Goal: Task Accomplishment & Management: Manage account settings

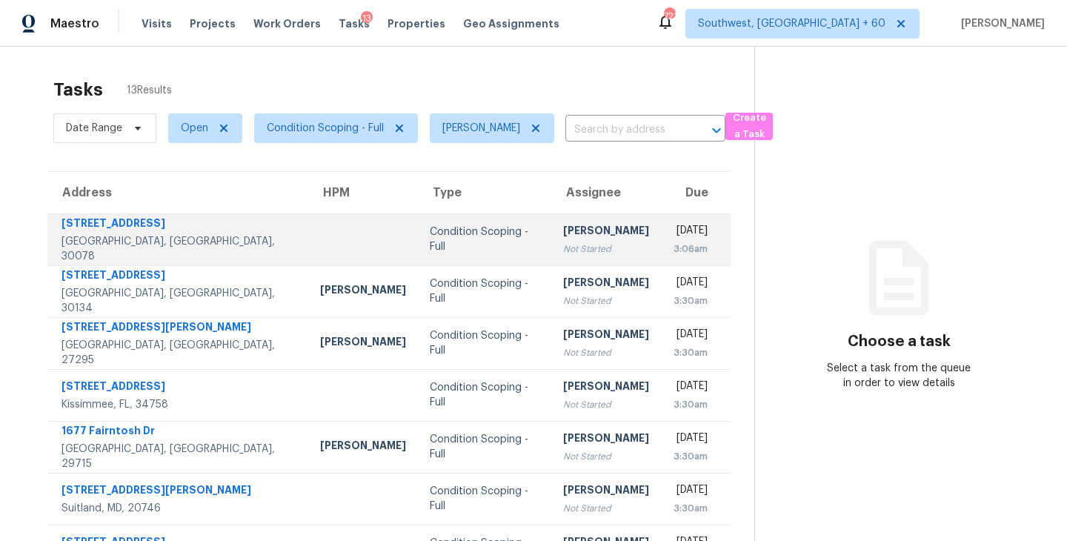
click at [430, 238] on div "Condition Scoping - Full" at bounding box center [485, 240] width 110 height 30
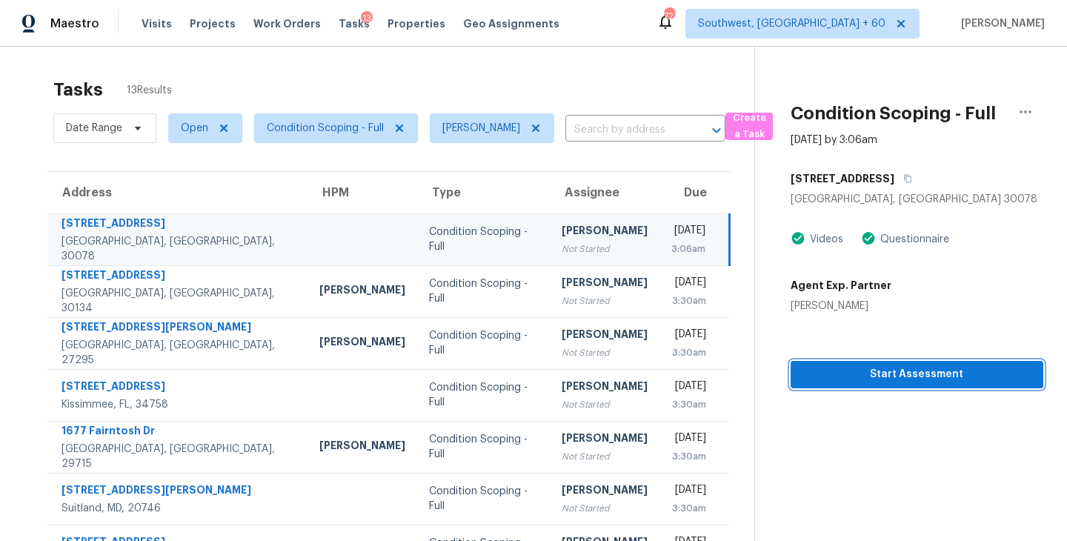
click at [864, 369] on span "Start Assessment" at bounding box center [917, 374] width 229 height 19
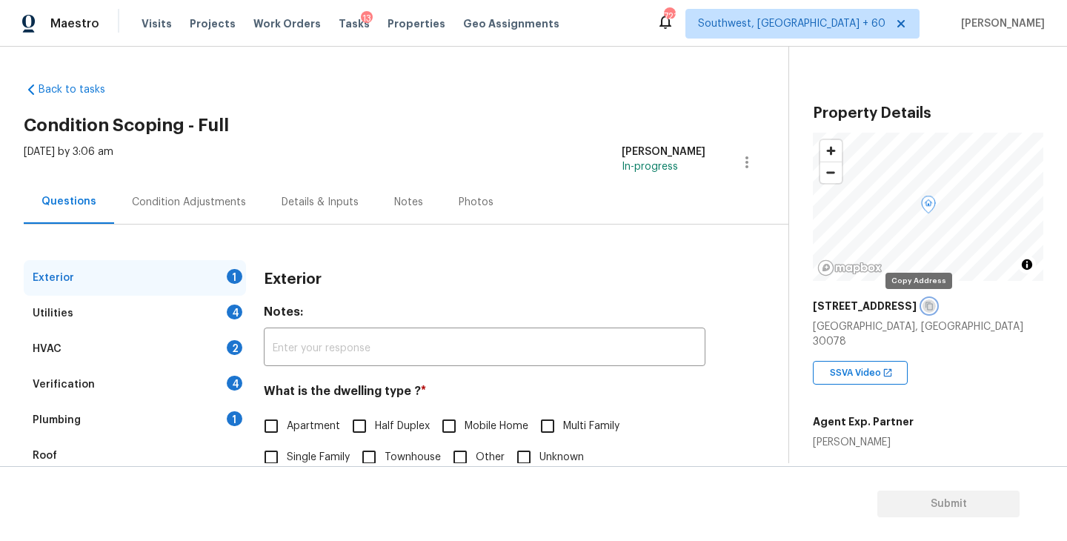
click at [926, 306] on icon "button" at bounding box center [929, 306] width 7 height 8
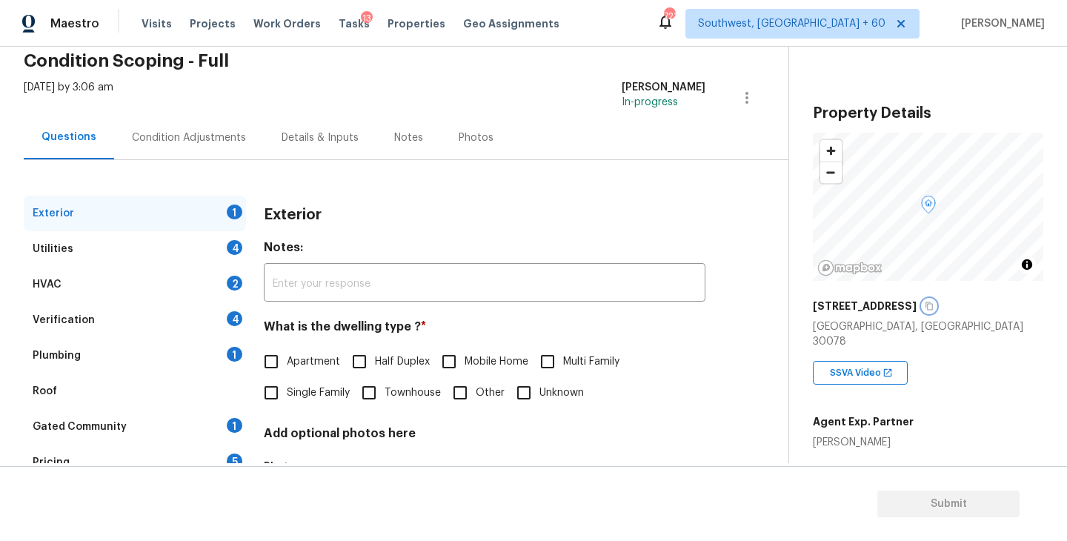
scroll to position [76, 0]
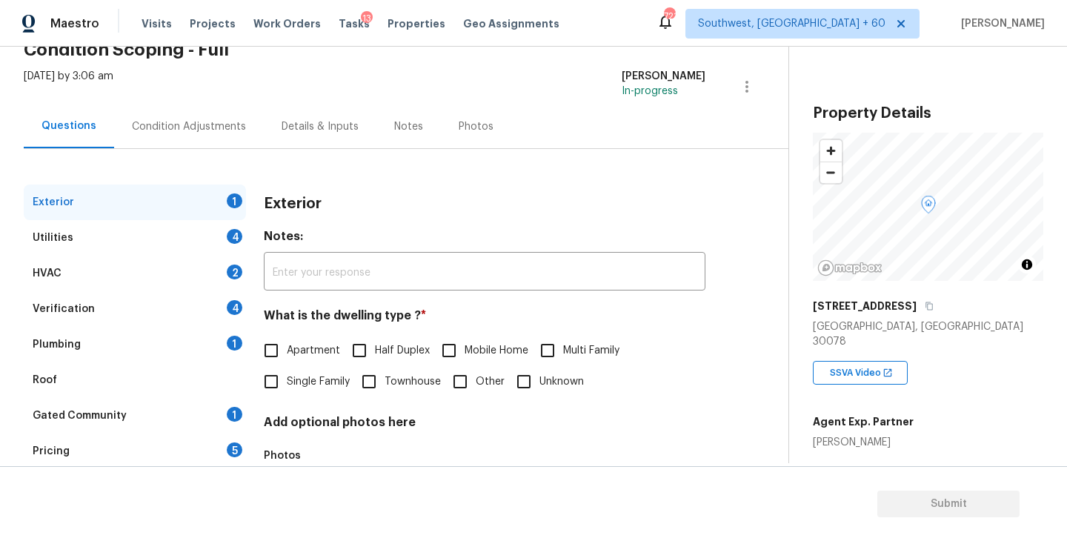
click at [304, 378] on span "Single Family" at bounding box center [318, 382] width 63 height 16
click at [287, 378] on input "Single Family" at bounding box center [271, 381] width 31 height 31
checkbox input "true"
click at [185, 246] on div "Utilities 4" at bounding box center [135, 238] width 222 height 36
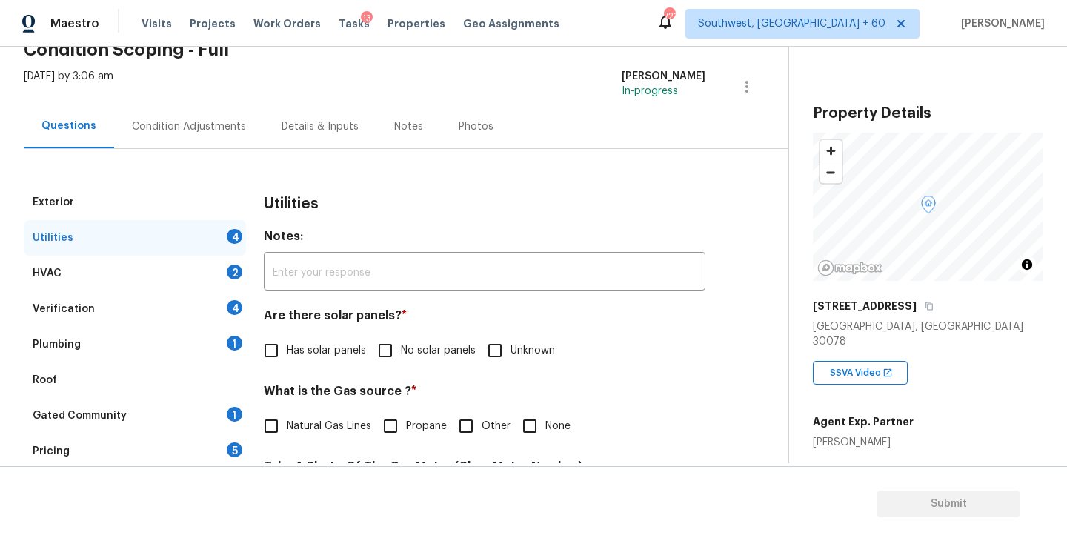
click at [388, 353] on input "No solar panels" at bounding box center [385, 350] width 31 height 31
checkbox input "true"
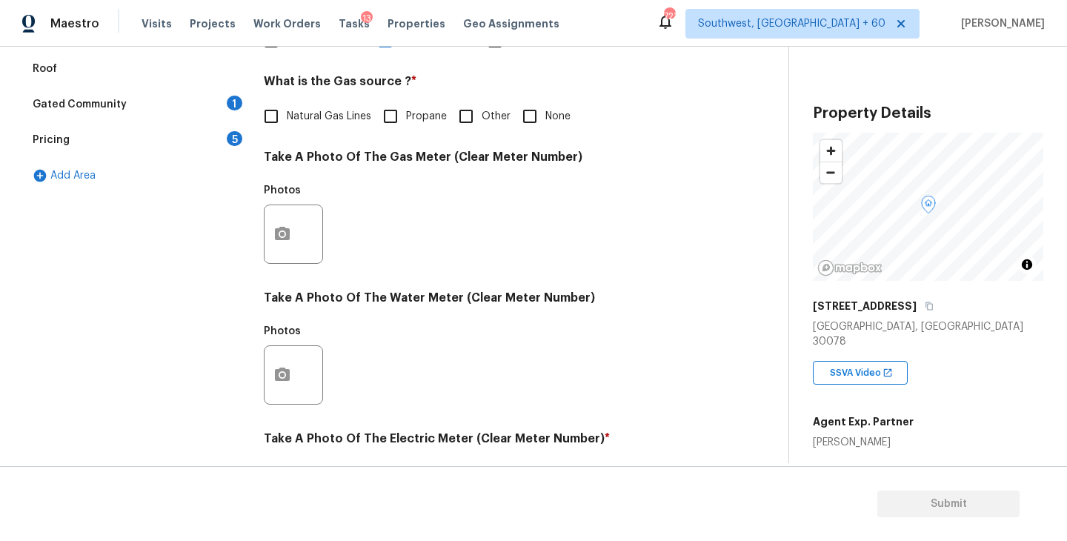
scroll to position [561, 0]
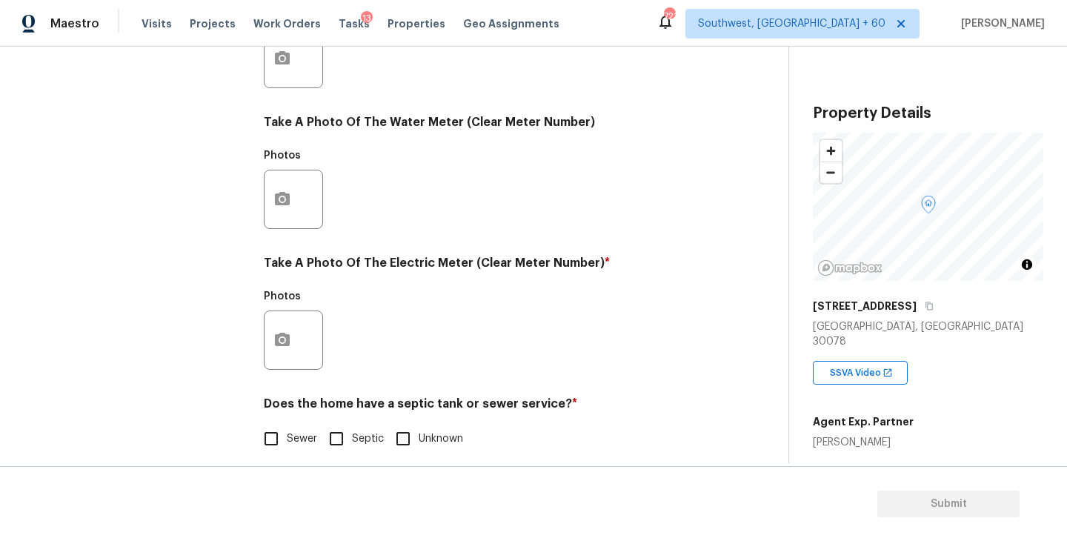
click at [297, 451] on label "Sewer" at bounding box center [287, 438] width 62 height 31
click at [287, 451] on input "Sewer" at bounding box center [271, 438] width 31 height 31
checkbox input "true"
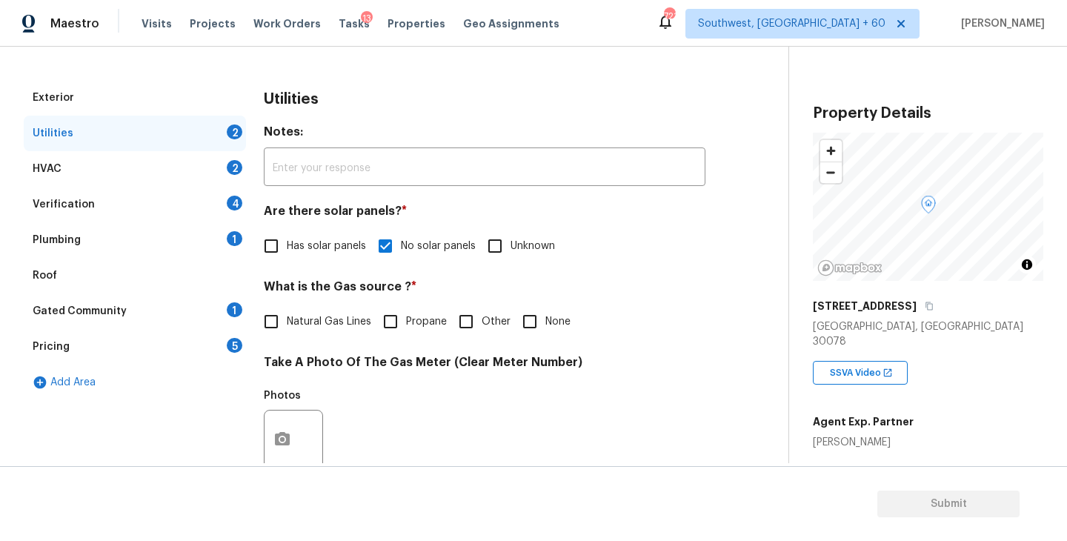
click at [178, 239] on div "Plumbing 1" at bounding box center [135, 240] width 222 height 36
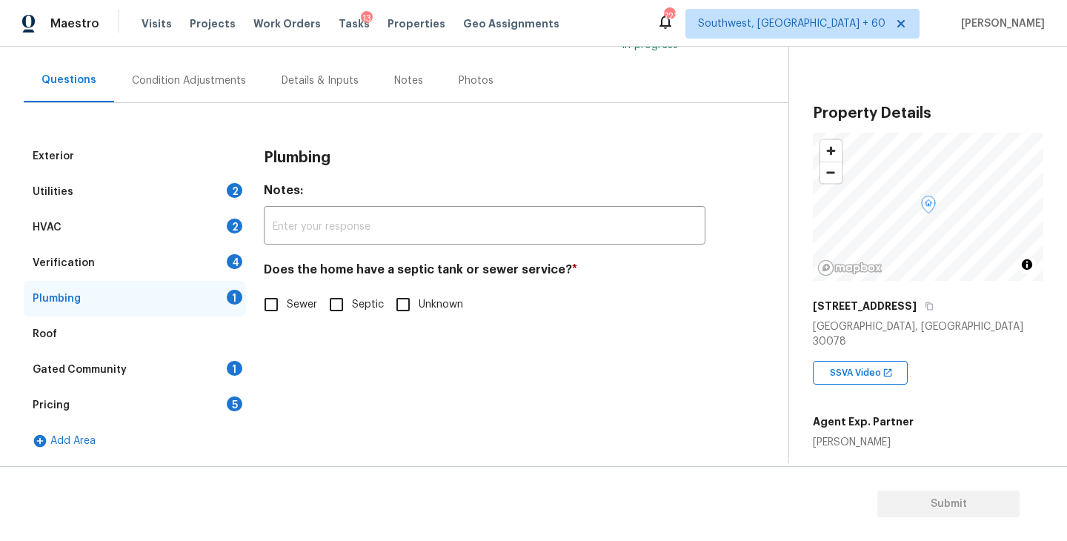
scroll to position [122, 0]
click at [273, 292] on input "Sewer" at bounding box center [271, 304] width 31 height 31
checkbox input "true"
click at [179, 365] on div "Gated Community 1" at bounding box center [135, 370] width 222 height 36
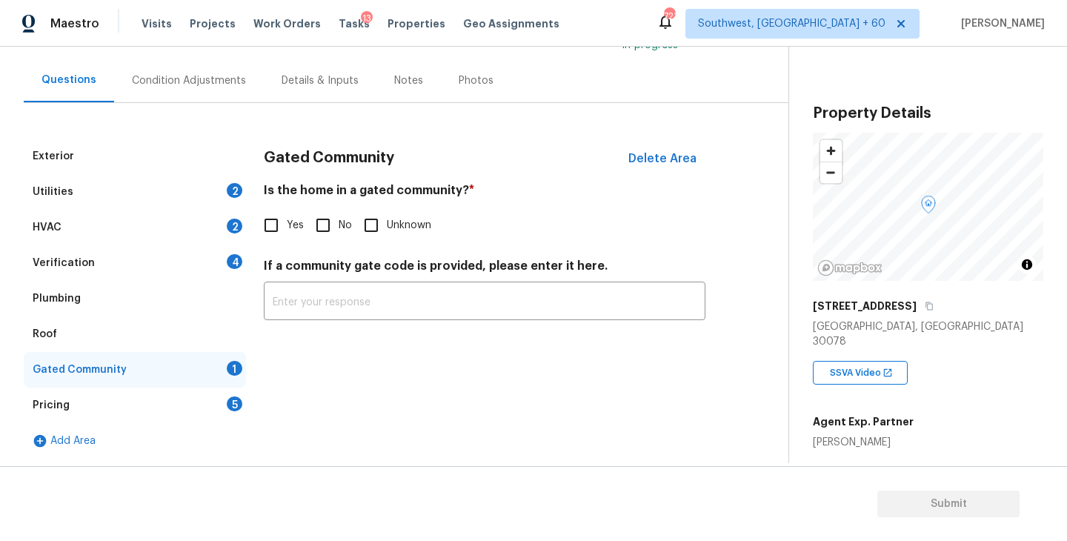
click at [313, 247] on div "Gated Community Delete Area Is the home in a gated community? * Yes No Unknown …" at bounding box center [485, 238] width 442 height 199
click at [319, 234] on input "No" at bounding box center [323, 225] width 31 height 31
checkbox input "true"
click at [216, 83] on div "Condition Adjustments" at bounding box center [189, 80] width 114 height 15
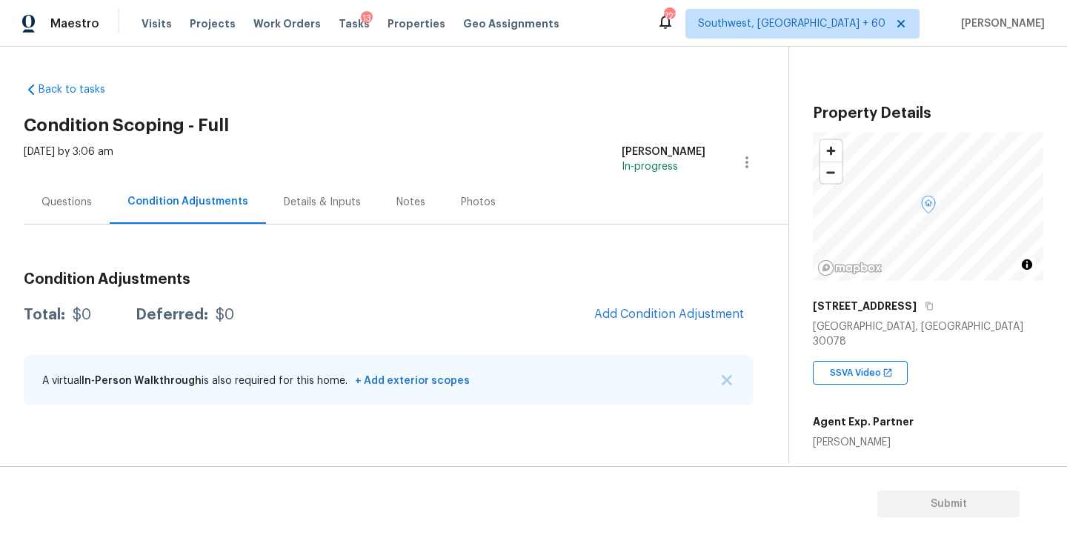
click at [72, 201] on div "Questions" at bounding box center [67, 202] width 50 height 15
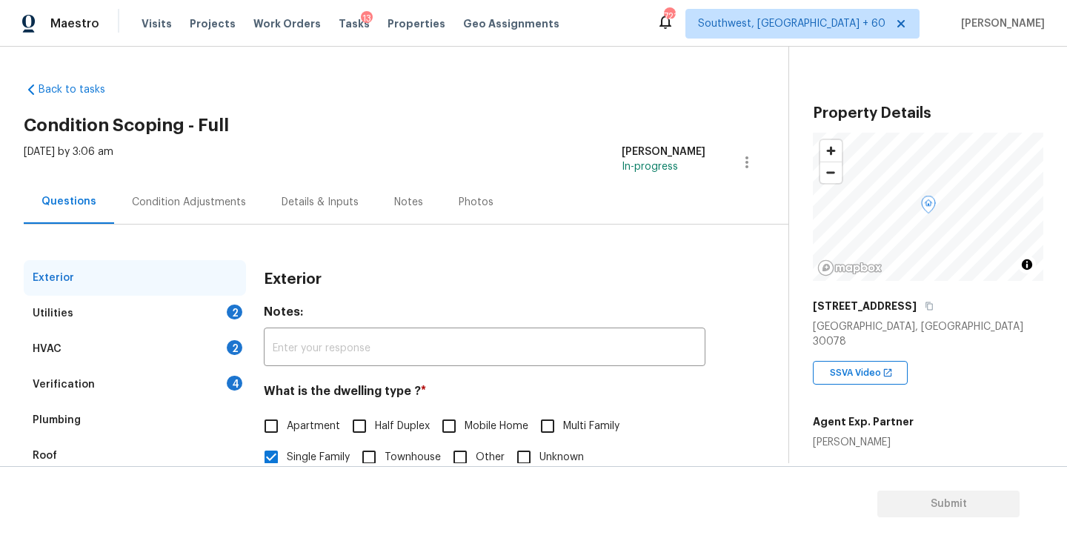
click at [98, 374] on div "Verification 4" at bounding box center [135, 385] width 222 height 36
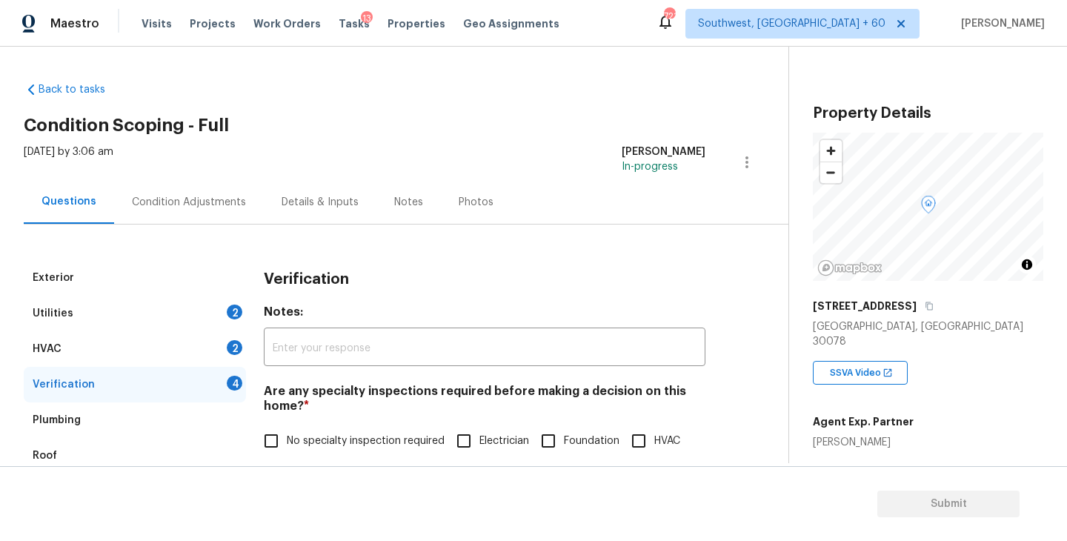
scroll to position [351, 0]
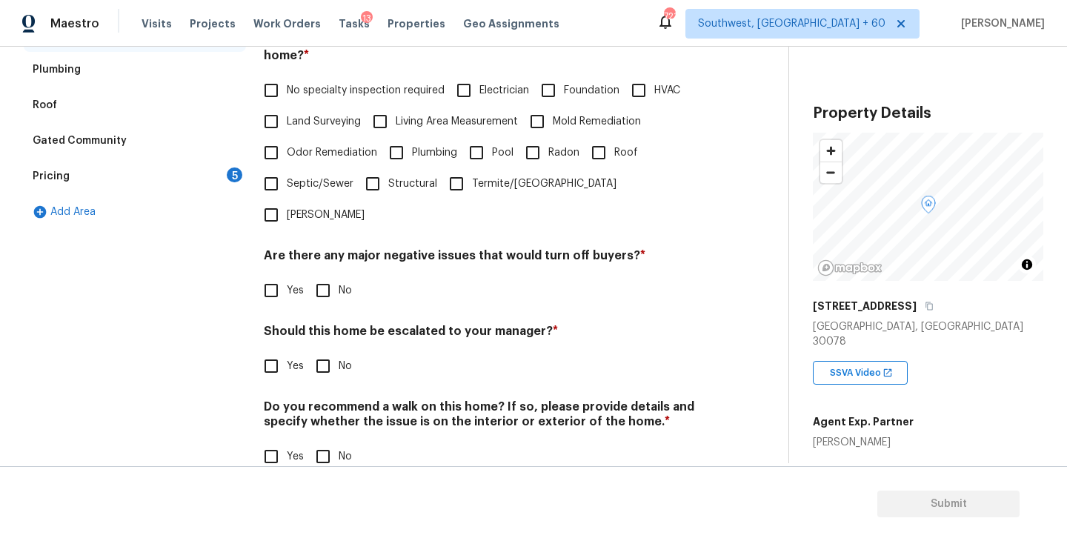
click at [546, 93] on input "Foundation" at bounding box center [548, 90] width 31 height 31
checkbox input "true"
click at [302, 275] on label "Yes" at bounding box center [280, 290] width 48 height 31
click at [287, 275] on input "Yes" at bounding box center [271, 290] width 31 height 31
checkbox input "true"
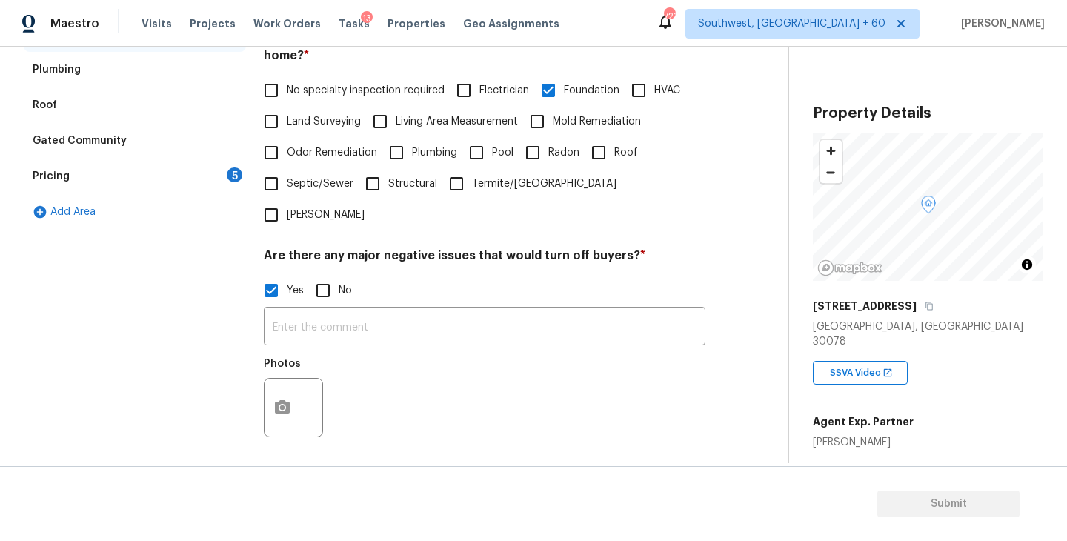
click at [334, 275] on input "No" at bounding box center [323, 290] width 31 height 31
checkbox input "true"
checkbox input "false"
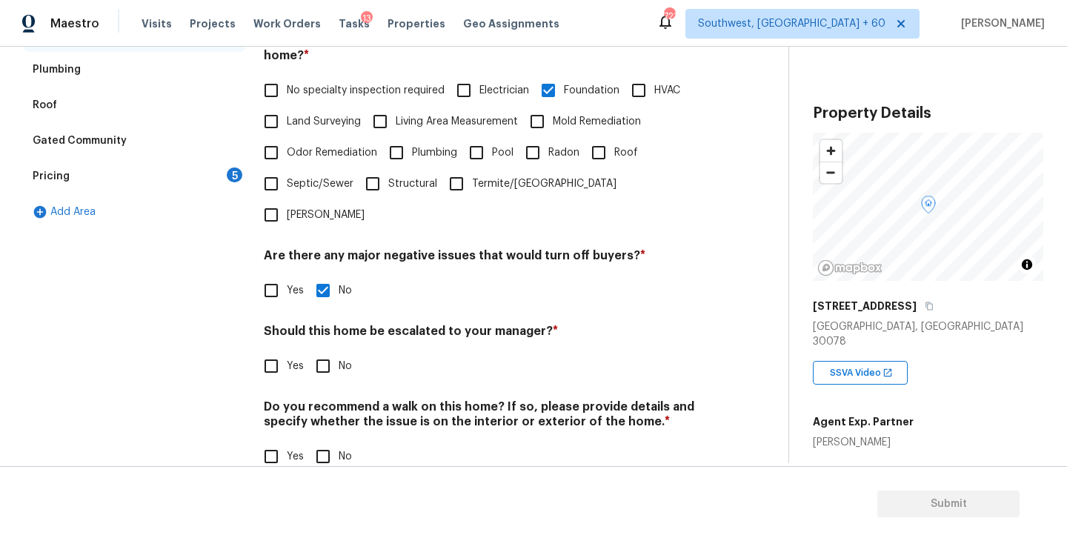
click at [324, 441] on input "No" at bounding box center [323, 456] width 31 height 31
checkbox input "true"
click at [265, 351] on input "Yes" at bounding box center [271, 366] width 31 height 31
checkbox input "true"
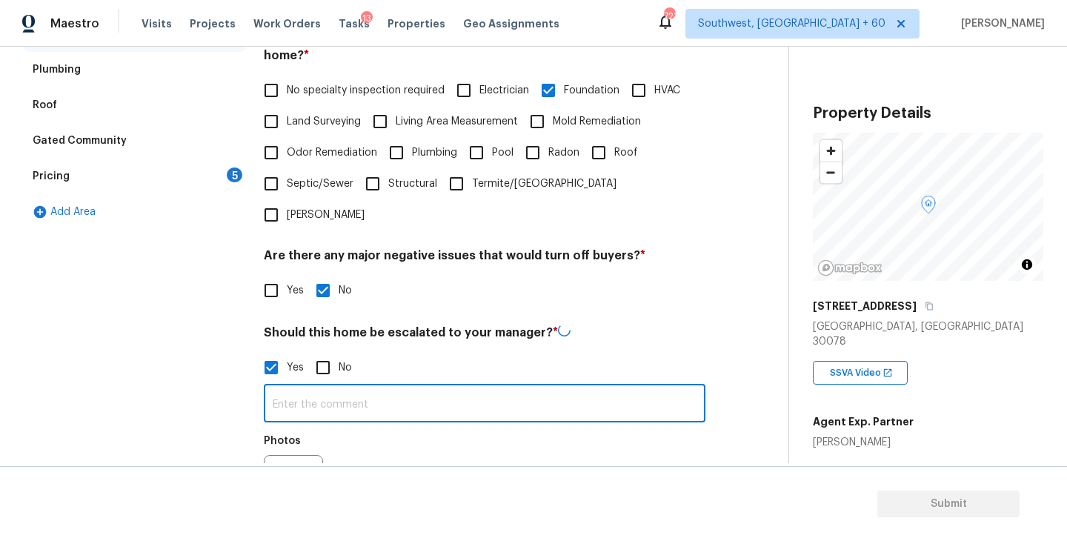
click at [325, 388] on input "text" at bounding box center [485, 405] width 442 height 35
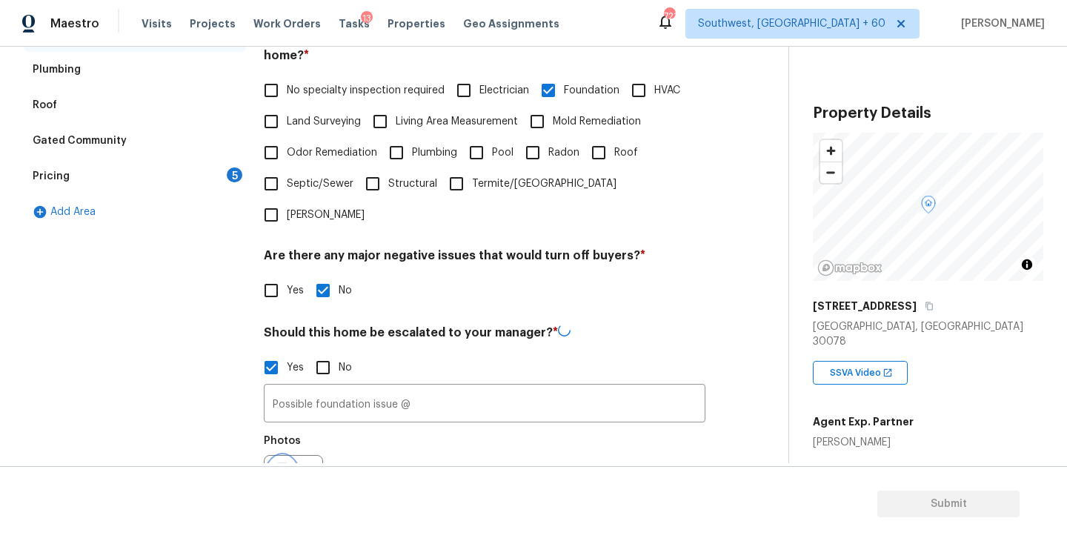
click at [274, 476] on icon "button" at bounding box center [283, 485] width 18 height 18
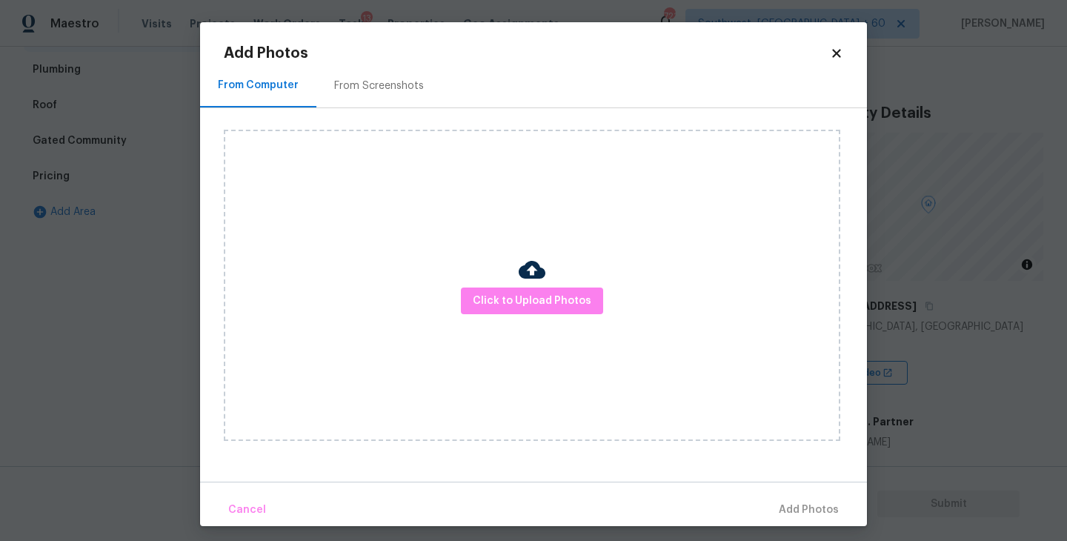
click at [414, 352] on div "Click to Upload Photos" at bounding box center [532, 285] width 617 height 311
click at [507, 293] on span "Click to Upload Photos" at bounding box center [532, 301] width 119 height 19
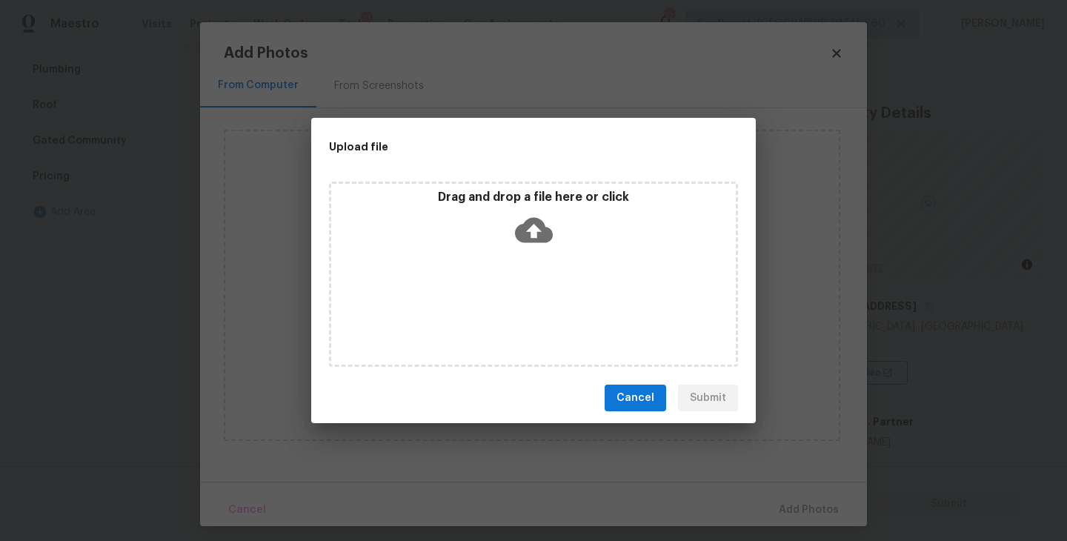
click at [540, 253] on div "Drag and drop a file here or click" at bounding box center [533, 274] width 409 height 185
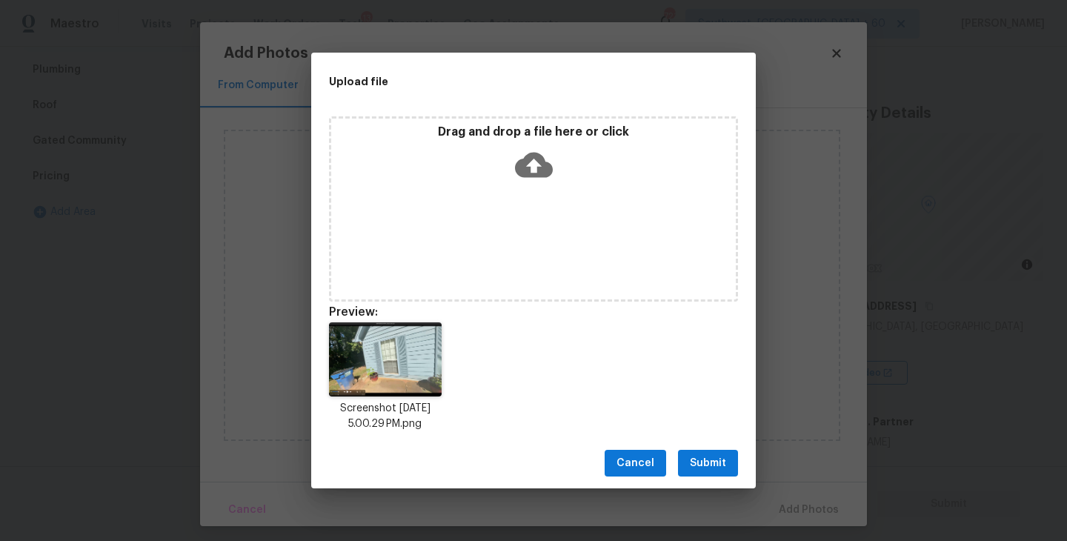
click at [707, 458] on span "Submit" at bounding box center [708, 463] width 36 height 19
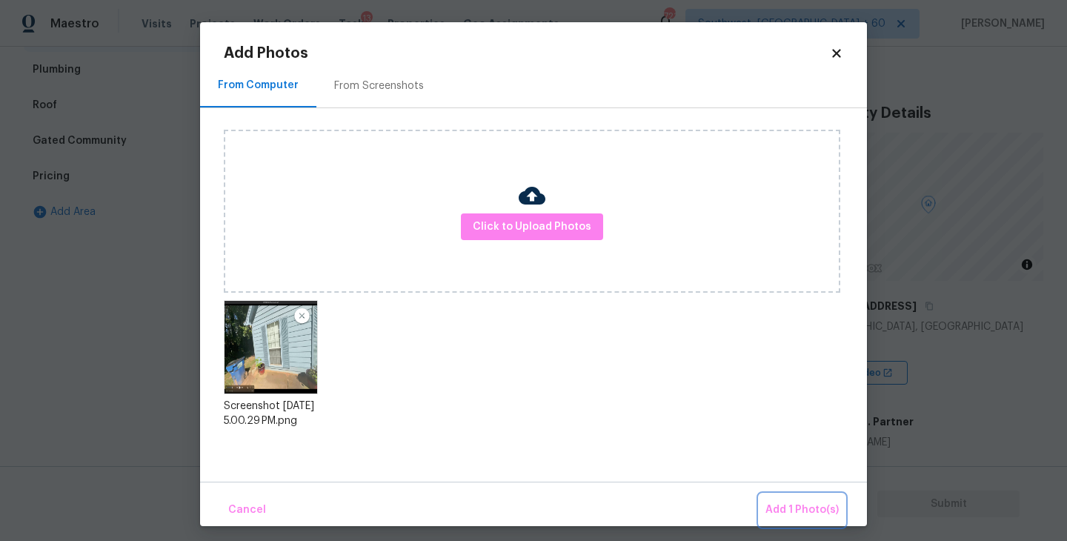
click at [773, 497] on button "Add 1 Photo(s)" at bounding box center [802, 510] width 85 height 32
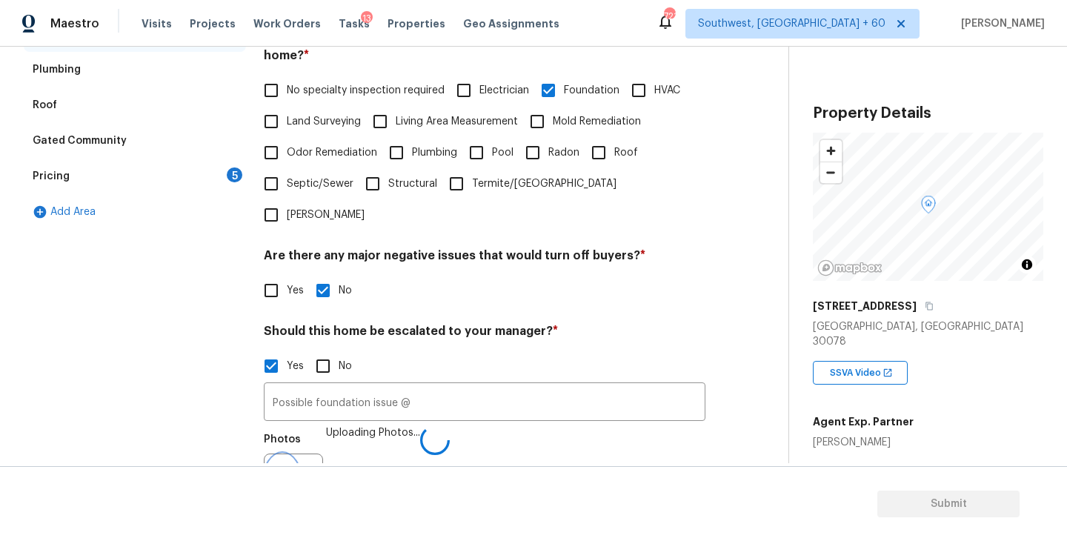
scroll to position [369, 0]
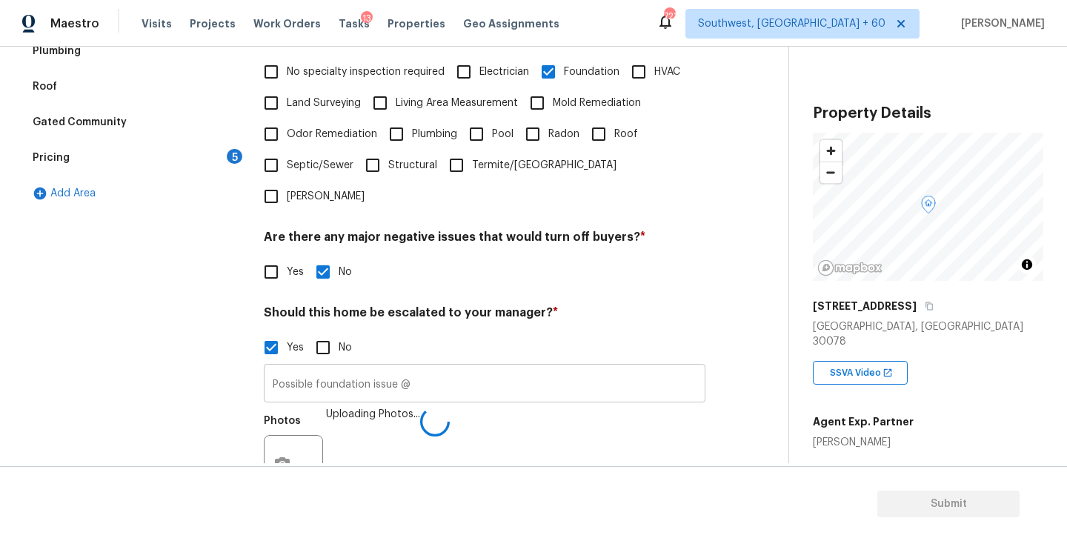
click at [542, 368] on input "Possible foundation issue @" at bounding box center [485, 385] width 442 height 35
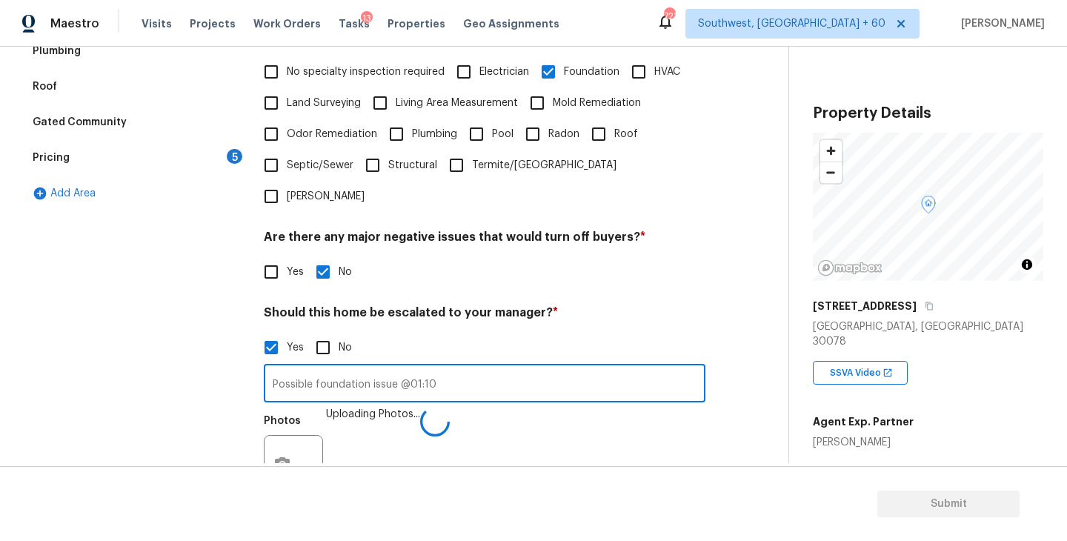
type input "Possible foundation issue @01:10"
click at [566, 417] on div "Photos Uploading Photos..." at bounding box center [485, 455] width 442 height 96
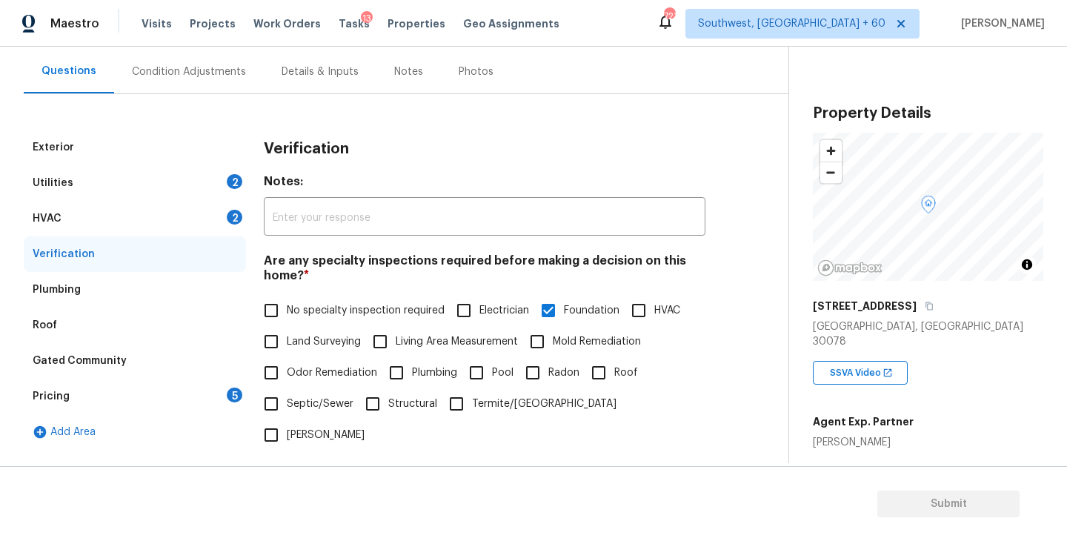
scroll to position [28, 0]
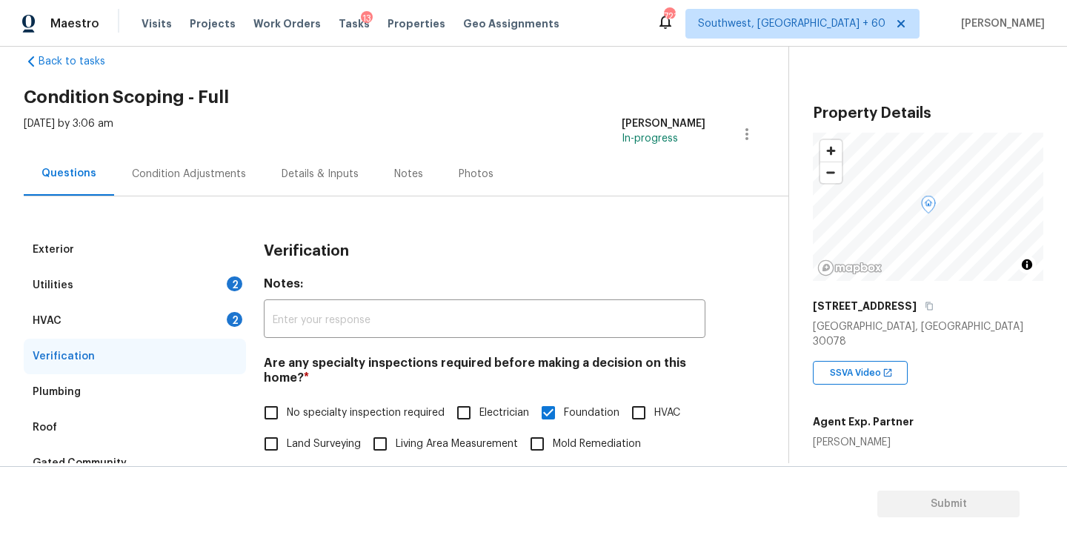
click at [221, 185] on div "Condition Adjustments" at bounding box center [189, 174] width 150 height 44
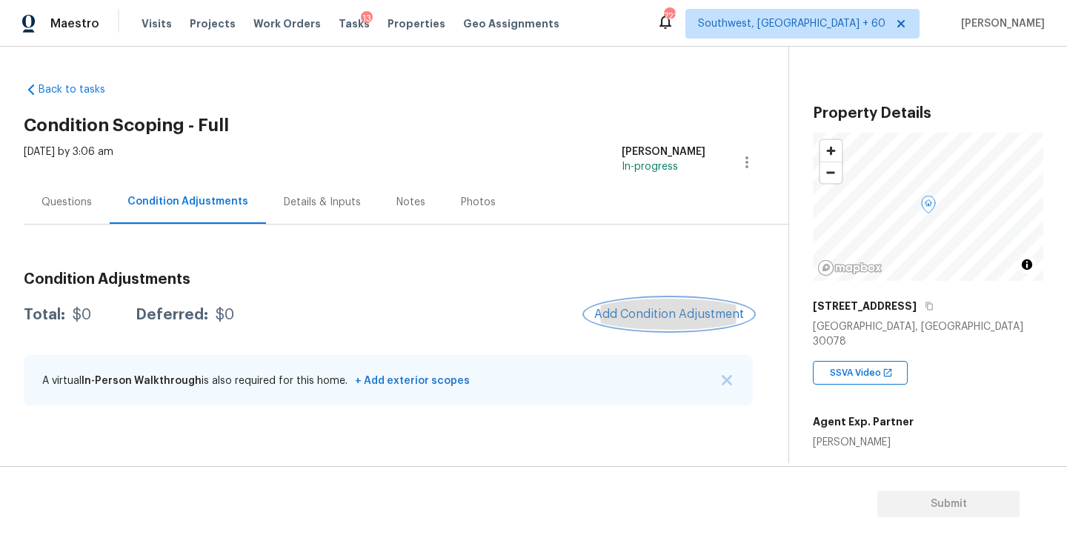
click at [617, 312] on span "Add Condition Adjustment" at bounding box center [669, 314] width 150 height 13
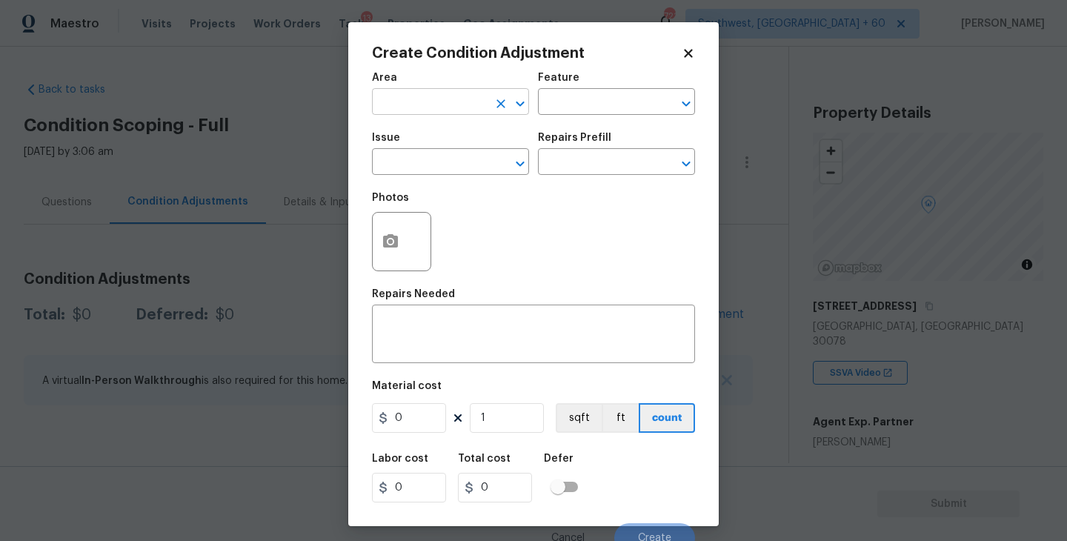
click at [418, 110] on input "text" at bounding box center [430, 103] width 116 height 23
click at [453, 168] on li "Exterior Overall" at bounding box center [450, 161] width 157 height 24
type input "Exterior Overall"
click at [566, 115] on div "Area Exterior Overall ​ Feature ​" at bounding box center [533, 94] width 323 height 60
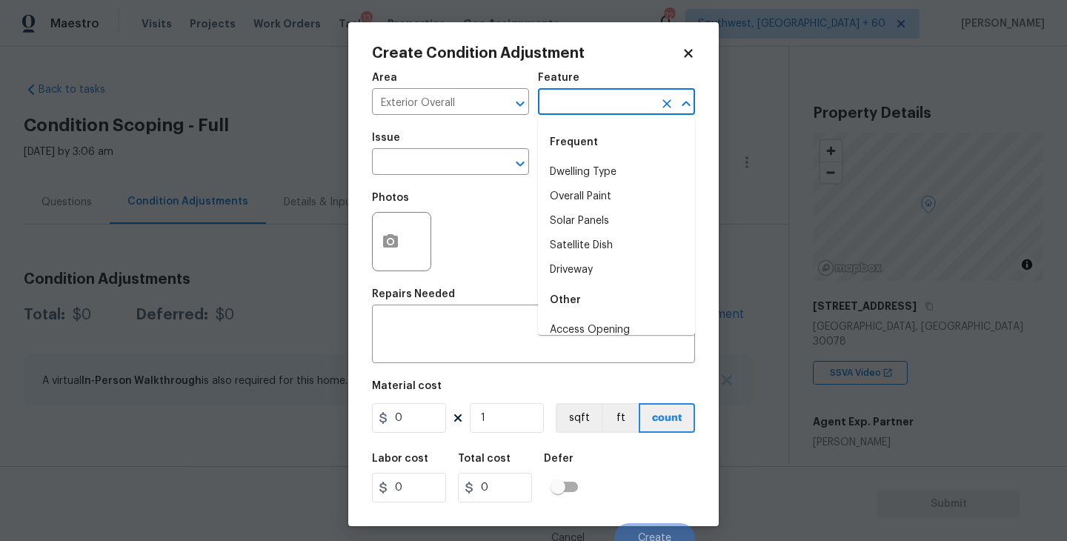
click at [578, 110] on input "text" at bounding box center [596, 103] width 116 height 23
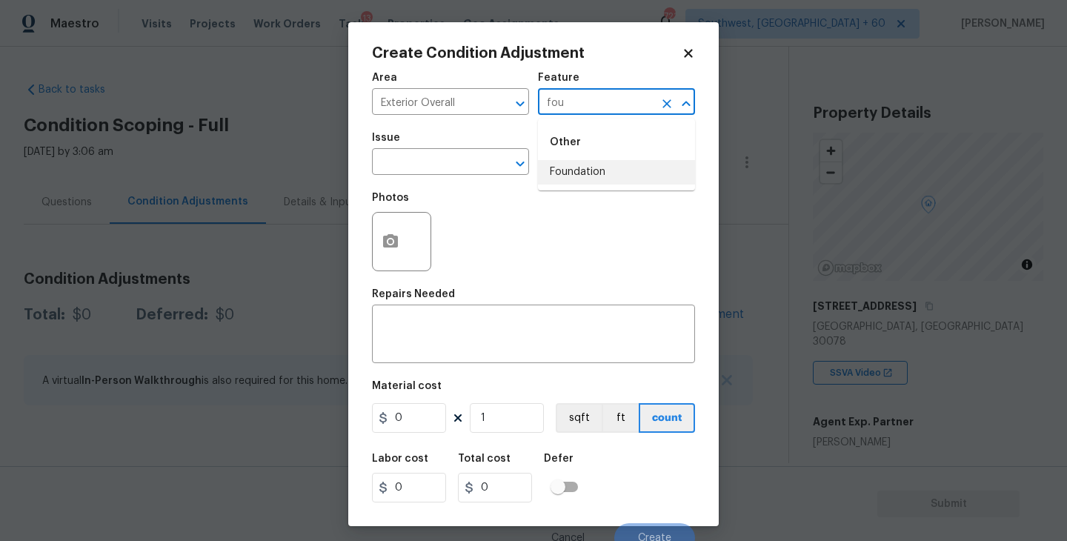
click at [589, 162] on li "Foundation" at bounding box center [616, 172] width 157 height 24
type input "Foundation"
click at [435, 149] on div "Issue" at bounding box center [450, 142] width 157 height 19
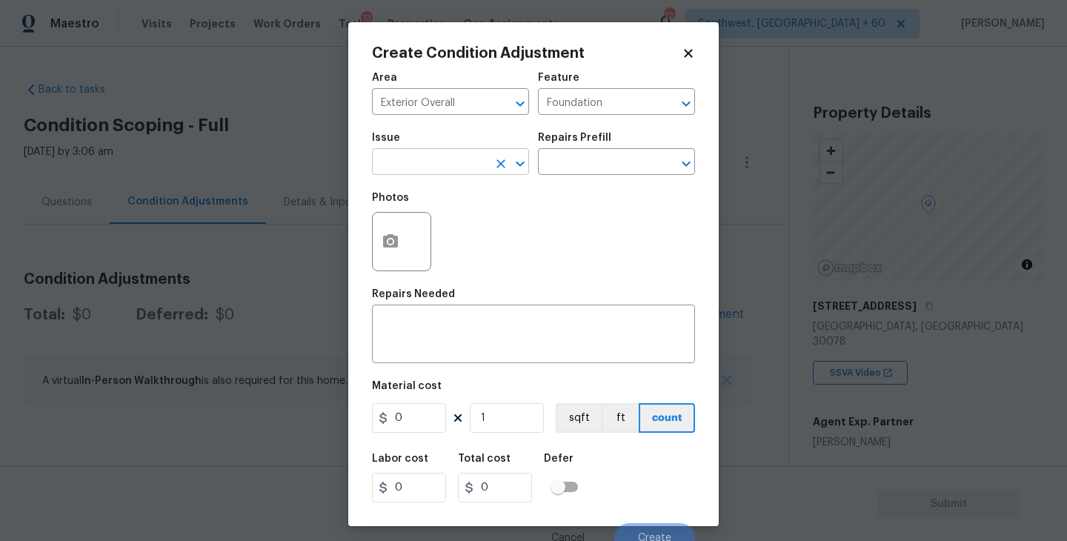
click at [421, 163] on input "text" at bounding box center [430, 163] width 116 height 23
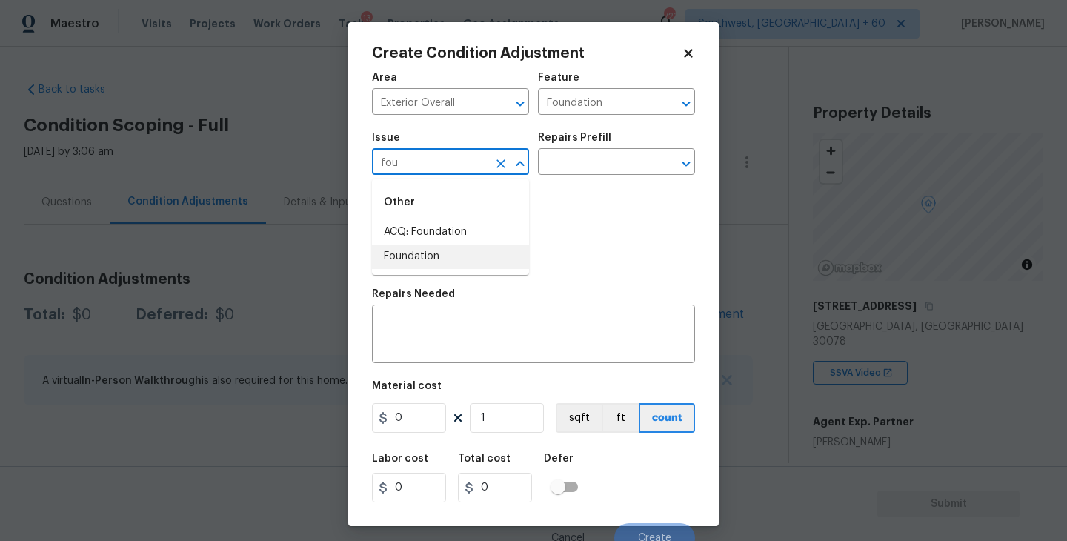
click at [478, 236] on li "ACQ: Foundation" at bounding box center [450, 232] width 157 height 24
type input "ACQ: Foundation"
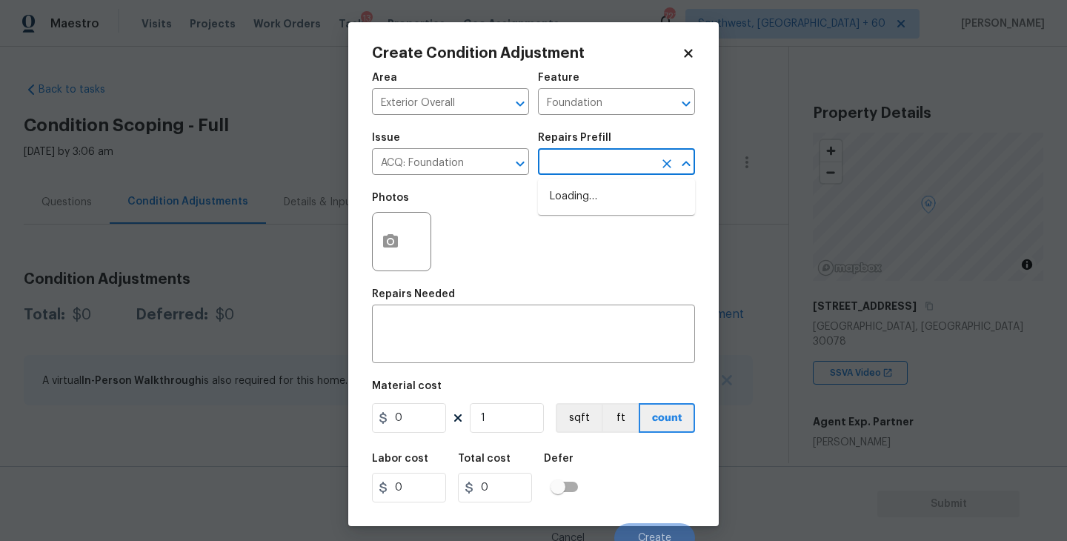
click at [580, 169] on input "text" at bounding box center [596, 163] width 116 height 23
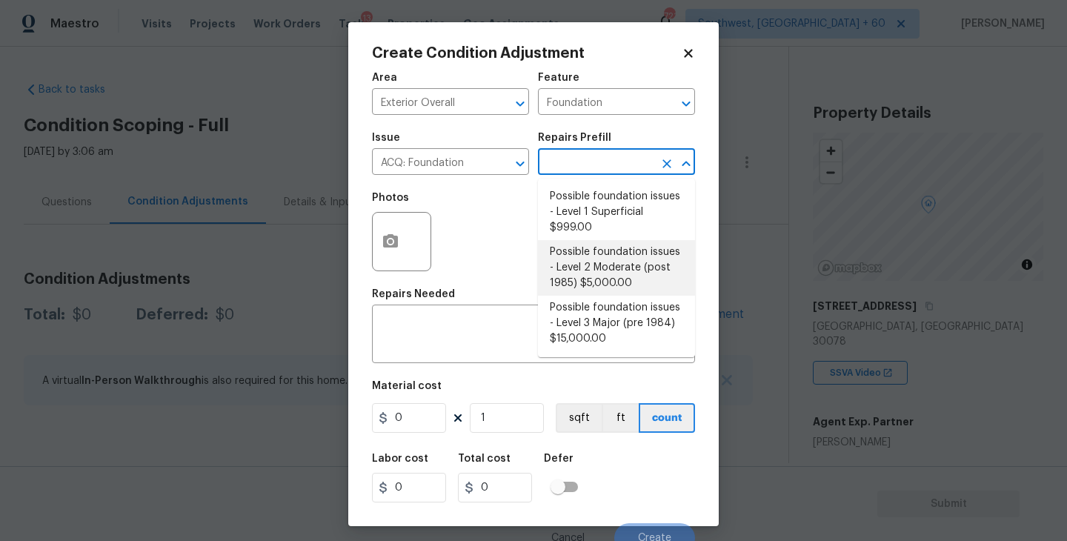
click at [601, 274] on li "Possible foundation issues - Level 2 Moderate (post 1985) $5,000.00" at bounding box center [616, 268] width 157 height 56
type input "Acquisition"
type textarea "Possible foundation issues - Level 2 Moderate: Disclaimer: This is NOT a techni…"
type input "5000"
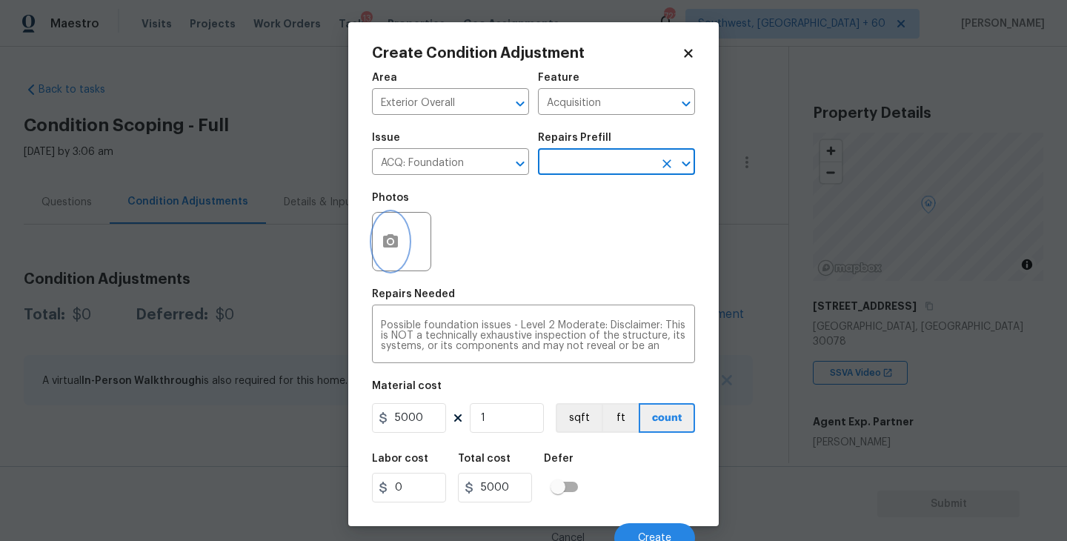
click at [377, 253] on button "button" at bounding box center [391, 242] width 36 height 58
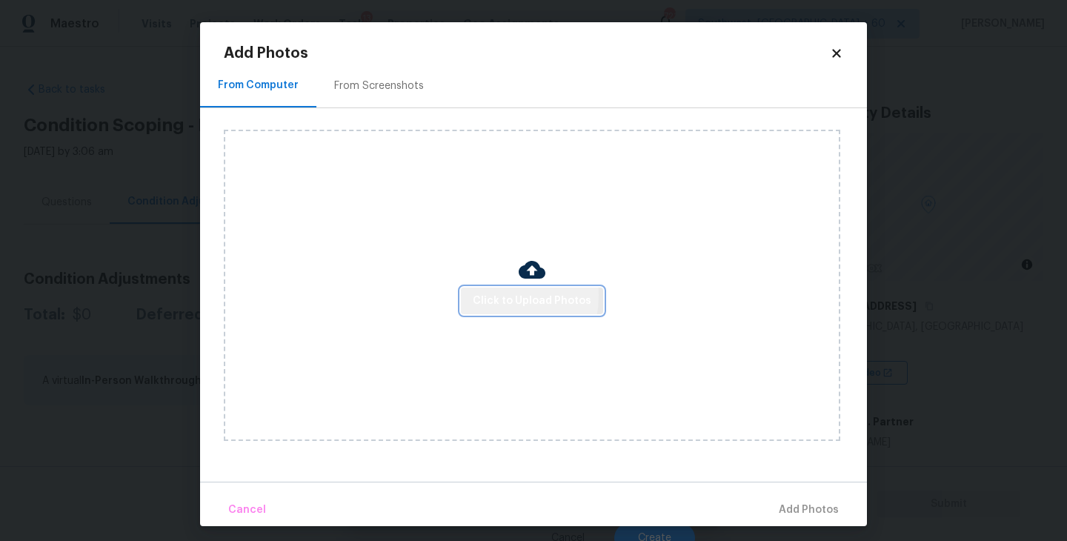
click at [487, 295] on span "Click to Upload Photos" at bounding box center [532, 301] width 119 height 19
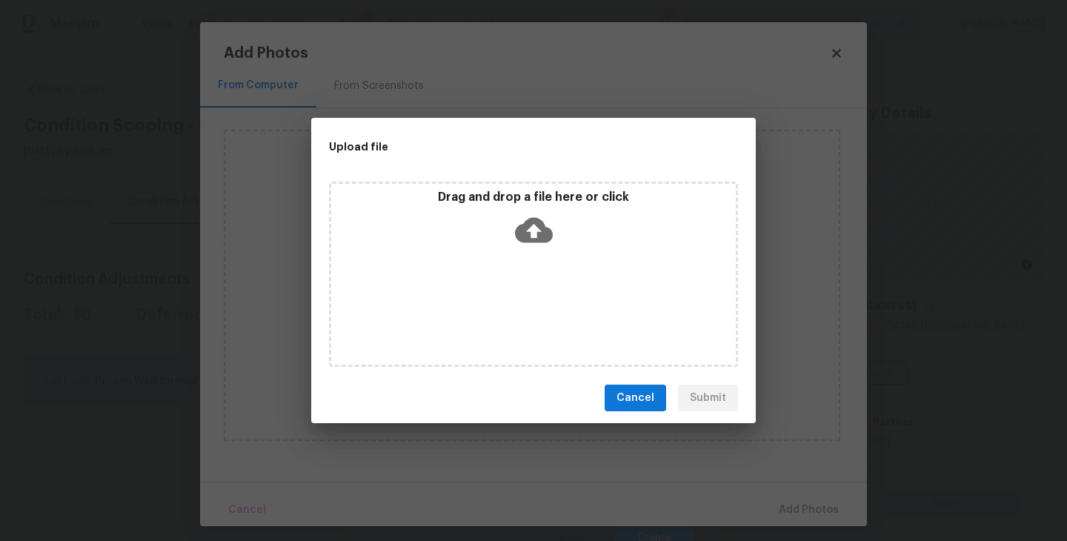
click at [535, 244] on icon at bounding box center [534, 230] width 38 height 38
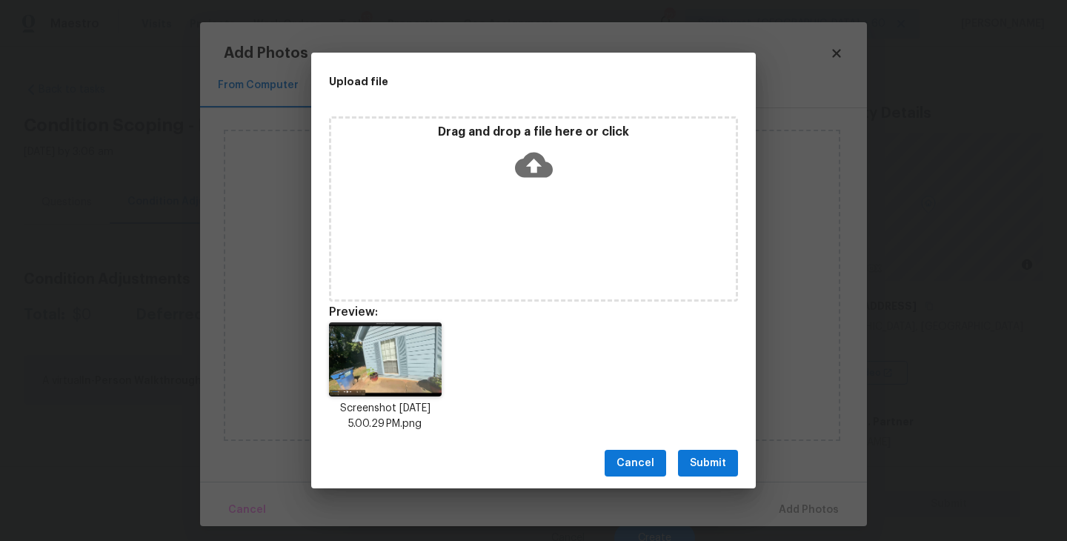
click at [713, 460] on span "Submit" at bounding box center [708, 463] width 36 height 19
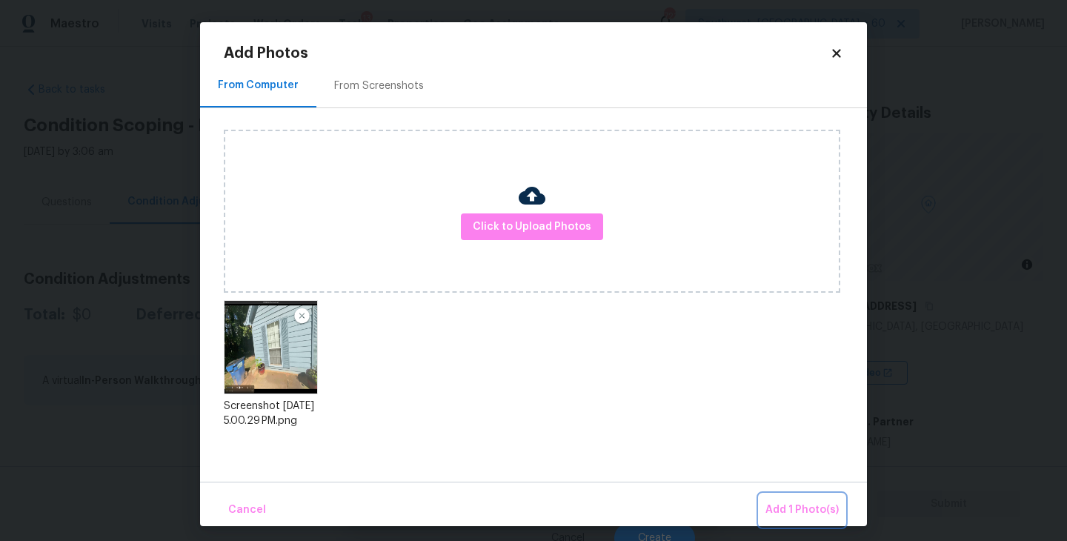
click at [795, 509] on span "Add 1 Photo(s)" at bounding box center [802, 510] width 73 height 19
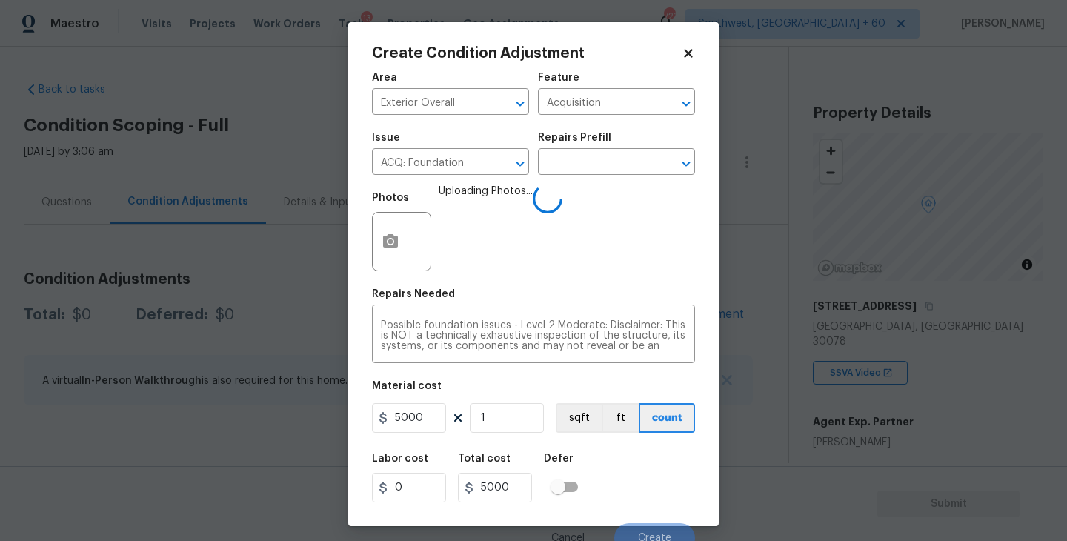
click at [670, 468] on div "Labor cost 0 Total cost 5000 Defer" at bounding box center [533, 478] width 323 height 67
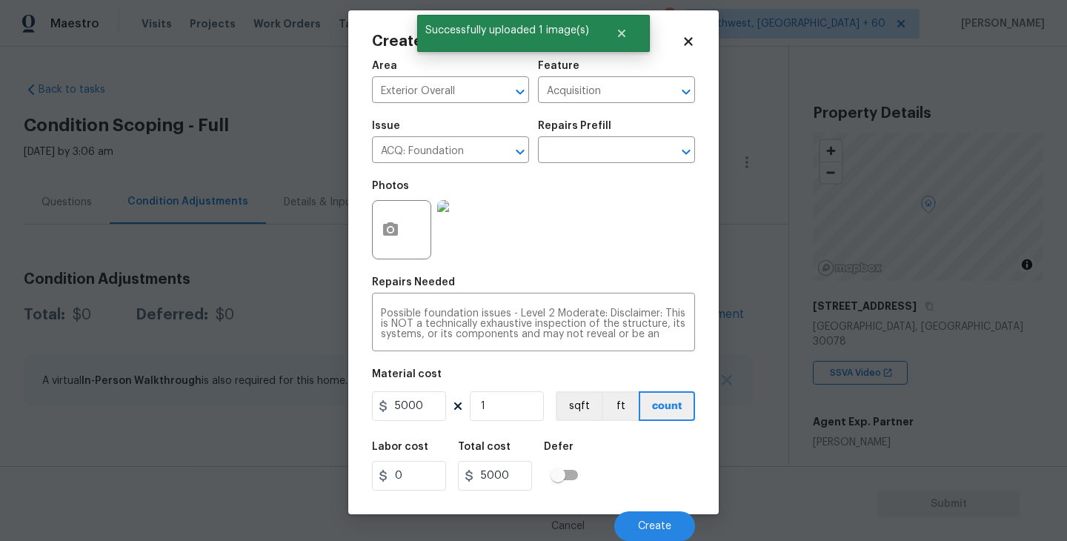
click at [664, 456] on div "Labor cost 0 Total cost 5000 Defer" at bounding box center [533, 466] width 323 height 67
click at [663, 531] on button "Create" at bounding box center [654, 526] width 81 height 30
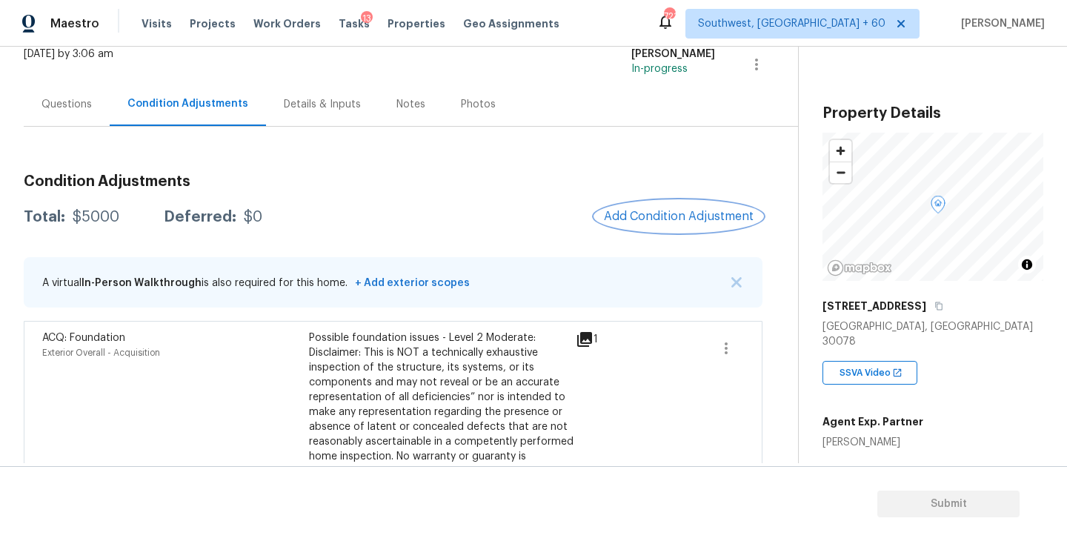
scroll to position [142, 0]
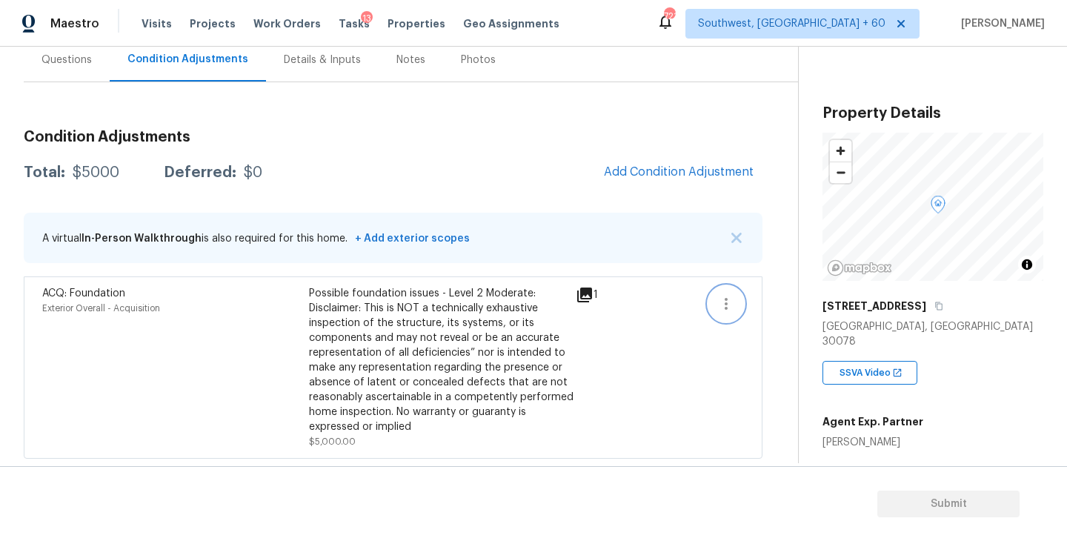
click at [731, 291] on button "button" at bounding box center [727, 304] width 36 height 36
click at [794, 312] on ul "Edit" at bounding box center [810, 301] width 133 height 30
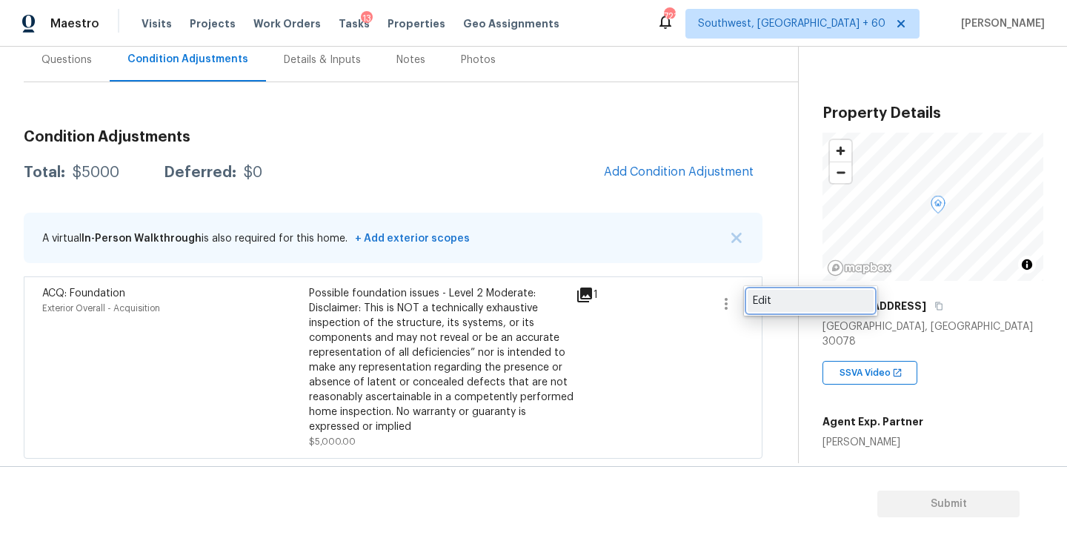
click at [779, 302] on div "Edit" at bounding box center [811, 301] width 116 height 15
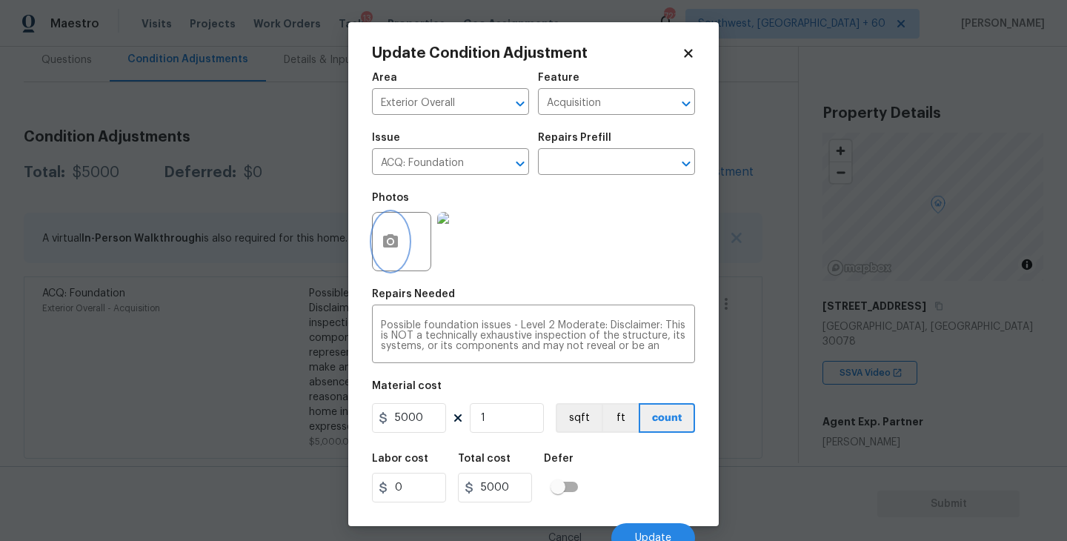
click at [388, 230] on button "button" at bounding box center [391, 242] width 36 height 58
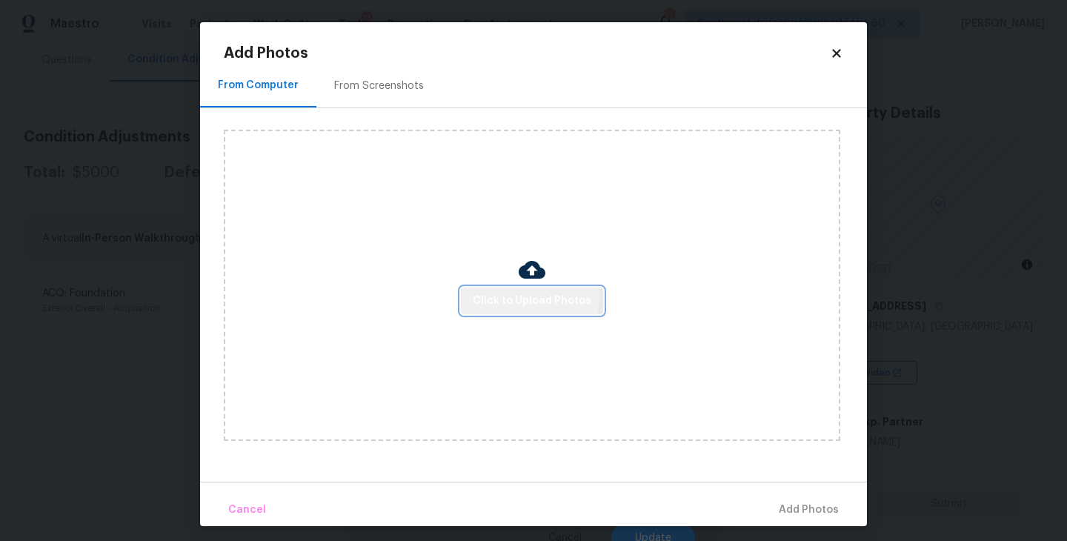
click at [520, 298] on span "Click to Upload Photos" at bounding box center [532, 301] width 119 height 19
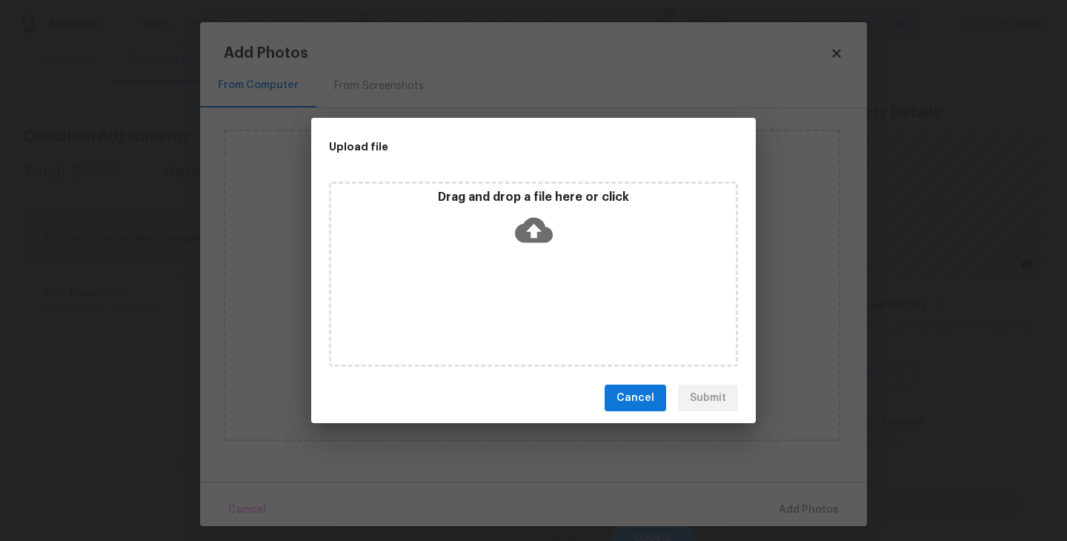
click at [543, 248] on div "Drag and drop a file here or click" at bounding box center [533, 222] width 405 height 64
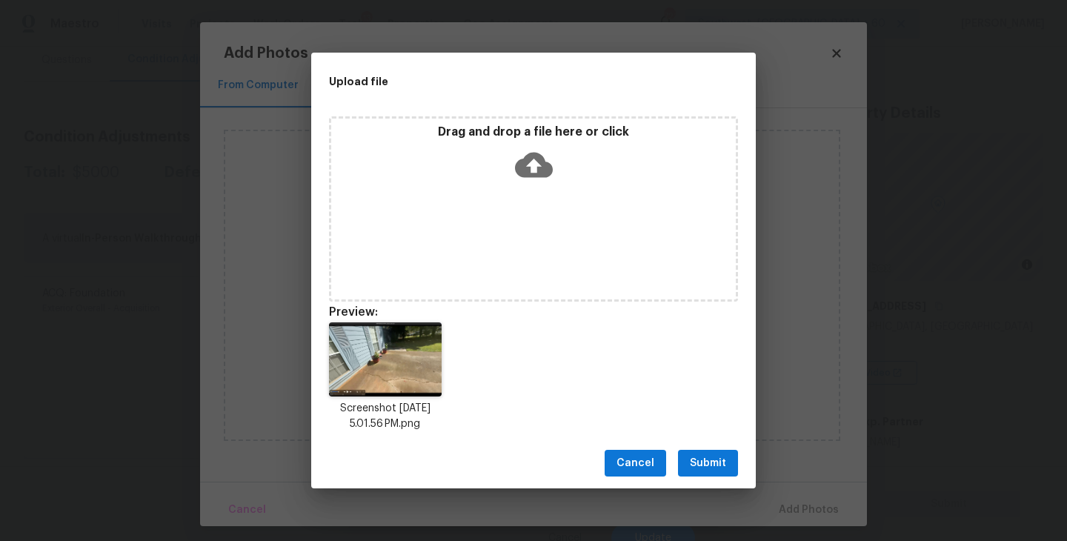
click at [701, 468] on span "Submit" at bounding box center [708, 463] width 36 height 19
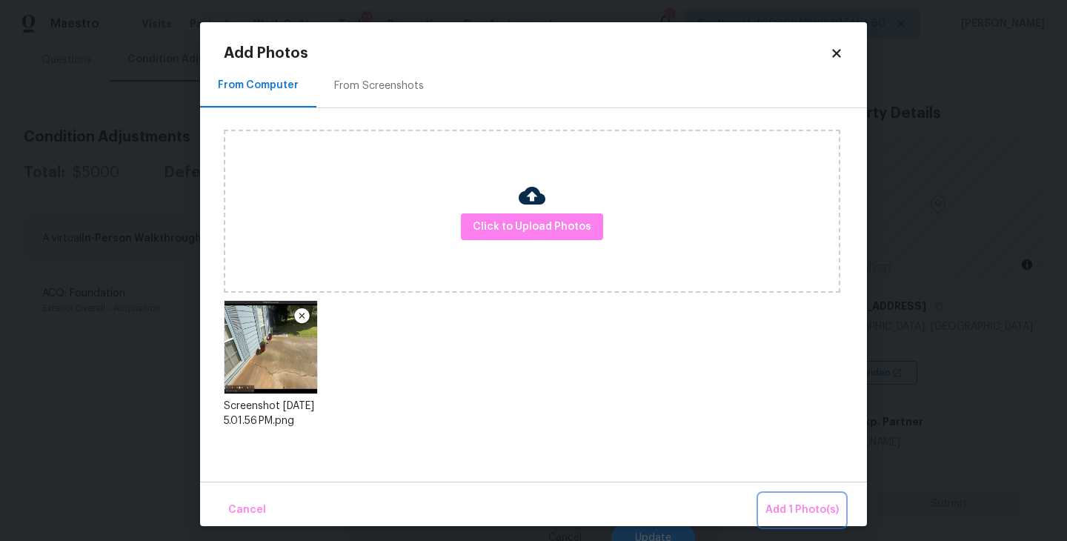
click at [779, 495] on button "Add 1 Photo(s)" at bounding box center [802, 510] width 85 height 32
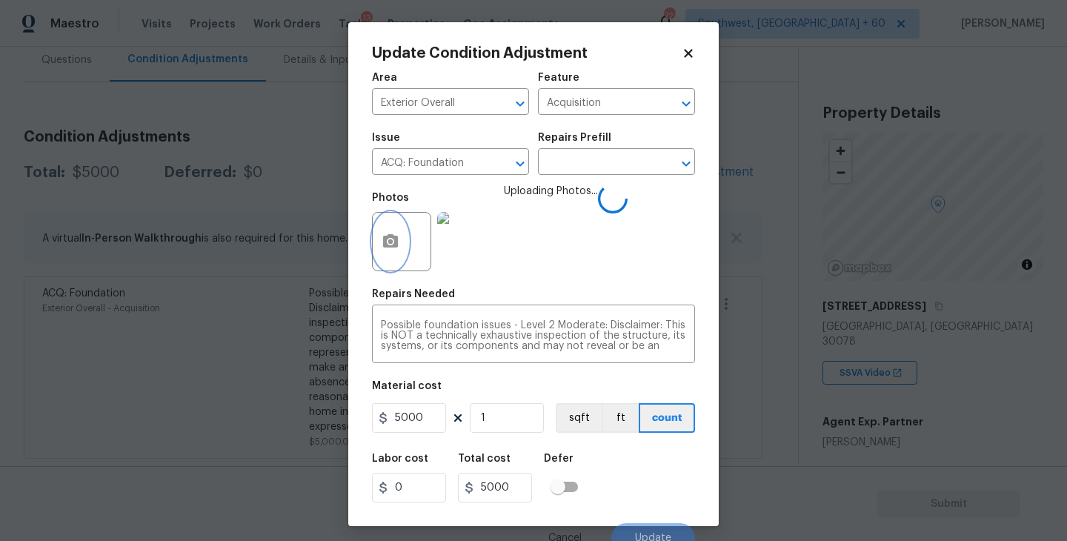
scroll to position [13, 0]
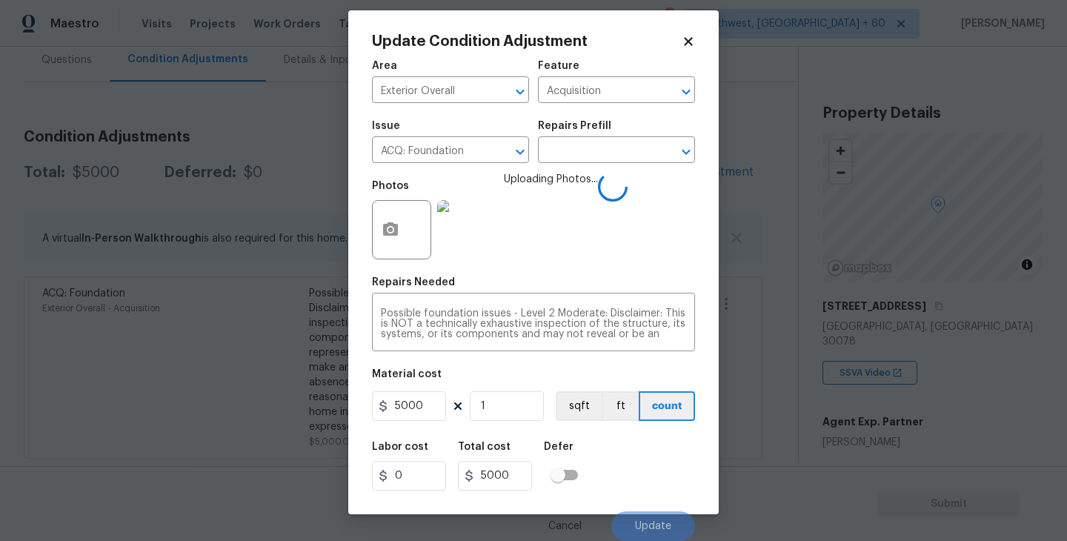
click at [652, 462] on div "Labor cost 0 Total cost 5000 Defer" at bounding box center [533, 466] width 323 height 67
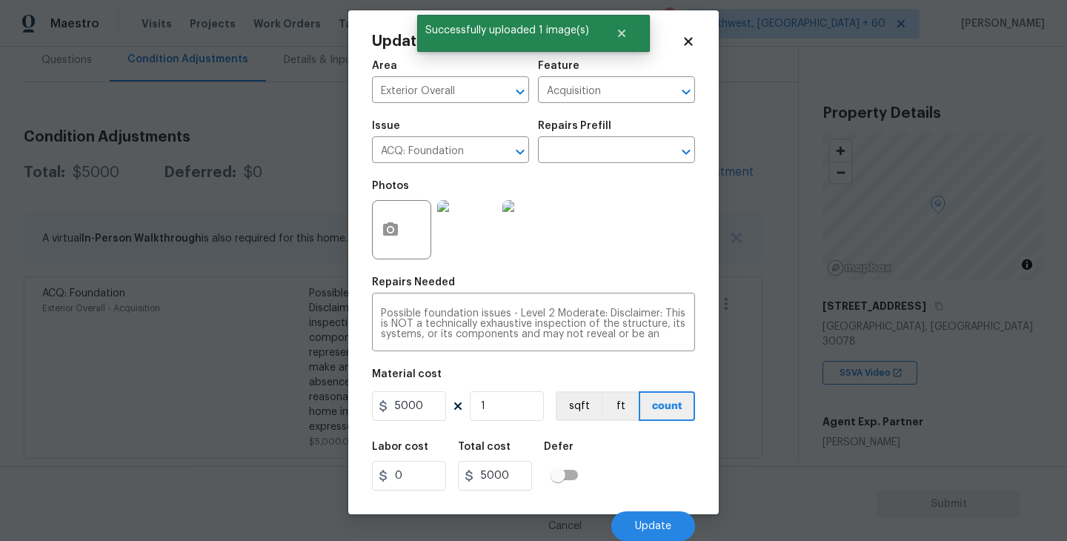
click at [652, 462] on div "Labor cost 0 Total cost 5000 Defer" at bounding box center [533, 466] width 323 height 67
click at [663, 530] on span "Update" at bounding box center [653, 526] width 36 height 11
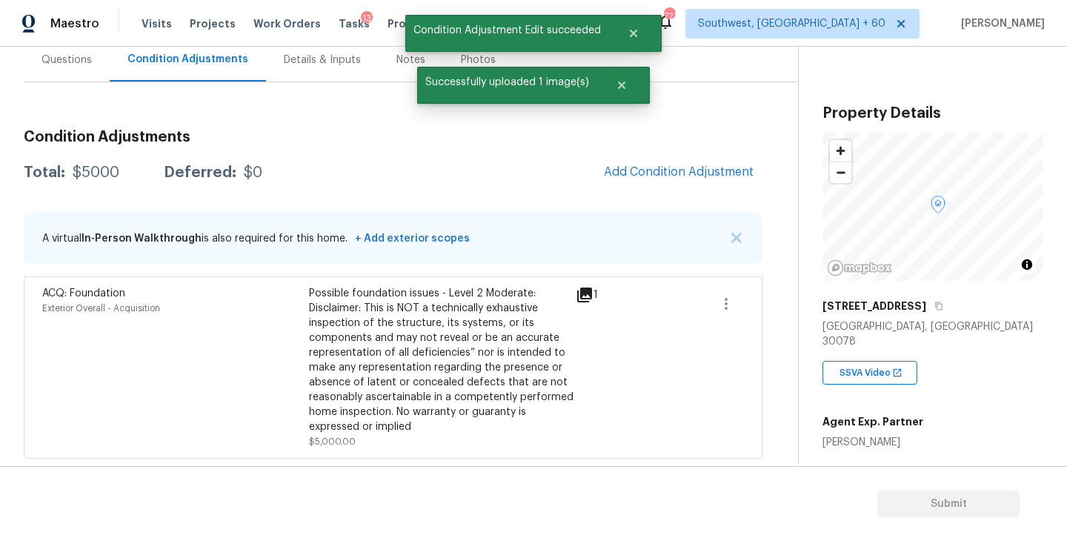
scroll to position [0, 0]
click at [56, 50] on div "Questions" at bounding box center [67, 60] width 86 height 44
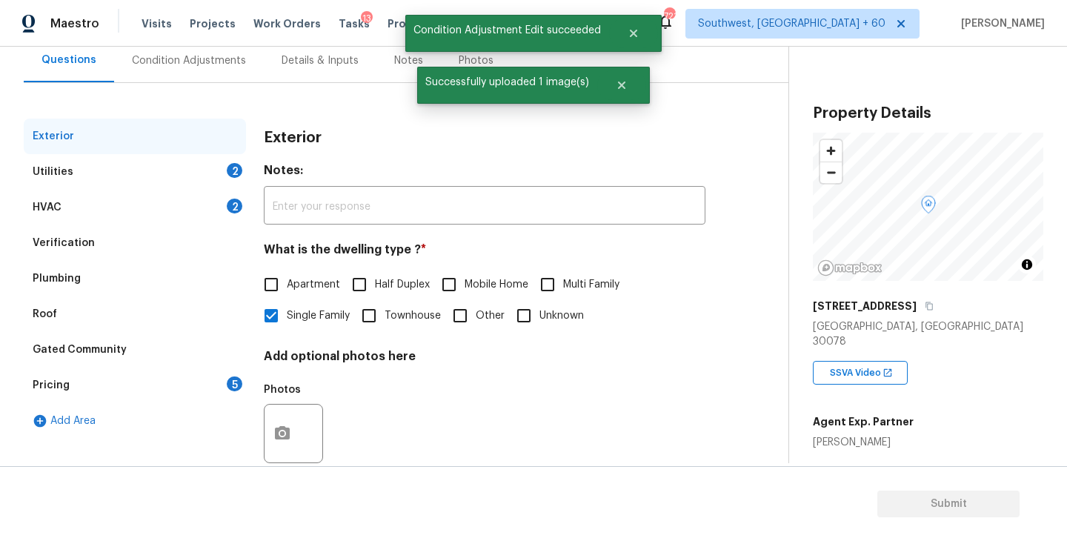
click at [83, 248] on div "Verification" at bounding box center [64, 243] width 62 height 15
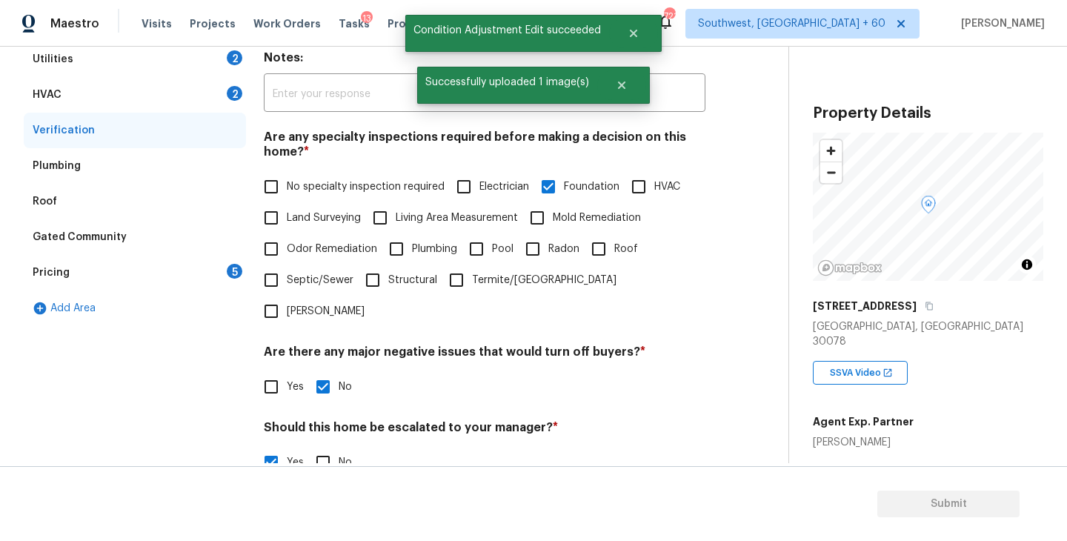
scroll to position [334, 0]
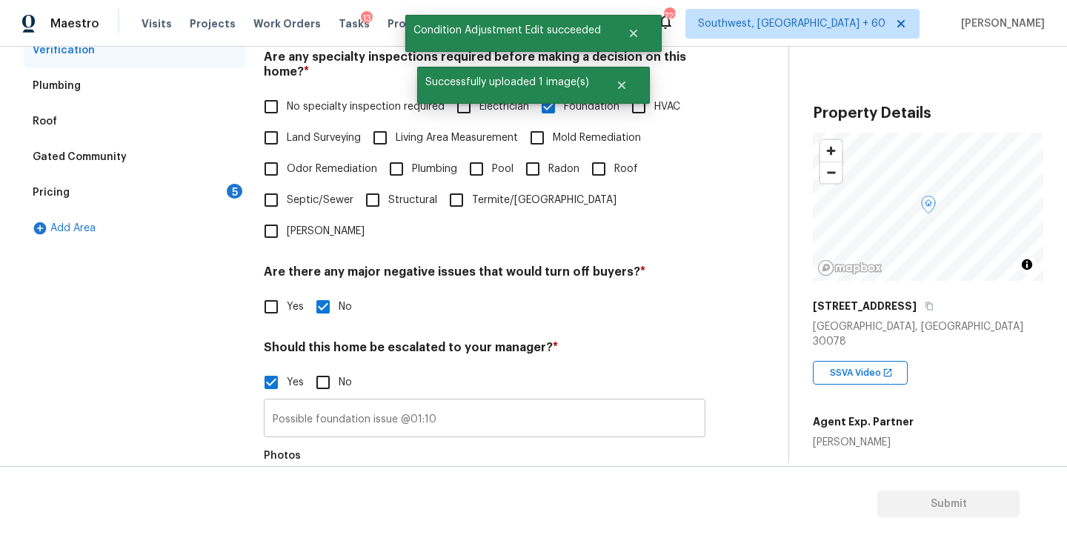
click at [492, 402] on input "Possible foundation issue @01:10" at bounding box center [485, 419] width 442 height 35
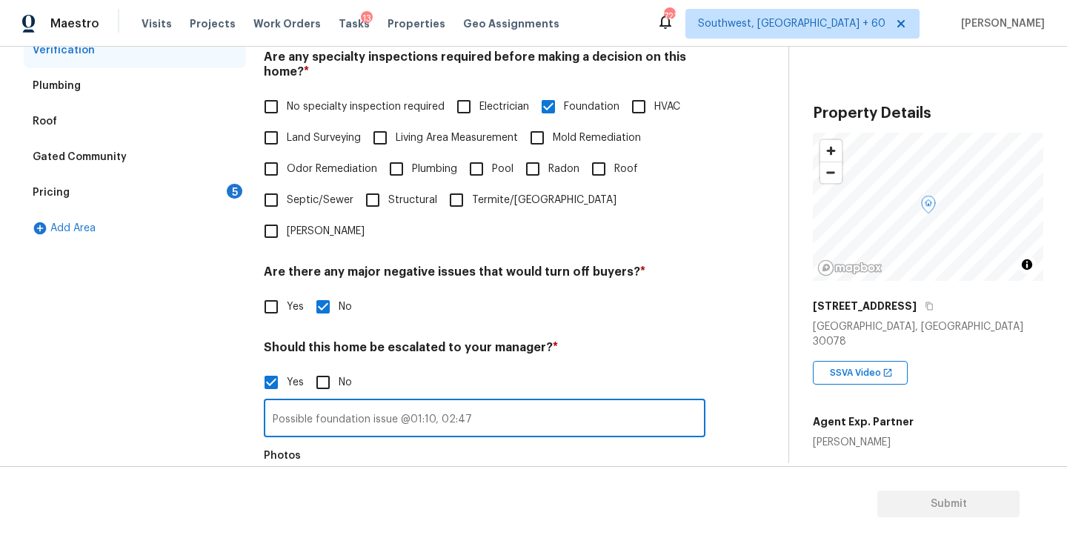
type input "Possible foundation issue @01:10, 02:47"
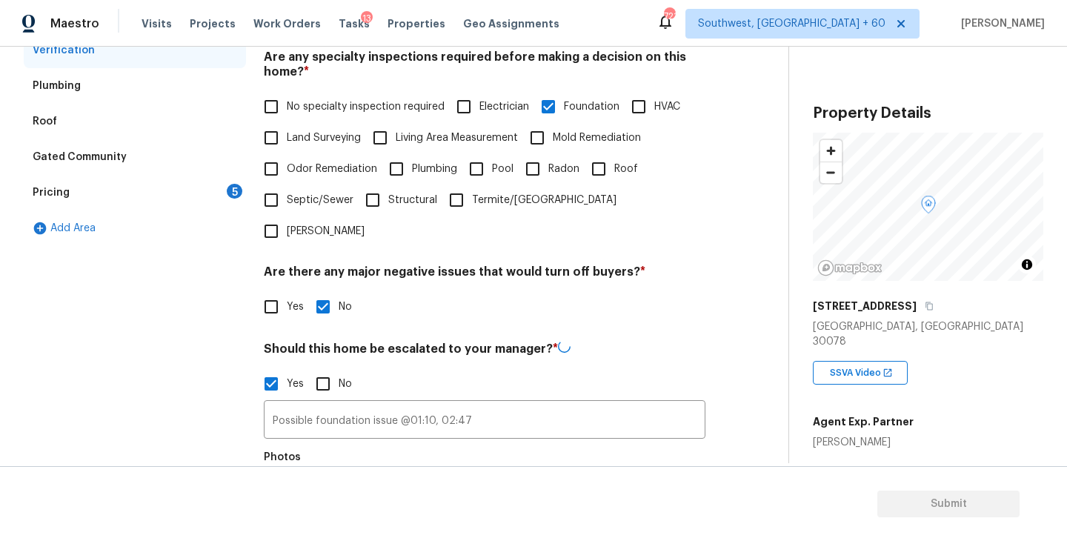
click at [507, 443] on div "Photos" at bounding box center [485, 491] width 442 height 96
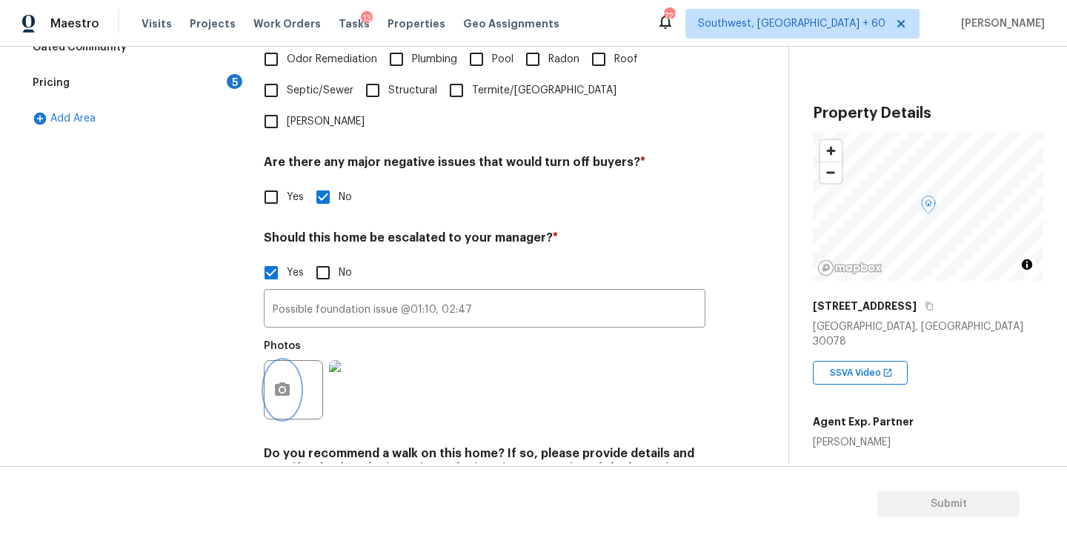
click at [291, 381] on icon "button" at bounding box center [283, 390] width 18 height 18
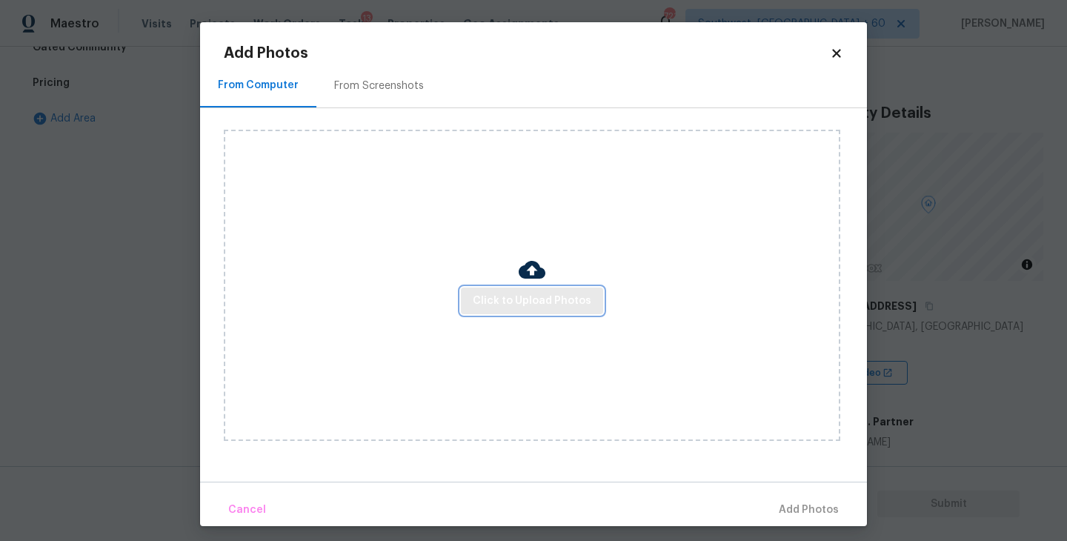
click at [564, 313] on button "Click to Upload Photos" at bounding box center [532, 301] width 142 height 27
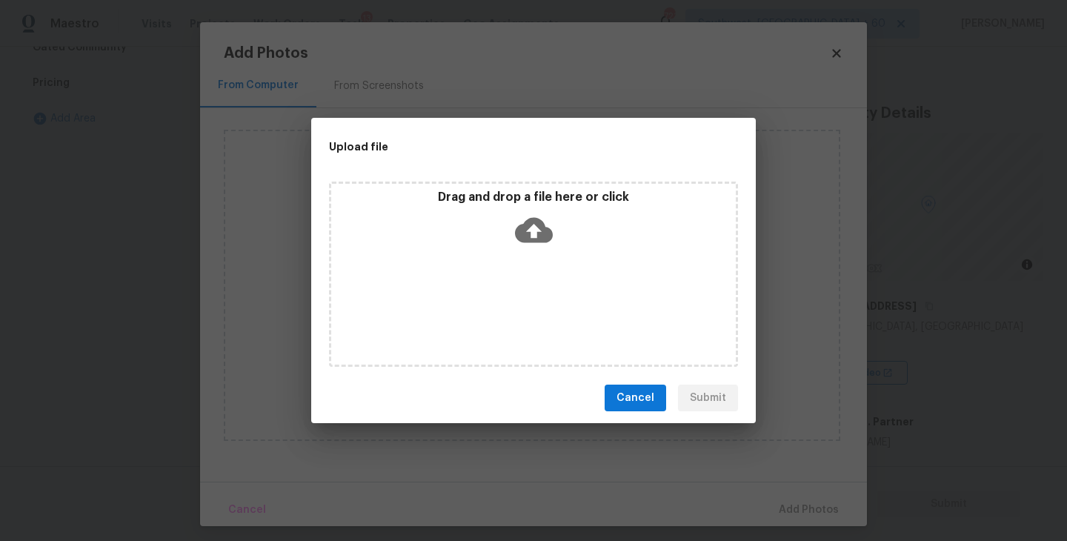
click at [564, 310] on div "Drag and drop a file here or click" at bounding box center [533, 274] width 409 height 185
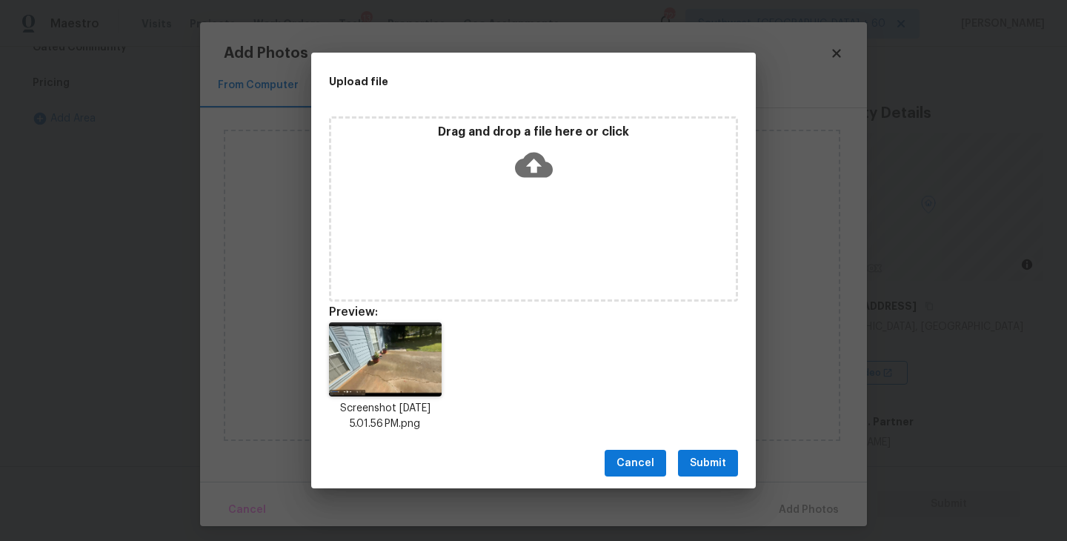
click at [714, 454] on span "Submit" at bounding box center [708, 463] width 36 height 19
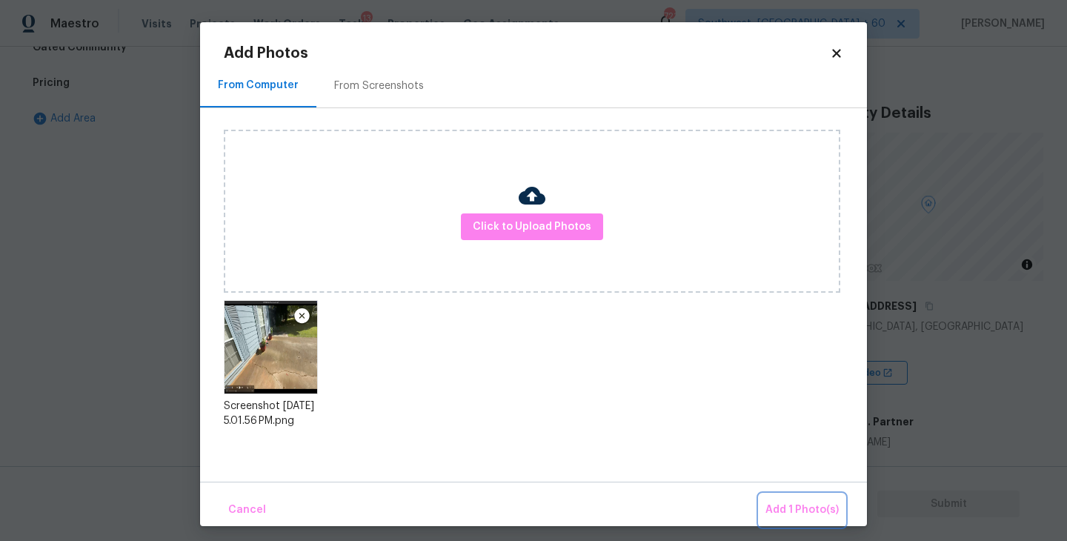
click at [780, 503] on span "Add 1 Photo(s)" at bounding box center [802, 510] width 73 height 19
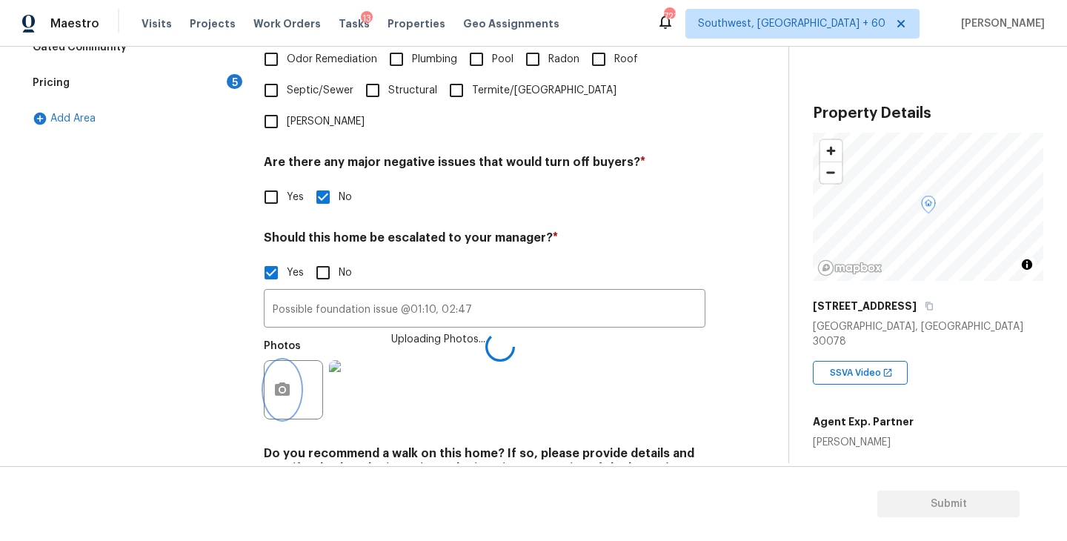
scroll to position [491, 0]
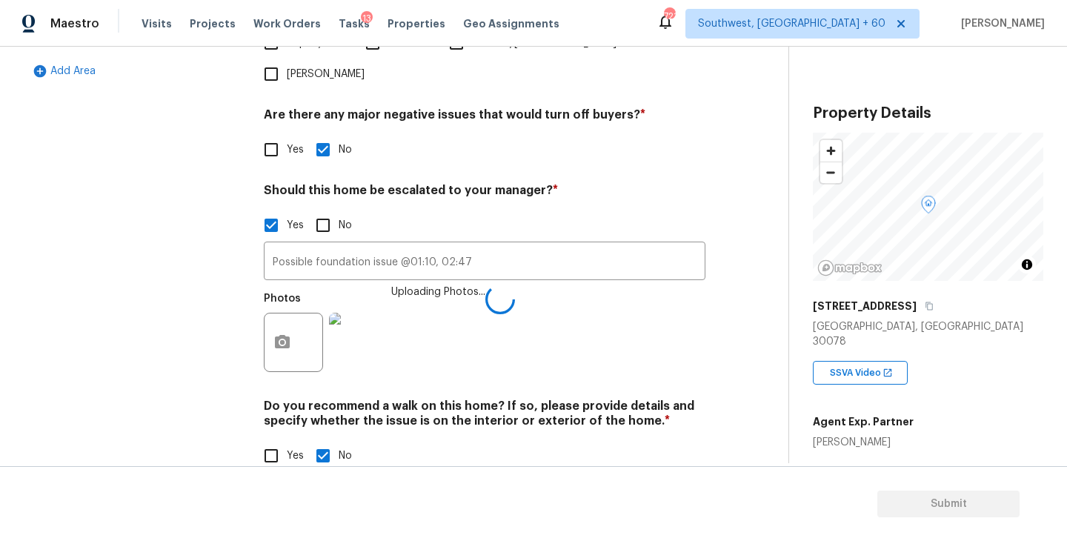
click at [699, 399] on h4 "Do you recommend a walk on this home? If so, please provide details and specify…" at bounding box center [485, 417] width 442 height 36
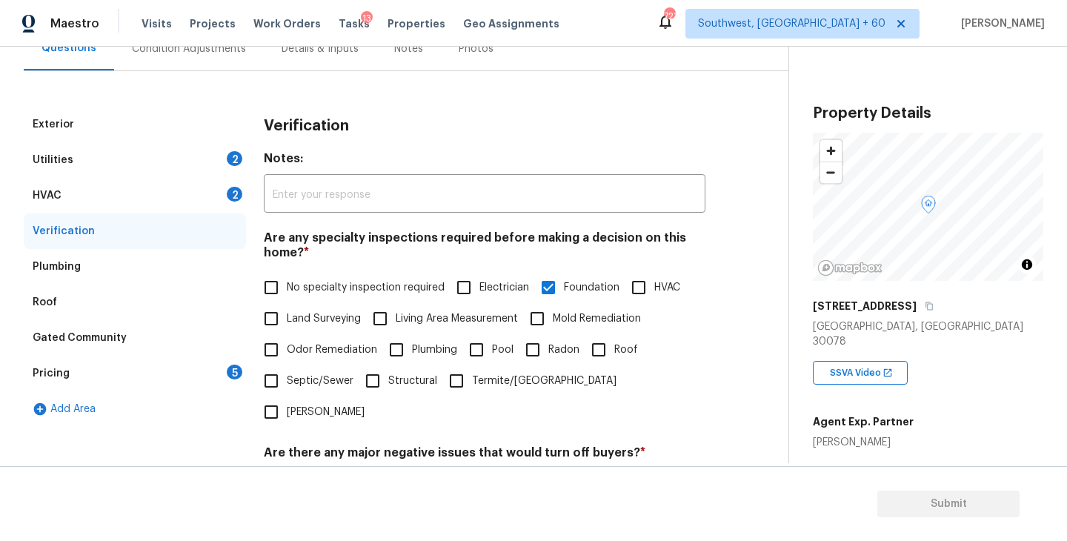
scroll to position [99, 0]
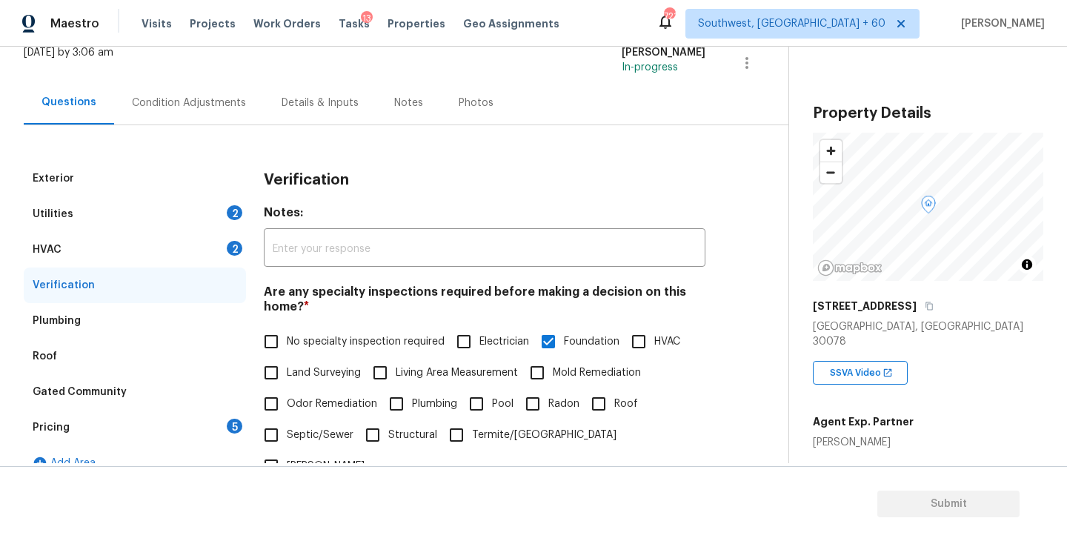
click at [179, 105] on div "Condition Adjustments" at bounding box center [189, 103] width 114 height 15
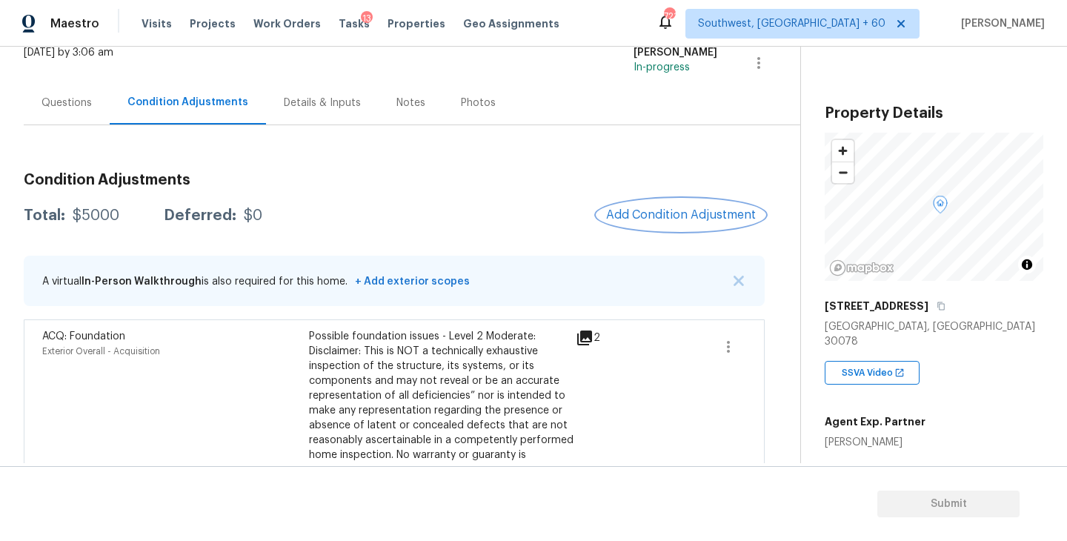
click at [691, 230] on button "Add Condition Adjustment" at bounding box center [681, 214] width 168 height 31
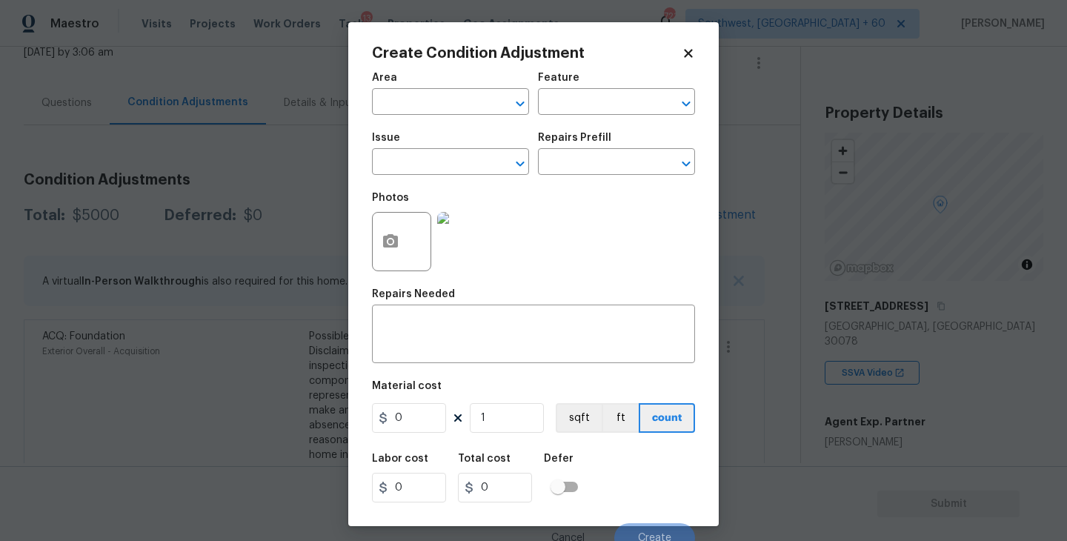
click at [454, 116] on span "Area ​" at bounding box center [450, 94] width 157 height 60
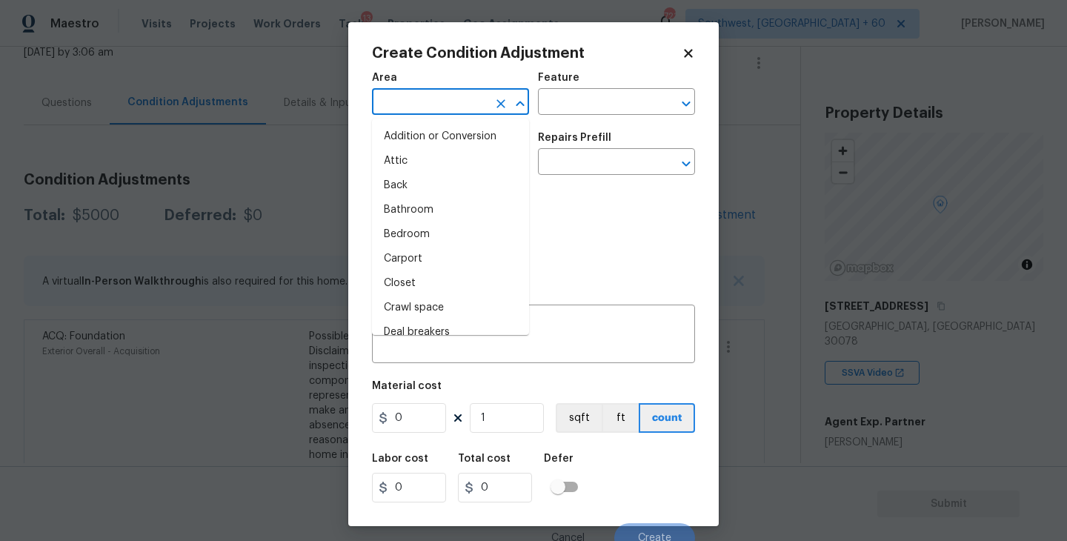
click at [424, 114] on input "text" at bounding box center [430, 103] width 116 height 23
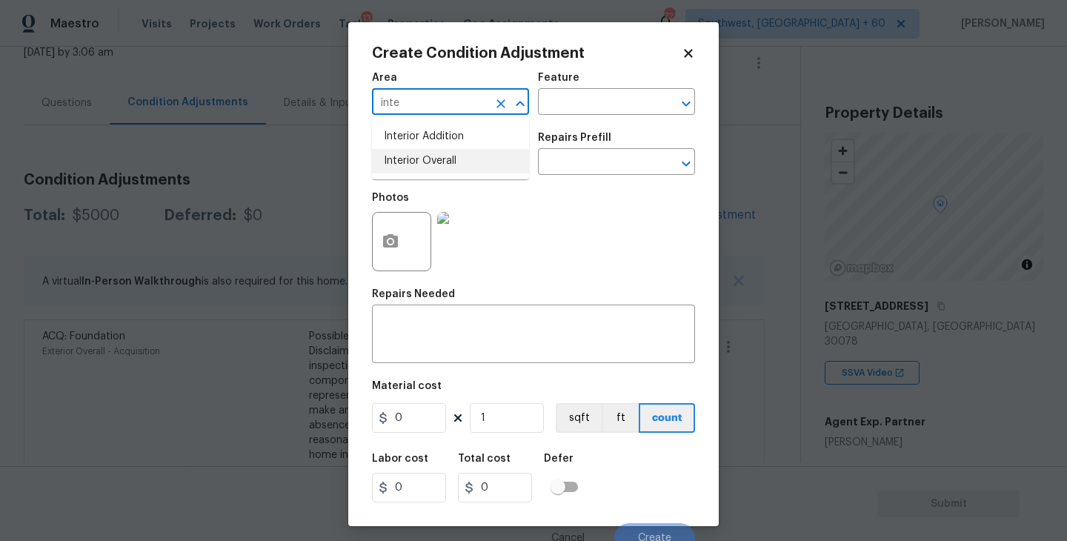
click at [477, 168] on li "Interior Overall" at bounding box center [450, 161] width 157 height 24
type input "Interior Overall"
click at [574, 113] on input "text" at bounding box center [596, 103] width 116 height 23
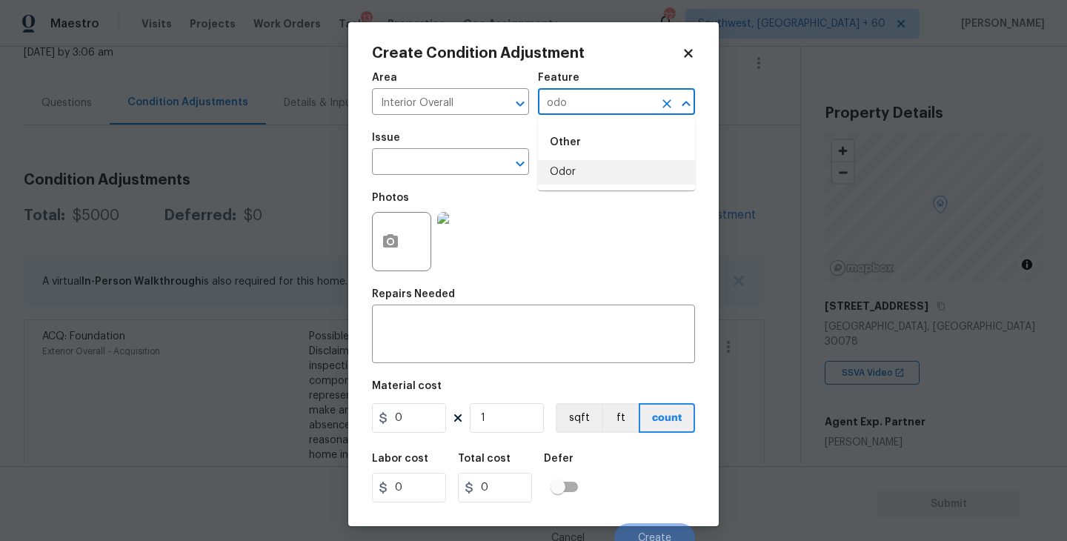
click at [558, 176] on li "Odor" at bounding box center [616, 172] width 157 height 24
type input "Odor"
click at [417, 161] on input "text" at bounding box center [430, 163] width 116 height 23
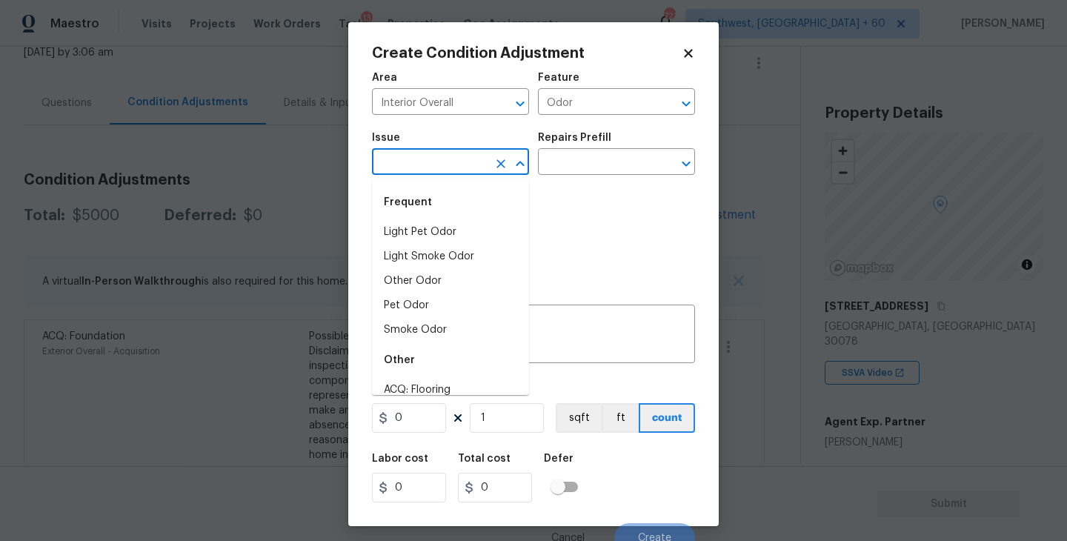
click at [423, 231] on li "Light Pet Odor" at bounding box center [450, 232] width 157 height 24
type input "Light Pet Odor"
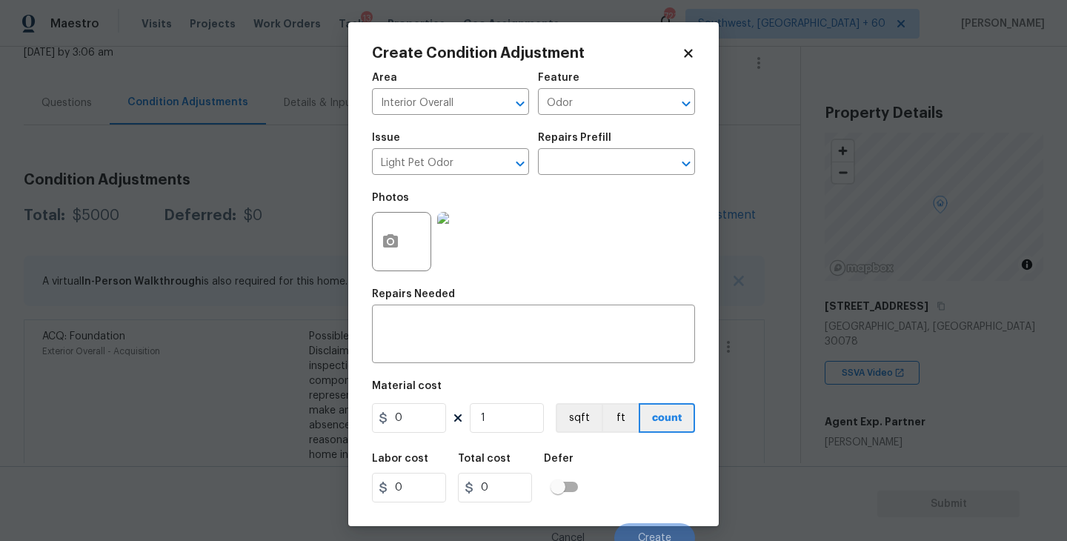
click at [523, 189] on div "Photos" at bounding box center [533, 232] width 323 height 96
click at [571, 167] on input "text" at bounding box center [596, 163] width 116 height 23
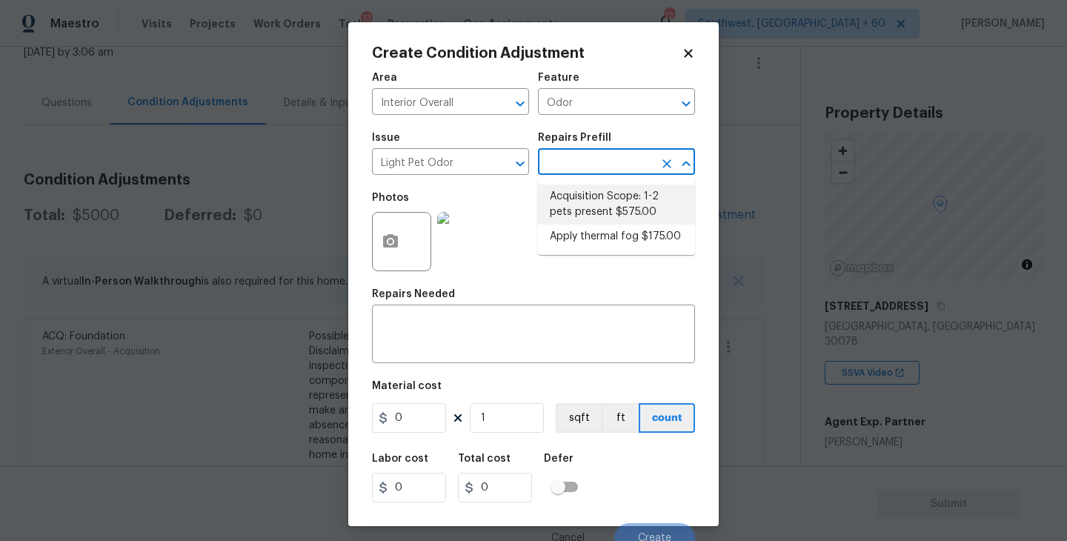
click at [575, 216] on li "Acquisition Scope: 1-2 pets present $575.00" at bounding box center [616, 205] width 157 height 40
type textarea "Acquisition Scope: 1-2 pets present"
type input "575"
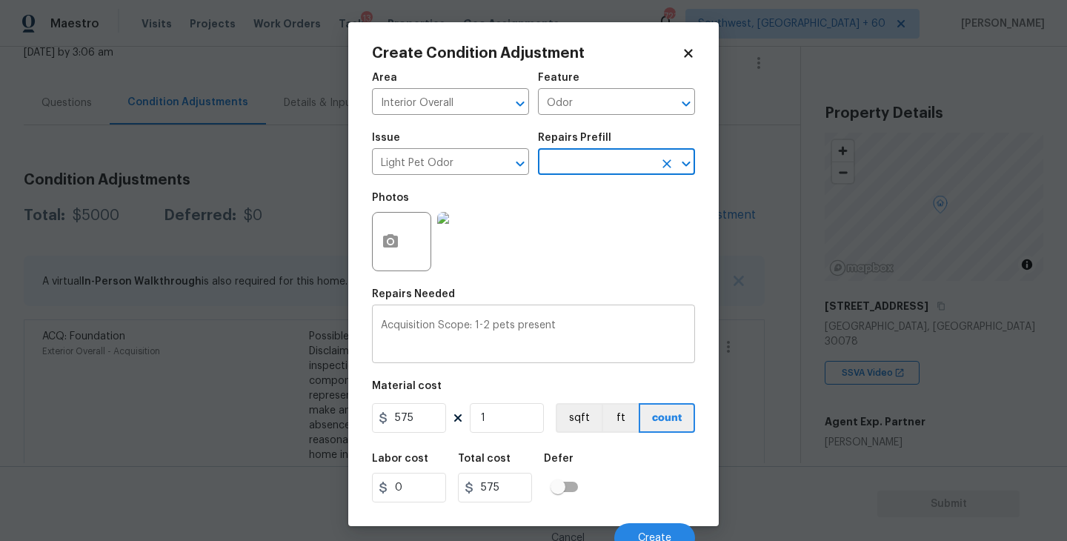
scroll to position [13, 0]
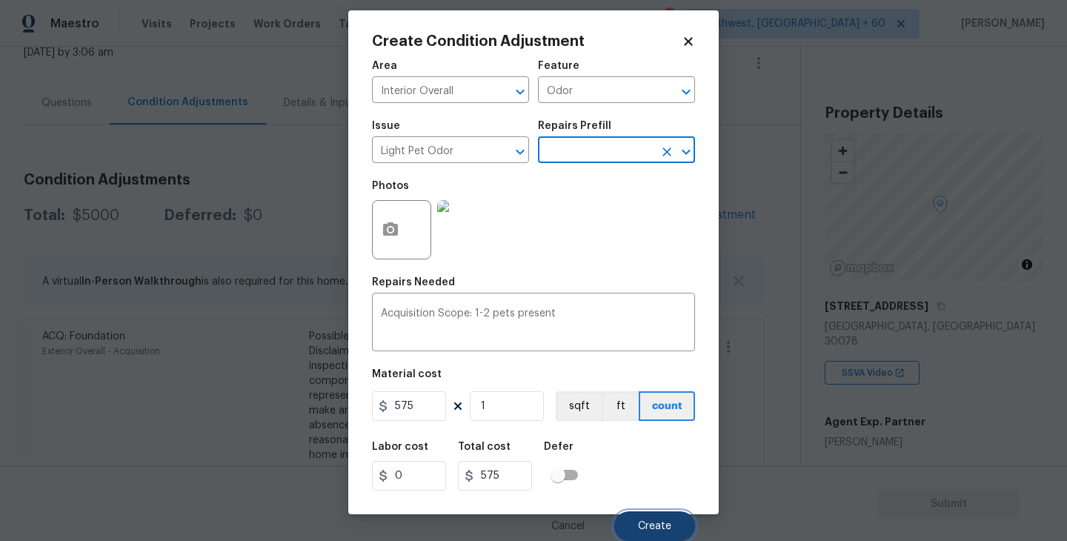
click at [647, 534] on button "Create" at bounding box center [654, 526] width 81 height 30
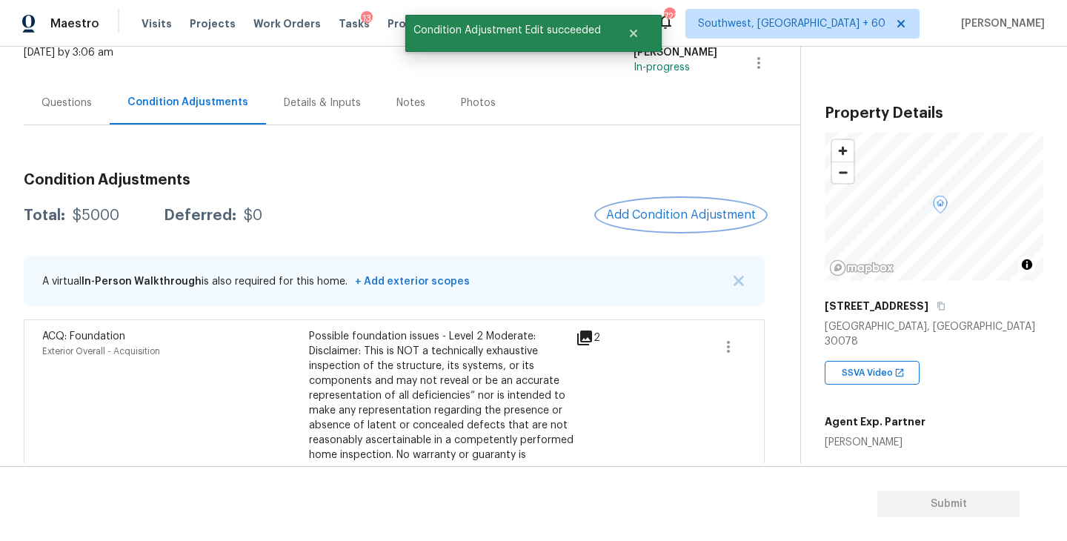
scroll to position [0, 0]
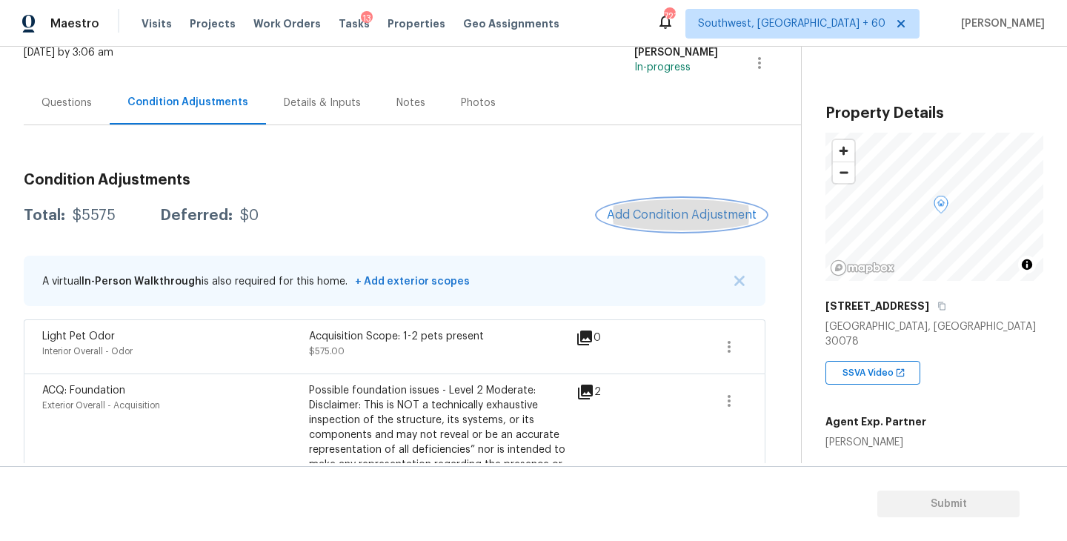
click at [657, 206] on button "Add Condition Adjustment" at bounding box center [682, 214] width 168 height 31
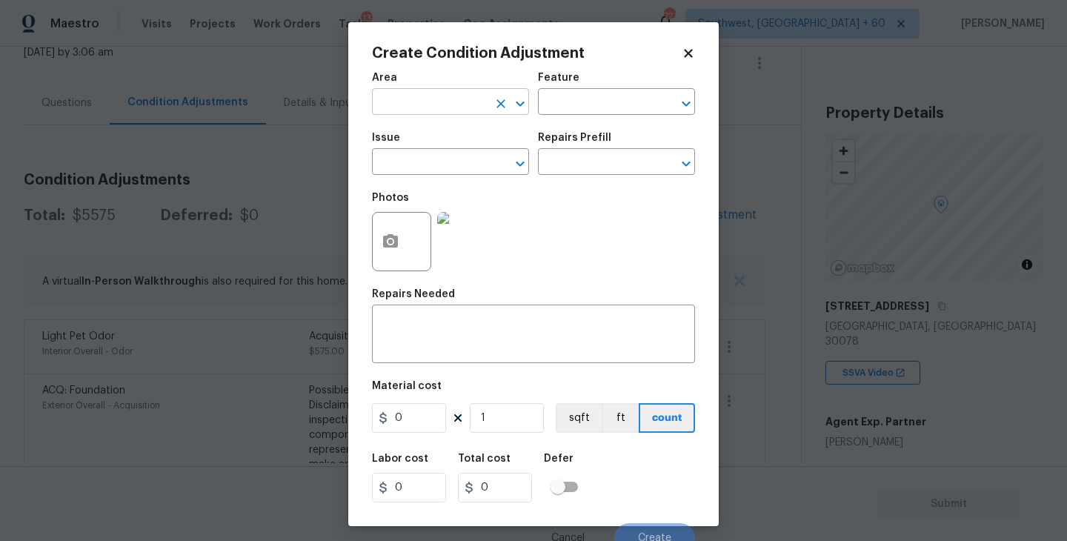
click at [397, 114] on input "text" at bounding box center [430, 103] width 116 height 23
click at [422, 158] on li "Exterior Overall" at bounding box center [450, 161] width 157 height 24
type input "Exterior Overall"
click at [549, 119] on div "Area Exterior Overall ​ Feature ​" at bounding box center [533, 94] width 323 height 60
click at [573, 115] on div "Area Exterior Overall ​ Feature ​" at bounding box center [533, 94] width 323 height 60
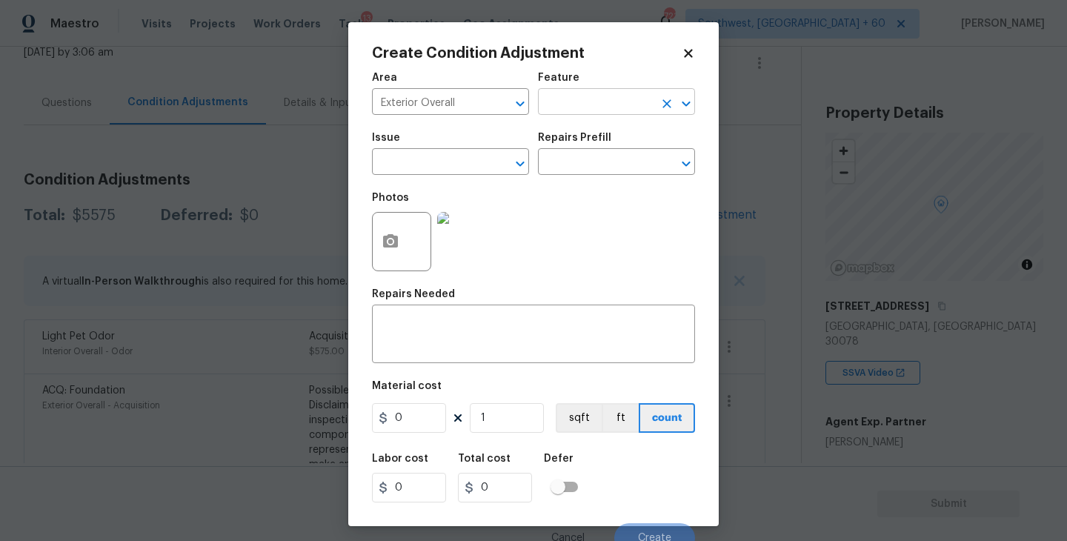
click at [580, 107] on input "text" at bounding box center [596, 103] width 116 height 23
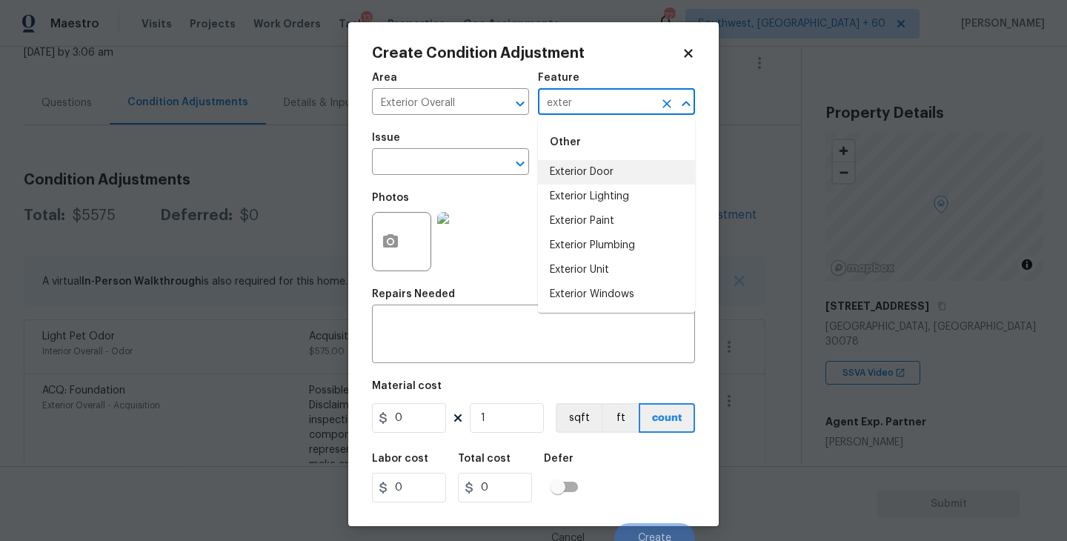
click at [586, 167] on li "Exterior Door" at bounding box center [616, 172] width 157 height 24
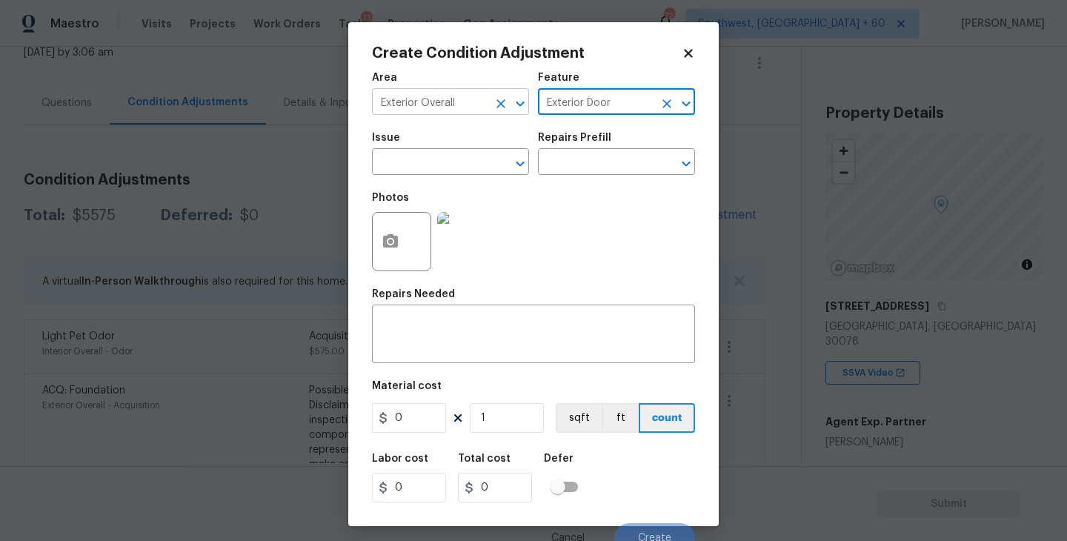
drag, startPoint x: 632, startPoint y: 100, endPoint x: 497, endPoint y: 99, distance: 134.9
click at [497, 99] on div "Area Exterior Overall ​ Feature Exterior Door ​" at bounding box center [533, 94] width 323 height 60
type input "Exterior Door"
click at [486, 339] on textarea at bounding box center [533, 335] width 305 height 31
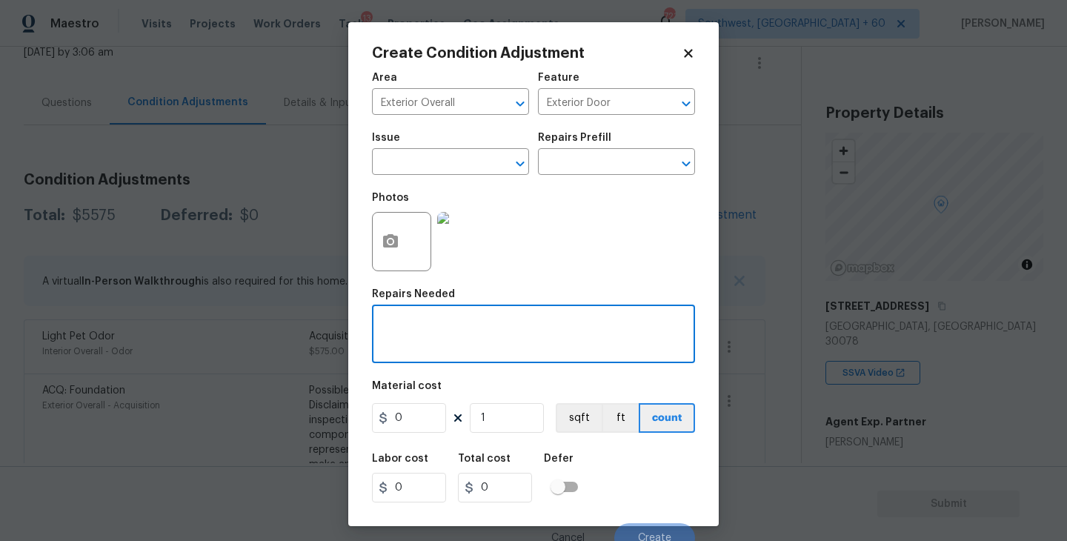
paste textarea "Exterior Door"
type textarea "Exterior Door Repaint"
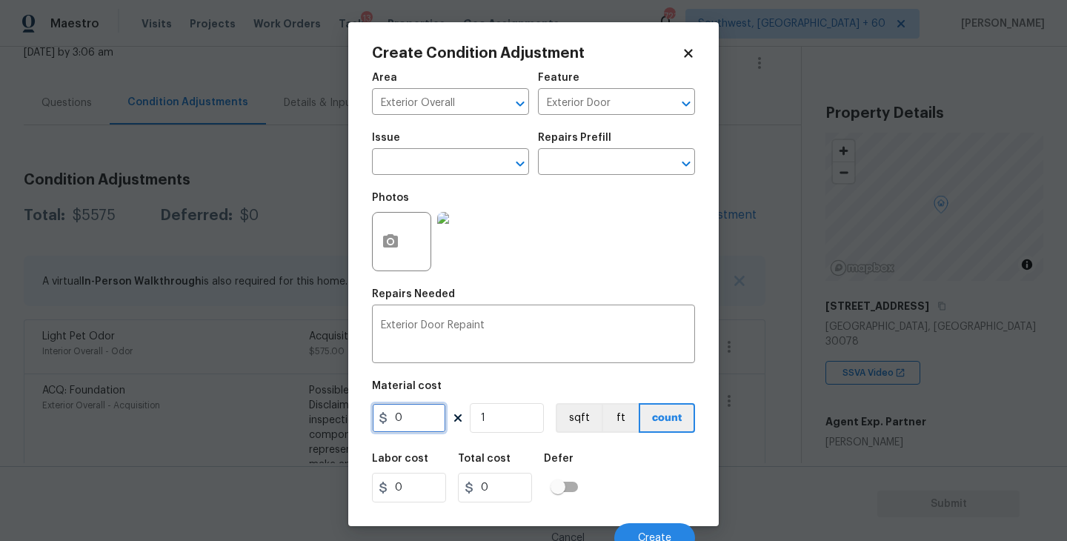
drag, startPoint x: 419, startPoint y: 417, endPoint x: 367, endPoint y: 417, distance: 51.9
click at [367, 417] on div "Create Condition Adjustment Area Exterior Overall ​ Feature Exterior Door ​ Iss…" at bounding box center [533, 274] width 371 height 504
type input "85"
click at [392, 252] on button "button" at bounding box center [391, 242] width 36 height 58
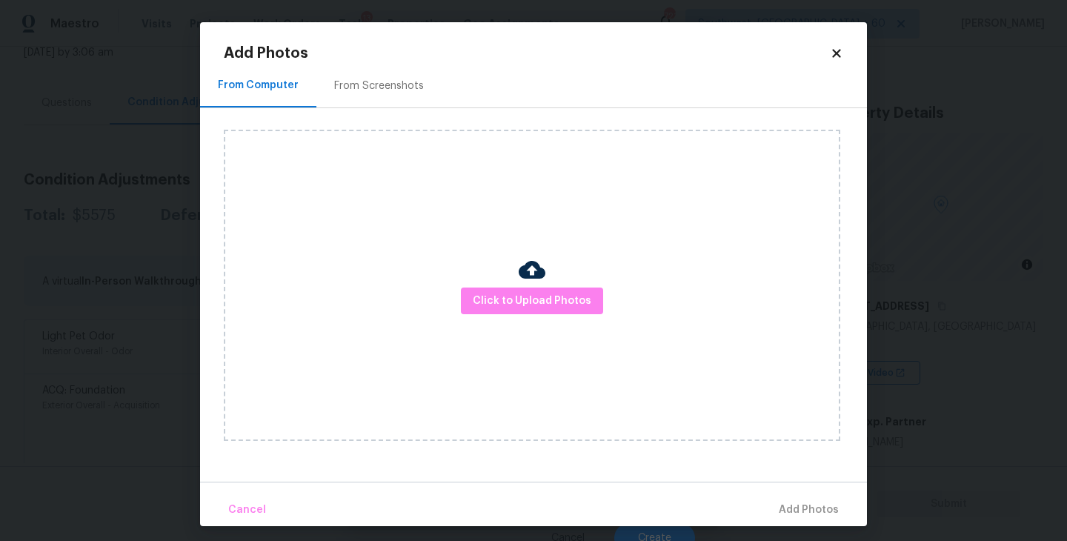
click at [442, 278] on div "Click to Upload Photos" at bounding box center [532, 285] width 617 height 311
click at [484, 279] on div "Click to Upload Photos" at bounding box center [532, 285] width 617 height 311
click at [506, 288] on button "Click to Upload Photos" at bounding box center [532, 301] width 142 height 27
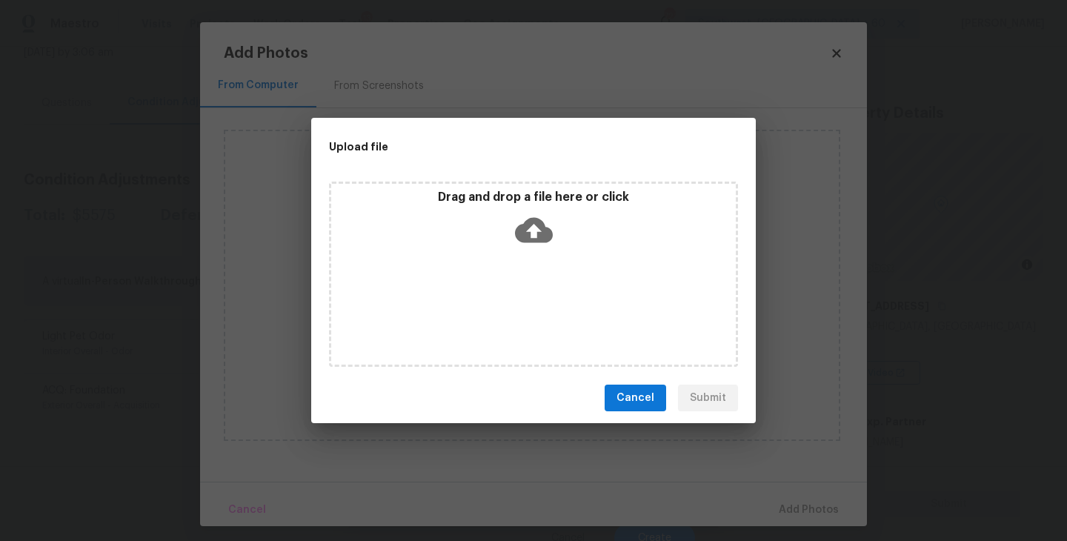
click at [533, 234] on icon at bounding box center [534, 230] width 38 height 38
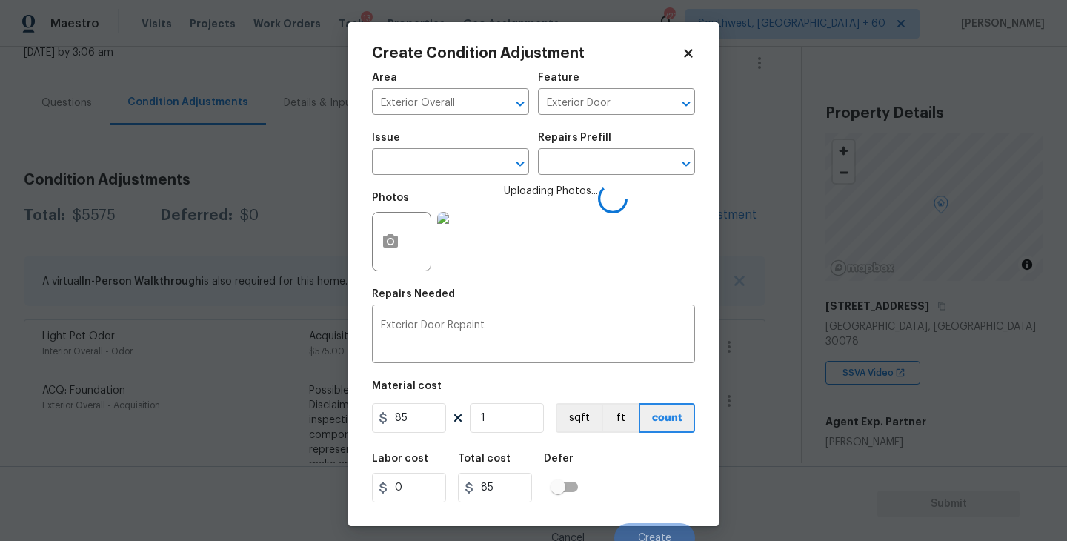
scroll to position [13, 0]
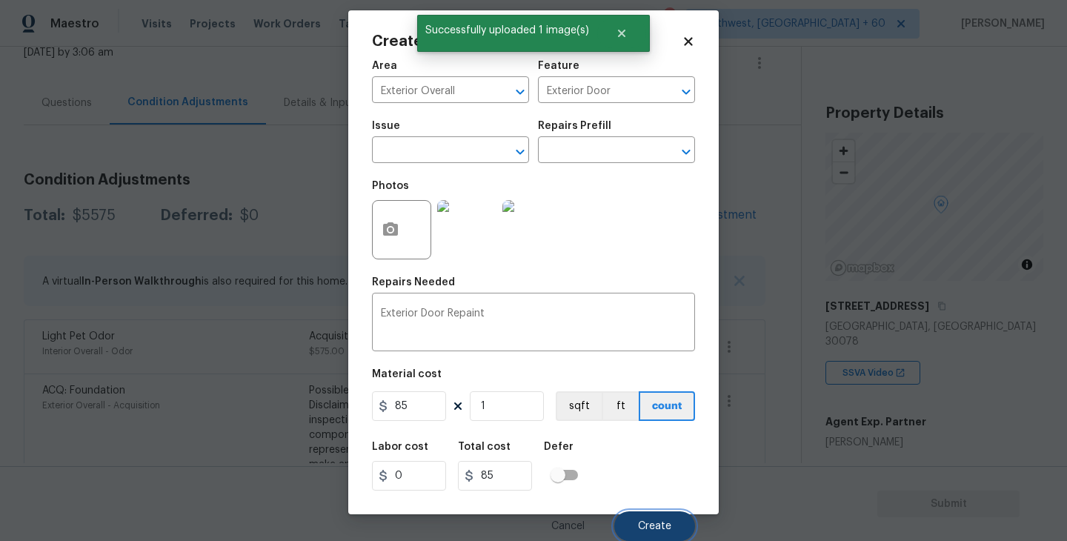
click at [646, 517] on button "Create" at bounding box center [654, 526] width 81 height 30
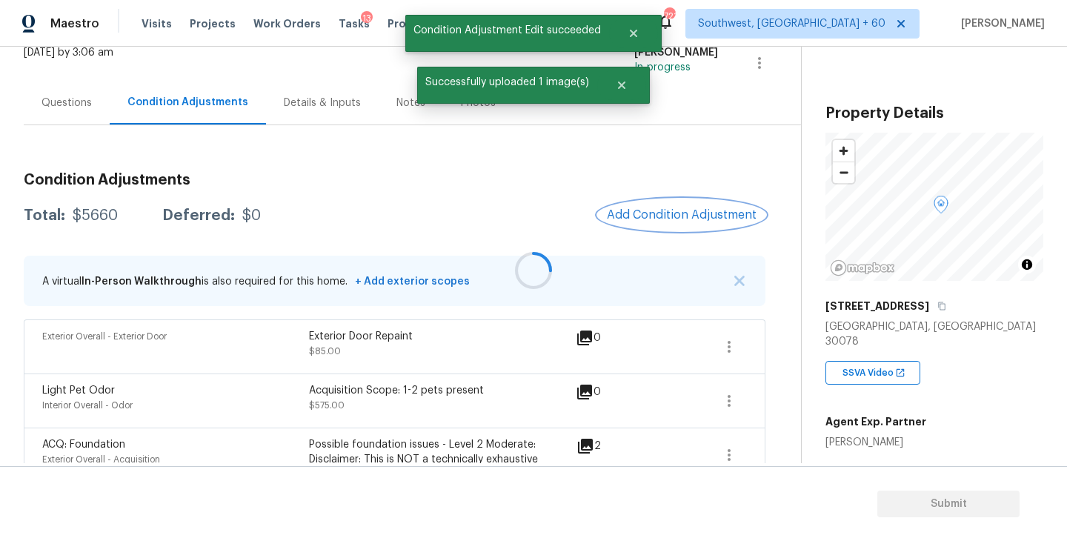
scroll to position [0, 0]
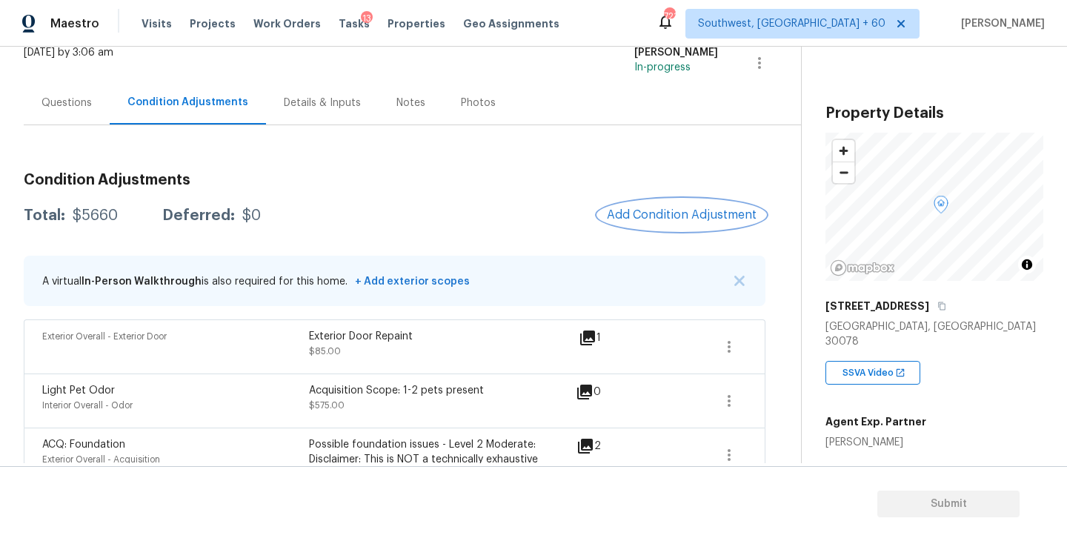
click at [686, 220] on span "Add Condition Adjustment" at bounding box center [682, 214] width 150 height 13
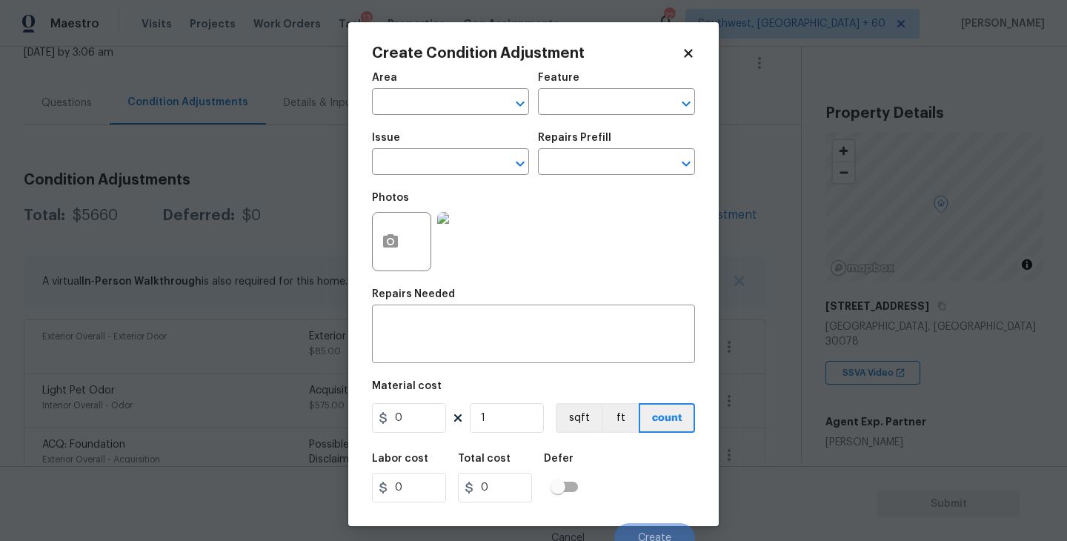
click at [414, 116] on span "Area ​" at bounding box center [450, 94] width 157 height 60
click at [422, 104] on input "text" at bounding box center [430, 103] width 116 height 23
click at [422, 140] on li "Kitchen" at bounding box center [450, 137] width 157 height 24
type input "Kitchen"
click at [573, 87] on div "Feature" at bounding box center [616, 82] width 157 height 19
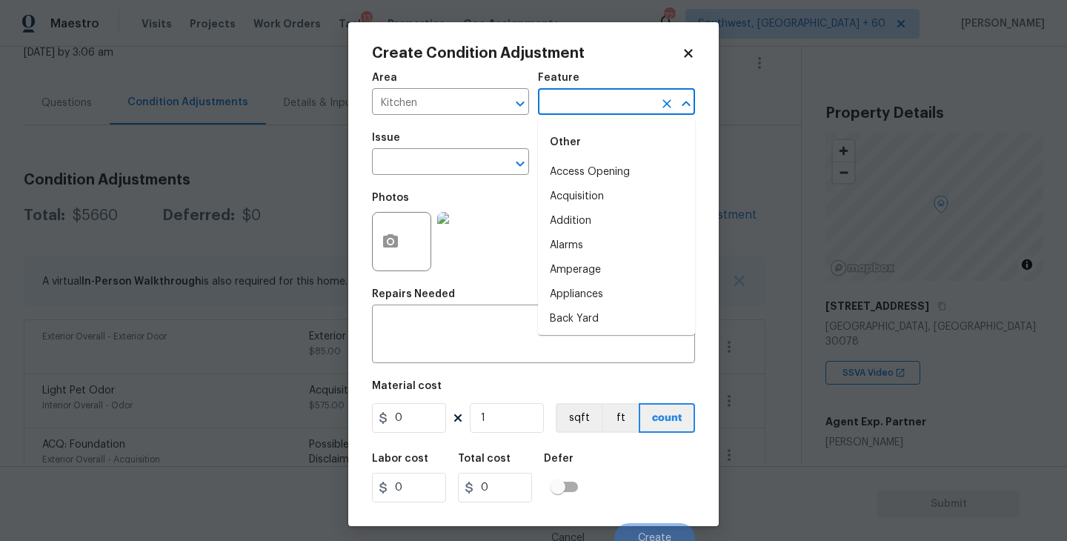
click at [570, 98] on input "text" at bounding box center [596, 103] width 116 height 23
click at [584, 166] on li "Cabinets" at bounding box center [616, 172] width 157 height 24
type input "Cabinets"
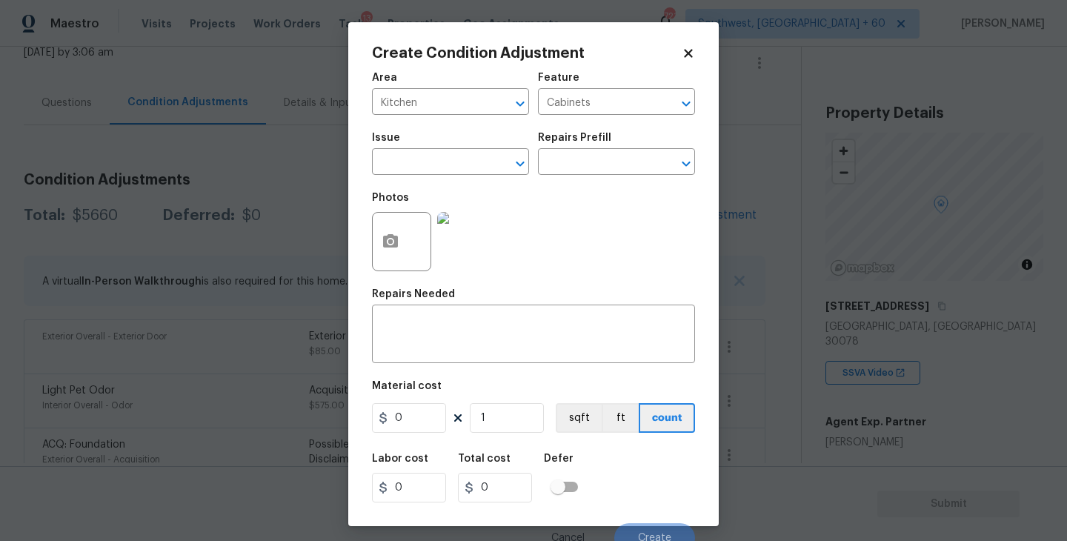
click at [424, 150] on div "Issue" at bounding box center [450, 142] width 157 height 19
click at [400, 181] on span "Issue ​" at bounding box center [450, 154] width 157 height 60
click at [415, 170] on input "text" at bounding box center [430, 163] width 116 height 23
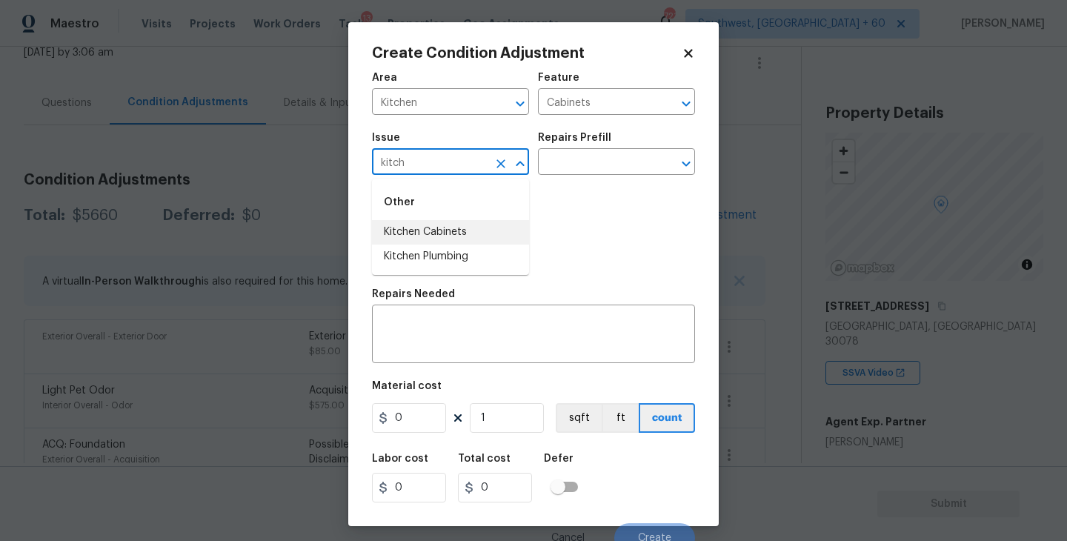
click at [428, 231] on li "Kitchen Cabinets" at bounding box center [450, 232] width 157 height 24
type input "Kitchen Cabinets"
click at [589, 148] on div "Repairs Prefill" at bounding box center [616, 142] width 157 height 19
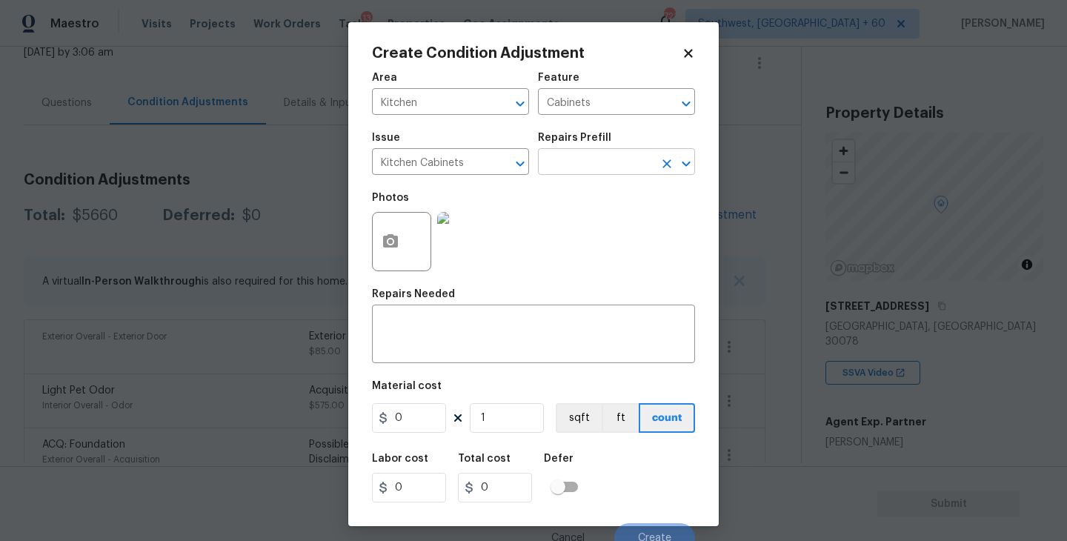
click at [557, 166] on input "text" at bounding box center [596, 163] width 116 height 23
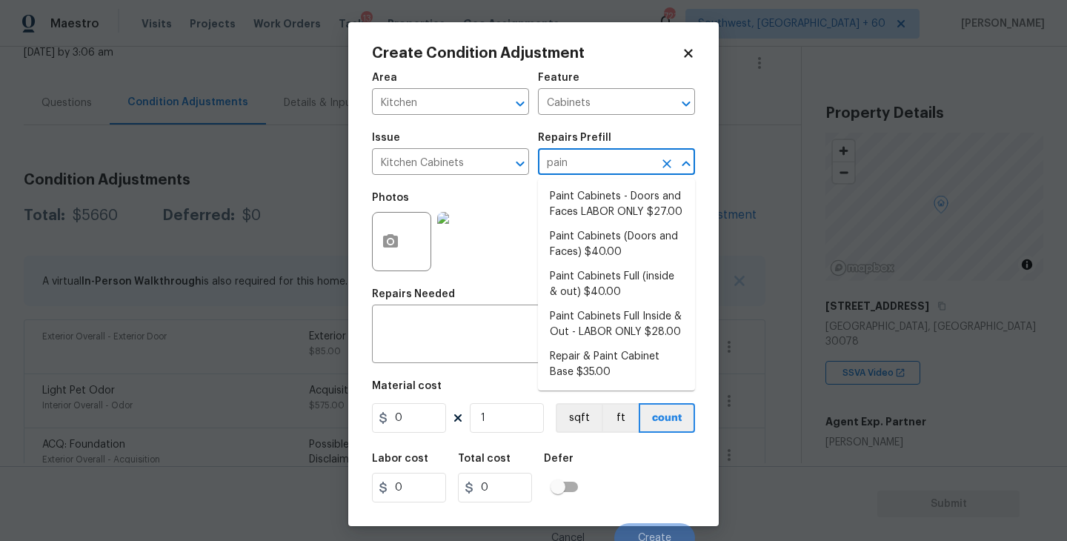
type input "paint"
click at [596, 294] on li "Paint Cabinets Full (inside & out) $40.00" at bounding box center [616, 285] width 157 height 40
type textarea "Prep, sand, mask and apply 2 coats of paint to the kitchen cabinet doors, inter…"
type input "40"
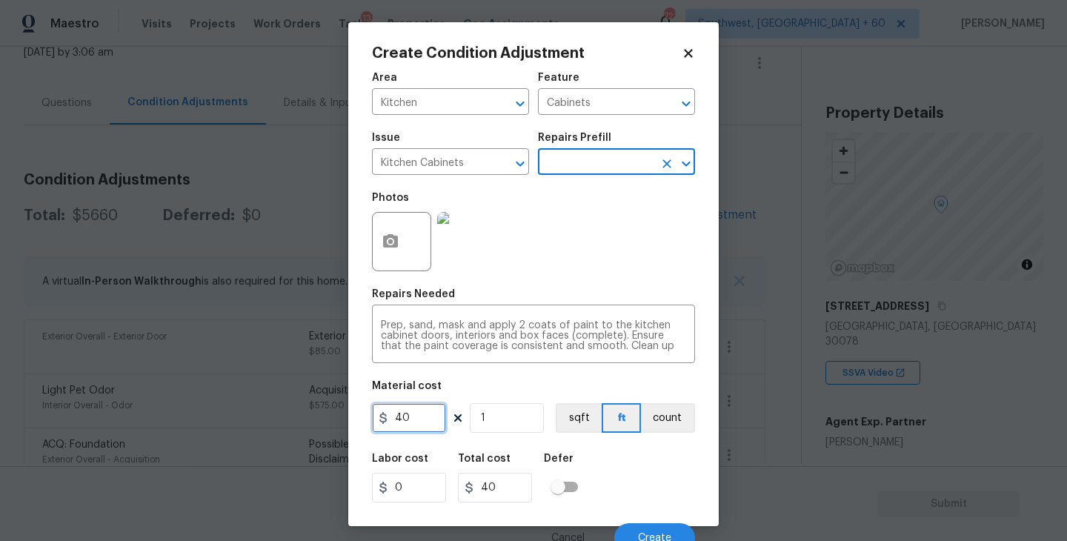
drag, startPoint x: 414, startPoint y: 420, endPoint x: 283, endPoint y: 420, distance: 131.2
click at [283, 420] on div "Create Condition Adjustment Area Kitchen ​ Feature Cabinets ​ Issue Kitchen Cab…" at bounding box center [533, 270] width 1067 height 541
type input "1200"
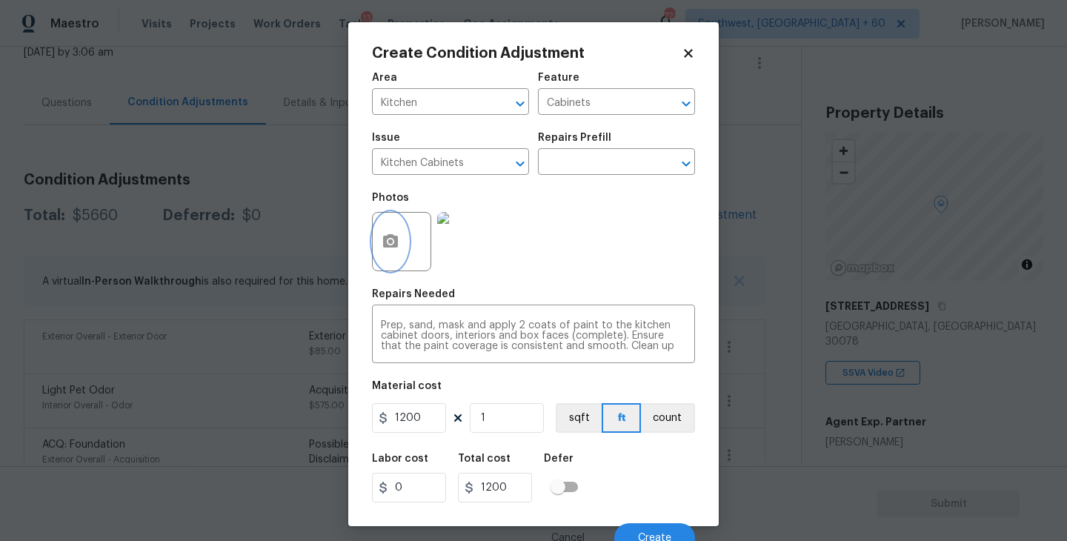
click at [391, 242] on circle "button" at bounding box center [390, 241] width 4 height 4
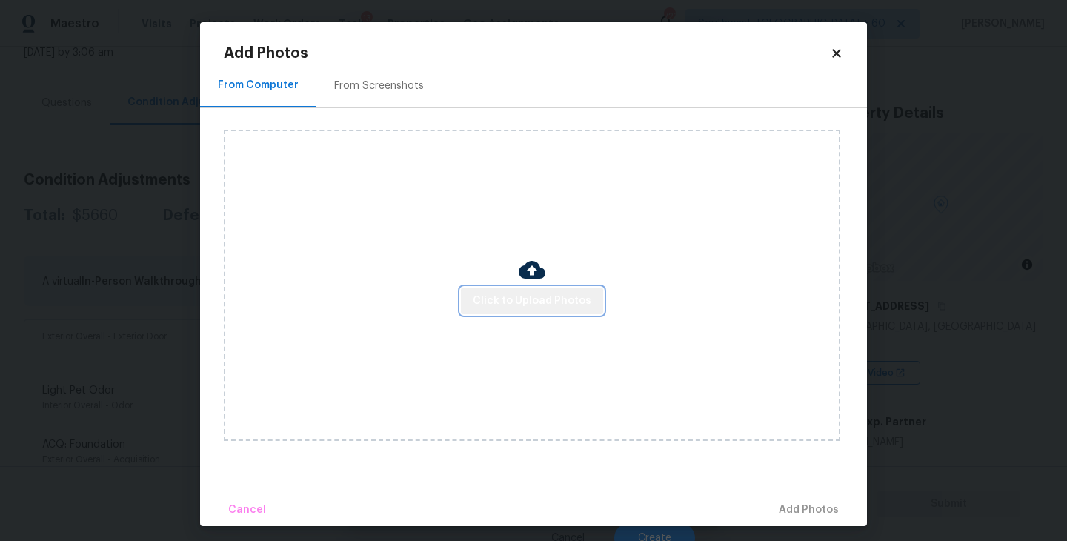
click at [557, 295] on span "Click to Upload Photos" at bounding box center [532, 301] width 119 height 19
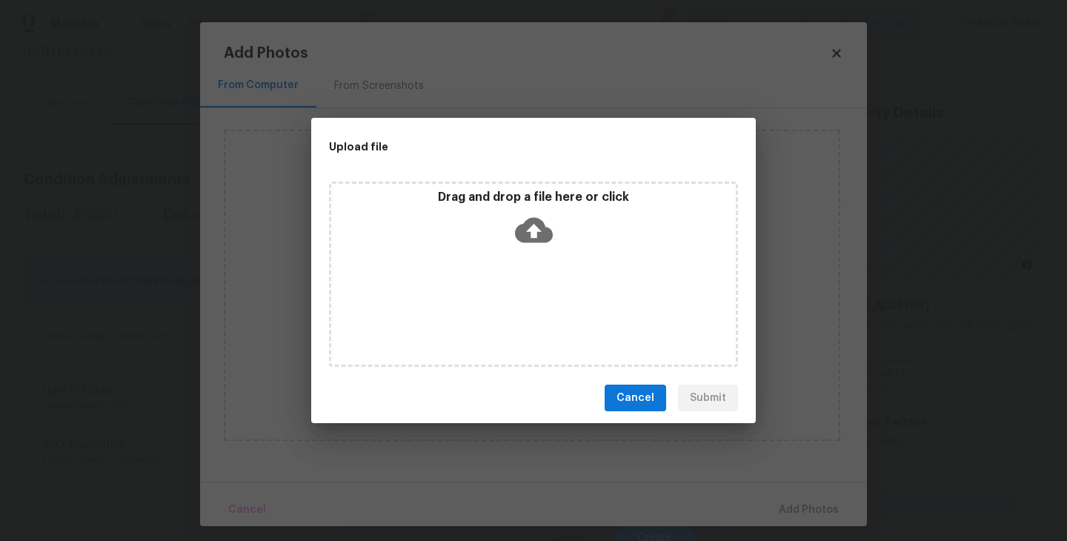
click at [543, 231] on icon at bounding box center [534, 230] width 38 height 25
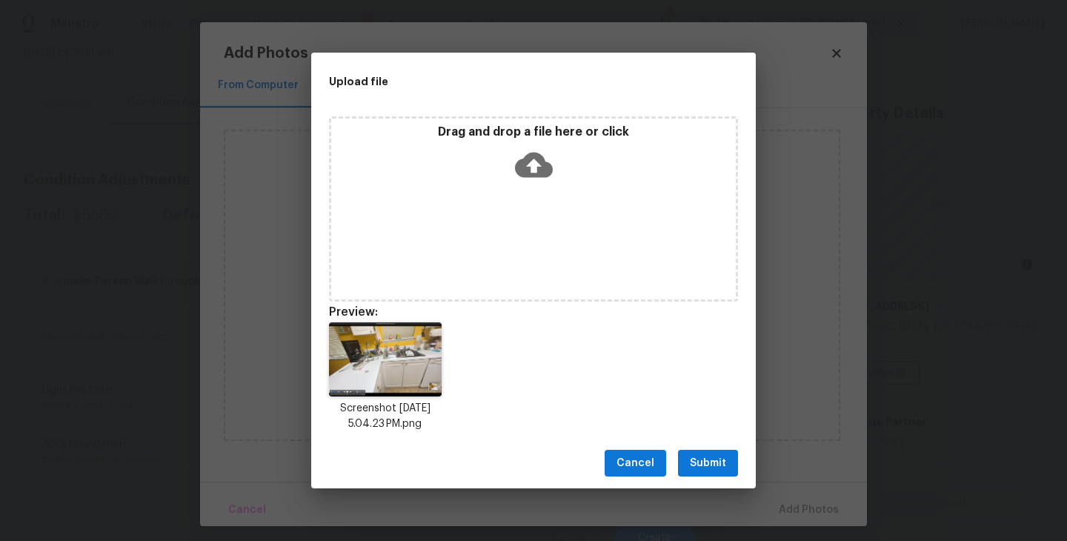
click at [707, 464] on span "Submit" at bounding box center [708, 463] width 36 height 19
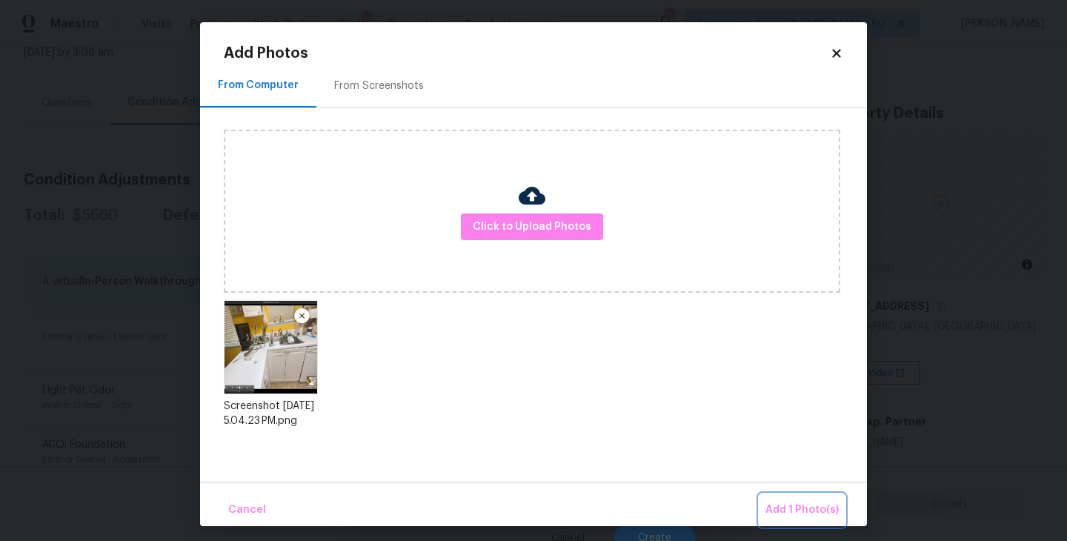
click at [780, 503] on span "Add 1 Photo(s)" at bounding box center [802, 510] width 73 height 19
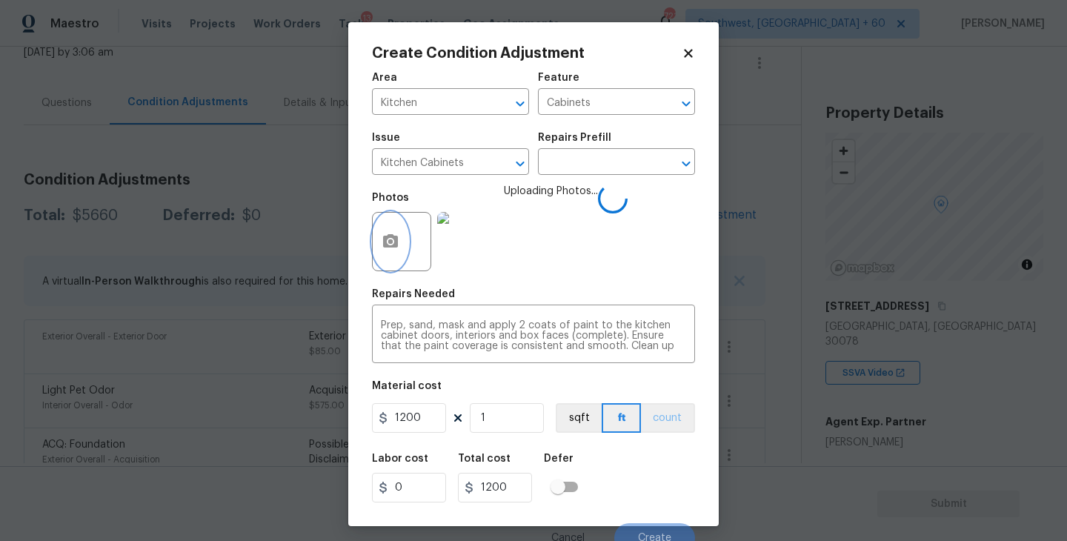
scroll to position [13, 0]
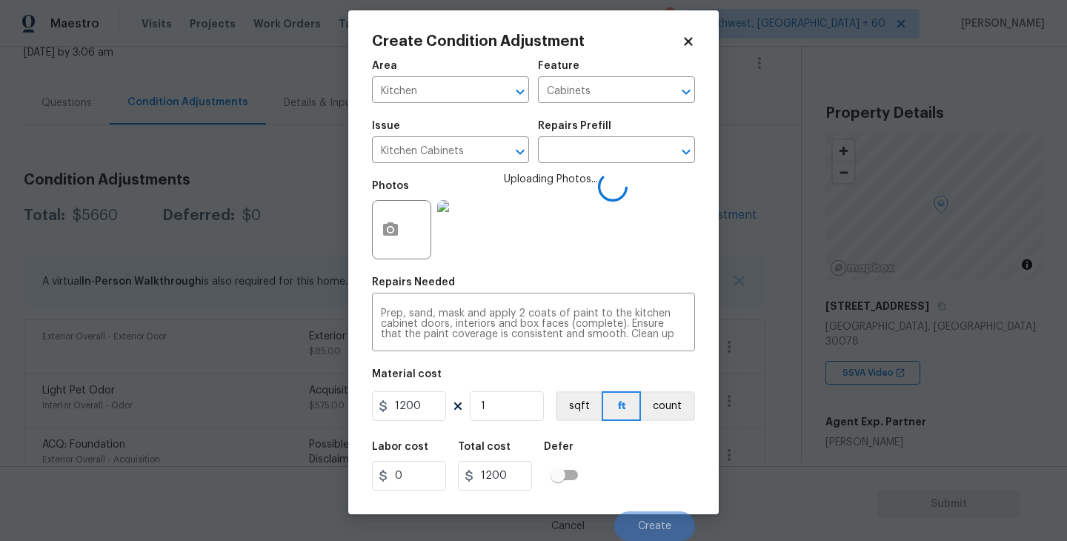
click at [645, 444] on div "Labor cost 0 Total cost 1200 Defer" at bounding box center [533, 466] width 323 height 67
click at [664, 409] on button "count" at bounding box center [668, 406] width 54 height 30
click at [647, 454] on div "Labor cost 0 Total cost 1200 Defer" at bounding box center [533, 466] width 323 height 67
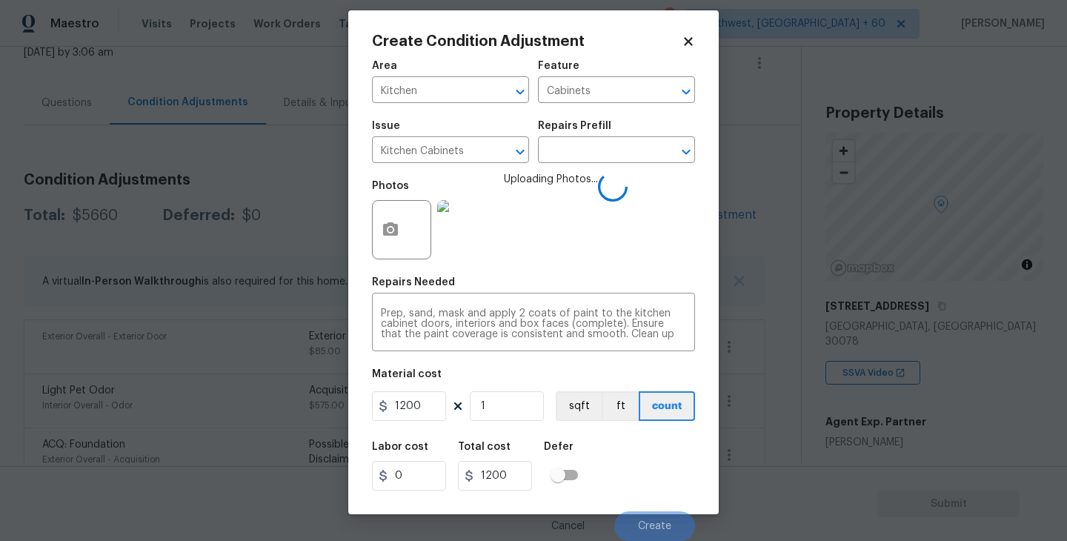
click at [647, 454] on div "Labor cost 0 Total cost 1200 Defer" at bounding box center [533, 466] width 323 height 67
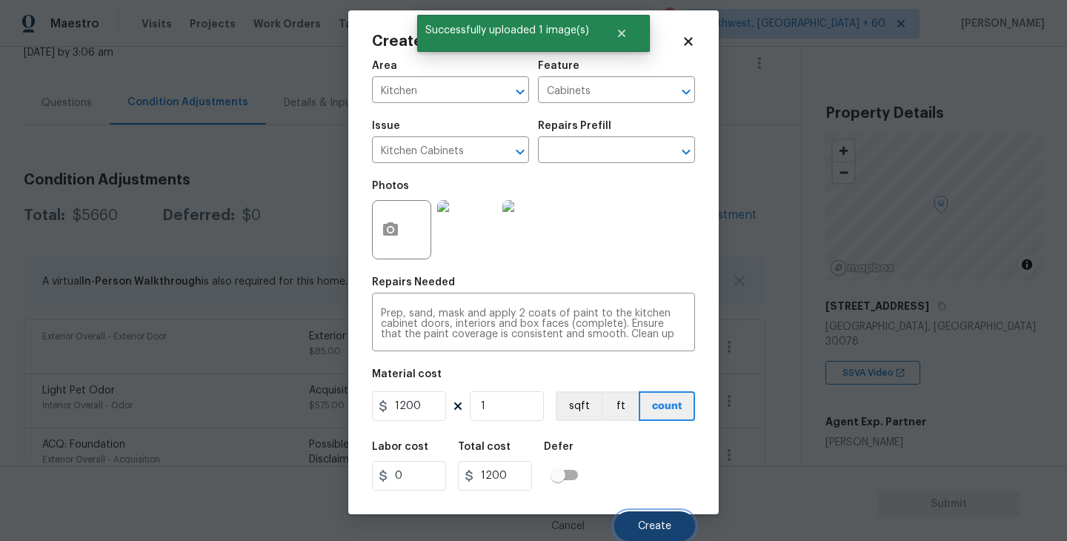
click at [655, 512] on button "Create" at bounding box center [654, 526] width 81 height 30
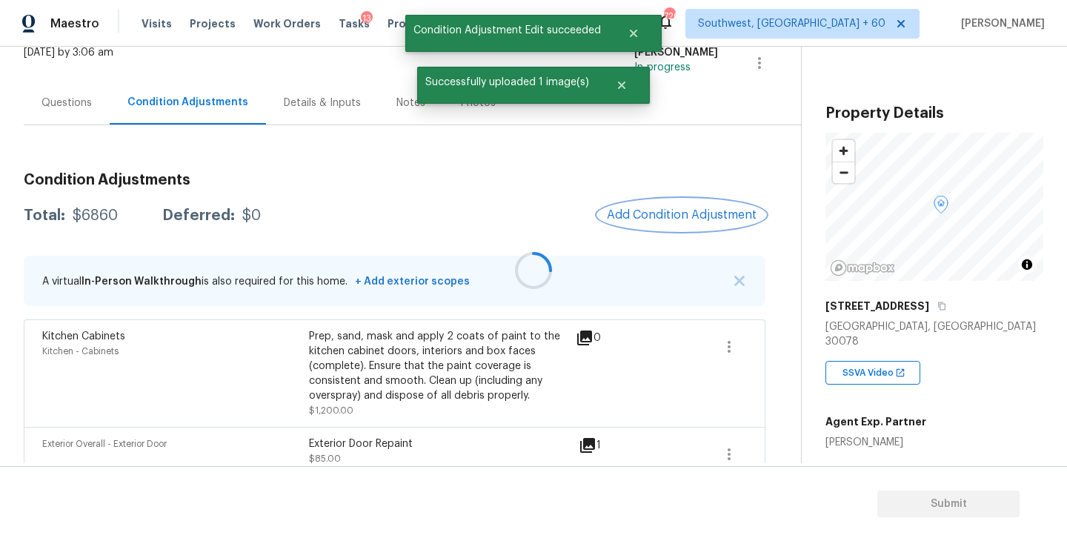
scroll to position [0, 0]
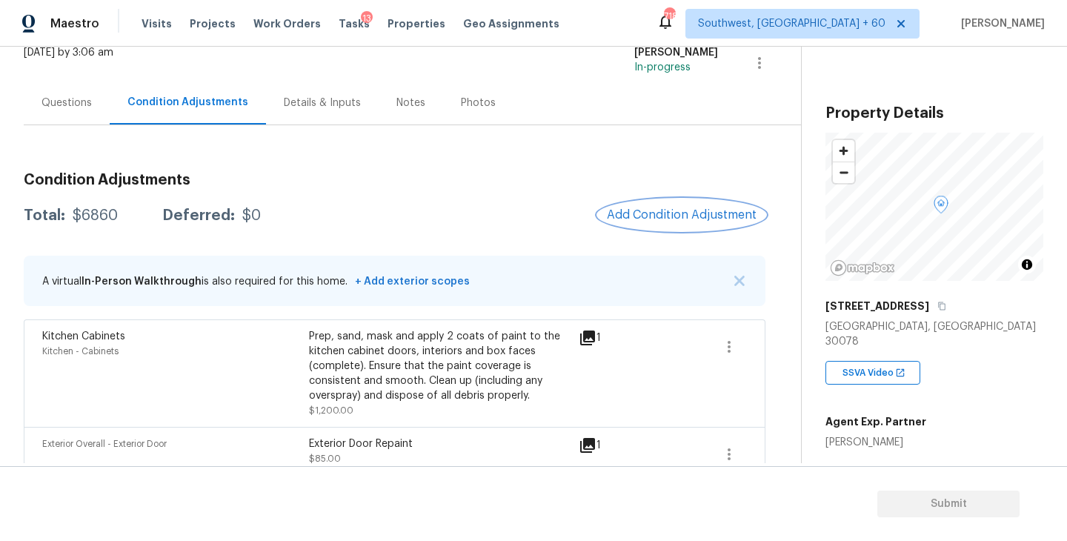
click at [699, 223] on button "Add Condition Adjustment" at bounding box center [682, 214] width 168 height 31
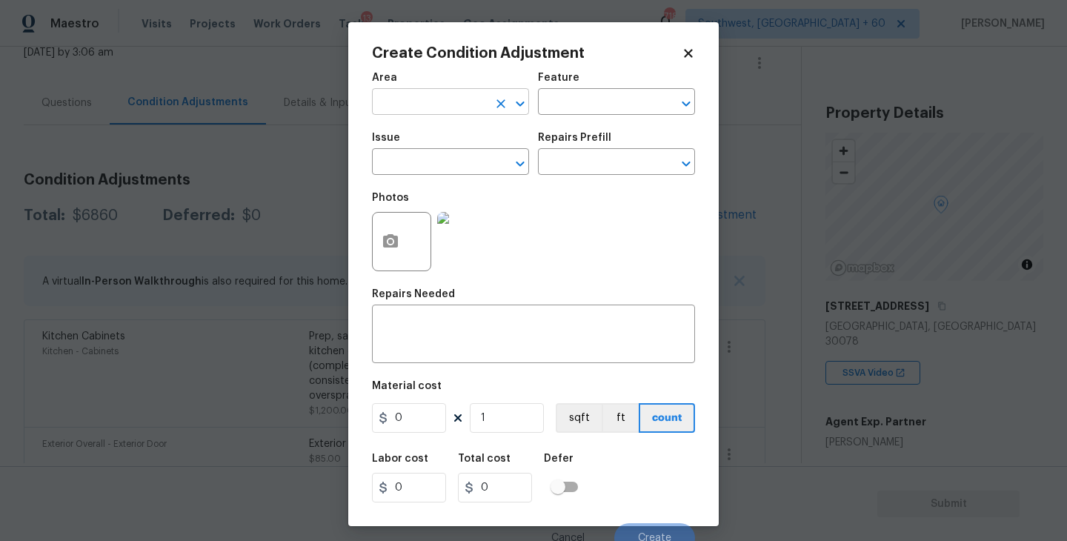
click at [464, 103] on input "text" at bounding box center [430, 103] width 116 height 23
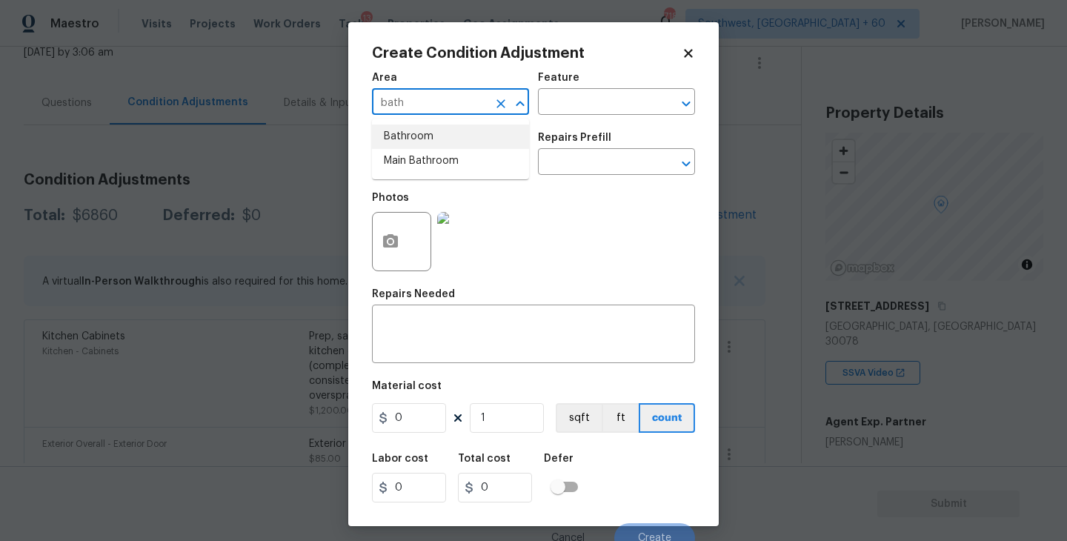
click at [468, 129] on li "Bathroom" at bounding box center [450, 137] width 157 height 24
type input "Bathroom"
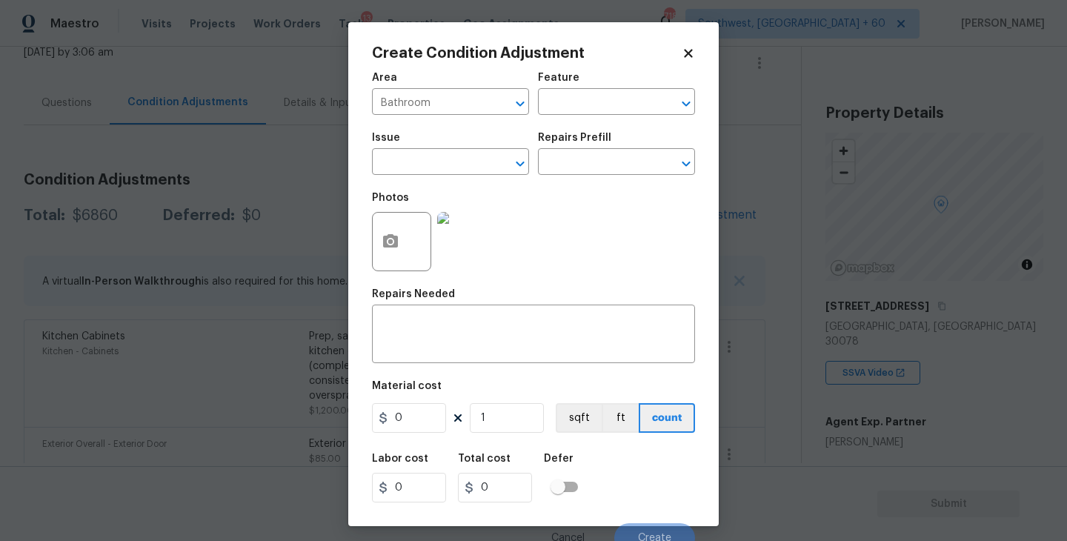
click at [610, 87] on div "Feature" at bounding box center [616, 82] width 157 height 19
click at [604, 98] on input "text" at bounding box center [596, 103] width 116 height 23
click at [599, 174] on li "Cabinets" at bounding box center [616, 172] width 157 height 24
type input "Cabinets"
click at [450, 153] on input "text" at bounding box center [430, 163] width 116 height 23
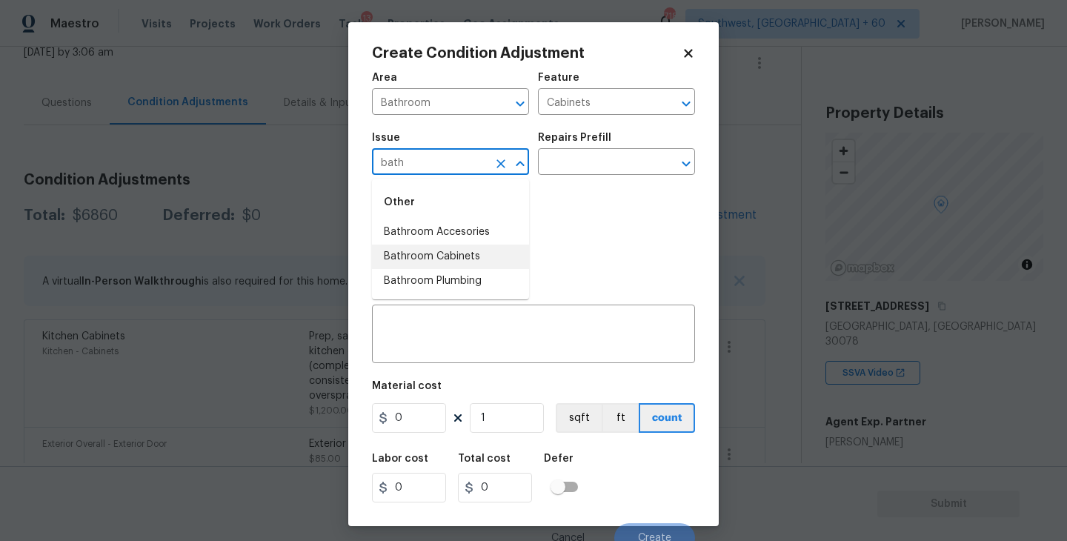
click at [455, 257] on li "Bathroom Cabinets" at bounding box center [450, 257] width 157 height 24
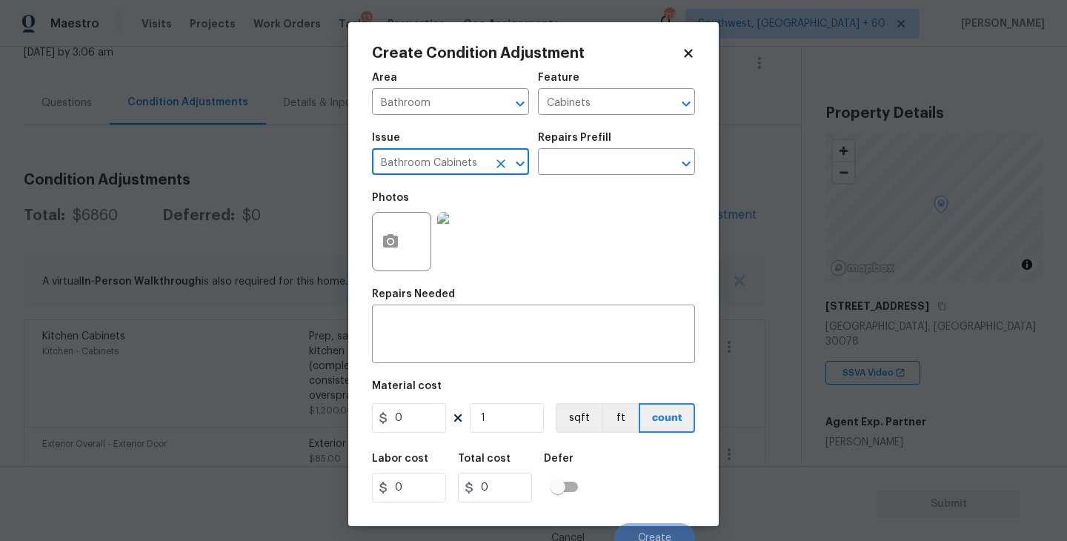
type input "Bathroom Cabinets"
click at [600, 136] on h5 "Repairs Prefill" at bounding box center [574, 138] width 73 height 10
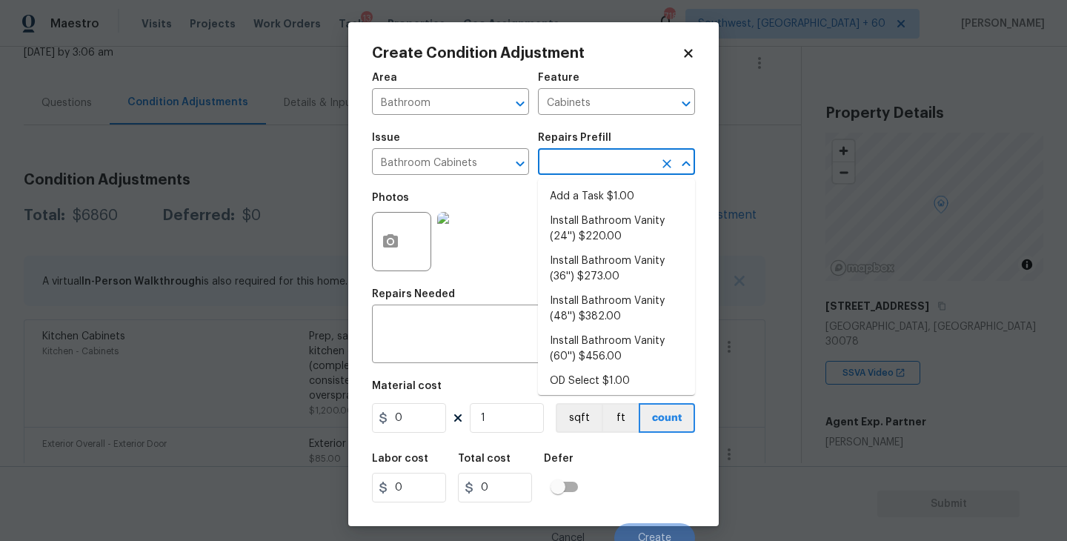
click at [589, 153] on input "text" at bounding box center [596, 163] width 116 height 23
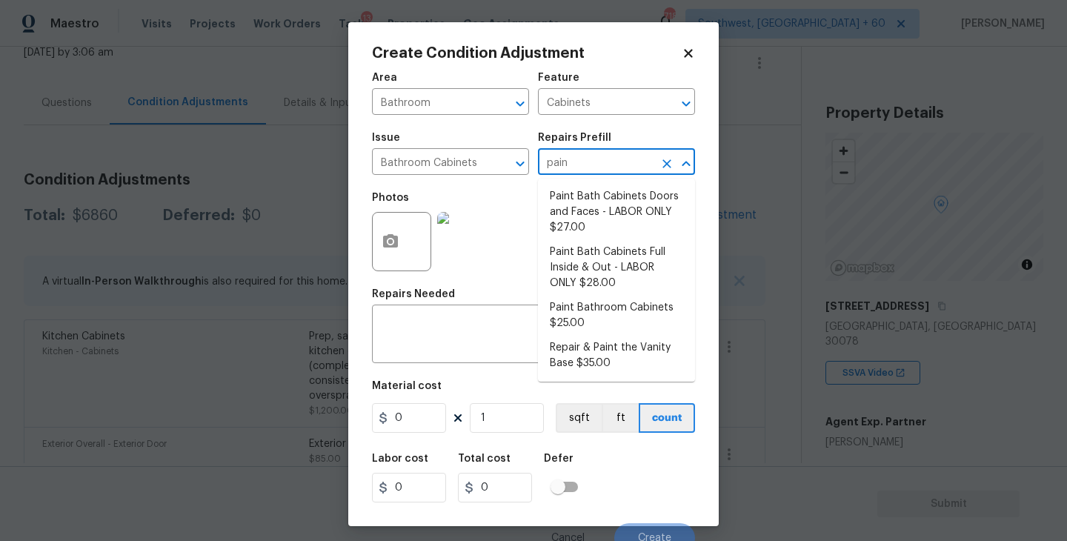
type input "paint"
click at [594, 311] on li "Paint Bathroom Cabinets $25.00" at bounding box center [616, 316] width 157 height 40
type textarea "Prep, sand, mask and apply 2 coats of paint to the bathroom cabinet doors, inte…"
type input "25"
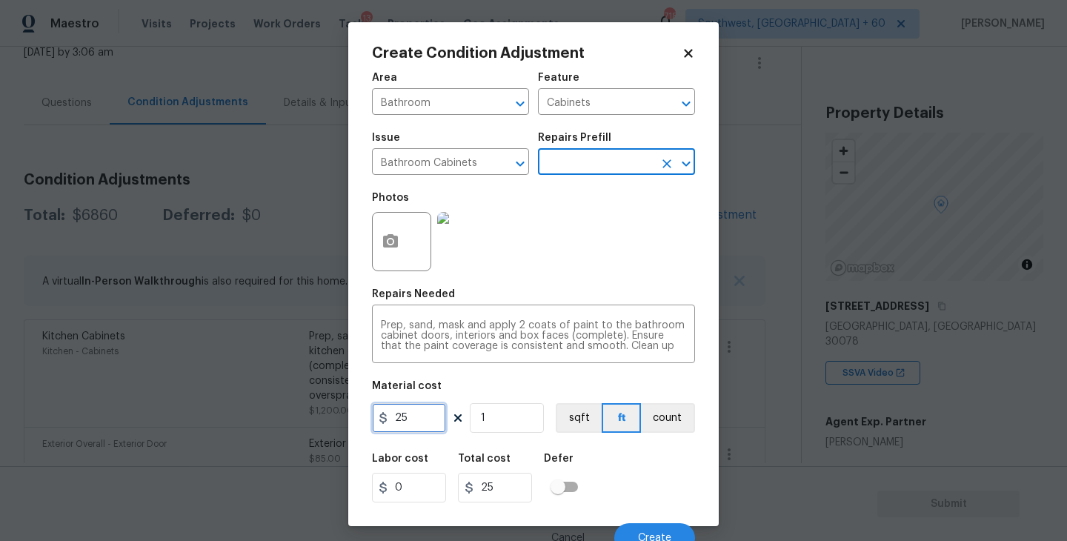
click at [343, 417] on div "Create Condition Adjustment Area Bathroom ​ Feature Cabinets ​ Issue Bathroom C…" at bounding box center [533, 270] width 1067 height 541
type input "1000"
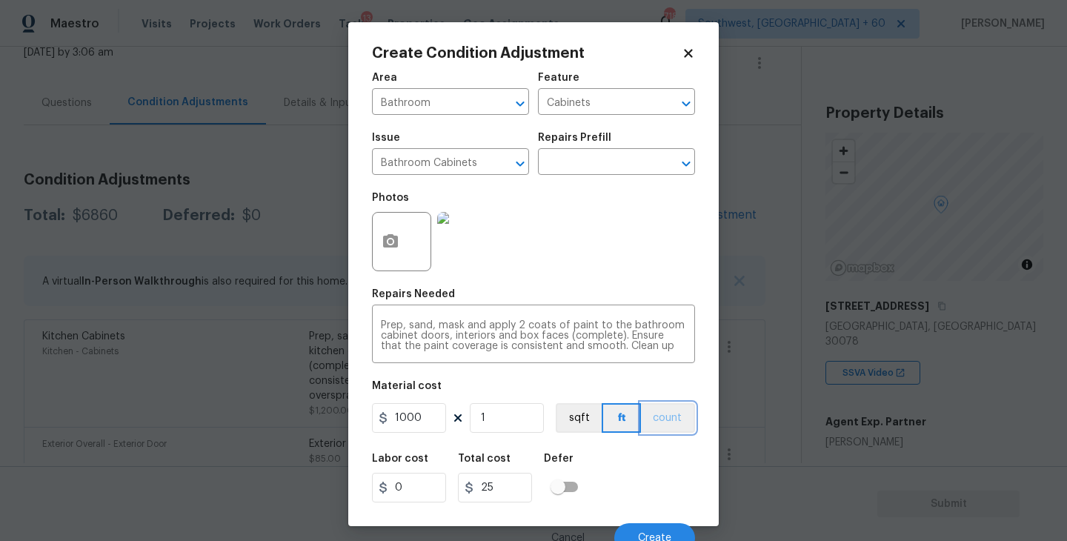
type input "1000"
click at [665, 417] on button "count" at bounding box center [668, 418] width 54 height 30
click at [388, 256] on button "button" at bounding box center [391, 242] width 36 height 58
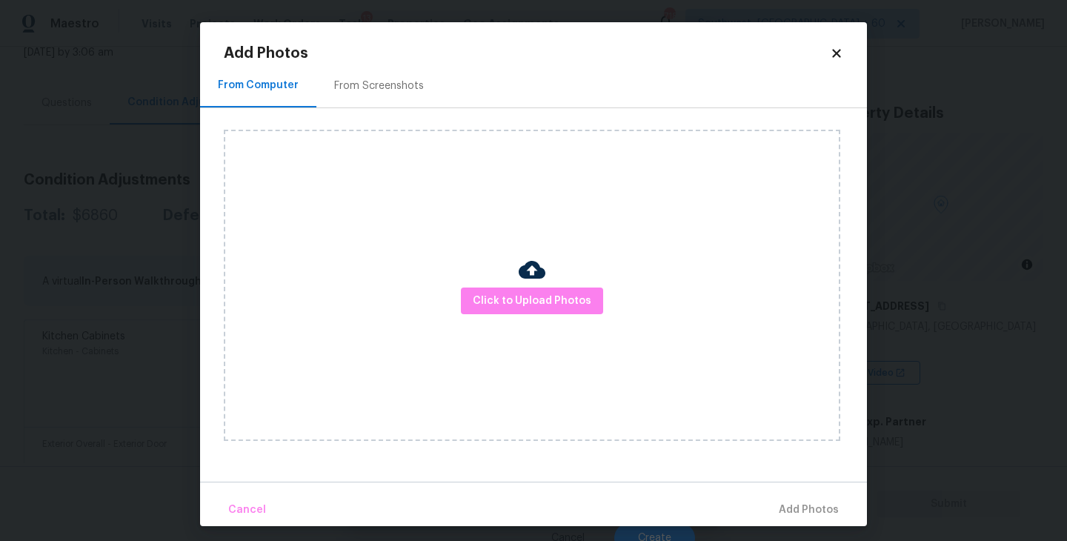
click at [488, 285] on div "Click to Upload Photos" at bounding box center [532, 285] width 617 height 311
click at [496, 305] on span "Click to Upload Photos" at bounding box center [532, 301] width 119 height 19
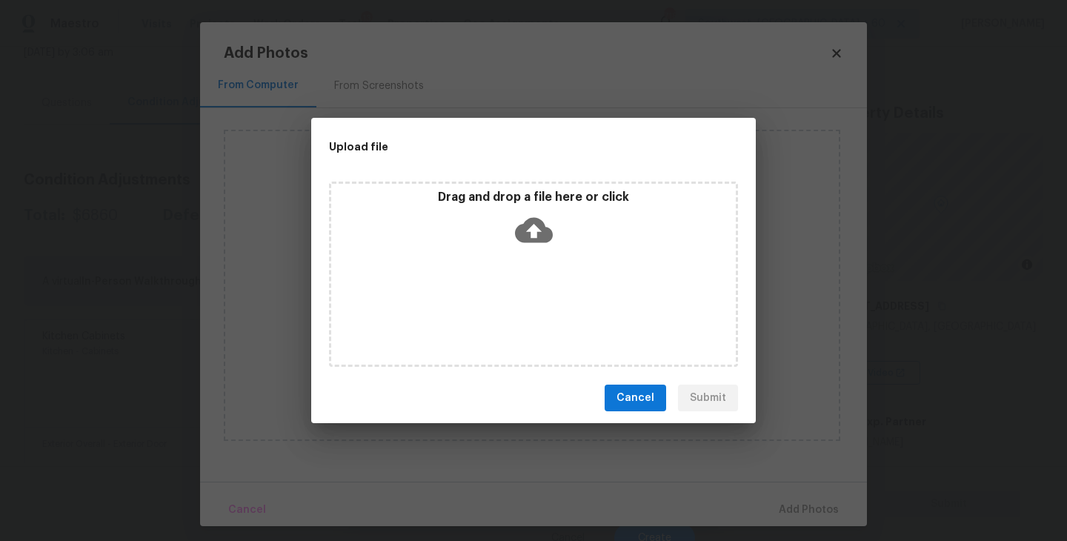
click at [528, 257] on div "Drag and drop a file here or click" at bounding box center [533, 274] width 409 height 185
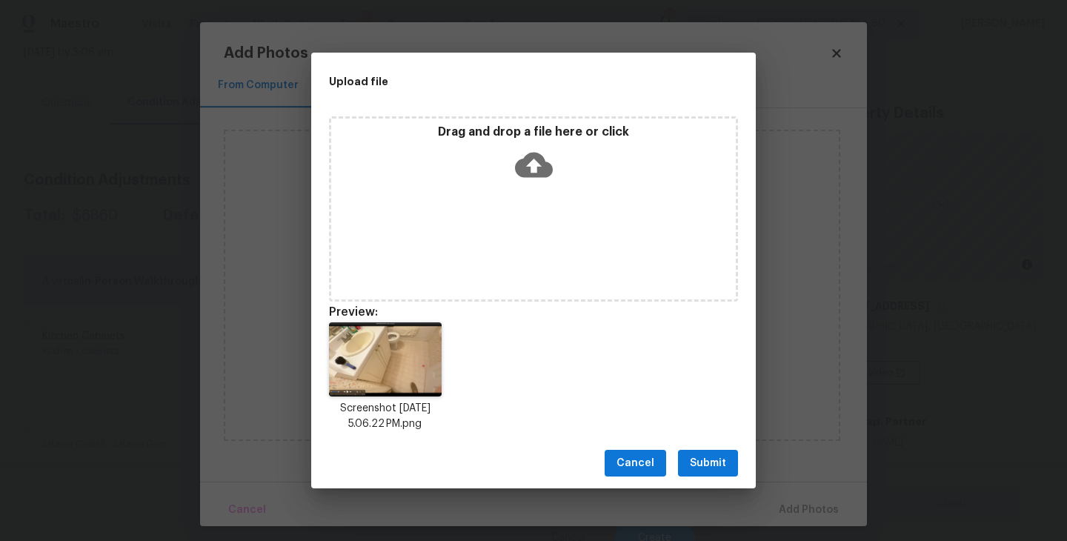
click at [717, 455] on span "Submit" at bounding box center [708, 463] width 36 height 19
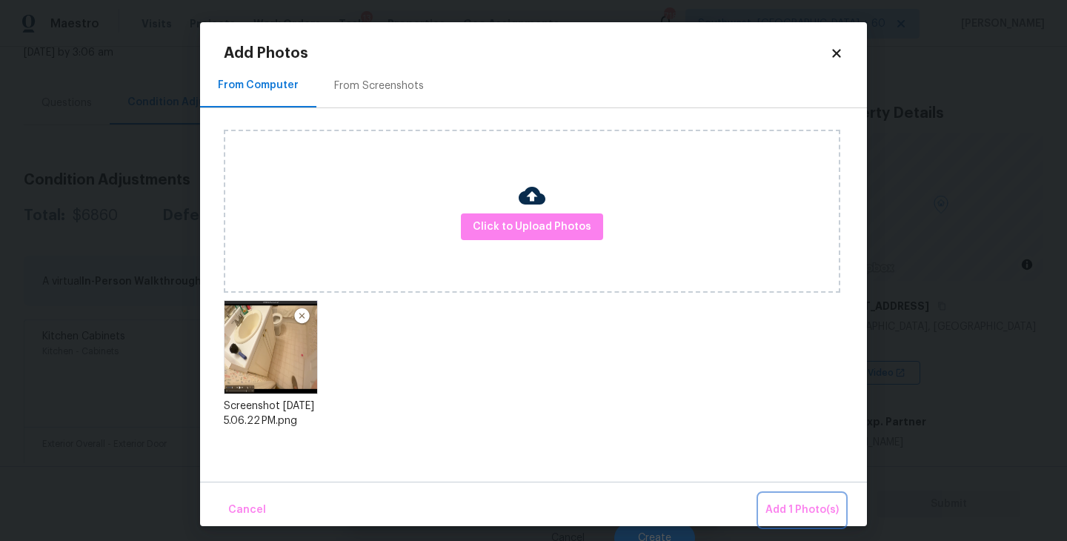
click at [782, 502] on span "Add 1 Photo(s)" at bounding box center [802, 510] width 73 height 19
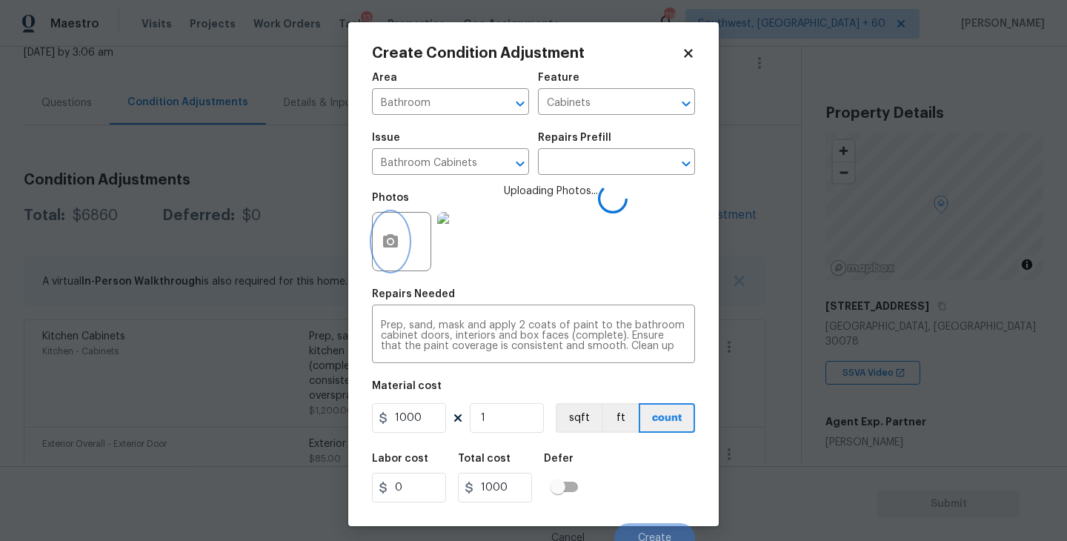
scroll to position [13, 0]
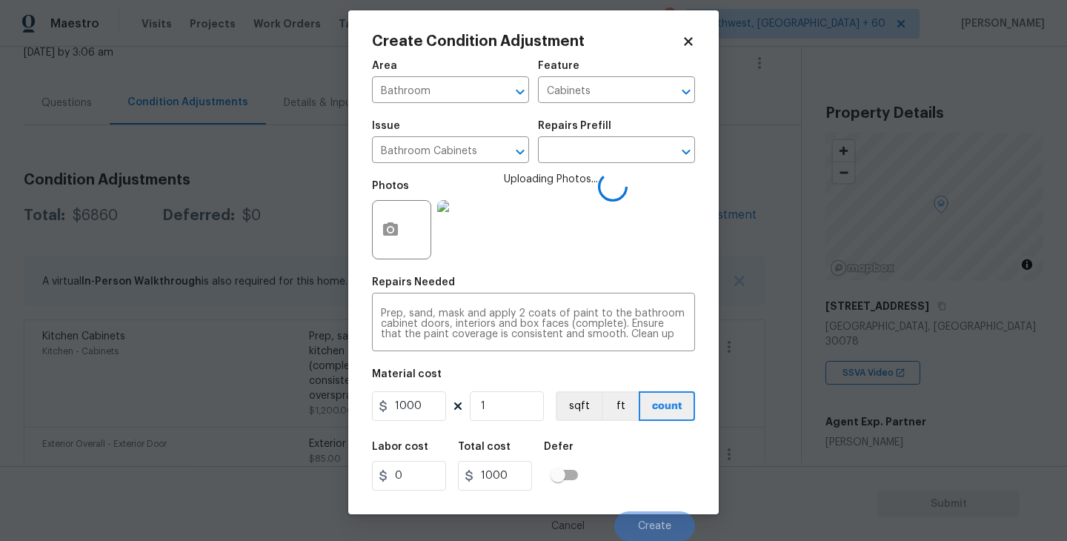
click at [640, 437] on div "Labor cost 0 Total cost 1000 Defer" at bounding box center [533, 466] width 323 height 67
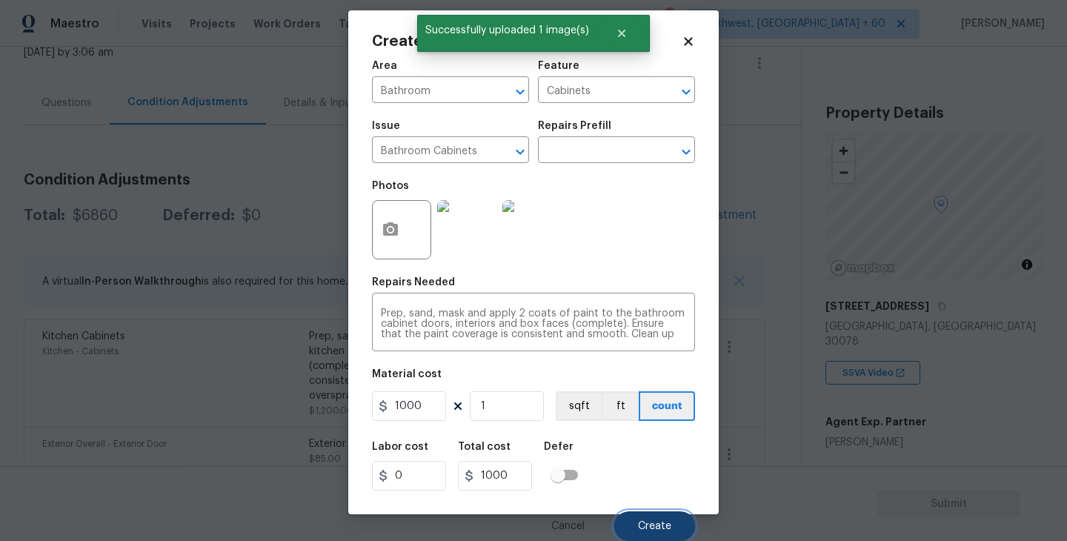
click at [649, 530] on span "Create" at bounding box center [654, 526] width 33 height 11
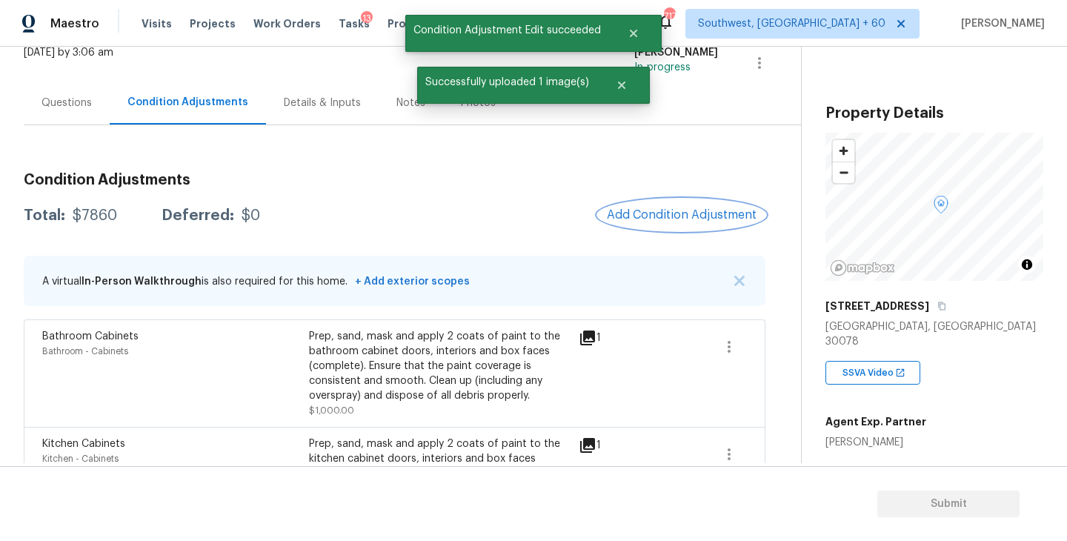
scroll to position [0, 0]
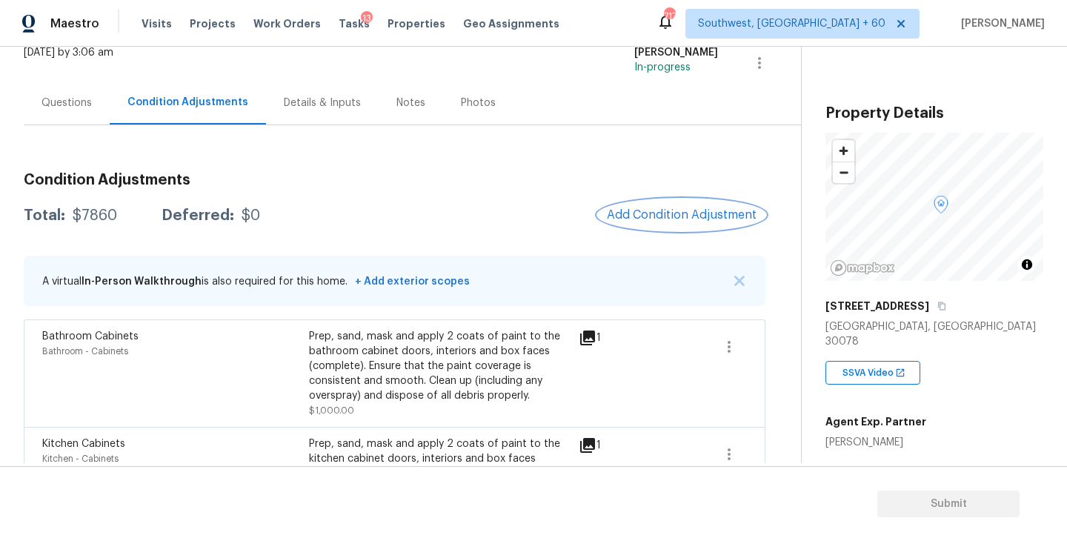
click at [618, 208] on button "Add Condition Adjustment" at bounding box center [682, 214] width 168 height 31
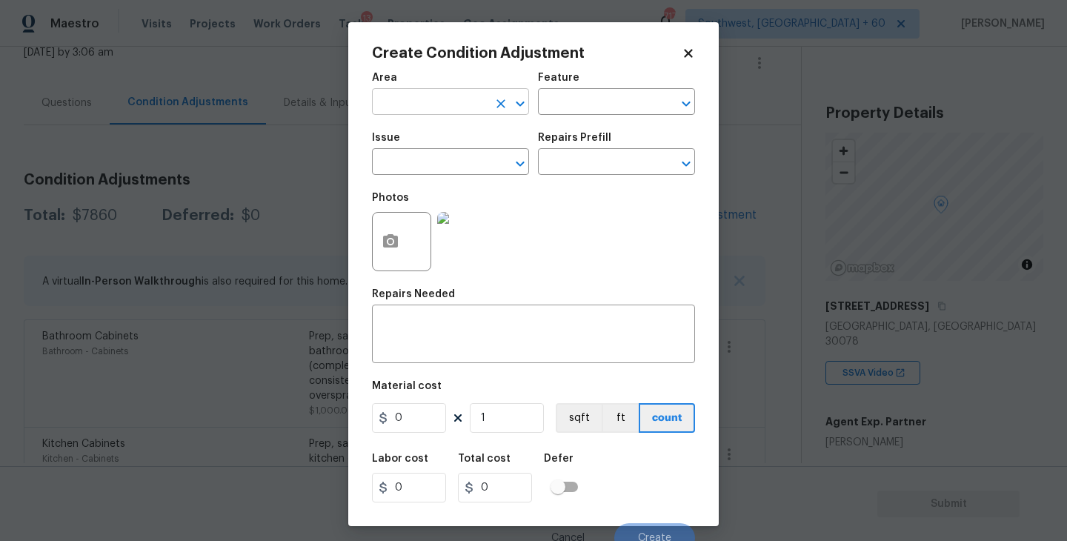
click at [434, 110] on input "text" at bounding box center [430, 103] width 116 height 23
click at [441, 162] on li "Interior Overall" at bounding box center [450, 161] width 157 height 24
type input "Interior Overall"
click at [560, 114] on input "text" at bounding box center [596, 103] width 116 height 23
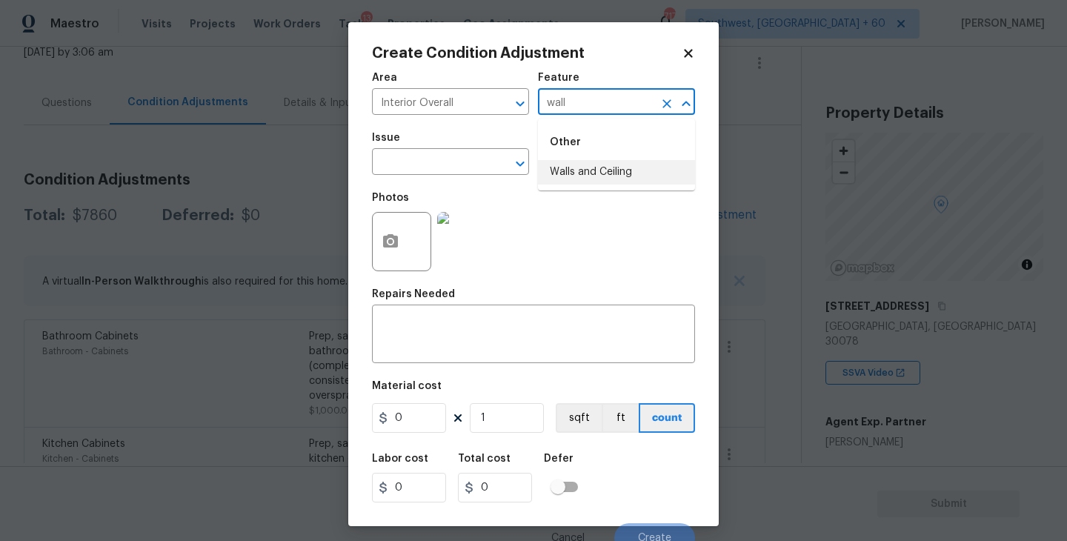
click at [572, 172] on li "Walls and Ceiling" at bounding box center [616, 172] width 157 height 24
type input "Walls and Ceiling"
click at [461, 158] on input "text" at bounding box center [430, 163] width 116 height 23
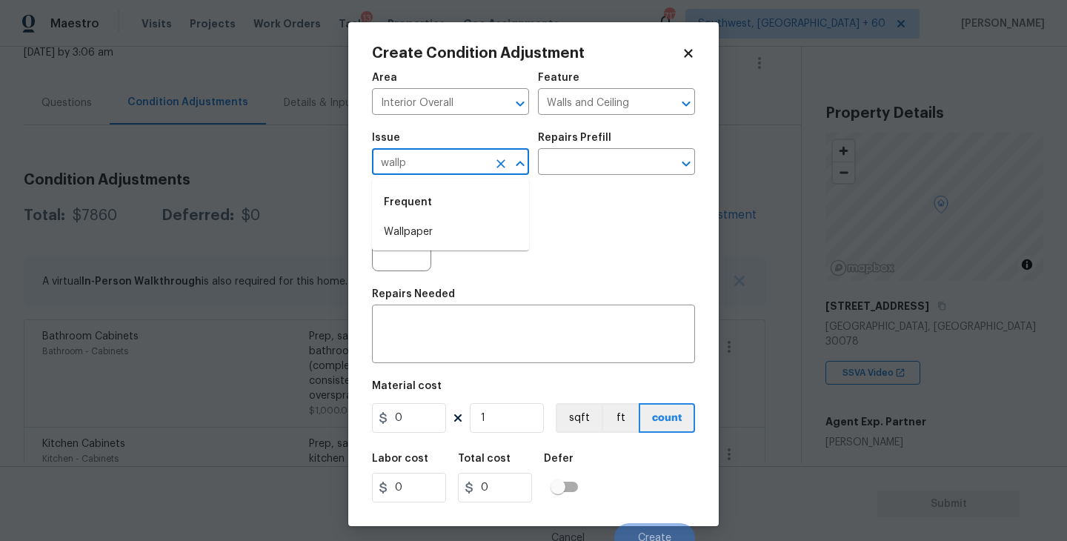
click at [445, 236] on li "Wallpaper" at bounding box center [450, 232] width 157 height 24
type input "Wallpaper"
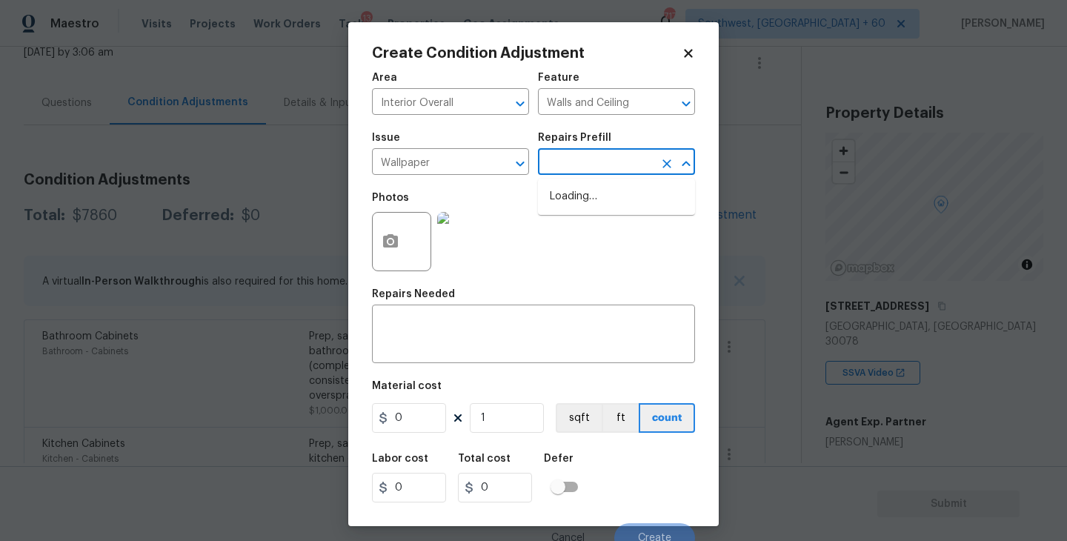
click at [611, 159] on input "text" at bounding box center [596, 163] width 116 height 23
click at [614, 226] on li "Remove Wallpaper $2.50" at bounding box center [616, 221] width 157 height 24
type textarea "Remove wallpaper and texture walls to best match existing conditions"
type input "2.5"
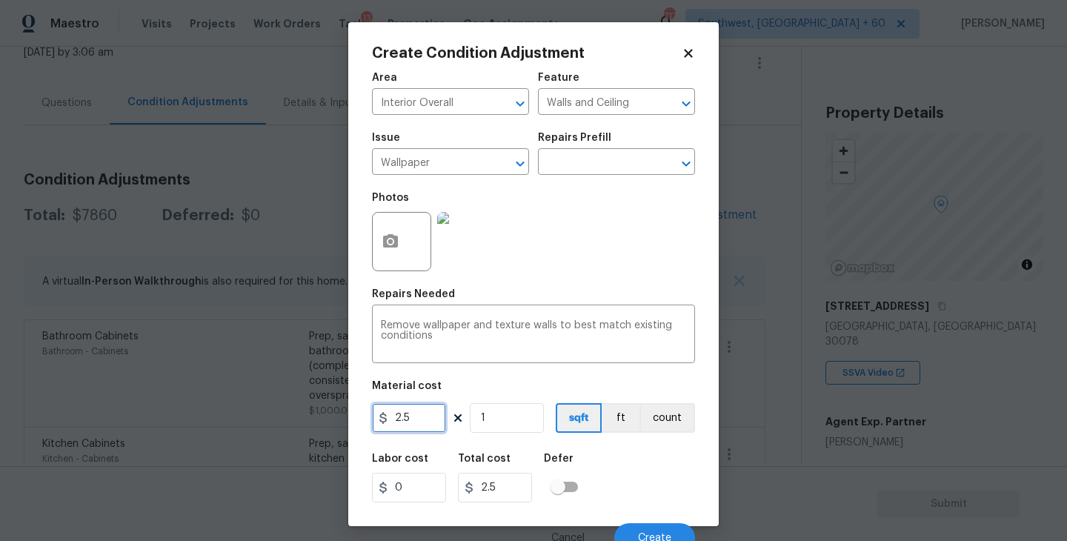
drag, startPoint x: 428, startPoint y: 428, endPoint x: 340, endPoint y: 425, distance: 88.3
click at [343, 425] on div "Create Condition Adjustment Area Interior Overall ​ Feature Walls and Ceiling ​…" at bounding box center [533, 270] width 1067 height 541
type input "300"
click at [389, 241] on circle "button" at bounding box center [390, 241] width 4 height 4
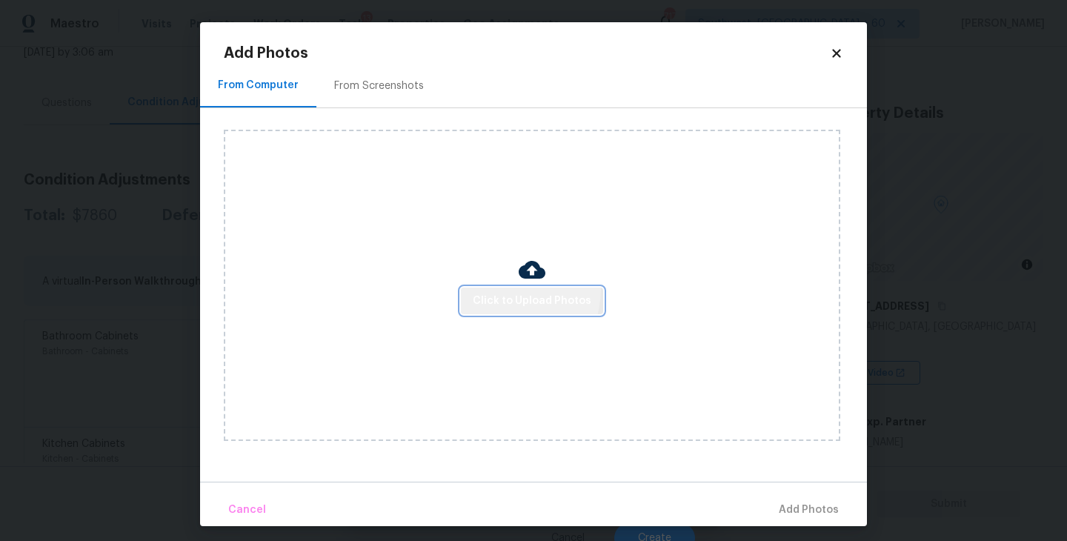
click at [504, 290] on button "Click to Upload Photos" at bounding box center [532, 301] width 142 height 27
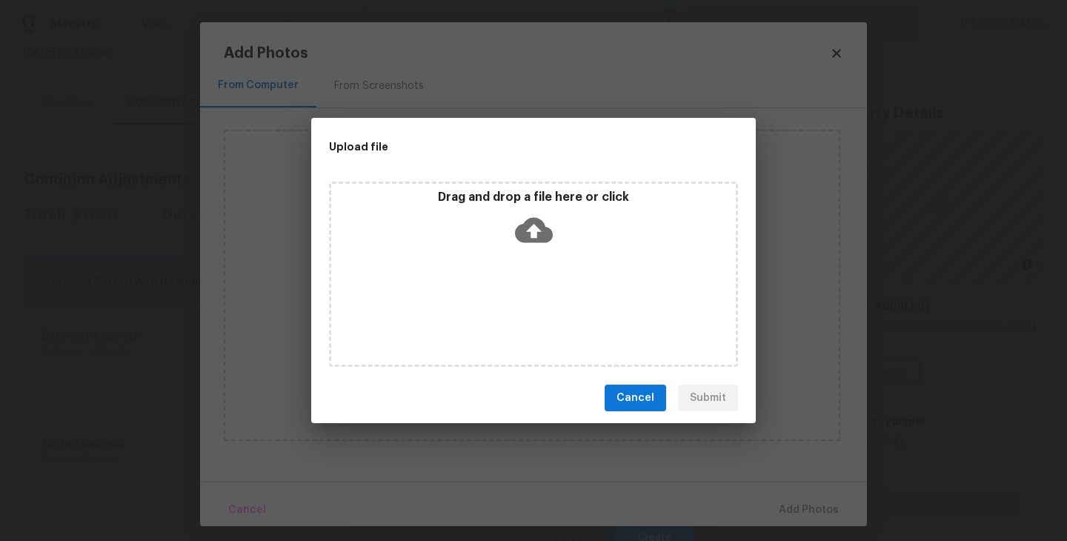
click at [537, 260] on div "Drag and drop a file here or click" at bounding box center [533, 274] width 409 height 185
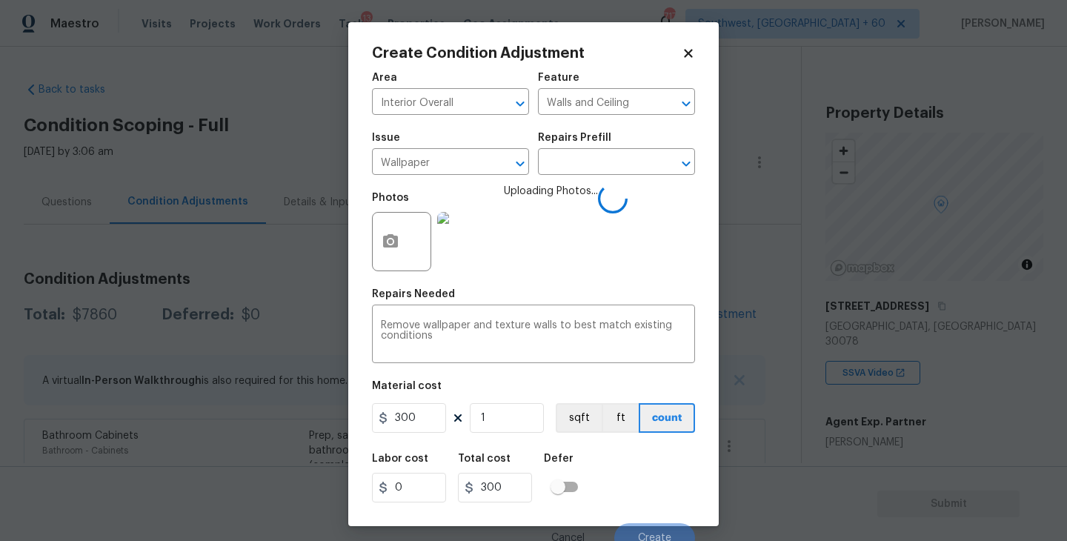
scroll to position [13, 0]
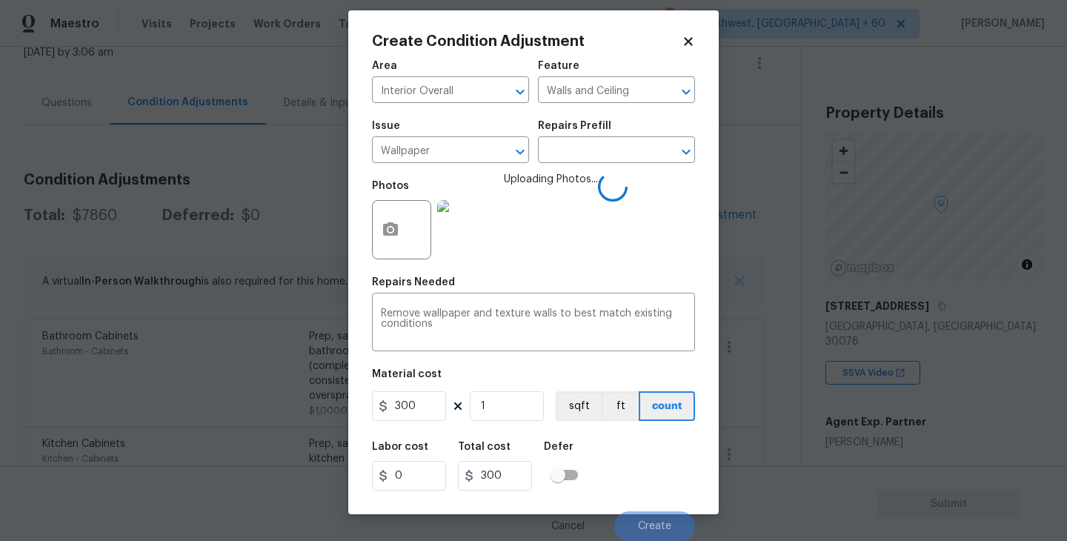
click at [655, 446] on div "Labor cost 0 Total cost 300 Defer" at bounding box center [533, 466] width 323 height 67
click at [654, 446] on div "Labor cost 0 Total cost 300 Defer" at bounding box center [533, 466] width 323 height 67
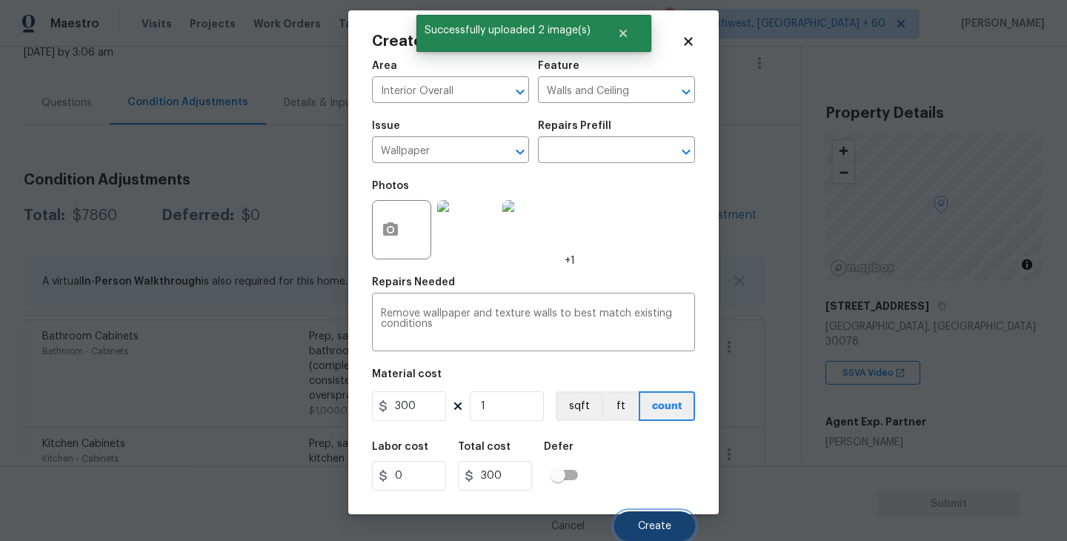
click at [661, 523] on span "Create" at bounding box center [654, 526] width 33 height 11
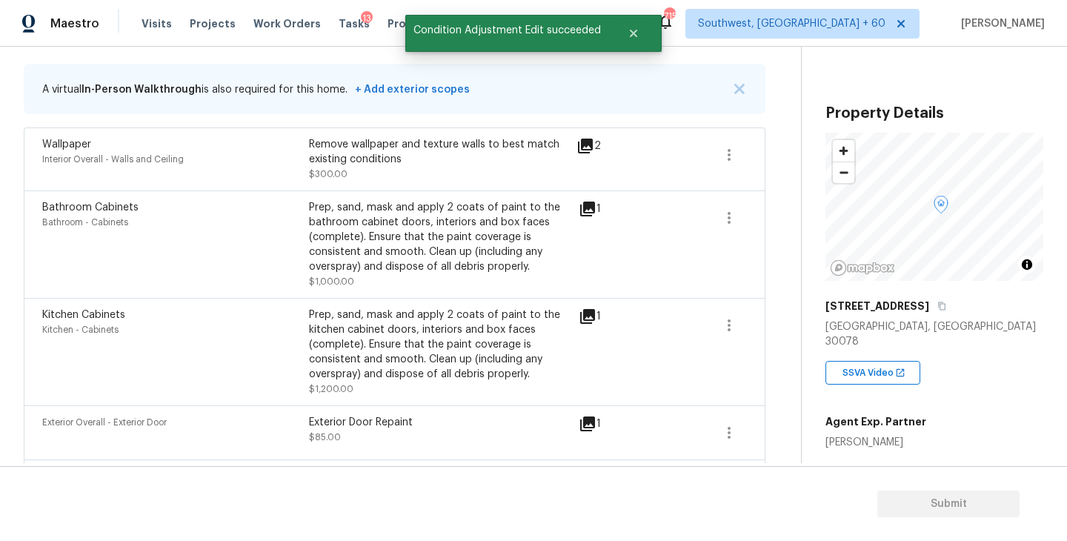
scroll to position [207, 0]
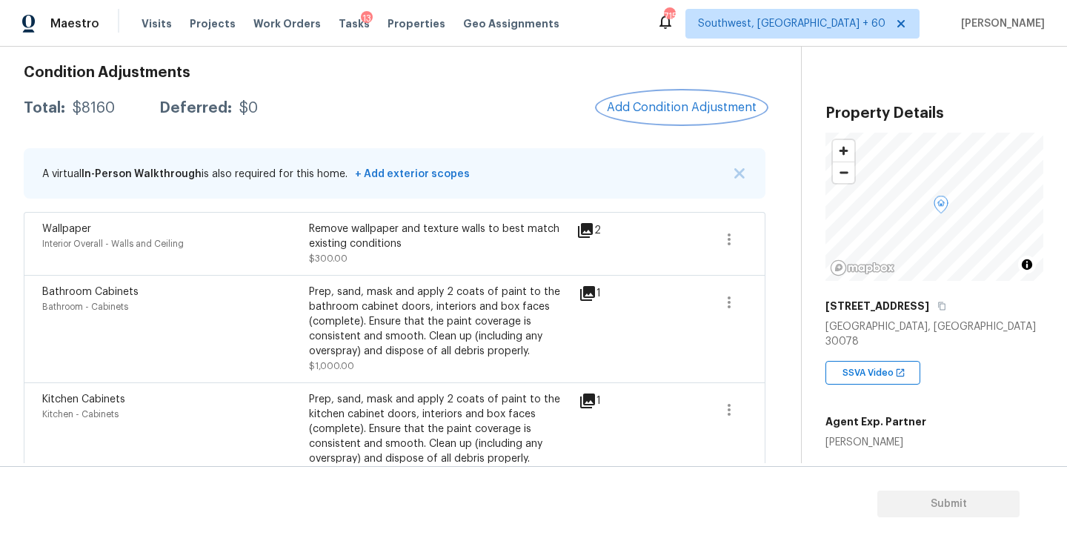
click at [683, 115] on button "Add Condition Adjustment" at bounding box center [682, 107] width 168 height 31
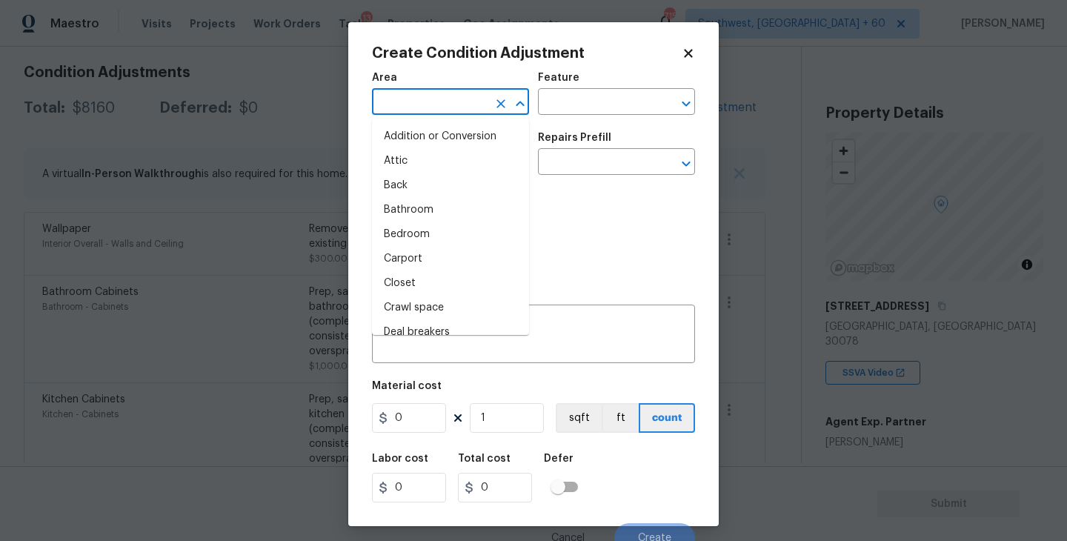
click at [457, 96] on input "text" at bounding box center [430, 103] width 116 height 23
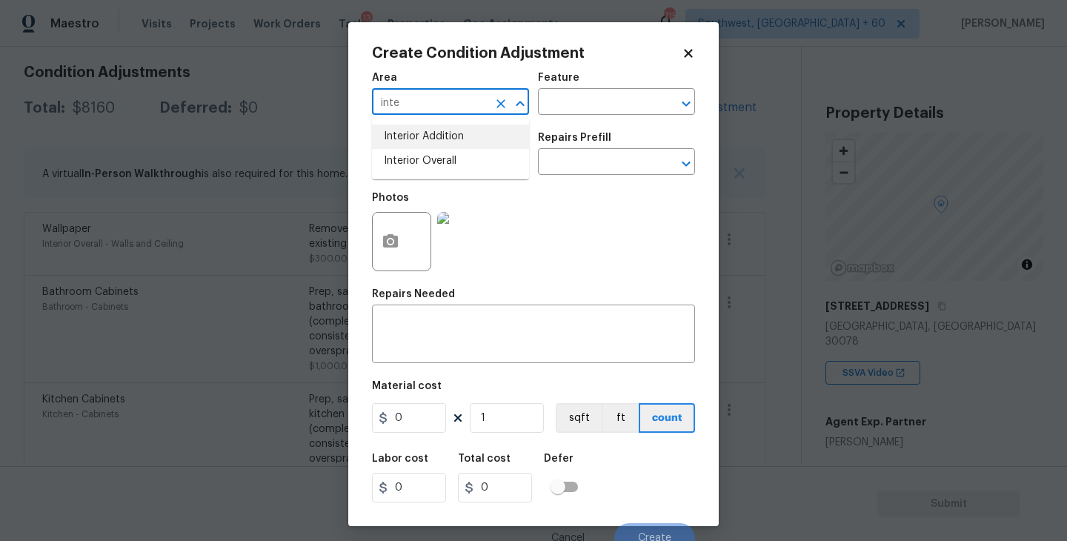
click at [464, 148] on li "Interior Addition" at bounding box center [450, 137] width 157 height 24
type input "Interior Addition"
click at [499, 99] on icon "Clear" at bounding box center [501, 103] width 15 height 15
click at [426, 162] on li "Interior Overall" at bounding box center [450, 161] width 157 height 24
type input "Interior Overall"
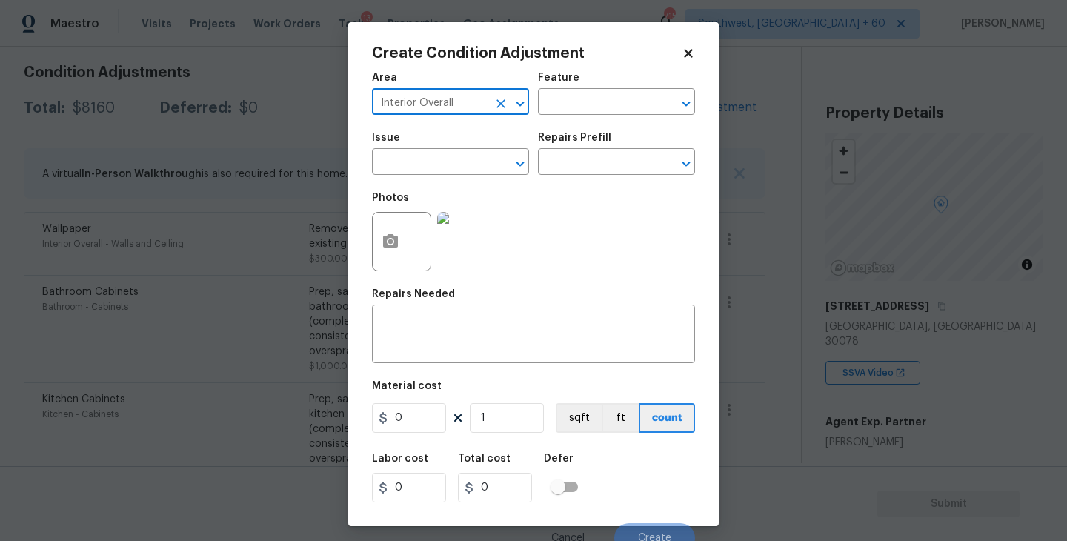
click at [426, 162] on input "text" at bounding box center [430, 163] width 116 height 23
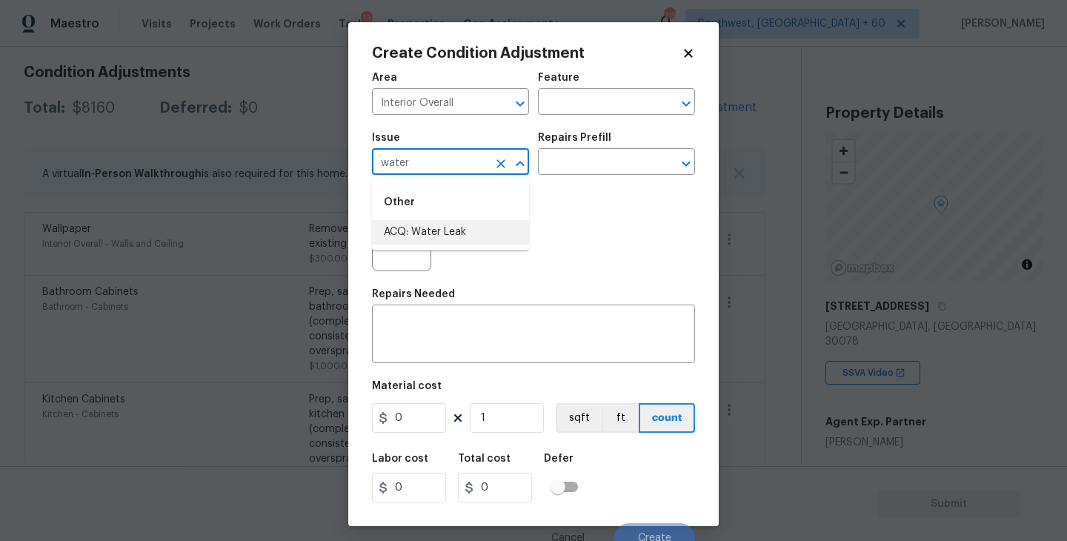
click at [428, 233] on li "ACQ: Water Leak" at bounding box center [450, 232] width 157 height 24
type input "ACQ: Water Leak"
click at [566, 163] on input "text" at bounding box center [596, 163] width 116 height 23
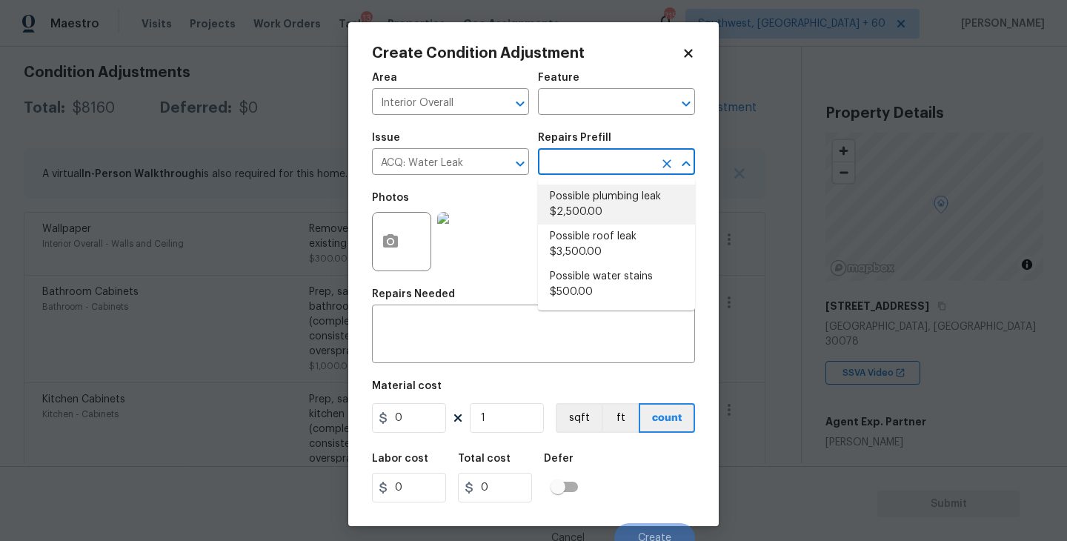
click at [580, 216] on li "Possible plumbing leak $2,500.00" at bounding box center [616, 205] width 157 height 40
type input "Acquisition"
type textarea "Acquisition Scope: Possible plumbing leak"
type input "2500"
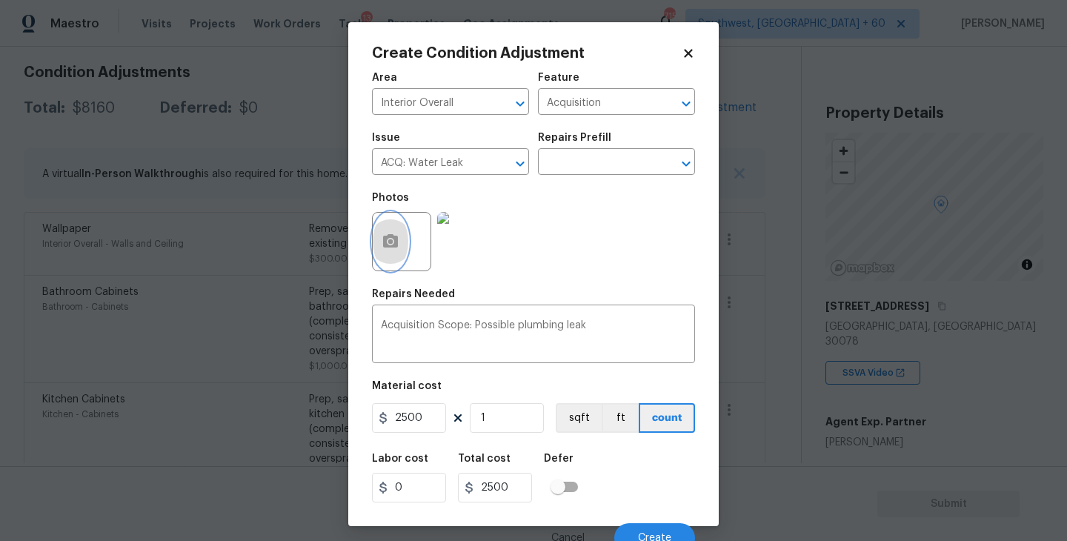
click at [396, 256] on button "button" at bounding box center [391, 242] width 36 height 58
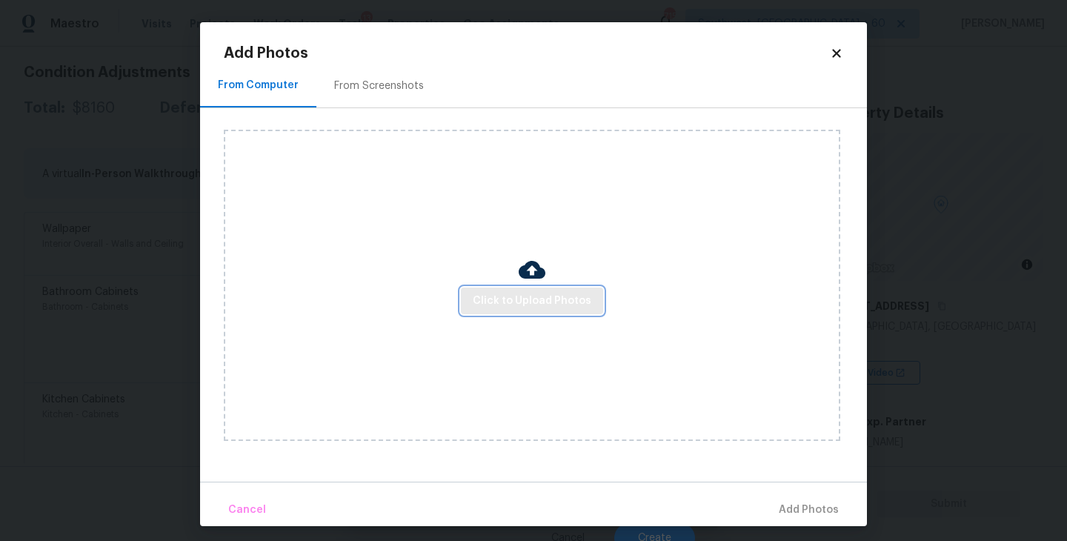
click at [518, 305] on span "Click to Upload Photos" at bounding box center [532, 301] width 119 height 19
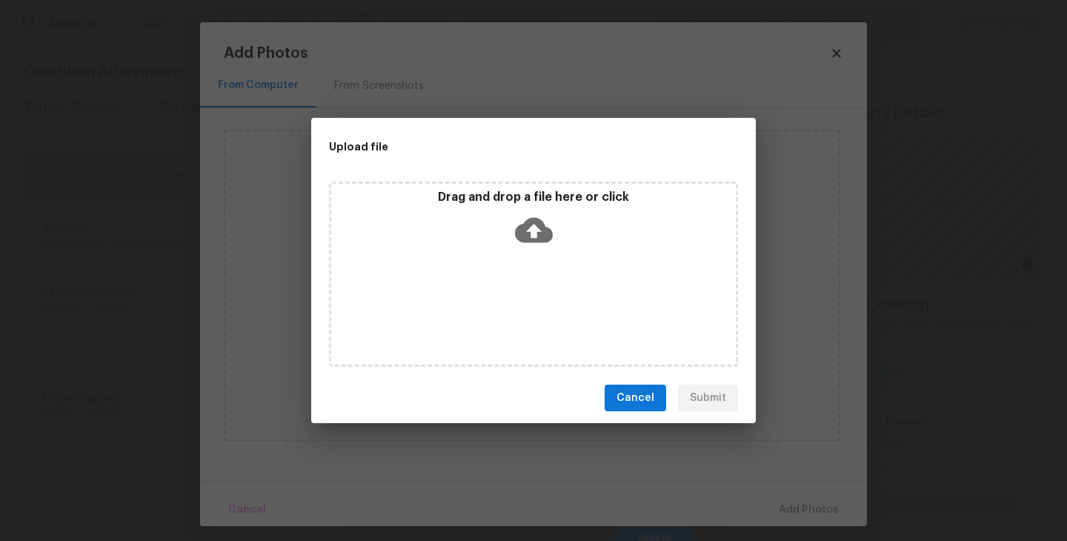
click at [529, 264] on div "Drag and drop a file here or click" at bounding box center [533, 274] width 409 height 185
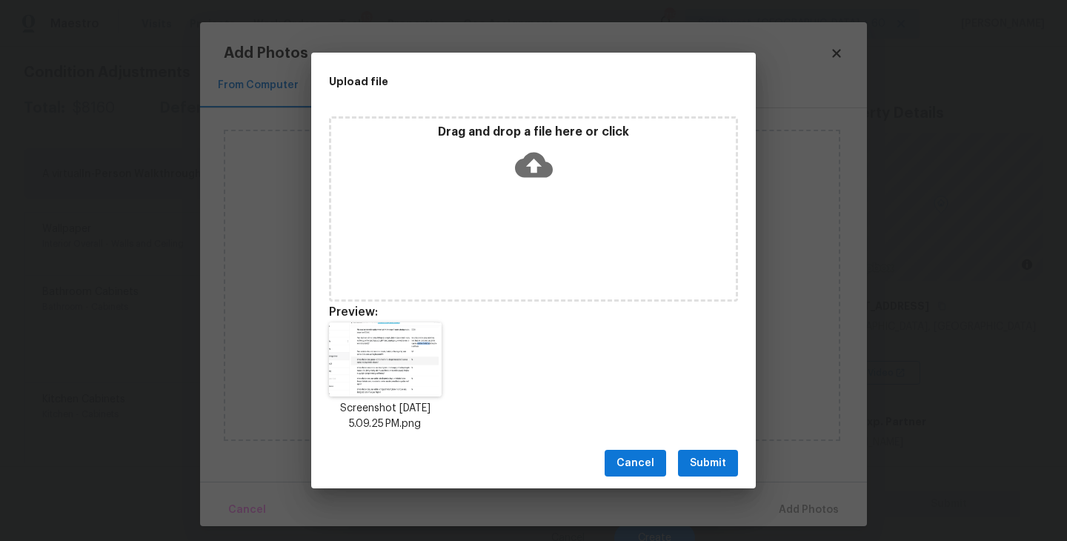
click at [707, 459] on span "Submit" at bounding box center [708, 463] width 36 height 19
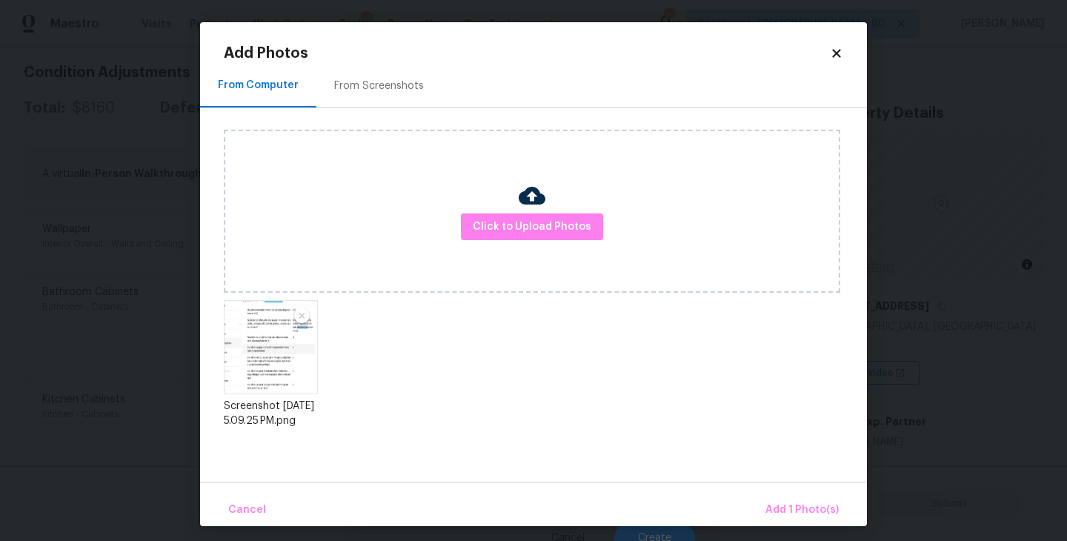
click at [769, 492] on div "Cancel Add 1 Photo(s)" at bounding box center [533, 504] width 667 height 44
click at [777, 503] on span "Add 1 Photo(s)" at bounding box center [802, 510] width 73 height 19
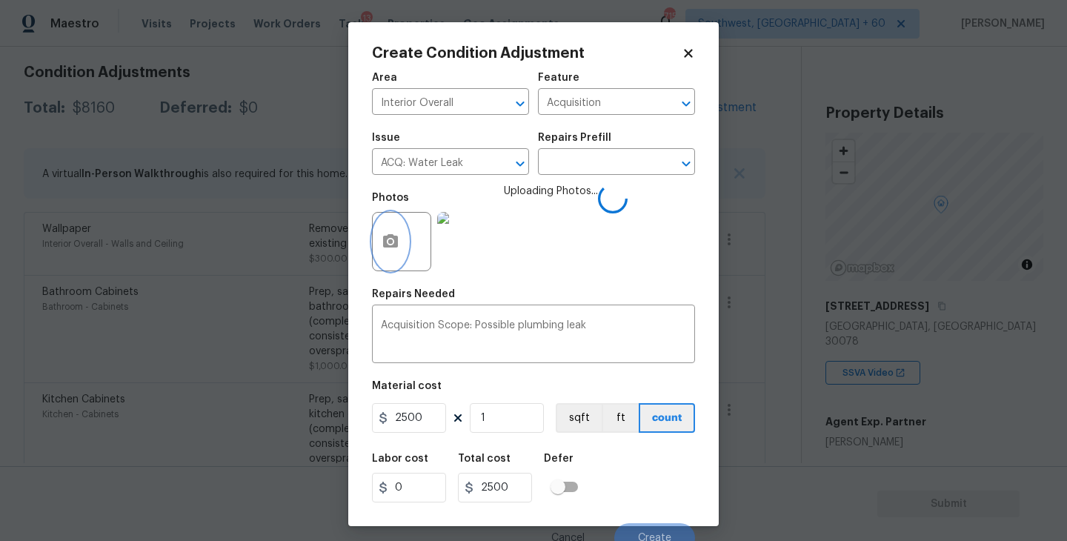
scroll to position [13, 0]
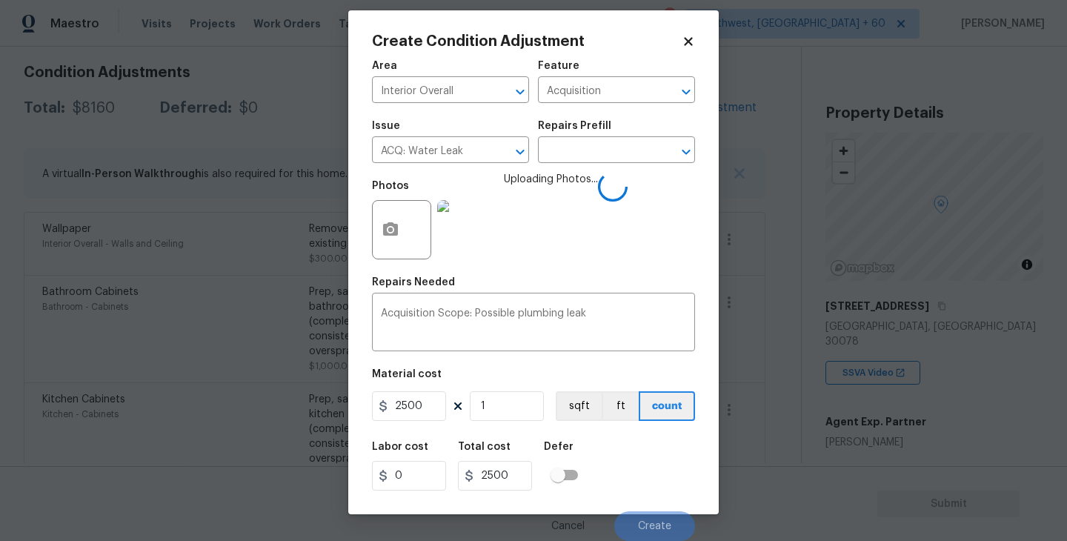
click at [671, 433] on div "Labor cost 0 Total cost 2500 Defer" at bounding box center [533, 466] width 323 height 67
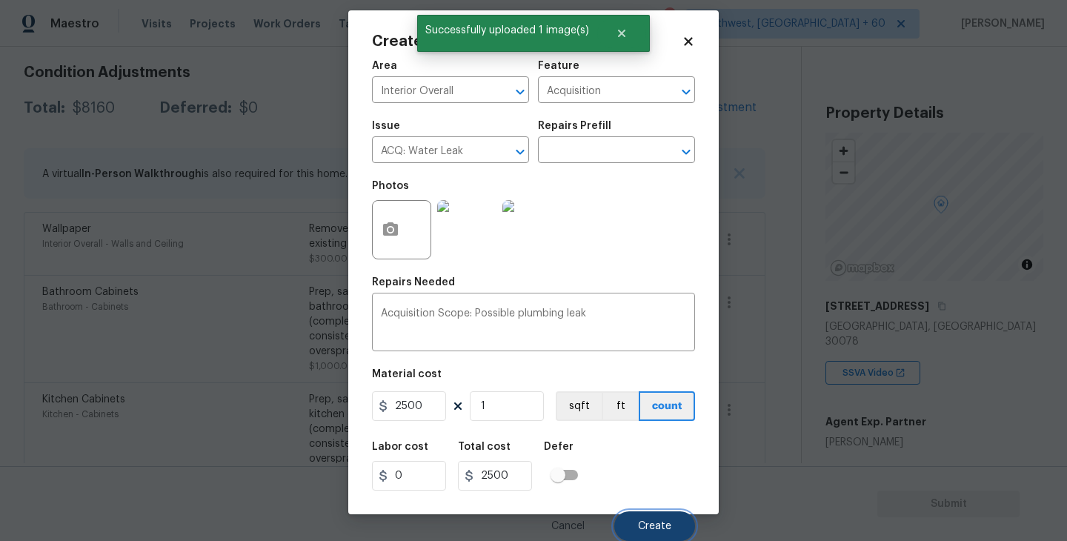
click at [651, 526] on span "Create" at bounding box center [654, 526] width 33 height 11
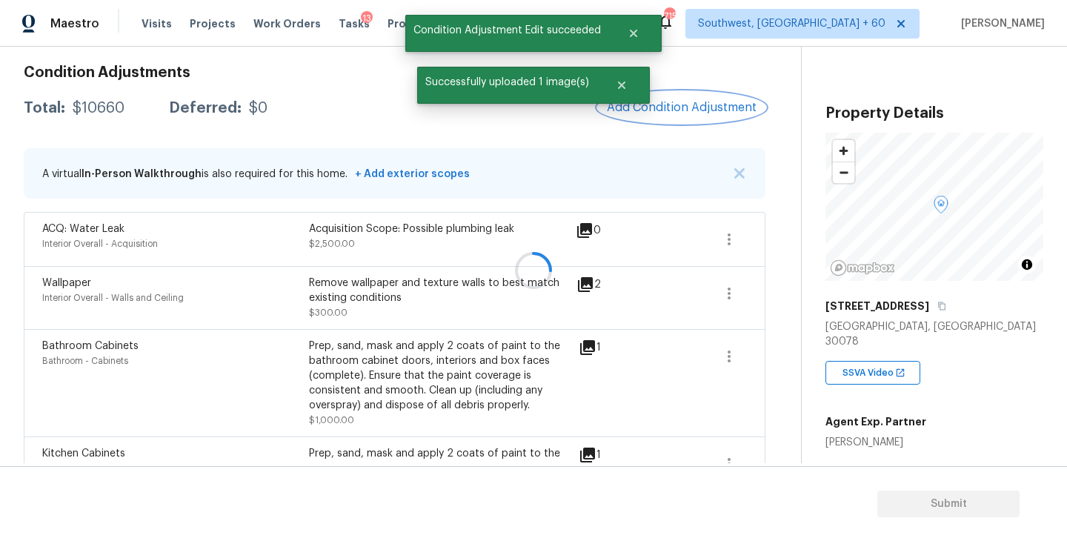
scroll to position [0, 0]
click at [718, 103] on span "Add Condition Adjustment" at bounding box center [682, 107] width 150 height 13
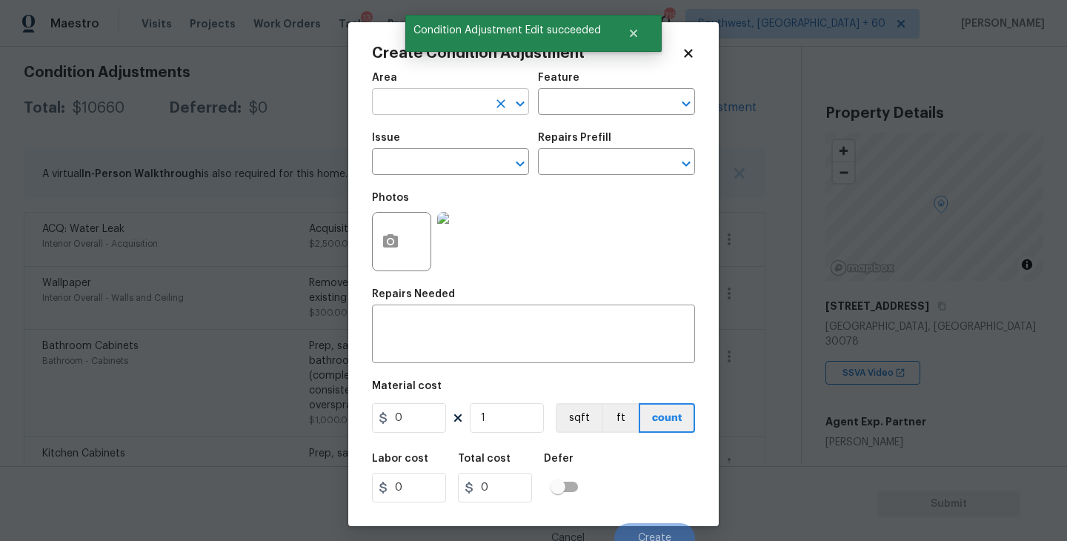
click at [429, 105] on input "text" at bounding box center [430, 103] width 116 height 23
click at [446, 161] on li "Interior Overall" at bounding box center [450, 161] width 157 height 24
type input "Interior Overall"
click at [606, 73] on div "Feature" at bounding box center [616, 82] width 157 height 19
click at [589, 96] on input "text" at bounding box center [596, 103] width 116 height 23
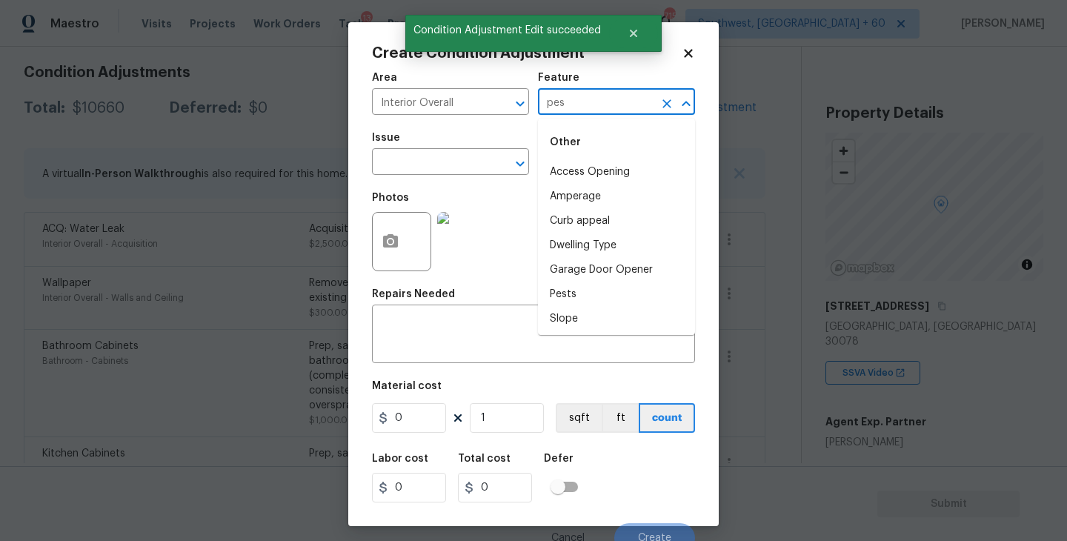
type input "pesy"
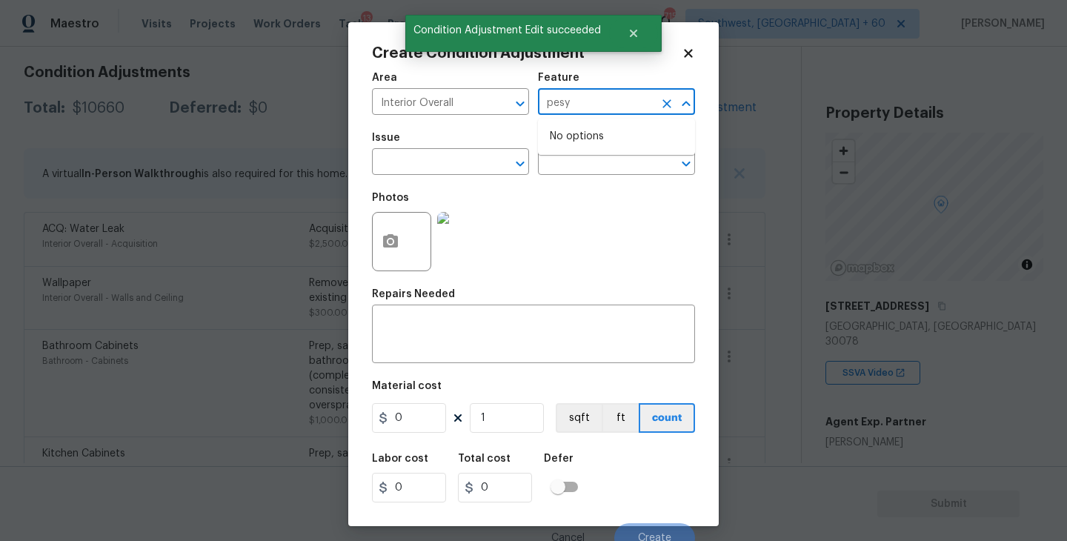
drag, startPoint x: 589, startPoint y: 96, endPoint x: 589, endPoint y: 119, distance: 23.7
click at [589, 98] on input "pesy" at bounding box center [596, 103] width 116 height 23
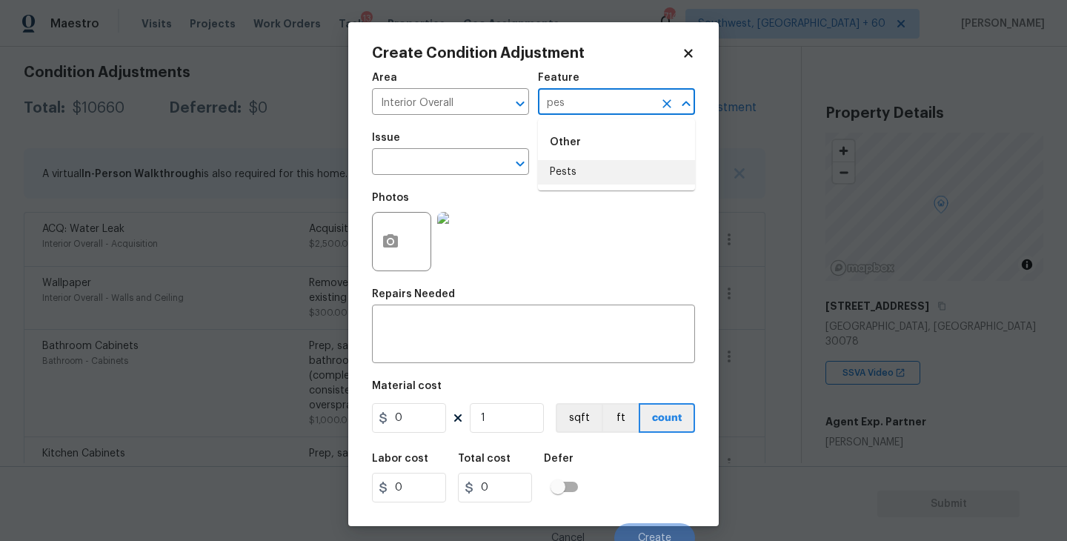
click at [586, 168] on li "Pests" at bounding box center [616, 172] width 157 height 24
type input "Pests"
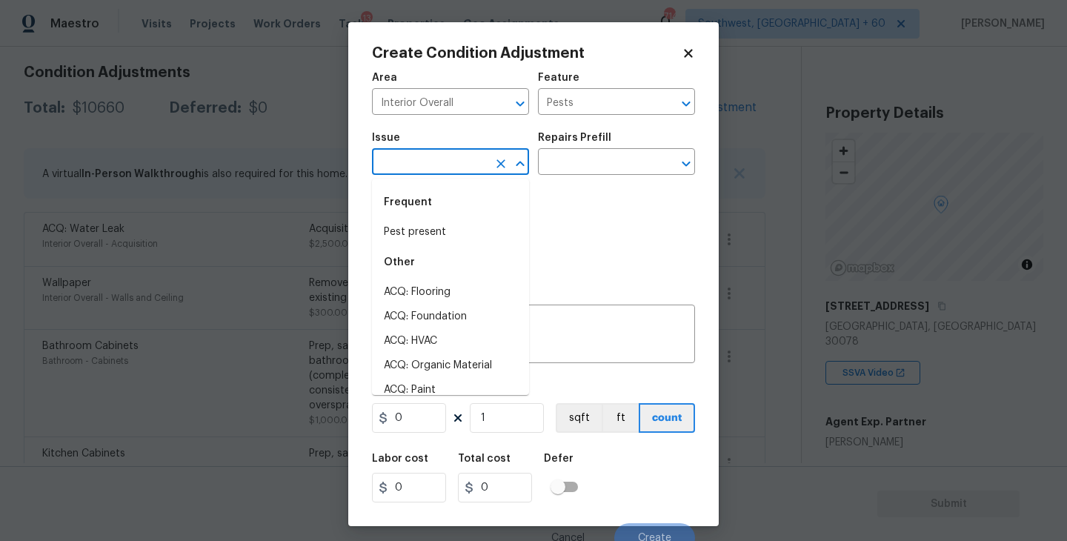
click at [468, 166] on input "text" at bounding box center [430, 163] width 116 height 23
click at [465, 209] on div "Frequent" at bounding box center [450, 203] width 157 height 36
click at [461, 216] on div "Frequent" at bounding box center [450, 203] width 157 height 36
click at [460, 225] on li "Pest present" at bounding box center [450, 232] width 157 height 24
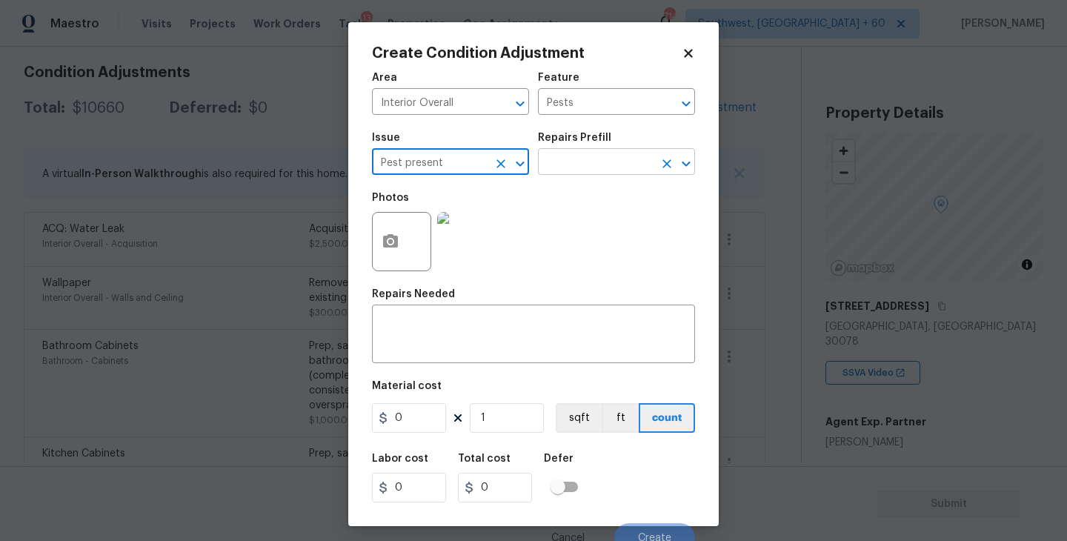
type input "Pest present"
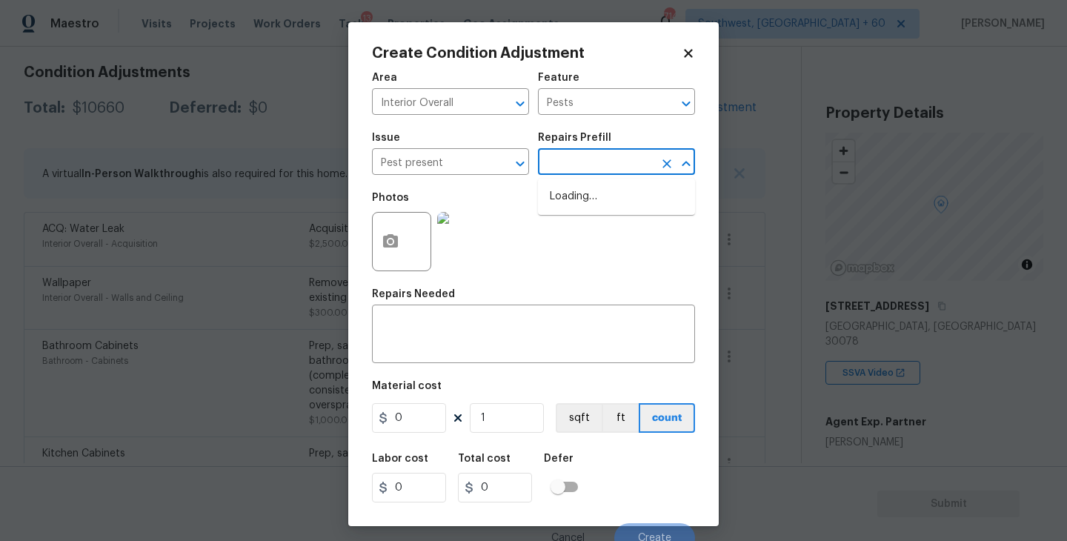
click at [611, 165] on input "text" at bounding box center [596, 163] width 116 height 23
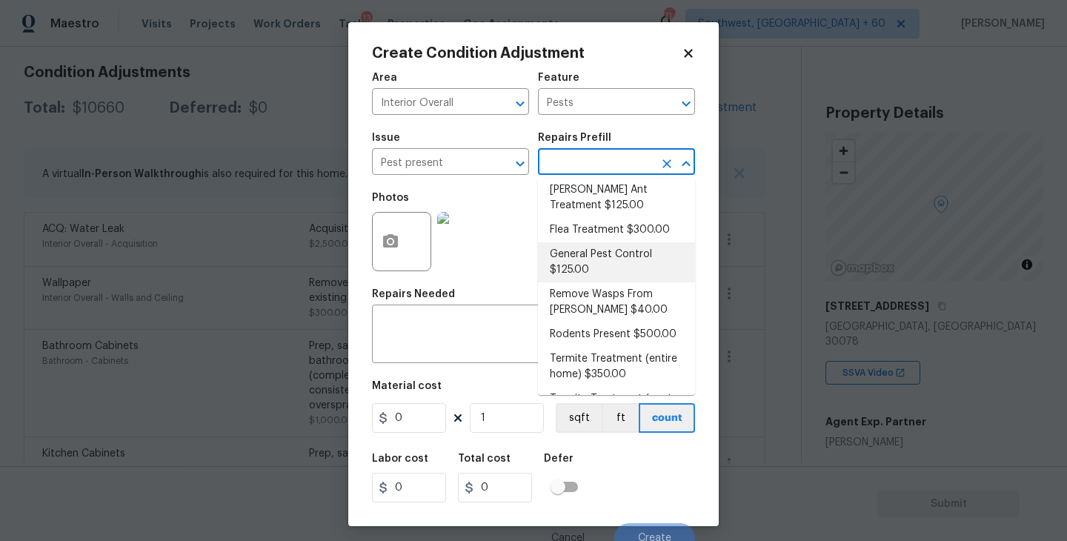
scroll to position [82, 0]
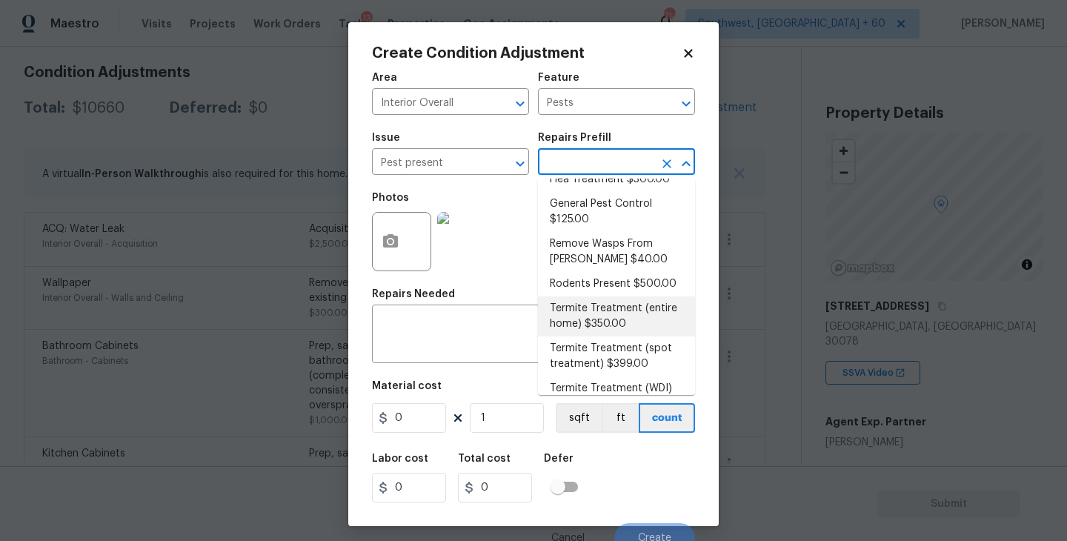
click at [601, 316] on li "Termite Treatment (entire home) $350.00" at bounding box center [616, 316] width 157 height 40
type textarea "Treat for Termites - Perimeter Plus; to include trenching, drilling where neede…"
type input "350"
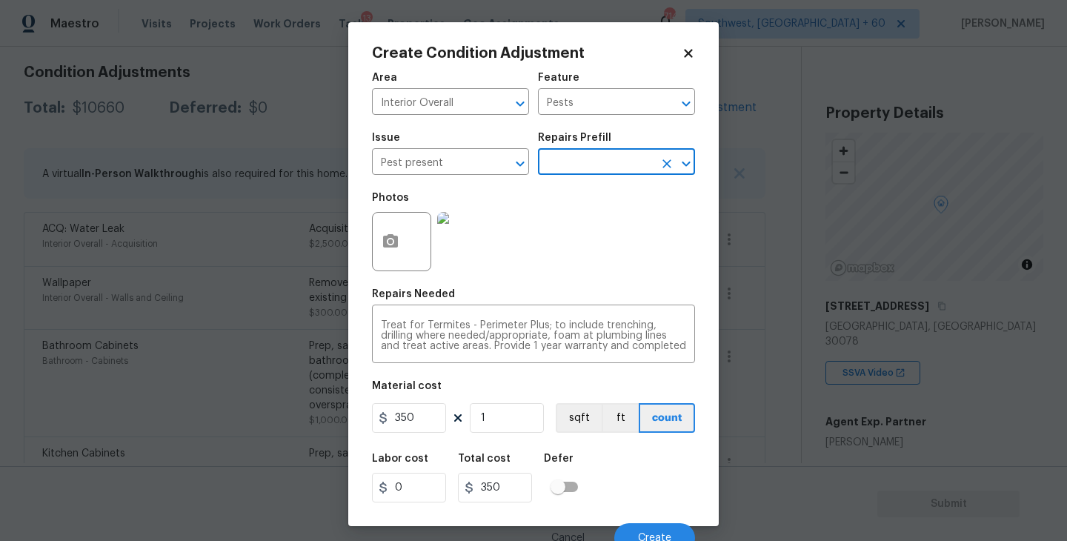
scroll to position [13, 0]
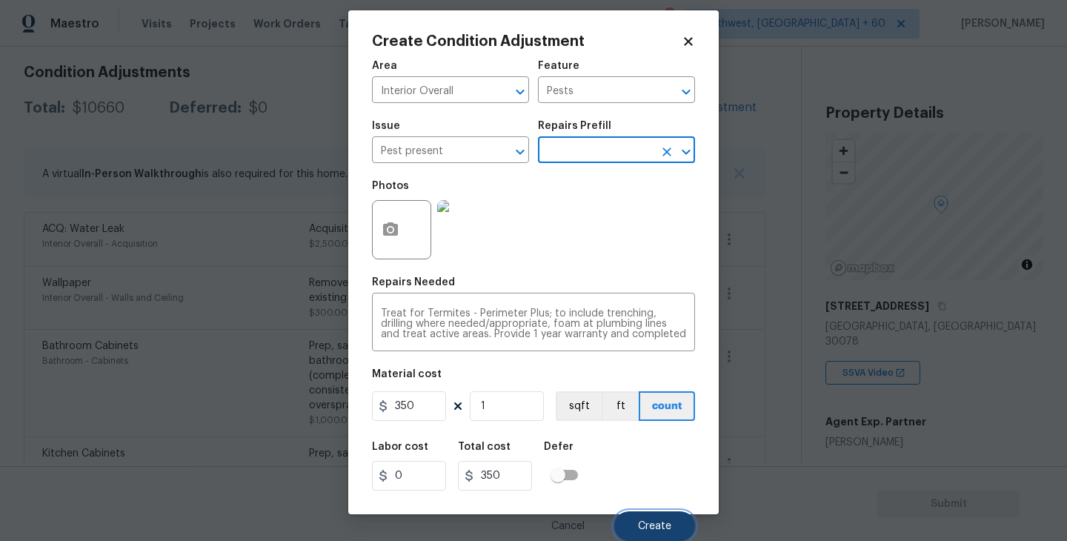
click at [632, 514] on button "Create" at bounding box center [654, 526] width 81 height 30
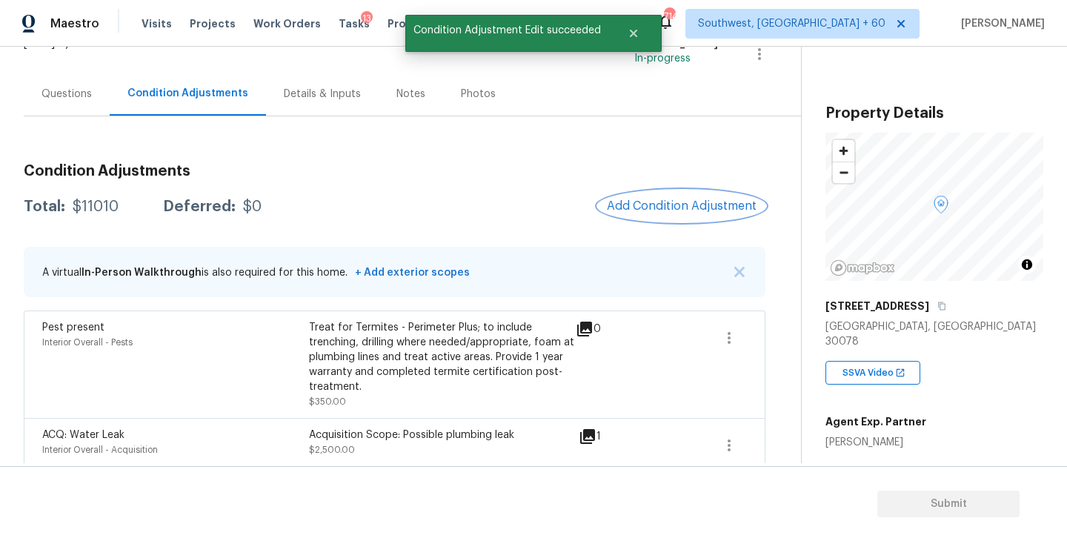
scroll to position [79, 0]
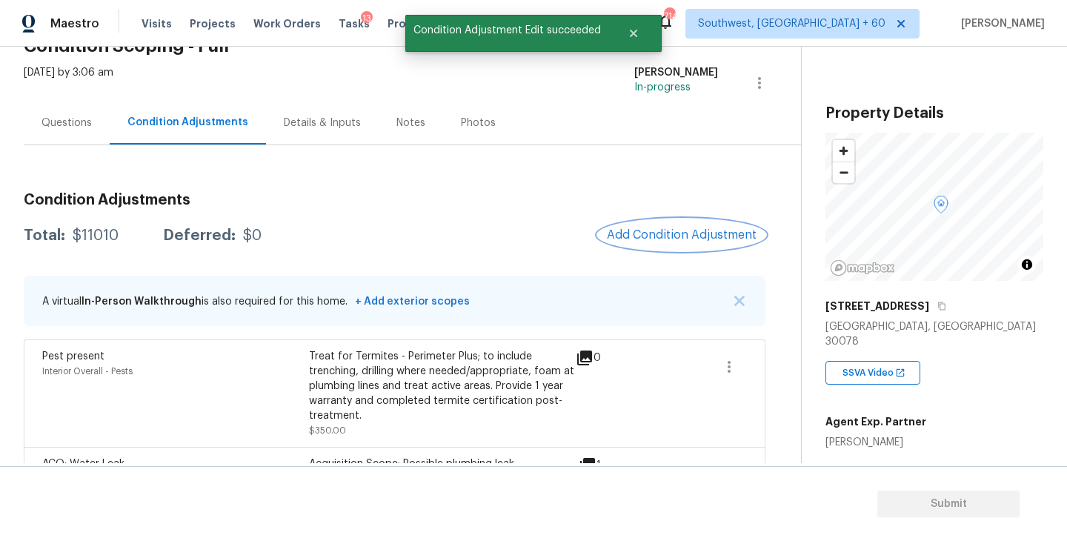
click at [626, 232] on span "Add Condition Adjustment" at bounding box center [682, 234] width 150 height 13
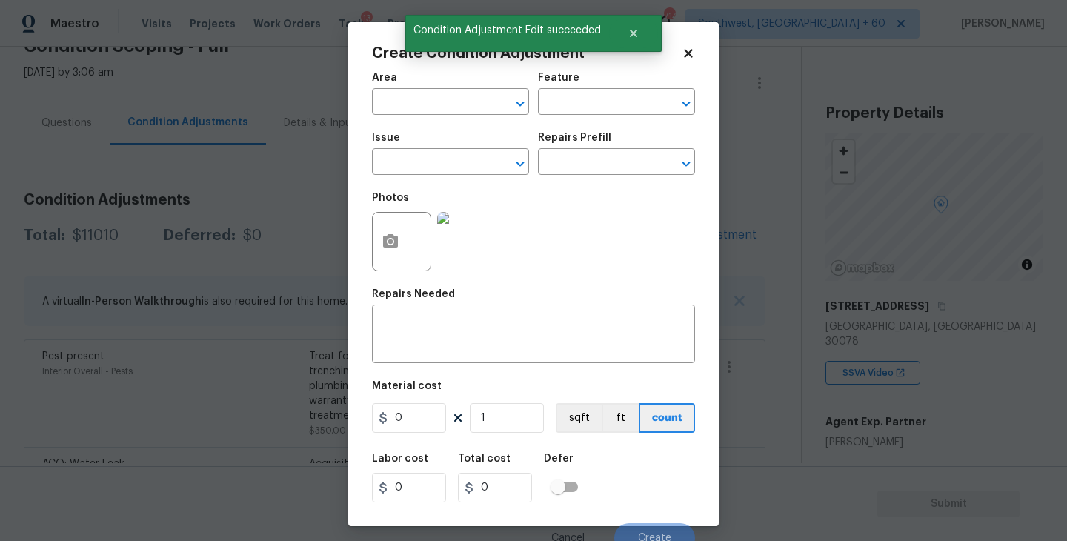
click at [399, 89] on div "Area" at bounding box center [450, 82] width 157 height 19
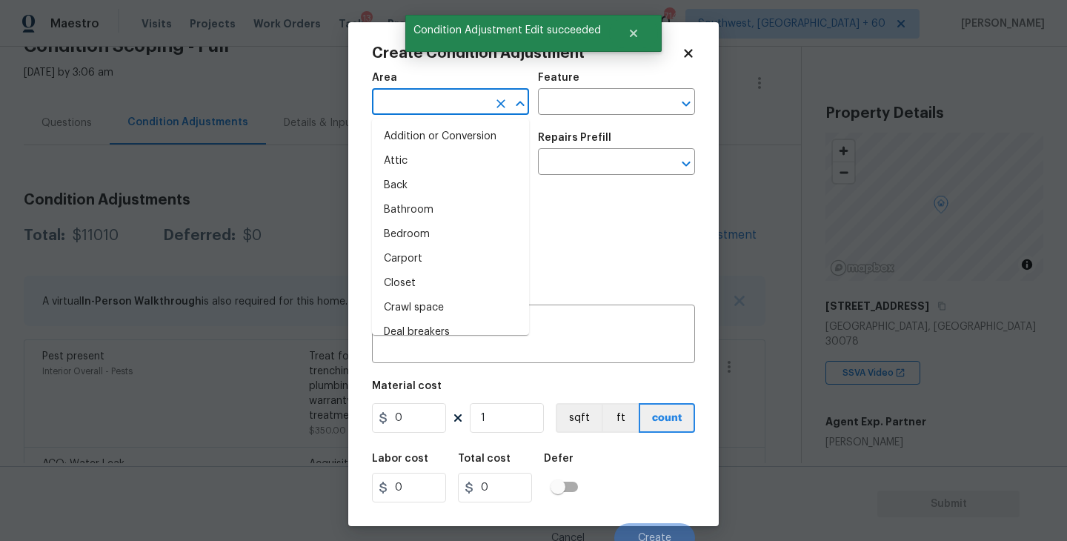
click at [397, 106] on input "text" at bounding box center [430, 103] width 116 height 23
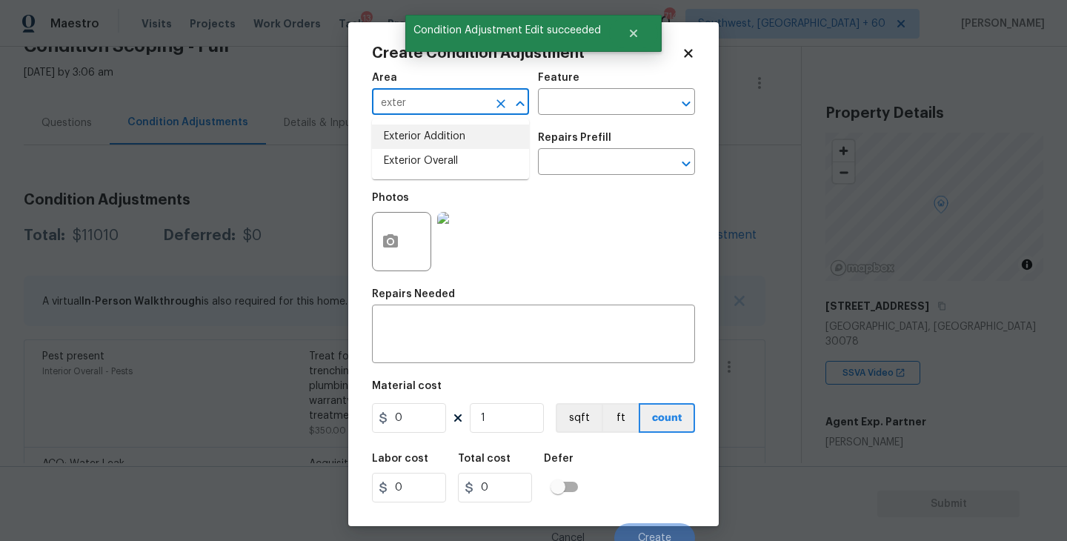
click at [430, 162] on li "Exterior Overall" at bounding box center [450, 161] width 157 height 24
type input "Exterior Overall"
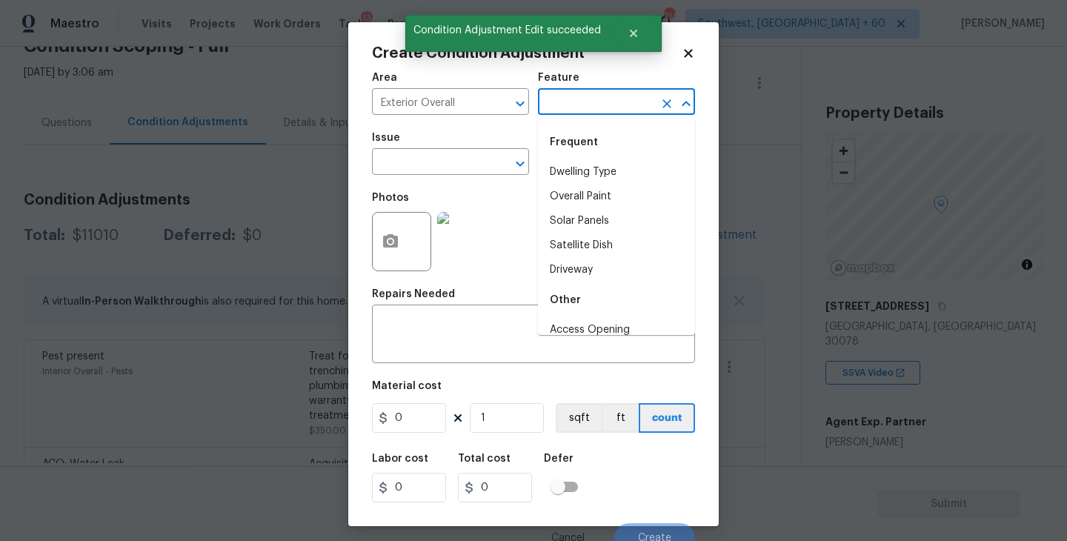
click at [565, 113] on input "text" at bounding box center [596, 103] width 116 height 23
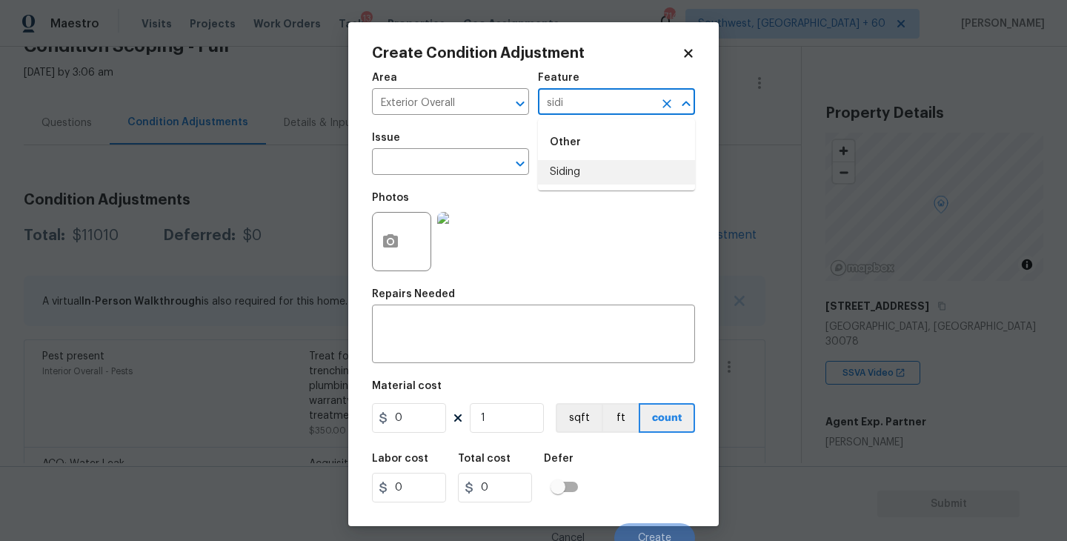
click at [579, 169] on li "Siding" at bounding box center [616, 172] width 157 height 24
type input "Siding"
drag, startPoint x: 465, startPoint y: 159, endPoint x: 457, endPoint y: 159, distance: 8.9
click at [457, 159] on input "text" at bounding box center [430, 163] width 116 height 23
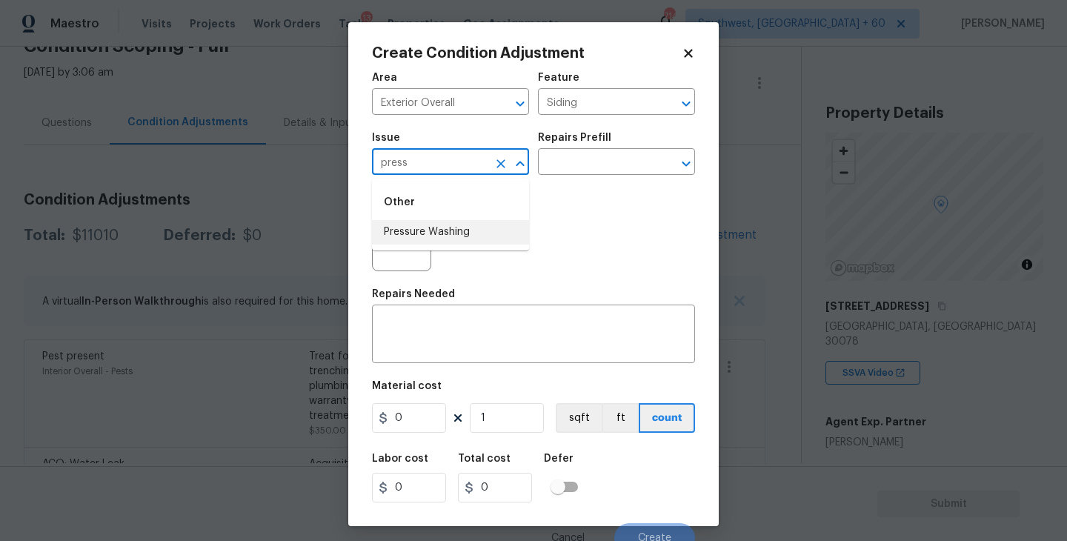
click at [449, 225] on li "Pressure Washing" at bounding box center [450, 232] width 157 height 24
type input "Pressure Washing"
click at [545, 174] on input "text" at bounding box center [596, 163] width 116 height 23
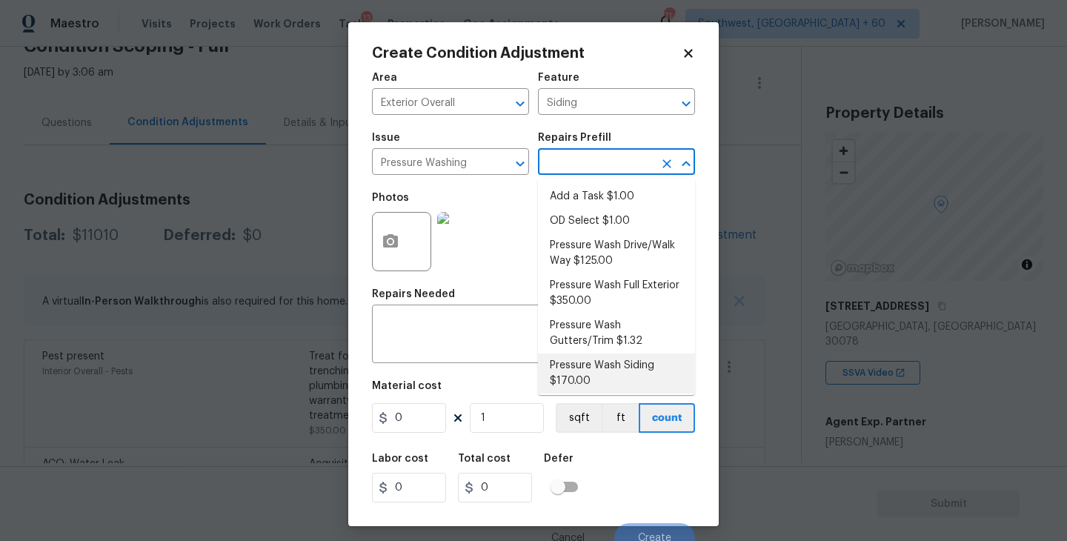
click at [589, 358] on li "Pressure Wash Siding $170.00" at bounding box center [616, 374] width 157 height 40
type textarea "Protect areas as needed for pressure washing. Pressure wash the siding on the h…"
type input "170"
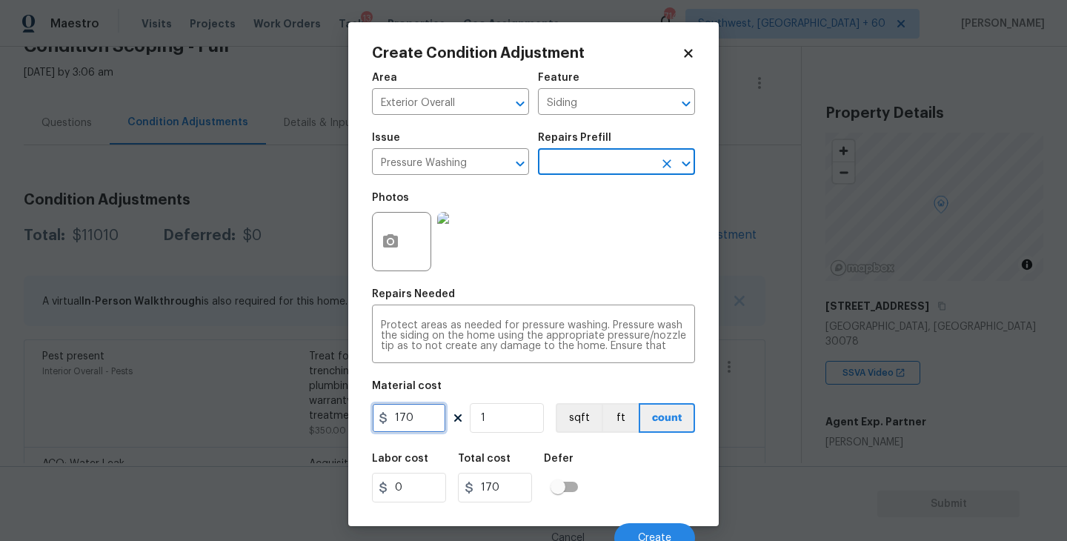
drag, startPoint x: 436, startPoint y: 418, endPoint x: 283, endPoint y: 409, distance: 152.9
click at [283, 409] on div "Create Condition Adjustment Area Exterior Overall ​ Feature Siding ​ Issue Pres…" at bounding box center [533, 270] width 1067 height 541
type input "200"
click at [397, 250] on icon "button" at bounding box center [391, 242] width 18 height 18
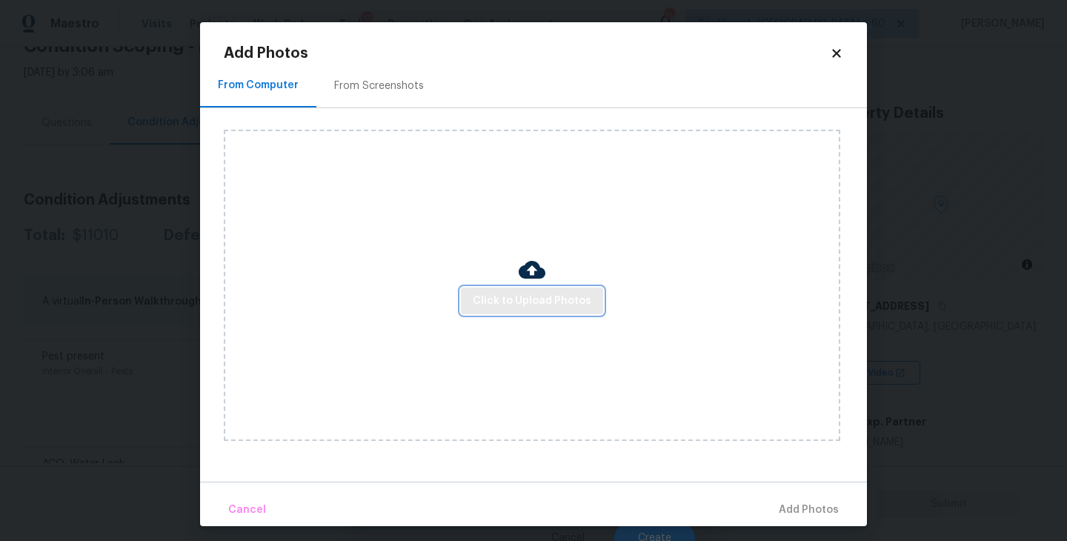
click at [507, 308] on span "Click to Upload Photos" at bounding box center [532, 301] width 119 height 19
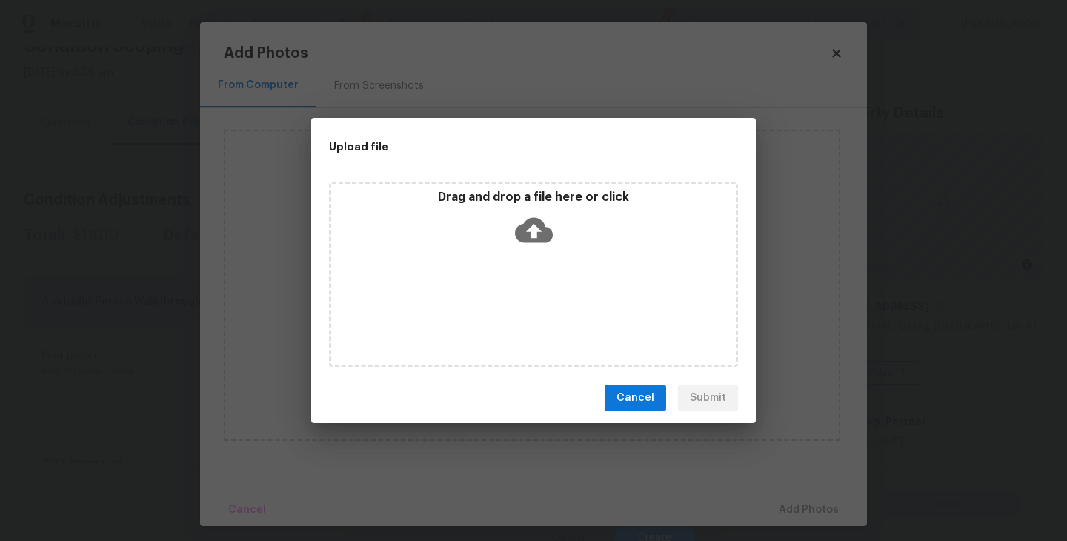
click at [539, 267] on div "Drag and drop a file here or click" at bounding box center [533, 274] width 409 height 185
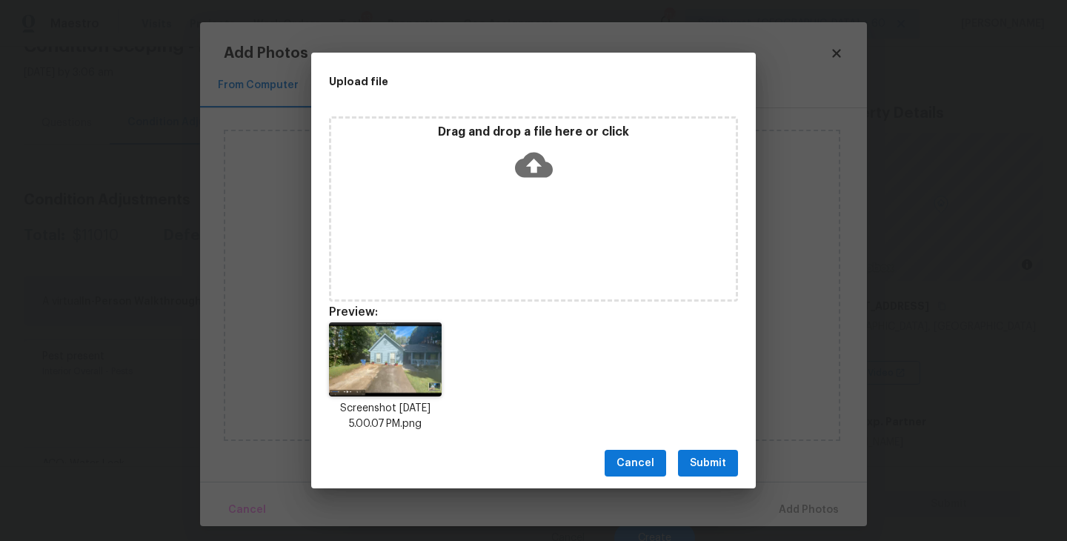
click at [707, 465] on span "Submit" at bounding box center [708, 463] width 36 height 19
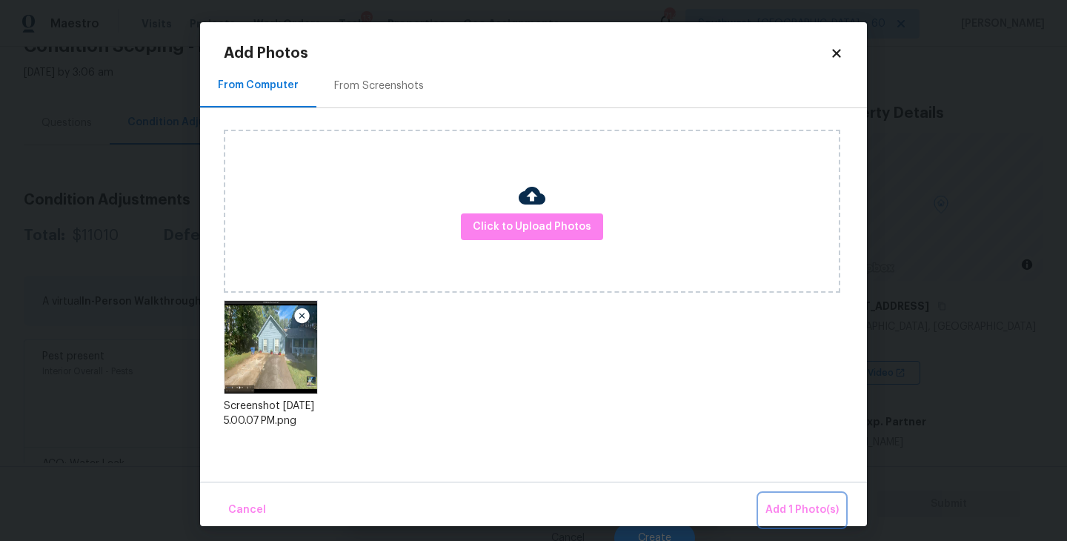
click at [775, 503] on span "Add 1 Photo(s)" at bounding box center [802, 510] width 73 height 19
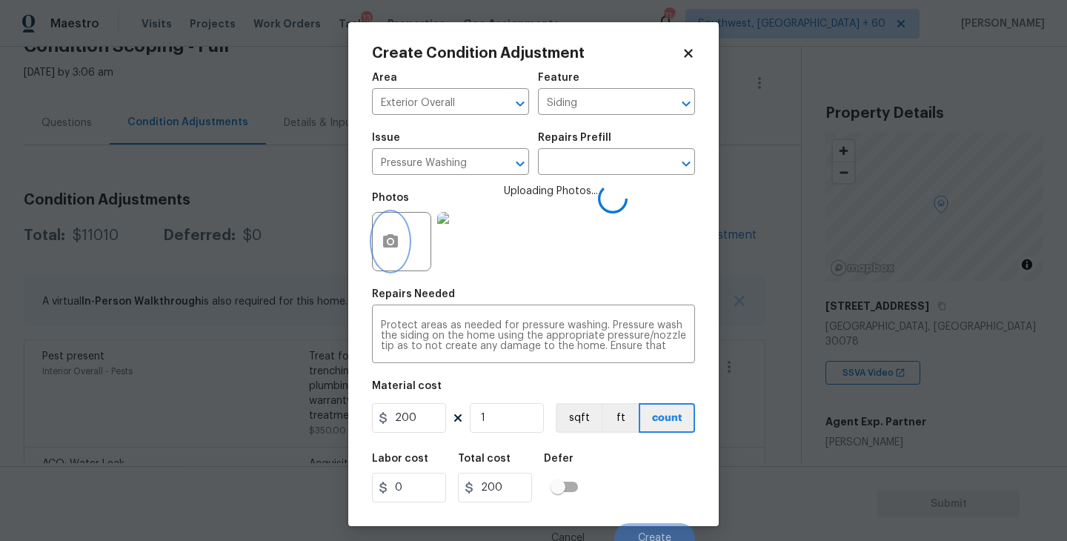
scroll to position [13, 0]
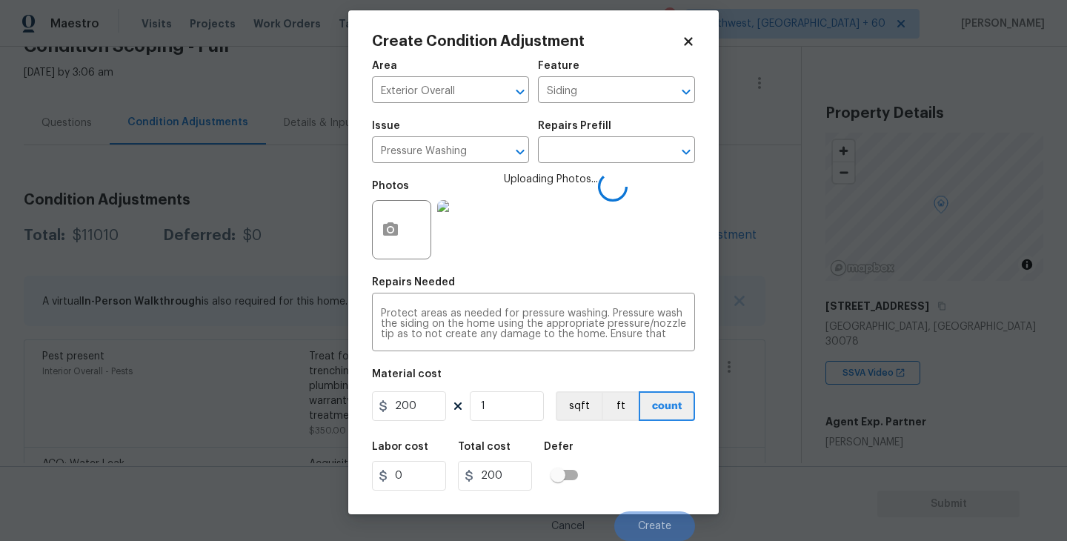
click at [669, 454] on div "Labor cost 0 Total cost 200 Defer" at bounding box center [533, 466] width 323 height 67
click at [669, 472] on div "Labor cost 0 Total cost 200 Defer" at bounding box center [533, 466] width 323 height 67
click at [656, 519] on button "Create" at bounding box center [654, 526] width 81 height 30
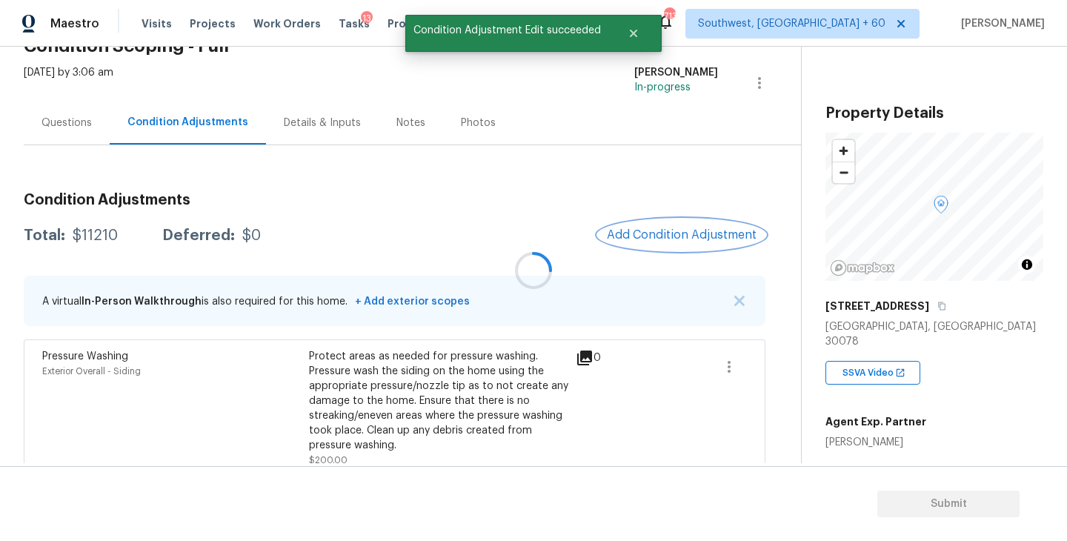
scroll to position [0, 0]
click at [642, 231] on div at bounding box center [533, 270] width 1067 height 541
click at [646, 231] on span "Add Condition Adjustment" at bounding box center [682, 234] width 150 height 13
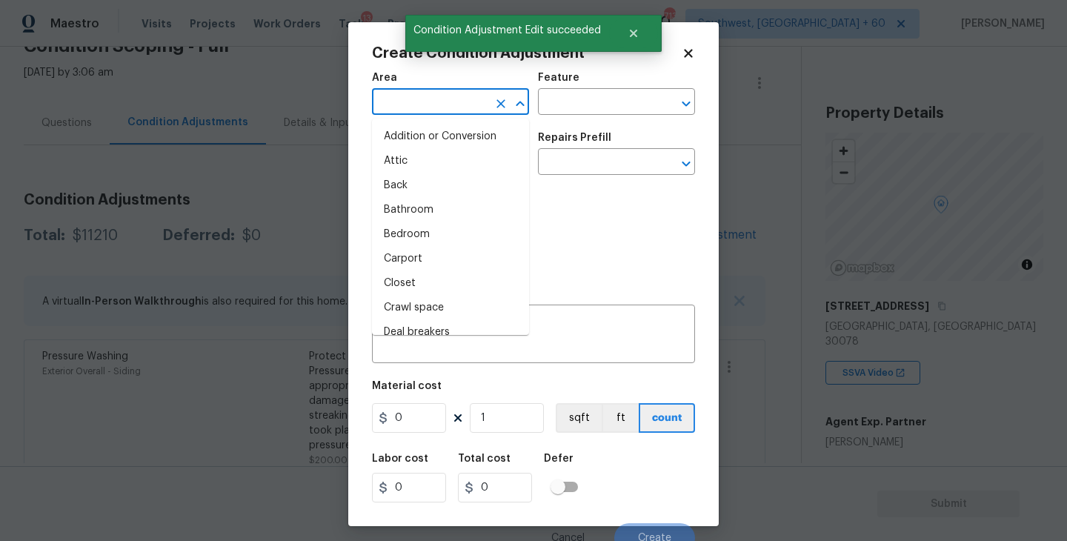
click at [428, 99] on input "text" at bounding box center [430, 103] width 116 height 23
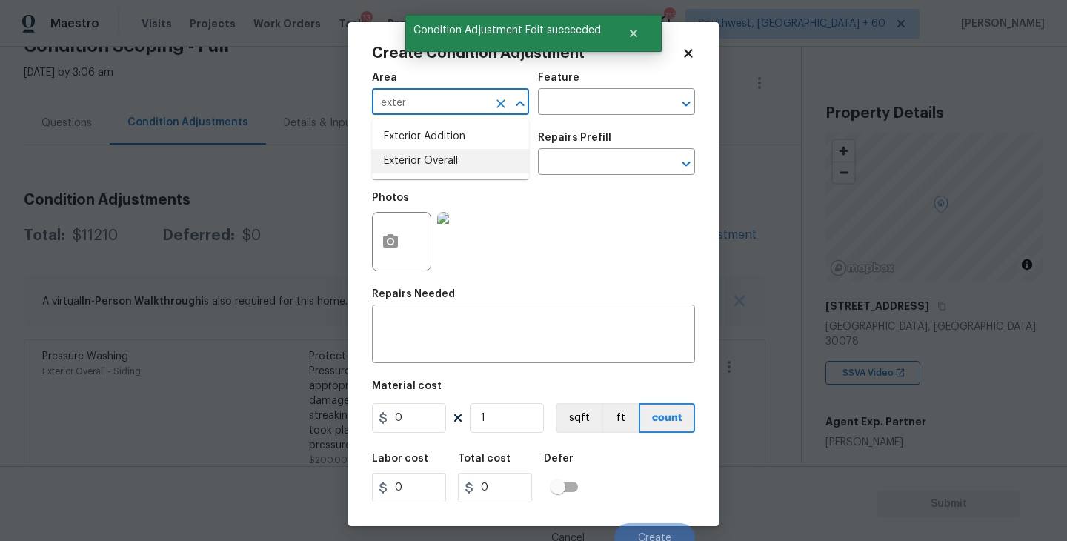
click at [437, 164] on li "Exterior Overall" at bounding box center [450, 161] width 157 height 24
type input "Exterior Overall"
click at [570, 91] on figure "Feature ​" at bounding box center [616, 94] width 157 height 42
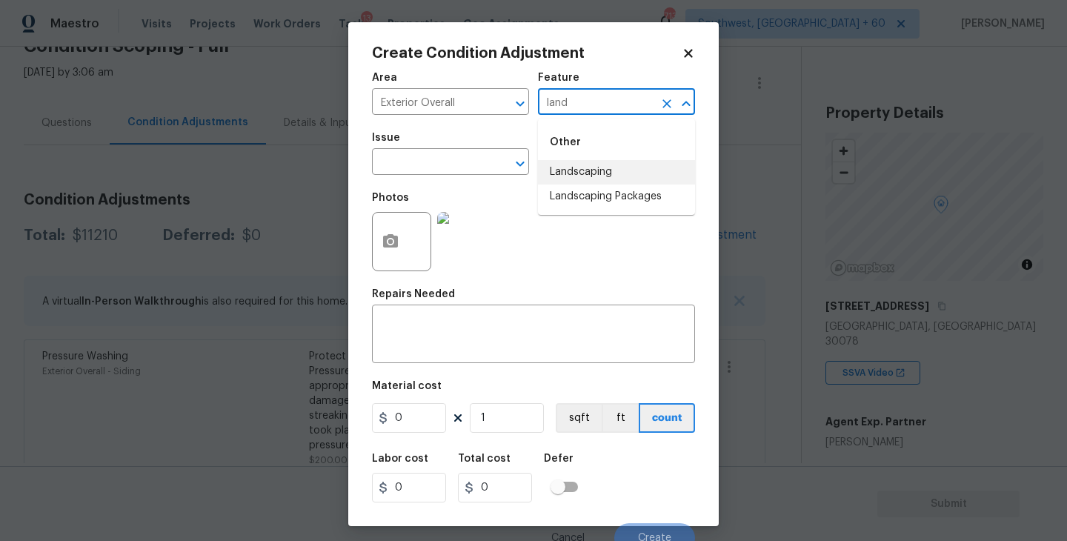
click at [584, 198] on li "Landscaping Packages" at bounding box center [616, 197] width 157 height 24
type input "Landscaping Packages"
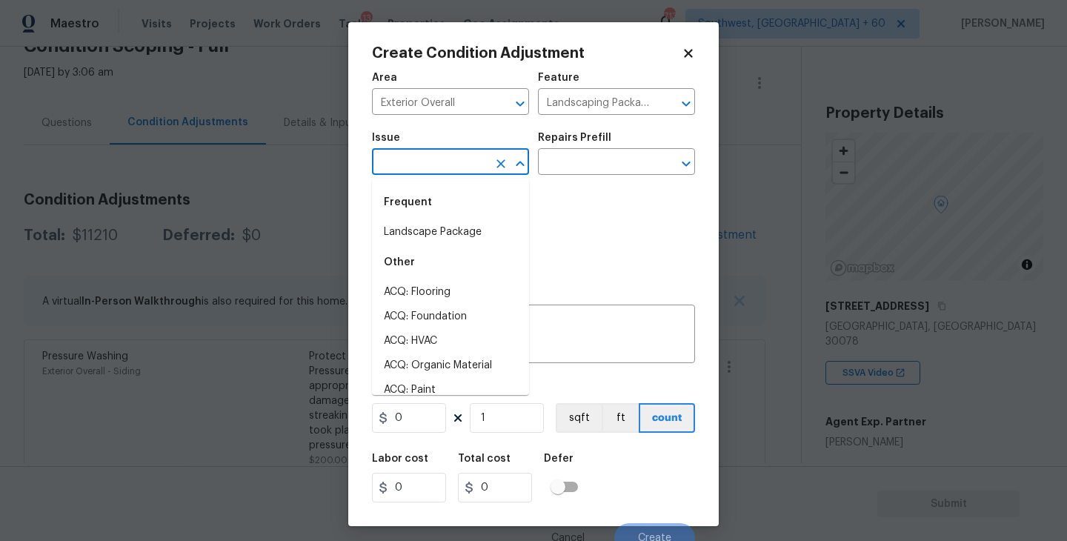
click at [460, 170] on input "text" at bounding box center [430, 163] width 116 height 23
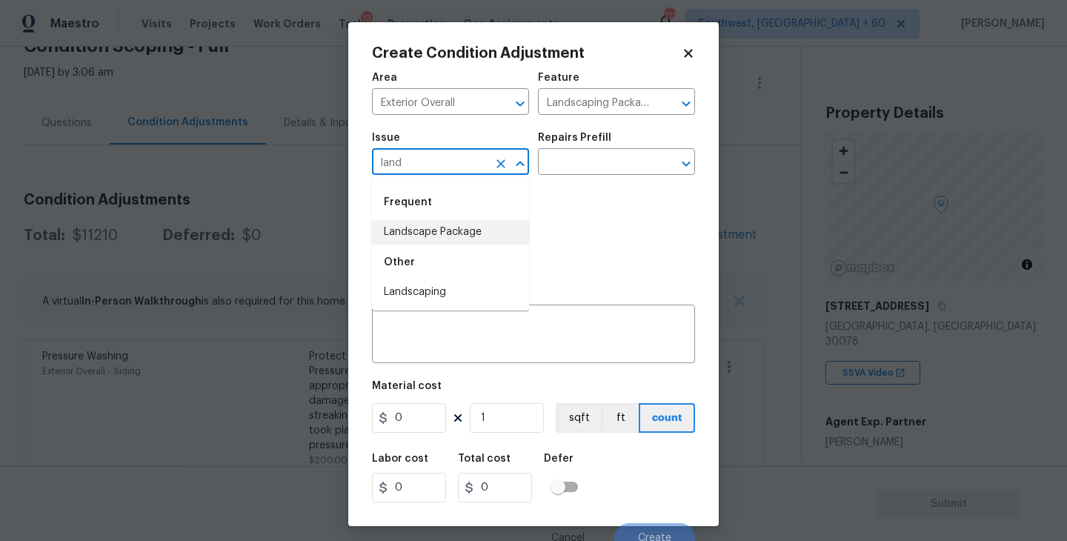
click at [471, 241] on li "Landscape Package" at bounding box center [450, 232] width 157 height 24
type input "Landscape Package"
click at [568, 184] on div "Issue Landscape Package ​ Repairs Prefill ​" at bounding box center [533, 154] width 323 height 60
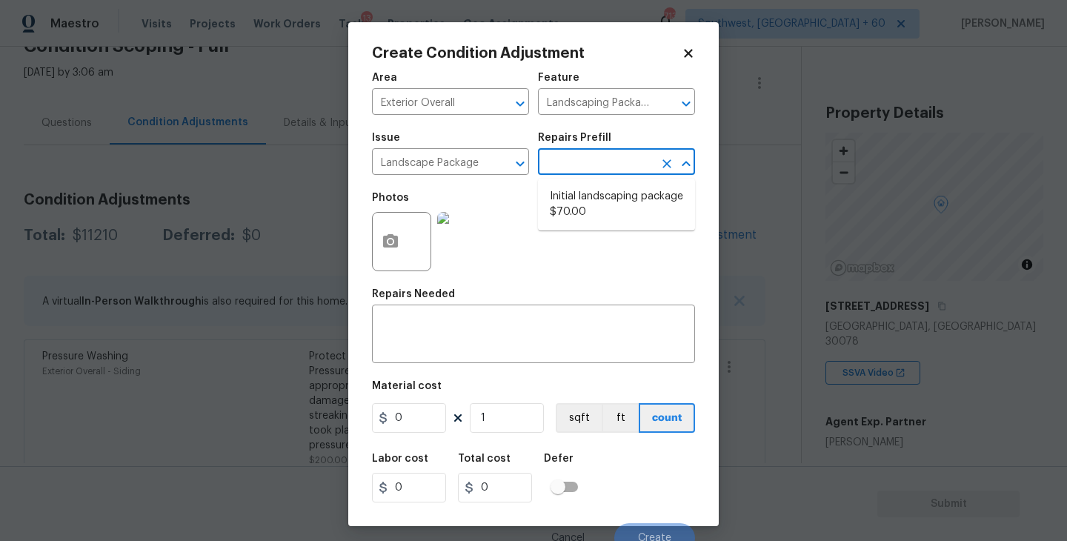
click at [597, 170] on input "text" at bounding box center [596, 163] width 116 height 23
click at [595, 207] on li "Initial landscaping package $70.00" at bounding box center [616, 205] width 157 height 40
type input "Home Readiness Packages"
type textarea "Mowing of grass up to 6" in height. Mow, edge along driveways & sidewalks, trim…"
type input "70"
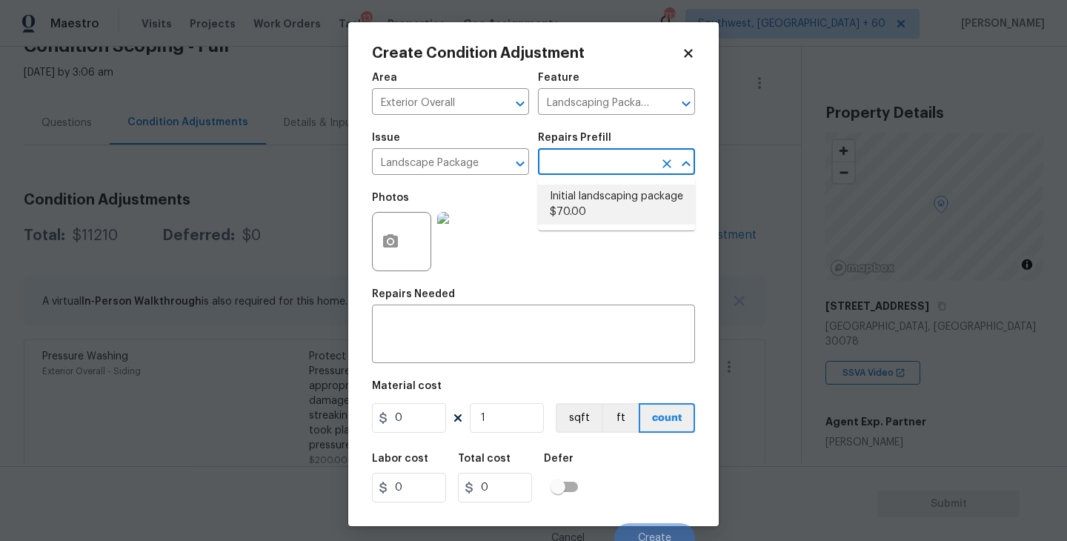
type input "70"
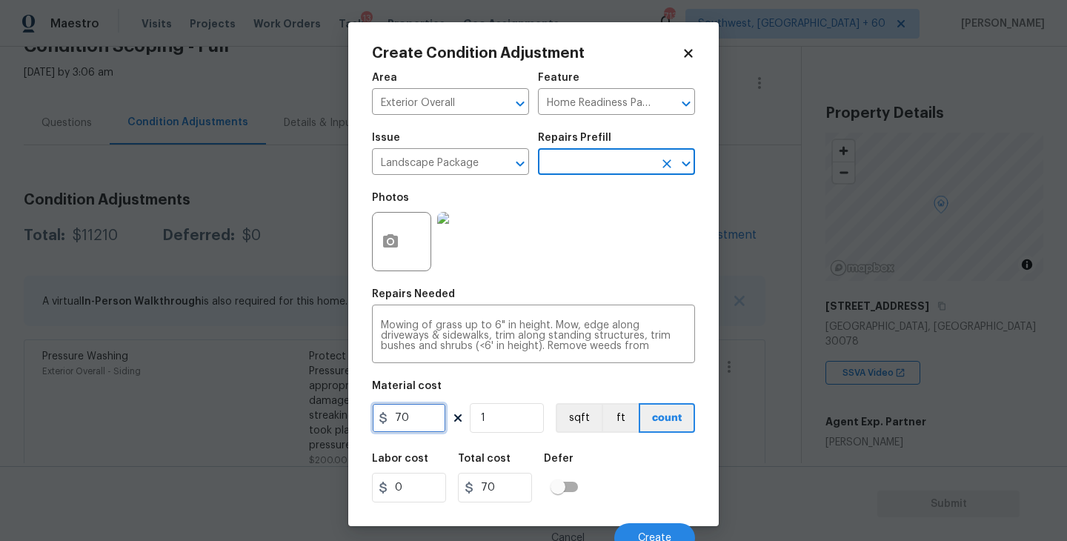
drag, startPoint x: 419, startPoint y: 415, endPoint x: 322, endPoint y: 415, distance: 97.1
click at [322, 415] on div "Create Condition Adjustment Area Exterior Overall ​ Feature Home Readiness Pack…" at bounding box center [533, 270] width 1067 height 541
type input "6000"
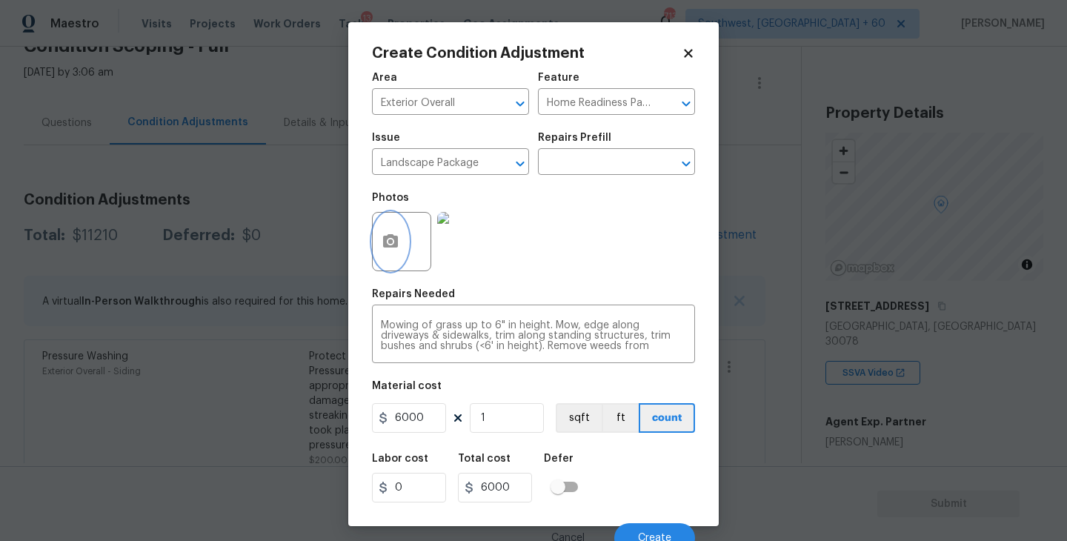
click at [389, 235] on icon "button" at bounding box center [390, 240] width 15 height 13
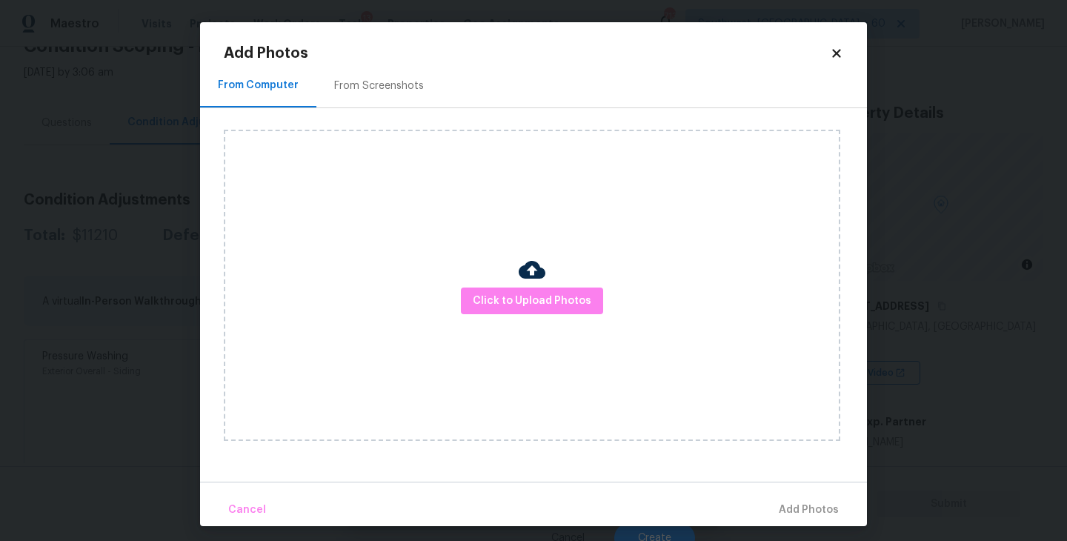
click at [515, 274] on div "Click to Upload Photos" at bounding box center [532, 285] width 617 height 311
click at [515, 294] on span "Click to Upload Photos" at bounding box center [532, 301] width 119 height 19
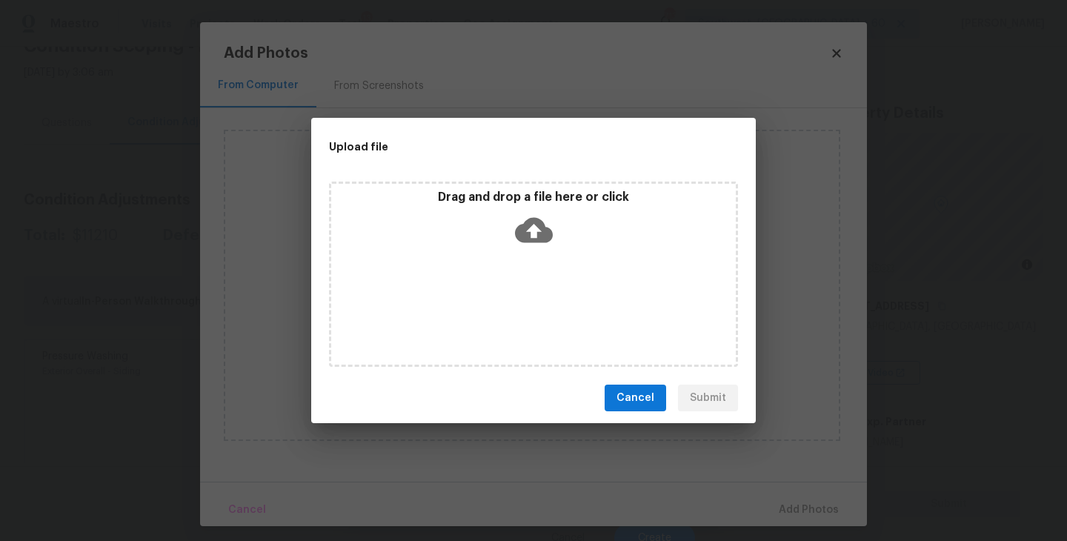
click at [517, 231] on icon at bounding box center [534, 230] width 38 height 25
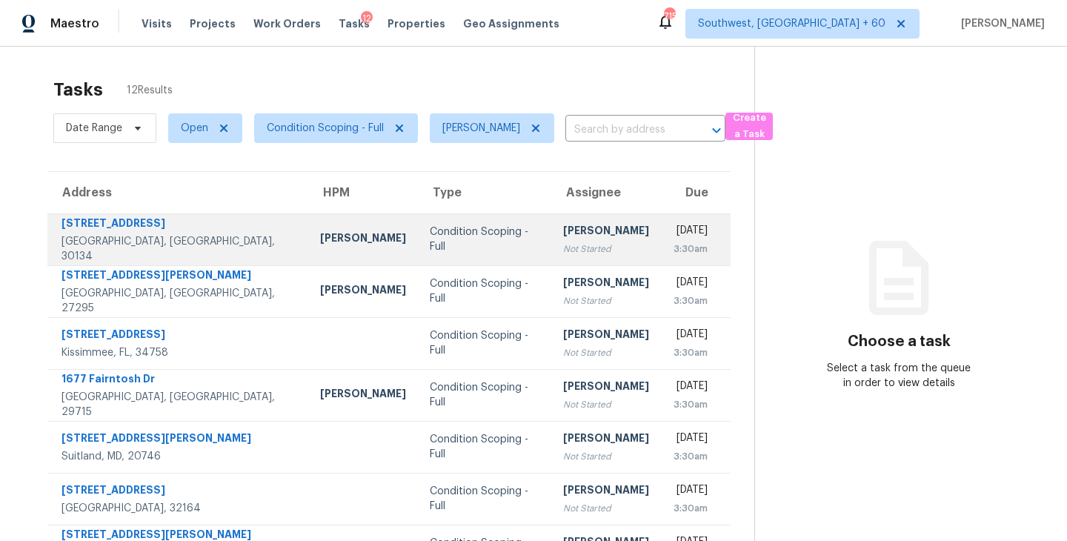
click at [551, 252] on td "Sakthivel Chandran Not Started" at bounding box center [606, 239] width 110 height 52
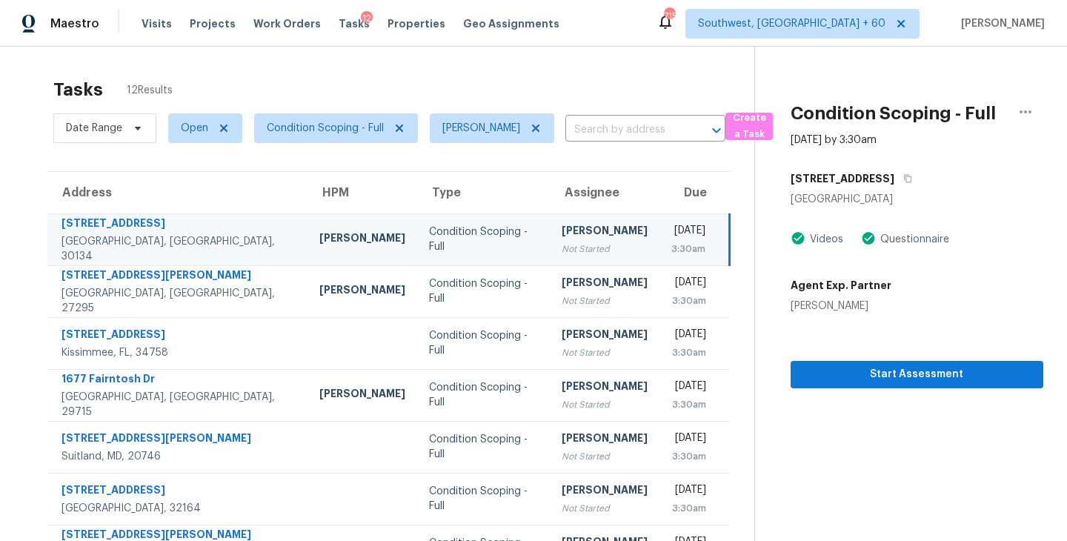
click at [562, 245] on div "Not Started" at bounding box center [605, 249] width 86 height 15
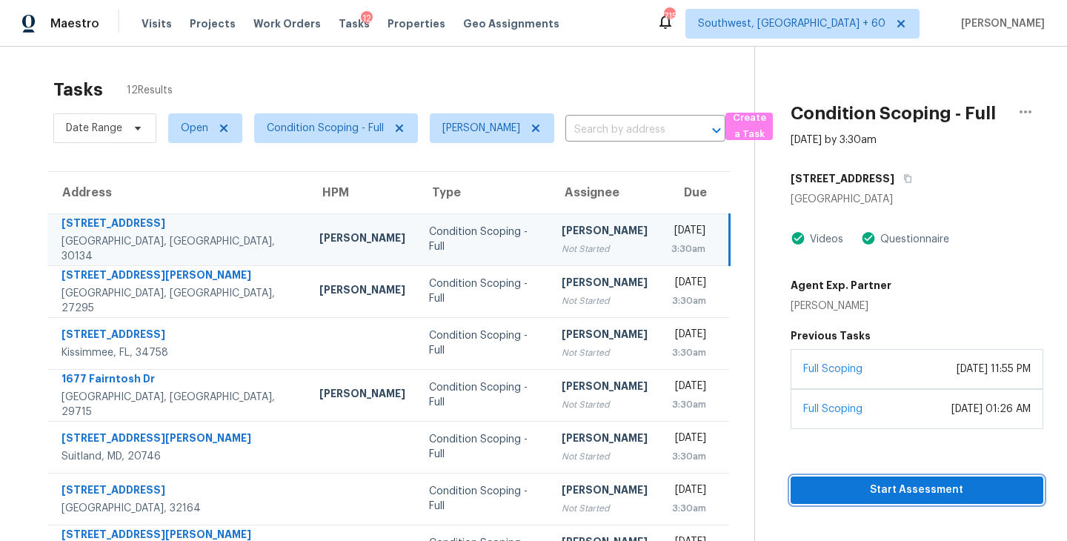
click at [881, 480] on button "Start Assessment" at bounding box center [917, 490] width 253 height 27
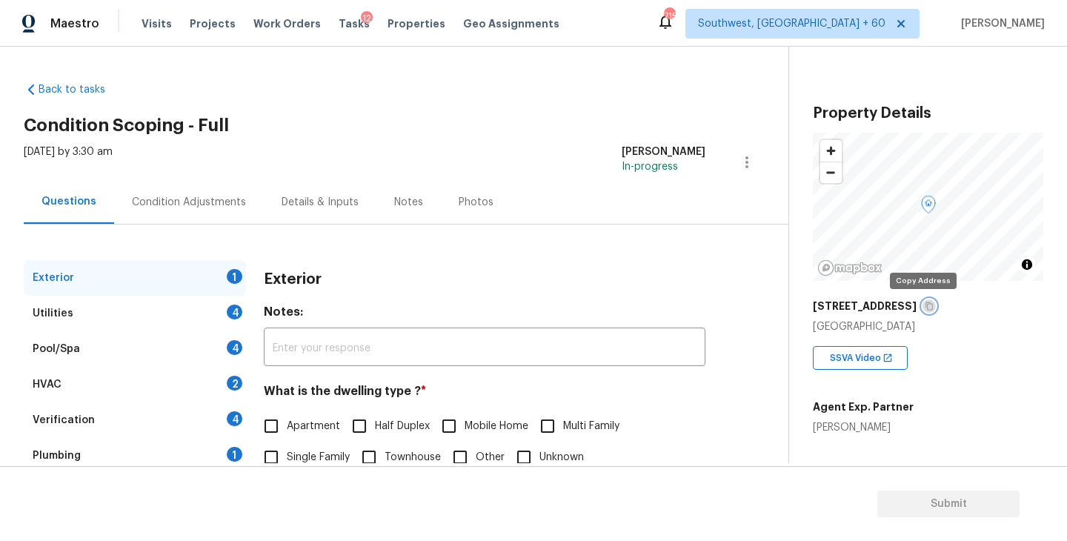
click at [926, 309] on icon "button" at bounding box center [929, 306] width 7 height 8
click at [925, 306] on icon "button" at bounding box center [929, 306] width 9 height 9
click at [402, 281] on div "Exterior" at bounding box center [485, 279] width 442 height 39
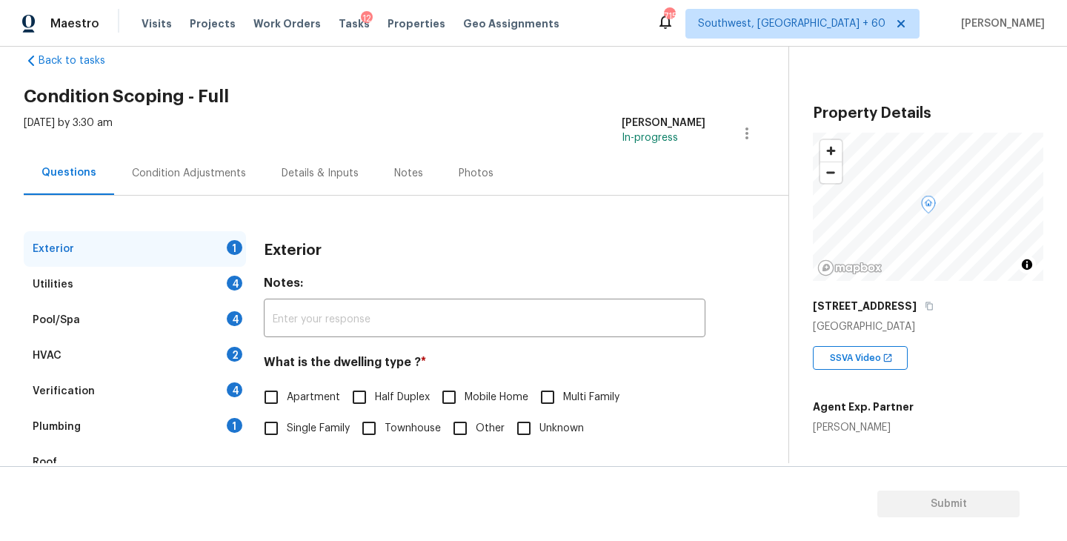
scroll to position [79, 0]
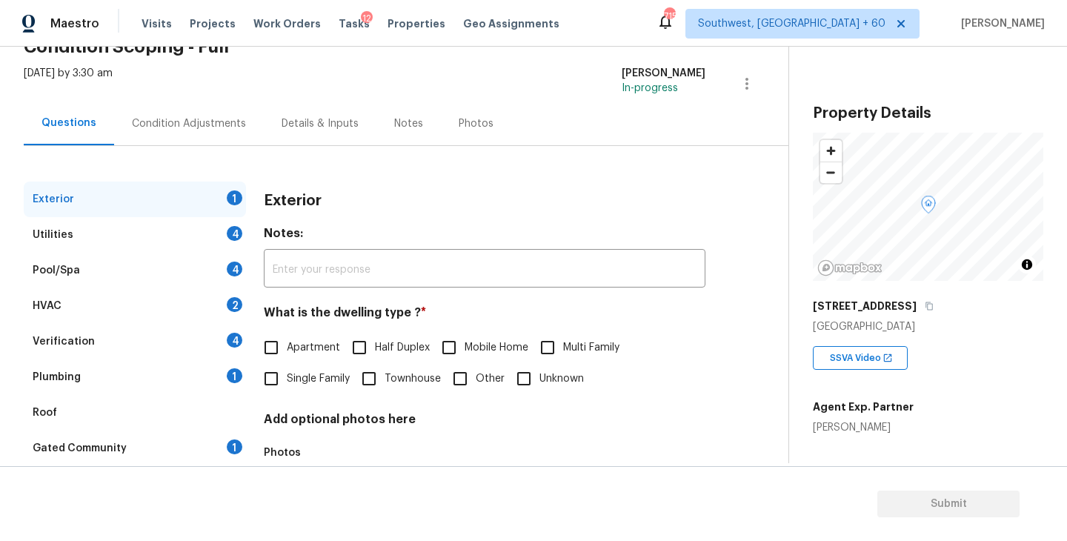
click at [274, 365] on input "Single Family" at bounding box center [271, 378] width 31 height 31
checkbox input "true"
click at [159, 242] on div "Utilities 4" at bounding box center [135, 235] width 222 height 36
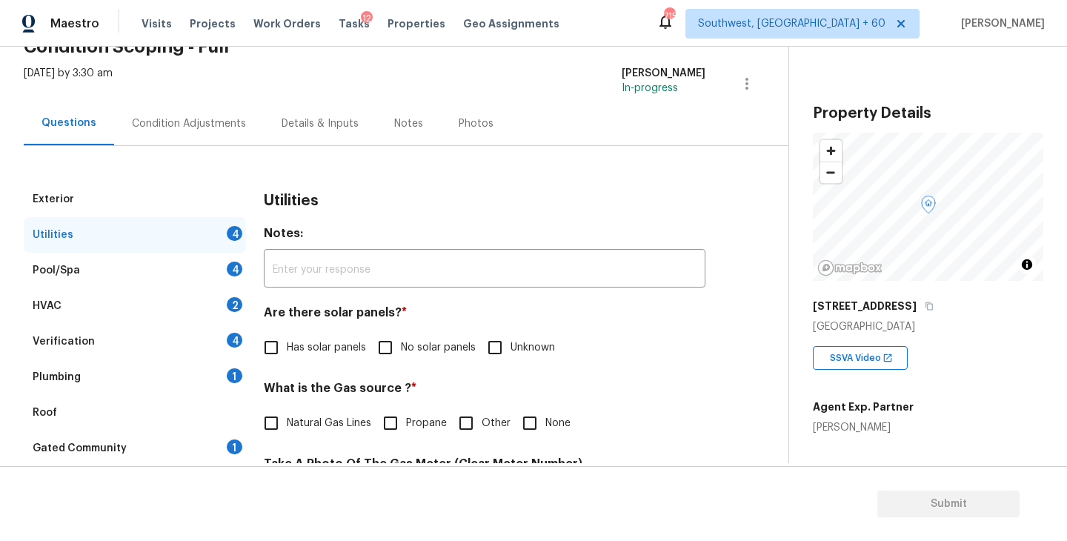
click at [449, 356] on label "No solar panels" at bounding box center [423, 347] width 106 height 31
click at [401, 356] on input "No solar panels" at bounding box center [385, 347] width 31 height 31
checkbox input "true"
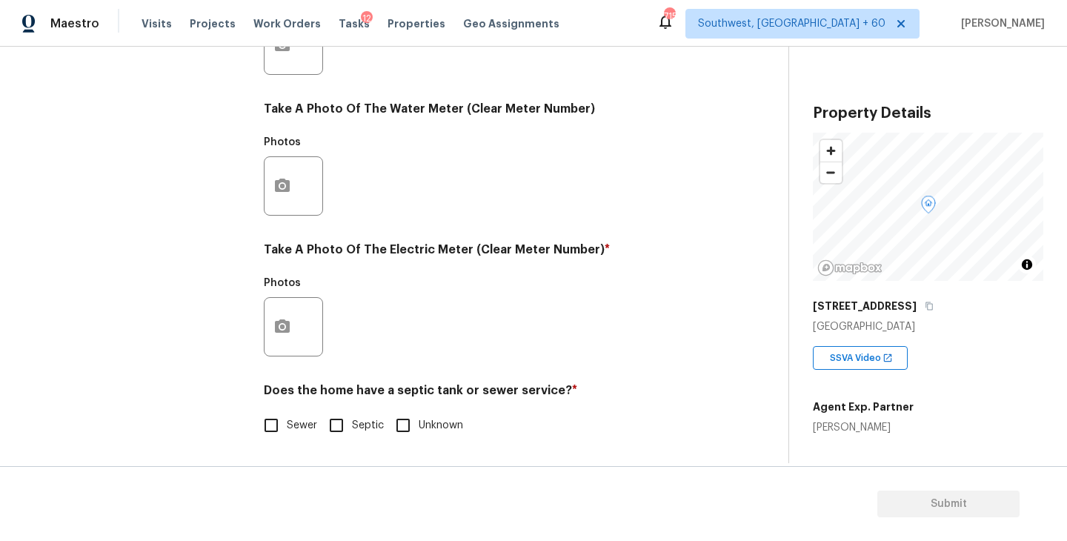
click at [295, 447] on div "Utilities Notes: ​ Are there solar panels? * Has solar panels No solar panels U…" at bounding box center [485, 72] width 442 height 773
click at [305, 426] on span "Sewer" at bounding box center [302, 426] width 30 height 16
click at [287, 426] on input "Sewer" at bounding box center [271, 425] width 31 height 31
checkbox input "true"
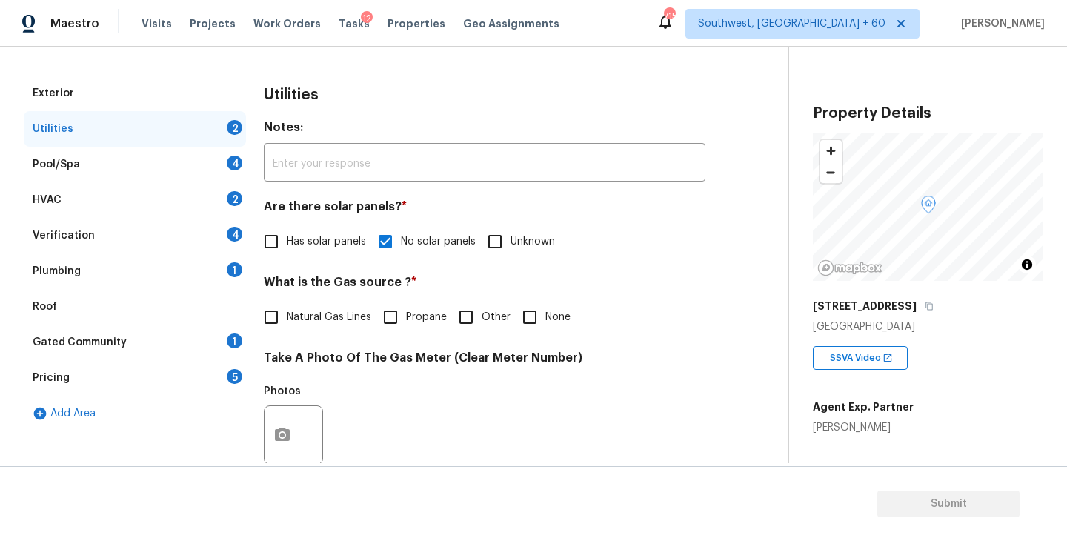
click at [164, 268] on div "Plumbing 1" at bounding box center [135, 271] width 222 height 36
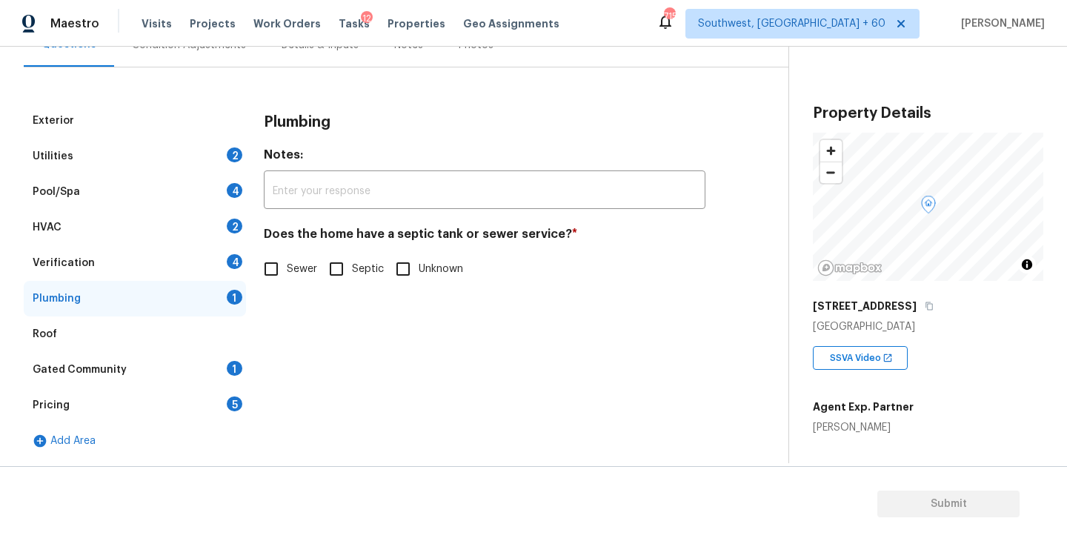
click at [285, 274] on input "Sewer" at bounding box center [271, 268] width 31 height 31
checkbox input "true"
click at [165, 359] on div "Gated Community 1" at bounding box center [135, 370] width 222 height 36
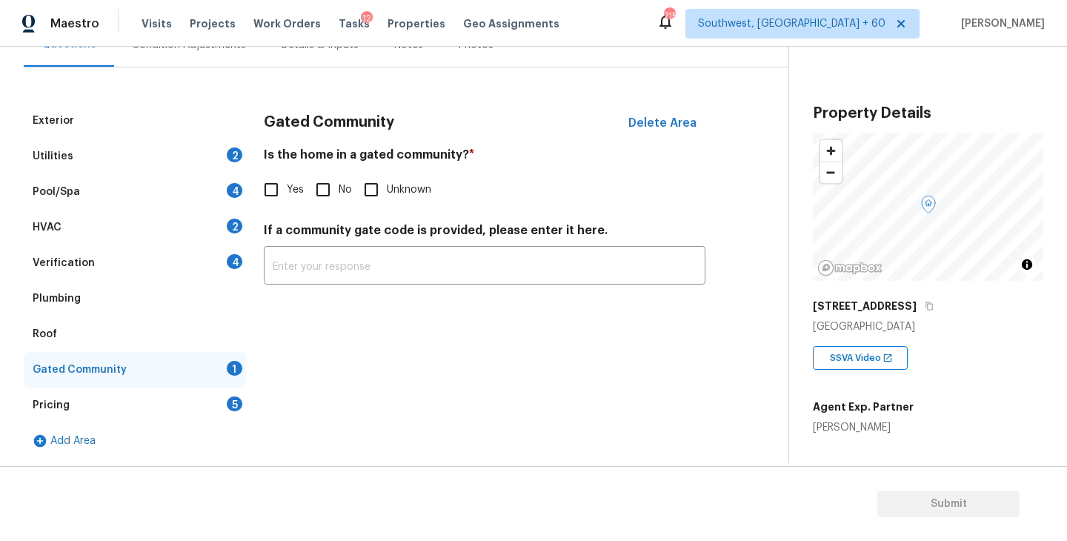
click at [301, 198] on label "Yes" at bounding box center [280, 189] width 48 height 31
click at [287, 198] on input "Yes" at bounding box center [271, 189] width 31 height 31
checkbox input "true"
click at [321, 193] on input "No" at bounding box center [323, 191] width 31 height 31
checkbox input "true"
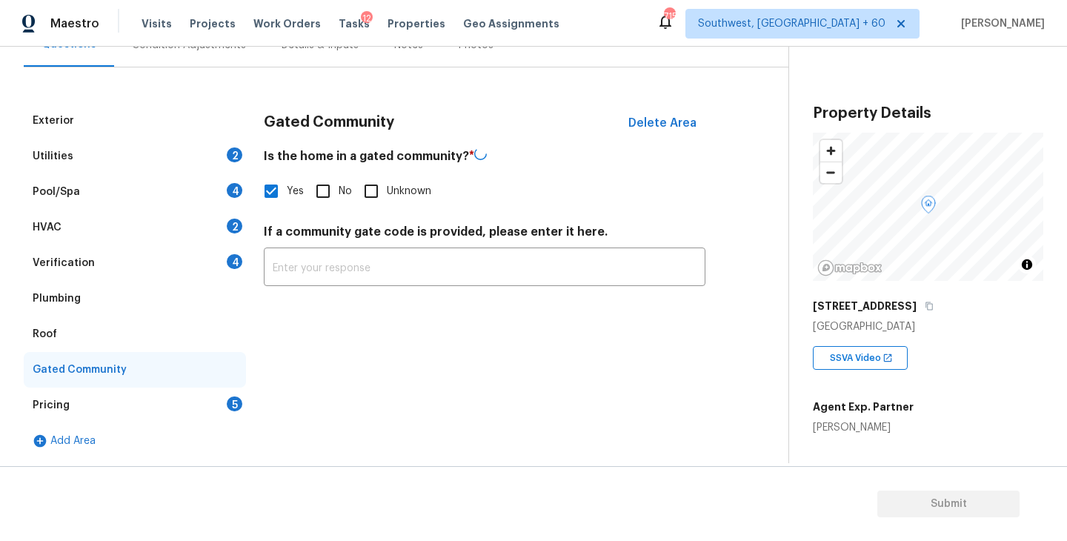
checkbox input "false"
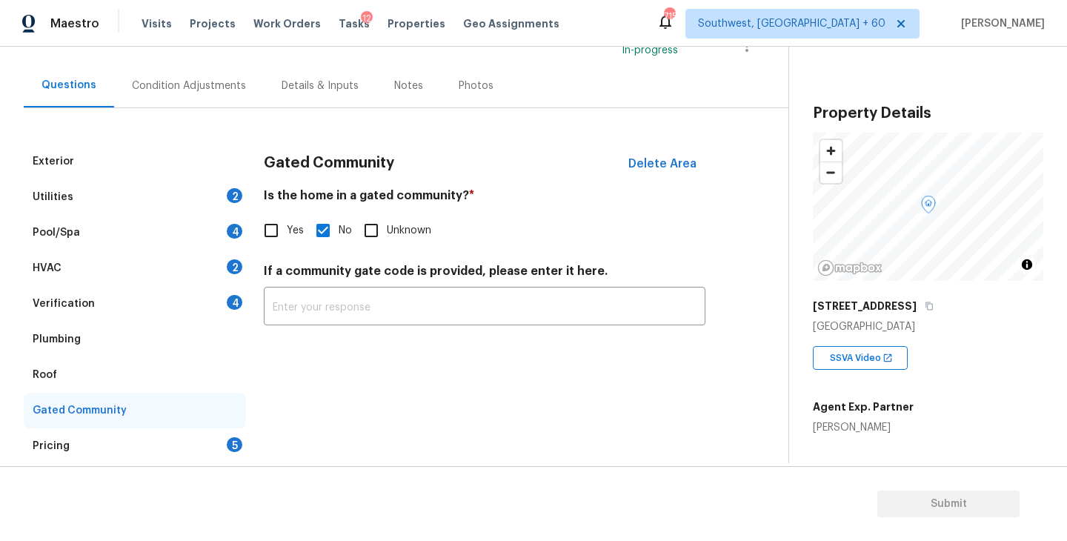
click at [216, 97] on div "Condition Adjustments" at bounding box center [189, 86] width 150 height 44
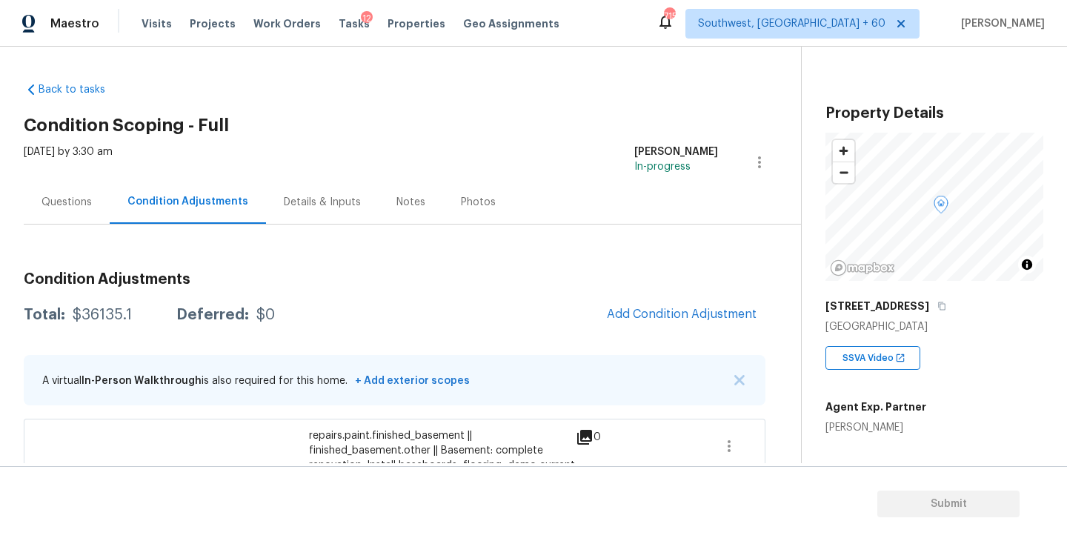
click at [60, 193] on div "Questions" at bounding box center [67, 202] width 86 height 44
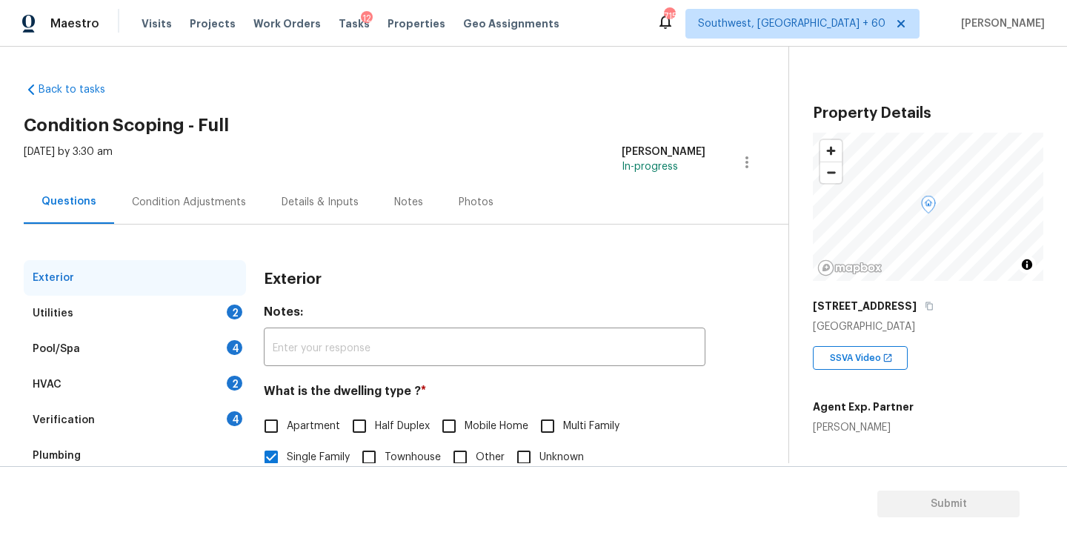
scroll to position [83, 0]
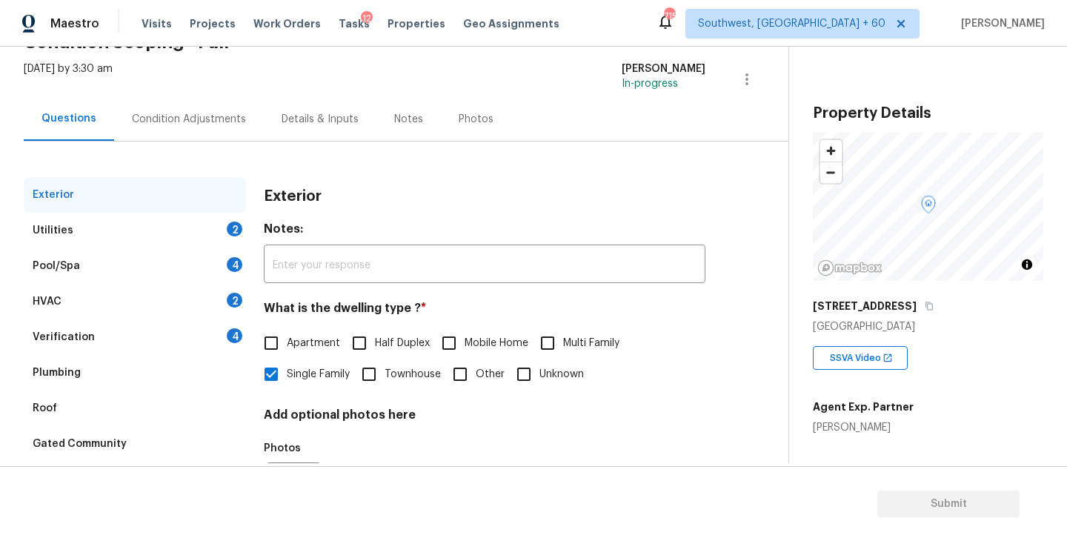
click at [225, 138] on div "Condition Adjustments" at bounding box center [189, 119] width 150 height 44
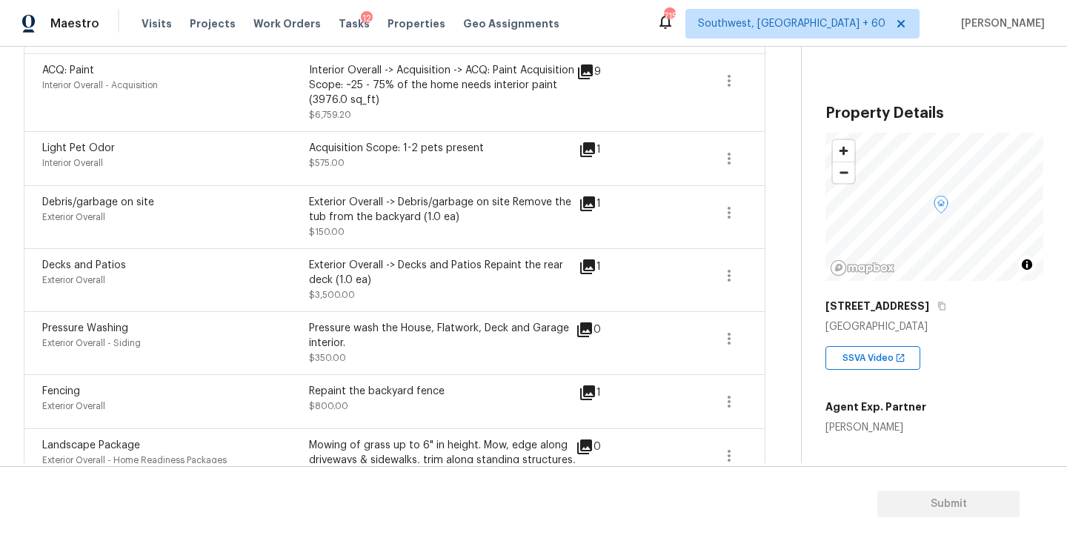
scroll to position [640, 0]
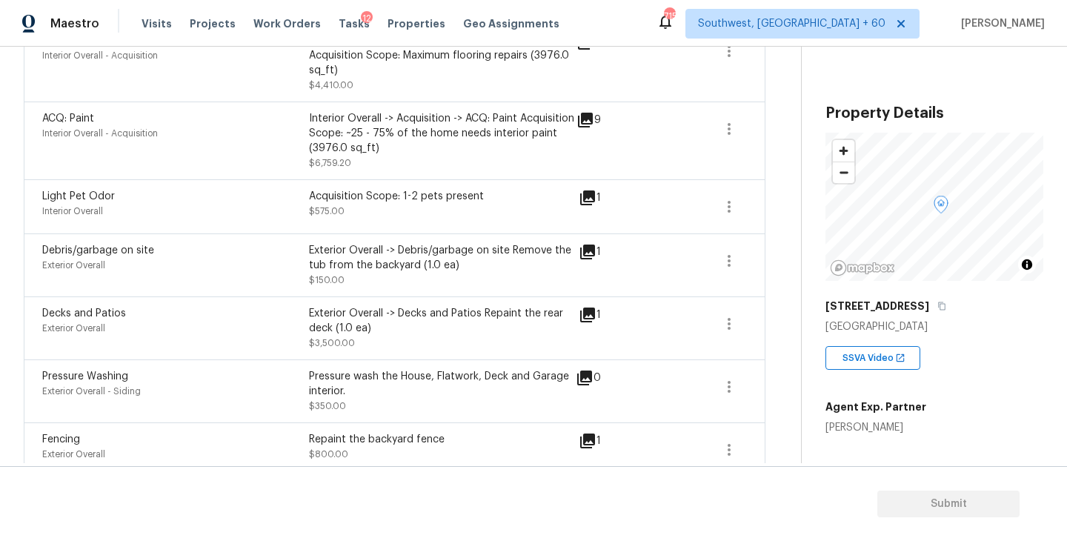
click at [600, 207] on div "1" at bounding box center [614, 198] width 70 height 18
click at [593, 202] on icon at bounding box center [587, 197] width 15 height 15
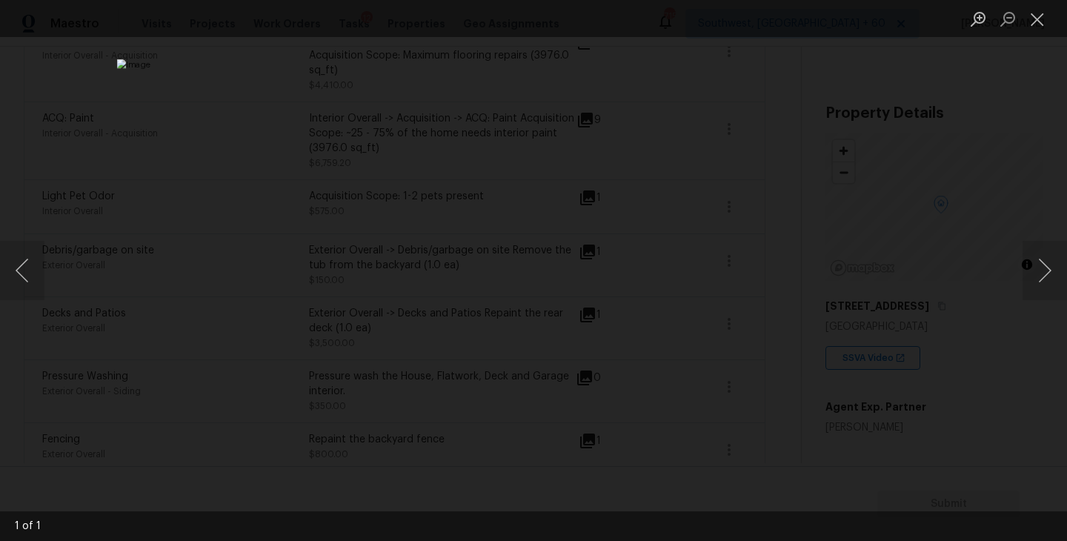
click at [941, 406] on div "Lightbox" at bounding box center [533, 270] width 1067 height 541
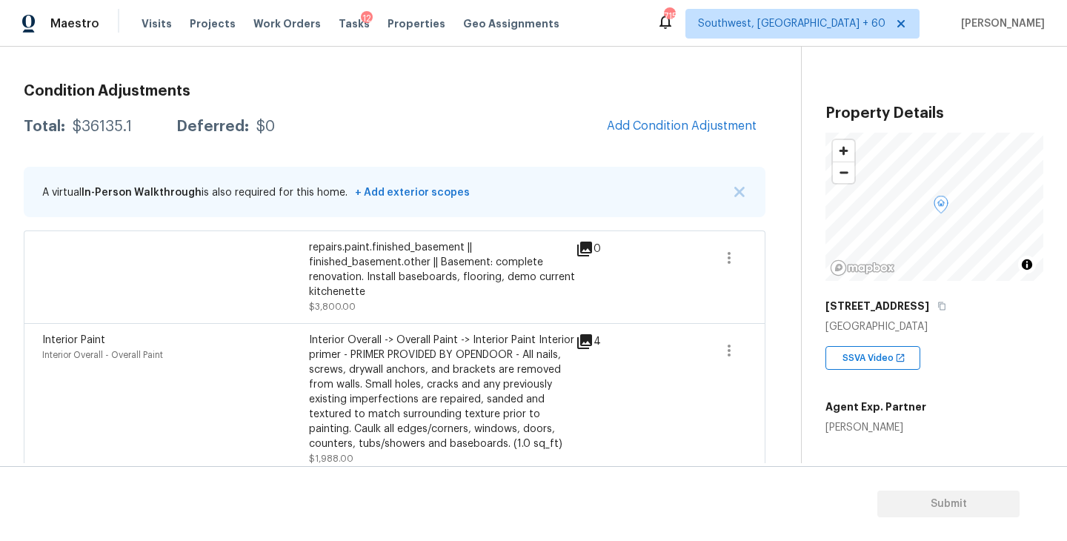
scroll to position [170, 0]
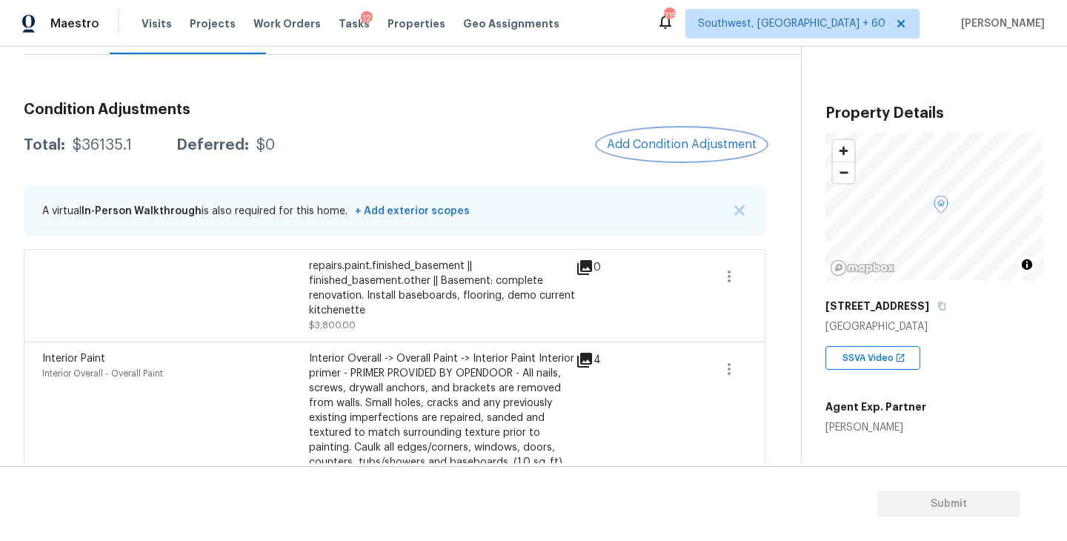
click at [674, 147] on span "Add Condition Adjustment" at bounding box center [682, 144] width 150 height 13
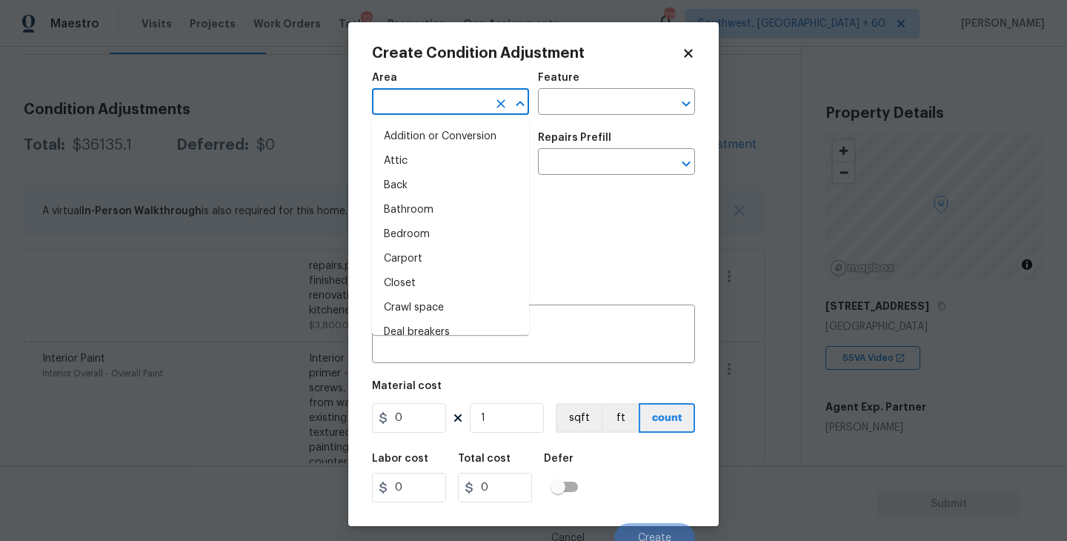
click at [438, 103] on input "text" at bounding box center [430, 103] width 116 height 23
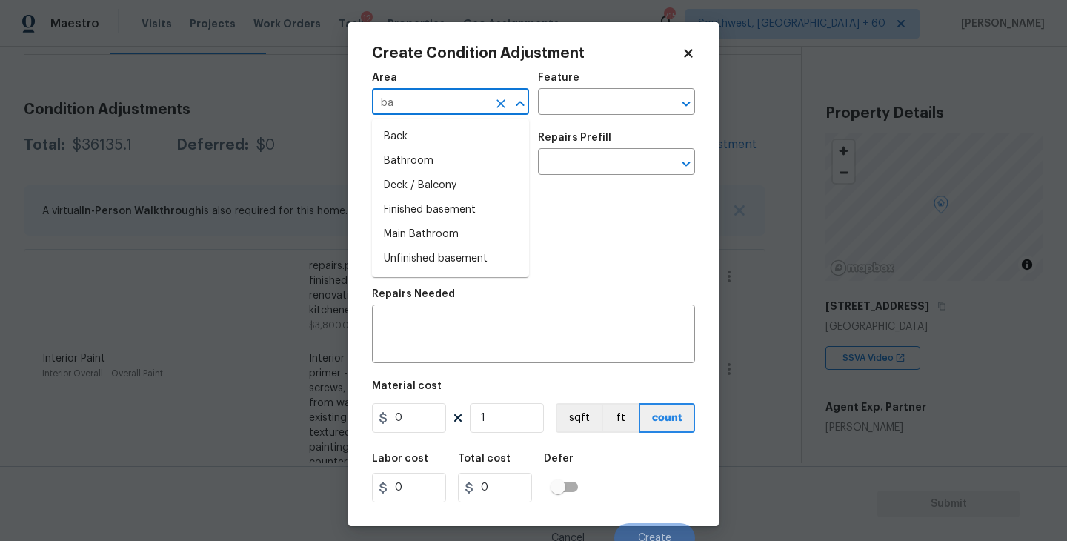
type input "bat"
type input "h"
click at [439, 134] on li "Bathroom" at bounding box center [450, 137] width 157 height 24
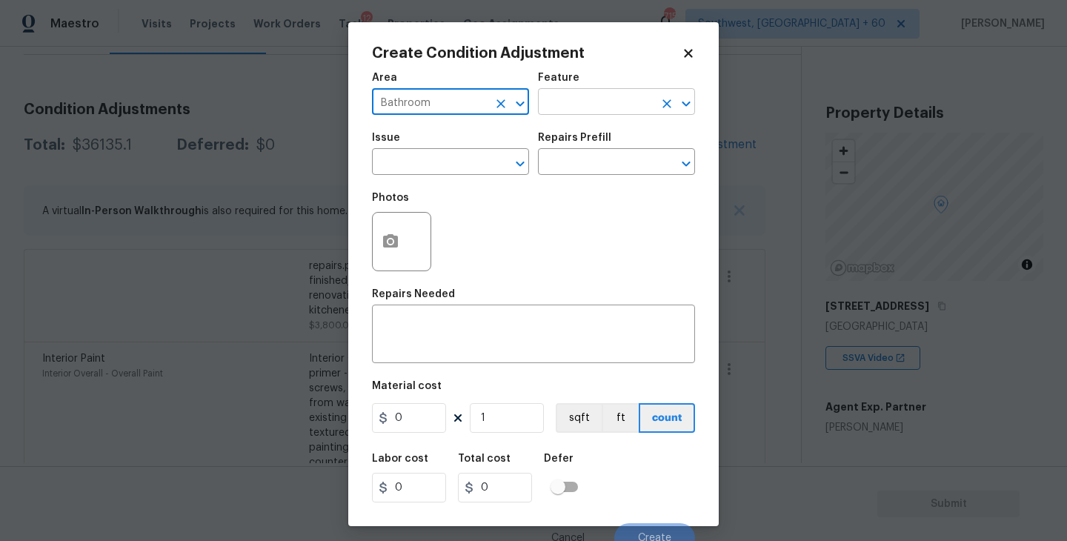
type input "Bathroom"
click at [621, 98] on input "text" at bounding box center [596, 103] width 116 height 23
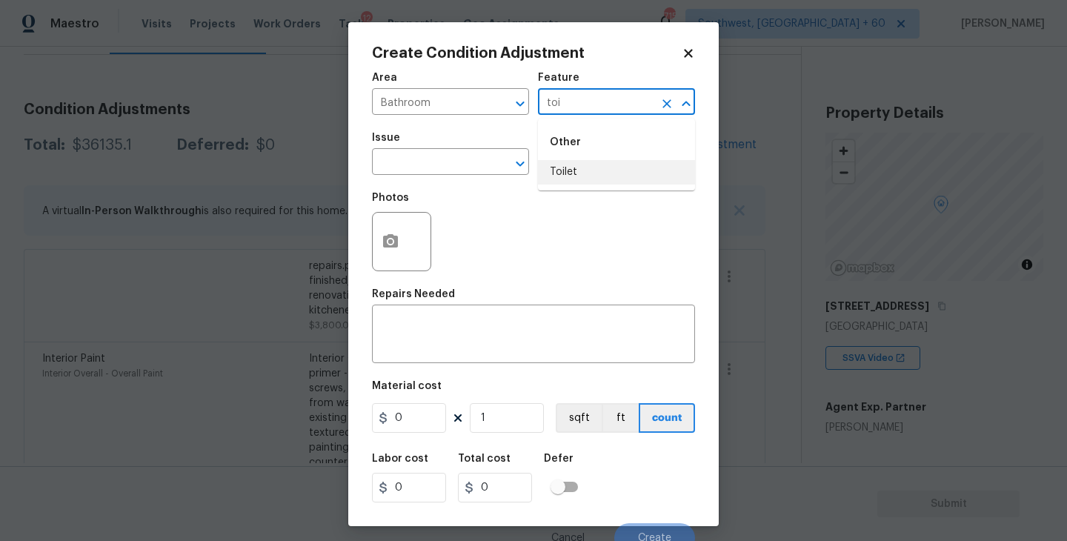
click at [618, 165] on li "Toilet" at bounding box center [616, 172] width 157 height 24
type input "Toilet"
click at [416, 161] on input "text" at bounding box center [430, 163] width 116 height 23
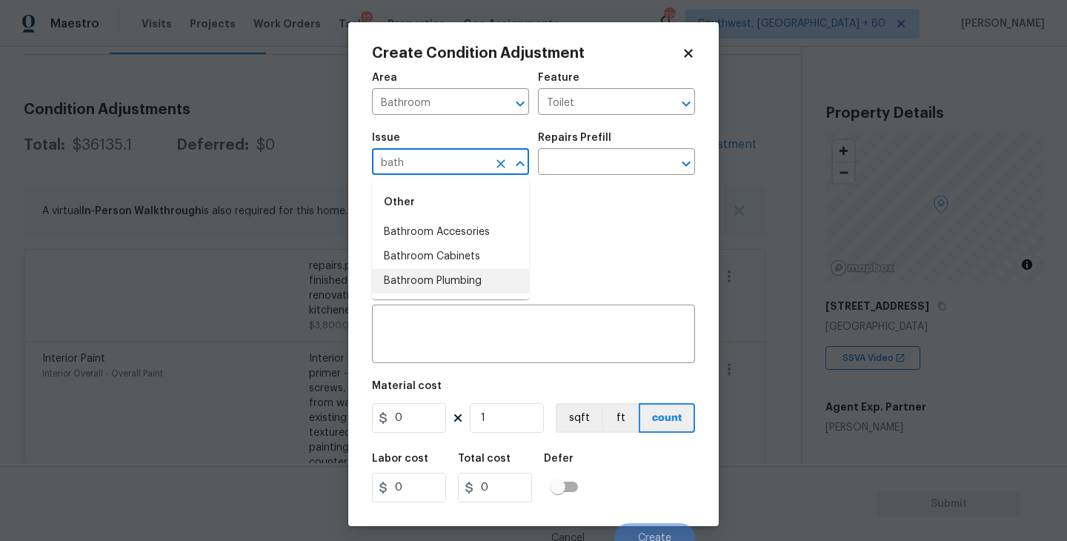
click at [462, 284] on li "Bathroom Plumbing" at bounding box center [450, 281] width 157 height 24
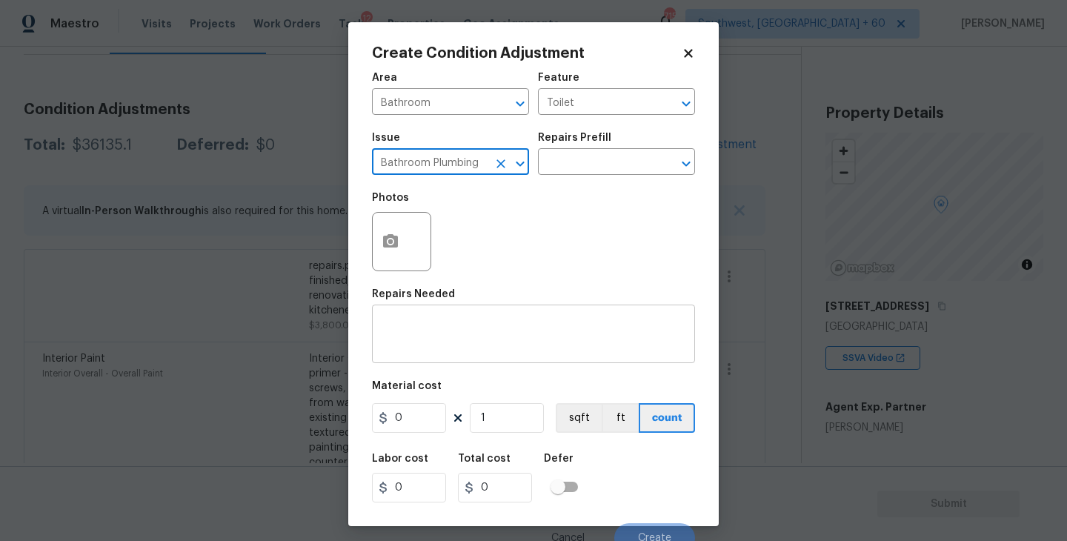
type input "Bathroom Plumbing"
click at [460, 321] on textarea at bounding box center [533, 335] width 305 height 31
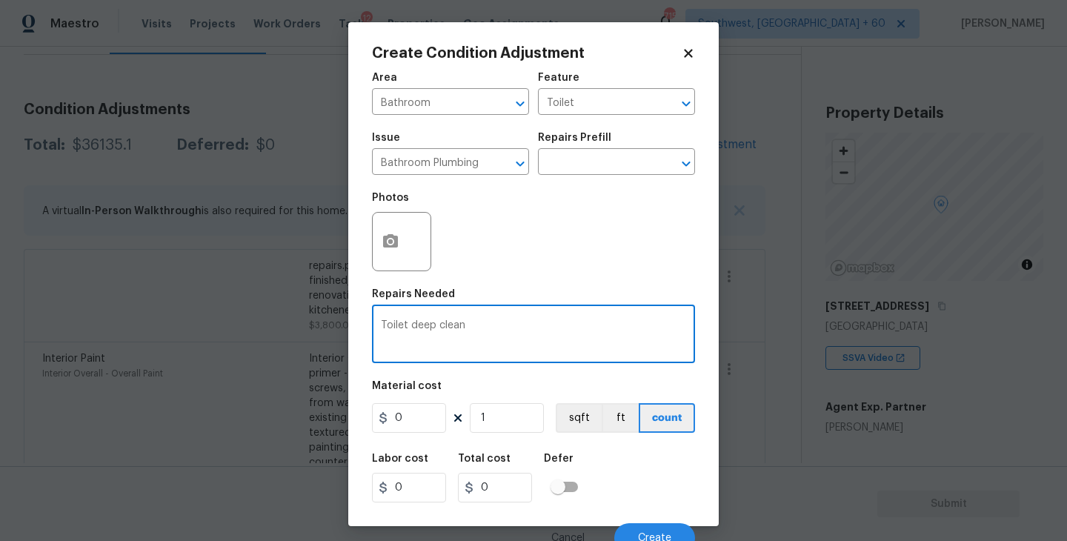
type textarea "Toilet deep clean"
drag, startPoint x: 397, startPoint y: 417, endPoint x: 291, endPoint y: 422, distance: 106.9
click at [291, 422] on div "Create Condition Adjustment Area Bathroom ​ Feature Toilet ​ Issue Bathroom Plu…" at bounding box center [533, 270] width 1067 height 541
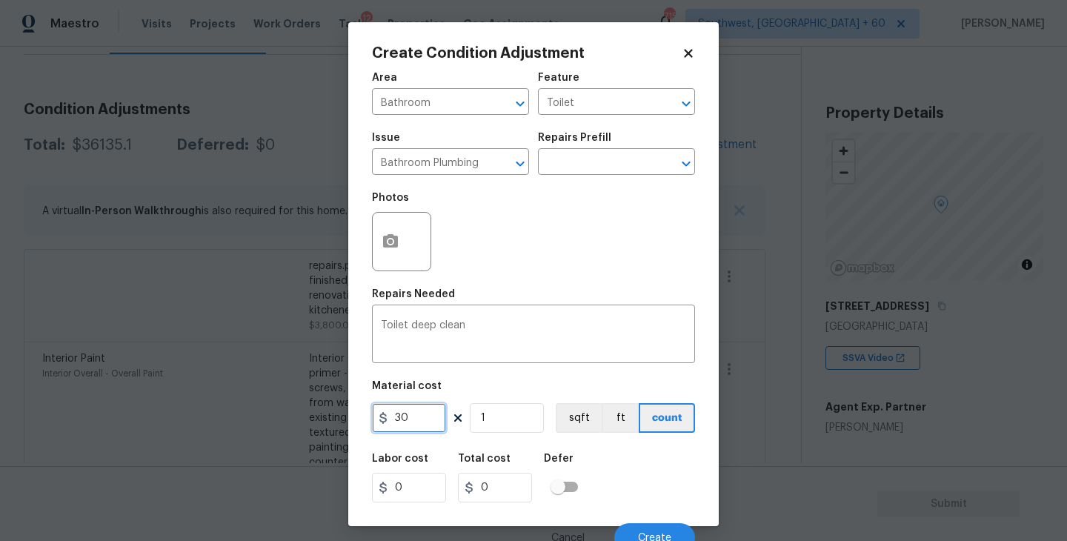
type input "30"
click at [394, 242] on icon "button" at bounding box center [390, 240] width 15 height 13
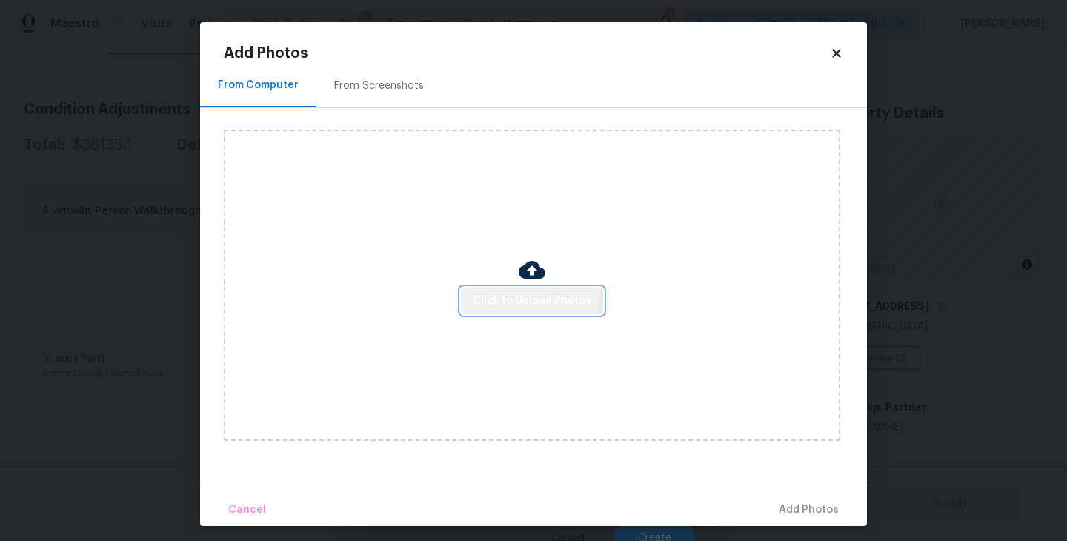
click at [528, 300] on span "Click to Upload Photos" at bounding box center [532, 301] width 119 height 19
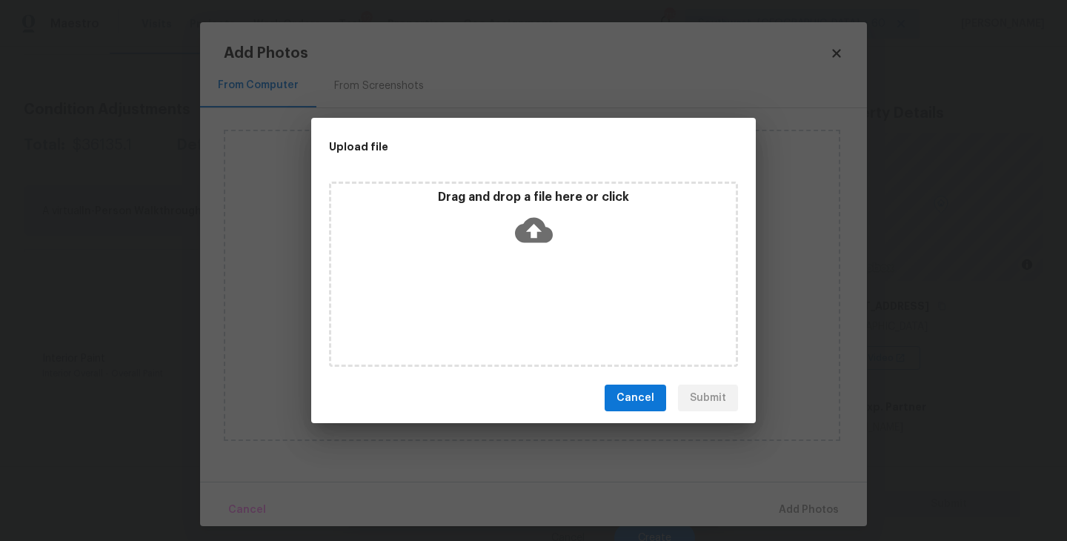
drag, startPoint x: 528, startPoint y: 300, endPoint x: 536, endPoint y: 229, distance: 71.6
click at [536, 229] on icon at bounding box center [534, 230] width 38 height 38
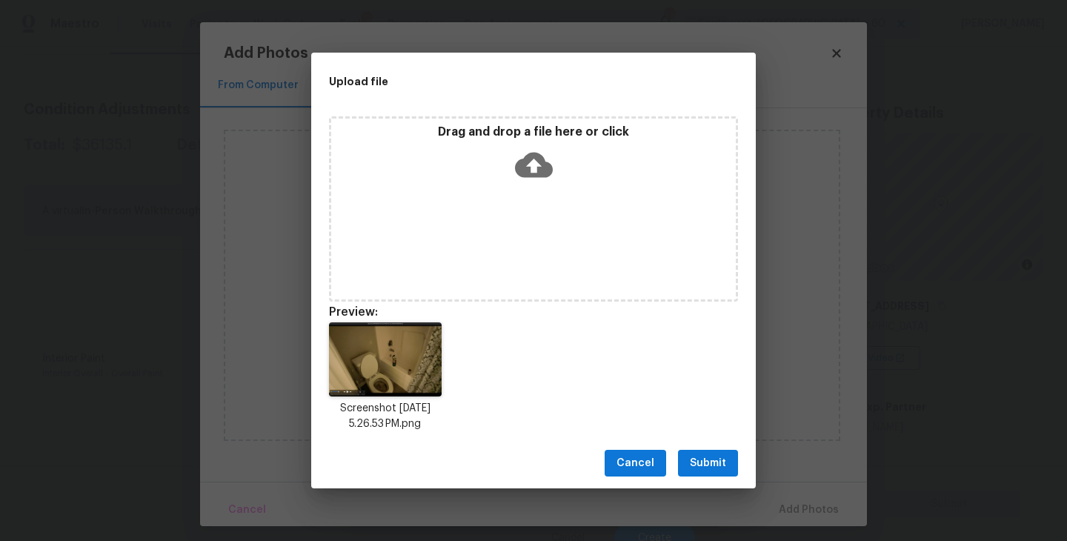
click at [707, 467] on span "Submit" at bounding box center [708, 463] width 36 height 19
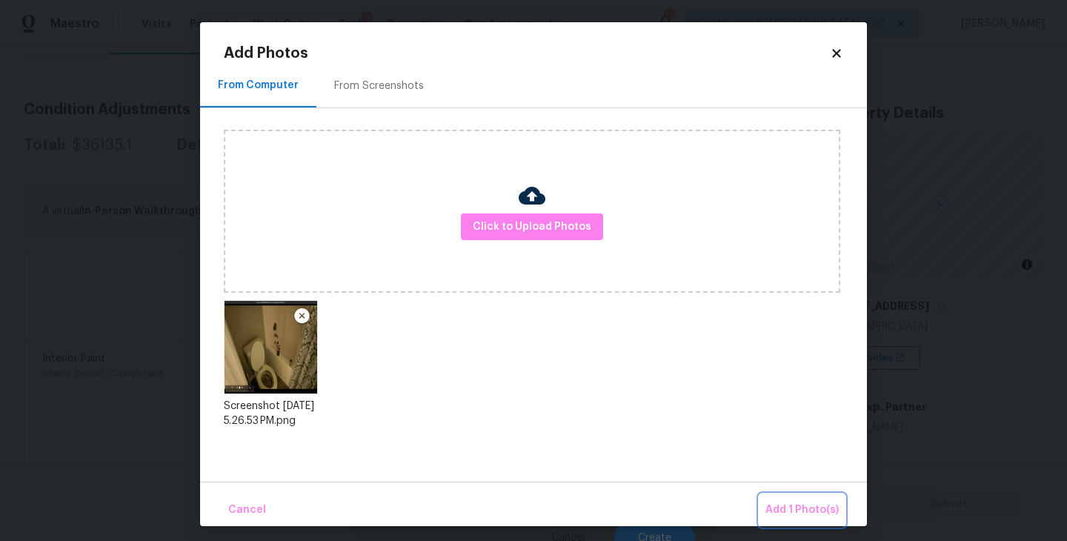
click at [785, 512] on span "Add 1 Photo(s)" at bounding box center [802, 510] width 73 height 19
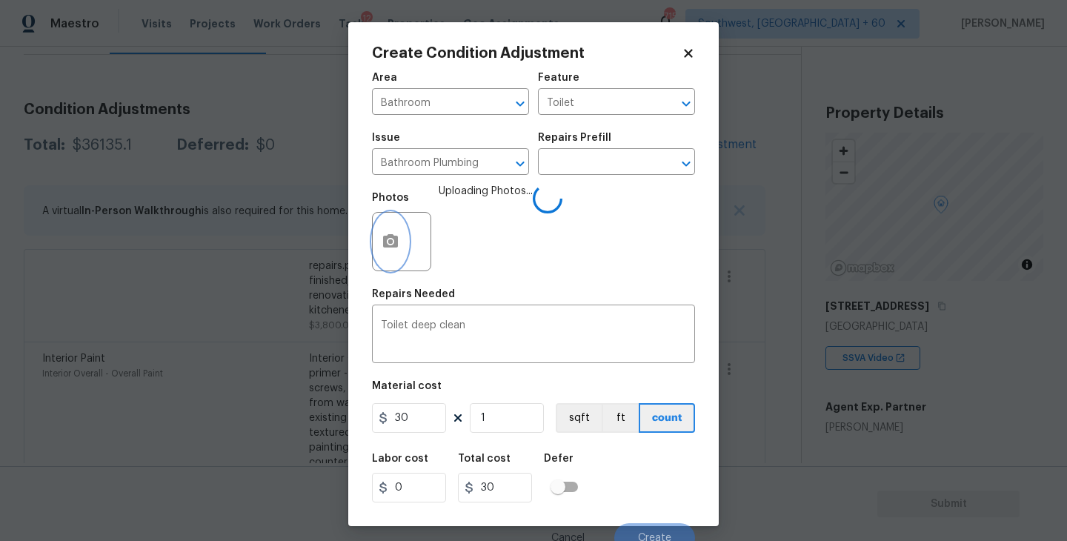
scroll to position [13, 0]
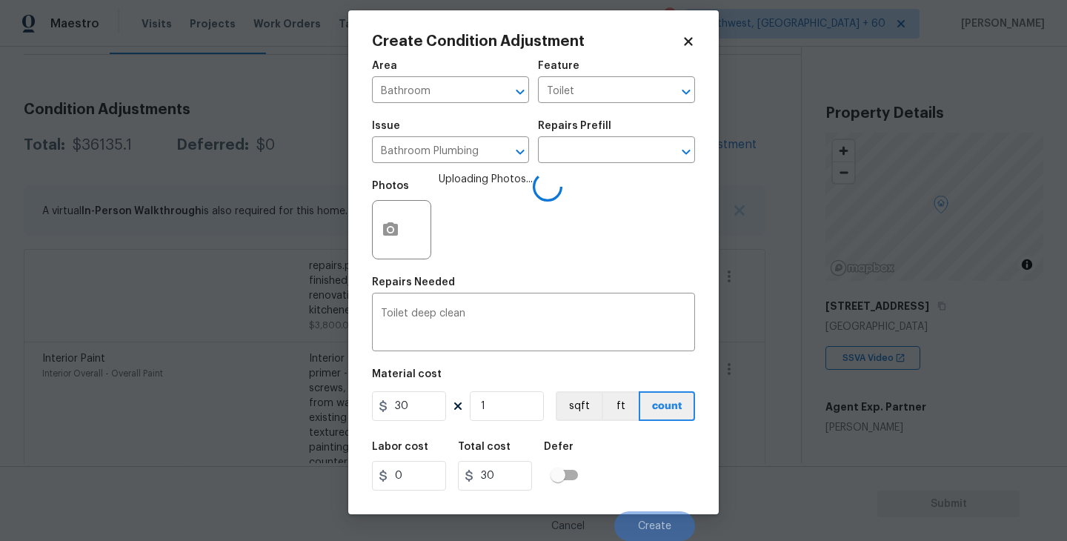
click at [646, 466] on div "Labor cost 0 Total cost 30 Defer" at bounding box center [533, 466] width 323 height 67
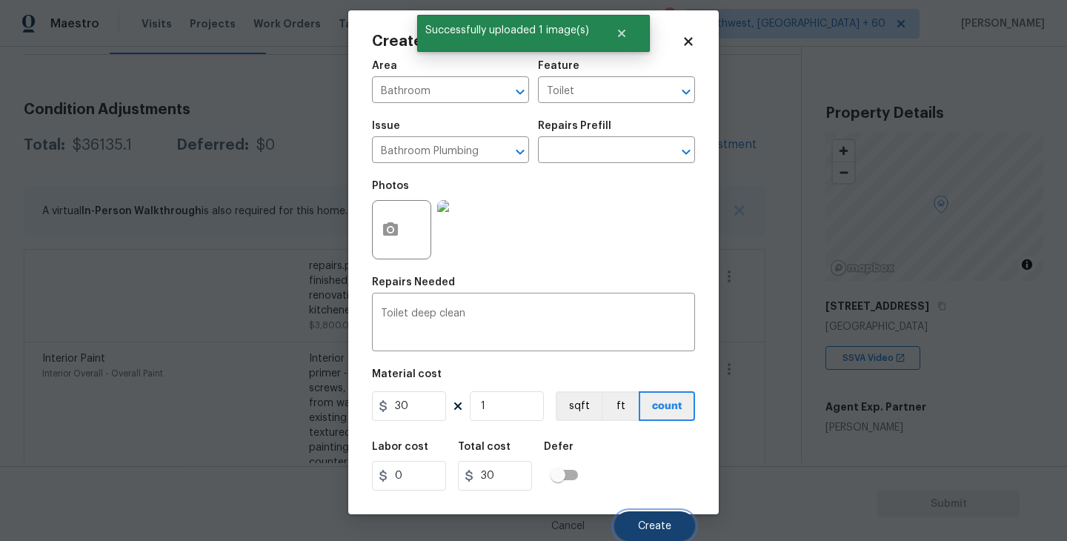
click at [658, 523] on span "Create" at bounding box center [654, 526] width 33 height 11
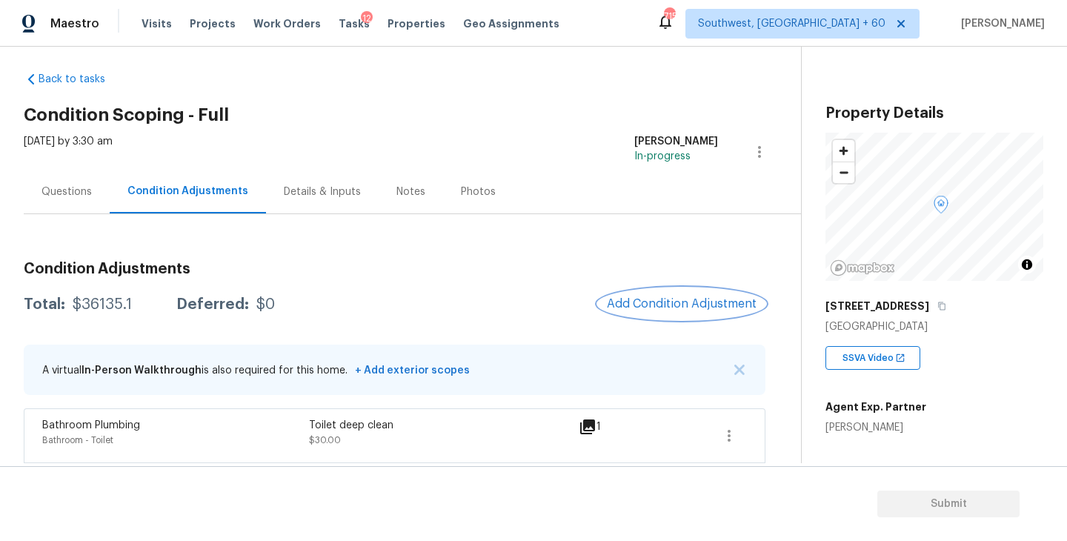
scroll to position [0, 0]
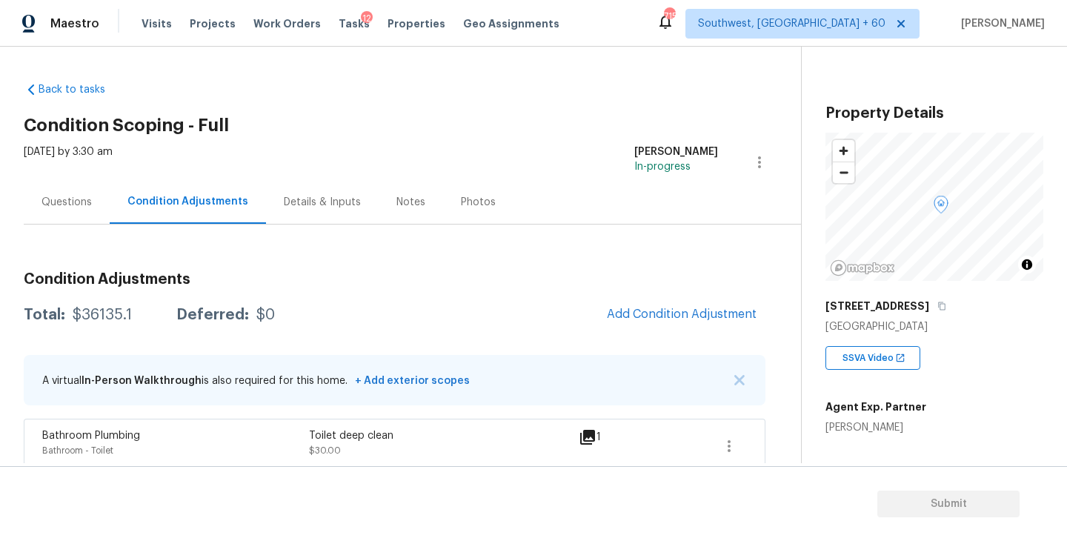
click at [63, 202] on div "Questions" at bounding box center [67, 202] width 50 height 15
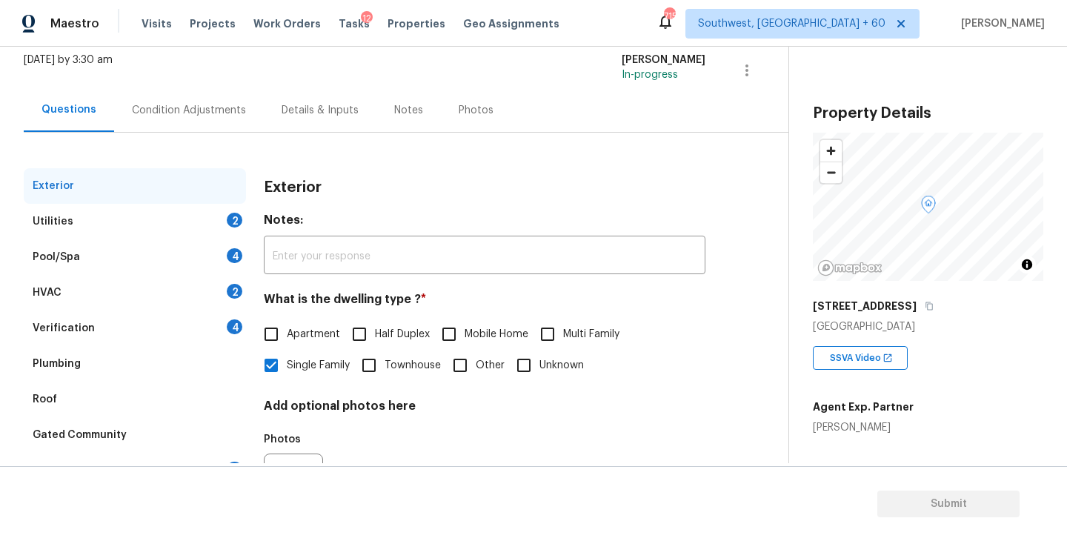
click at [186, 215] on div "Utilities 2" at bounding box center [135, 222] width 222 height 36
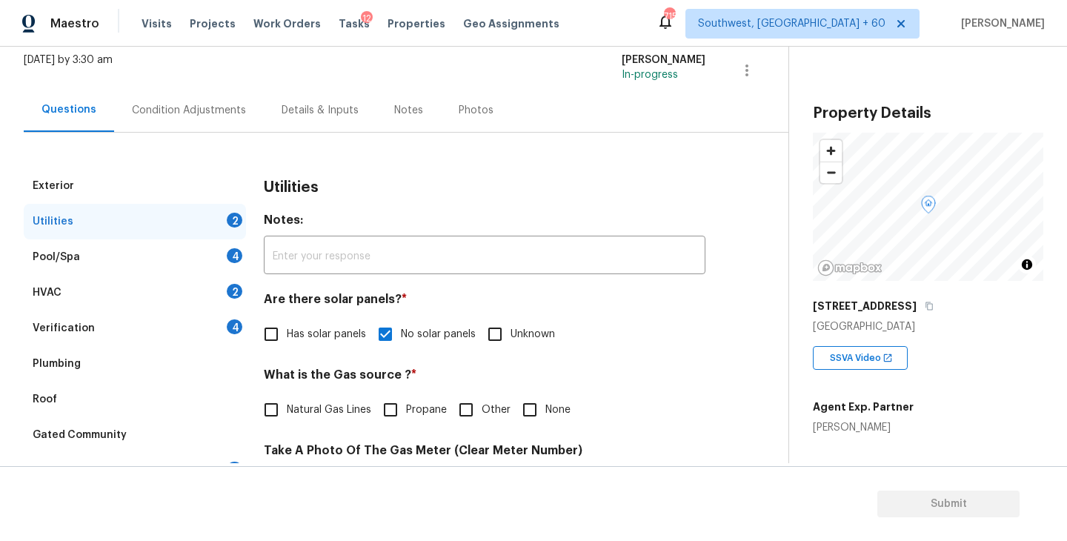
scroll to position [236, 0]
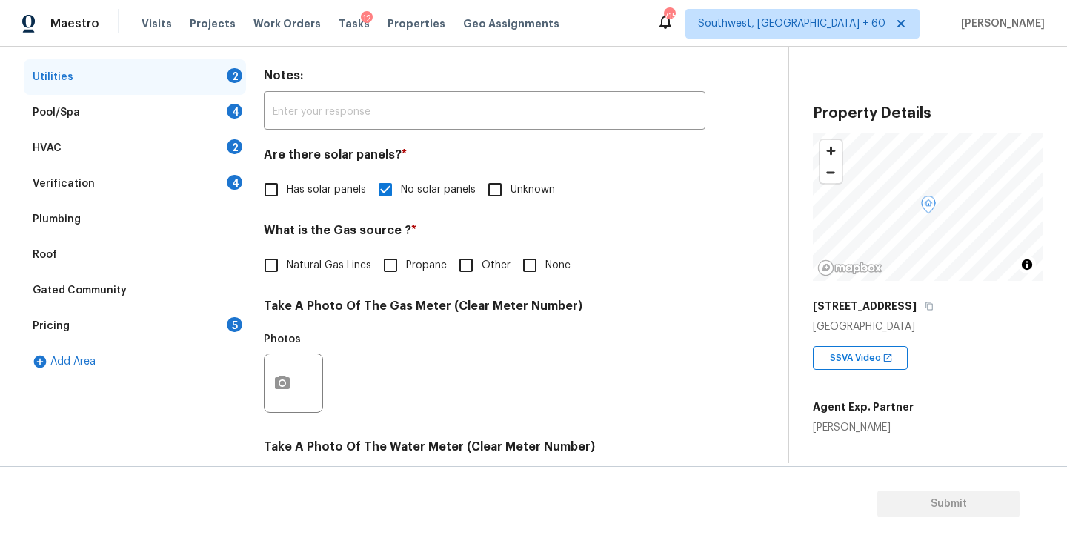
click at [533, 277] on input "None" at bounding box center [529, 265] width 31 height 31
checkbox input "true"
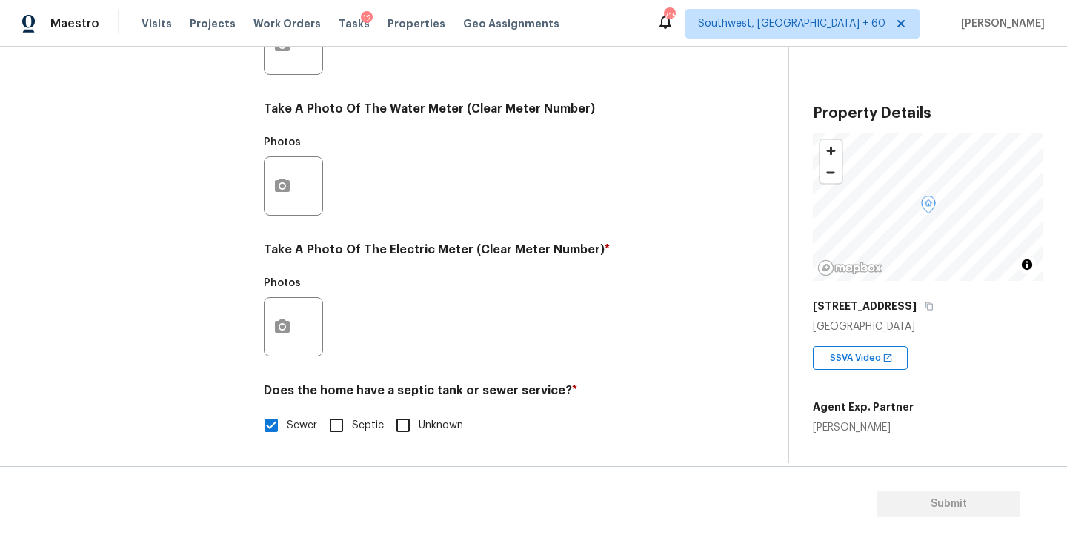
click at [298, 339] on div at bounding box center [293, 326] width 59 height 59
click at [500, 317] on div "Photos" at bounding box center [485, 317] width 442 height 96
click at [291, 325] on icon "button" at bounding box center [283, 327] width 18 height 18
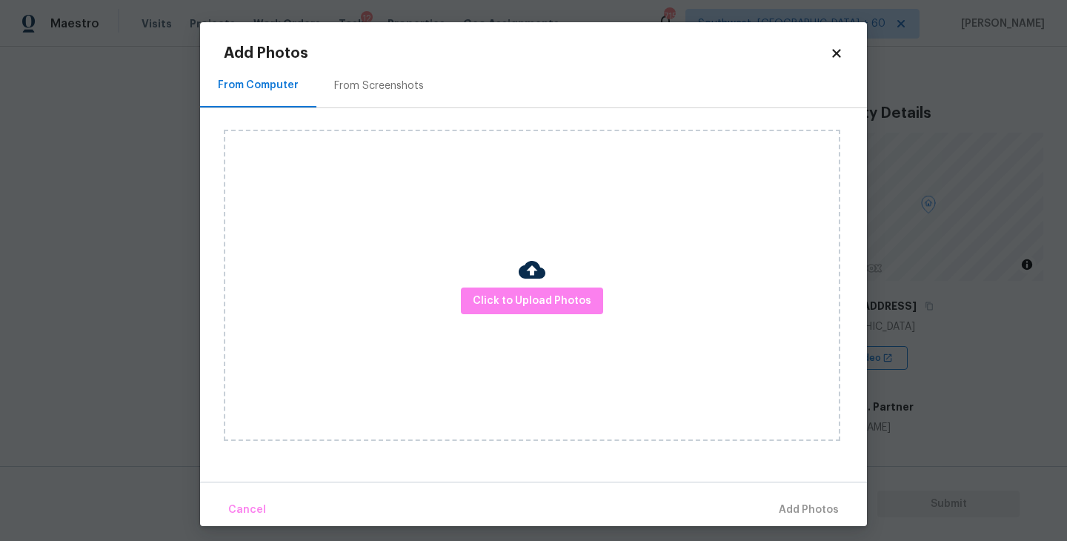
click at [614, 294] on div "Click to Upload Photos" at bounding box center [532, 285] width 617 height 311
click at [580, 299] on span "Click to Upload Photos" at bounding box center [532, 301] width 119 height 19
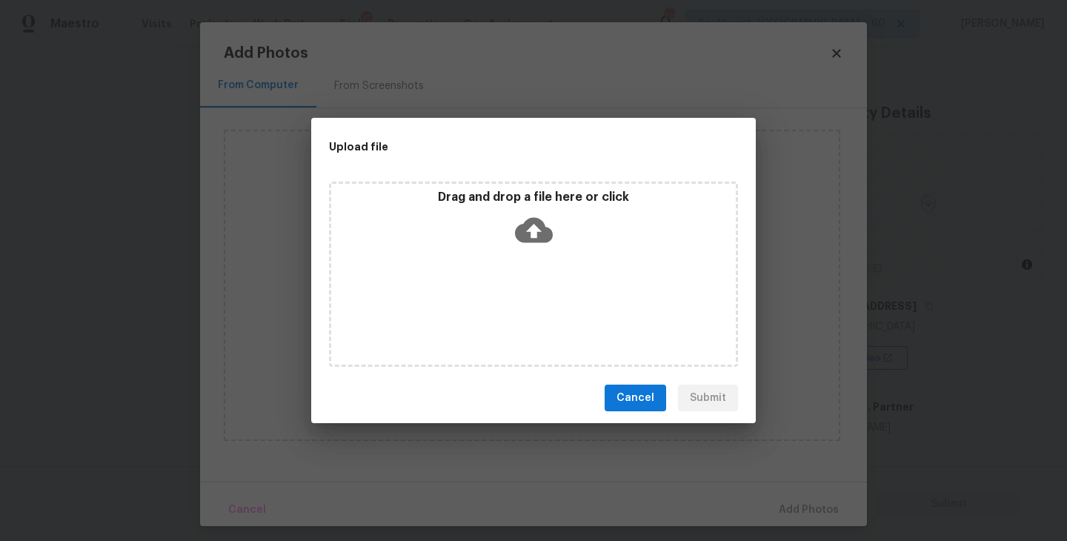
click at [546, 253] on div "Drag and drop a file here or click" at bounding box center [533, 274] width 409 height 185
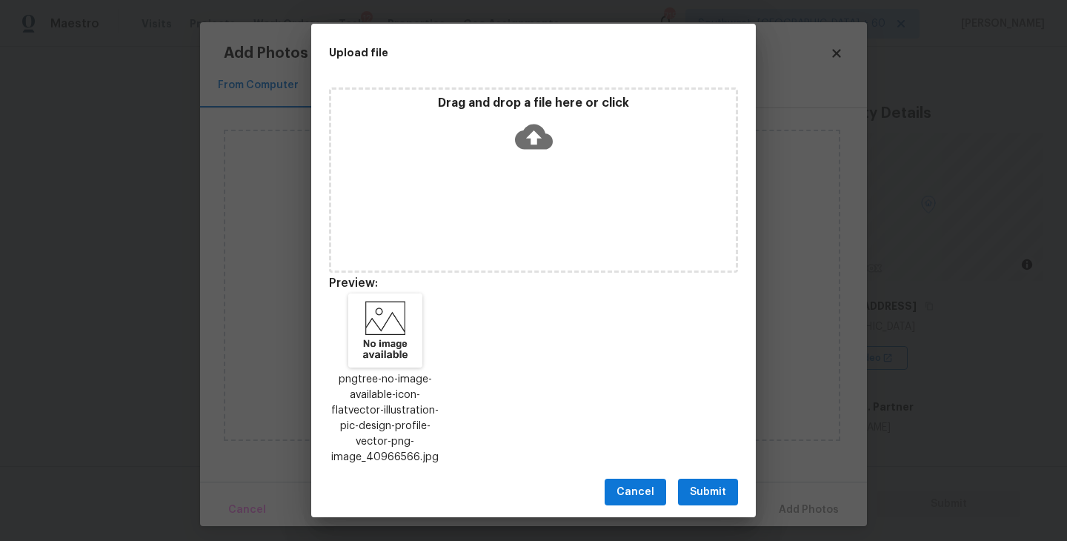
click at [715, 485] on span "Submit" at bounding box center [708, 492] width 36 height 19
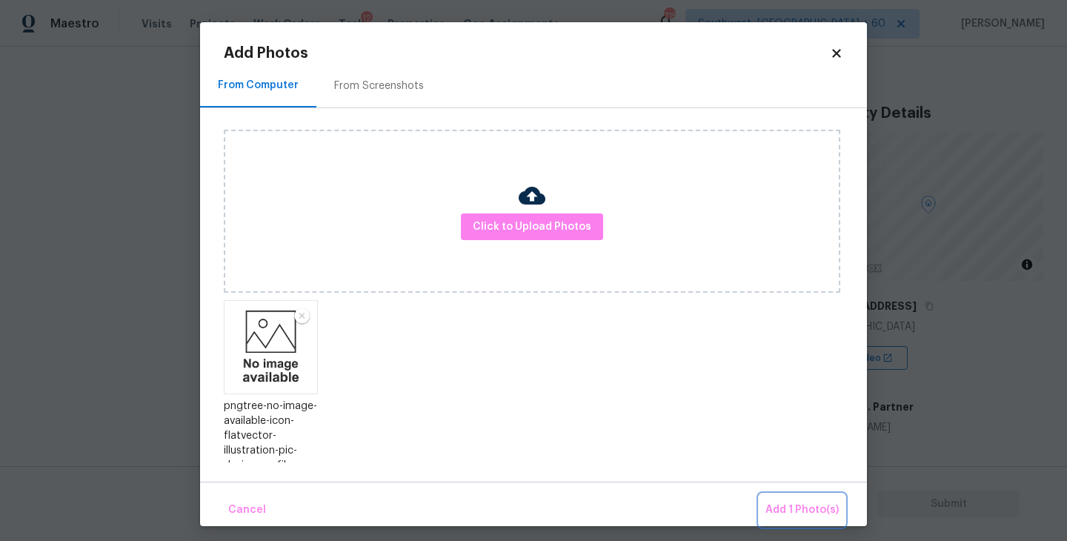
click at [778, 513] on span "Add 1 Photo(s)" at bounding box center [802, 510] width 73 height 19
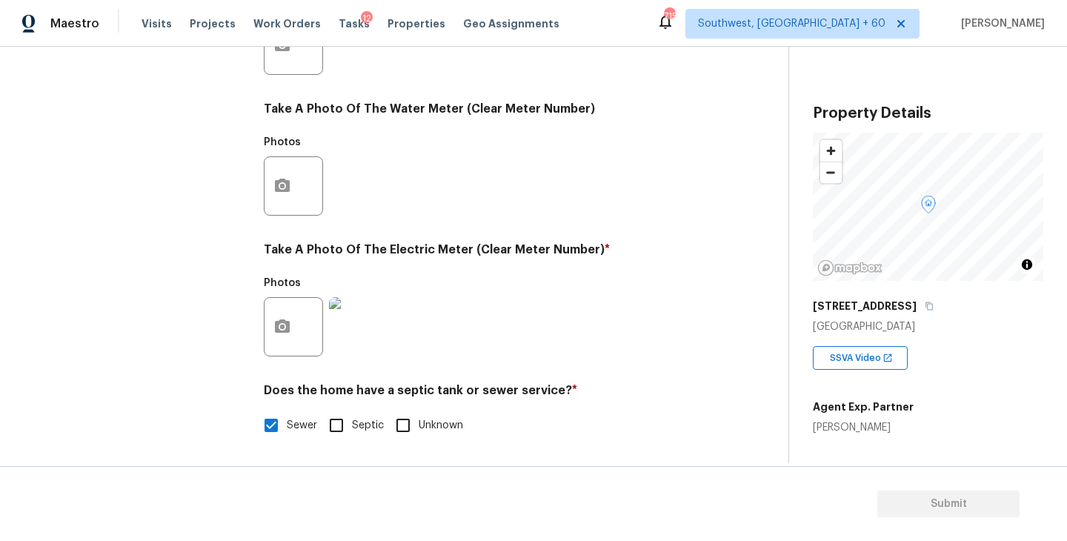
click at [365, 325] on img at bounding box center [358, 326] width 59 height 59
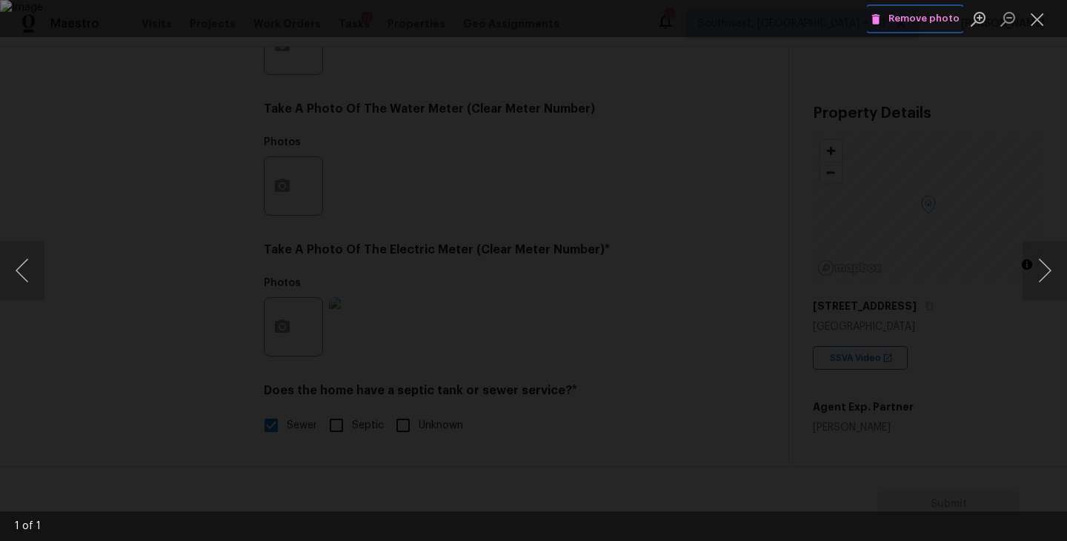
click at [923, 27] on span "Remove photo" at bounding box center [915, 18] width 89 height 17
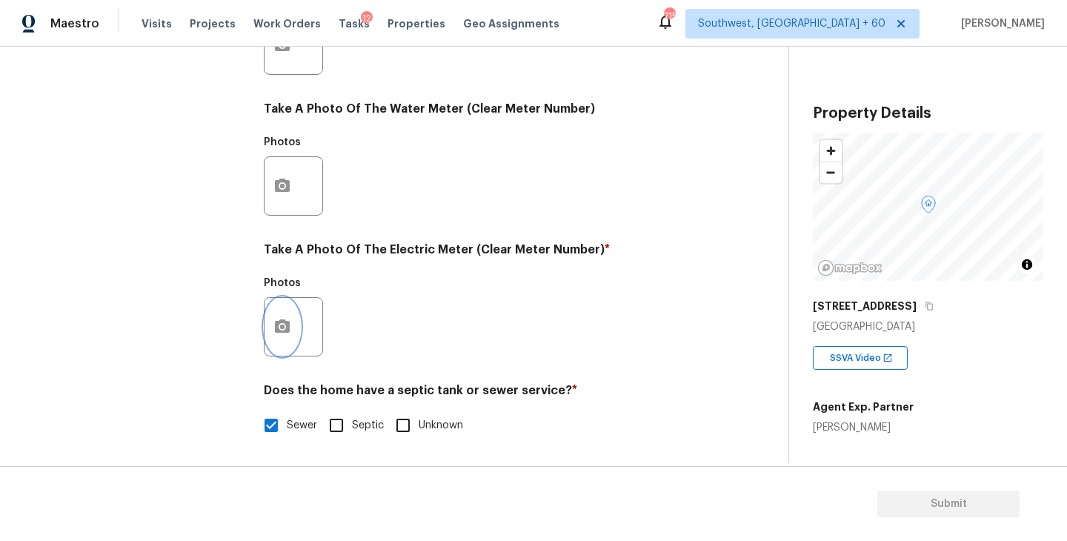
click at [276, 325] on icon "button" at bounding box center [282, 325] width 15 height 13
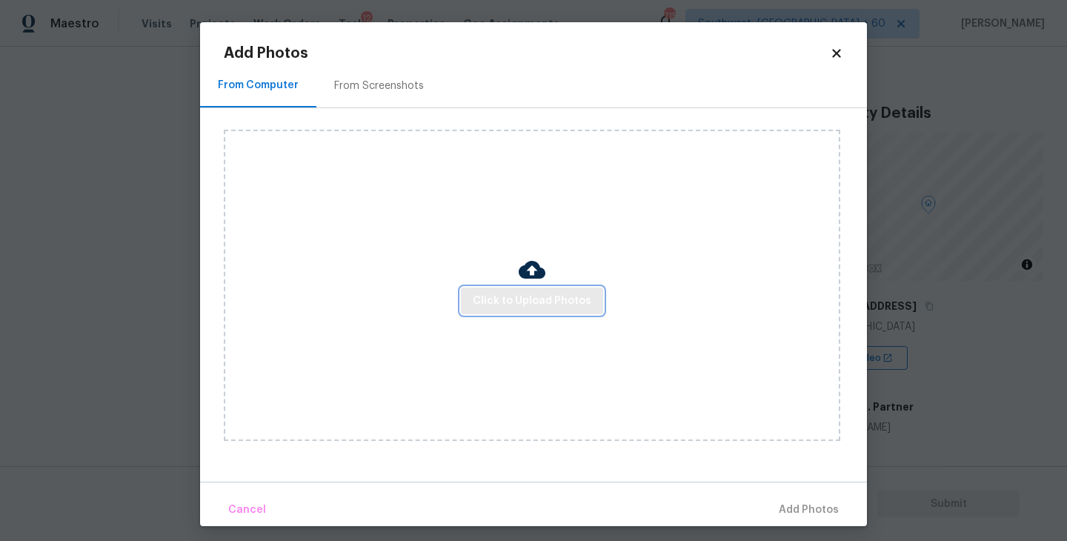
click at [586, 308] on span "Click to Upload Photos" at bounding box center [532, 301] width 119 height 19
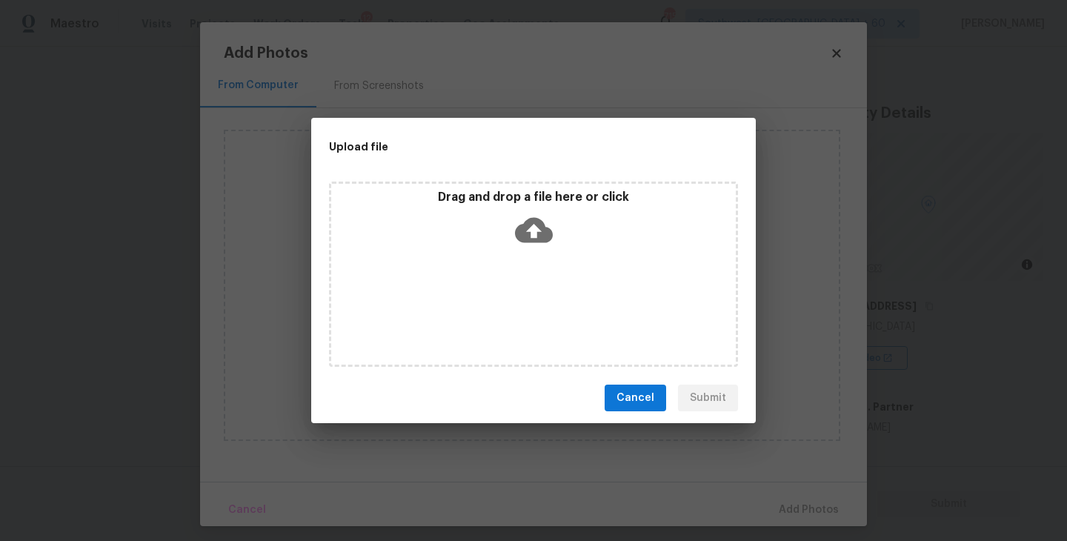
click at [551, 239] on icon at bounding box center [534, 230] width 38 height 38
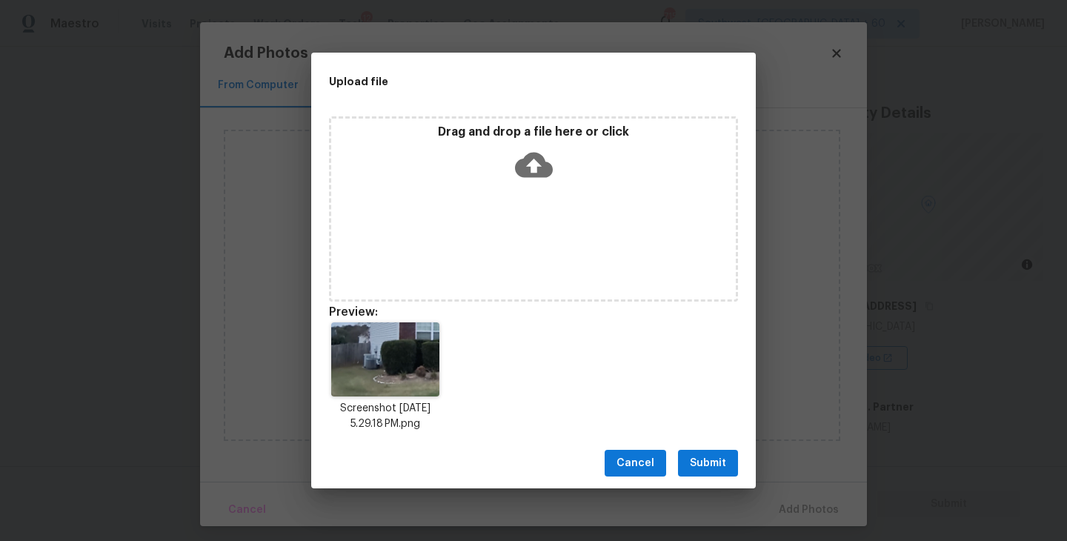
click at [718, 476] on button "Submit" at bounding box center [708, 463] width 60 height 27
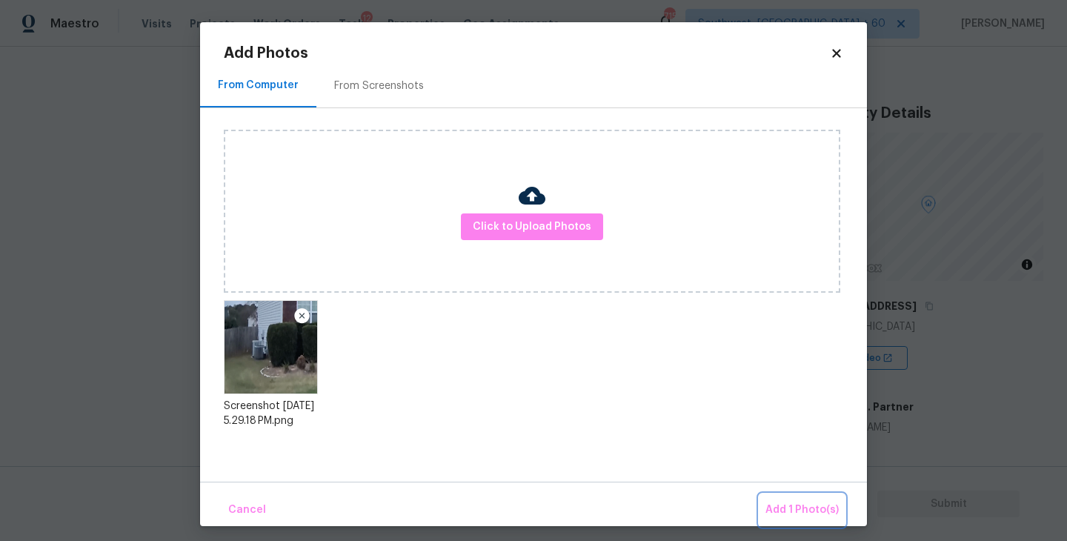
click at [780, 516] on span "Add 1 Photo(s)" at bounding box center [802, 510] width 73 height 19
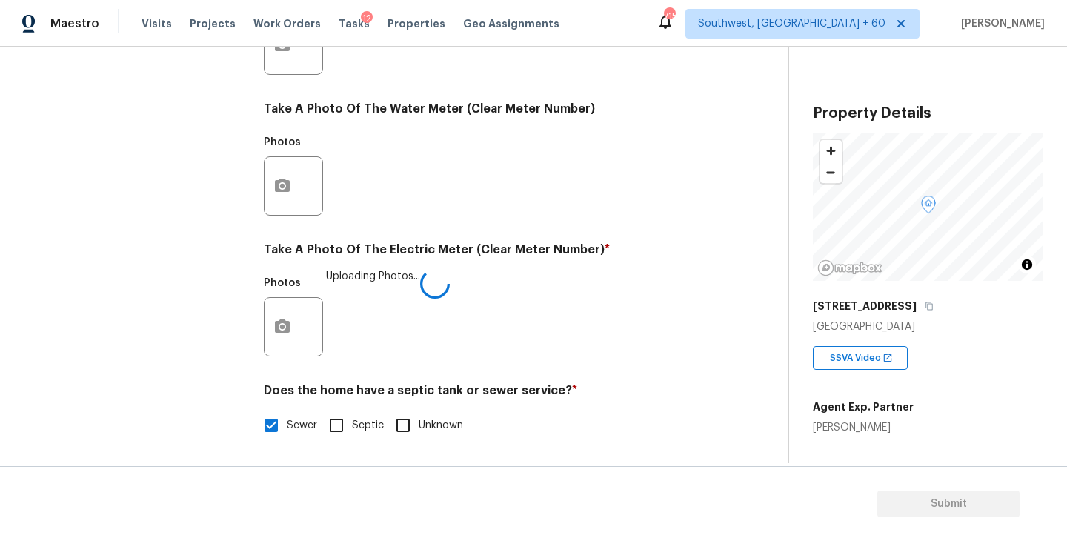
click at [564, 351] on div "Photos Uploading Photos..." at bounding box center [485, 317] width 442 height 96
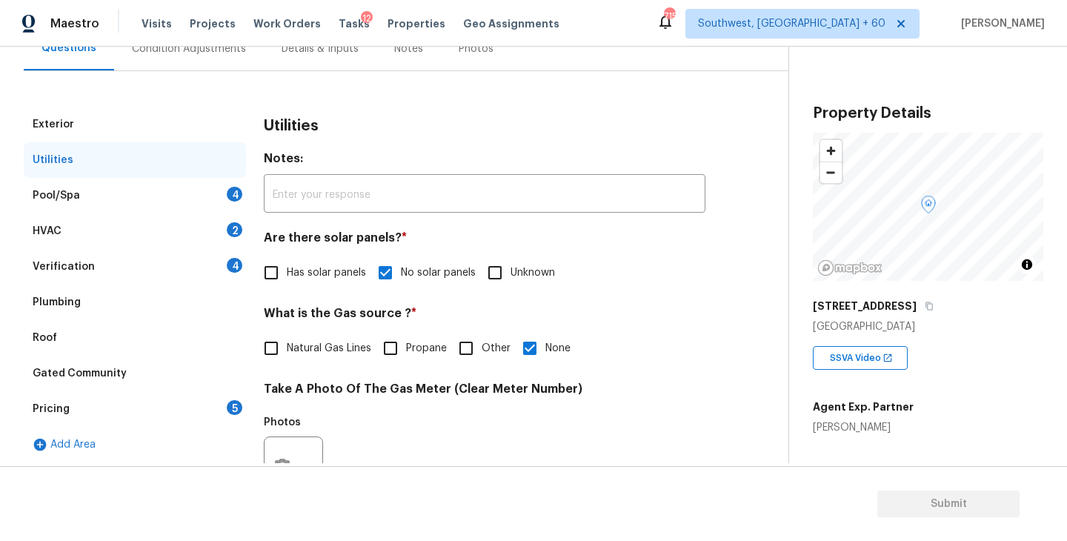
scroll to position [141, 0]
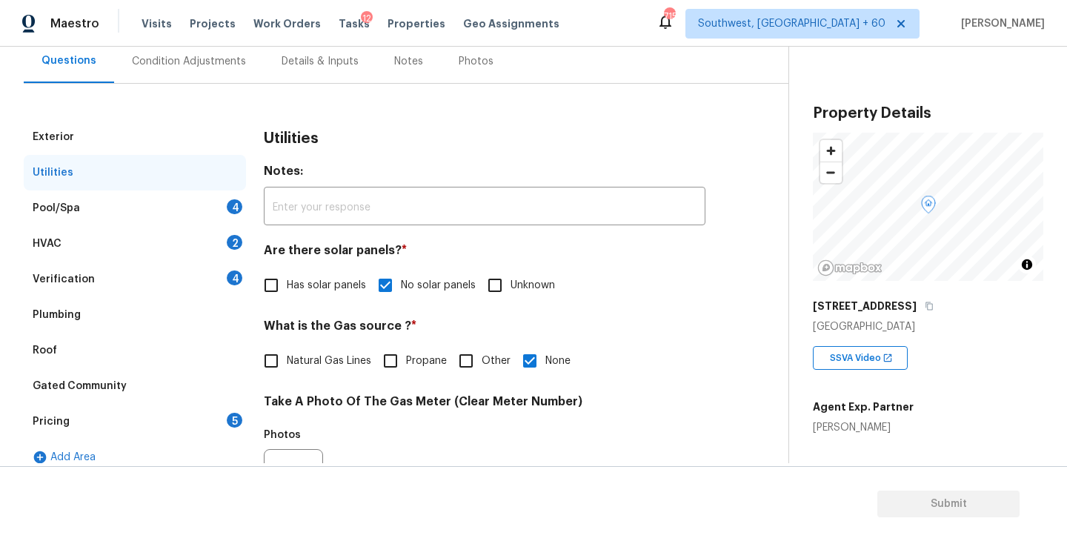
click at [173, 206] on div "Pool/Spa 4" at bounding box center [135, 208] width 222 height 36
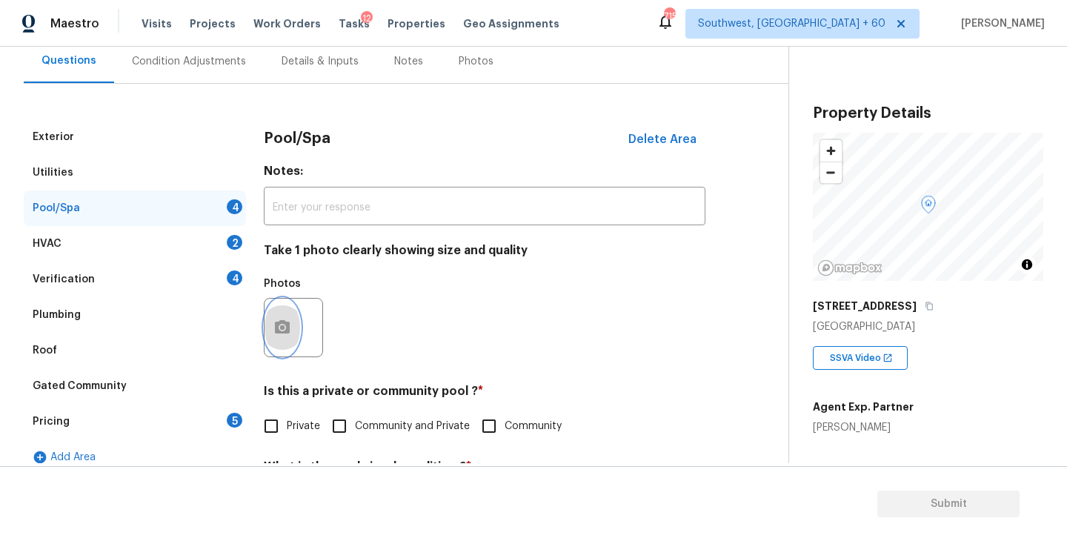
click at [274, 353] on button "button" at bounding box center [283, 328] width 36 height 58
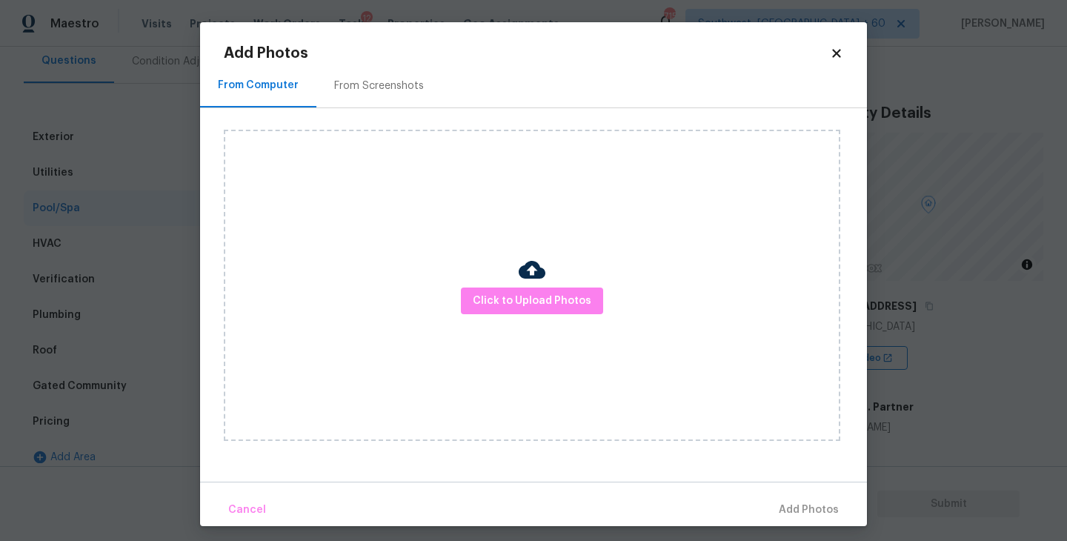
click at [461, 334] on div "Click to Upload Photos" at bounding box center [532, 285] width 617 height 311
click at [492, 318] on div "Click to Upload Photos" at bounding box center [532, 285] width 617 height 311
click at [517, 279] on div "Click to Upload Photos" at bounding box center [532, 285] width 617 height 311
click at [514, 288] on button "Click to Upload Photos" at bounding box center [532, 301] width 142 height 27
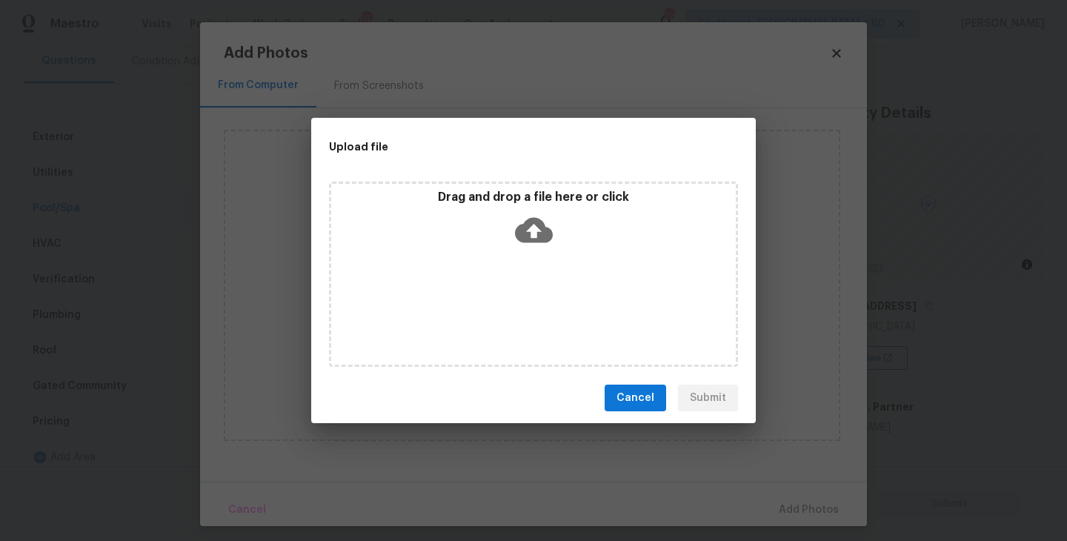
click at [538, 248] on div "Drag and drop a file here or click" at bounding box center [533, 222] width 405 height 64
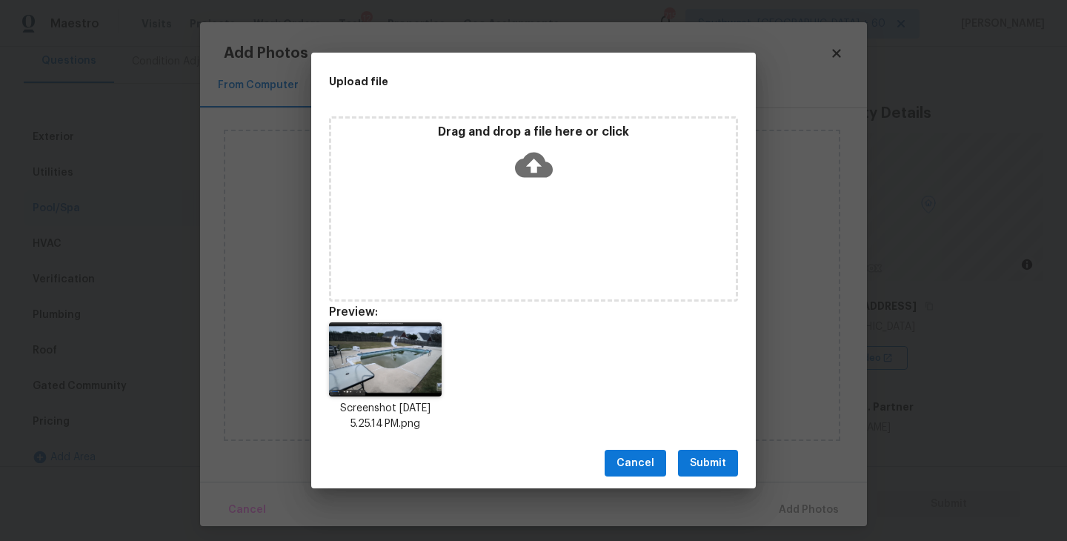
click at [712, 445] on div "Cancel Submit" at bounding box center [533, 463] width 445 height 51
click at [712, 465] on span "Submit" at bounding box center [708, 463] width 36 height 19
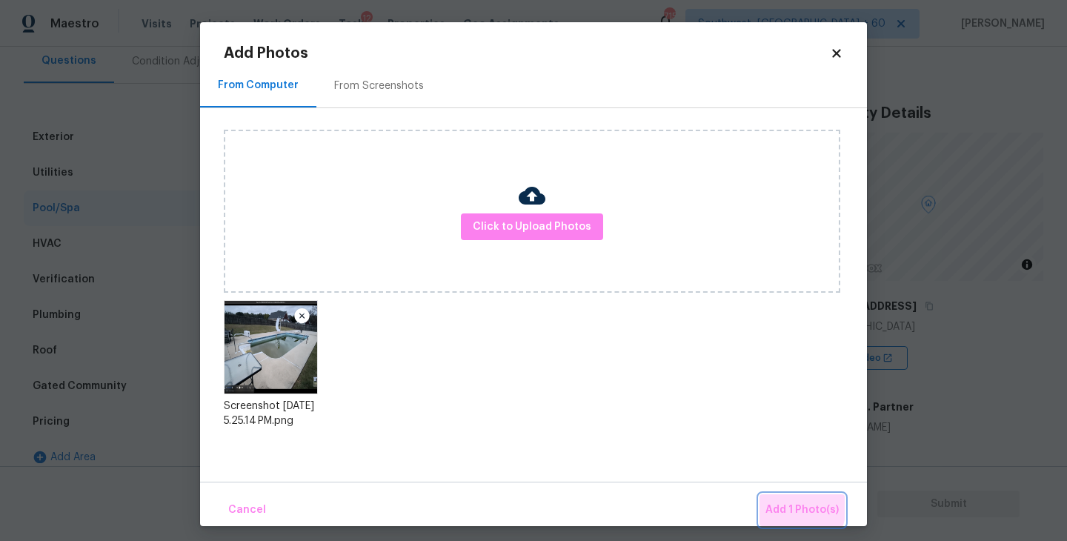
click at [770, 501] on span "Add 1 Photo(s)" at bounding box center [802, 510] width 73 height 19
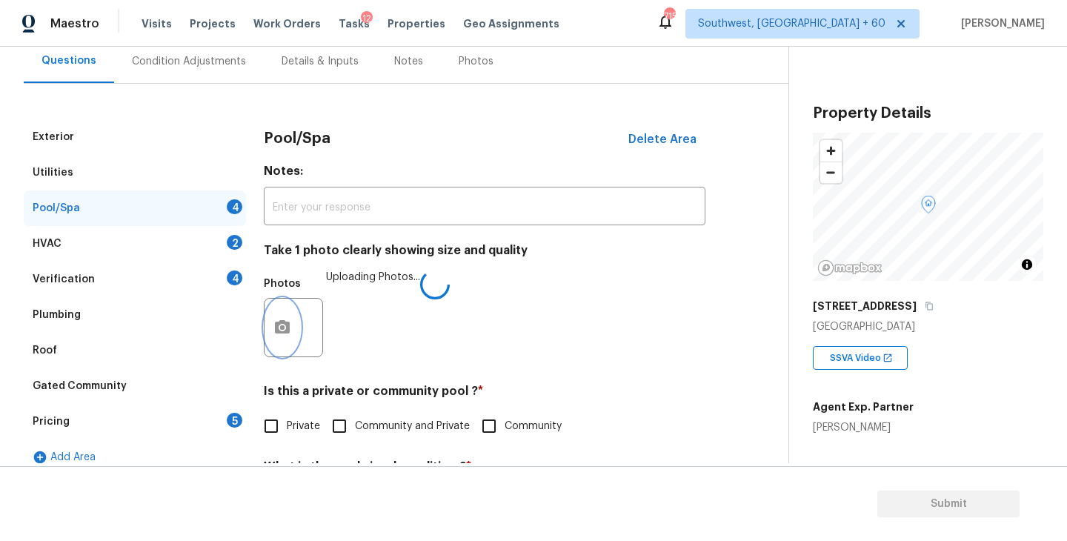
scroll to position [294, 0]
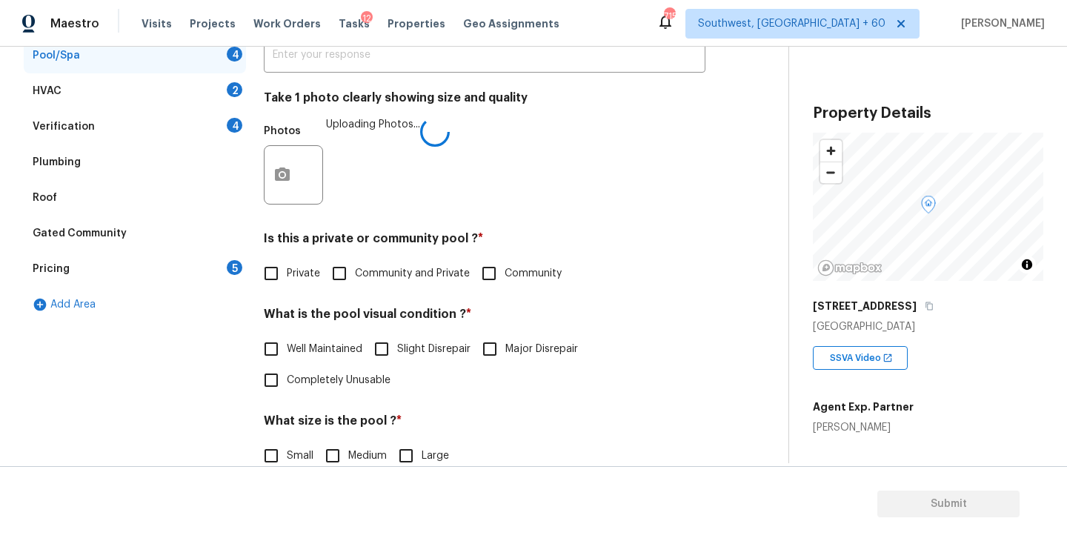
click at [296, 276] on span "Private" at bounding box center [303, 274] width 33 height 16
click at [287, 276] on input "Private" at bounding box center [271, 273] width 31 height 31
checkbox input "true"
click at [520, 349] on span "Major Disrepair" at bounding box center [542, 350] width 73 height 16
click at [506, 349] on input "Major Disrepair" at bounding box center [489, 349] width 31 height 31
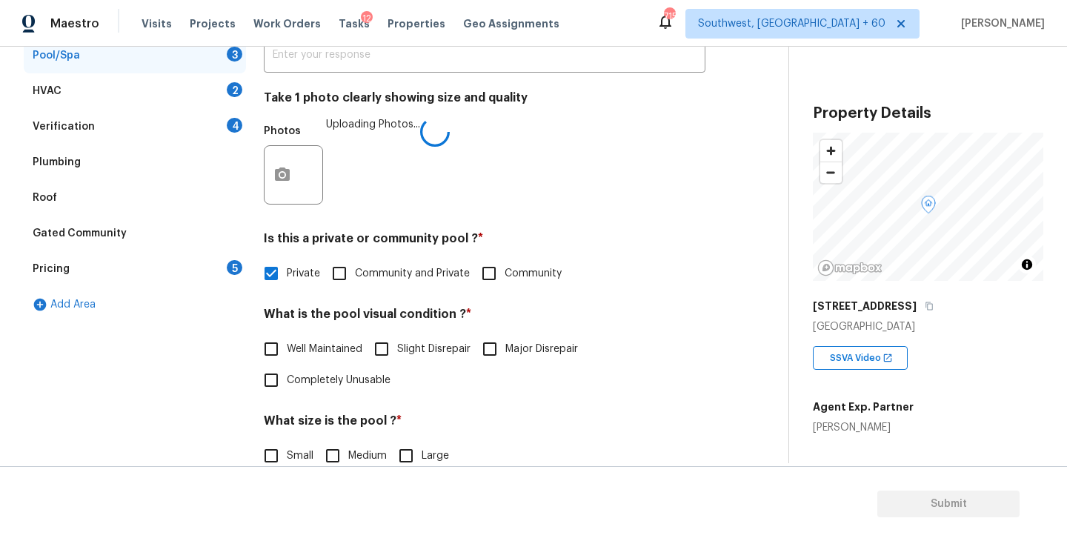
checkbox input "true"
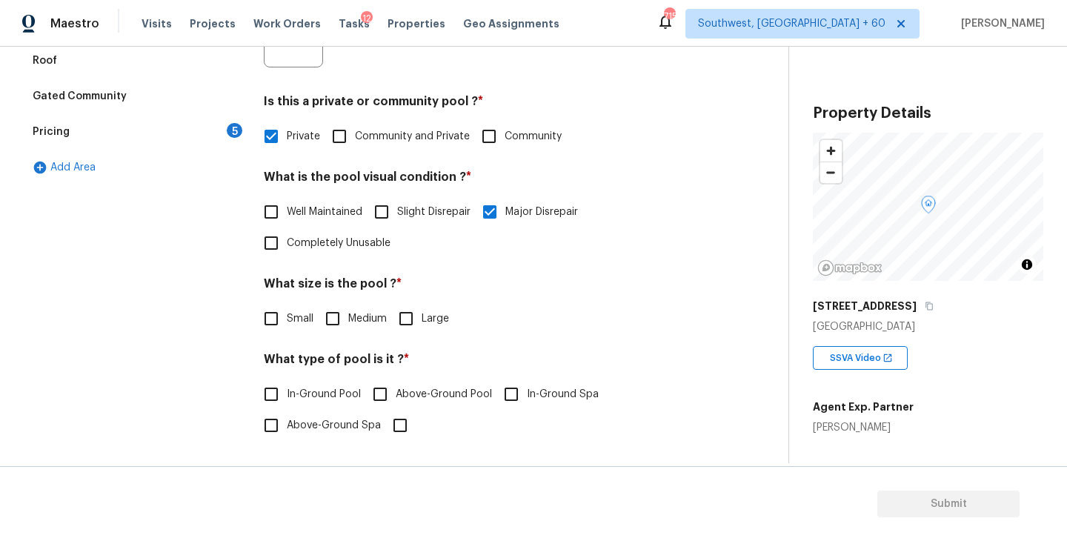
click at [357, 318] on span "Medium" at bounding box center [367, 319] width 39 height 16
click at [348, 318] on input "Medium" at bounding box center [332, 318] width 31 height 31
checkbox input "true"
click at [312, 413] on label "Above-Ground Spa" at bounding box center [318, 426] width 125 height 31
click at [287, 413] on input "Above-Ground Spa" at bounding box center [271, 426] width 31 height 31
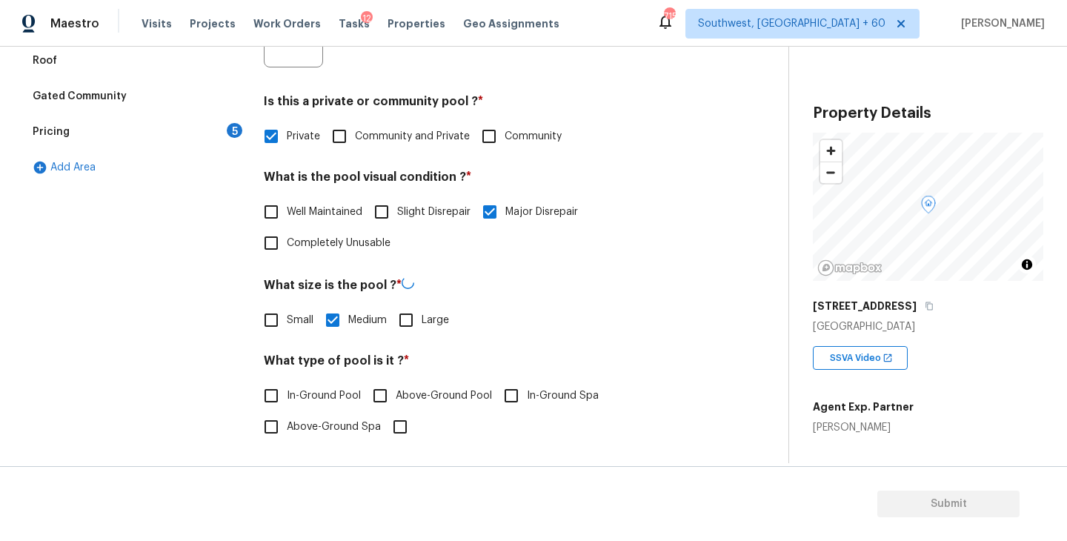
checkbox input "true"
click at [324, 390] on span "In-Ground Pool" at bounding box center [324, 395] width 74 height 16
click at [287, 390] on input "In-Ground Pool" at bounding box center [271, 394] width 31 height 31
checkbox input "true"
click at [302, 425] on span "Above-Ground Spa" at bounding box center [334, 426] width 94 height 16
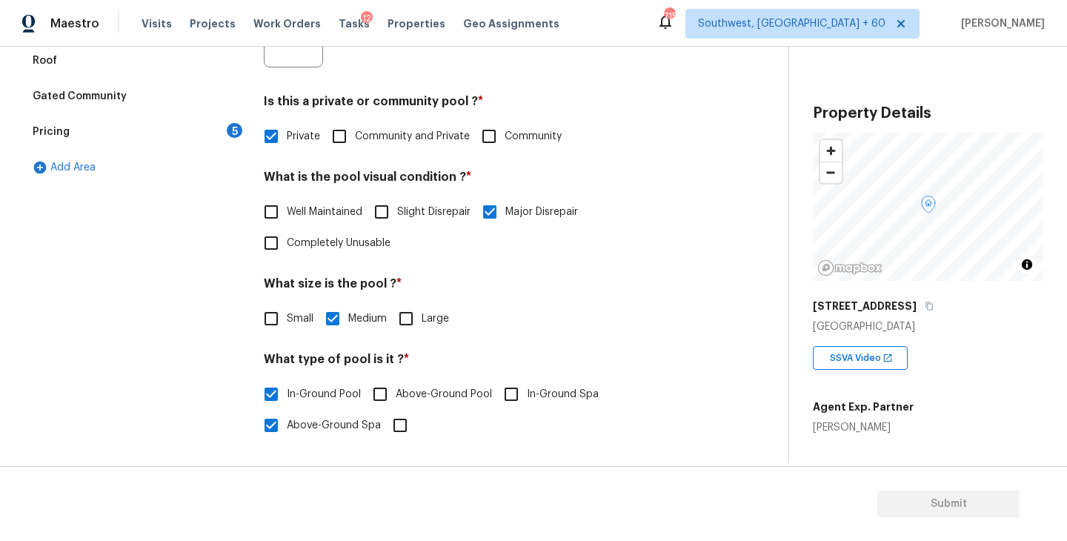
click at [287, 425] on input "Above-Ground Spa" at bounding box center [271, 425] width 31 height 31
checkbox input "false"
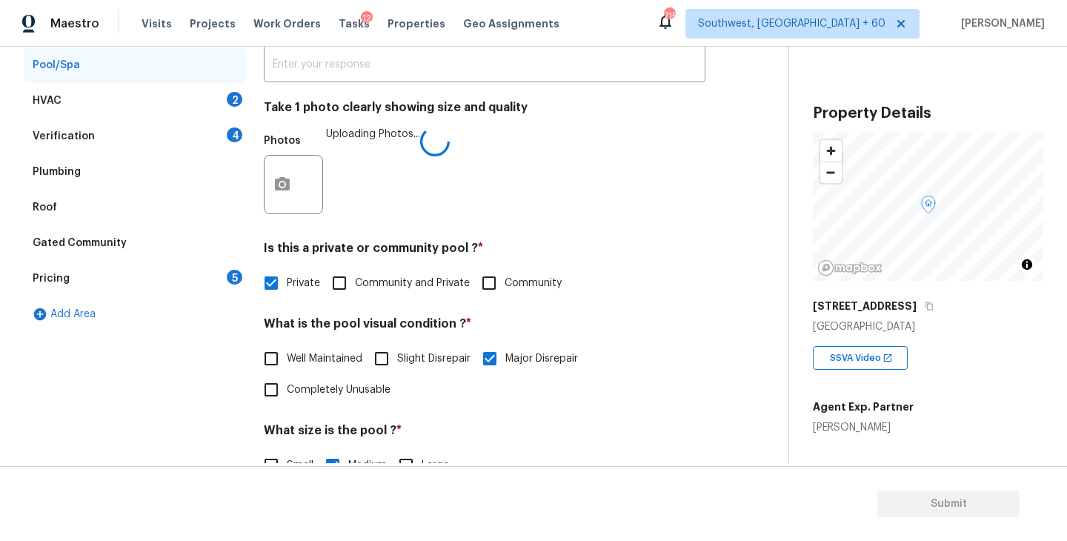
scroll to position [239, 0]
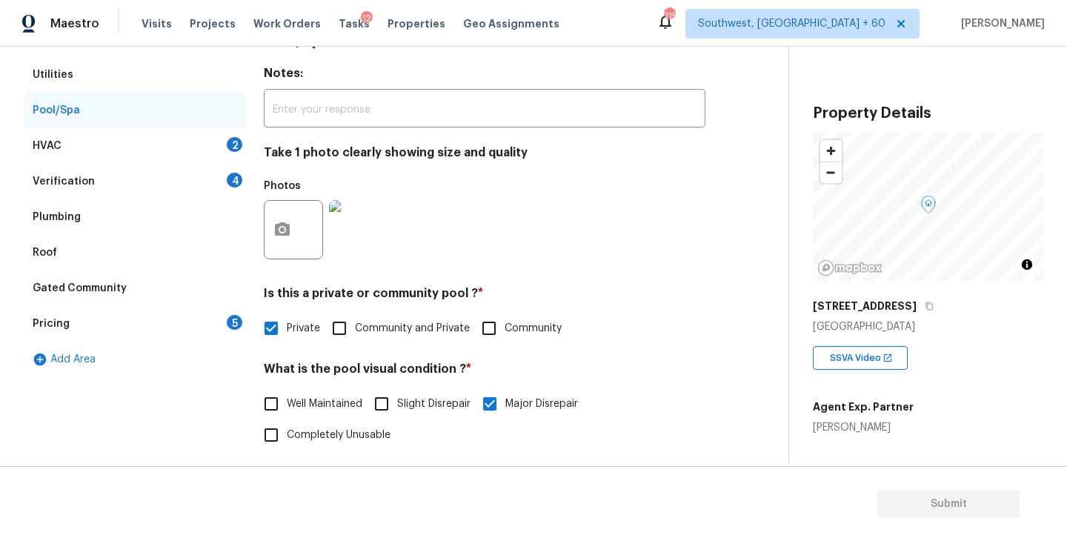
click at [137, 153] on div "HVAC 2" at bounding box center [135, 146] width 222 height 36
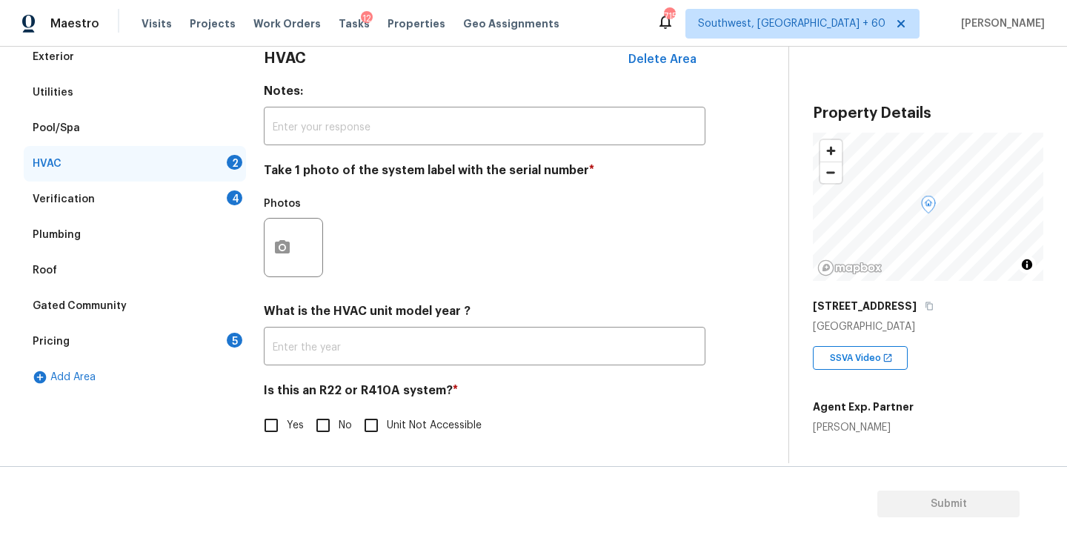
scroll to position [222, 0]
click at [274, 241] on icon "button" at bounding box center [283, 248] width 18 height 18
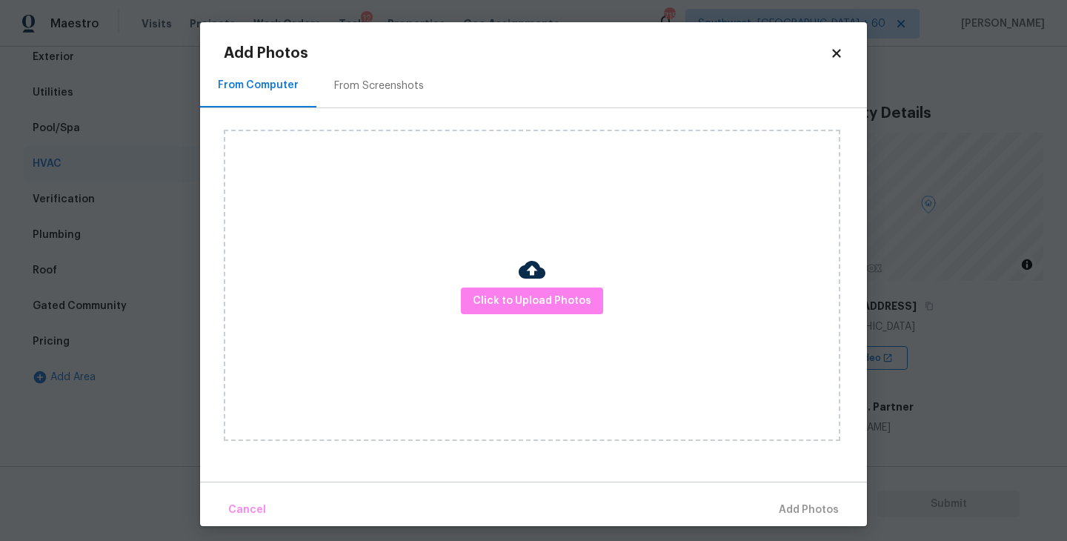
click at [426, 267] on div "Click to Upload Photos" at bounding box center [532, 285] width 617 height 311
click at [526, 314] on button "Click to Upload Photos" at bounding box center [532, 301] width 142 height 27
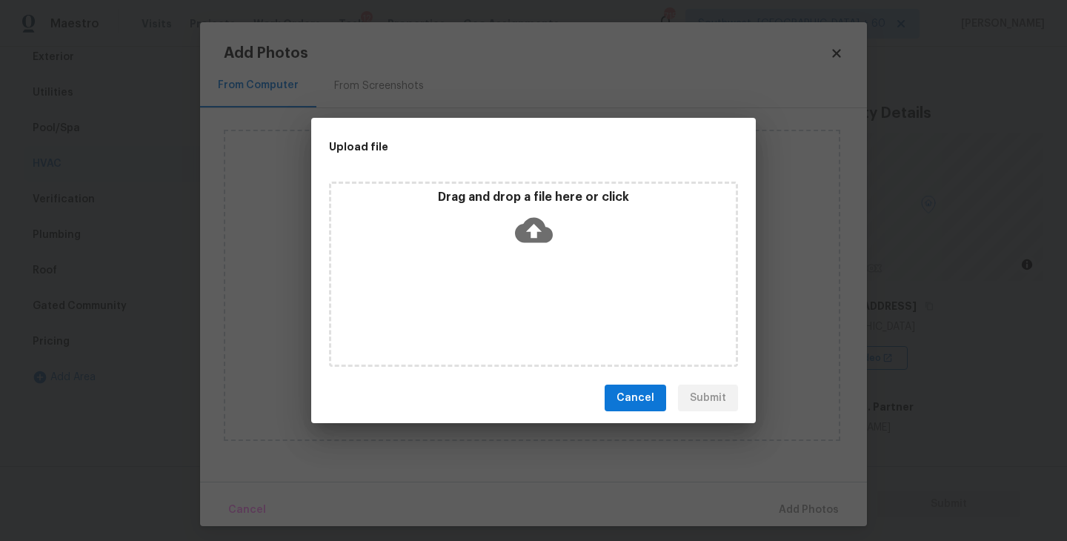
click at [534, 239] on icon at bounding box center [534, 230] width 38 height 25
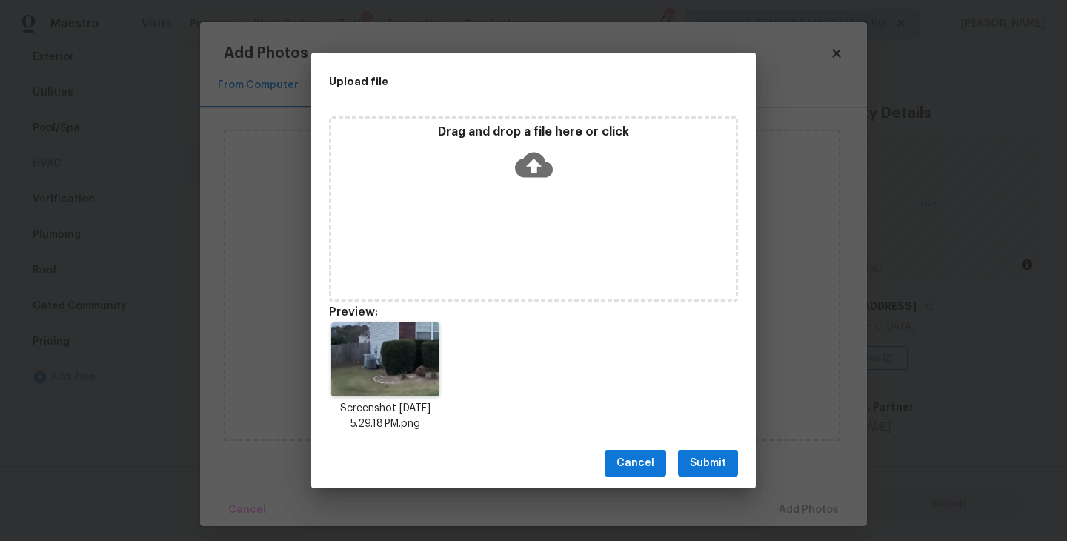
click at [722, 465] on span "Submit" at bounding box center [708, 463] width 36 height 19
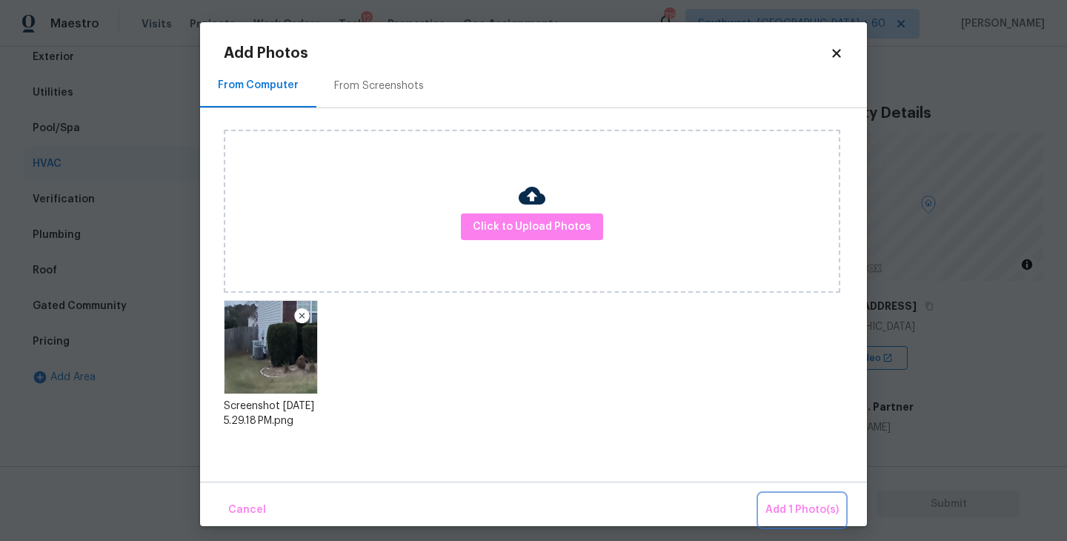
click at [775, 502] on span "Add 1 Photo(s)" at bounding box center [802, 510] width 73 height 19
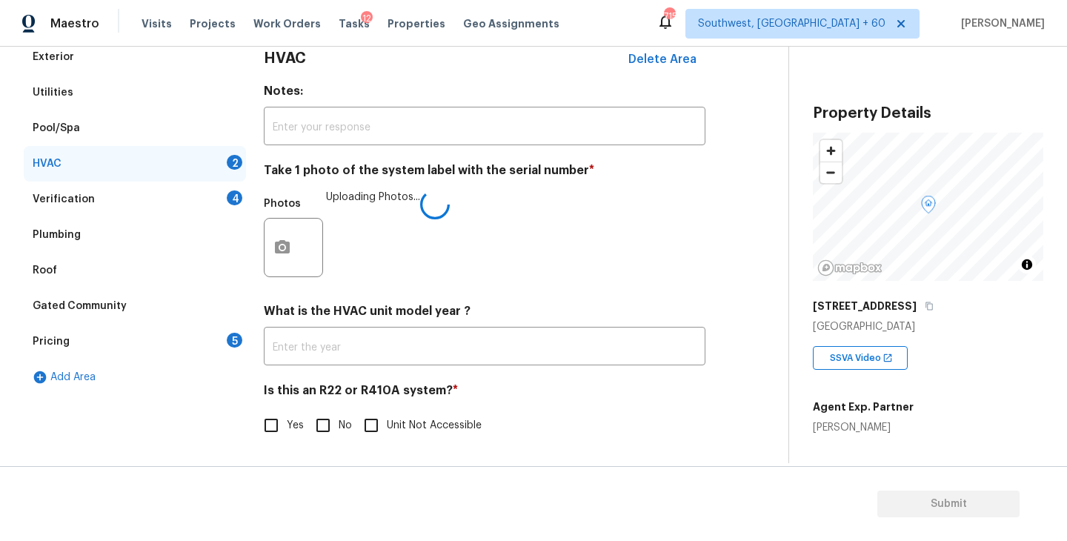
click at [334, 415] on input "No" at bounding box center [323, 425] width 31 height 31
checkbox input "true"
click at [525, 408] on div "Is this an R22 or R410A system? * Yes No Unit Not Accessible" at bounding box center [485, 411] width 442 height 59
click at [190, 193] on div "Verification 4" at bounding box center [135, 200] width 222 height 36
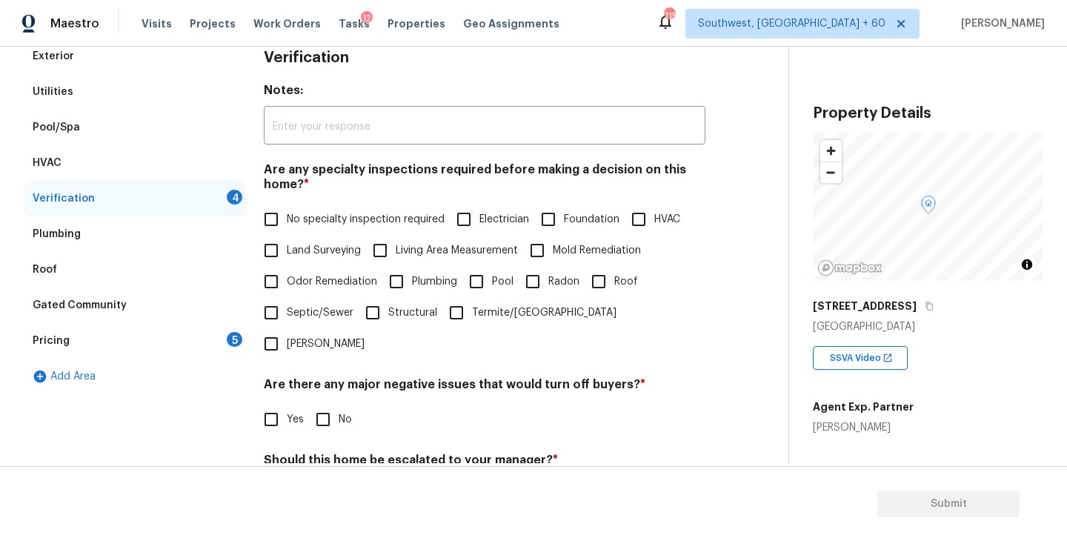
click at [311, 227] on span "No specialty inspection required" at bounding box center [366, 220] width 158 height 16
click at [287, 227] on input "No specialty inspection required" at bounding box center [271, 219] width 31 height 31
checkbox input "true"
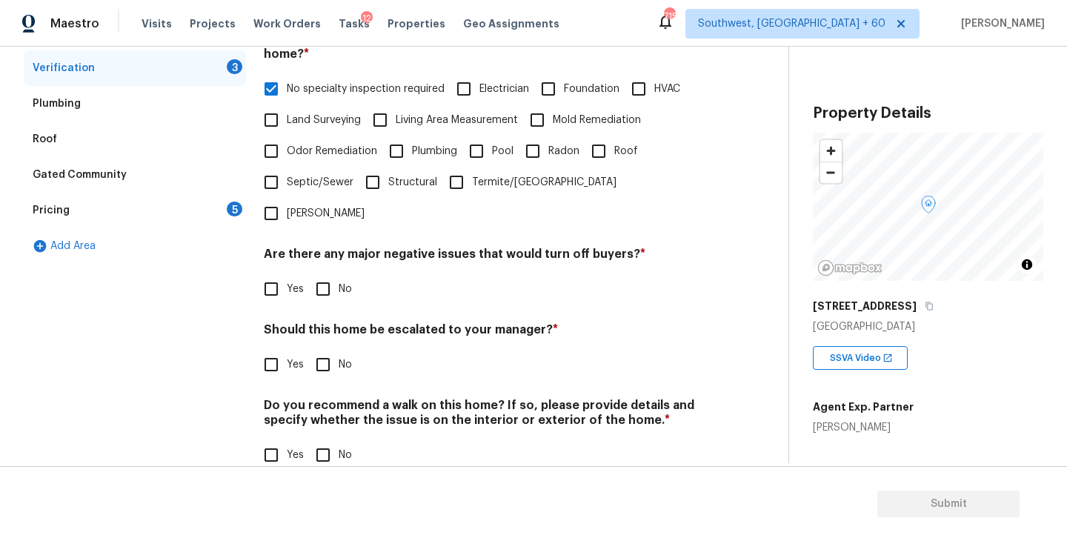
scroll to position [351, 0]
click at [486, 157] on input "Pool" at bounding box center [476, 152] width 31 height 31
checkbox input "true"
click at [272, 89] on input "No specialty inspection required" at bounding box center [271, 90] width 31 height 31
checkbox input "false"
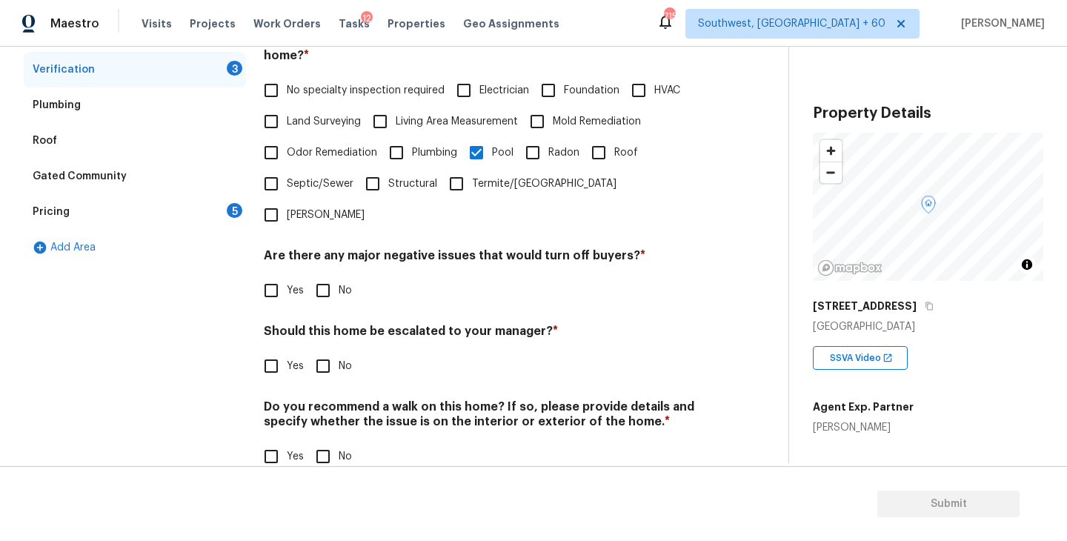
click at [323, 275] on div "Verification Notes: ​ Are any specialty inspections required before making a de…" at bounding box center [485, 200] width 442 height 580
click at [331, 248] on div "Are there any major negative issues that would turn off buyers? * Yes No" at bounding box center [485, 277] width 442 height 58
click at [328, 275] on input "No" at bounding box center [323, 290] width 31 height 31
checkbox input "true"
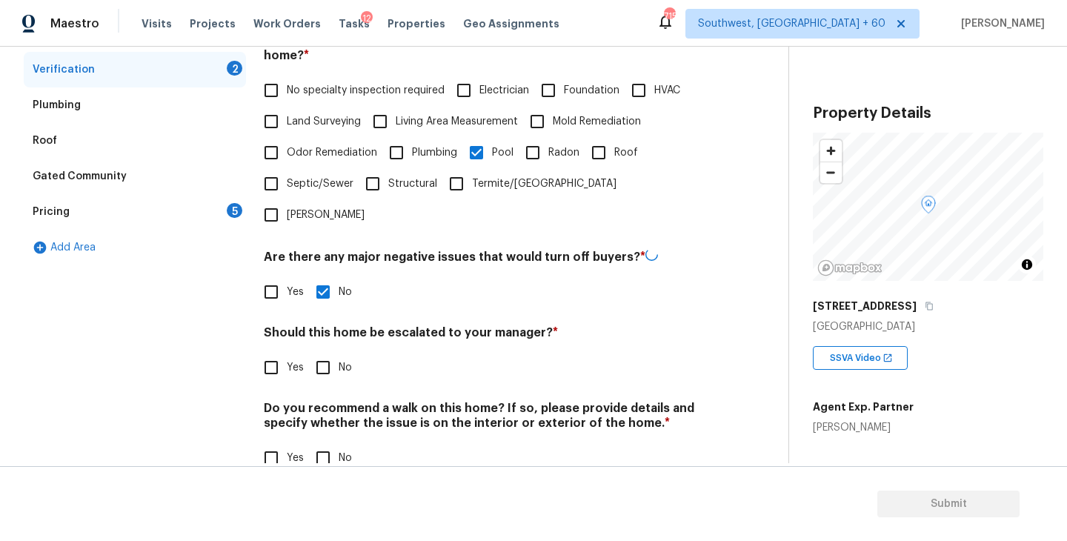
click at [294, 352] on label "Yes" at bounding box center [280, 367] width 48 height 31
click at [287, 352] on input "Yes" at bounding box center [271, 367] width 31 height 31
checkbox input "true"
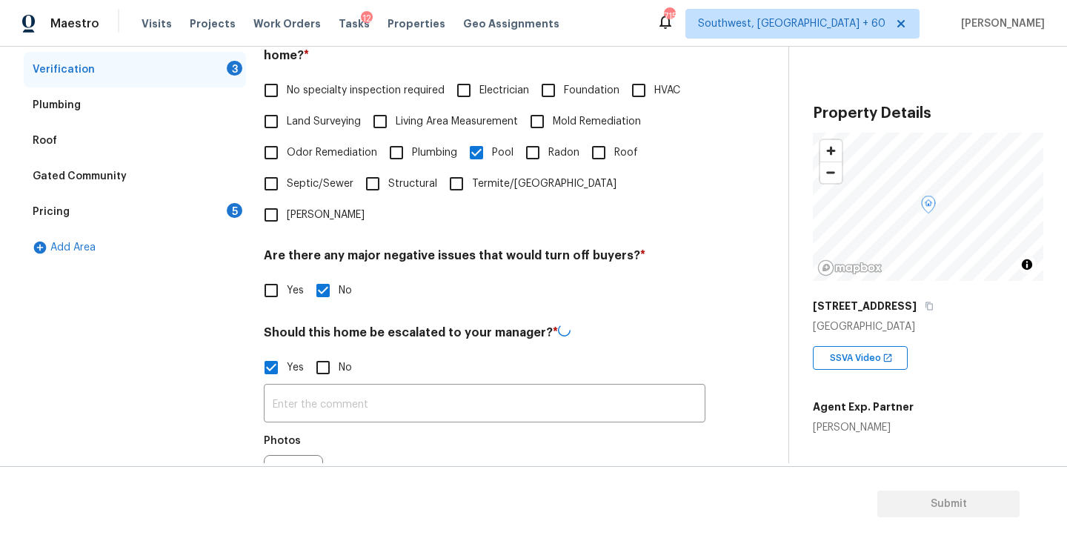
click at [302, 383] on div "​ Photos" at bounding box center [485, 453] width 442 height 140
click at [303, 386] on input "text" at bounding box center [485, 403] width 442 height 35
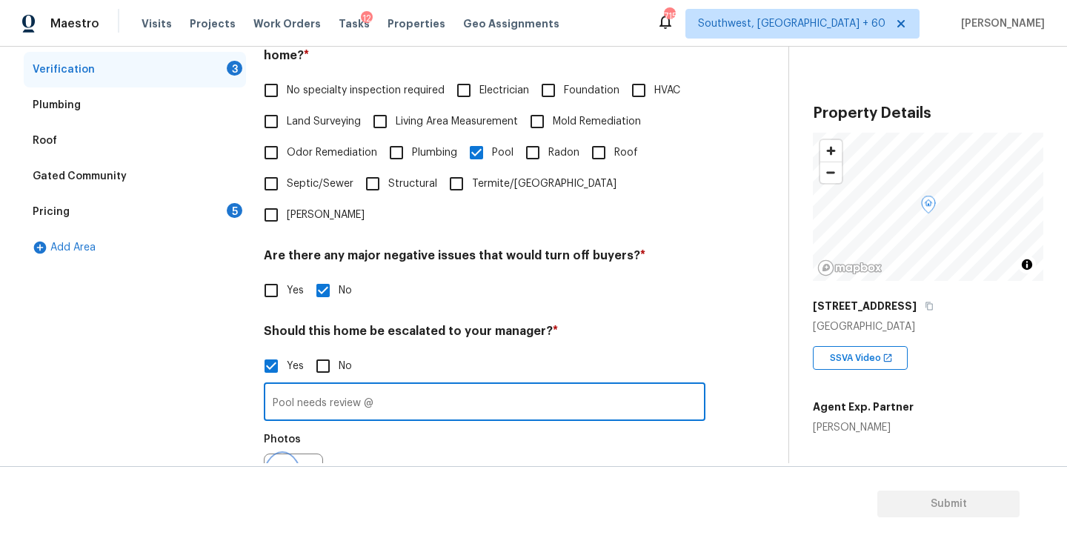
click at [282, 476] on icon "button" at bounding box center [282, 482] width 15 height 13
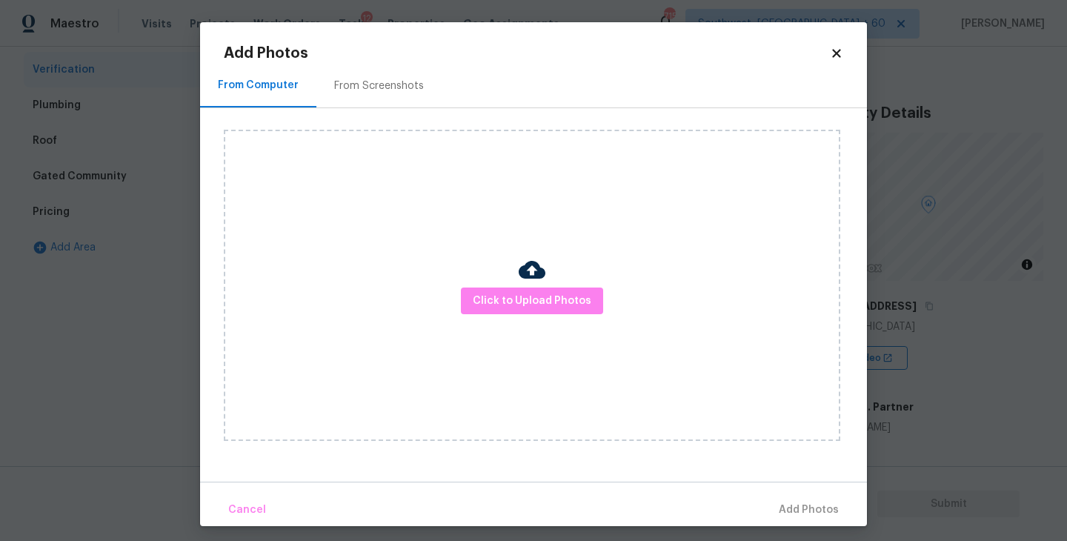
click at [504, 325] on div "Click to Upload Photos" at bounding box center [532, 285] width 617 height 311
click at [531, 297] on span "Click to Upload Photos" at bounding box center [532, 301] width 119 height 19
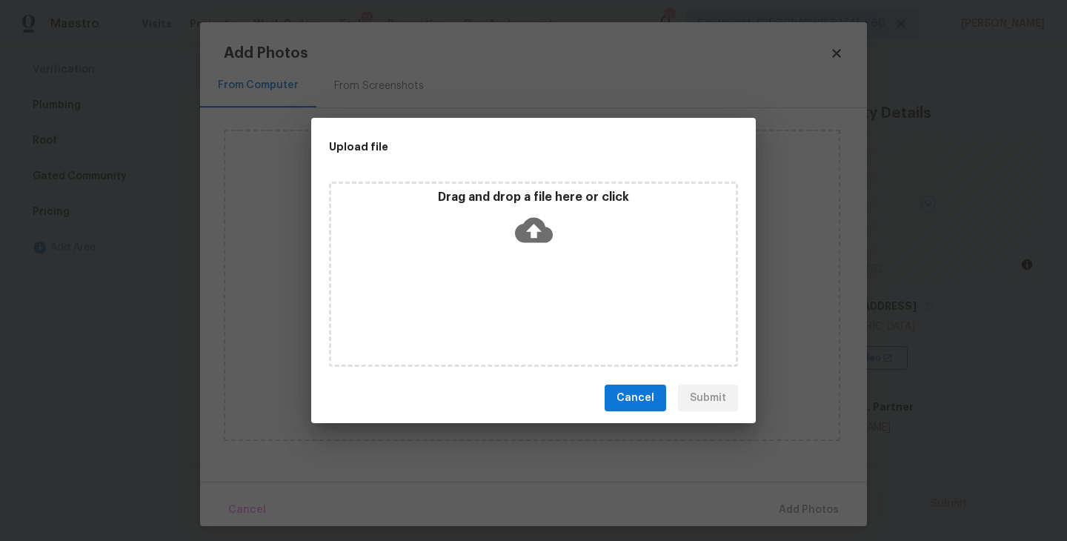
click at [531, 251] on div "Drag and drop a file here or click" at bounding box center [533, 274] width 409 height 185
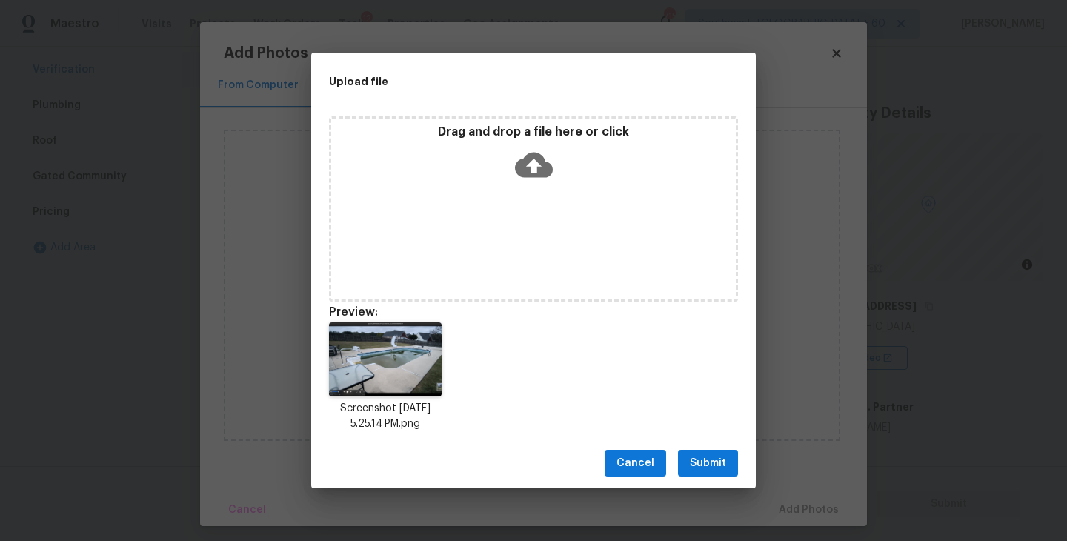
click at [713, 457] on span "Submit" at bounding box center [708, 463] width 36 height 19
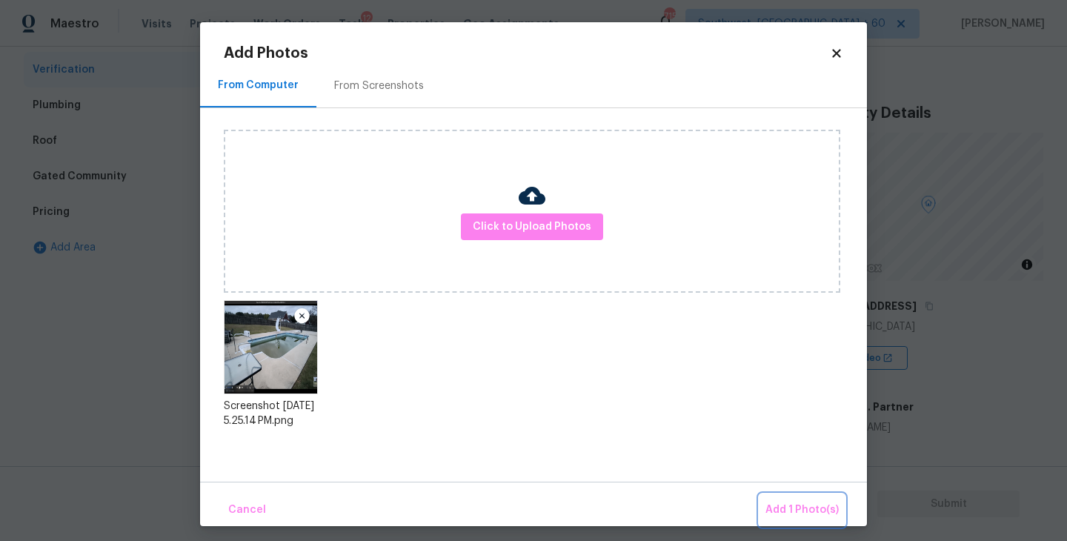
click at [781, 510] on span "Add 1 Photo(s)" at bounding box center [802, 510] width 73 height 19
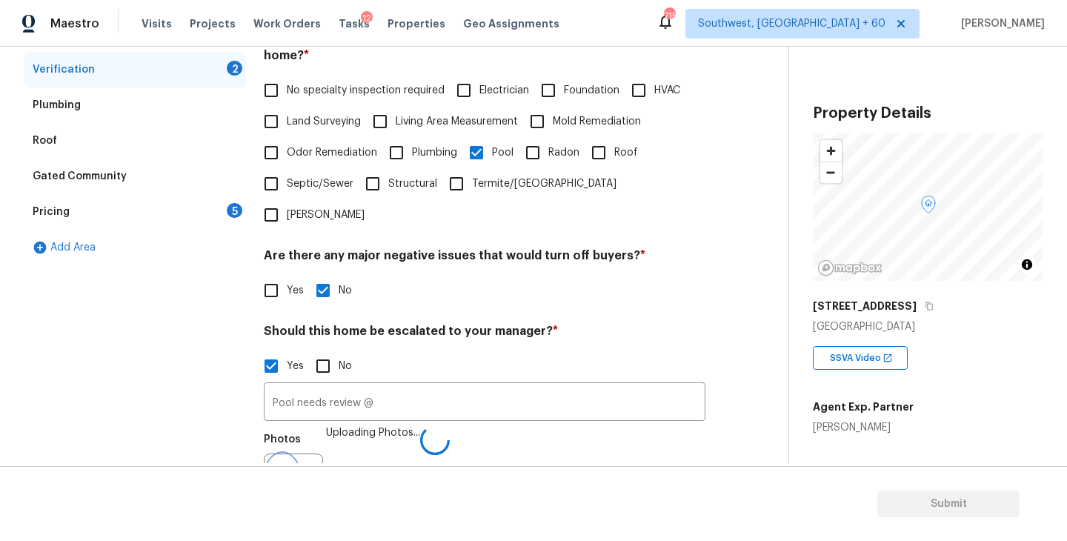
scroll to position [369, 0]
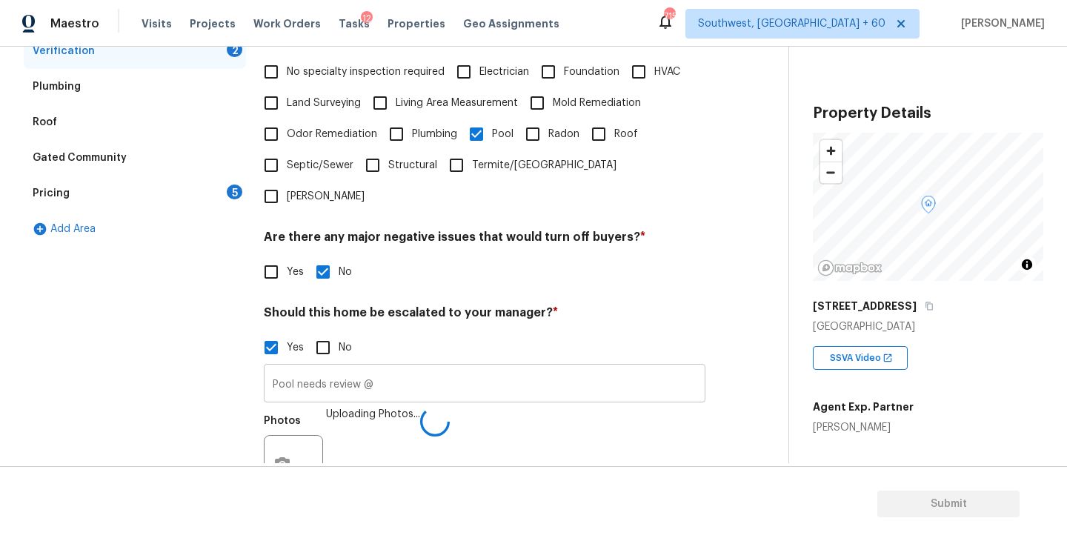
click at [494, 368] on input "Pool needs review @" at bounding box center [485, 385] width 442 height 35
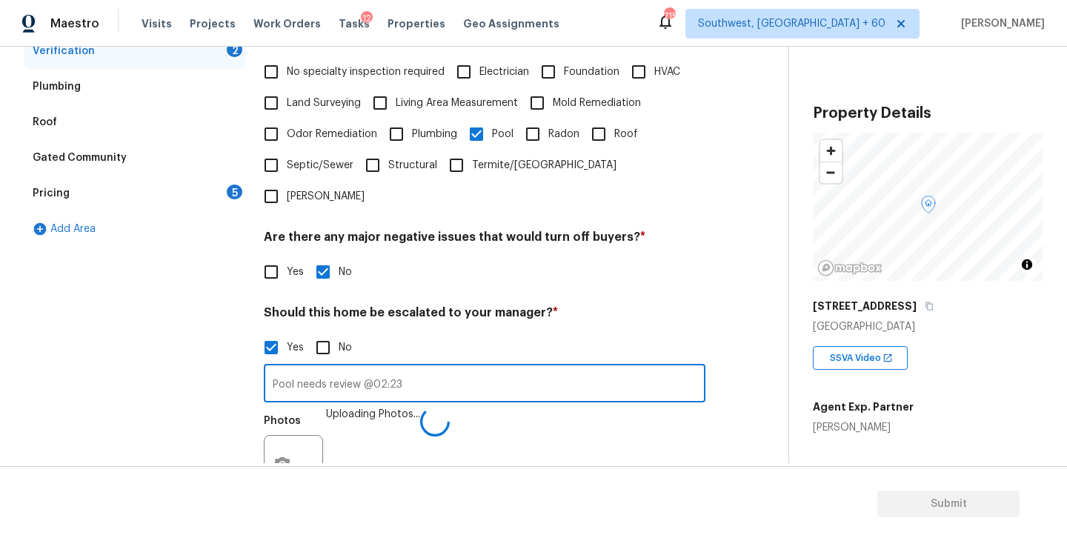
scroll to position [491, 0]
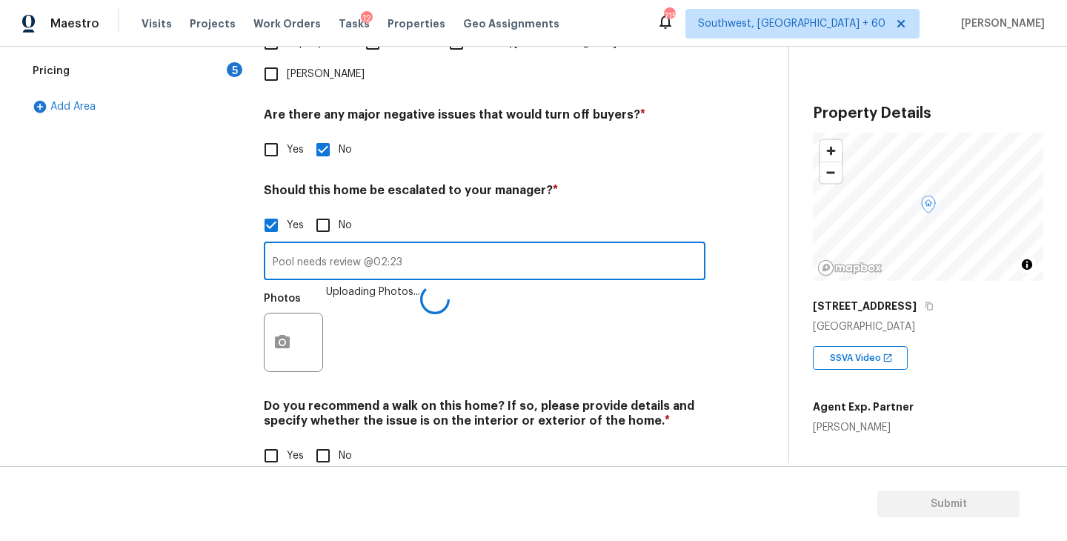
type input "Pool needs review @02:23"
click at [332, 440] on input "No" at bounding box center [323, 455] width 31 height 31
checkbox input "true"
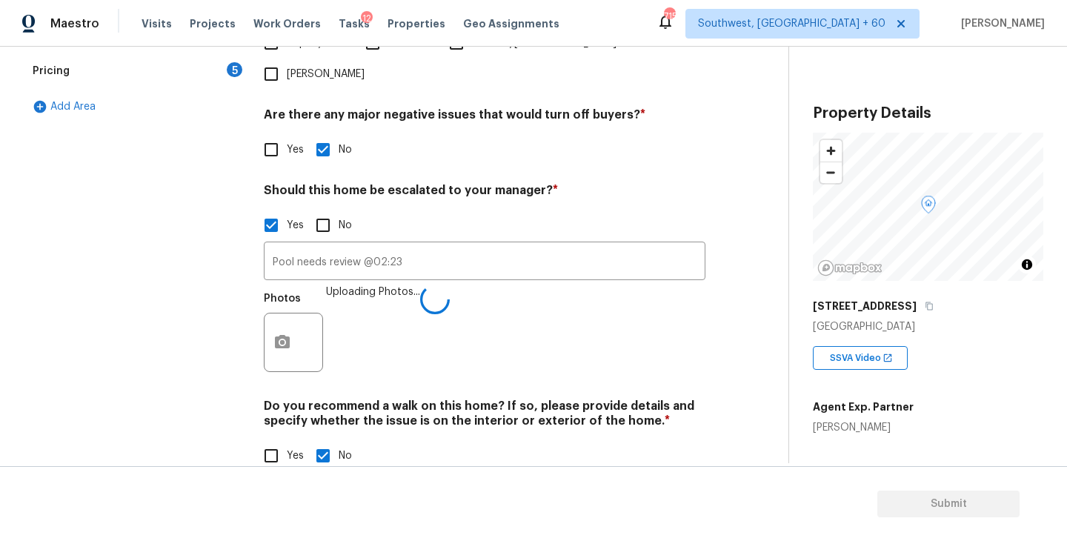
click at [461, 399] on h4 "Do you recommend a walk on this home? If so, please provide details and specify…" at bounding box center [485, 417] width 442 height 36
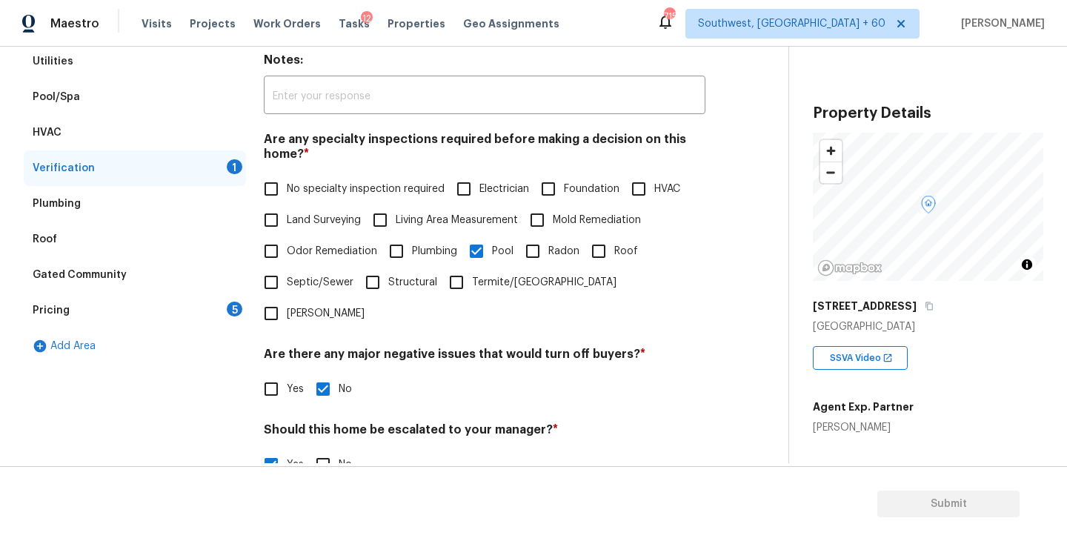
scroll to position [417, 0]
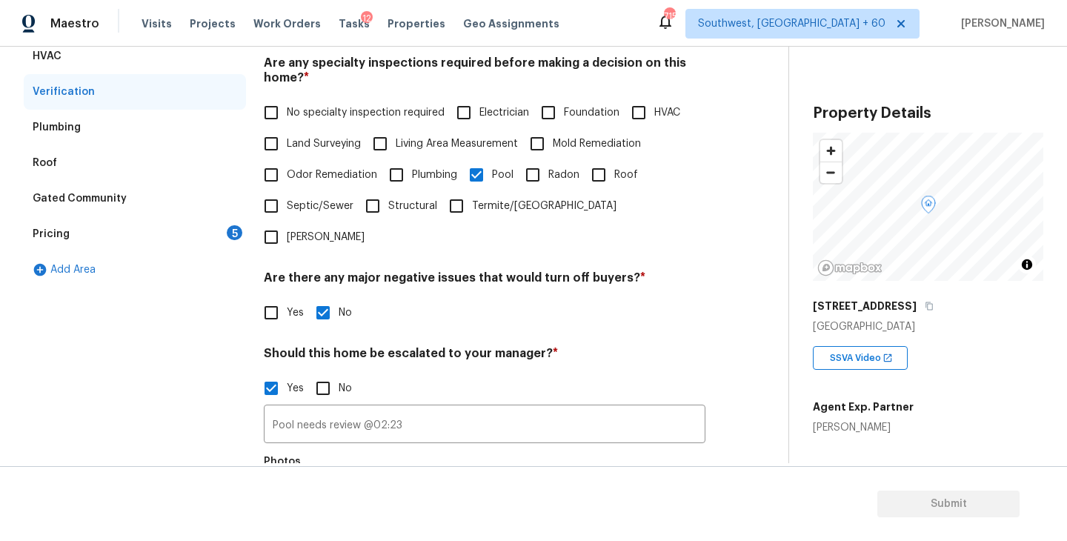
click at [173, 207] on div "Gated Community" at bounding box center [135, 199] width 222 height 36
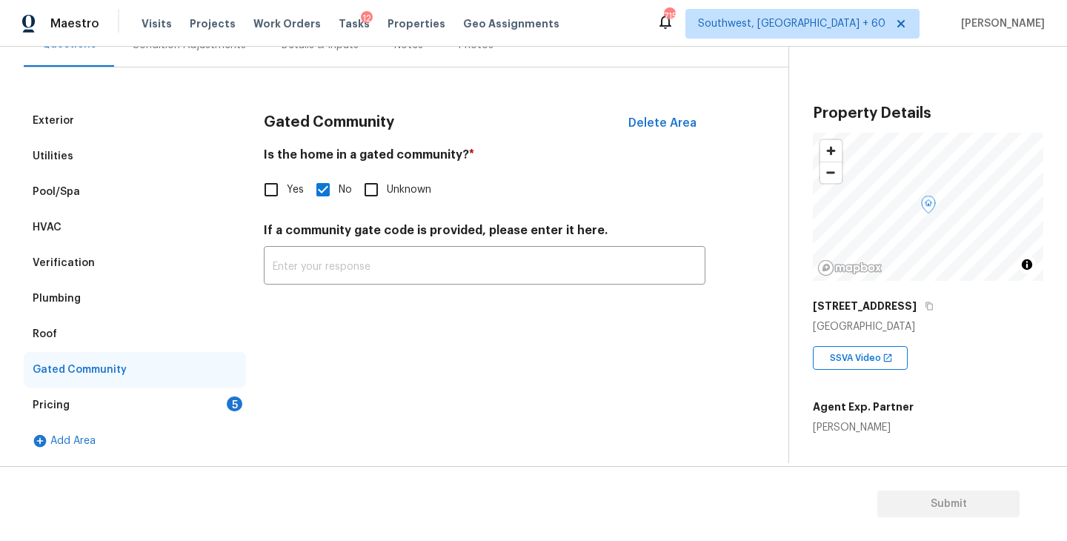
click at [150, 402] on div "Pricing 5" at bounding box center [135, 406] width 222 height 36
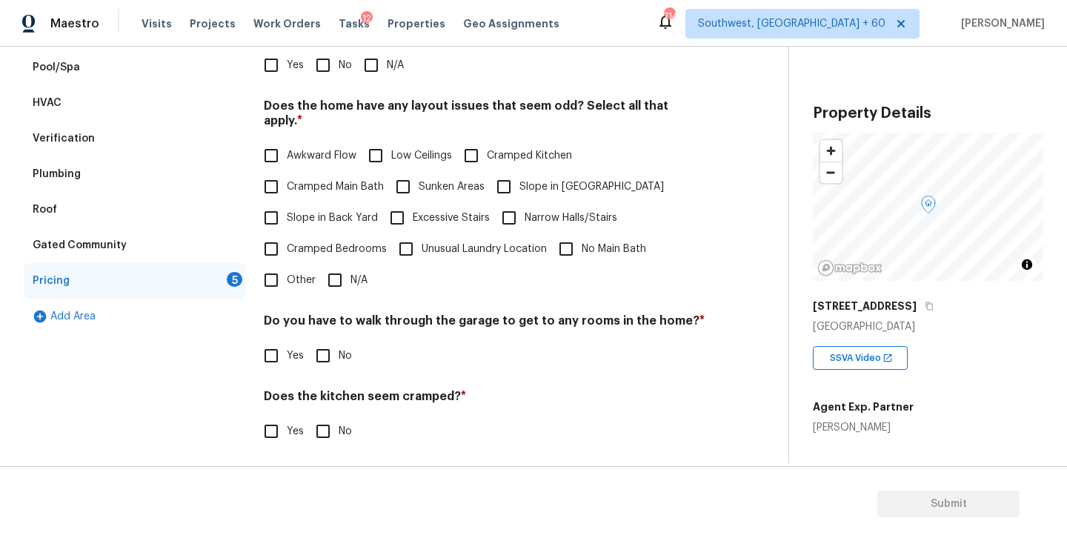
scroll to position [225, 0]
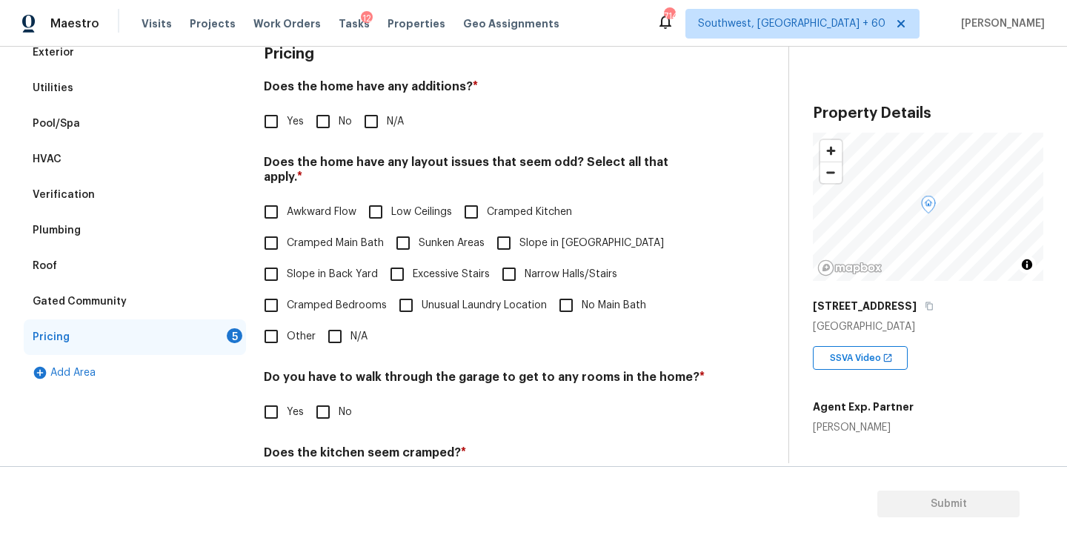
click at [386, 126] on input "N/A" at bounding box center [371, 121] width 31 height 31
checkbox input "true"
click at [524, 236] on span "Slope in [GEOGRAPHIC_DATA]" at bounding box center [592, 244] width 145 height 16
click at [520, 230] on input "Slope in [GEOGRAPHIC_DATA]" at bounding box center [503, 243] width 31 height 31
checkbox input "true"
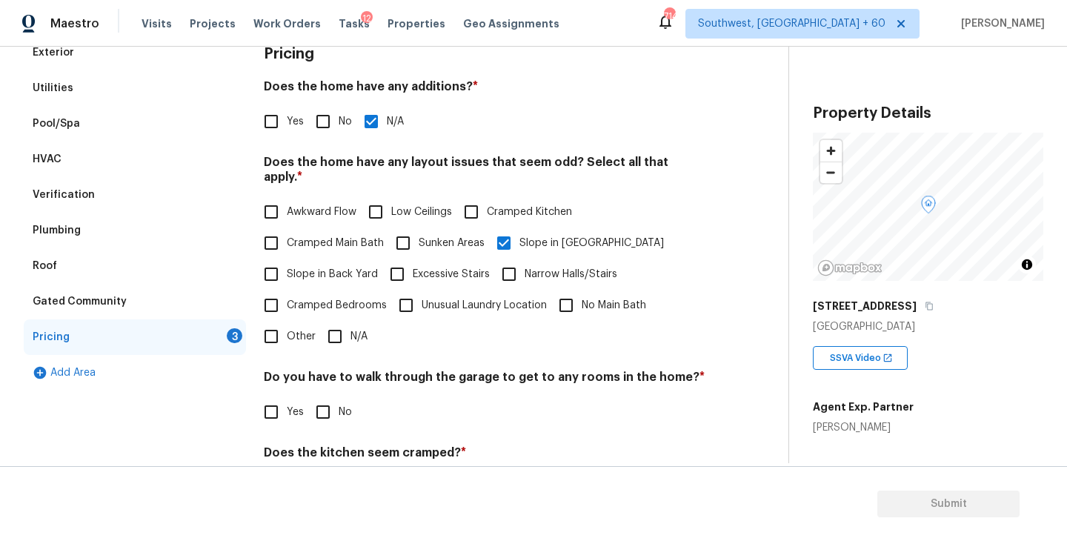
scroll to position [348, 0]
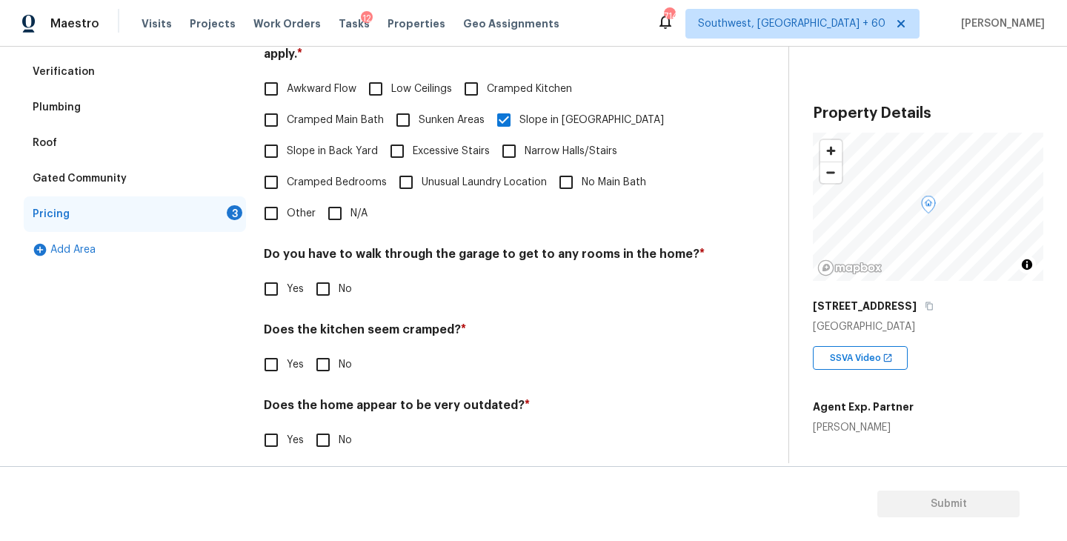
click at [334, 279] on input "No" at bounding box center [323, 289] width 31 height 31
checkbox input "true"
click at [328, 367] on div "Pricing Does the home have any additions? * Yes No N/A Does the home have any l…" at bounding box center [485, 193] width 442 height 562
click at [327, 350] on input "No" at bounding box center [323, 364] width 31 height 31
checkbox input "true"
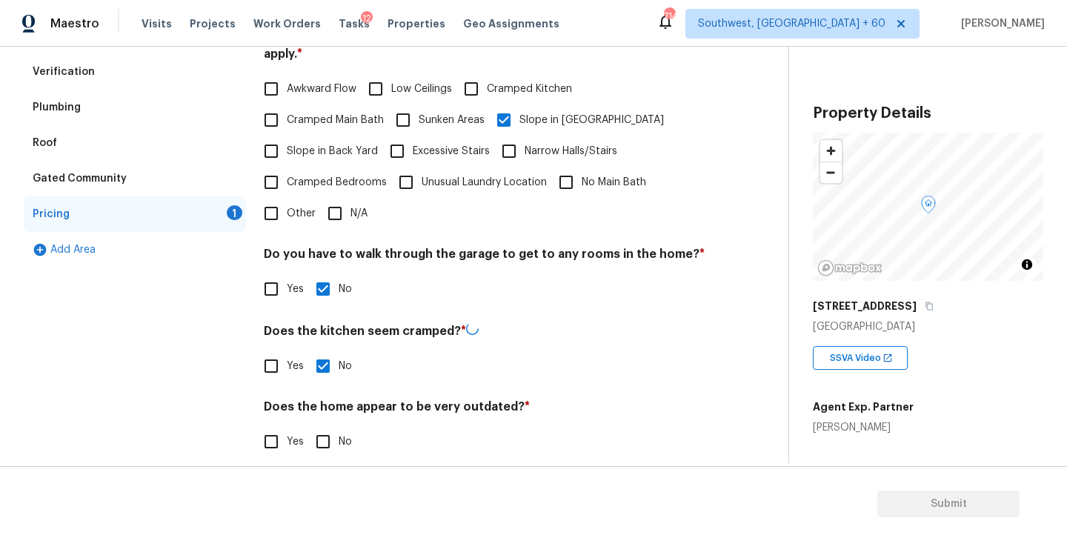
click at [325, 440] on input "No" at bounding box center [323, 441] width 31 height 31
checkbox input "true"
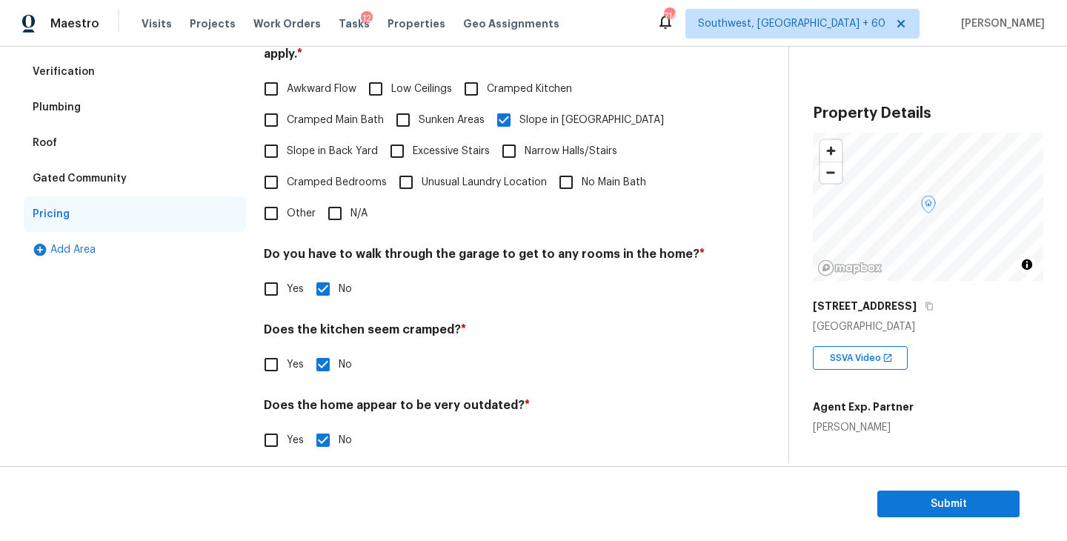
scroll to position [130, 0]
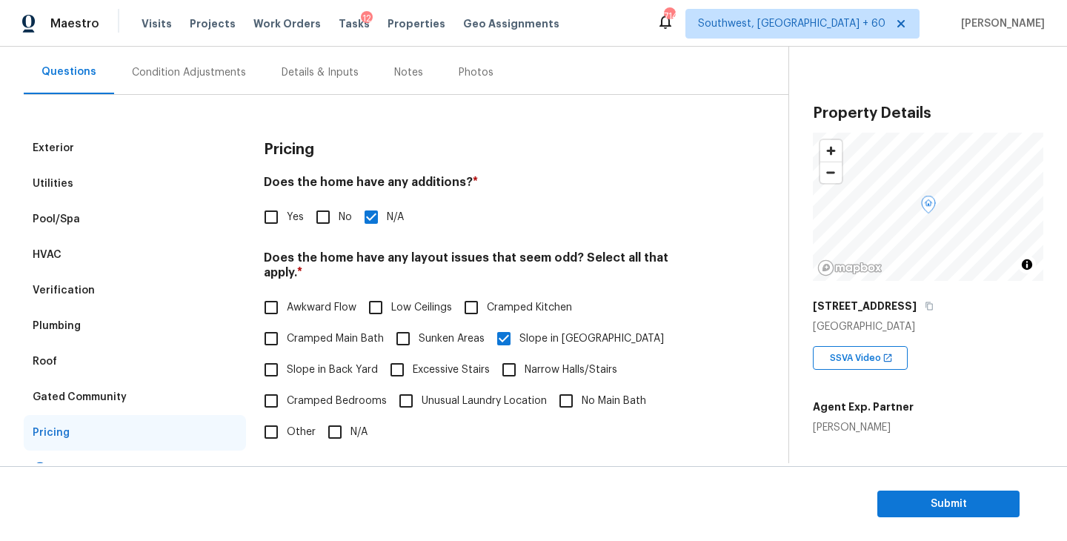
click at [173, 79] on div "Condition Adjustments" at bounding box center [189, 72] width 114 height 15
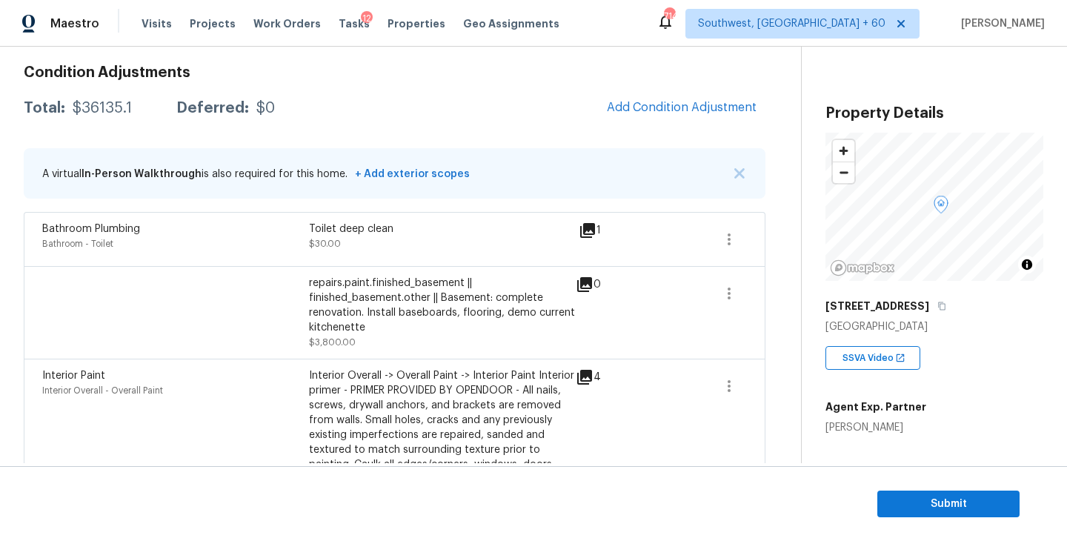
scroll to position [180, 0]
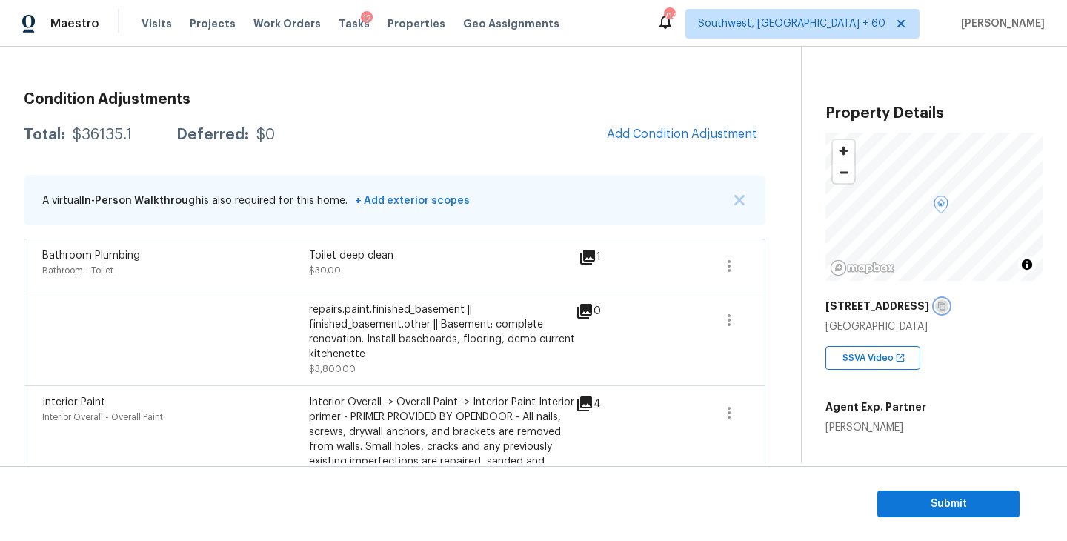
click at [938, 303] on icon "button" at bounding box center [941, 306] width 7 height 8
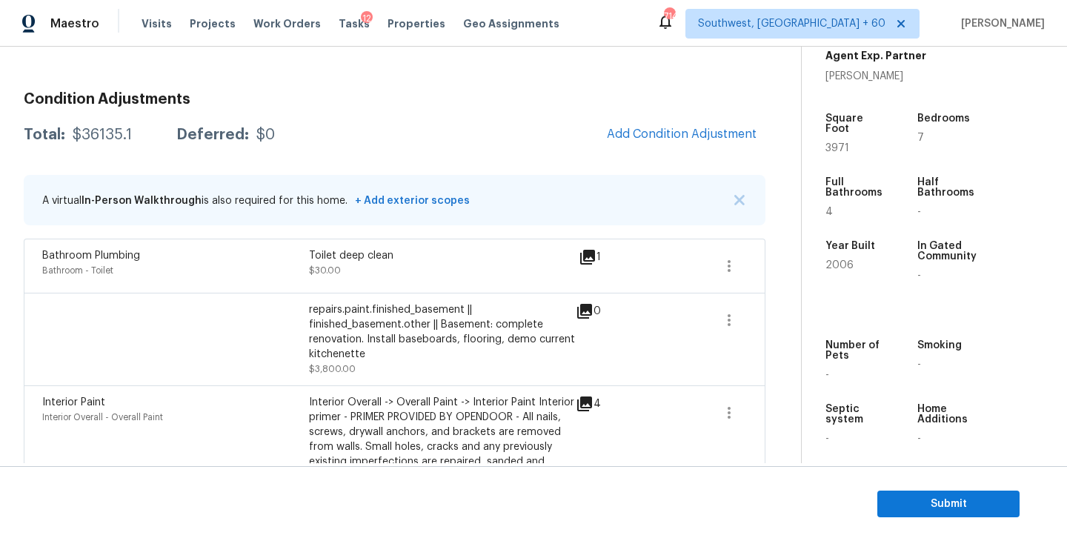
click at [119, 136] on div "$36135.1" at bounding box center [102, 134] width 59 height 15
copy div "$36135.1"
click at [426, 247] on div "Bathroom Plumbing Bathroom - Toilet Toilet deep clean $30.00 1" at bounding box center [395, 266] width 742 height 54
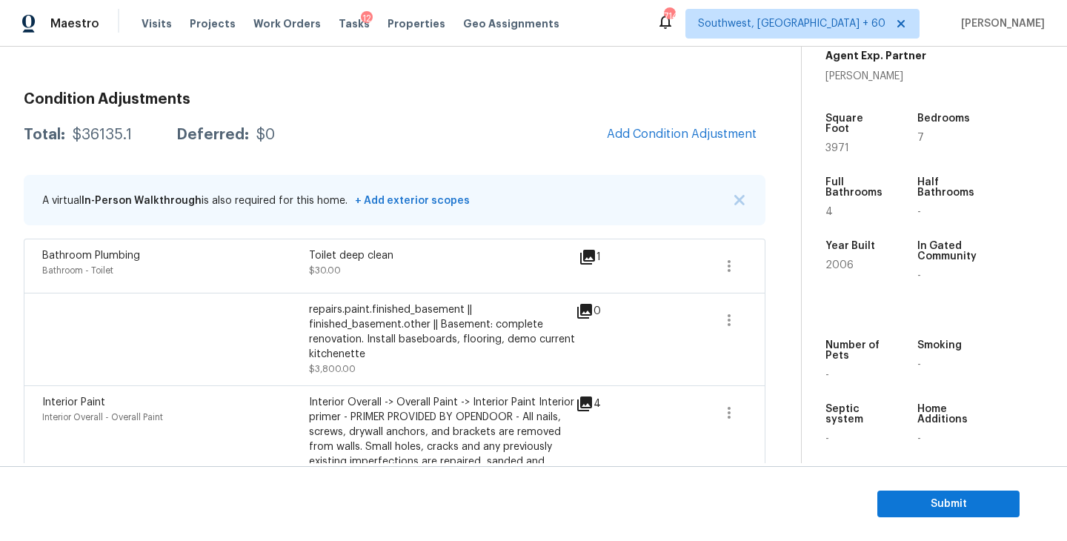
scroll to position [232, 0]
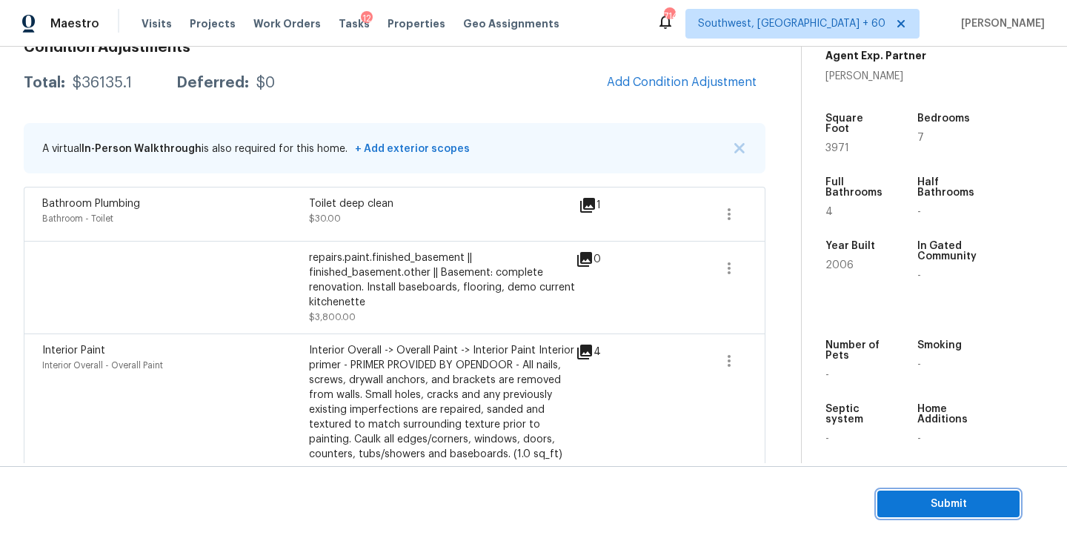
click at [896, 503] on span "Submit" at bounding box center [948, 504] width 119 height 19
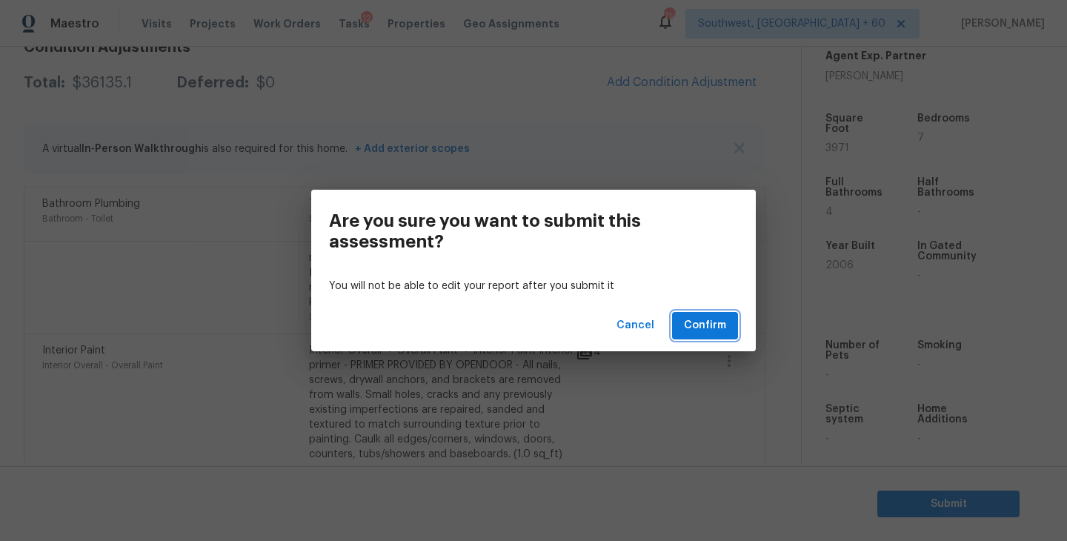
click at [700, 327] on span "Confirm" at bounding box center [705, 325] width 42 height 19
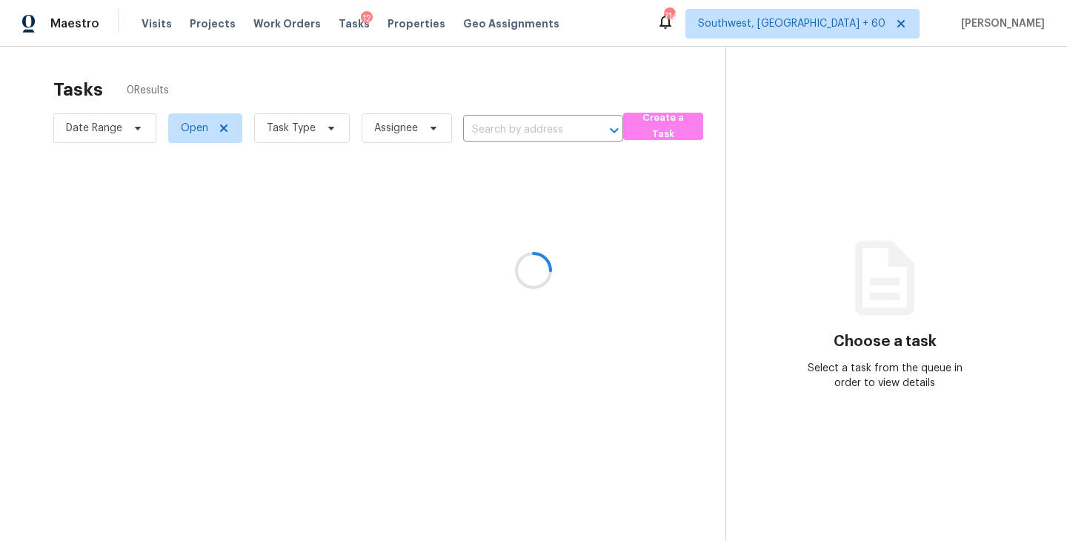
click at [334, 126] on div at bounding box center [533, 270] width 1067 height 541
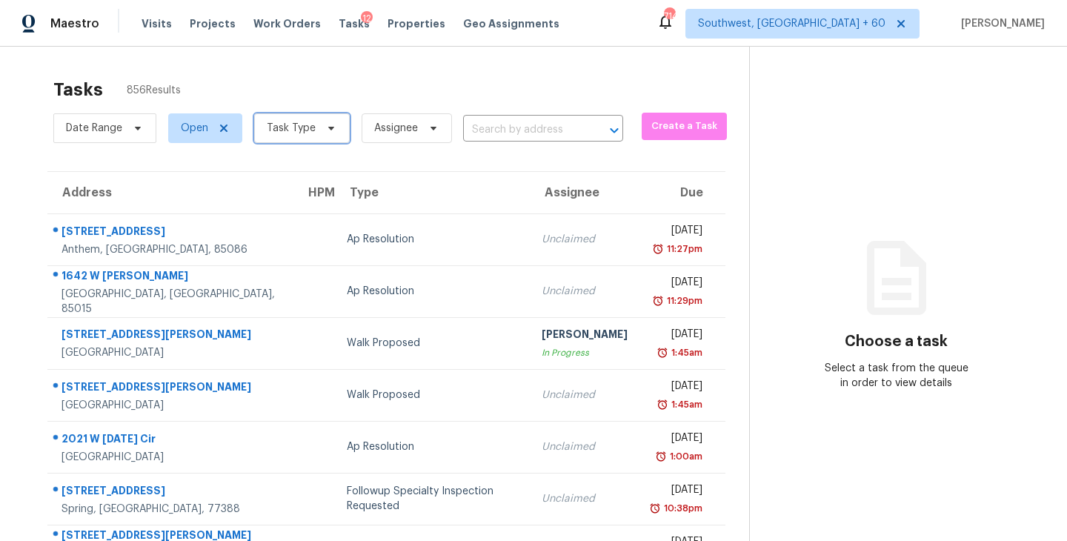
click at [302, 135] on span "Task Type" at bounding box center [291, 128] width 49 height 15
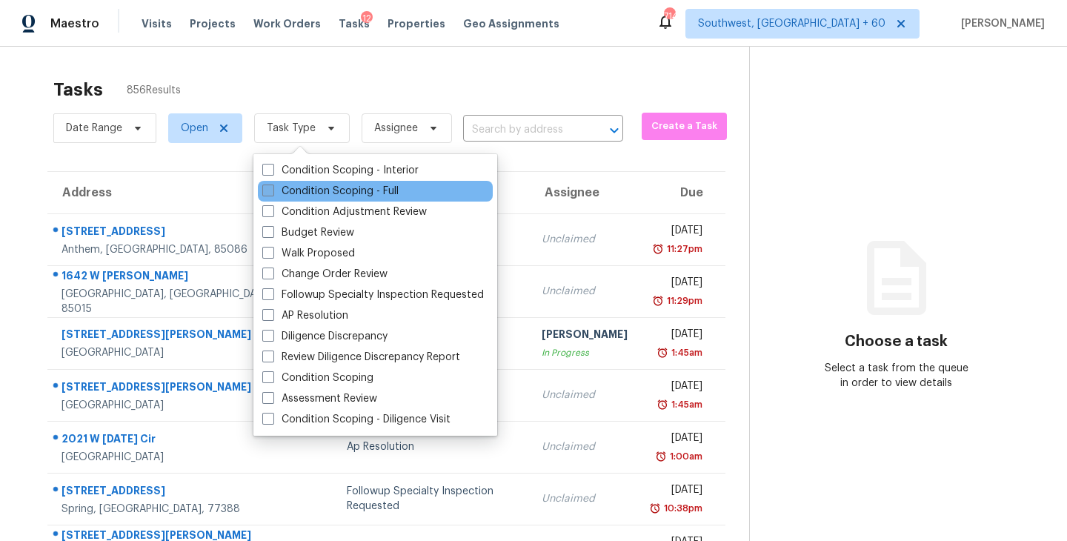
click at [311, 188] on label "Condition Scoping - Full" at bounding box center [330, 191] width 136 height 15
click at [272, 188] on input "Condition Scoping - Full" at bounding box center [267, 189] width 10 height 10
checkbox input "true"
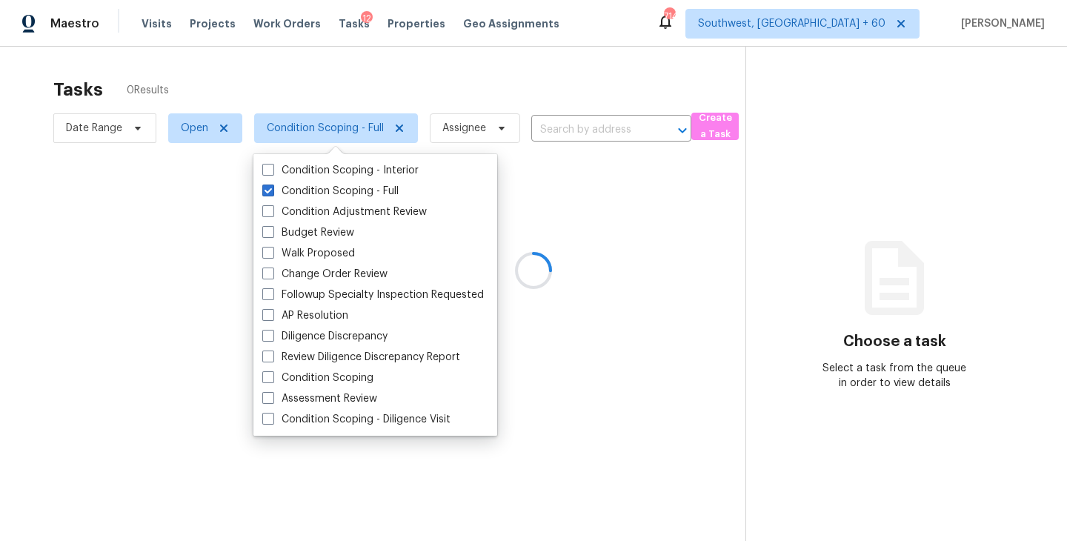
click at [345, 124] on div at bounding box center [533, 270] width 1067 height 541
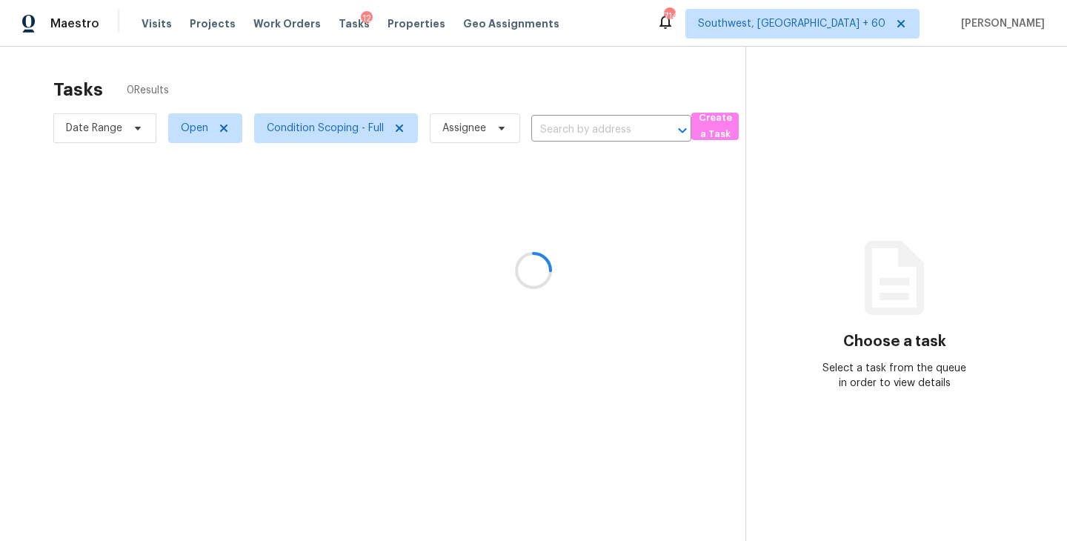
click at [362, 84] on div at bounding box center [533, 270] width 1067 height 541
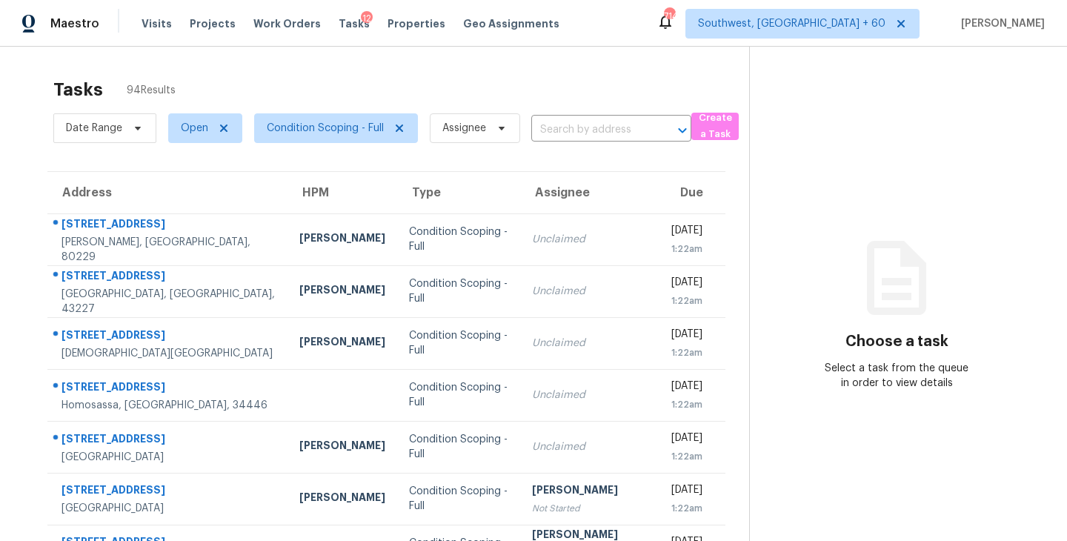
click at [488, 149] on section "Tasks 94 Results Date Range Open Condition Scoping - Full Assignee ​ Create a T…" at bounding box center [387, 421] width 726 height 702
click at [488, 128] on span "Assignee" at bounding box center [475, 128] width 90 height 30
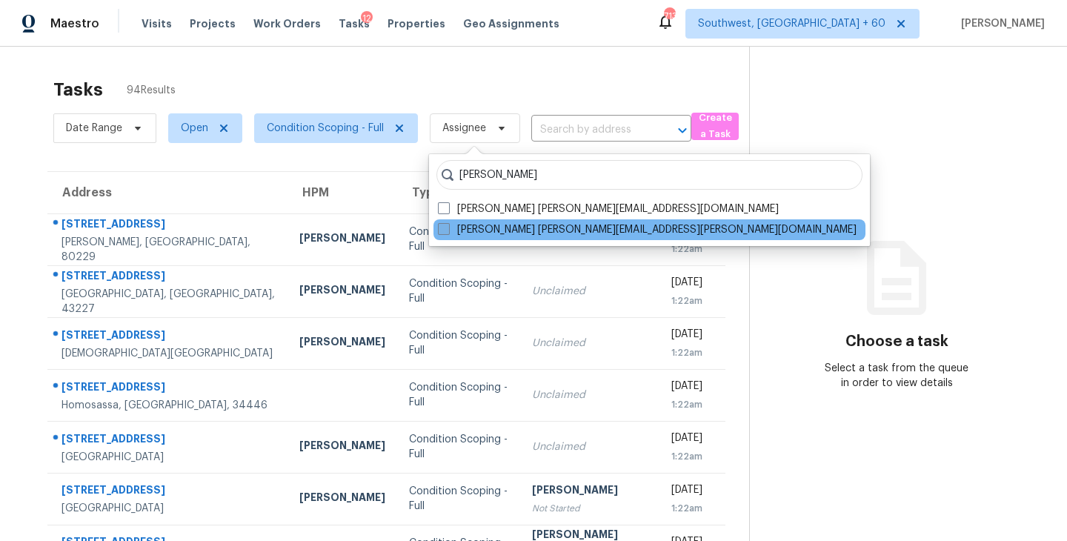
type input "[PERSON_NAME]"
click at [456, 226] on label "[PERSON_NAME] [PERSON_NAME][EMAIL_ADDRESS][PERSON_NAME][DOMAIN_NAME]" at bounding box center [647, 229] width 419 height 15
click at [448, 226] on input "[PERSON_NAME] [PERSON_NAME][EMAIL_ADDRESS][PERSON_NAME][DOMAIN_NAME]" at bounding box center [443, 227] width 10 height 10
checkbox input "true"
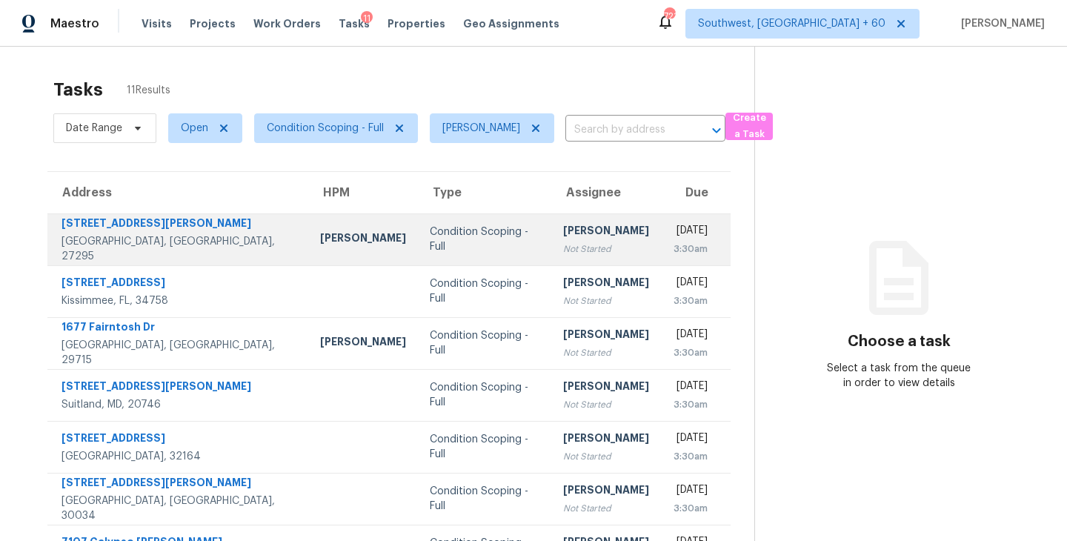
click at [418, 219] on td "Condition Scoping - Full" at bounding box center [484, 239] width 133 height 52
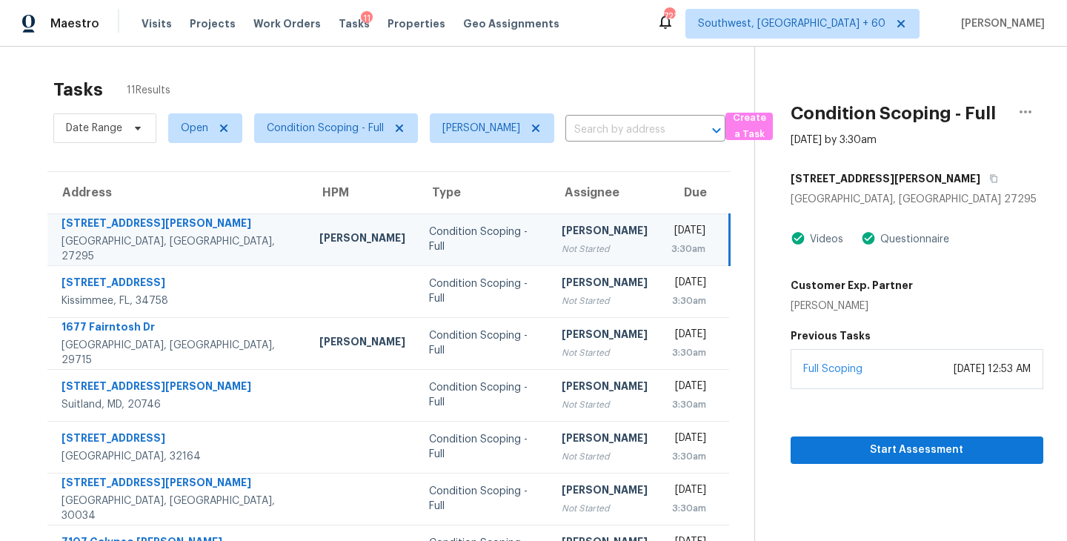
click at [660, 262] on td "Fri, Oct 10th 2025 3:30am" at bounding box center [695, 239] width 70 height 52
click at [837, 441] on span "Start Assessment" at bounding box center [917, 450] width 229 height 19
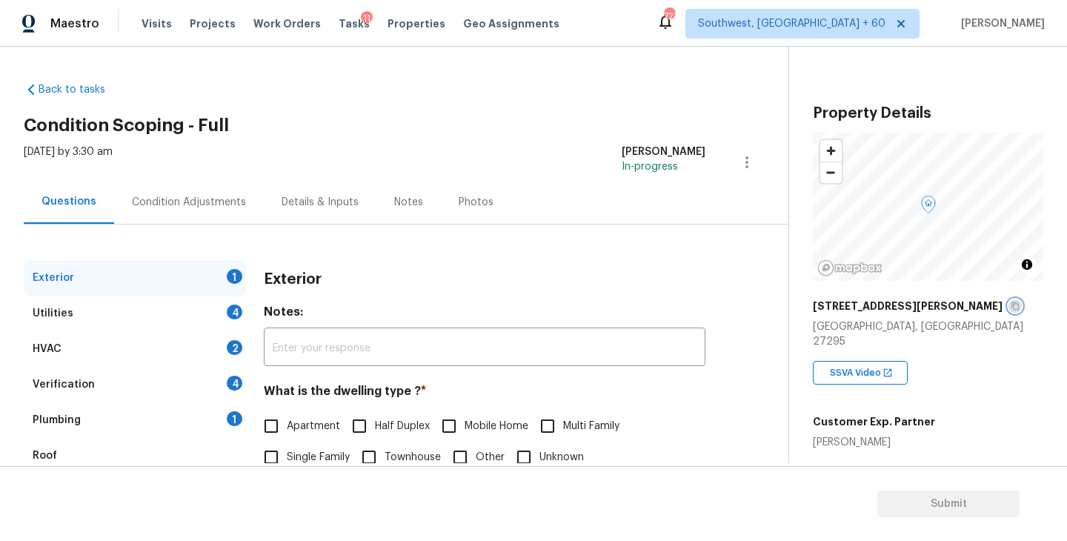
click at [1012, 310] on icon "button" at bounding box center [1015, 306] width 7 height 8
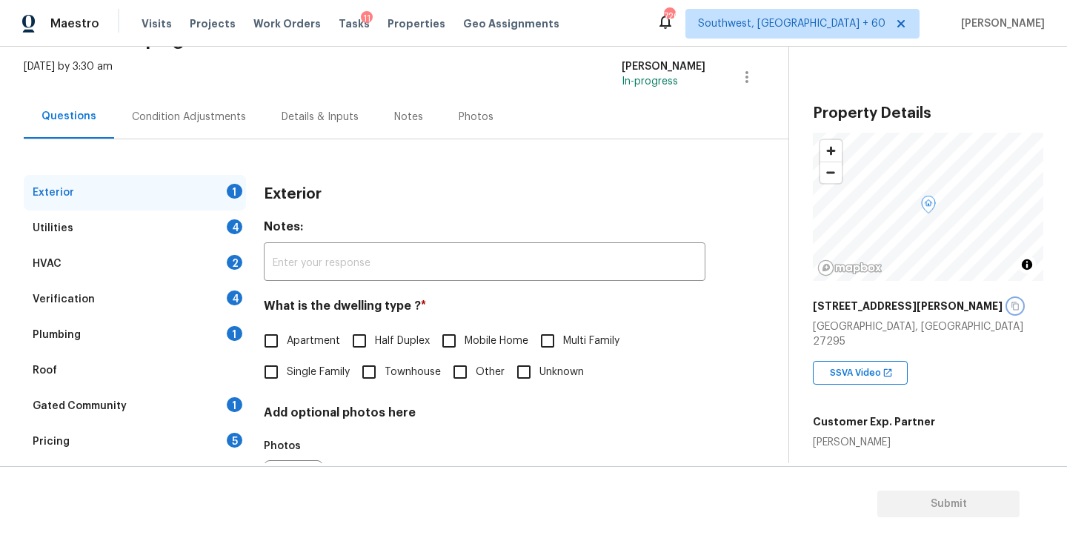
scroll to position [138, 0]
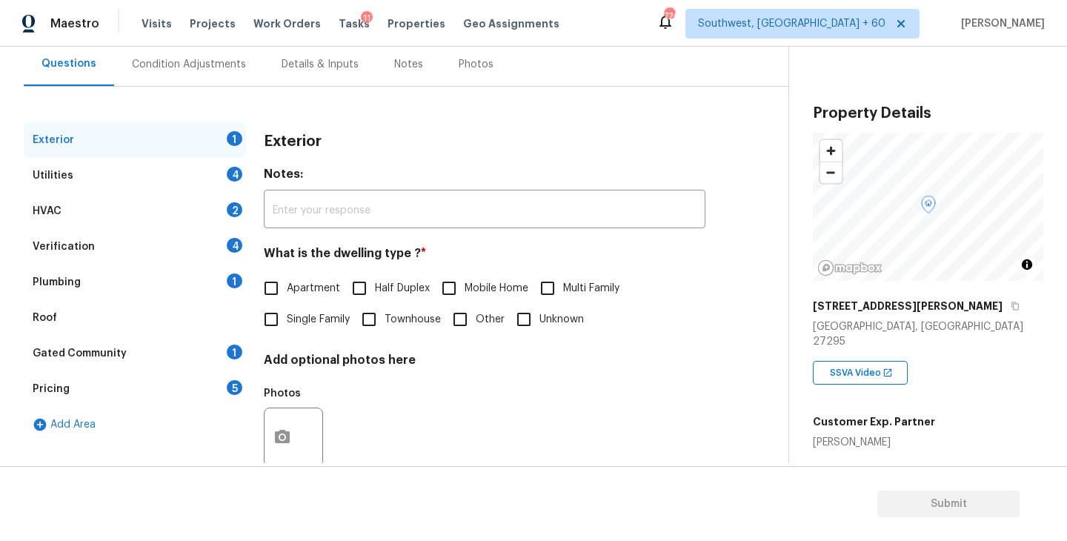
click at [310, 329] on label "Single Family" at bounding box center [303, 319] width 94 height 31
click at [287, 329] on input "Single Family" at bounding box center [271, 319] width 31 height 31
checkbox input "true"
click at [193, 194] on div "HVAC 2" at bounding box center [135, 211] width 222 height 36
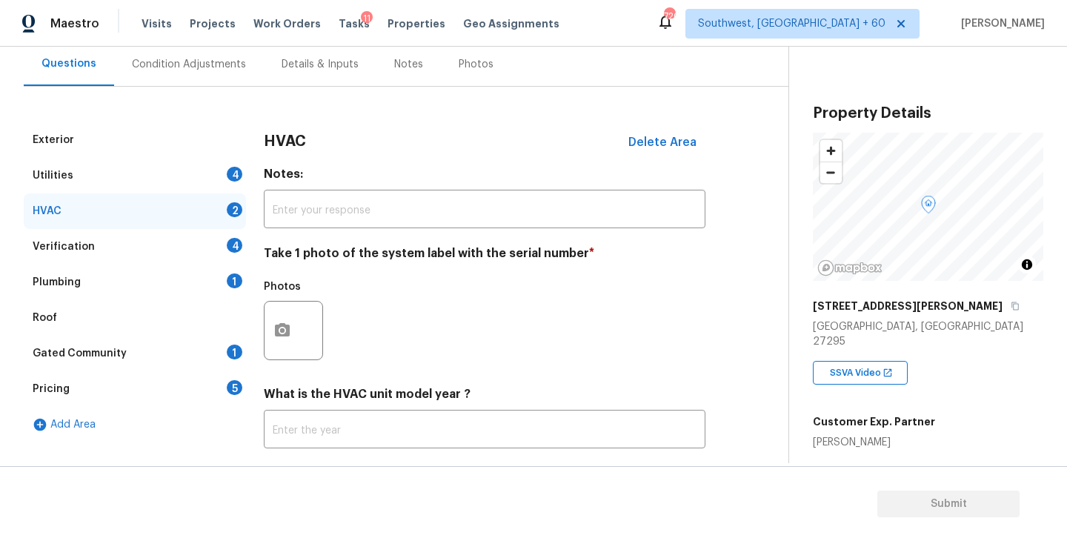
click at [183, 180] on div "Utilities 4" at bounding box center [135, 176] width 222 height 36
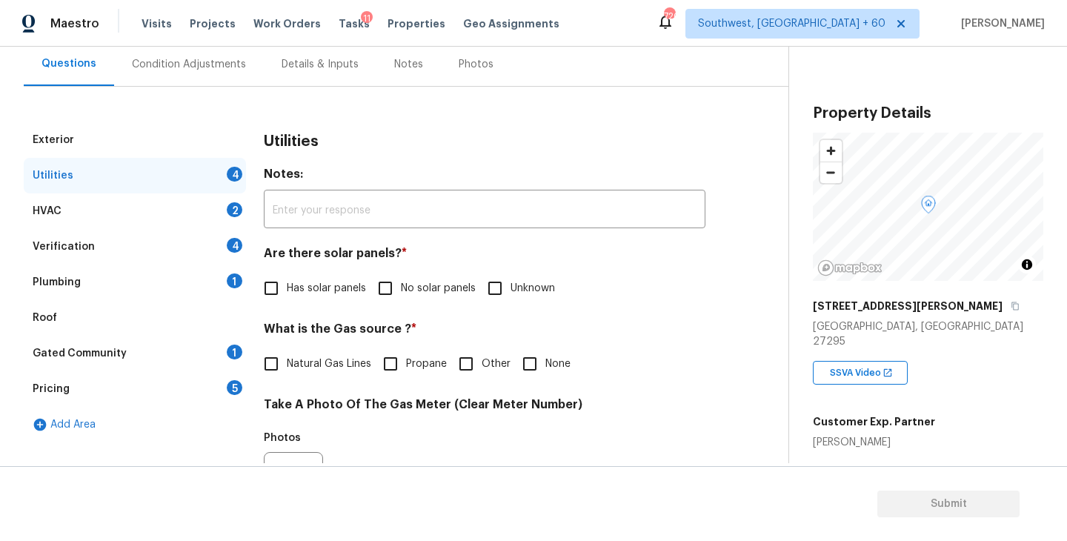
click at [428, 294] on span "No solar panels" at bounding box center [438, 289] width 75 height 16
click at [401, 294] on input "No solar panels" at bounding box center [385, 288] width 31 height 31
checkbox input "true"
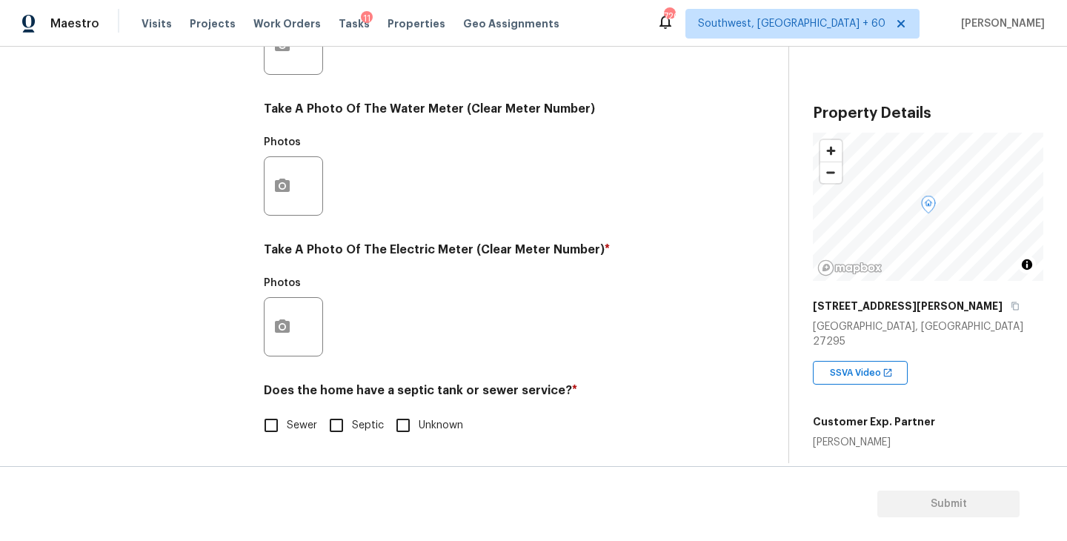
click at [300, 414] on label "Sewer" at bounding box center [287, 425] width 62 height 31
click at [287, 414] on input "Sewer" at bounding box center [271, 425] width 31 height 31
checkbox input "true"
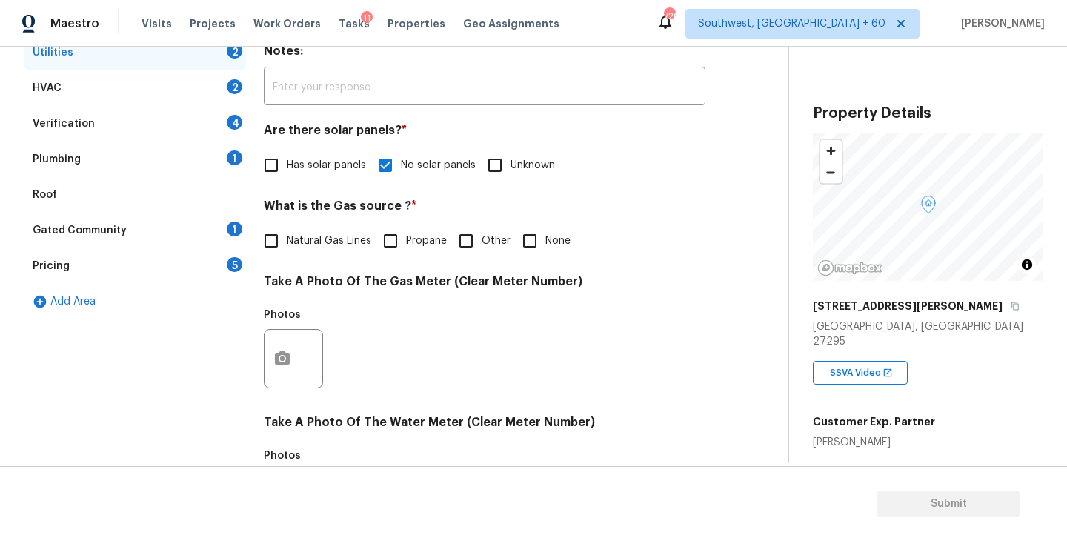
click at [123, 163] on div "Plumbing 1" at bounding box center [135, 160] width 222 height 36
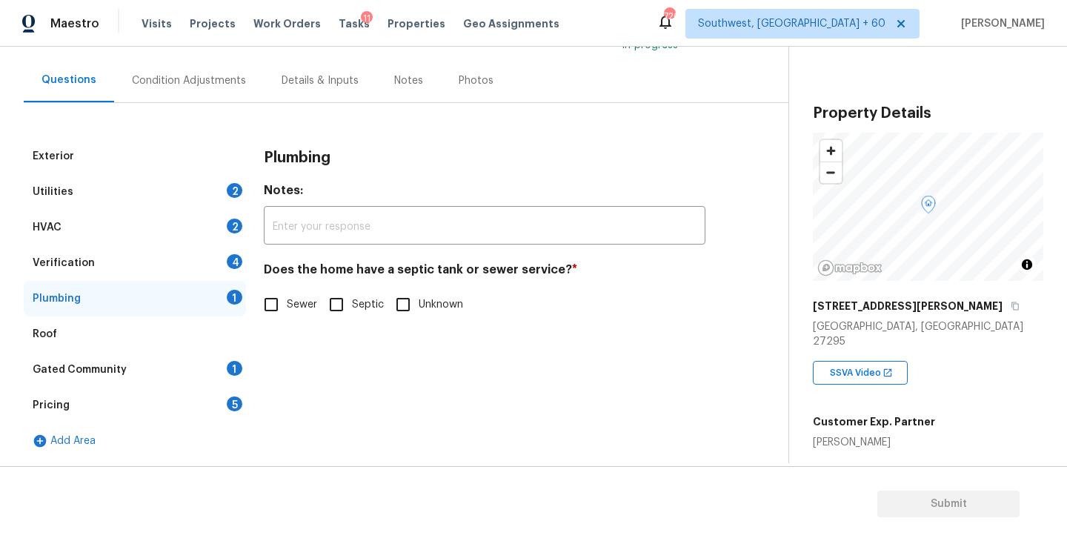
scroll to position [122, 0]
click at [289, 311] on span "Sewer" at bounding box center [302, 305] width 30 height 16
click at [287, 311] on input "Sewer" at bounding box center [271, 304] width 31 height 31
checkbox input "true"
click at [173, 377] on div "Gated Community 1" at bounding box center [135, 370] width 222 height 36
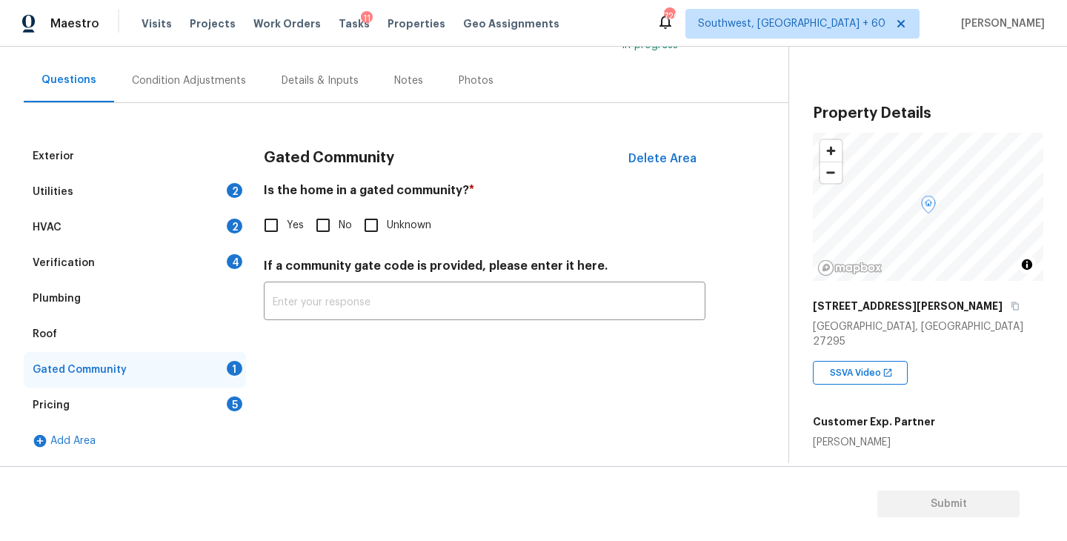
click at [319, 245] on div "Gated Community Delete Area Is the home in a gated community? * Yes No Unknown …" at bounding box center [485, 238] width 442 height 199
click at [323, 228] on input "No" at bounding box center [323, 225] width 31 height 31
checkbox input "true"
click at [221, 93] on div "Condition Adjustments" at bounding box center [189, 81] width 150 height 44
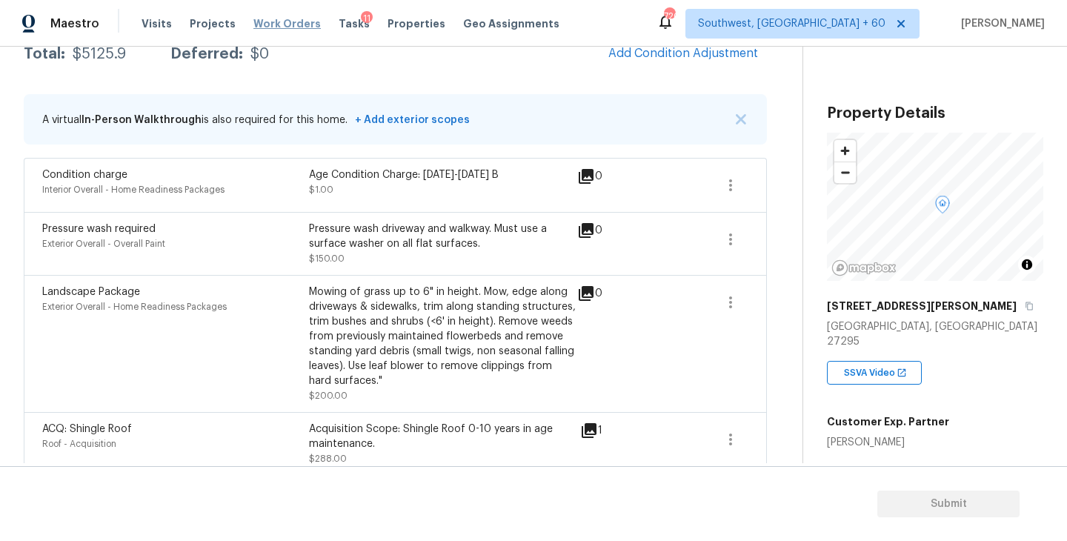
scroll to position [214, 0]
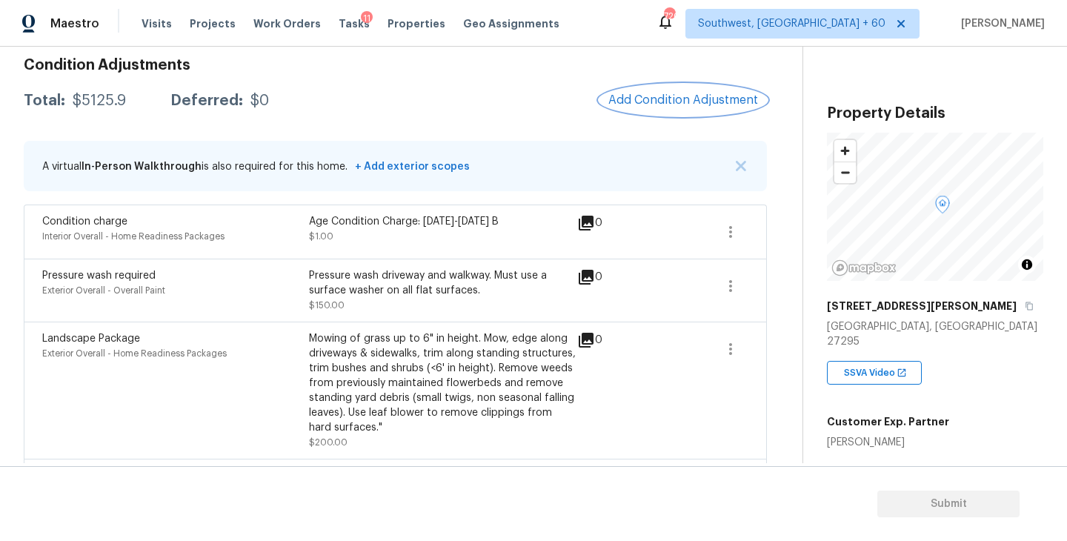
click at [714, 102] on span "Add Condition Adjustment" at bounding box center [684, 99] width 150 height 13
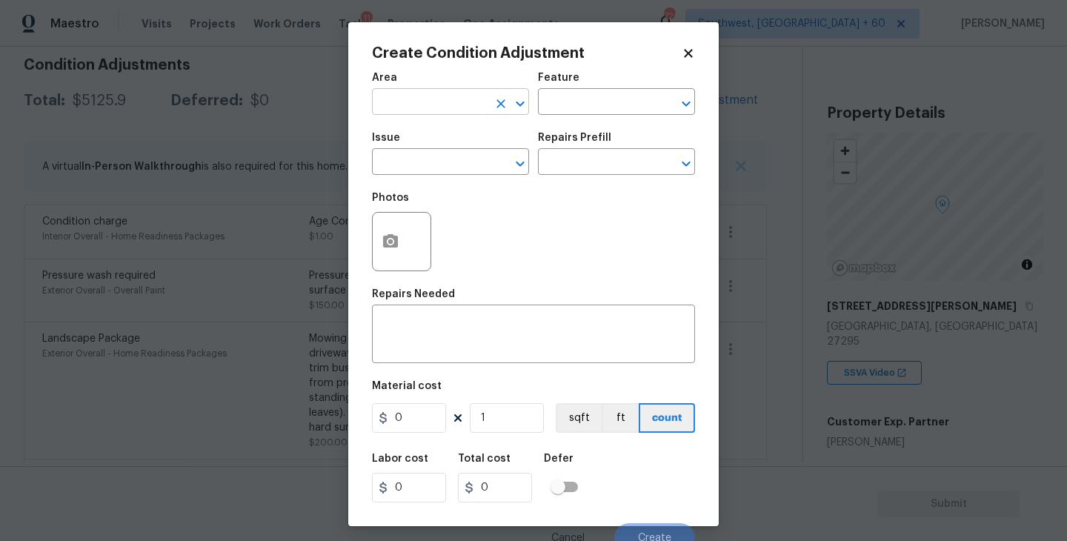
click at [437, 92] on input "text" at bounding box center [430, 103] width 116 height 23
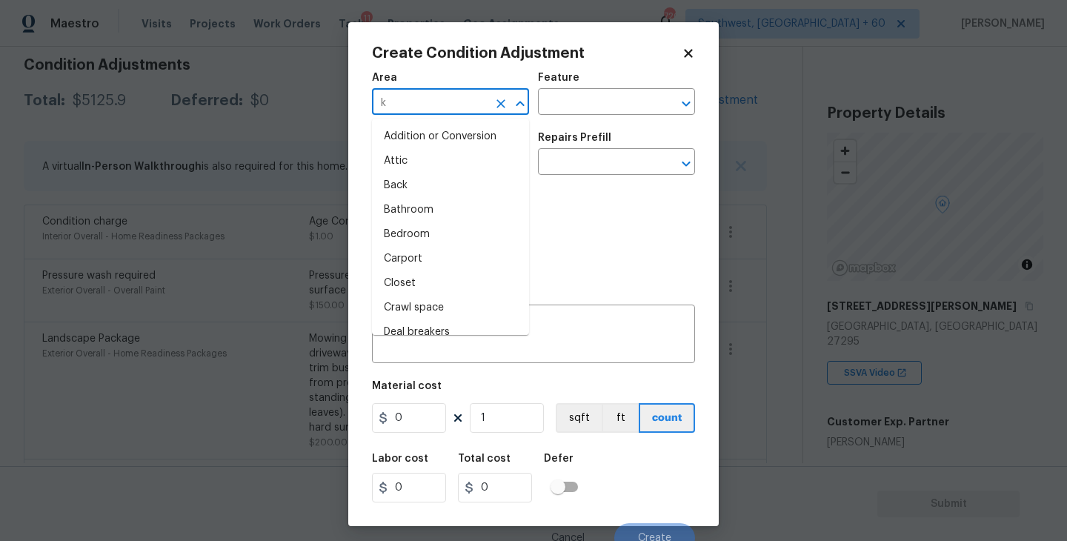
type input "ki"
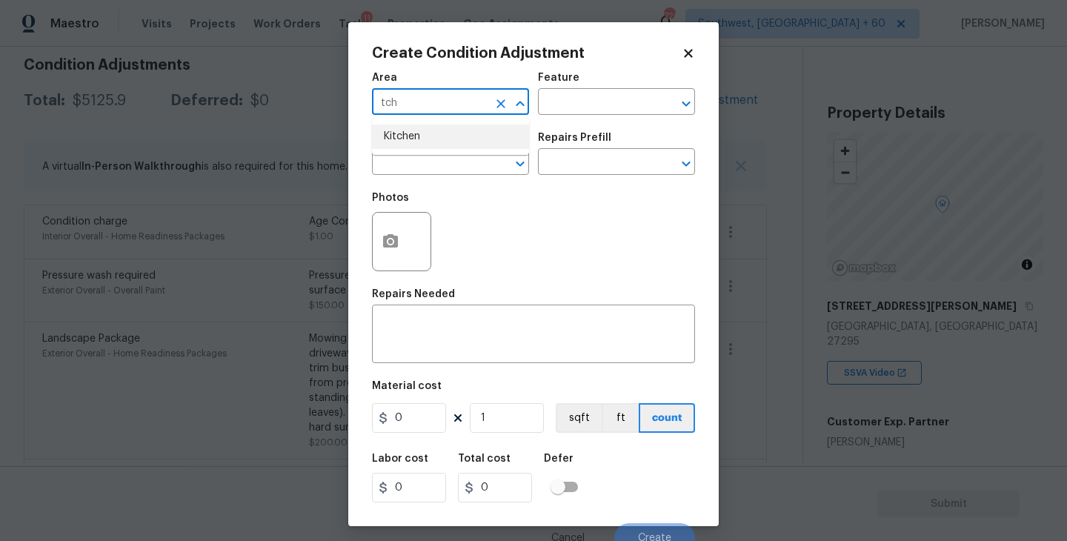
click at [451, 139] on li "Kitchen" at bounding box center [450, 137] width 157 height 24
type input "Kitchen"
click at [559, 100] on input "text" at bounding box center [596, 103] width 116 height 23
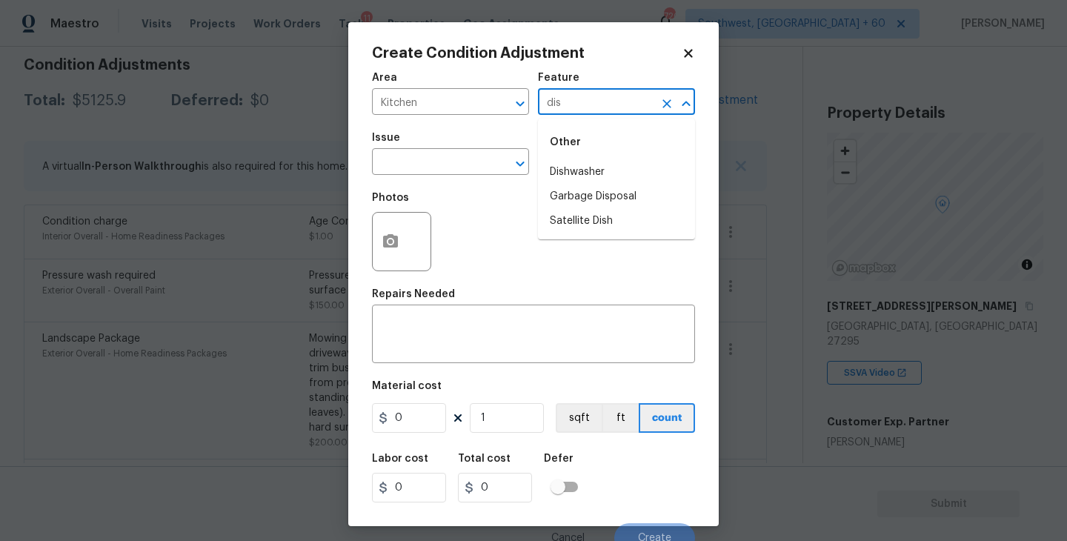
click at [563, 171] on li "Dishwasher" at bounding box center [616, 172] width 157 height 24
type input "Dishwasher"
click at [475, 172] on input "text" at bounding box center [430, 163] width 116 height 23
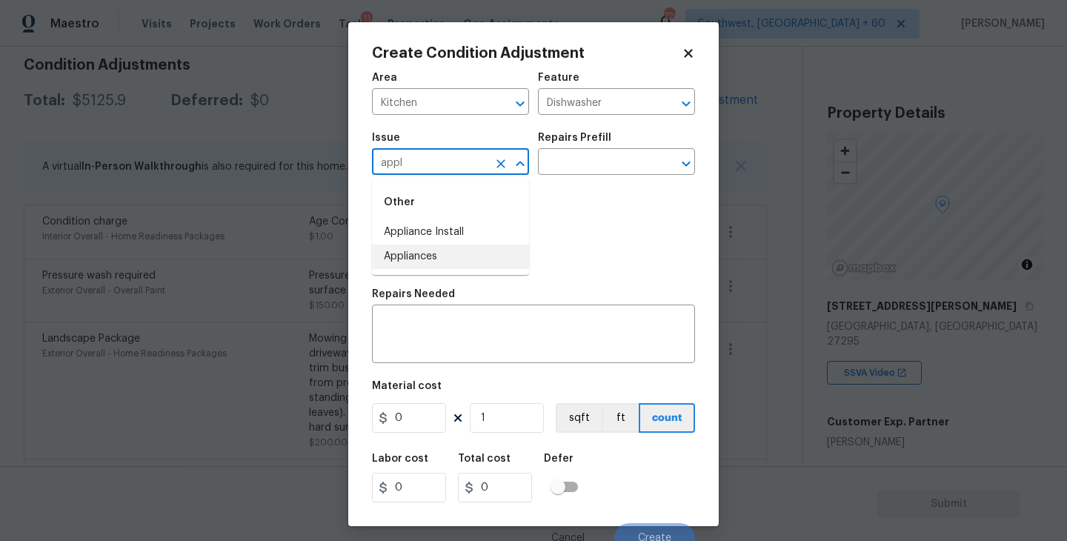
click at [478, 248] on li "Appliances" at bounding box center [450, 257] width 157 height 24
type input "Appliances"
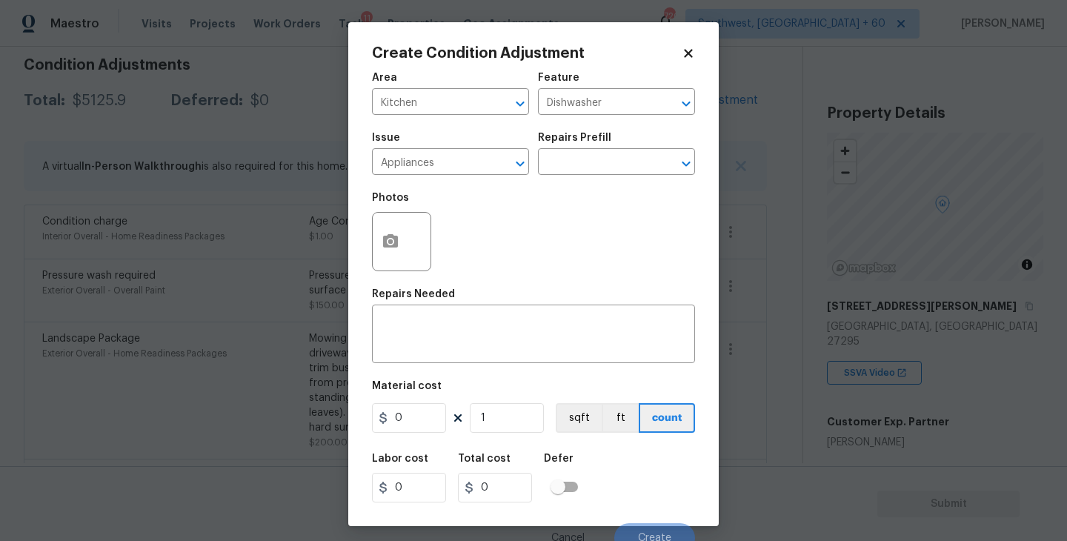
click at [547, 195] on div "Photos" at bounding box center [533, 232] width 323 height 96
click at [583, 176] on div "Issue Appliances ​ Repairs Prefill ​" at bounding box center [533, 154] width 323 height 60
click at [587, 175] on input "text" at bounding box center [596, 163] width 116 height 23
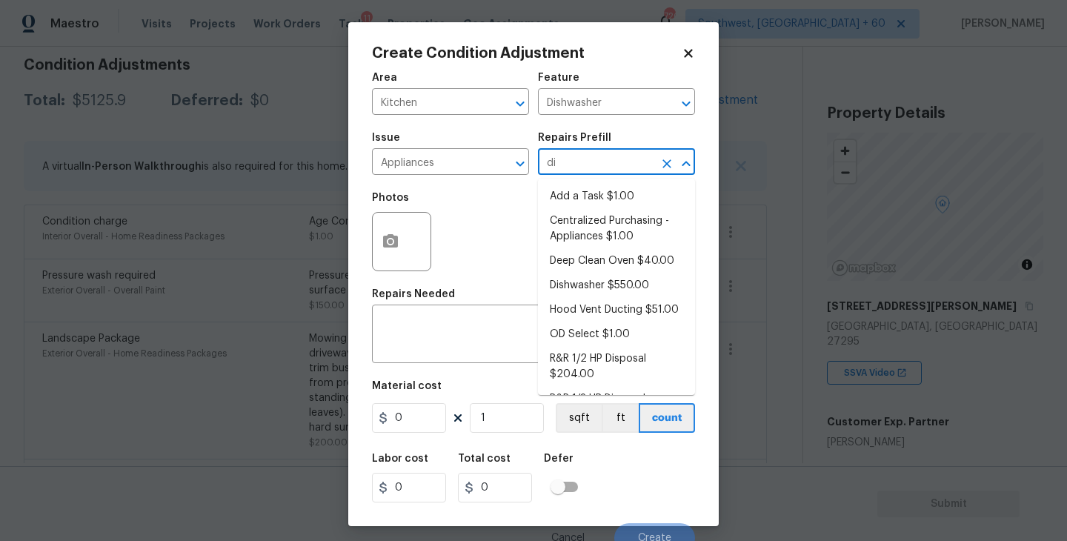
type input "dis"
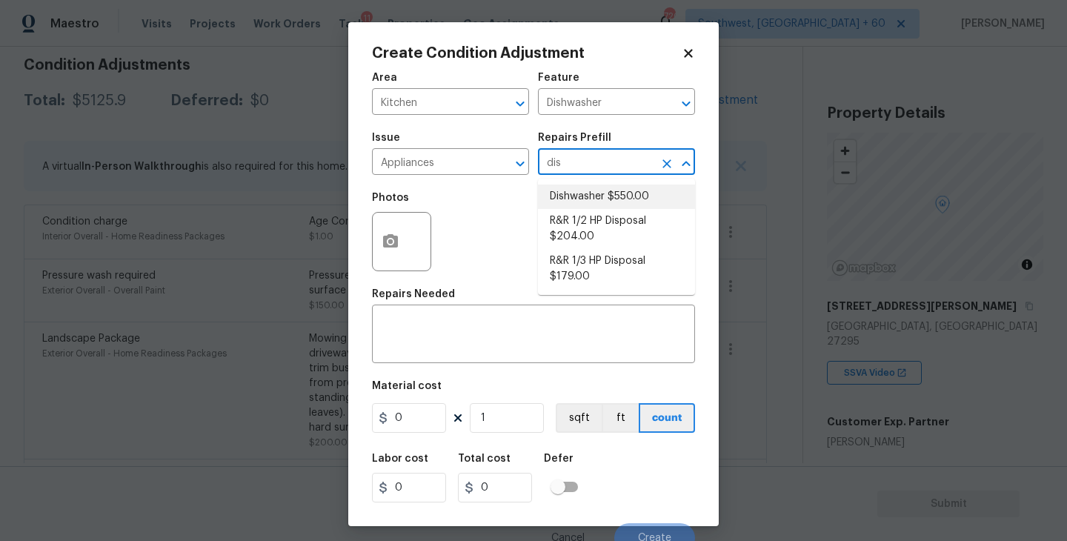
click at [594, 199] on li "Dishwasher $550.00" at bounding box center [616, 197] width 157 height 24
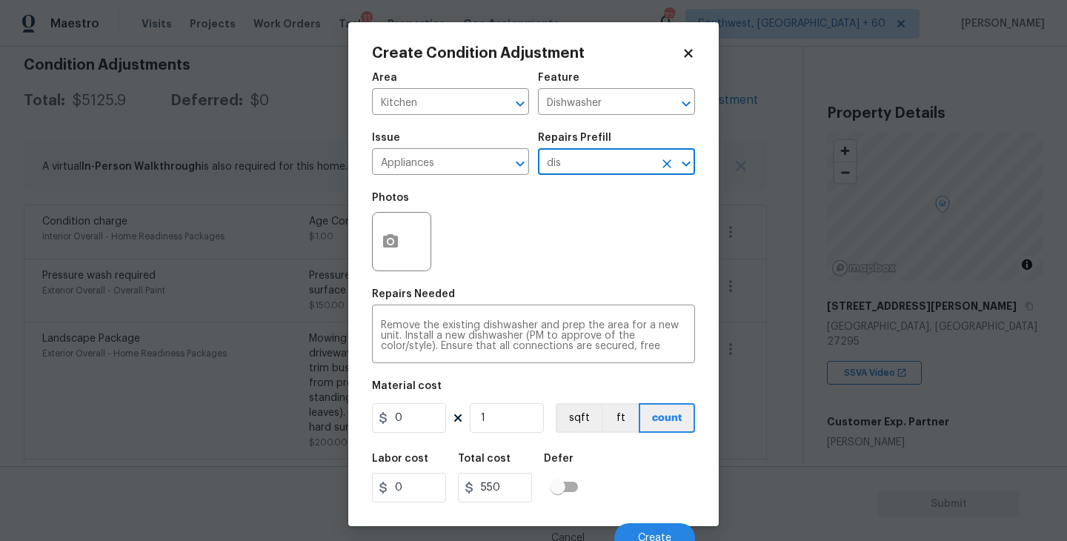
type input "Appliances"
type textarea "Remove the existing dishwasher and prep the area for a new unit. Install a new …"
type input "550"
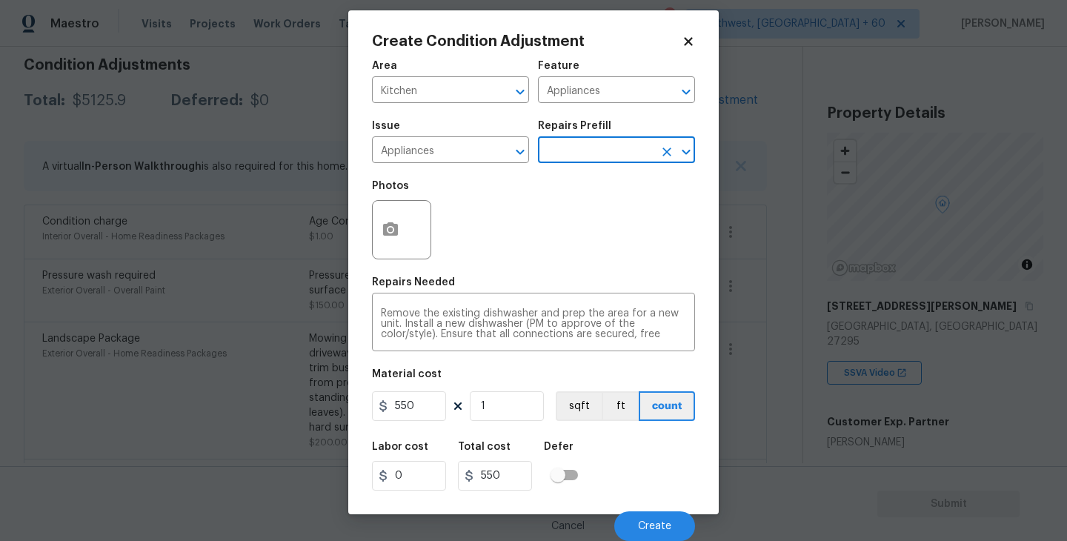
click at [626, 509] on div "Cancel Create" at bounding box center [533, 521] width 323 height 42
click at [652, 521] on span "Create" at bounding box center [654, 526] width 33 height 11
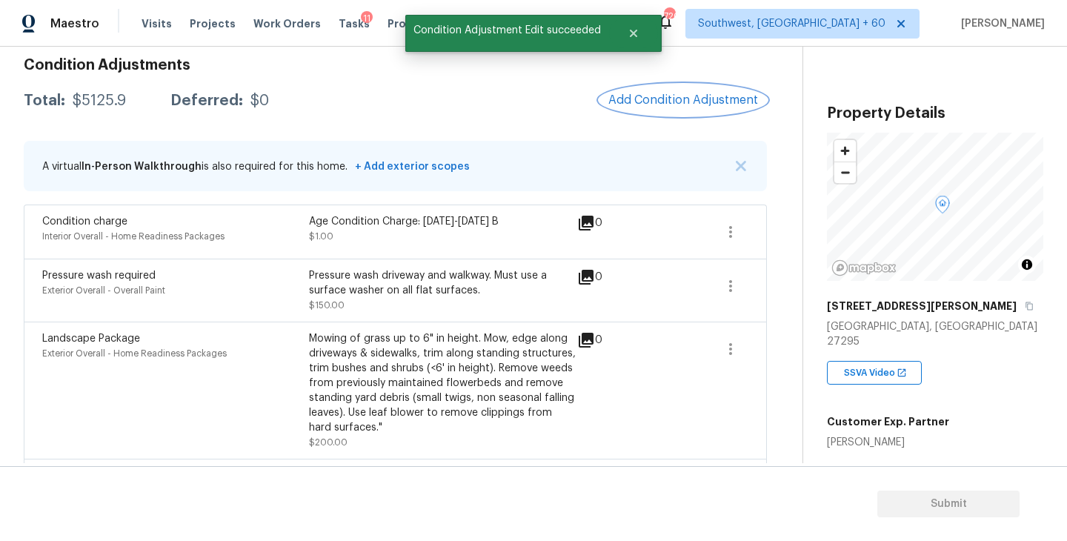
scroll to position [0, 0]
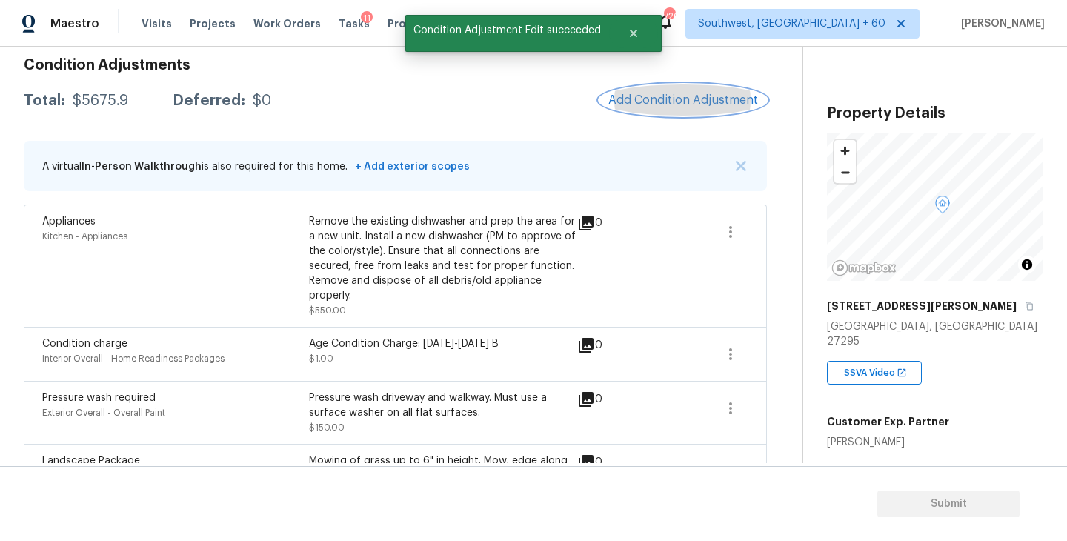
click at [685, 110] on button "Add Condition Adjustment" at bounding box center [684, 99] width 168 height 31
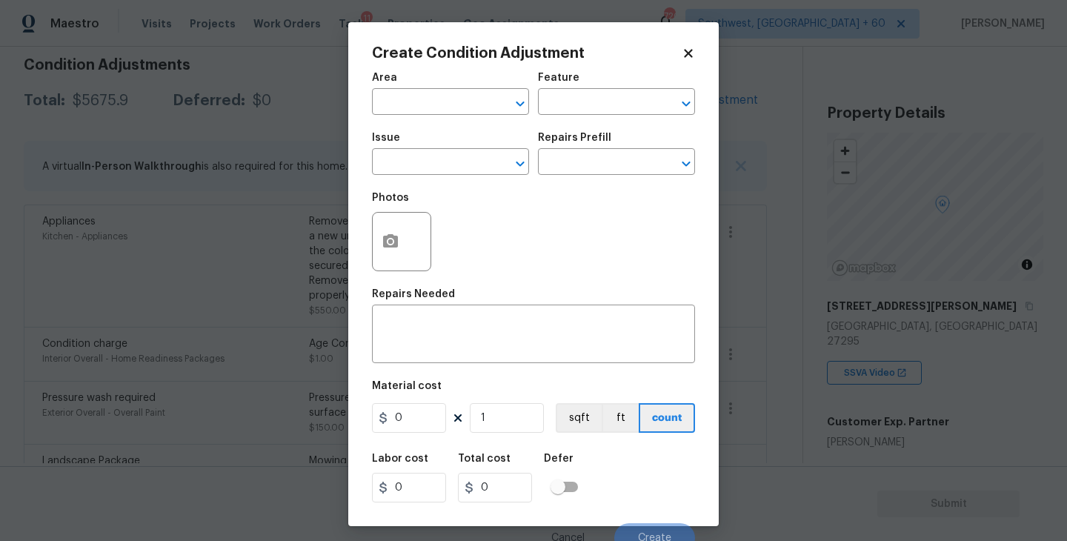
click at [296, 225] on body "Maestro Visits Projects Work Orders Tasks 11 Properties Geo Assignments 720 Sou…" at bounding box center [533, 270] width 1067 height 541
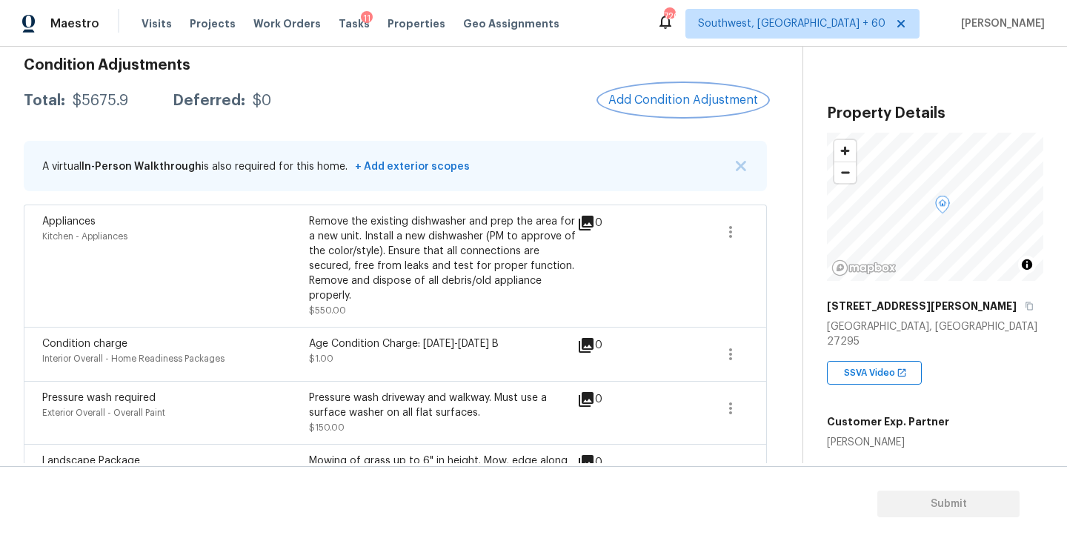
click at [672, 87] on button "Add Condition Adjustment" at bounding box center [684, 99] width 168 height 31
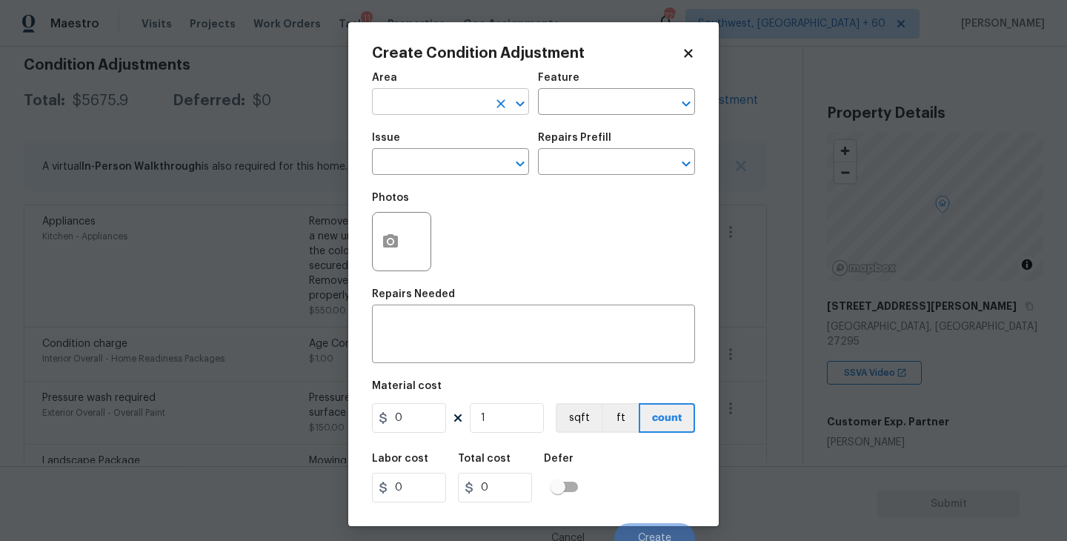
click at [450, 105] on input "text" at bounding box center [430, 103] width 116 height 23
click at [455, 156] on li "Exterior Overall" at bounding box center [450, 161] width 157 height 24
type input "Exterior Overall"
click at [580, 94] on input "text" at bounding box center [596, 103] width 116 height 23
click at [580, 159] on div "Other" at bounding box center [616, 143] width 157 height 36
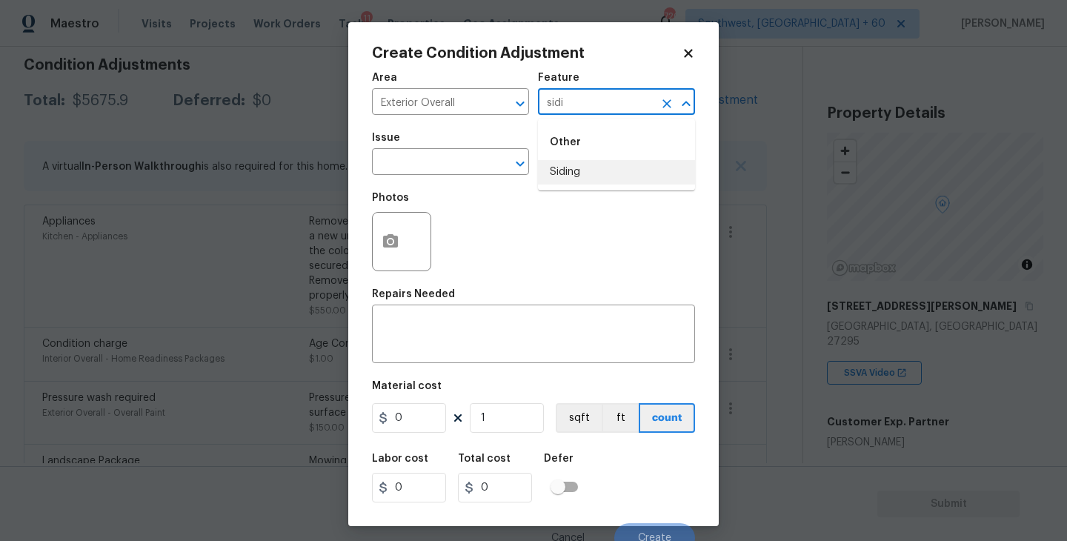
click at [569, 172] on li "Siding" at bounding box center [616, 172] width 157 height 24
type input "Siding"
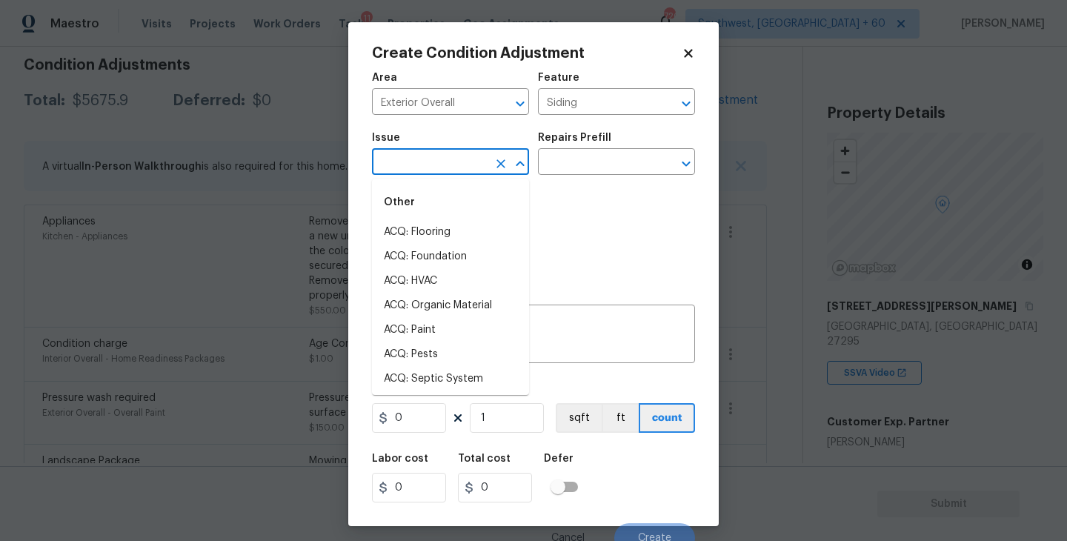
drag, startPoint x: 471, startPoint y: 163, endPoint x: 448, endPoint y: 163, distance: 23.7
click at [448, 163] on input "text" at bounding box center [430, 163] width 116 height 23
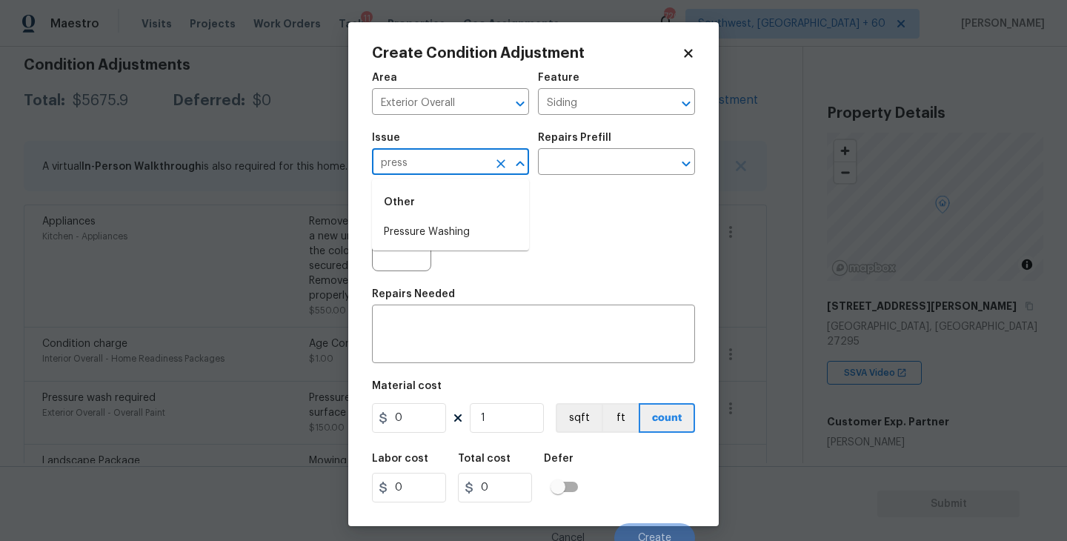
click at [448, 220] on li "Pressure Washing" at bounding box center [450, 232] width 157 height 24
type input "Pressure Washing"
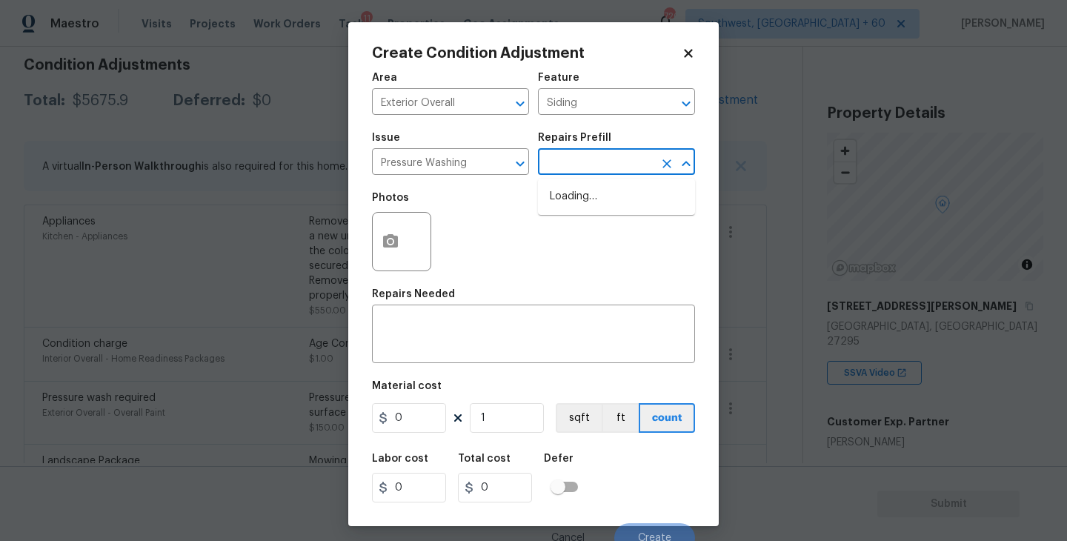
click at [630, 153] on input "text" at bounding box center [596, 163] width 116 height 23
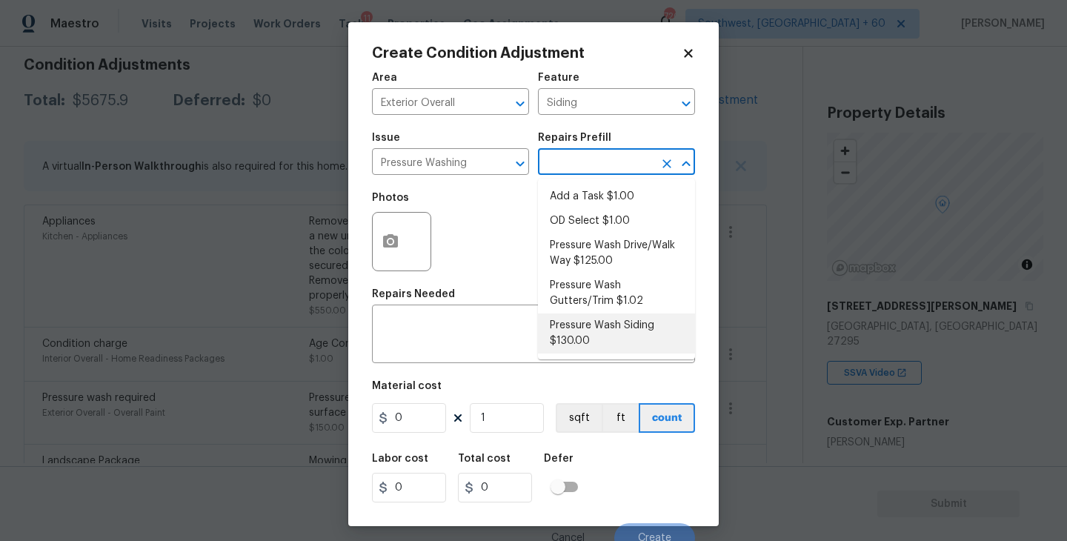
click at [602, 325] on li "Pressure Wash Siding $130.00" at bounding box center [616, 334] width 157 height 40
type textarea "Protect areas as needed for pressure washing. Pressure wash the siding on the h…"
type input "130"
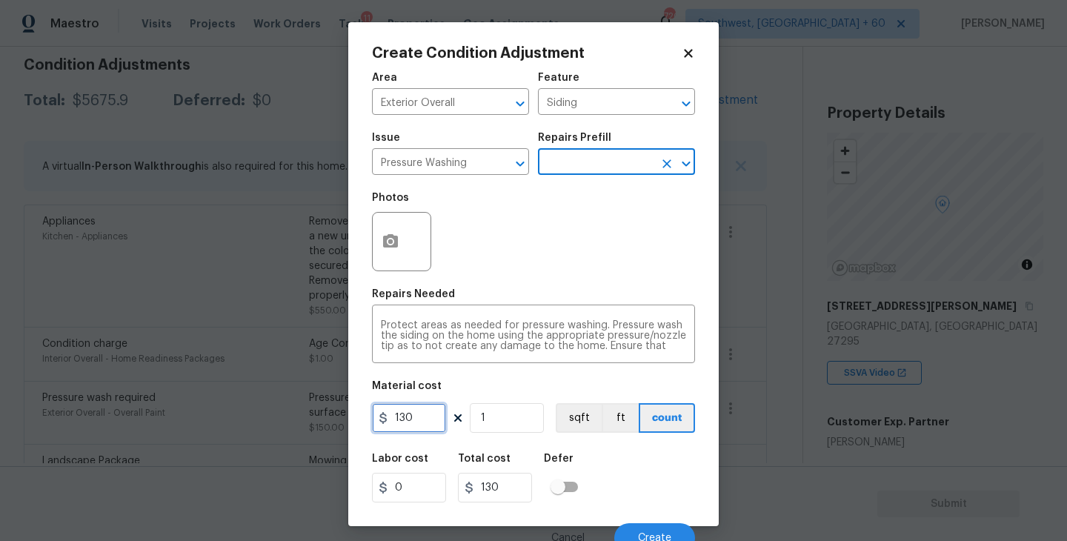
drag, startPoint x: 413, startPoint y: 418, endPoint x: 305, endPoint y: 418, distance: 107.5
click at [305, 418] on div "Create Condition Adjustment Area Exterior Overall ​ Feature Siding ​ Issue Pres…" at bounding box center [533, 270] width 1067 height 541
type input "200"
click at [405, 245] on button "button" at bounding box center [391, 242] width 36 height 58
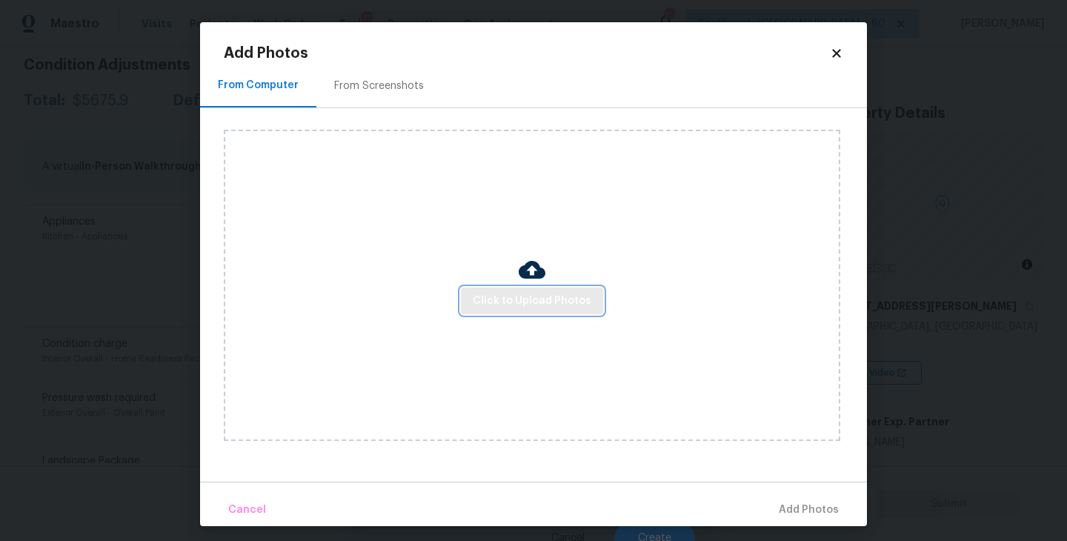
click at [501, 289] on button "Click to Upload Photos" at bounding box center [532, 301] width 142 height 27
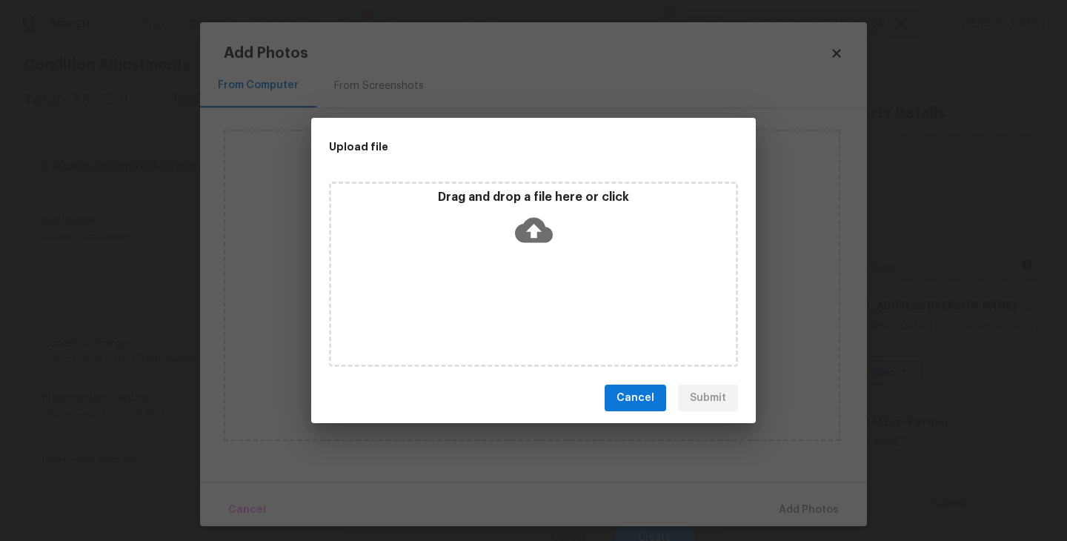
click at [528, 261] on div "Drag and drop a file here or click" at bounding box center [533, 274] width 409 height 185
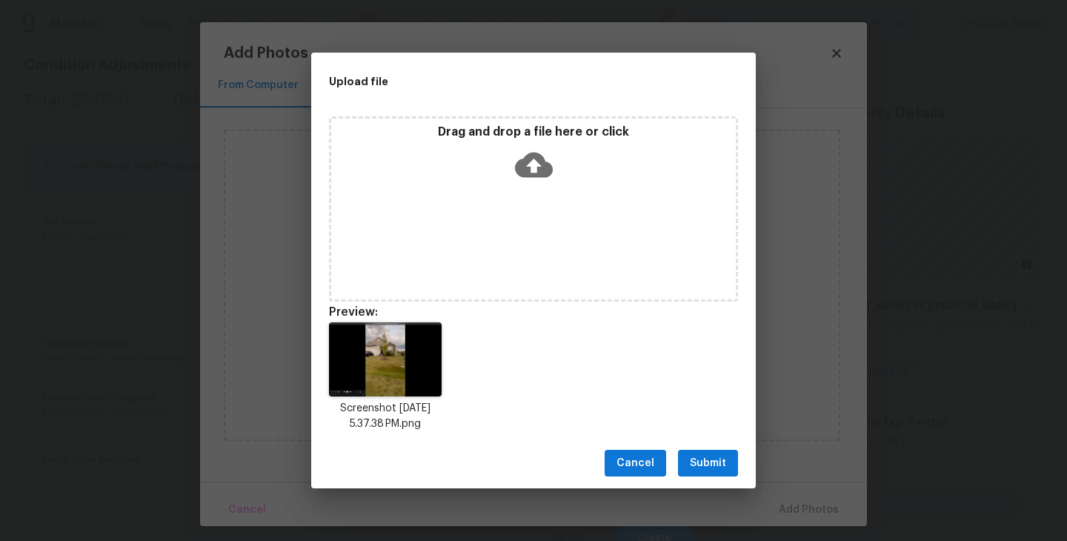
click at [703, 469] on span "Submit" at bounding box center [708, 463] width 36 height 19
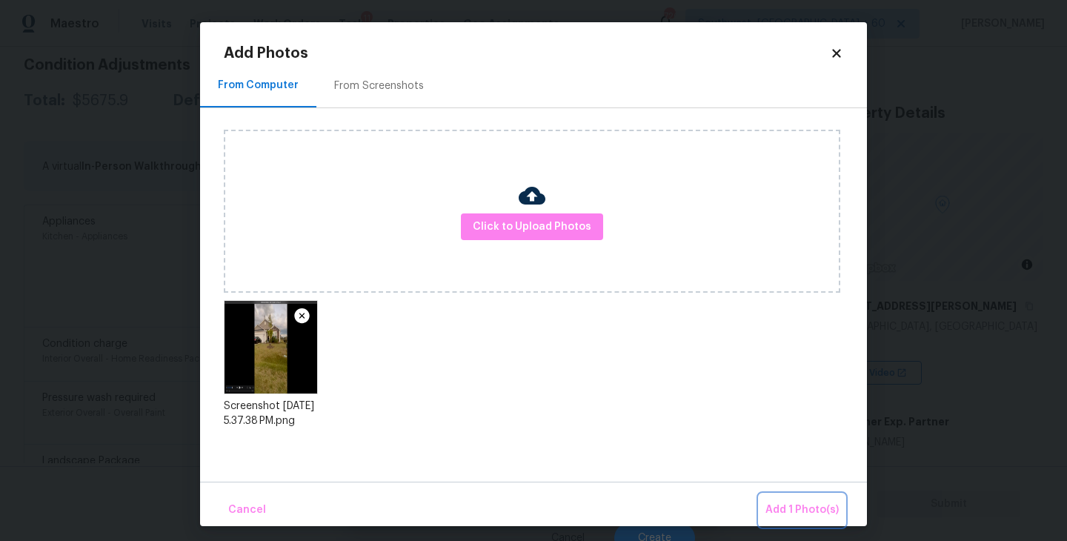
click at [780, 503] on span "Add 1 Photo(s)" at bounding box center [802, 510] width 73 height 19
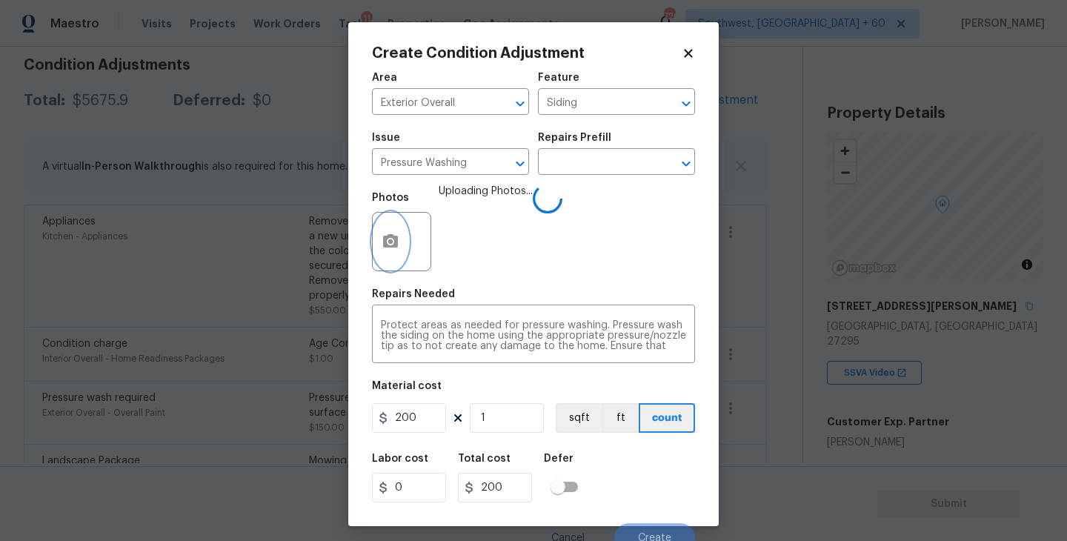
scroll to position [13, 0]
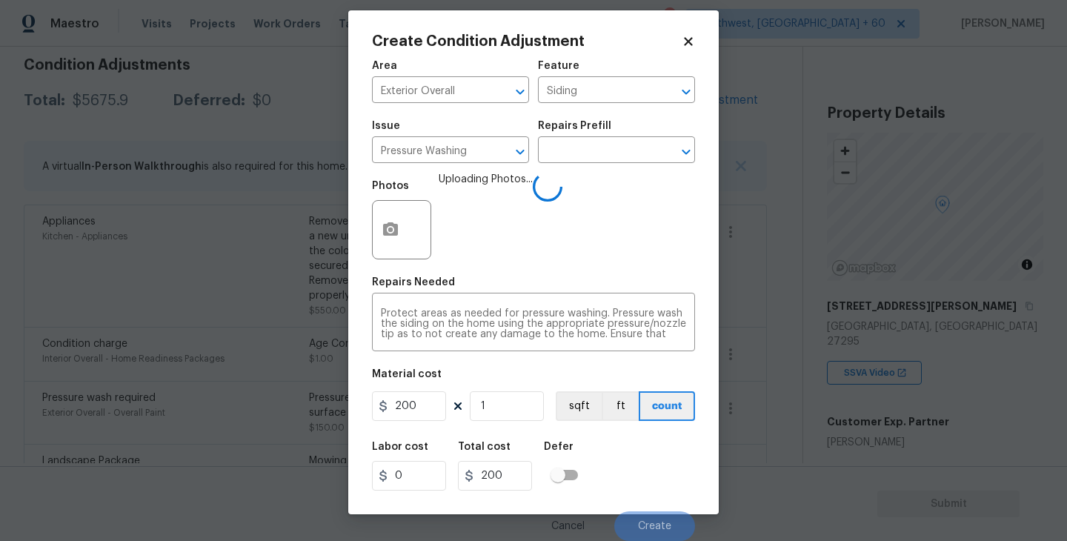
click at [649, 443] on div "Labor cost 0 Total cost 200 Defer" at bounding box center [533, 466] width 323 height 67
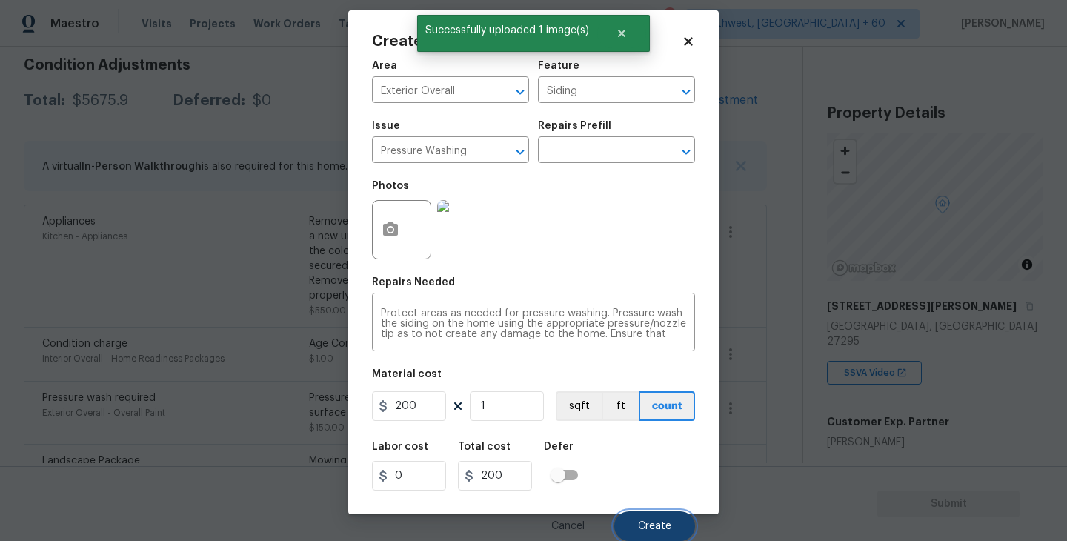
click at [643, 528] on span "Create" at bounding box center [654, 526] width 33 height 11
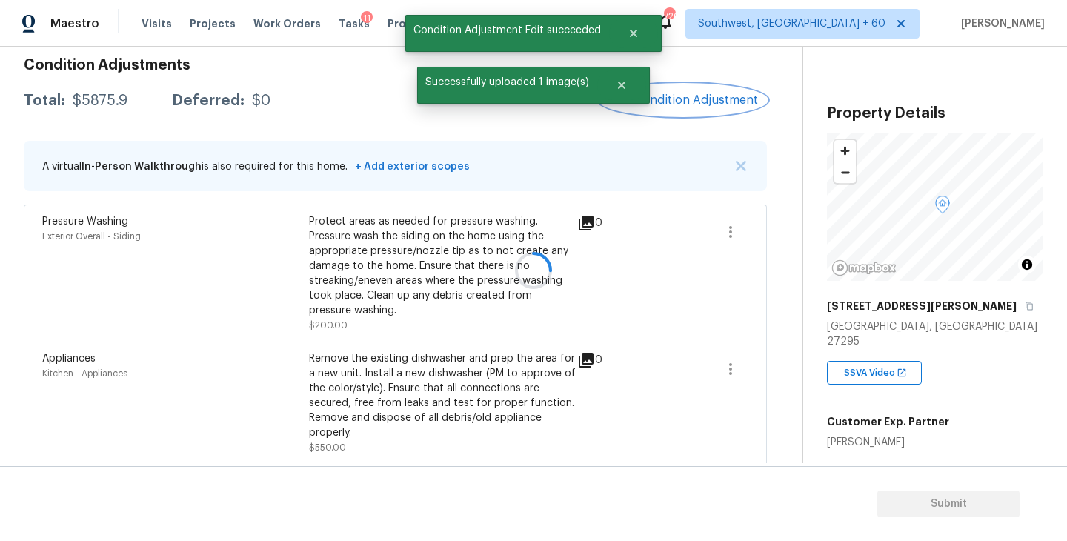
scroll to position [0, 0]
click at [675, 107] on button "Add Condition Adjustment" at bounding box center [684, 99] width 168 height 31
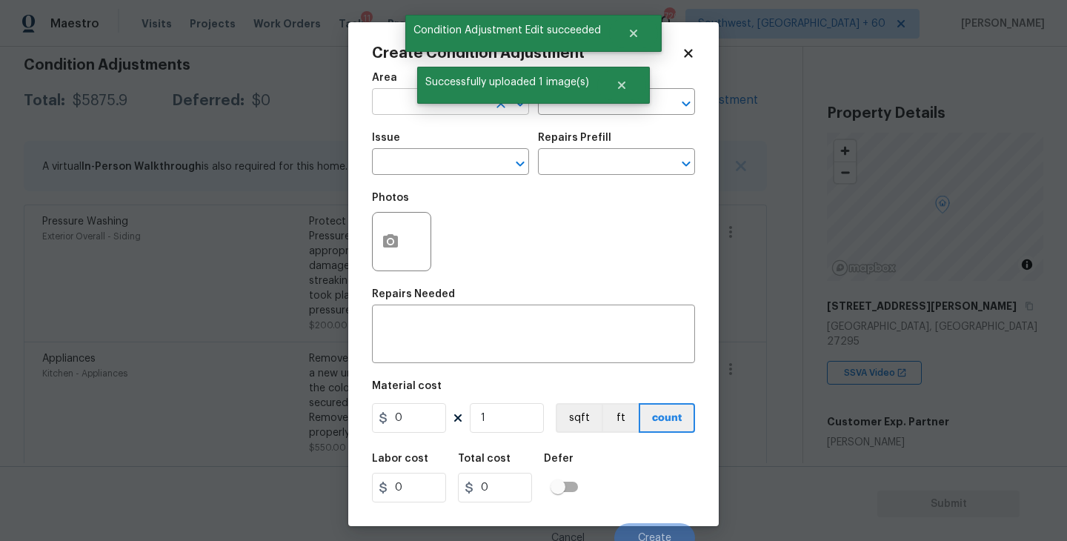
click at [385, 102] on input "text" at bounding box center [430, 103] width 116 height 23
click at [433, 163] on li "Exterior Overall" at bounding box center [450, 161] width 157 height 24
type input "Exterior Overall"
click at [571, 108] on input "text" at bounding box center [596, 103] width 116 height 23
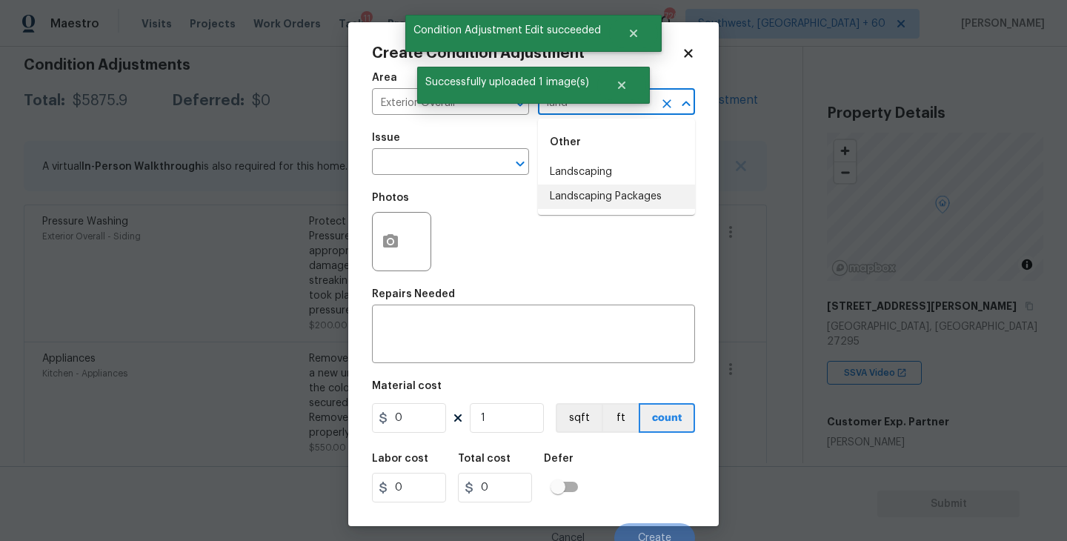
click at [601, 202] on li "Landscaping Packages" at bounding box center [616, 197] width 157 height 24
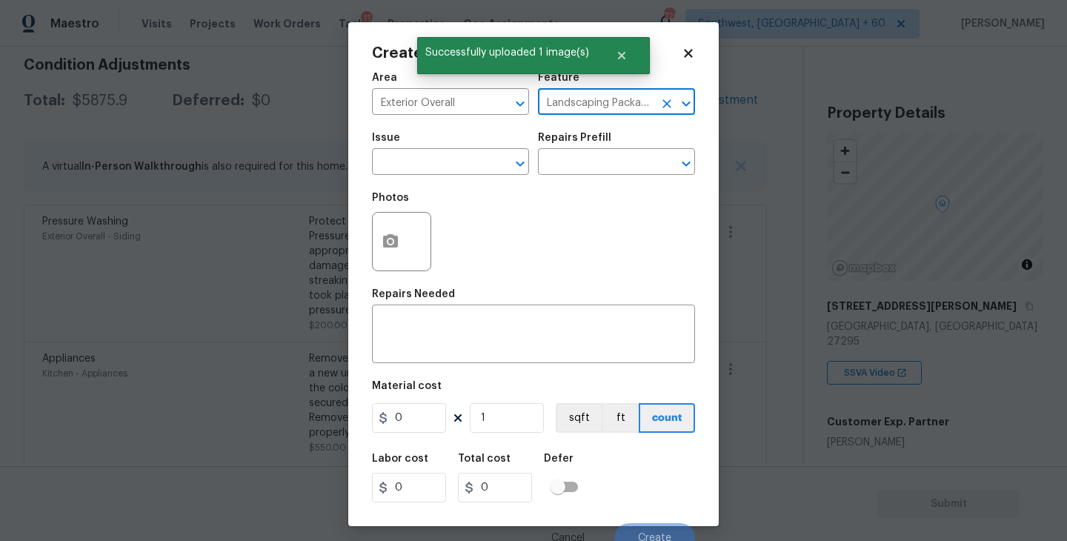
type input "Landscaping Packages"
click at [440, 177] on span "Issue ​" at bounding box center [450, 154] width 157 height 60
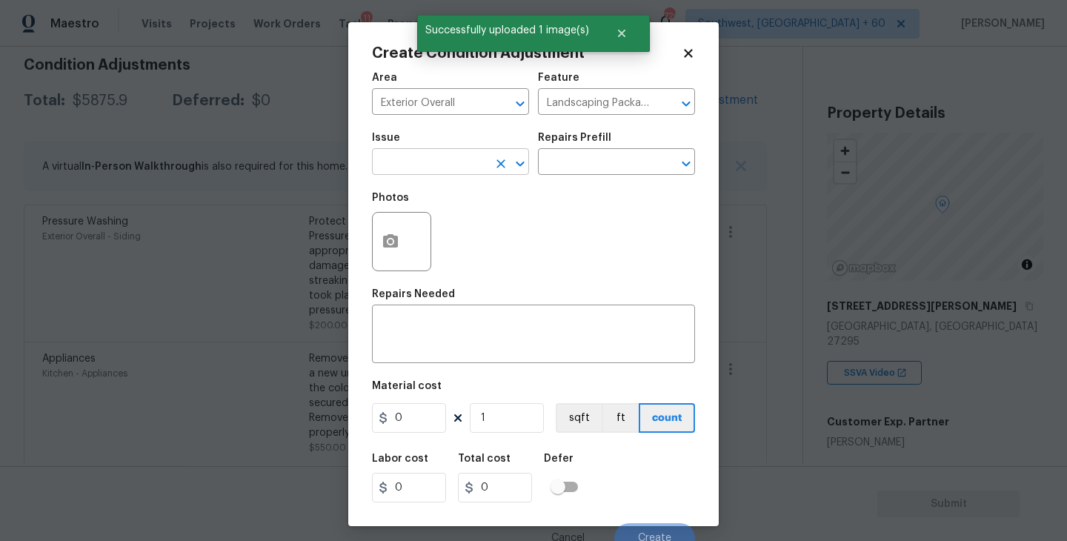
click at [411, 169] on input "text" at bounding box center [430, 163] width 116 height 23
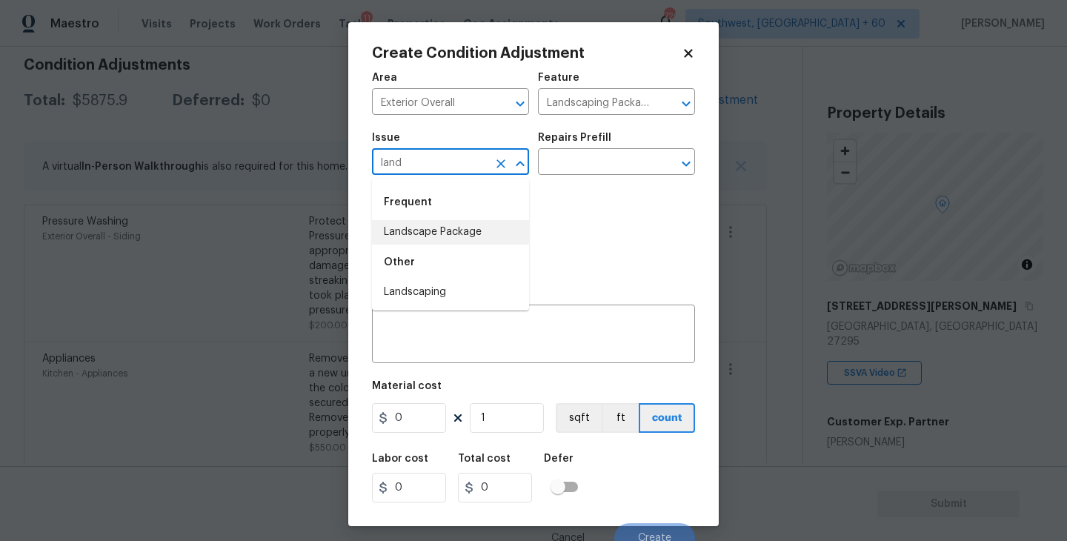
click at [440, 232] on li "Landscape Package" at bounding box center [450, 232] width 157 height 24
type input "Landscape Package"
click at [567, 168] on input "text" at bounding box center [596, 163] width 116 height 23
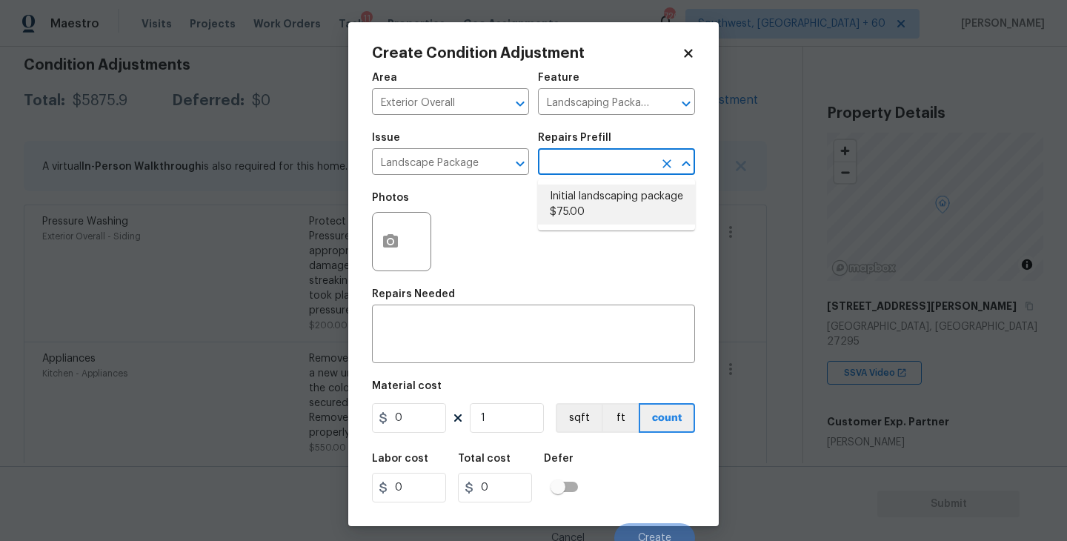
click at [589, 205] on li "Initial landscaping package $75.00" at bounding box center [616, 205] width 157 height 40
type input "Home Readiness Packages"
type textarea "Mowing of grass up to 6" in height. Mow, edge along driveways & sidewalks, trim…"
type input "75"
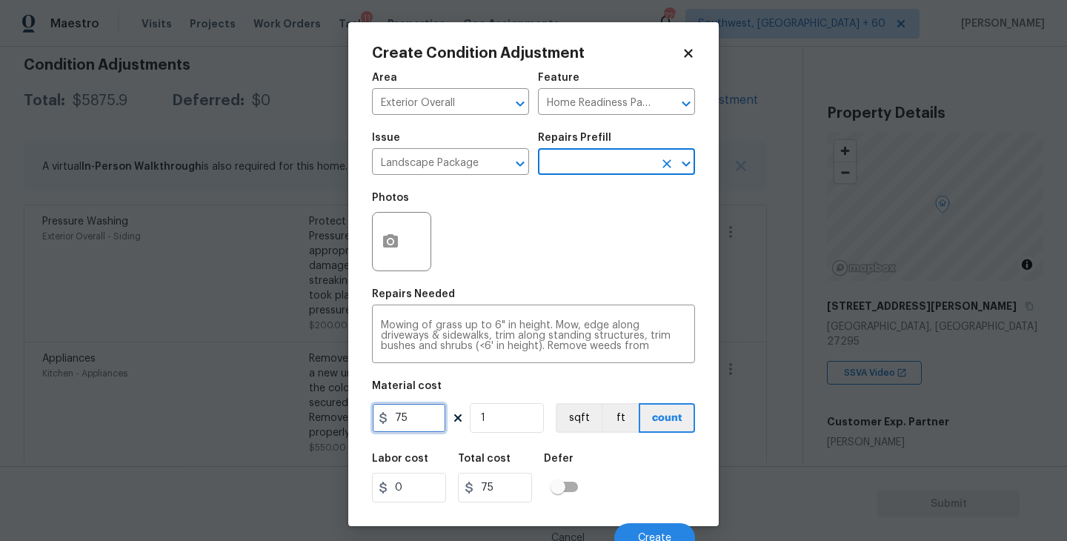
drag, startPoint x: 409, startPoint y: 421, endPoint x: 245, endPoint y: 431, distance: 164.1
click at [245, 431] on div "Create Condition Adjustment Area Exterior Overall ​ Feature Home Readiness Pack…" at bounding box center [533, 270] width 1067 height 541
type input "300"
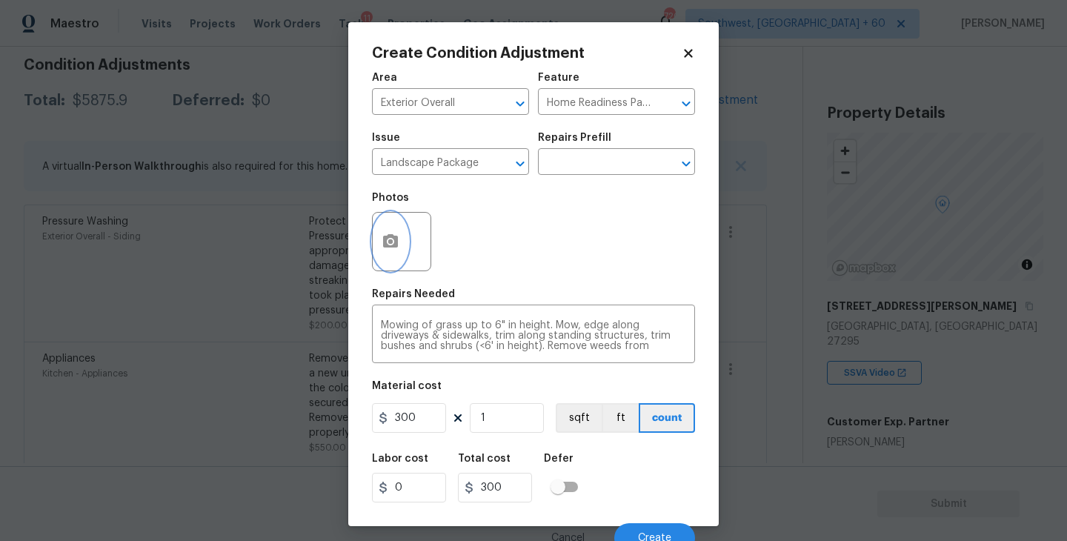
click at [391, 253] on button "button" at bounding box center [391, 242] width 36 height 58
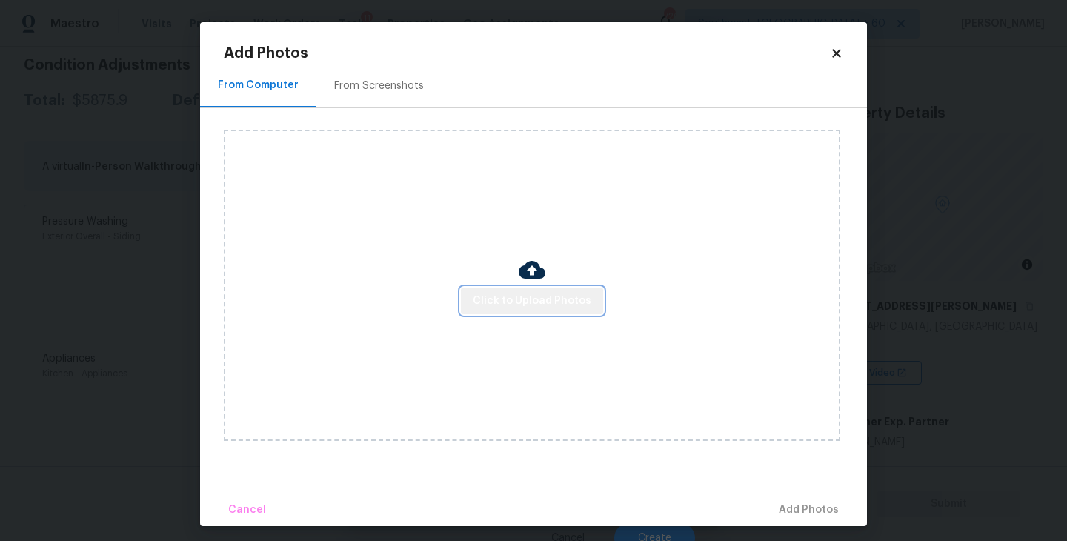
click at [561, 306] on span "Click to Upload Photos" at bounding box center [532, 301] width 119 height 19
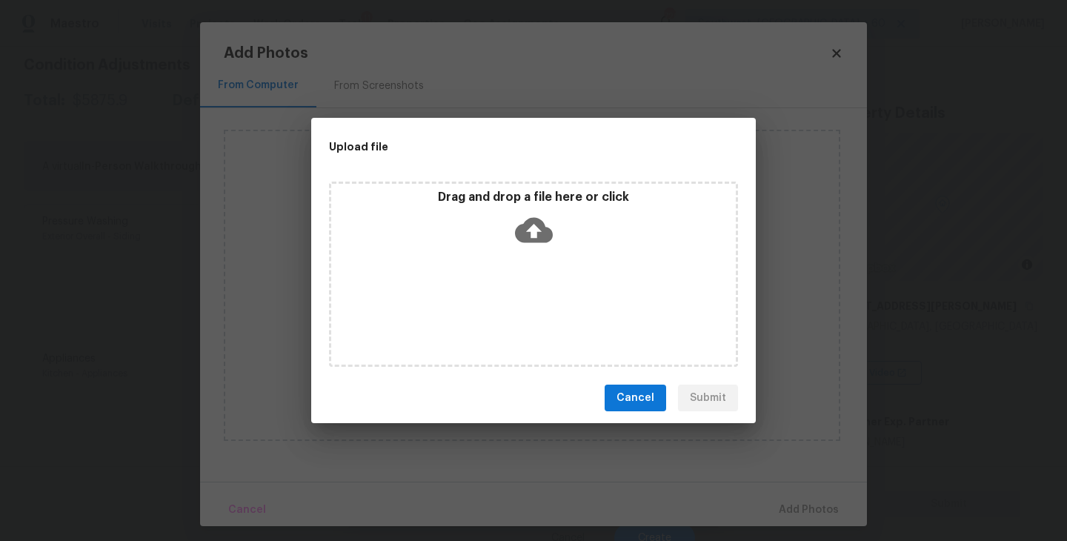
click at [561, 255] on div "Drag and drop a file here or click" at bounding box center [533, 274] width 409 height 185
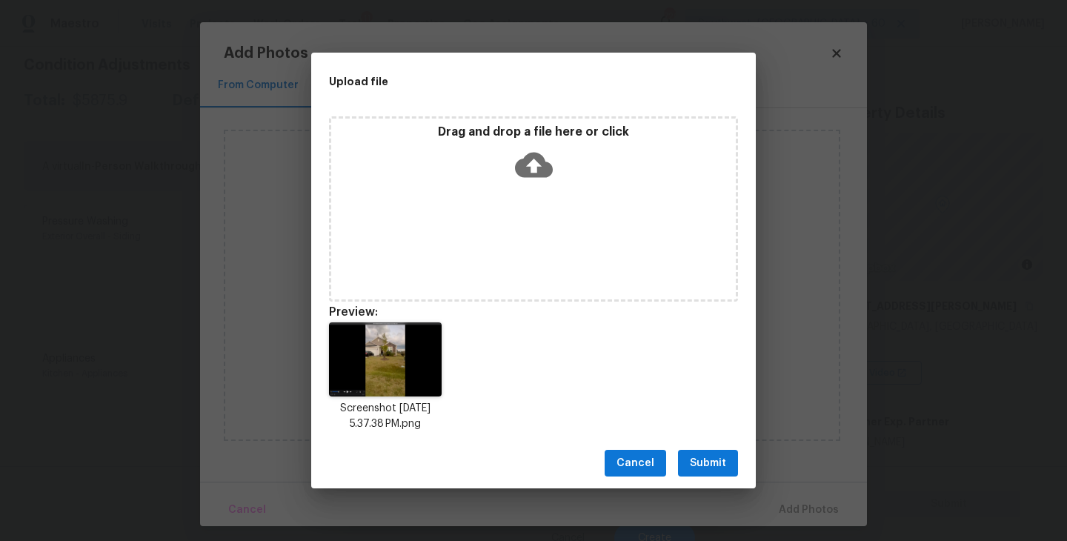
click at [702, 471] on span "Submit" at bounding box center [708, 463] width 36 height 19
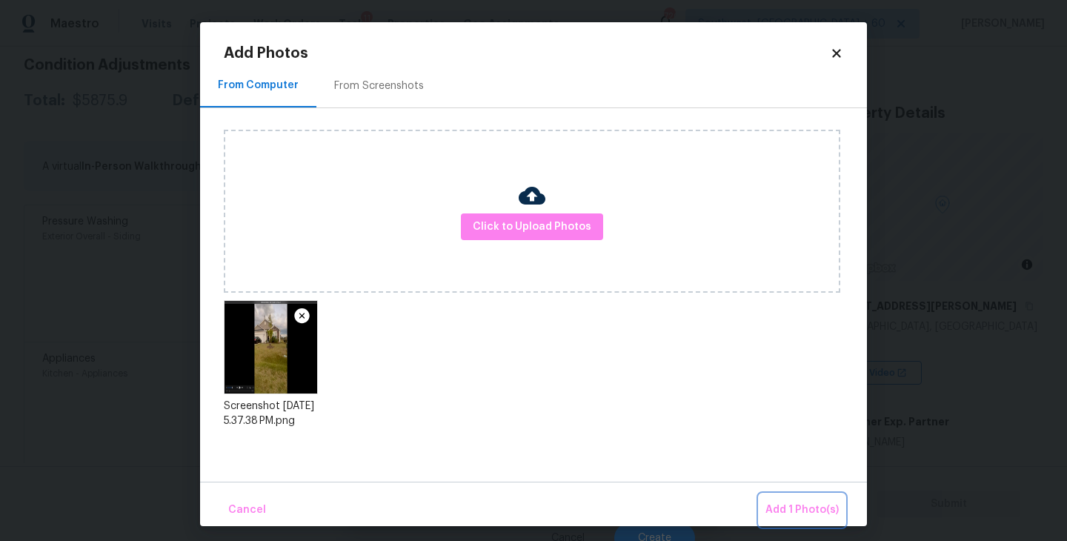
click at [774, 502] on span "Add 1 Photo(s)" at bounding box center [802, 510] width 73 height 19
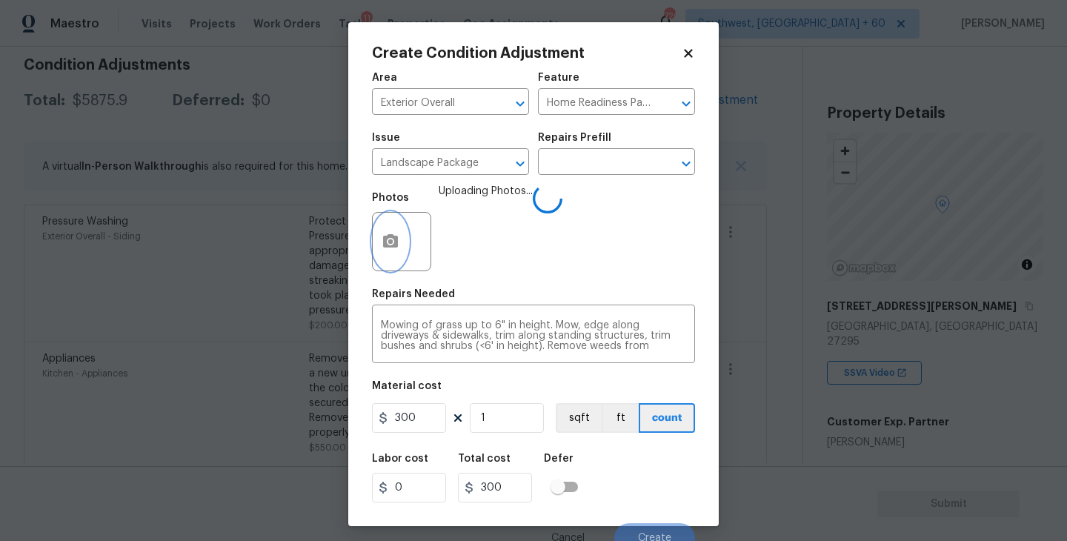
scroll to position [13, 0]
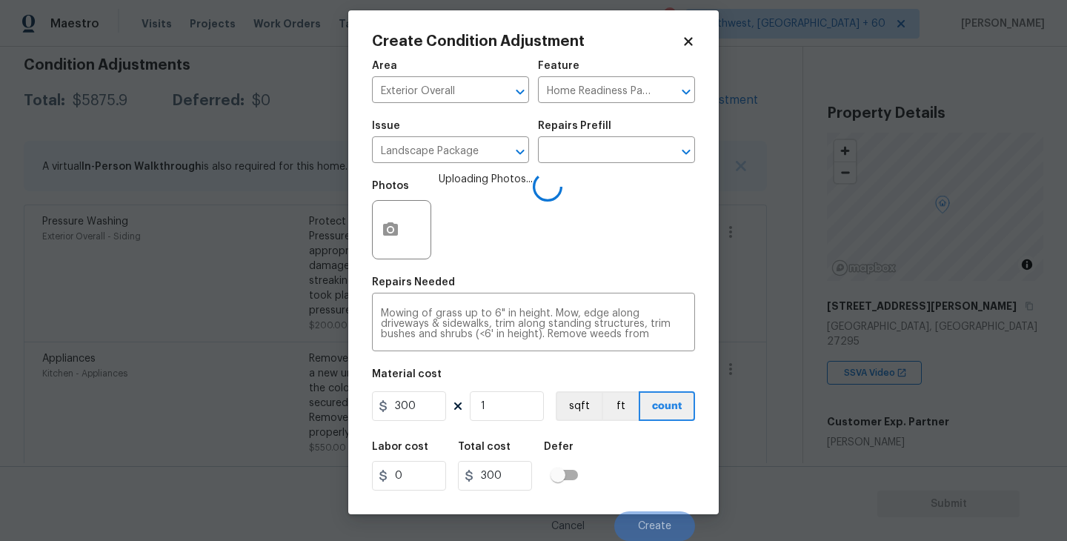
click at [674, 440] on div "Labor cost 0 Total cost 300 Defer" at bounding box center [533, 466] width 323 height 67
click at [636, 491] on div "Labor cost 0 Total cost 300 Defer" at bounding box center [533, 466] width 323 height 67
click at [636, 489] on div "Labor cost 0 Total cost 300 Defer" at bounding box center [533, 466] width 323 height 67
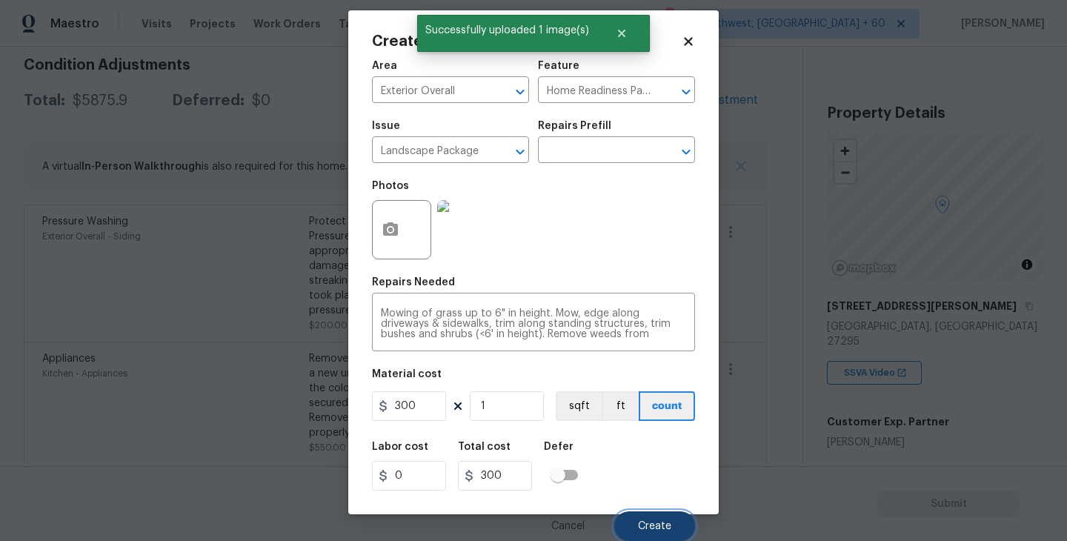
click at [649, 526] on span "Create" at bounding box center [654, 526] width 33 height 11
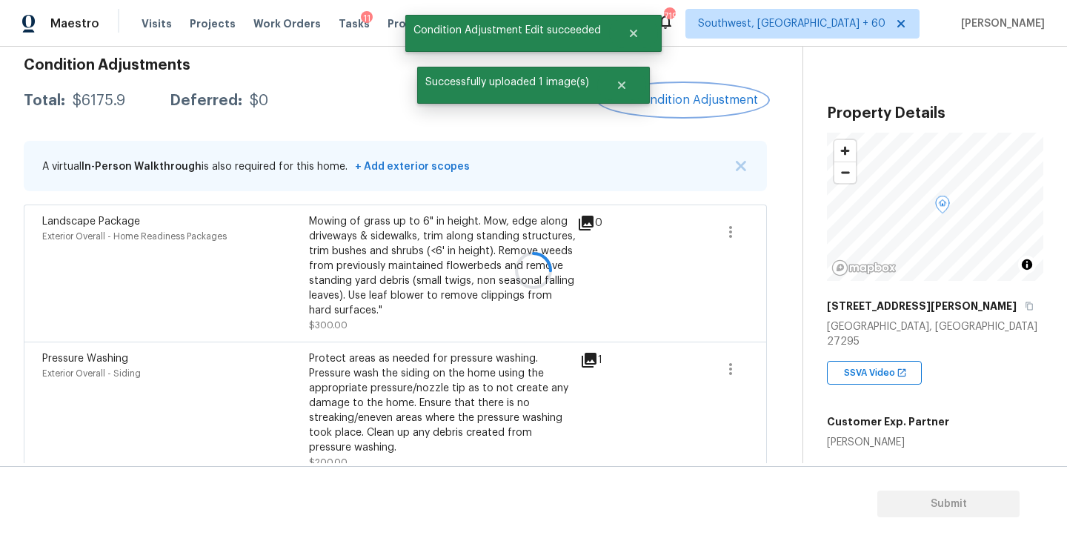
scroll to position [0, 0]
click at [699, 106] on span "Add Condition Adjustment" at bounding box center [684, 99] width 150 height 13
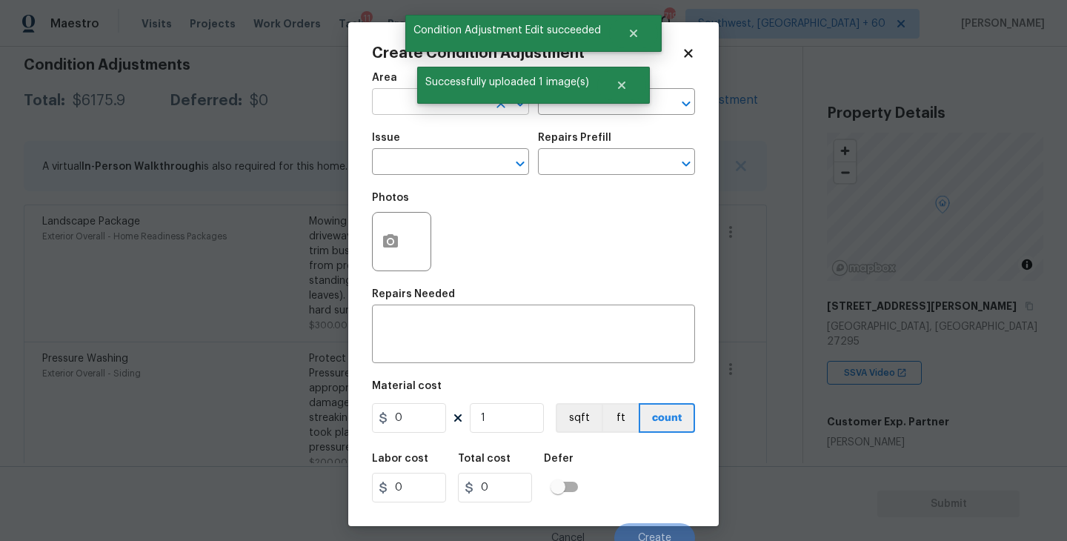
click at [391, 103] on input "text" at bounding box center [430, 103] width 116 height 23
click at [440, 168] on li "Exterior Overall" at bounding box center [450, 161] width 157 height 24
type input "Exterior Overall"
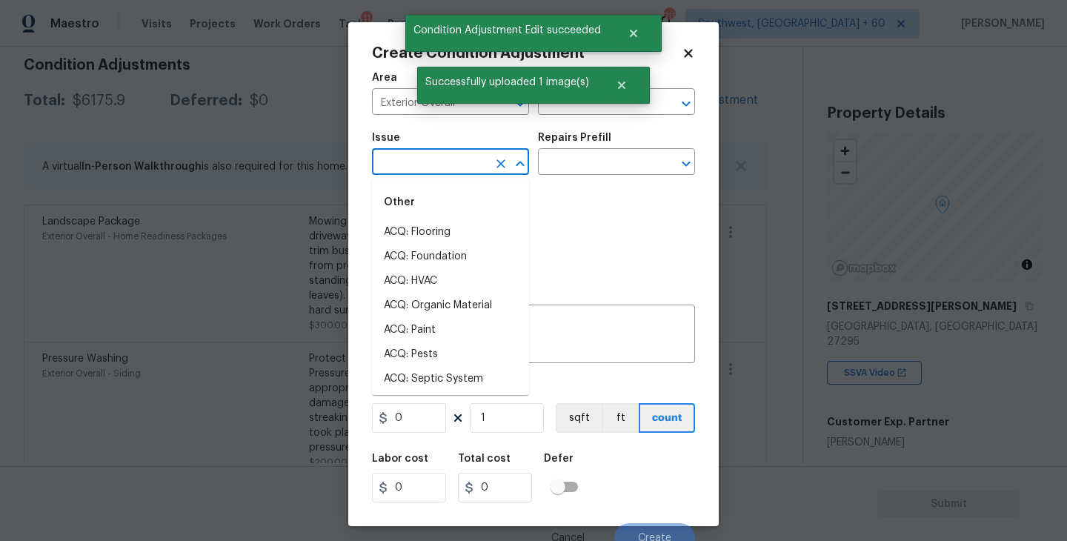
click at [440, 168] on input "text" at bounding box center [430, 163] width 116 height 23
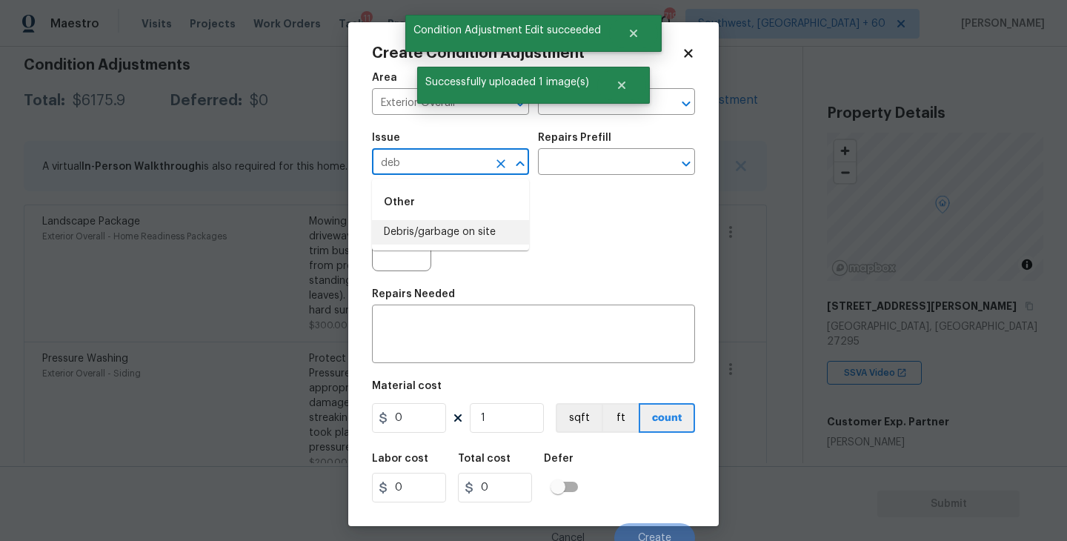
click at [454, 228] on li "Debris/garbage on site" at bounding box center [450, 232] width 157 height 24
type input "Debris/garbage on site"
click at [577, 168] on input "text" at bounding box center [596, 163] width 116 height 23
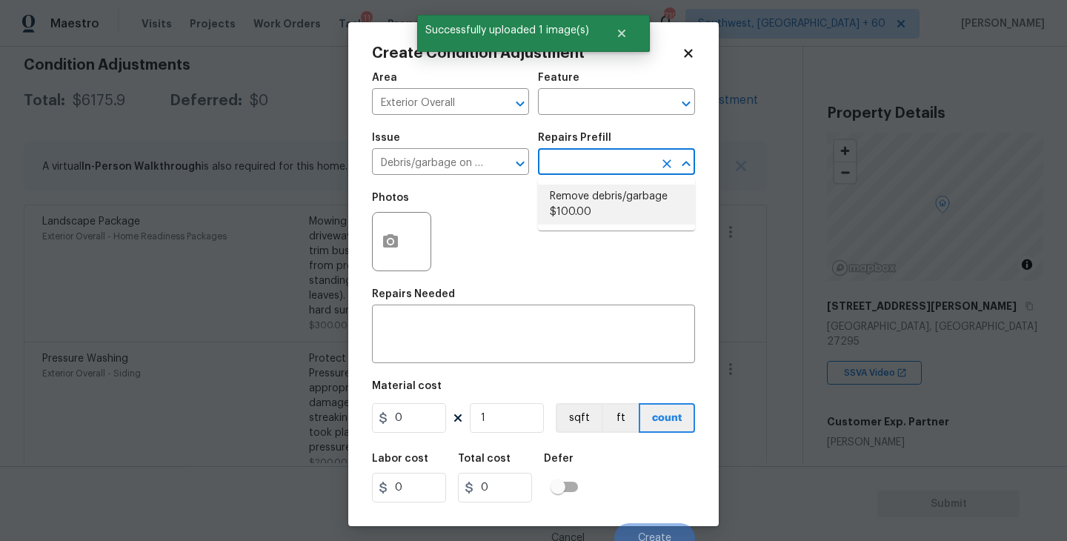
click at [623, 216] on li "Remove debris/garbage $100.00" at bounding box center [616, 205] width 157 height 40
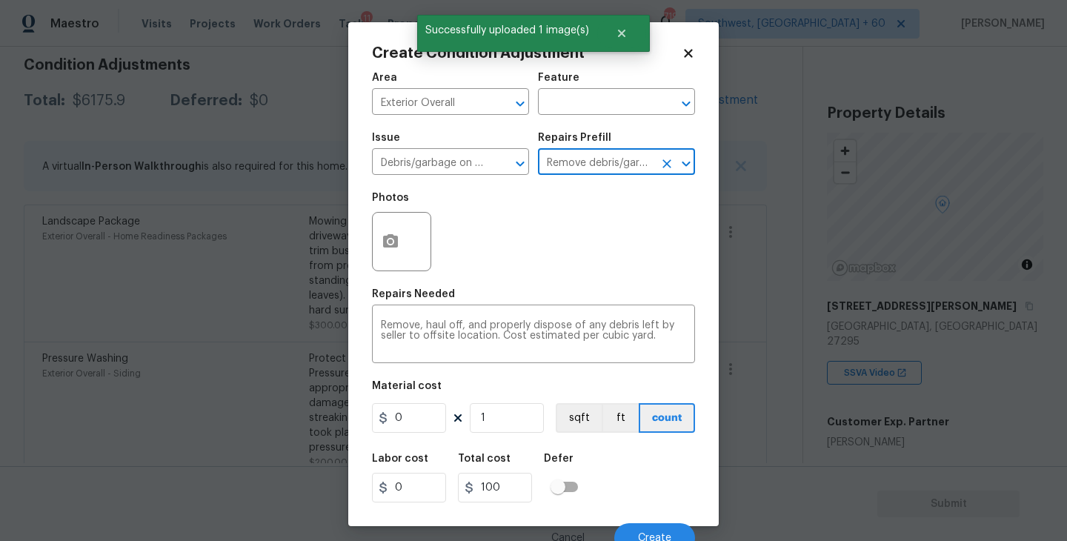
type textarea "Remove, haul off, and properly dispose of any debris left by seller to offsite …"
type input "100"
click at [385, 250] on icon "button" at bounding box center [391, 242] width 18 height 18
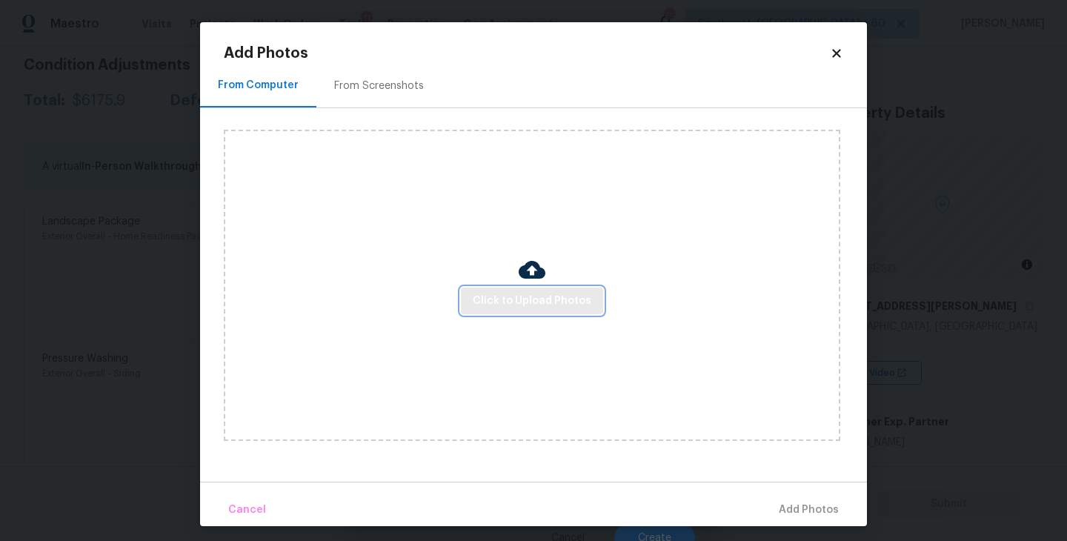
click at [474, 296] on button "Click to Upload Photos" at bounding box center [532, 301] width 142 height 27
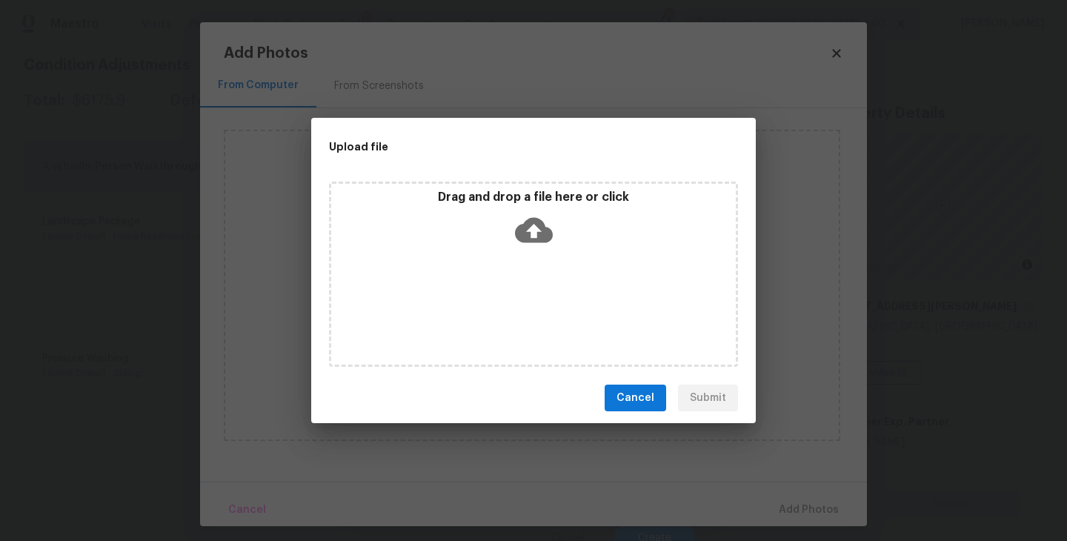
click at [513, 268] on div "Drag and drop a file here or click" at bounding box center [533, 274] width 409 height 185
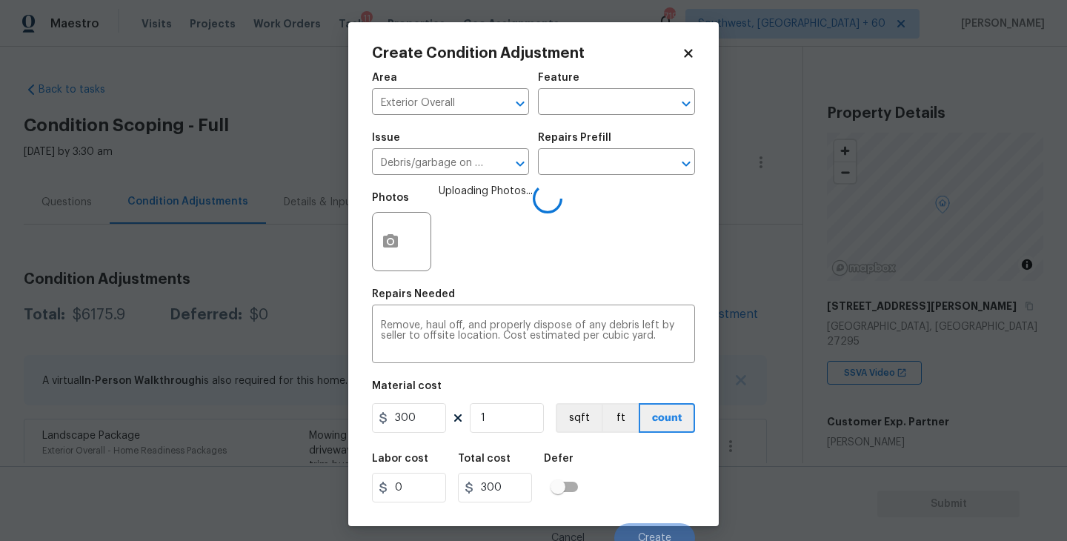
scroll to position [214, 0]
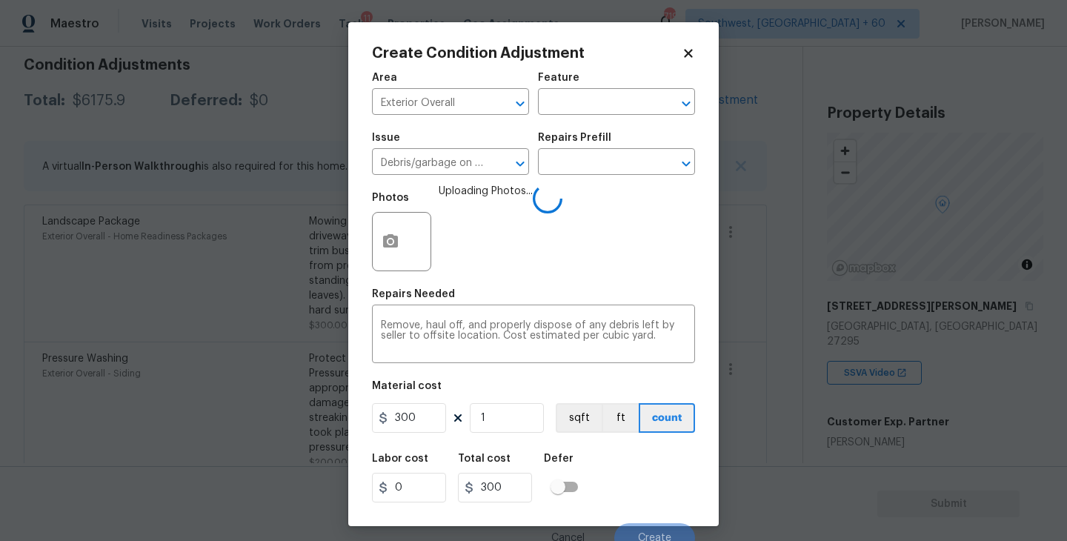
click at [616, 479] on div "Labor cost 0 Total cost 300 Defer" at bounding box center [533, 478] width 323 height 67
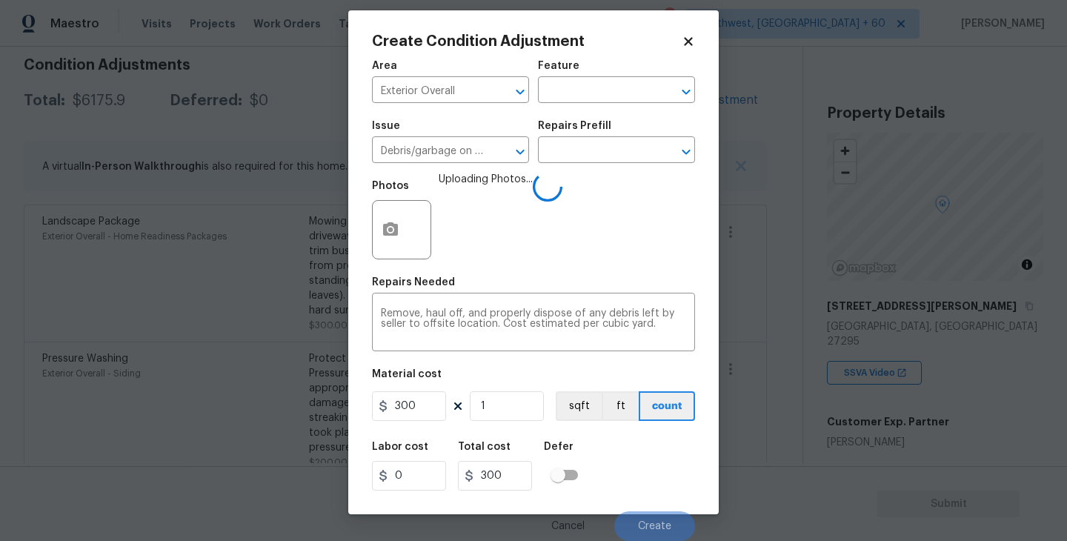
click at [647, 460] on div "Labor cost 0 Total cost 300 Defer" at bounding box center [533, 466] width 323 height 67
click at [617, 459] on div "Labor cost 0 Total cost 300 Defer" at bounding box center [533, 466] width 323 height 67
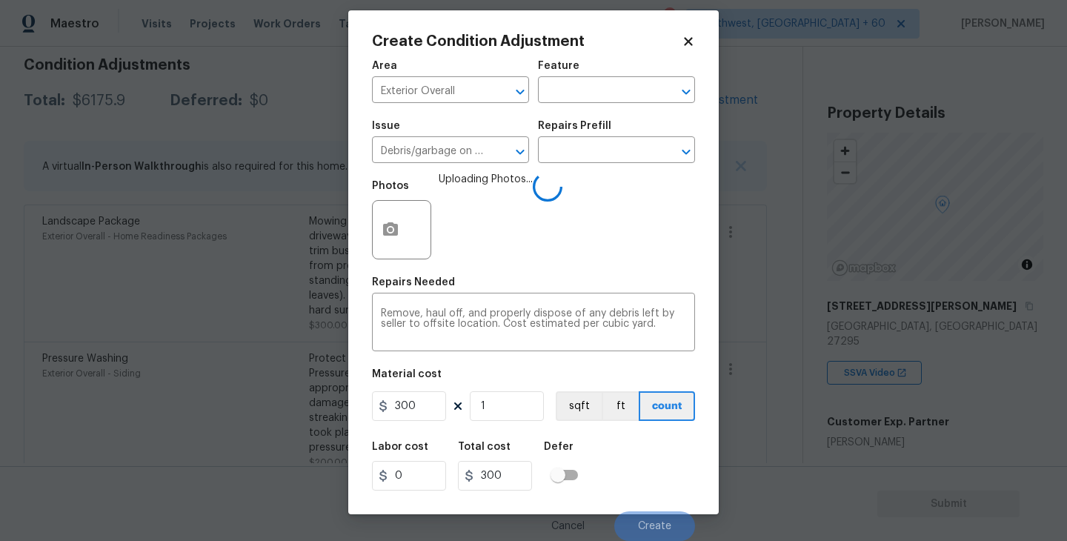
click at [617, 459] on div "Labor cost 0 Total cost 300 Defer" at bounding box center [533, 466] width 323 height 67
click at [624, 483] on div "Labor cost 0 Total cost 300 Defer" at bounding box center [533, 466] width 323 height 67
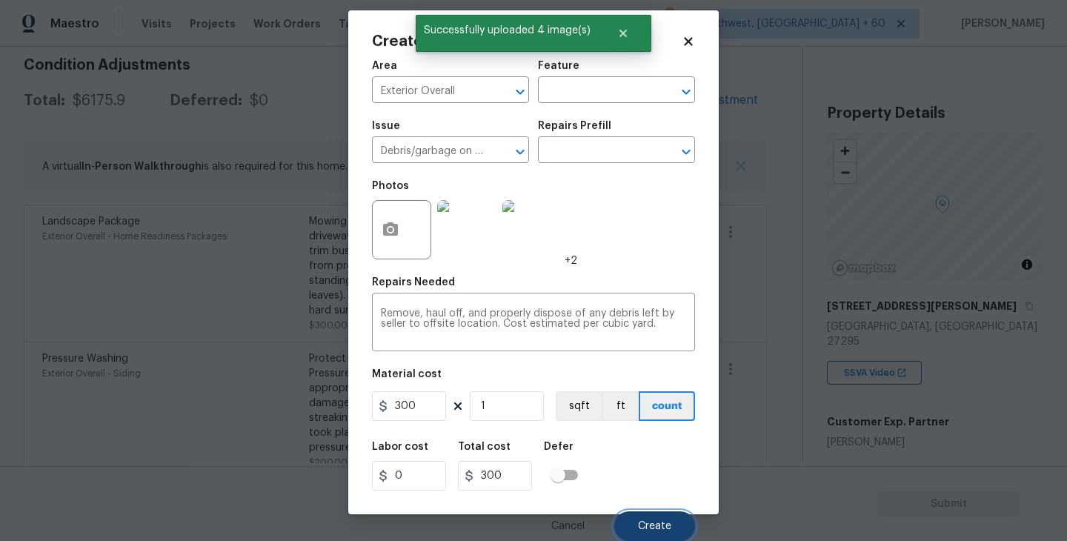
click at [646, 519] on button "Create" at bounding box center [654, 526] width 81 height 30
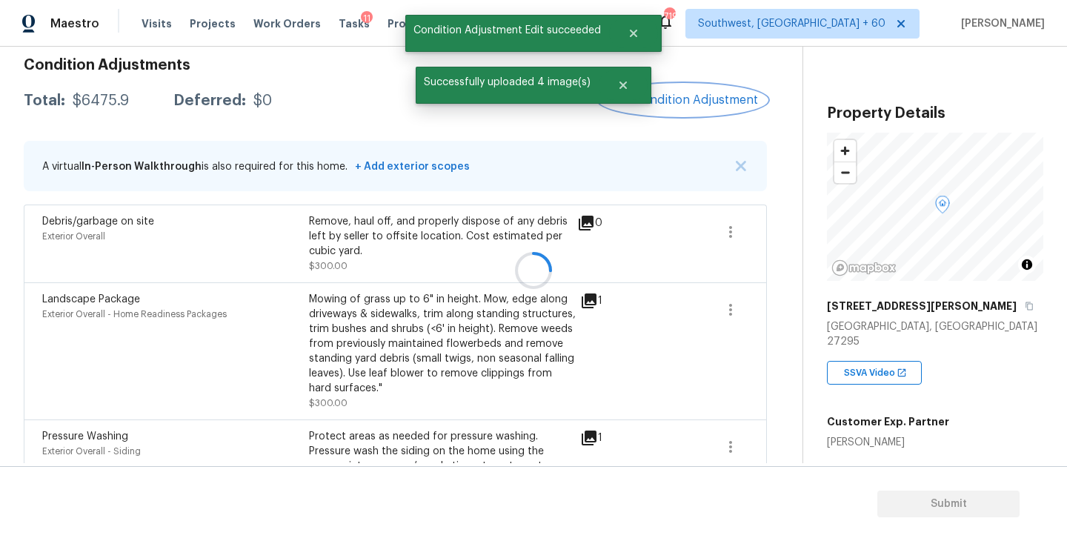
scroll to position [0, 0]
click at [674, 84] on button "Add Condition Adjustment" at bounding box center [684, 99] width 168 height 31
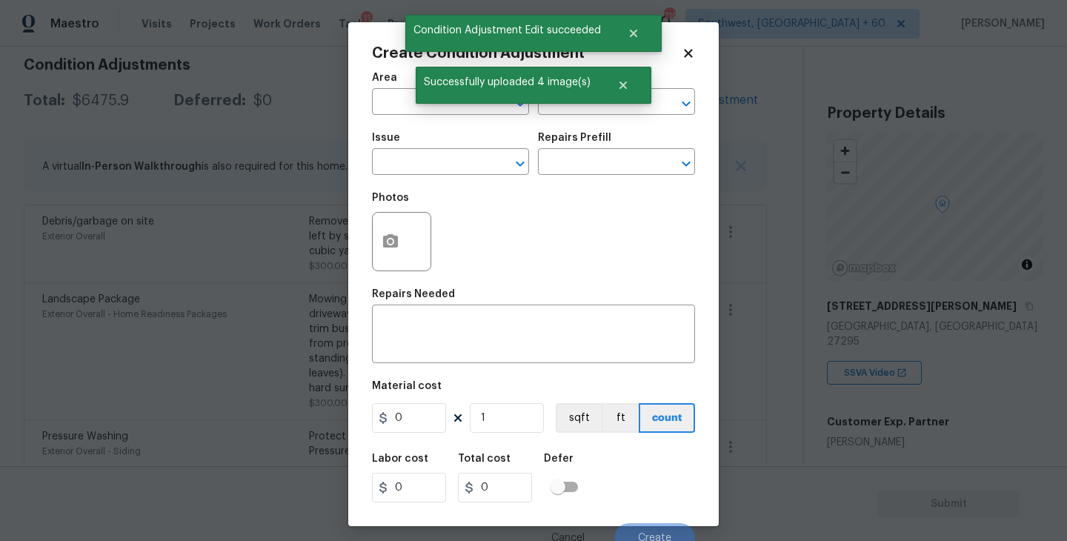
click at [379, 90] on div "Area" at bounding box center [450, 82] width 157 height 19
click at [380, 96] on input "text" at bounding box center [430, 103] width 116 height 23
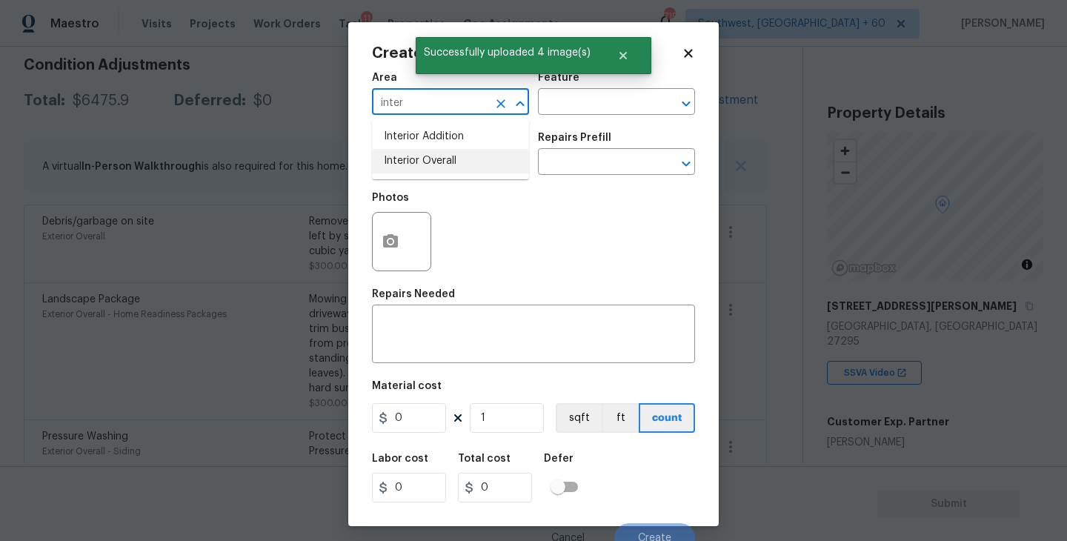
click at [424, 156] on li "Interior Overall" at bounding box center [450, 161] width 157 height 24
type input "Interior Overall"
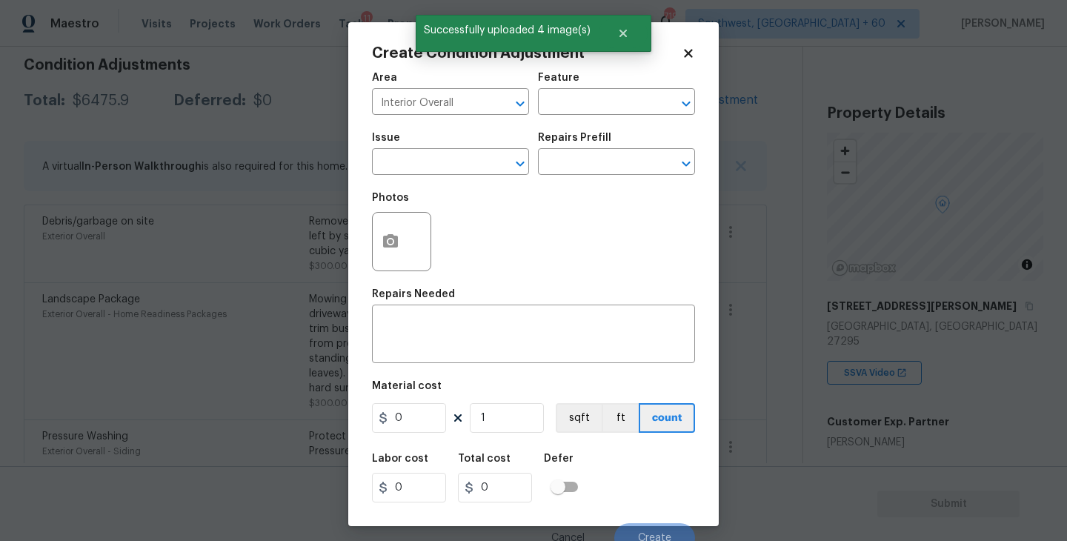
click at [603, 87] on div "Feature" at bounding box center [616, 82] width 157 height 19
click at [591, 105] on input "text" at bounding box center [596, 103] width 116 height 23
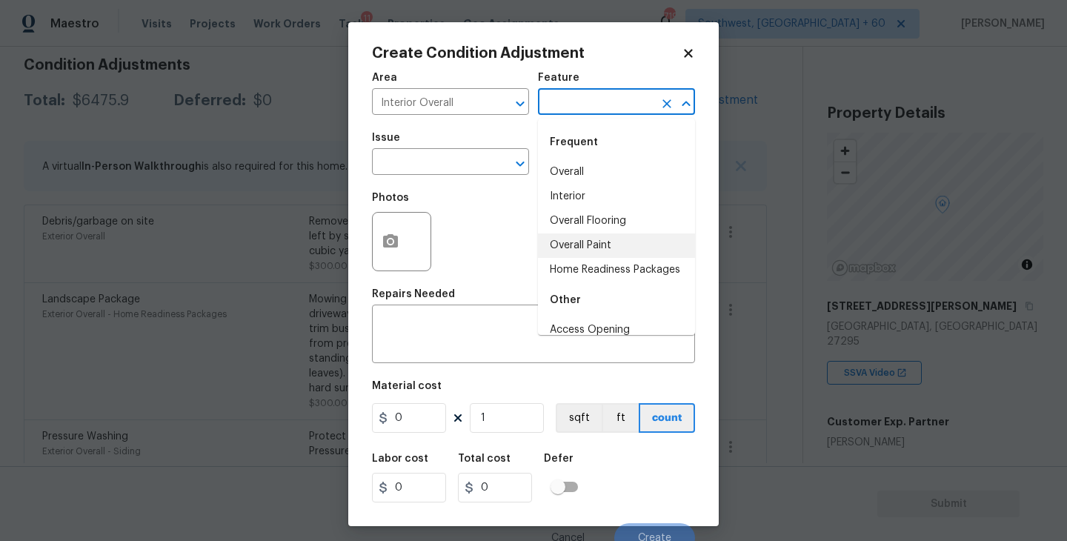
click at [590, 253] on li "Overall Paint" at bounding box center [616, 245] width 157 height 24
type input "Overall Paint"
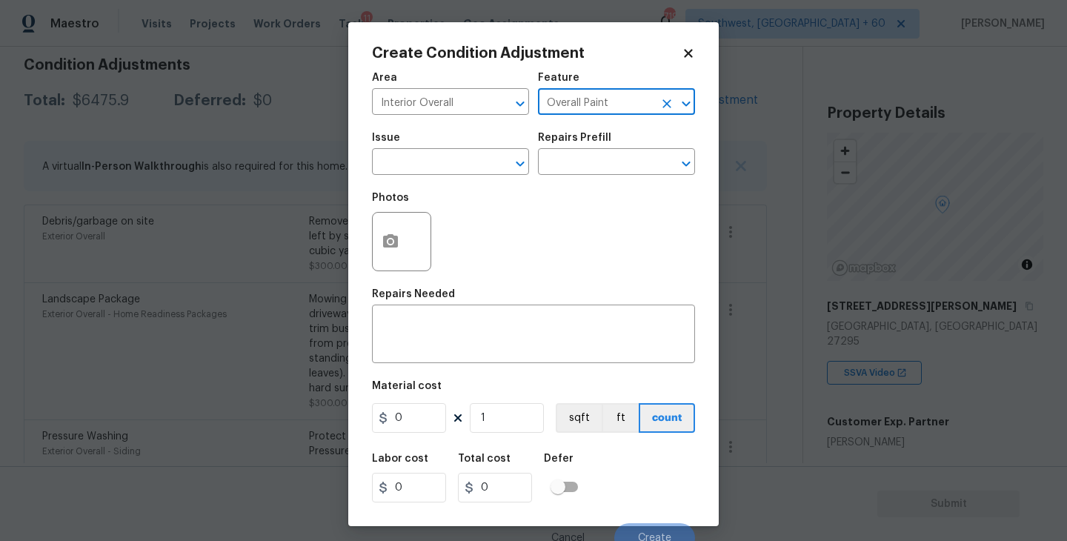
click at [483, 190] on div "Photos" at bounding box center [533, 232] width 323 height 96
click at [445, 167] on input "text" at bounding box center [430, 163] width 116 height 23
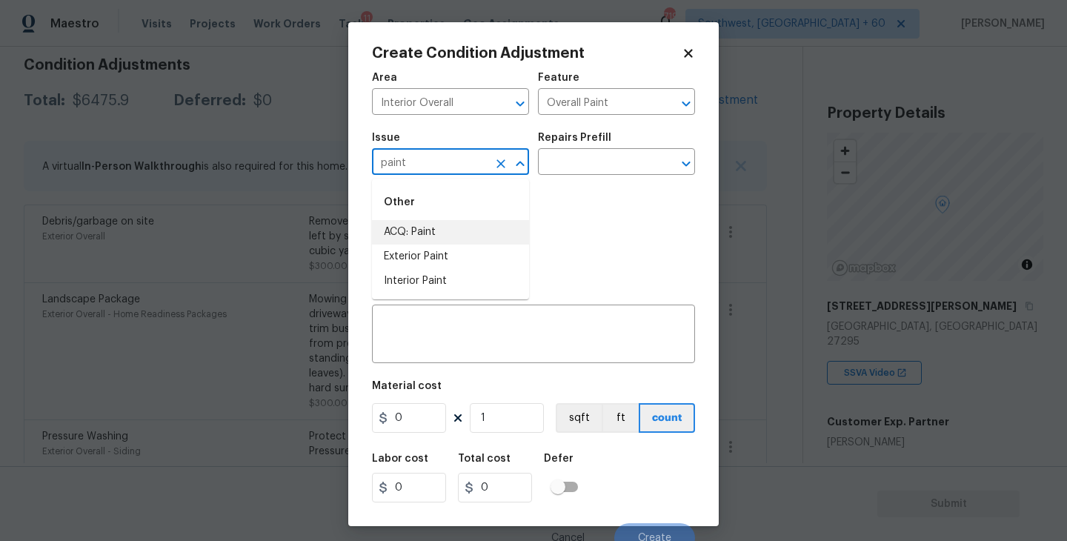
click at [445, 245] on li "Exterior Paint" at bounding box center [450, 257] width 157 height 24
type input "Exterior Paint"
click at [497, 176] on span "Issue Exterior Paint ​" at bounding box center [450, 154] width 157 height 60
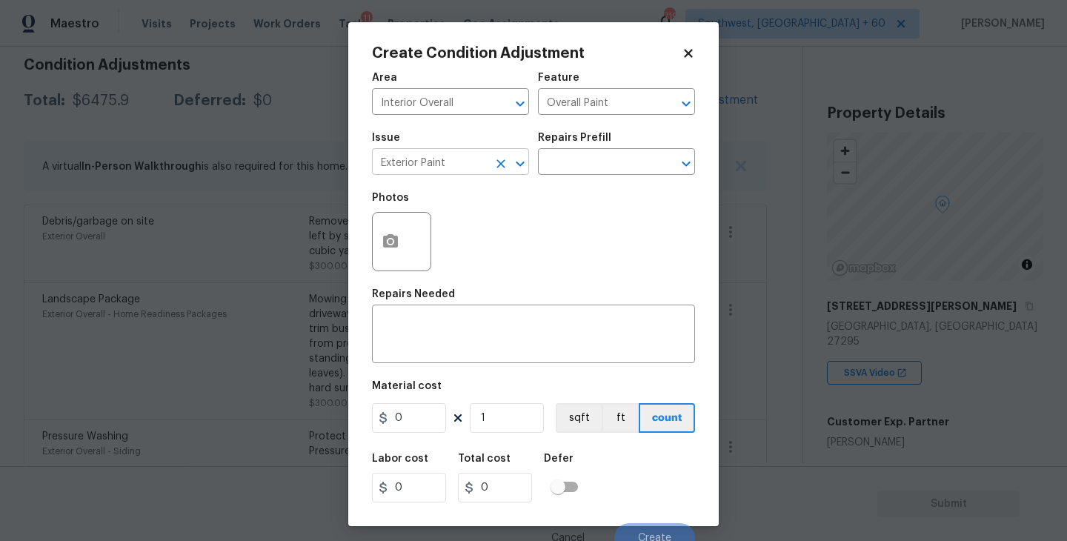
click at [497, 160] on icon "Clear" at bounding box center [501, 163] width 9 height 9
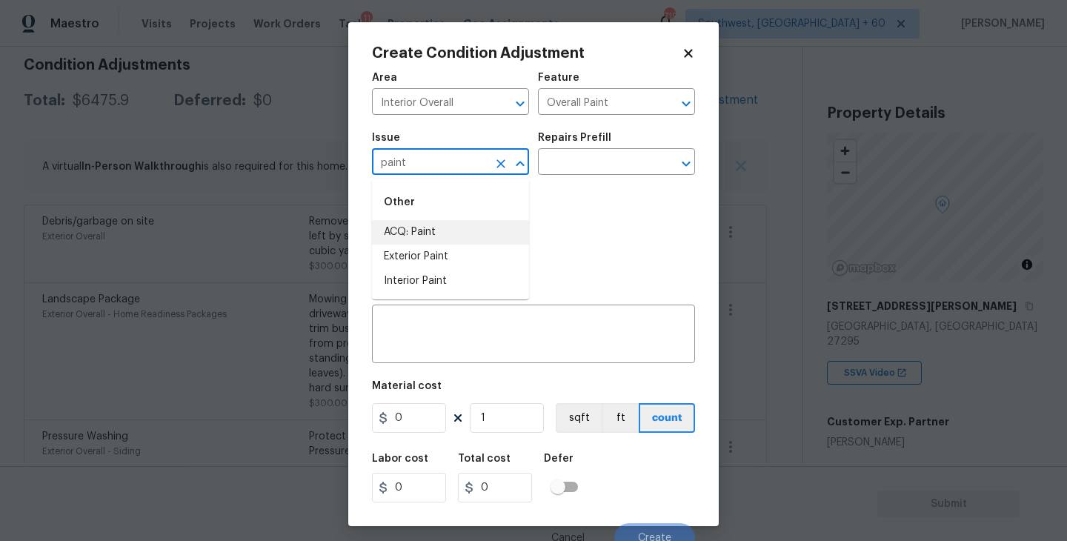
click at [498, 225] on li "ACQ: Paint" at bounding box center [450, 232] width 157 height 24
type input "ACQ: Paint"
click at [592, 173] on input "text" at bounding box center [596, 163] width 116 height 23
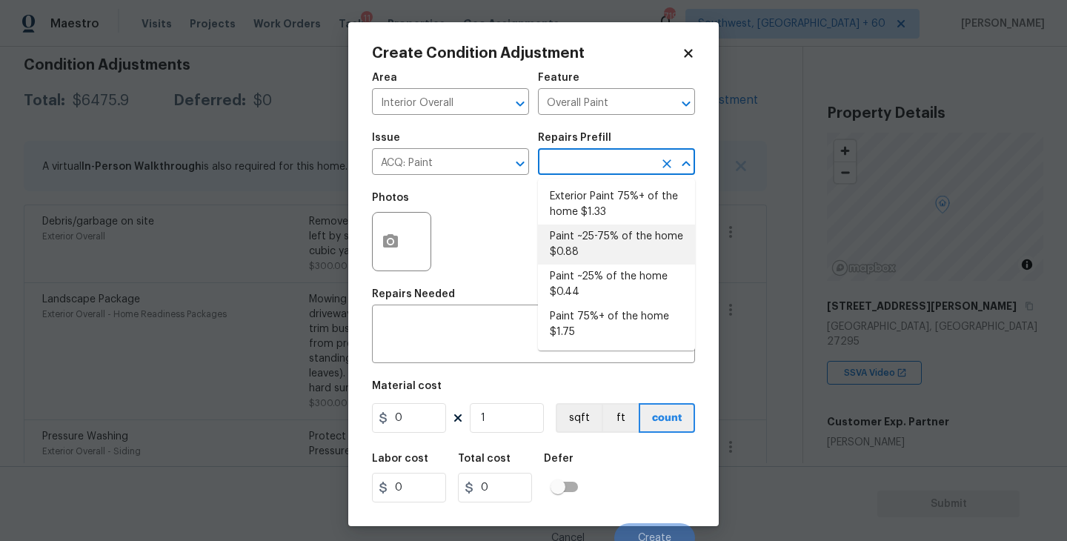
click at [602, 250] on li "Paint ~25-75% of the home $0.88" at bounding box center [616, 245] width 157 height 40
type input "Acquisition"
type textarea "Acquisition Scope: ~25 - 75% of the home needs interior paint"
type input "0.88"
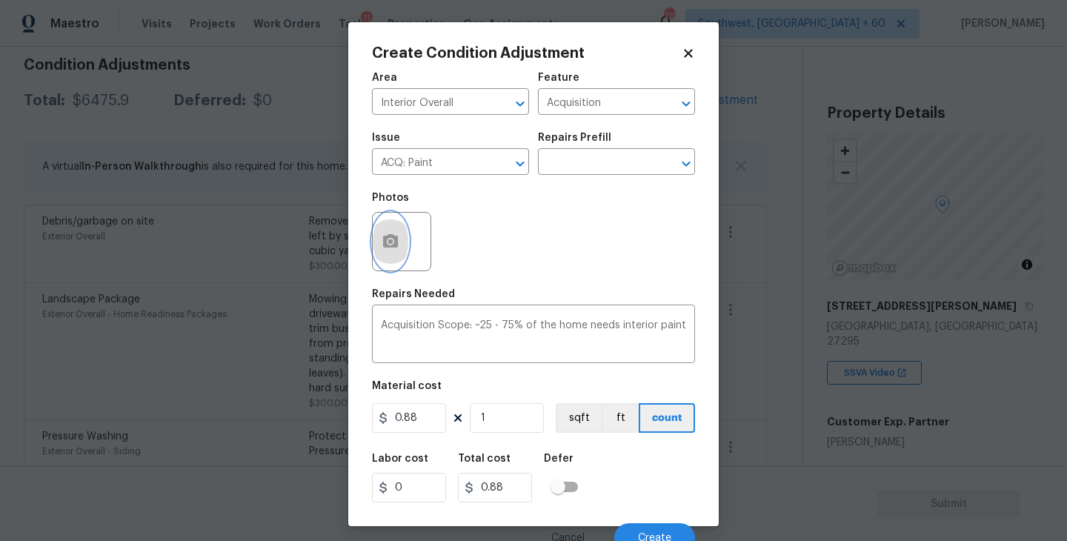
click at [394, 253] on button "button" at bounding box center [391, 242] width 36 height 58
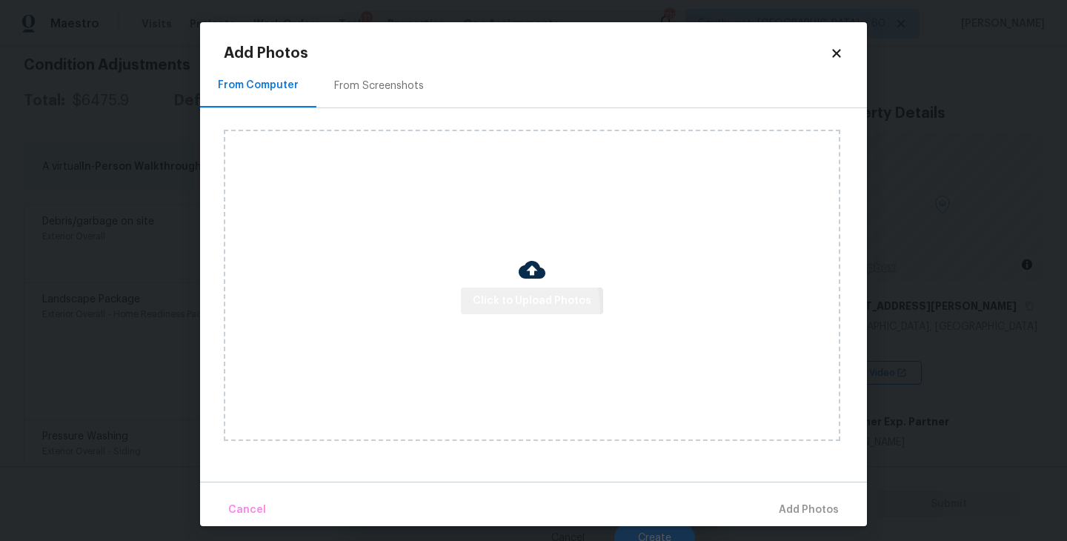
click at [514, 309] on span "Click to Upload Photos" at bounding box center [532, 301] width 119 height 19
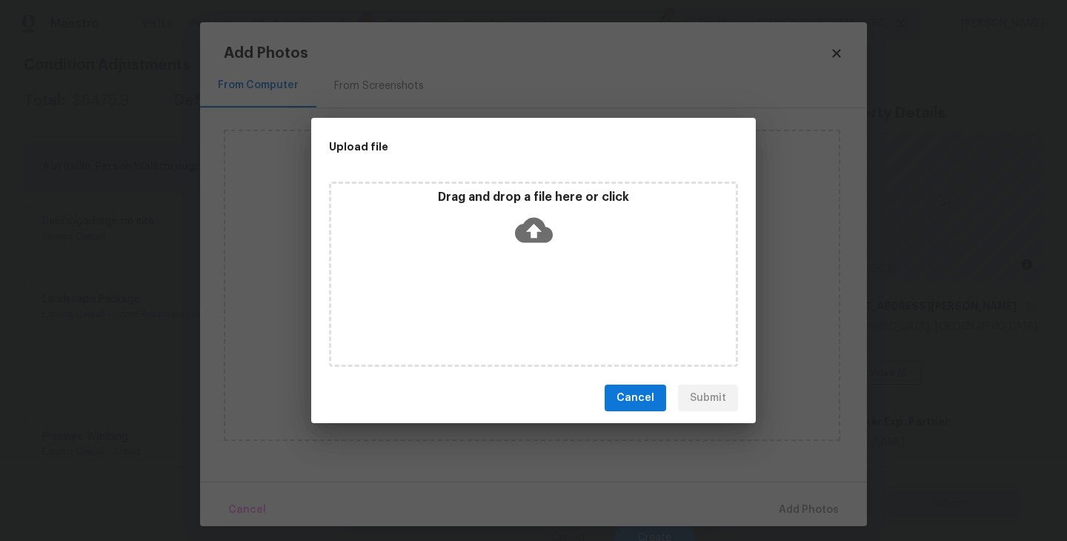
drag, startPoint x: 514, startPoint y: 309, endPoint x: 515, endPoint y: 265, distance: 43.8
click at [515, 265] on div "Drag and drop a file here or click" at bounding box center [533, 274] width 409 height 185
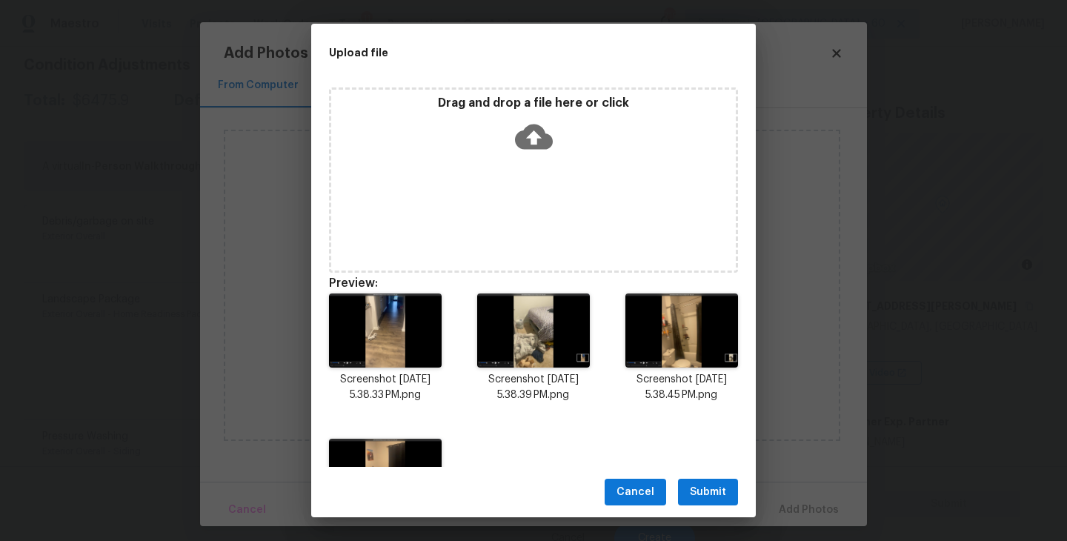
click at [703, 496] on span "Submit" at bounding box center [708, 492] width 36 height 19
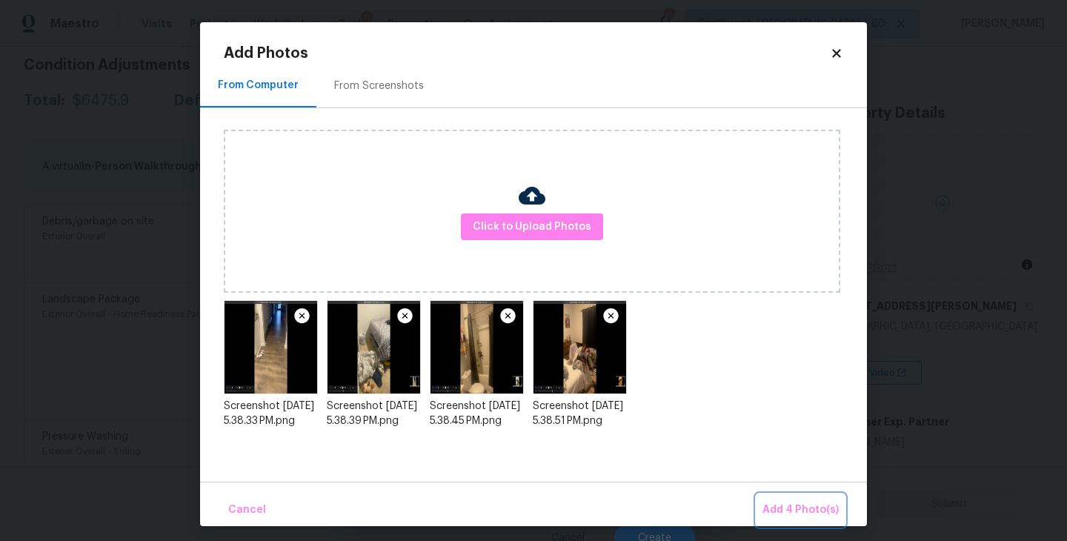
click at [784, 513] on span "Add 4 Photo(s)" at bounding box center [801, 510] width 76 height 19
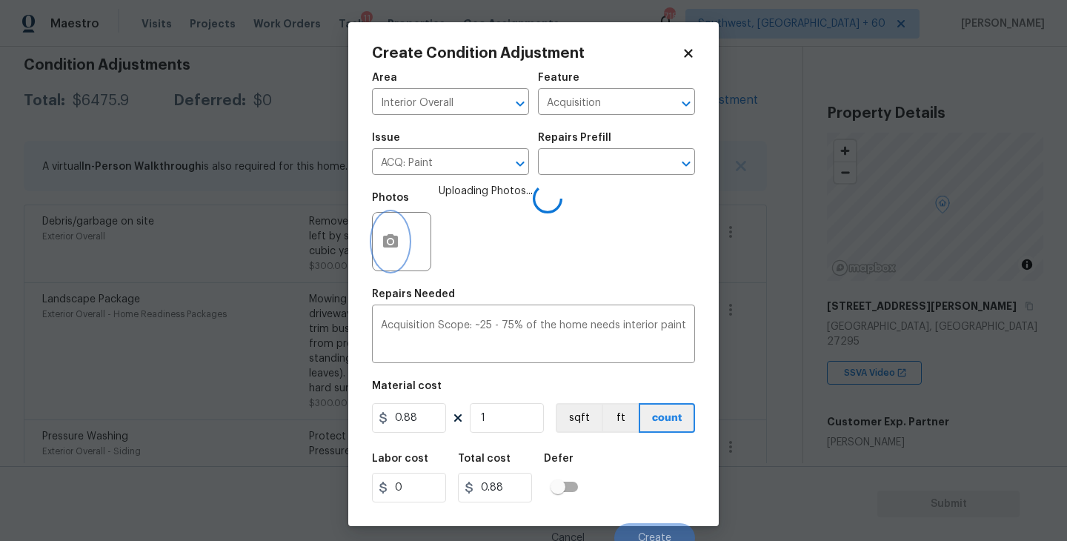
scroll to position [13, 0]
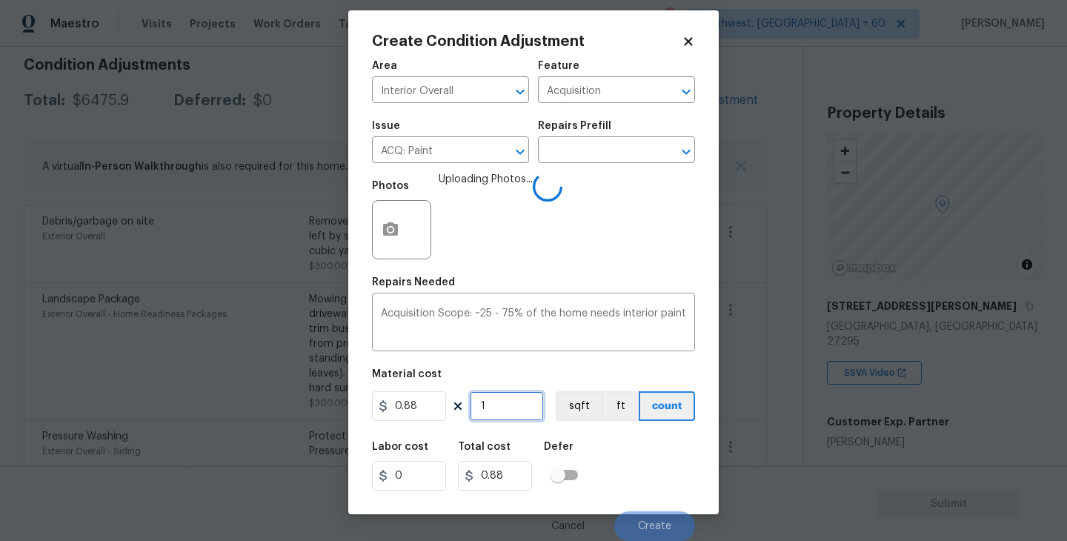
click at [503, 408] on input "1" at bounding box center [507, 406] width 74 height 30
type input "17"
type input "14.96"
type input "177"
type input "155.76"
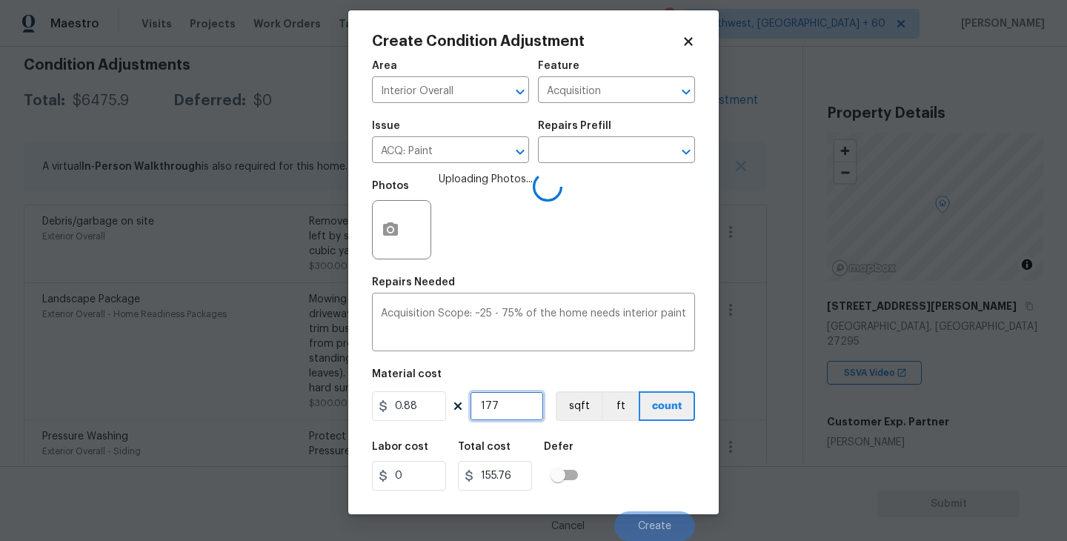
type input "1770"
type input "1557.6"
type input "1770"
click at [569, 417] on button "sqft" at bounding box center [579, 406] width 46 height 30
click at [613, 448] on div "Labor cost 0 Total cost 1557.6 Defer" at bounding box center [533, 466] width 323 height 67
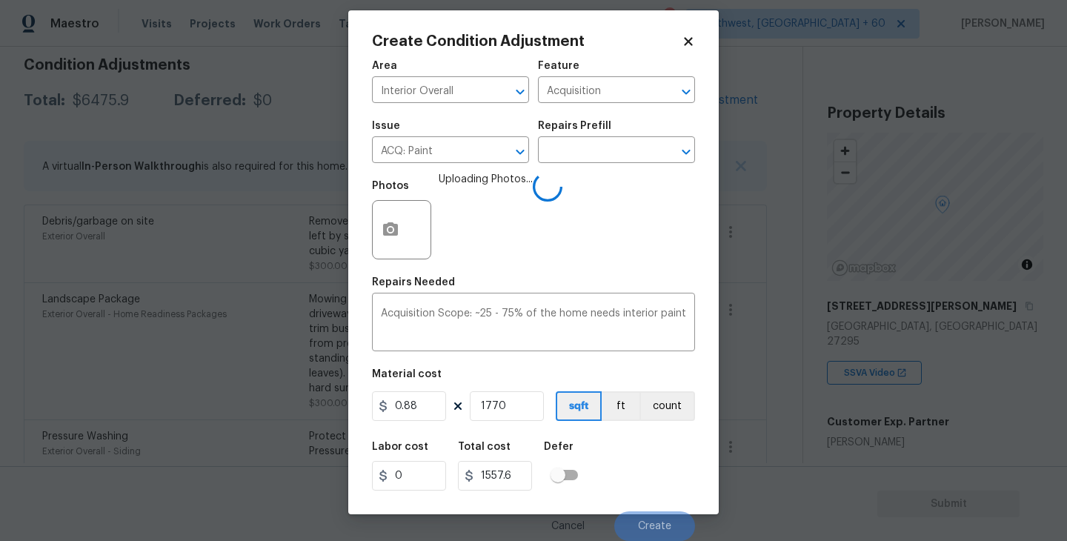
click at [632, 448] on div "Labor cost 0 Total cost 1557.6 Defer" at bounding box center [533, 466] width 323 height 67
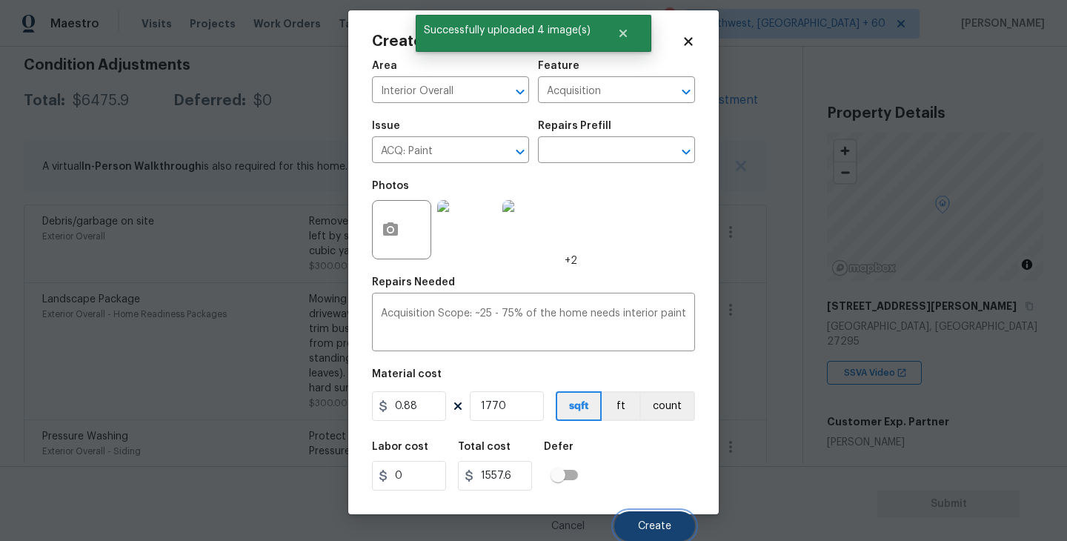
click at [646, 527] on span "Create" at bounding box center [654, 526] width 33 height 11
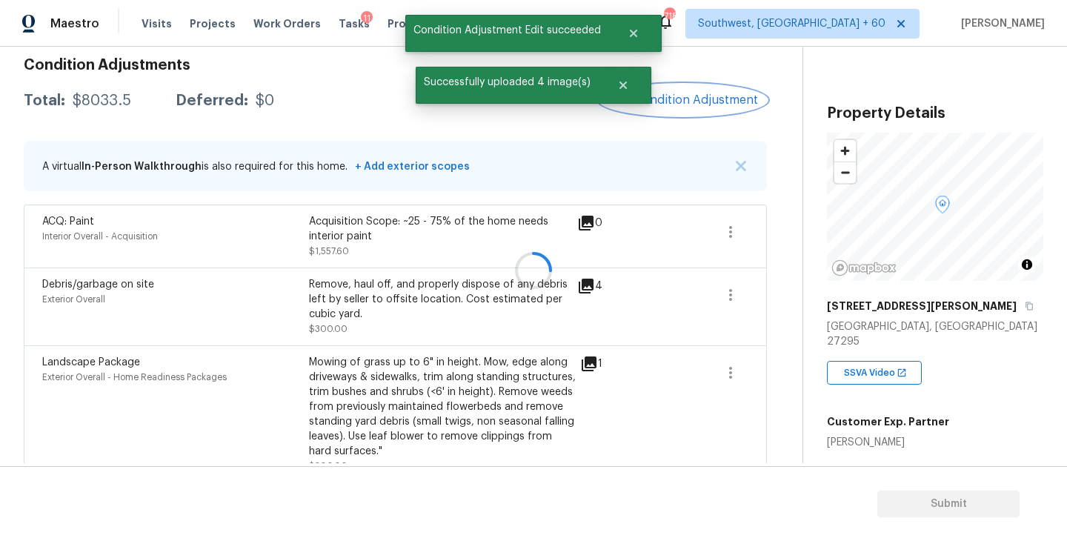
scroll to position [0, 0]
click at [690, 115] on button "Add Condition Adjustment" at bounding box center [684, 99] width 168 height 31
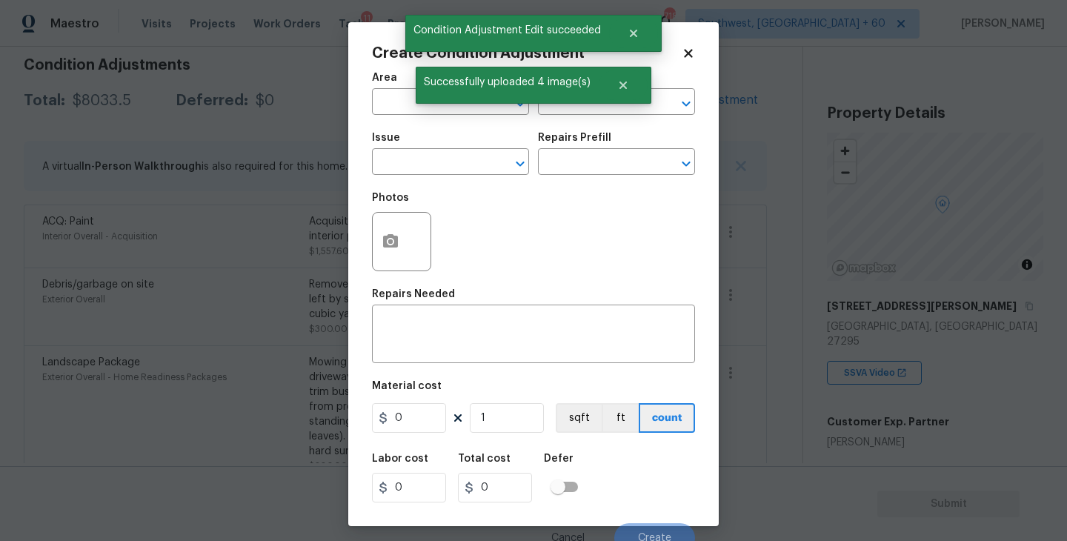
click at [367, 99] on div "Create Condition Adjustment Area ​ Feature ​ Issue ​ Repairs Prefill ​ Photos R…" at bounding box center [533, 274] width 371 height 504
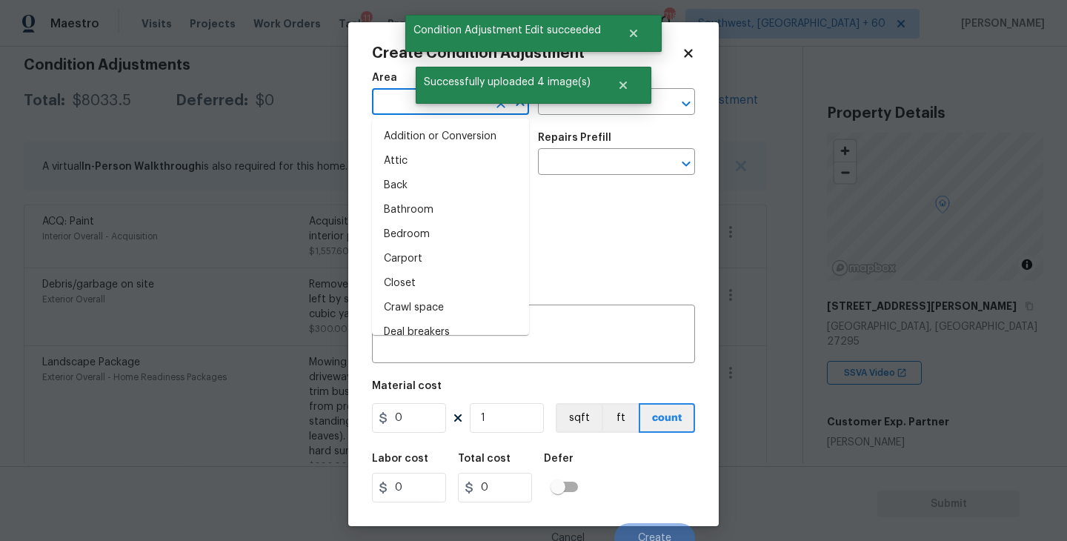
click at [388, 102] on input "text" at bounding box center [430, 103] width 116 height 23
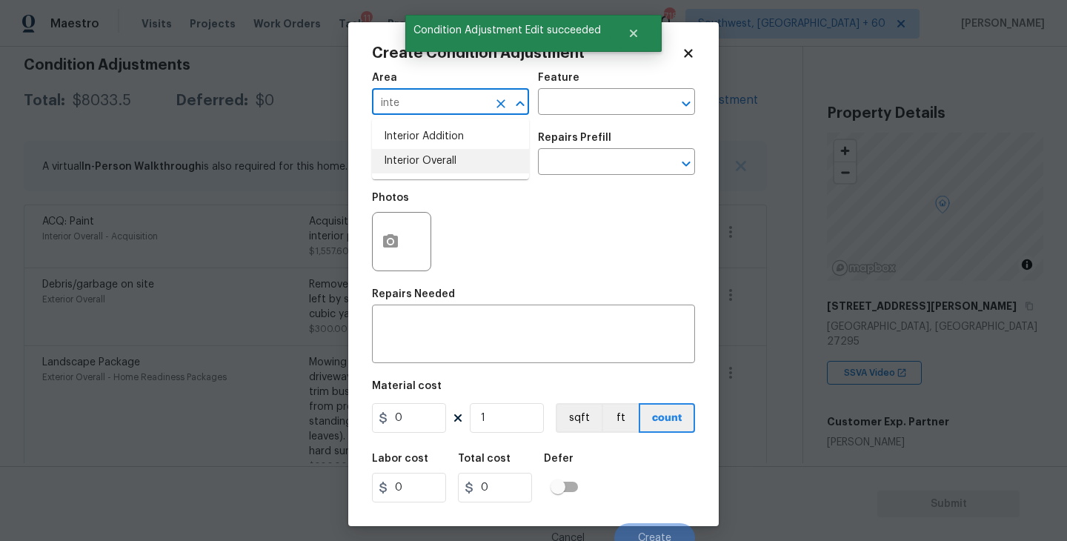
click at [411, 176] on ul "Interior Addition Interior Overall" at bounding box center [450, 149] width 157 height 61
click at [441, 164] on li "Interior Overall" at bounding box center [450, 161] width 157 height 24
type input "Interior Overall"
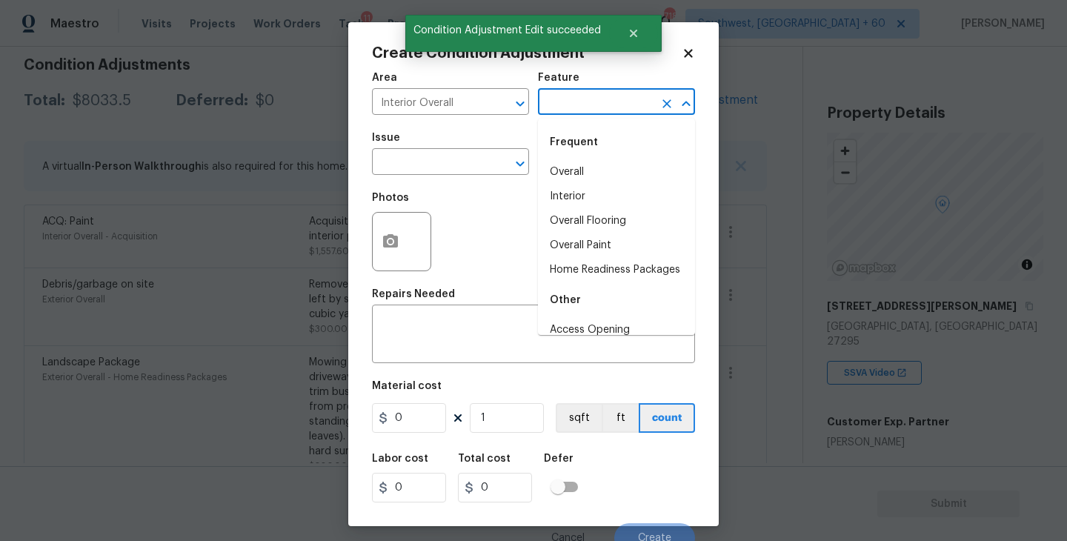
click at [606, 110] on input "text" at bounding box center [596, 103] width 116 height 23
click at [604, 219] on li "Overall Flooring" at bounding box center [616, 221] width 157 height 24
type input "Overall Flooring"
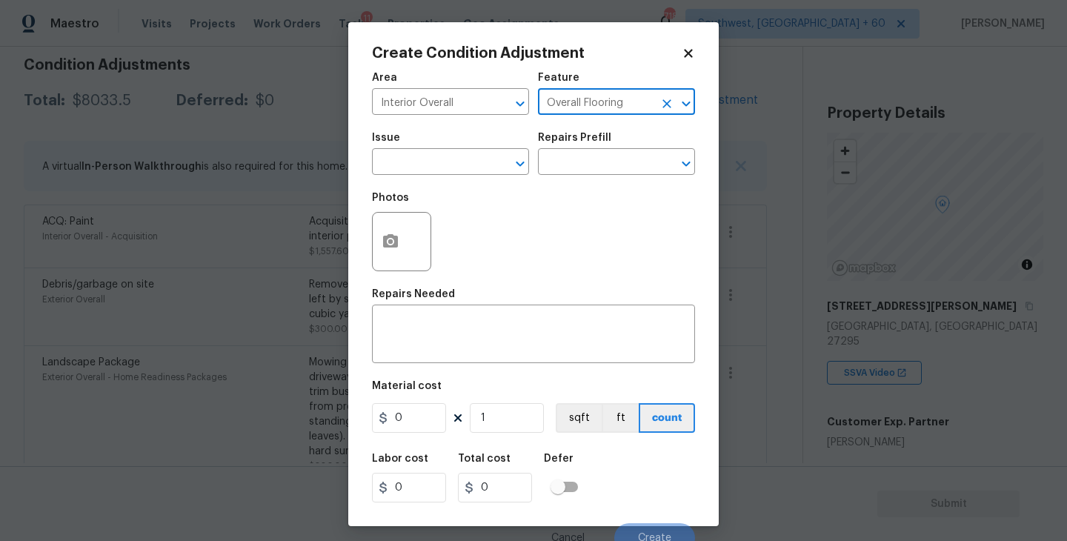
click at [477, 176] on span "Issue ​" at bounding box center [450, 154] width 157 height 60
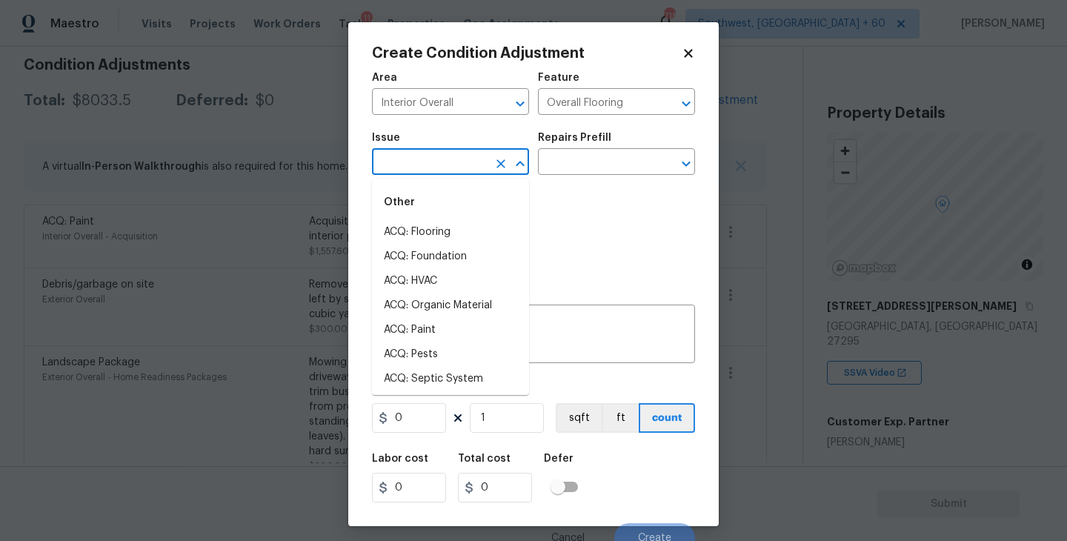
click at [438, 163] on input "text" at bounding box center [430, 163] width 116 height 23
click at [434, 234] on li "ACQ: Flooring" at bounding box center [450, 232] width 157 height 24
type input "ACQ: Flooring"
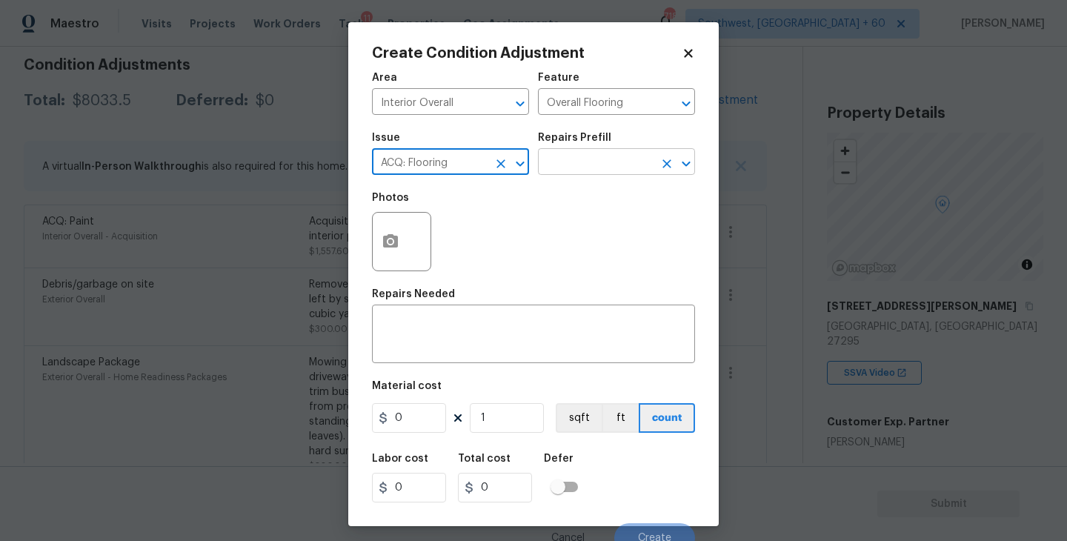
click at [596, 174] on input "text" at bounding box center [596, 163] width 116 height 23
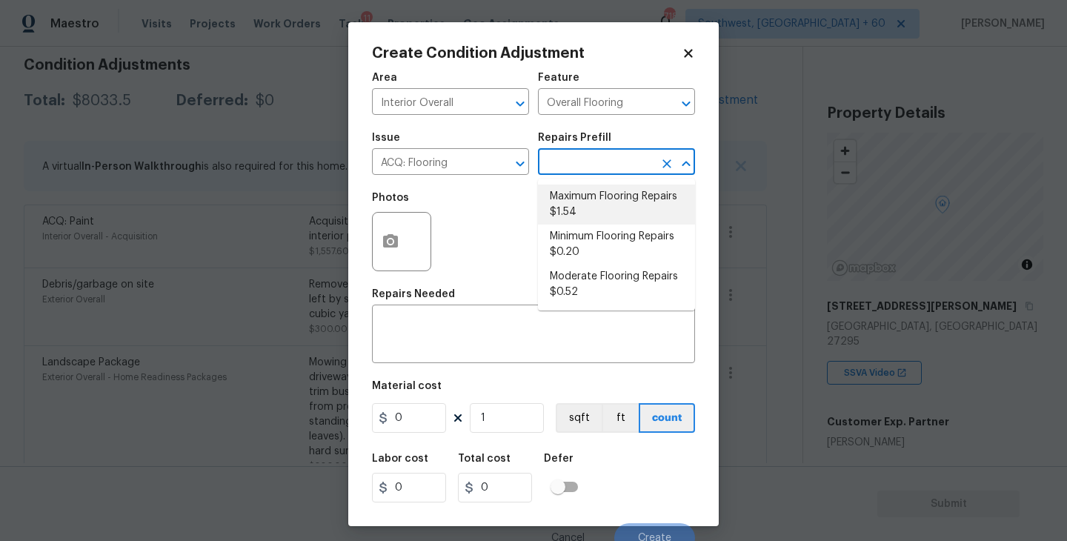
click at [596, 214] on li "Maximum Flooring Repairs $1.54" at bounding box center [616, 205] width 157 height 40
type input "Acquisition"
type textarea "Acquisition Scope: Maximum flooring repairs"
type input "1.54"
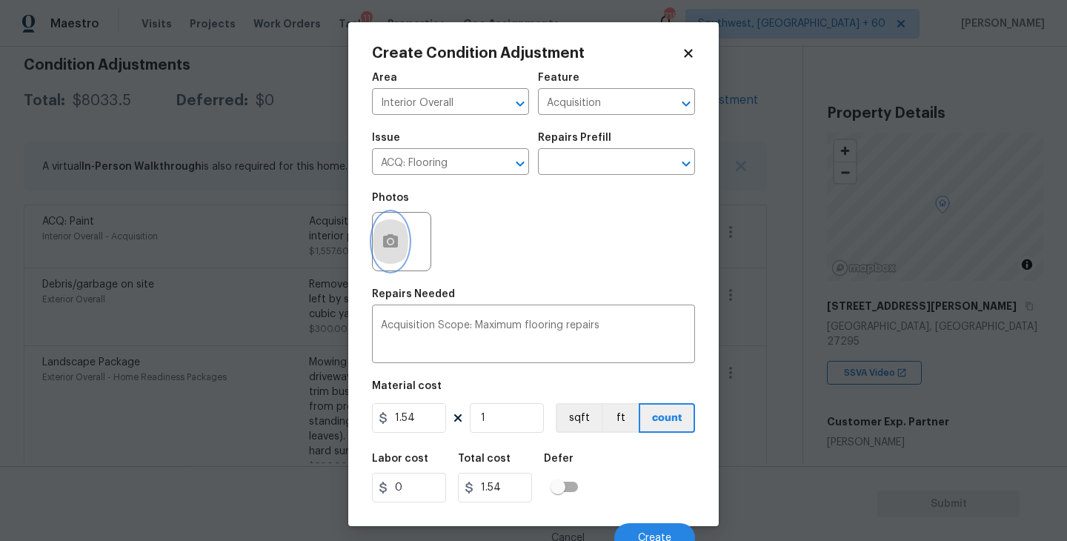
click at [397, 249] on icon "button" at bounding box center [391, 242] width 18 height 18
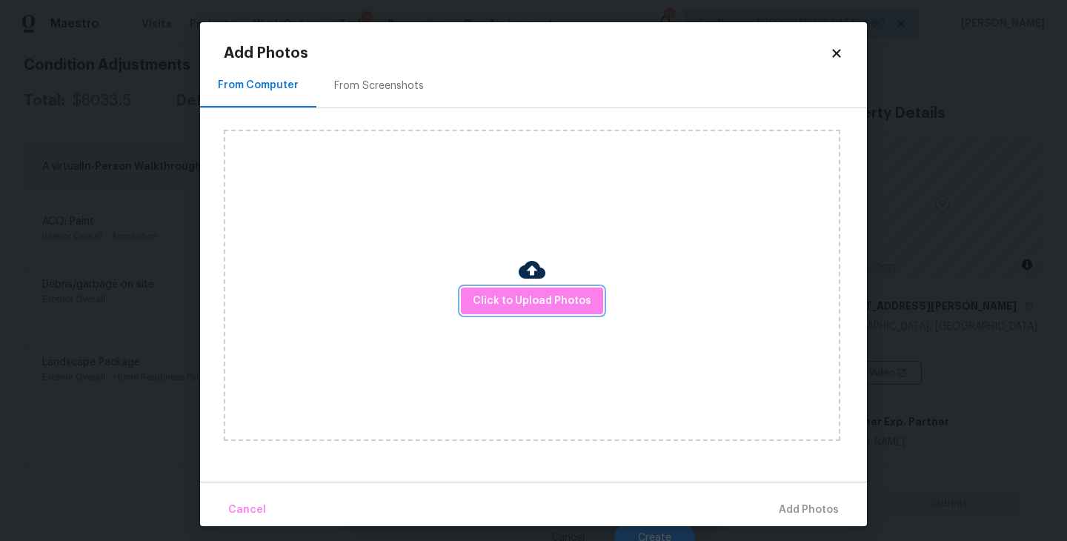
click at [530, 295] on span "Click to Upload Photos" at bounding box center [532, 301] width 119 height 19
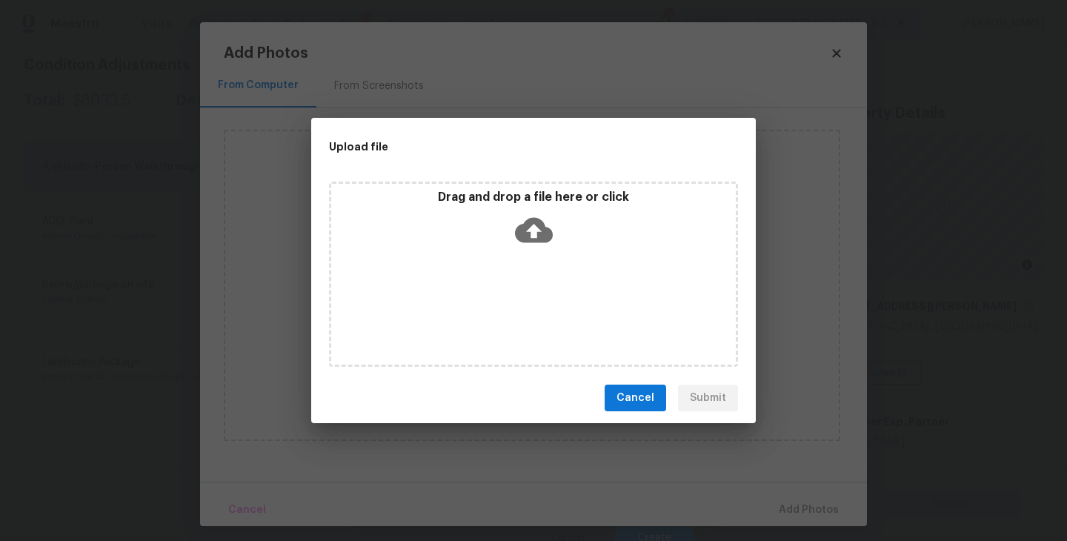
click at [529, 255] on div "Drag and drop a file here or click" at bounding box center [533, 274] width 409 height 185
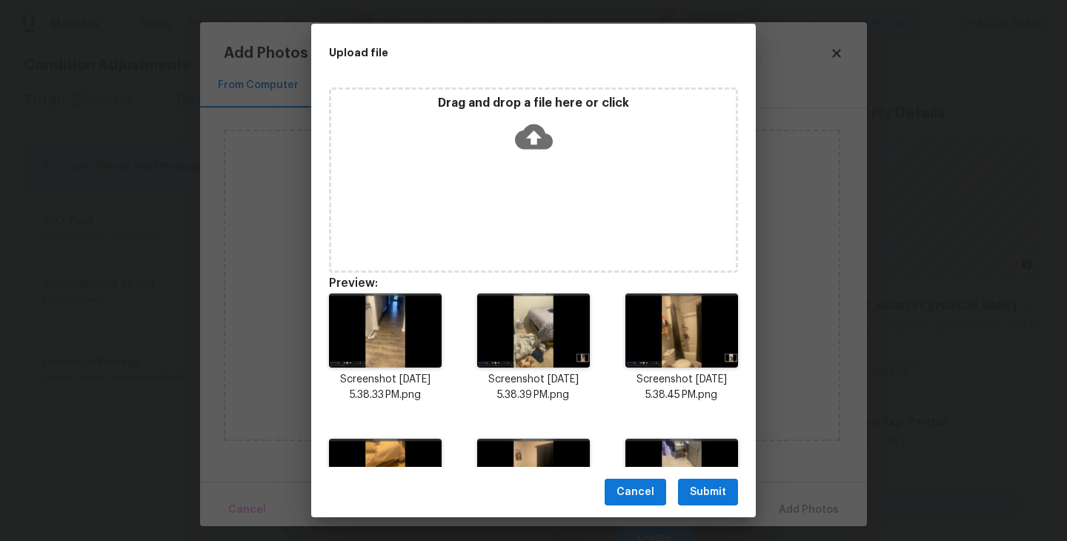
click at [709, 485] on span "Submit" at bounding box center [708, 492] width 36 height 19
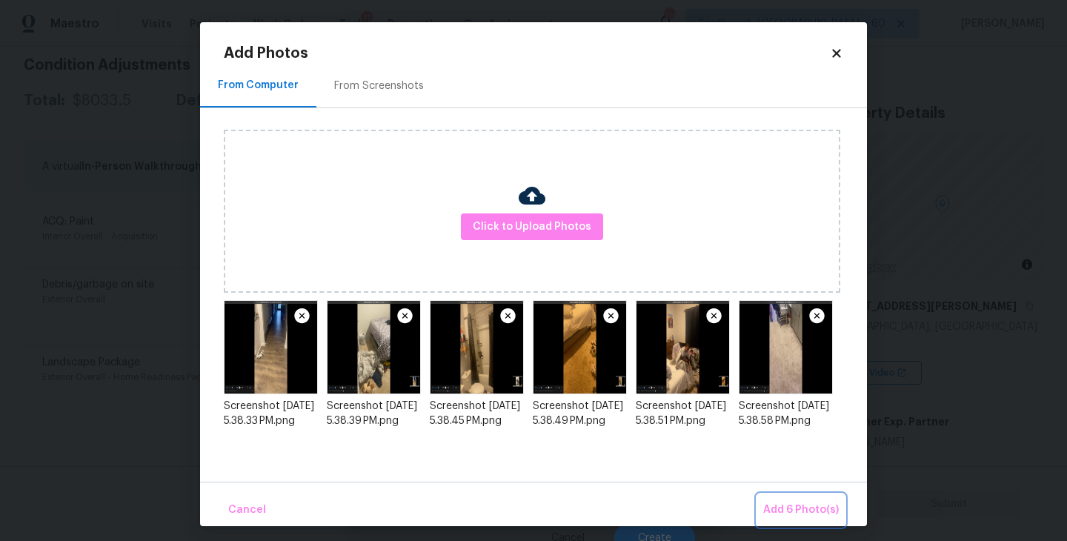
click at [810, 502] on span "Add 6 Photo(s)" at bounding box center [801, 510] width 76 height 19
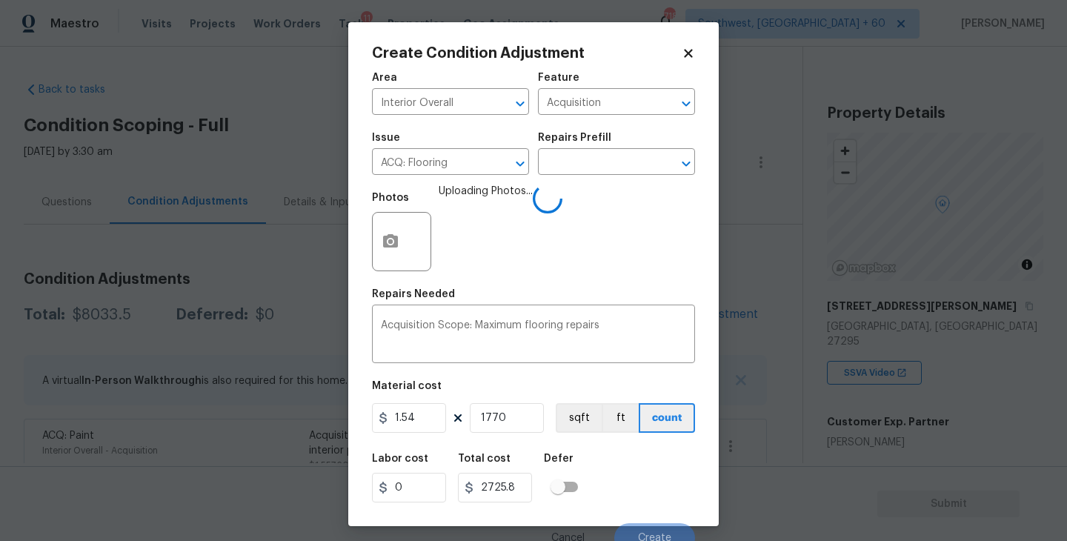
scroll to position [214, 0]
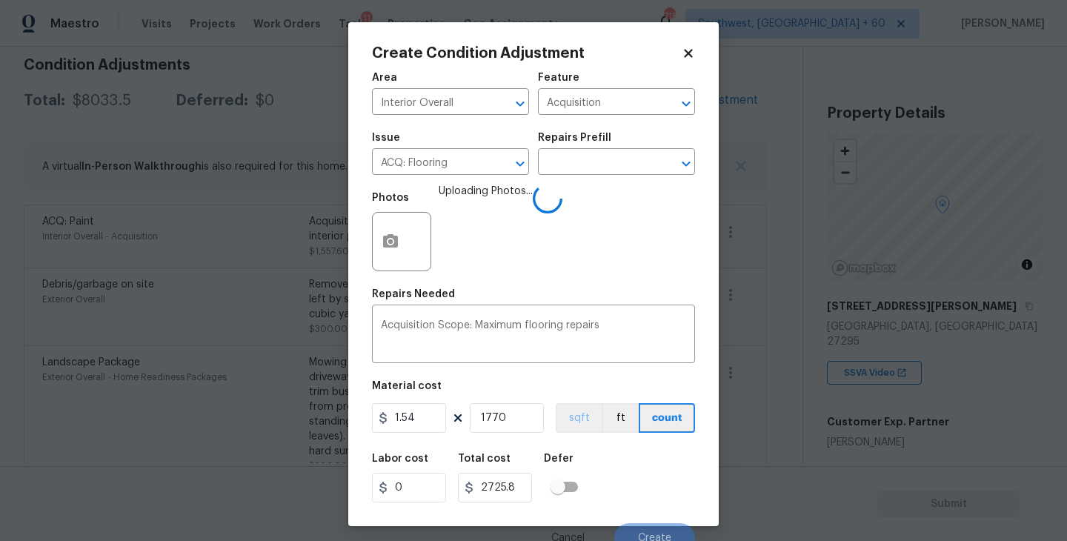
type input "1770"
click at [578, 416] on button "sqft" at bounding box center [579, 418] width 46 height 30
click at [610, 448] on div "Labor cost 0 Total cost 2725.8 Defer" at bounding box center [533, 478] width 323 height 67
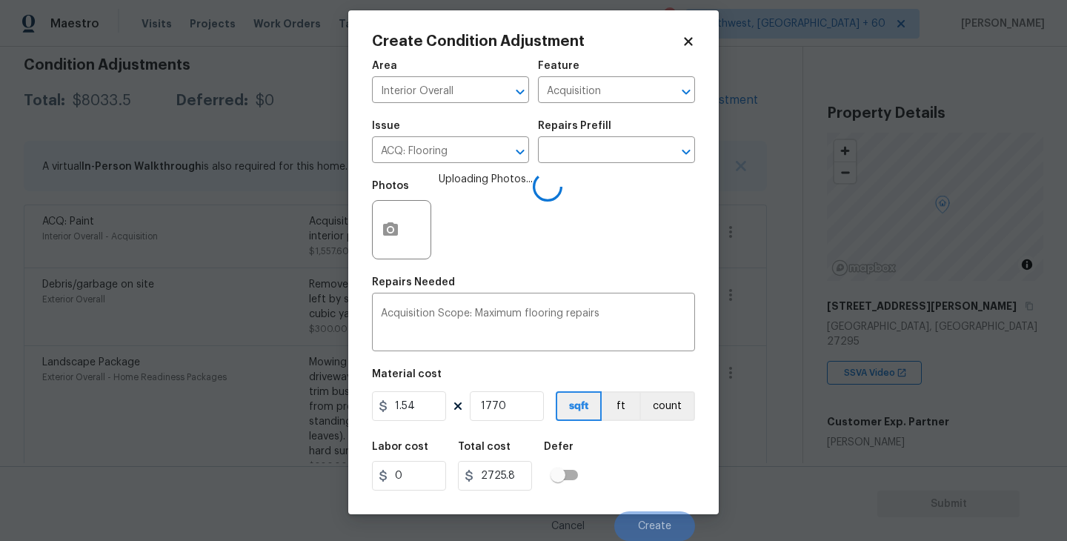
click at [618, 455] on div "Labor cost 0 Total cost 2725.8 Defer" at bounding box center [533, 466] width 323 height 67
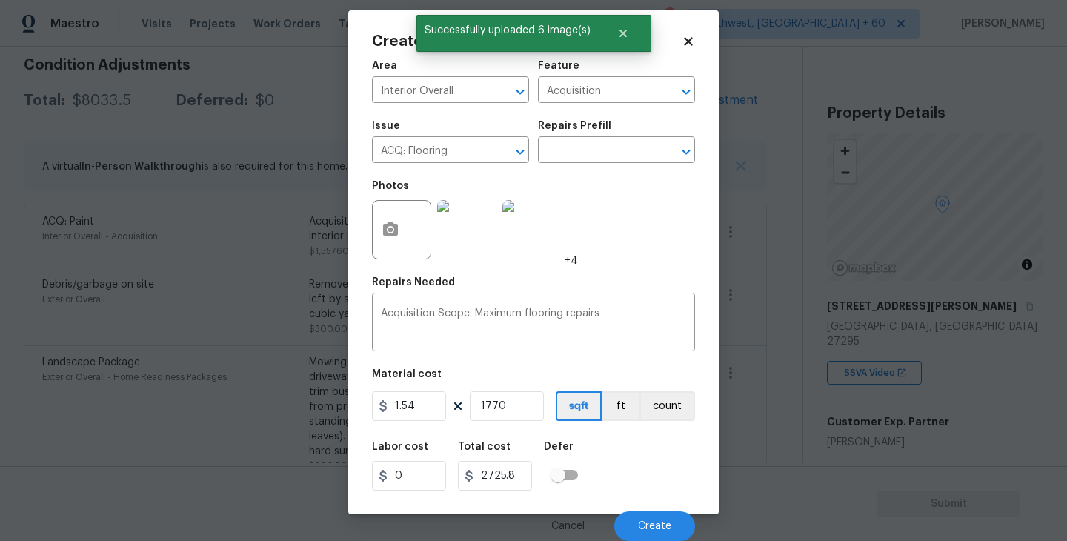
click at [621, 475] on div "Labor cost 0 Total cost 2725.8 Defer" at bounding box center [533, 466] width 323 height 67
click at [646, 534] on button "Create" at bounding box center [654, 526] width 81 height 30
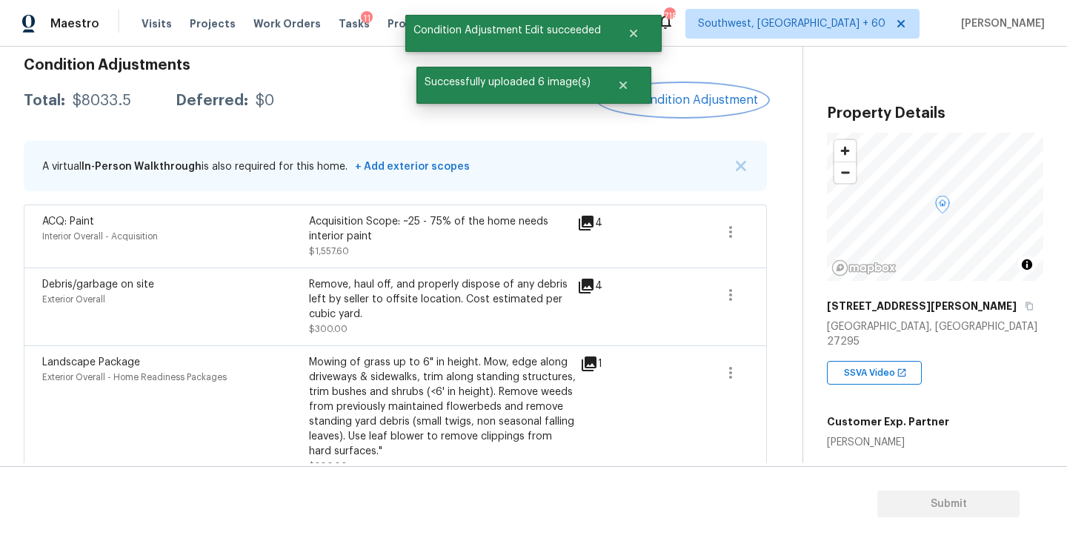
scroll to position [0, 0]
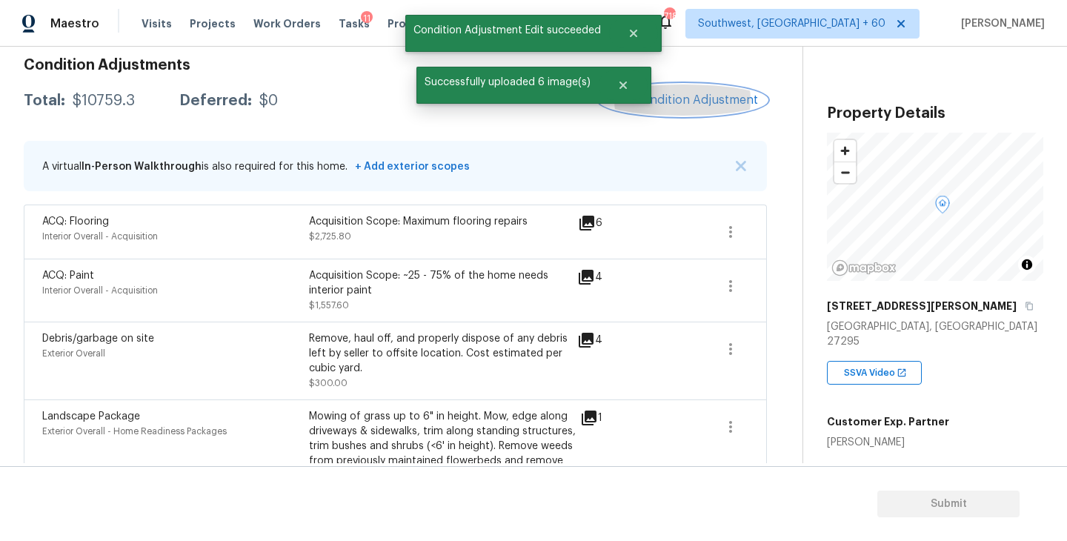
click at [689, 113] on button "Add Condition Adjustment" at bounding box center [684, 99] width 168 height 31
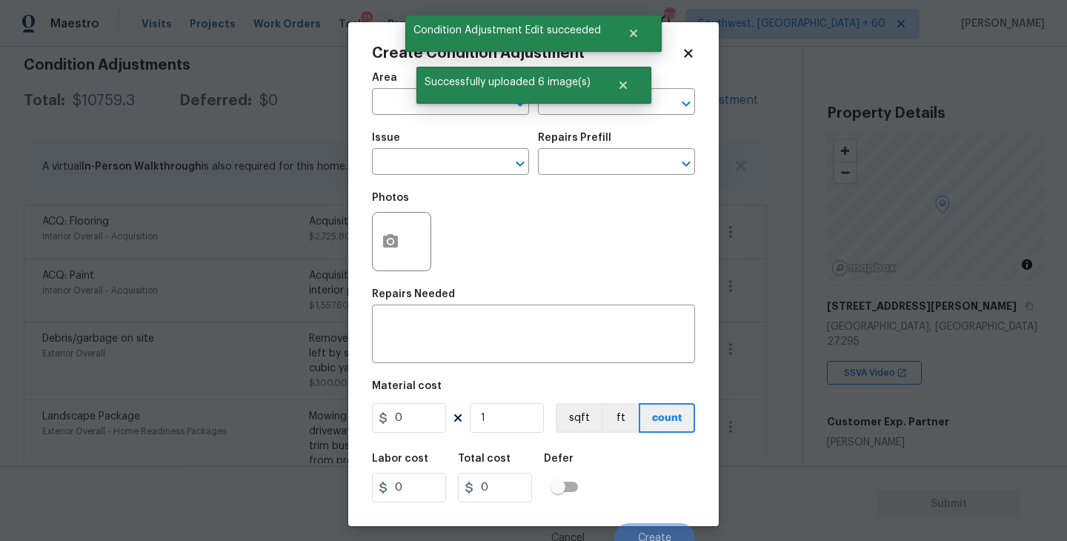
click at [396, 116] on span "Area ​" at bounding box center [450, 94] width 157 height 60
click at [394, 105] on input "text" at bounding box center [430, 103] width 116 height 23
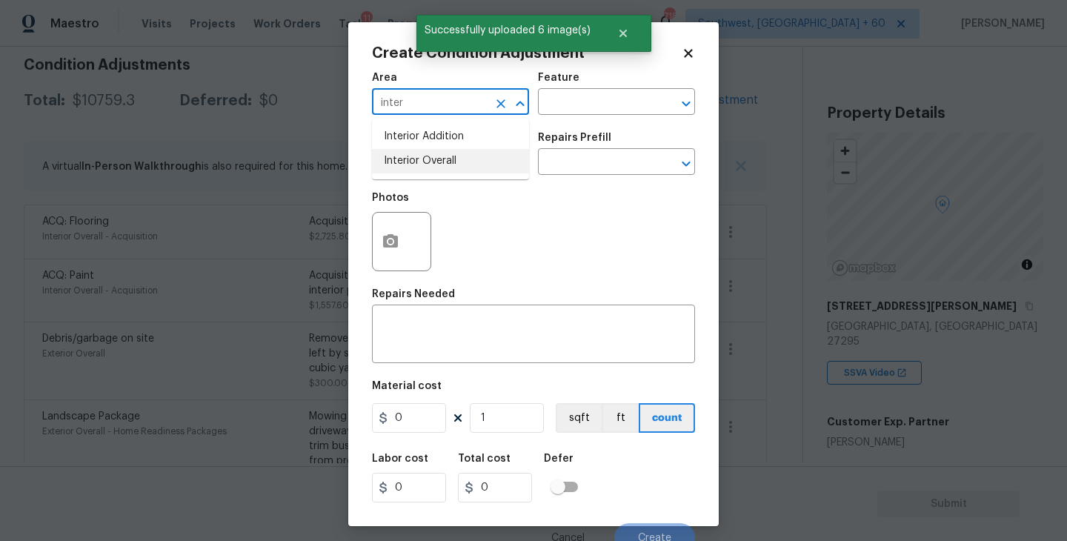
click at [476, 156] on li "Interior Overall" at bounding box center [450, 161] width 157 height 24
type input "Interior Overall"
click at [601, 102] on input "text" at bounding box center [596, 103] width 116 height 23
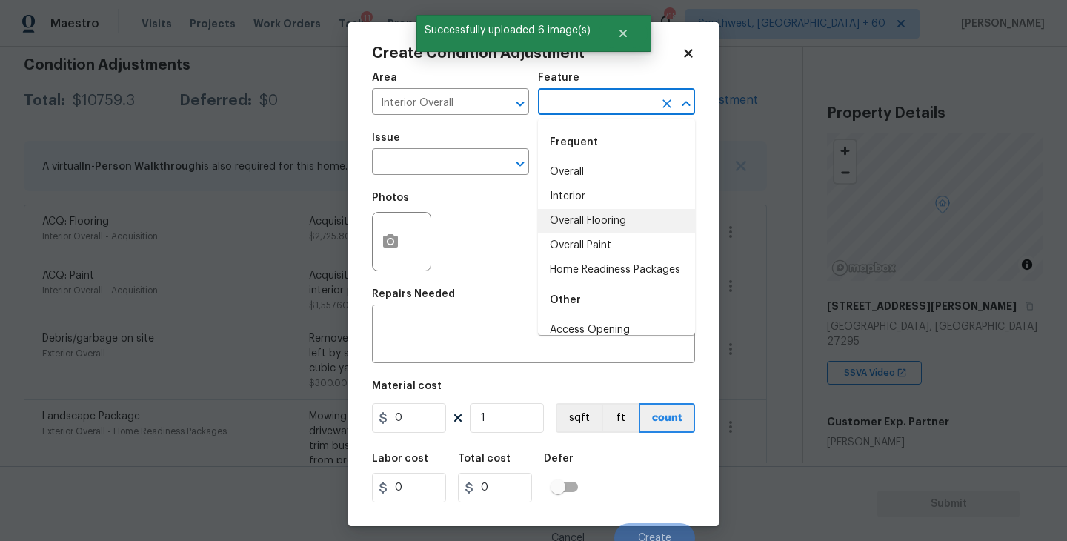
click at [298, 336] on body "Maestro Visits Projects Work Orders Tasks 11 Properties Geo Assignments 718 Sou…" at bounding box center [533, 270] width 1067 height 541
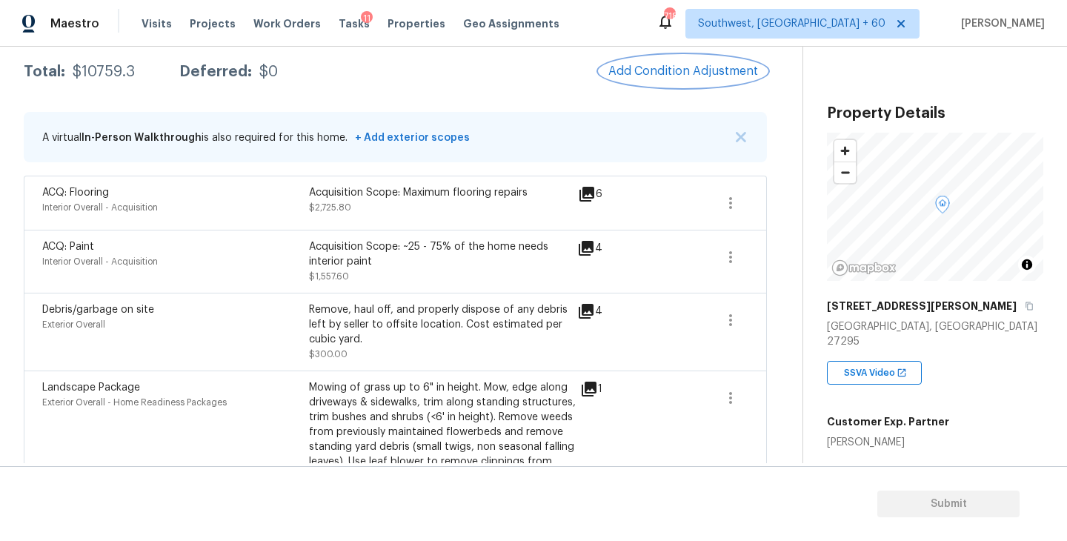
scroll to position [234, 0]
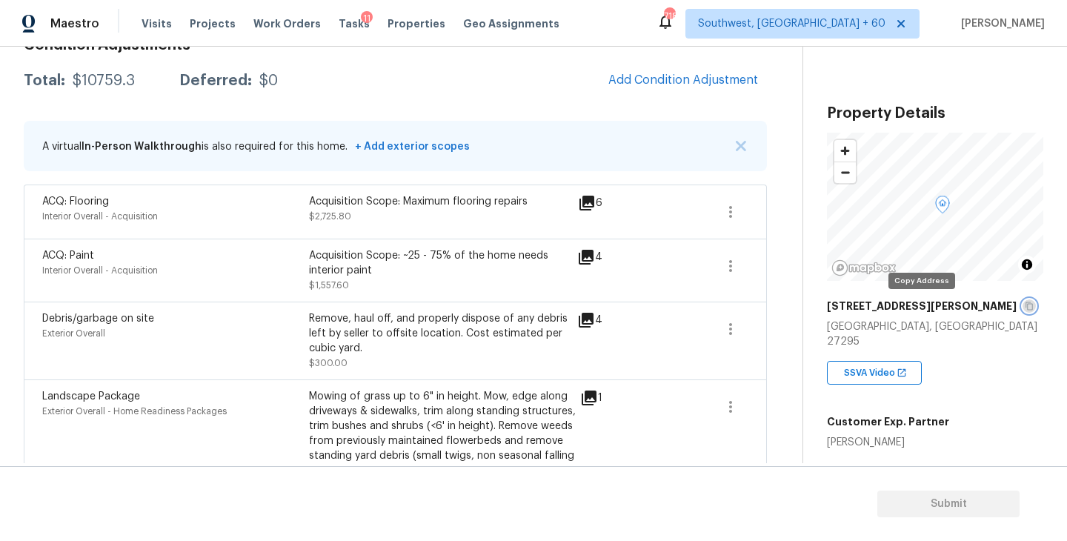
click at [1023, 308] on button "button" at bounding box center [1029, 305] width 13 height 13
click at [384, 231] on div "ACQ: Flooring Interior Overall - Acquisition Acquisition Scope: Maximum floorin…" at bounding box center [395, 212] width 743 height 54
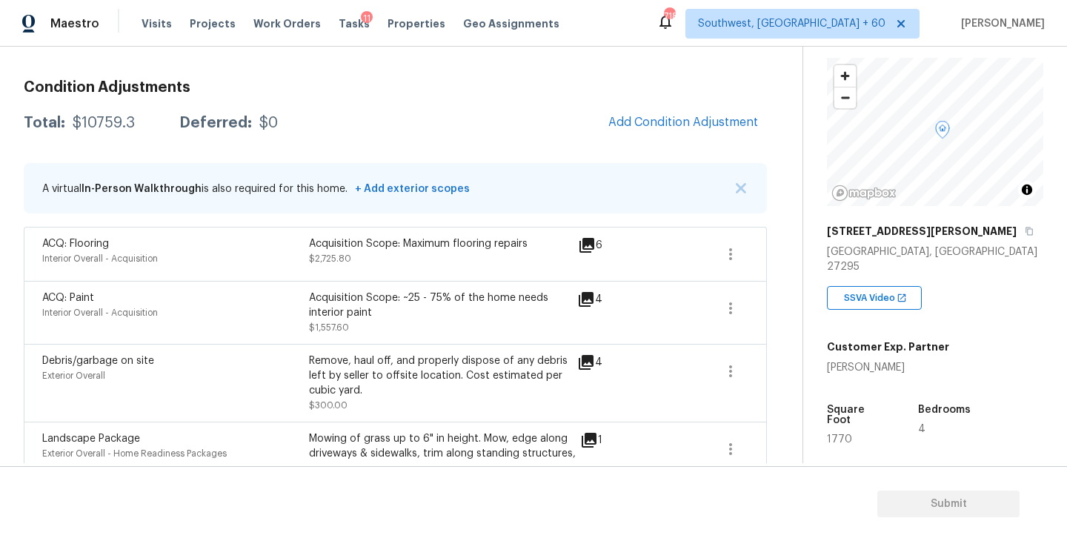
scroll to position [145, 0]
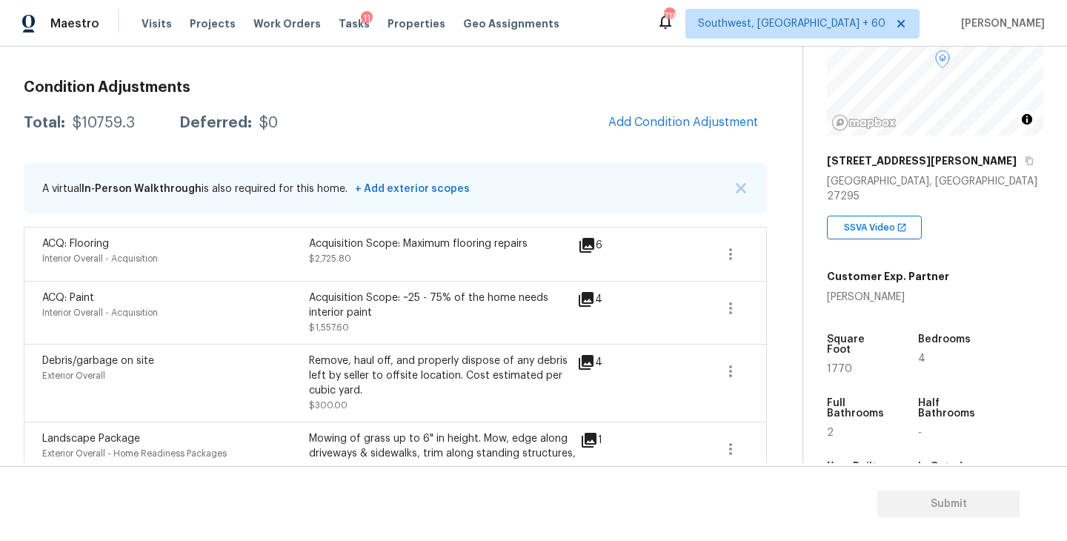
click at [89, 120] on div "$10759.3" at bounding box center [104, 123] width 62 height 15
copy div "$10759.3"
click at [504, 228] on div "ACQ: Flooring Interior Overall - Acquisition Acquisition Scope: Maximum floorin…" at bounding box center [395, 254] width 743 height 54
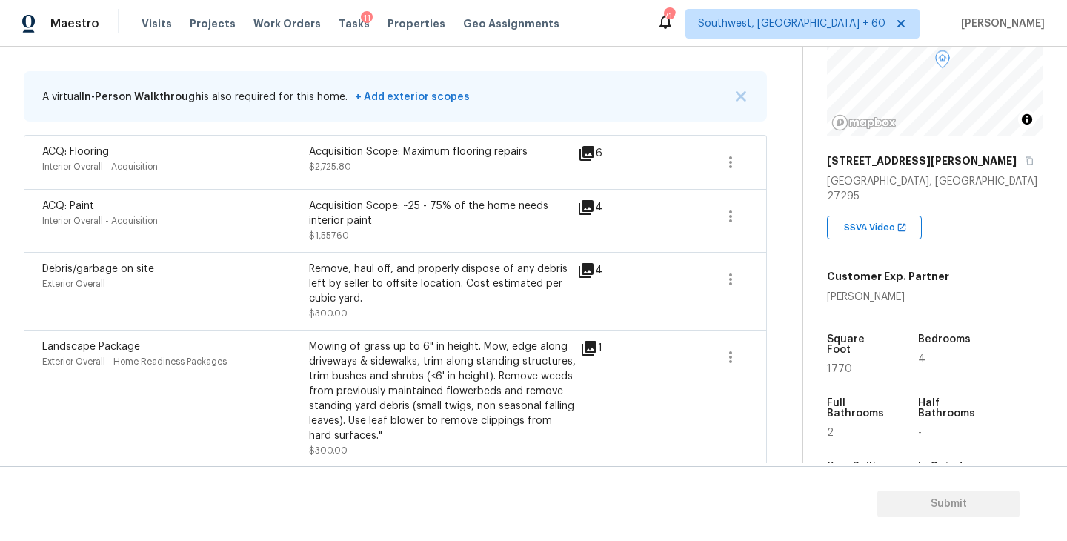
scroll to position [64, 0]
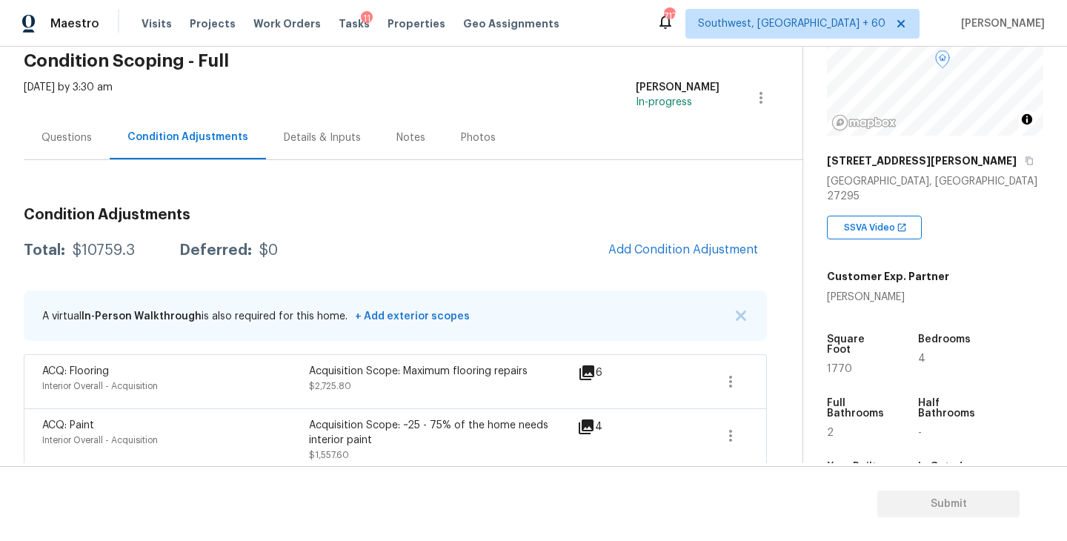
click at [47, 141] on div "Questions" at bounding box center [67, 137] width 50 height 15
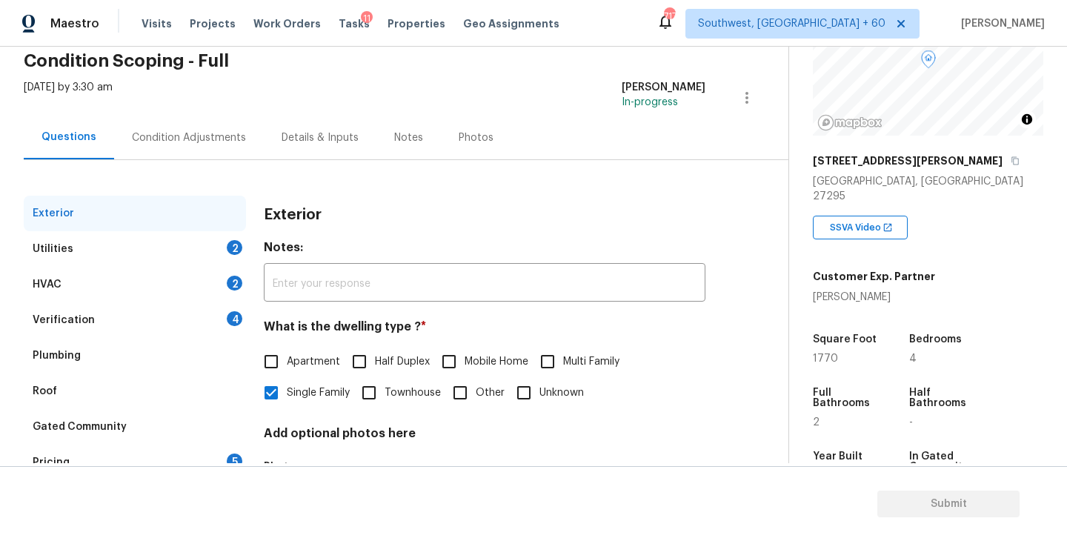
click at [191, 260] on div "Utilities 2" at bounding box center [135, 249] width 222 height 36
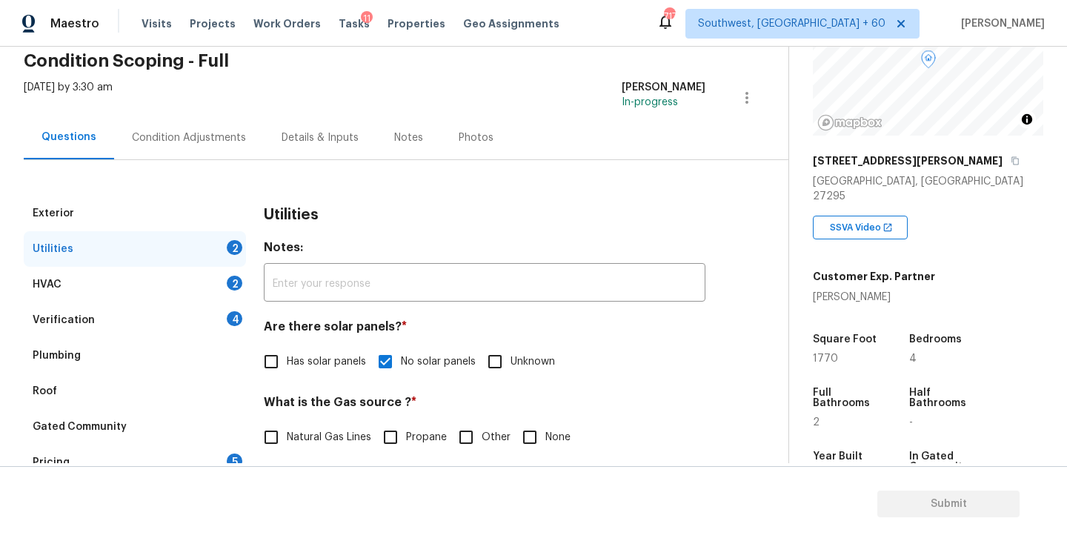
scroll to position [219, 0]
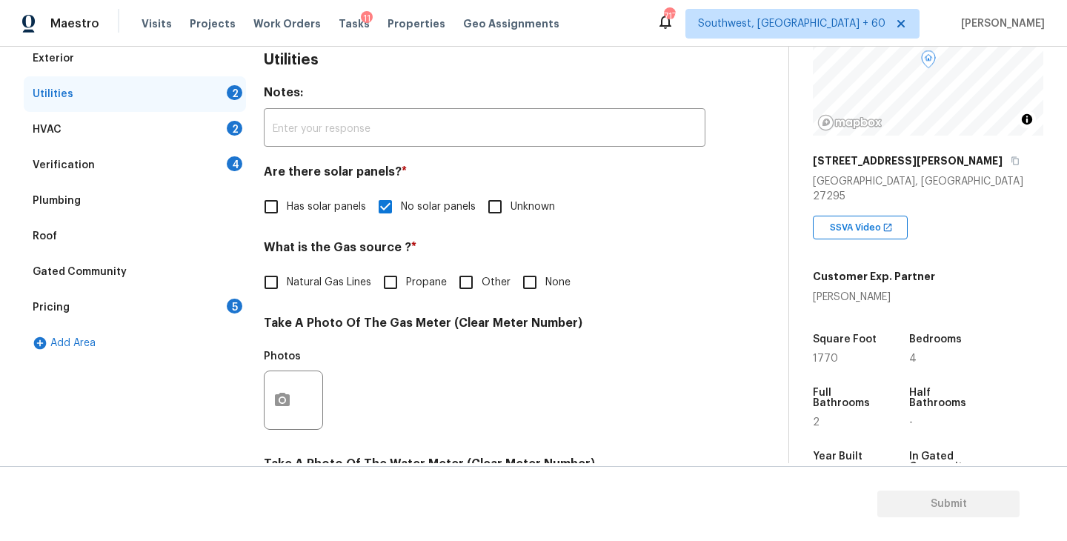
click at [523, 281] on input "None" at bounding box center [529, 282] width 31 height 31
checkbox input "true"
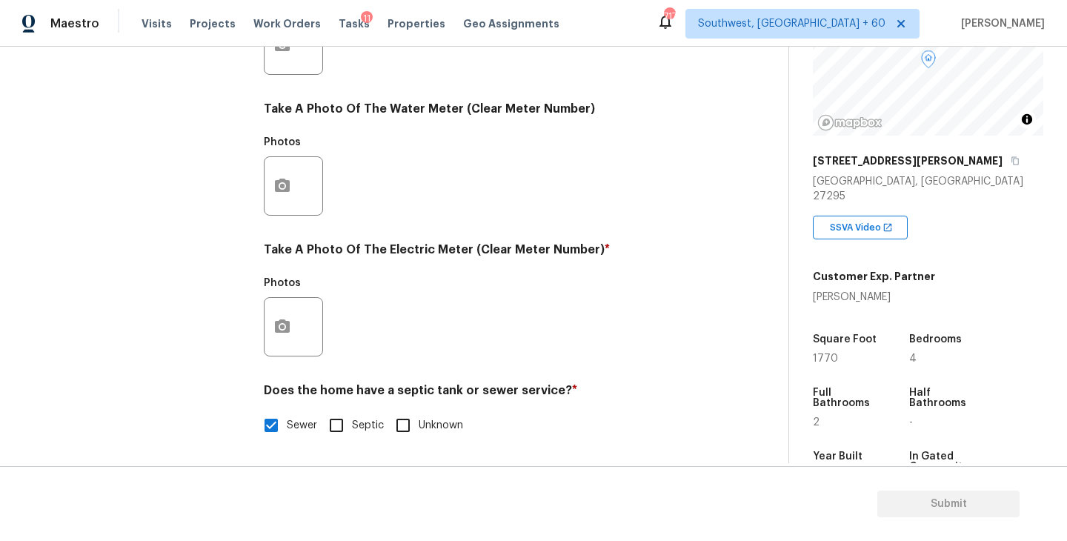
click at [303, 325] on div at bounding box center [293, 326] width 59 height 59
click at [288, 325] on icon "button" at bounding box center [282, 325] width 15 height 13
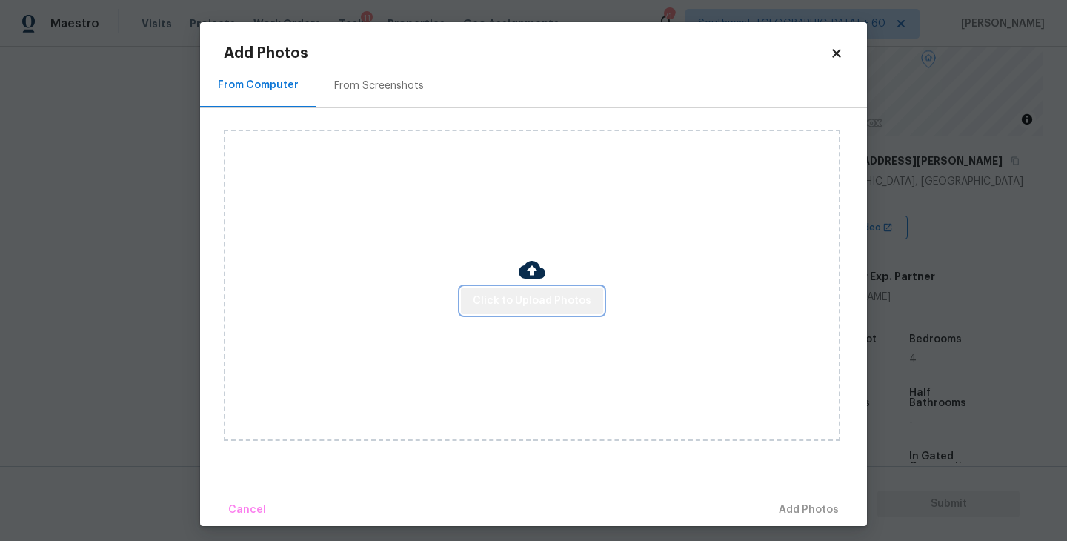
click at [574, 310] on button "Click to Upload Photos" at bounding box center [532, 301] width 142 height 27
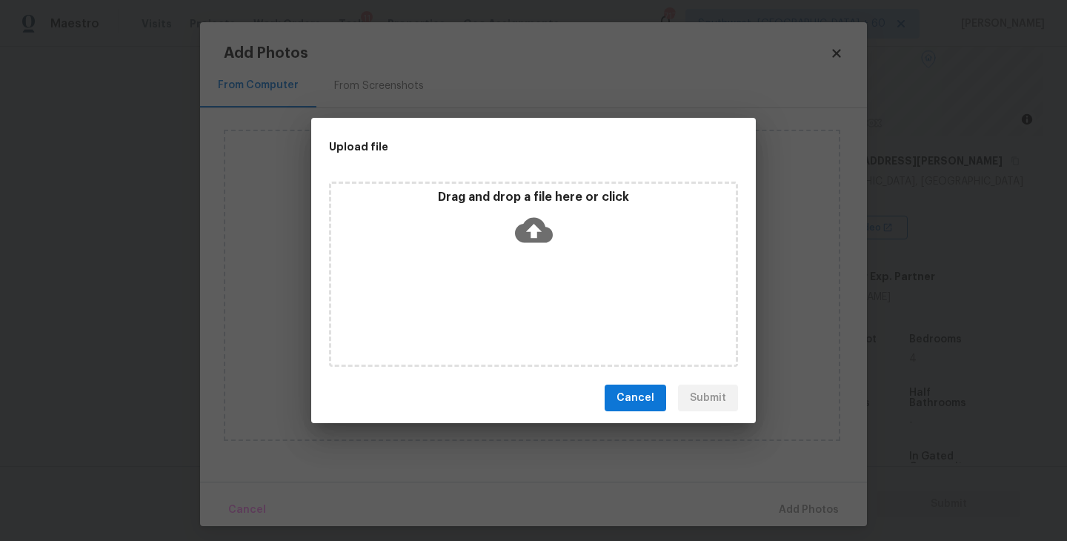
click at [563, 296] on div "Drag and drop a file here or click" at bounding box center [533, 274] width 409 height 185
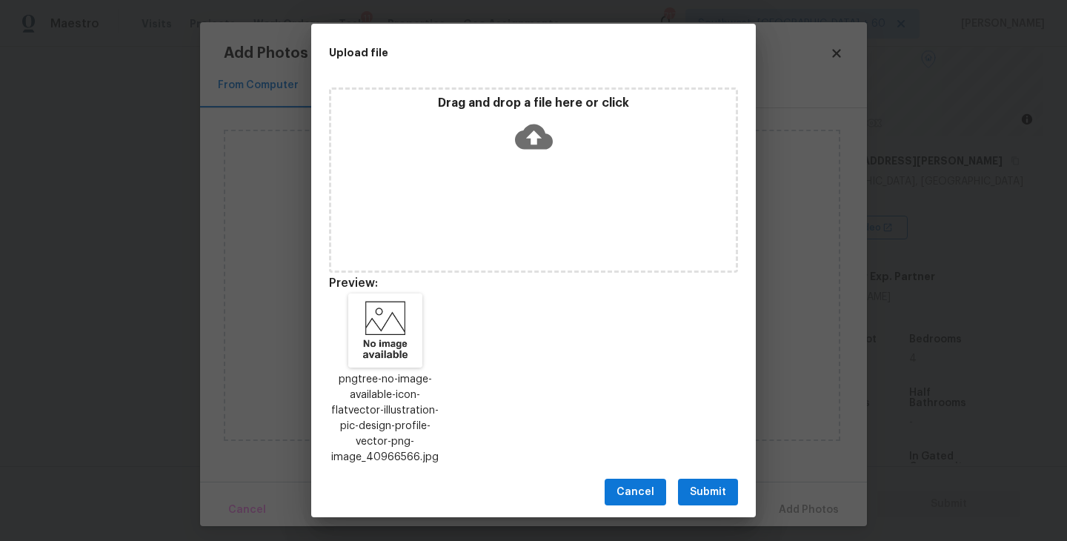
click at [714, 488] on span "Submit" at bounding box center [708, 492] width 36 height 19
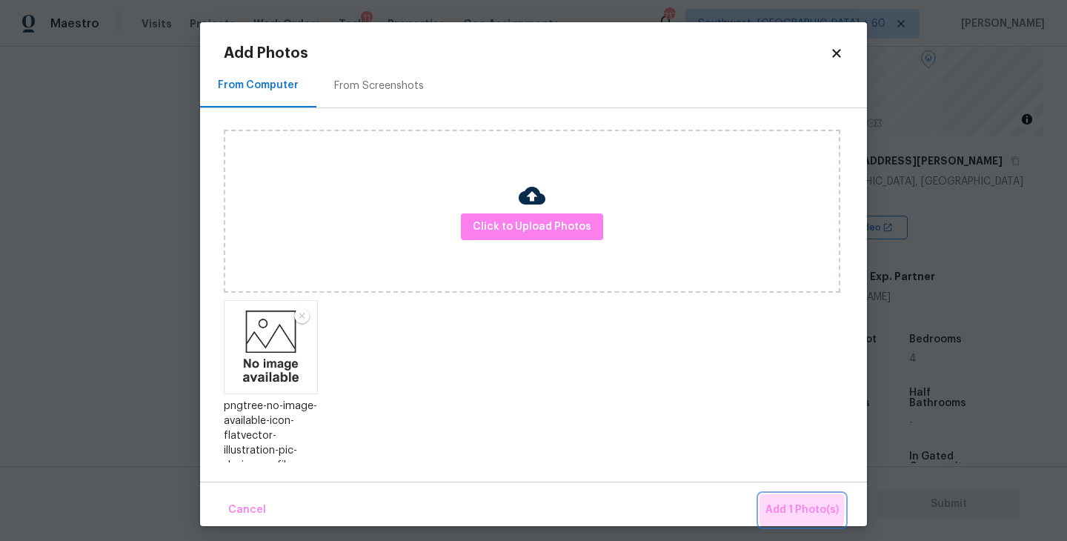
click at [766, 508] on button "Add 1 Photo(s)" at bounding box center [802, 510] width 85 height 32
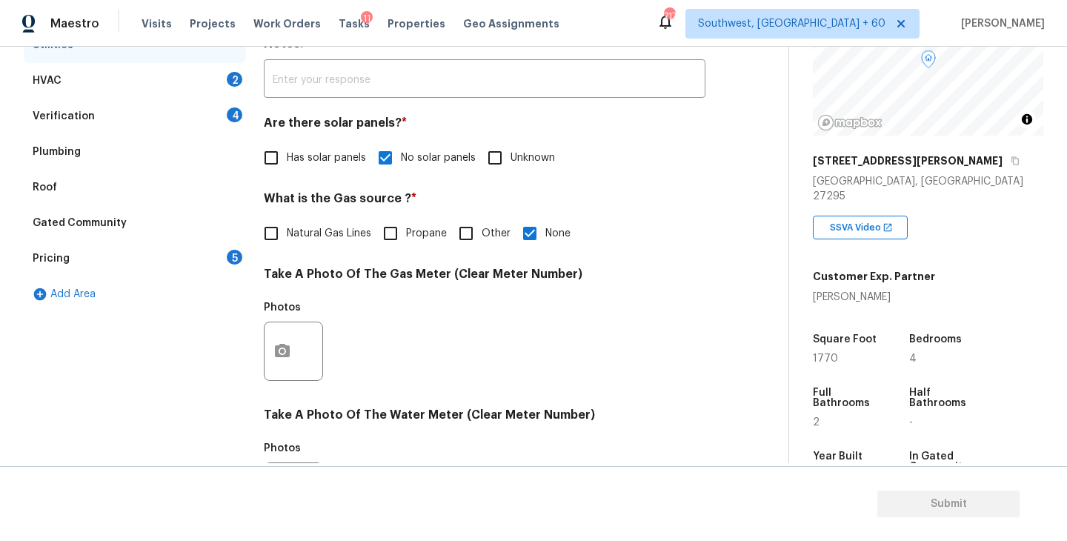
scroll to position [219, 0]
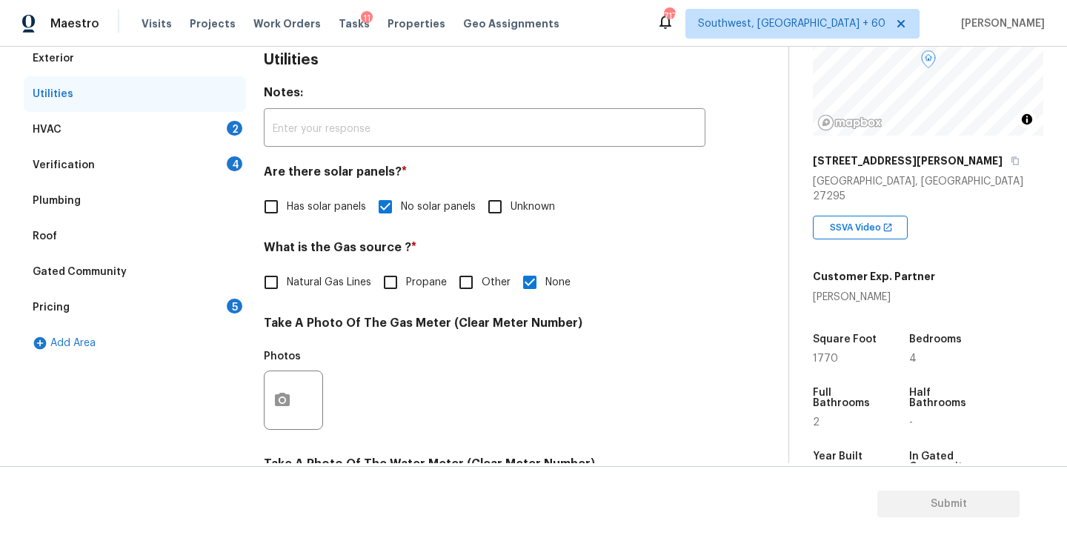
click at [179, 137] on div "HVAC 2" at bounding box center [135, 130] width 222 height 36
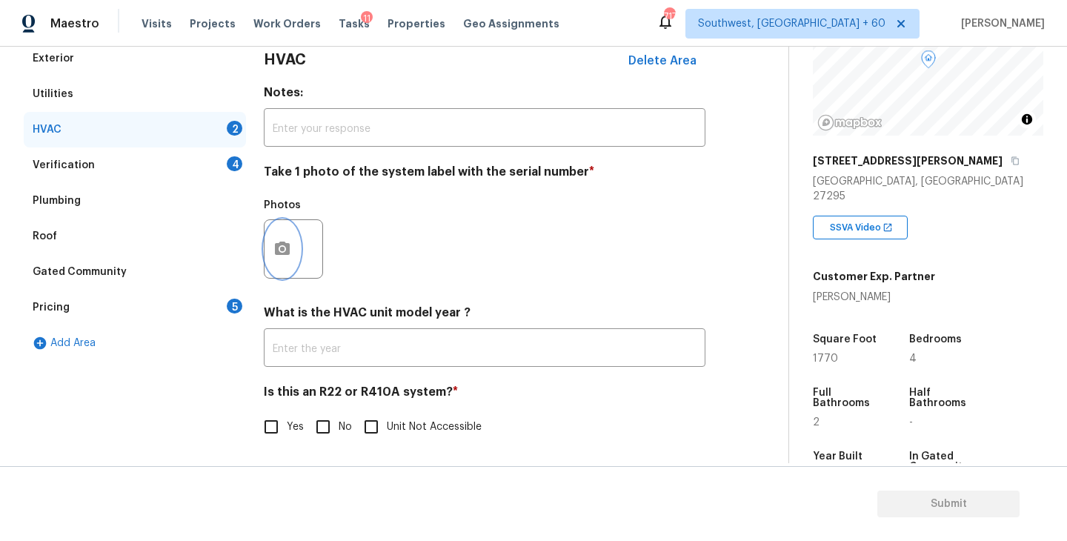
click at [289, 256] on icon "button" at bounding box center [283, 249] width 18 height 18
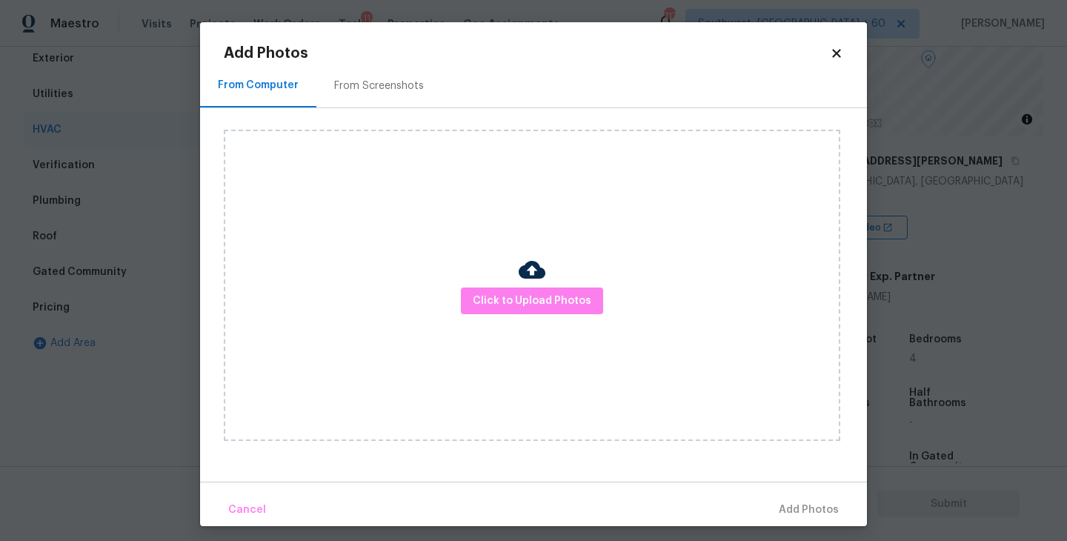
click at [503, 274] on div "Click to Upload Photos" at bounding box center [532, 285] width 617 height 311
click at [520, 302] on span "Click to Upload Photos" at bounding box center [532, 301] width 119 height 19
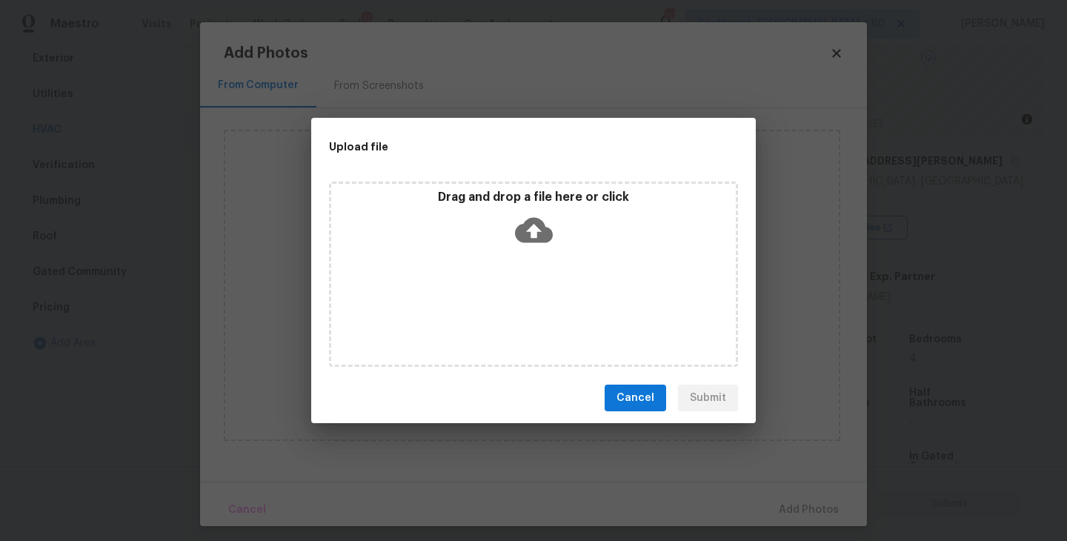
drag, startPoint x: 520, startPoint y: 302, endPoint x: 543, endPoint y: 211, distance: 94.7
click at [543, 211] on icon at bounding box center [534, 230] width 38 height 38
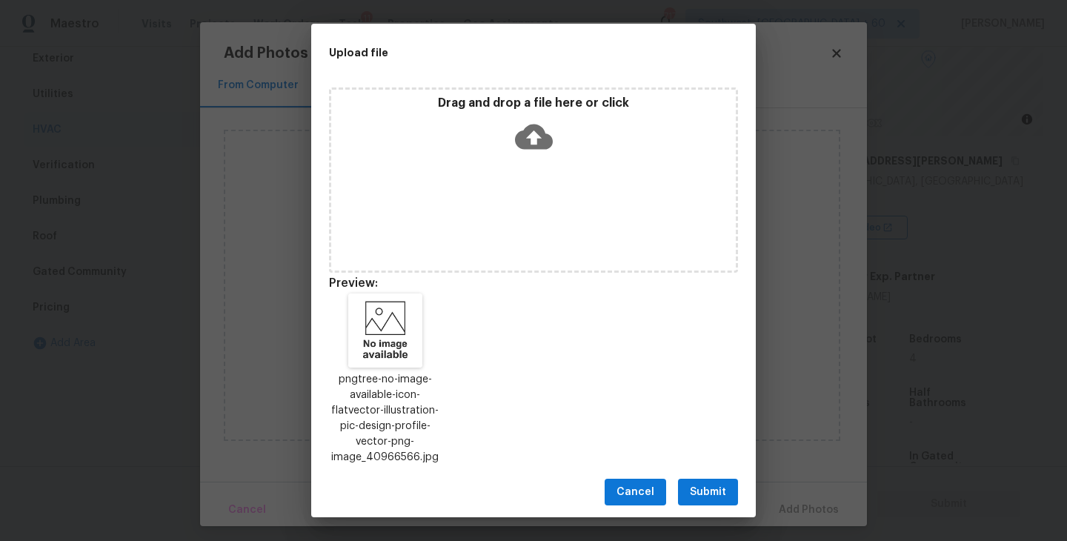
click at [704, 474] on div "Cancel Submit" at bounding box center [533, 492] width 445 height 51
click at [704, 486] on span "Submit" at bounding box center [708, 492] width 36 height 19
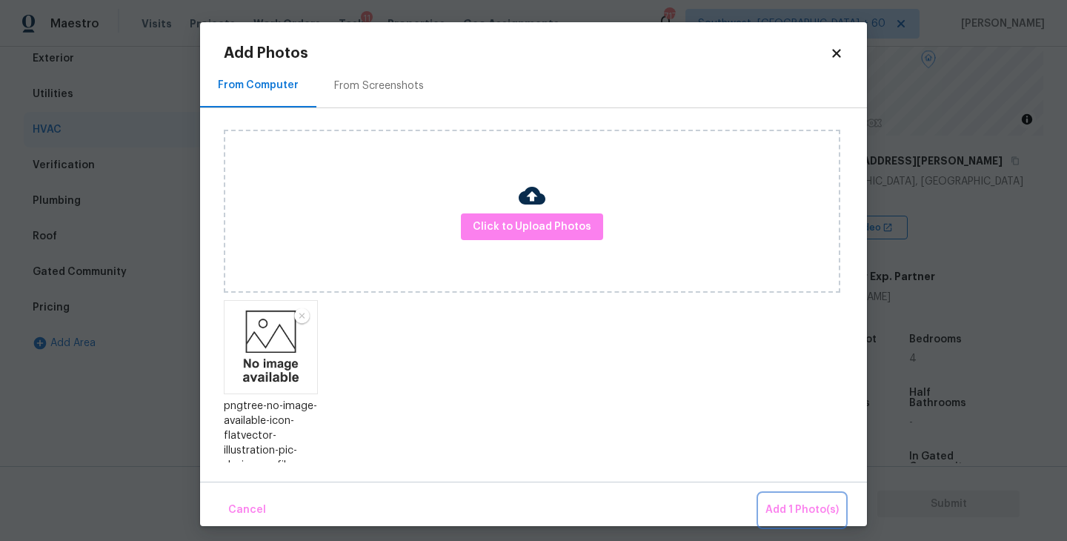
click at [809, 507] on span "Add 1 Photo(s)" at bounding box center [802, 510] width 73 height 19
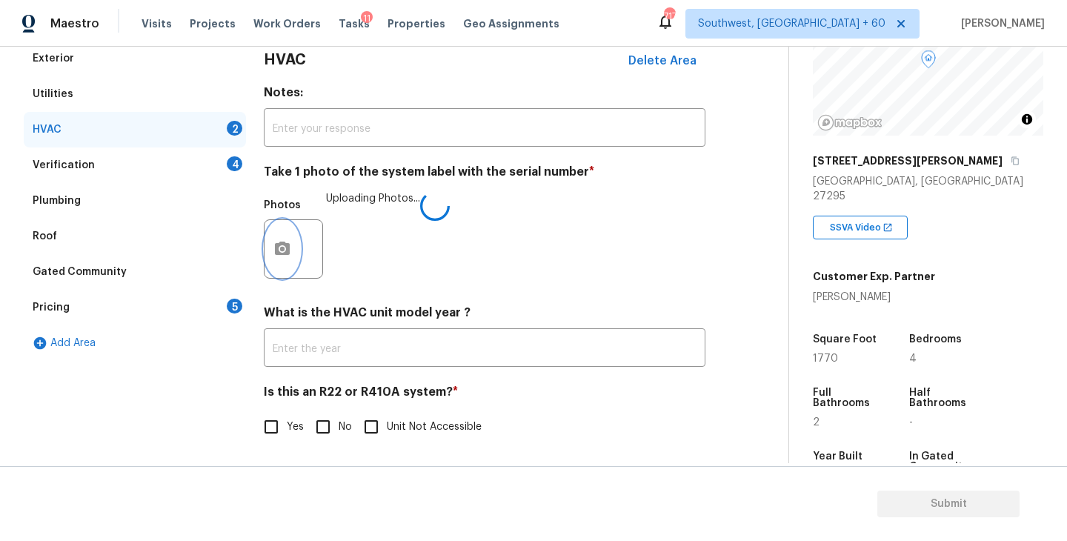
scroll to position [222, 0]
click at [320, 420] on input "No" at bounding box center [323, 425] width 31 height 31
checkbox input "true"
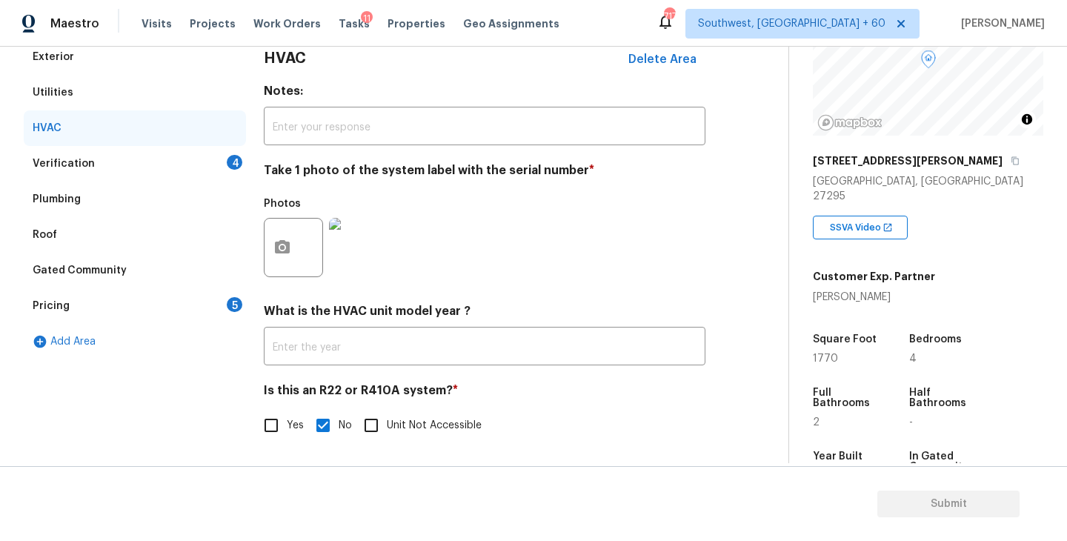
click at [196, 170] on div "Verification 4" at bounding box center [135, 164] width 222 height 36
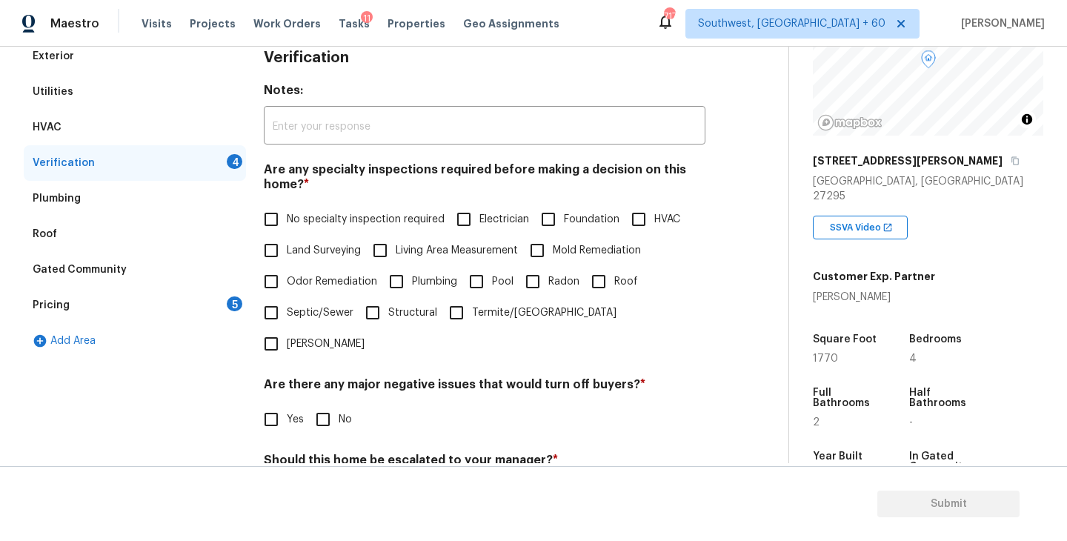
click at [326, 234] on label "No specialty inspection required" at bounding box center [350, 219] width 189 height 31
click at [287, 234] on input "No specialty inspection required" at bounding box center [271, 219] width 31 height 31
checkbox input "true"
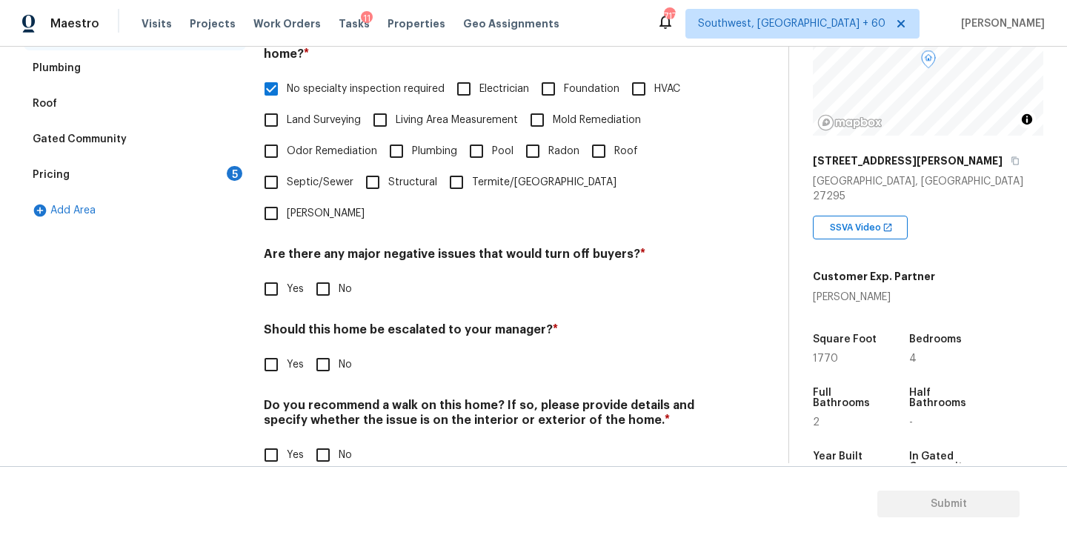
scroll to position [351, 0]
click at [330, 275] on input "No" at bounding box center [323, 290] width 31 height 31
checkbox input "true"
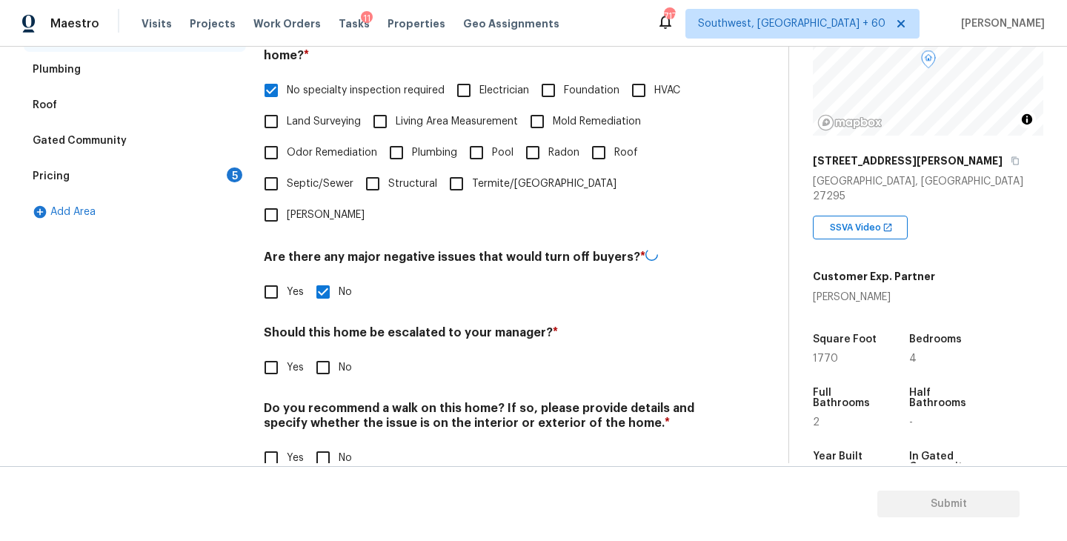
click at [330, 352] on input "No" at bounding box center [323, 367] width 31 height 31
checkbox input "true"
click at [323, 442] on input "No" at bounding box center [323, 457] width 31 height 31
checkbox input "true"
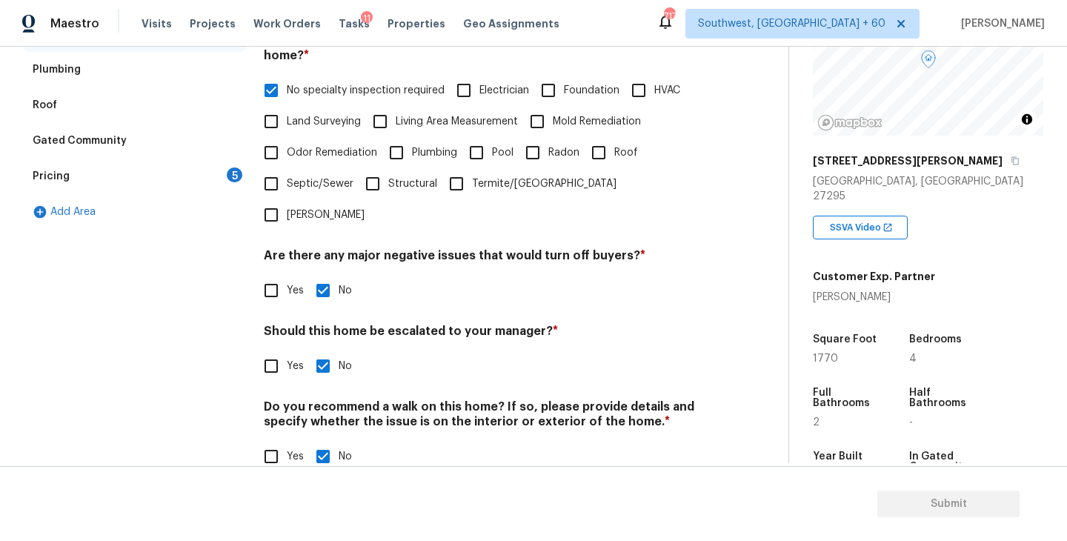
scroll to position [251, 0]
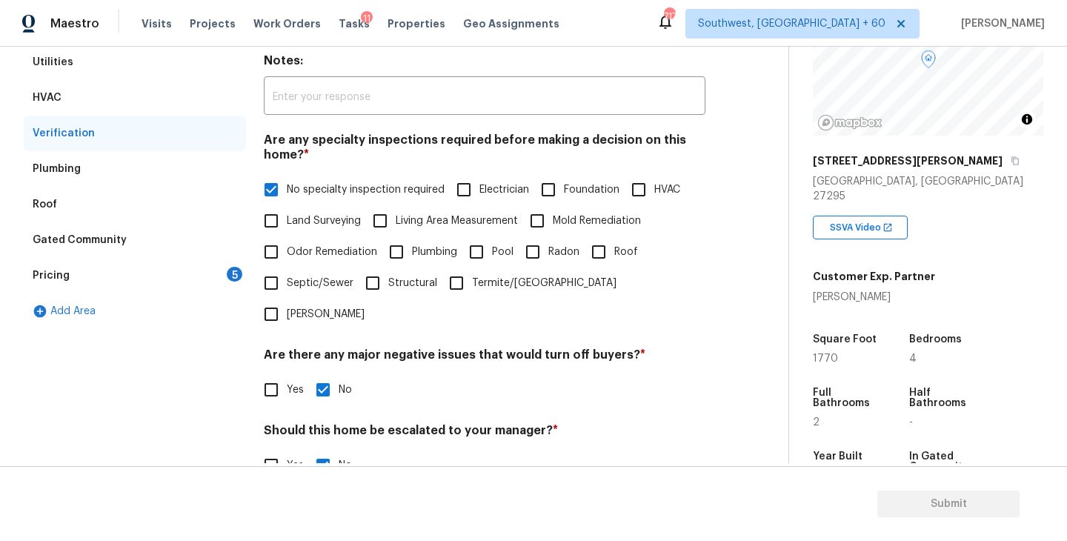
click at [188, 288] on div "Pricing 5" at bounding box center [135, 276] width 222 height 36
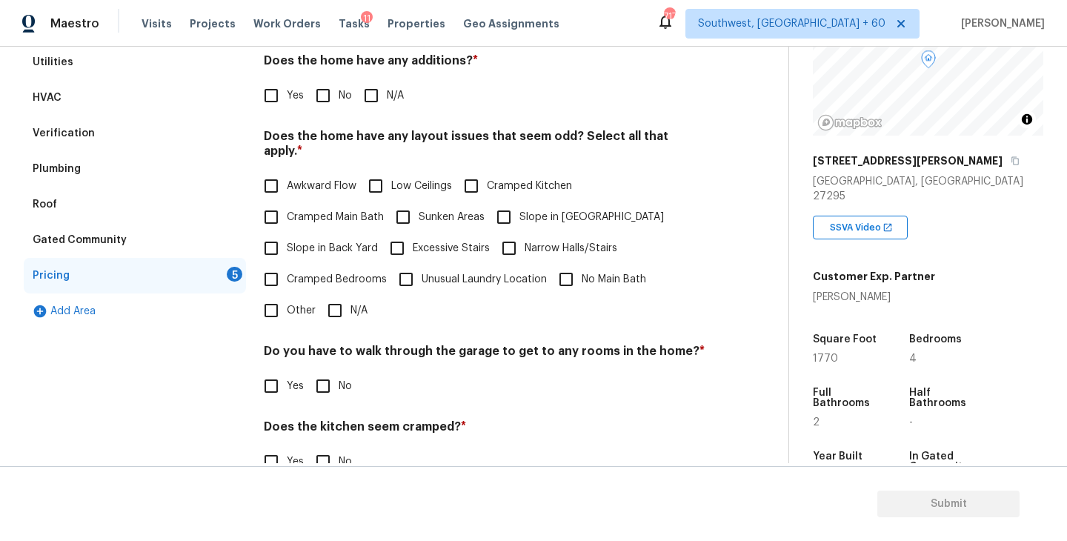
scroll to position [183, 0]
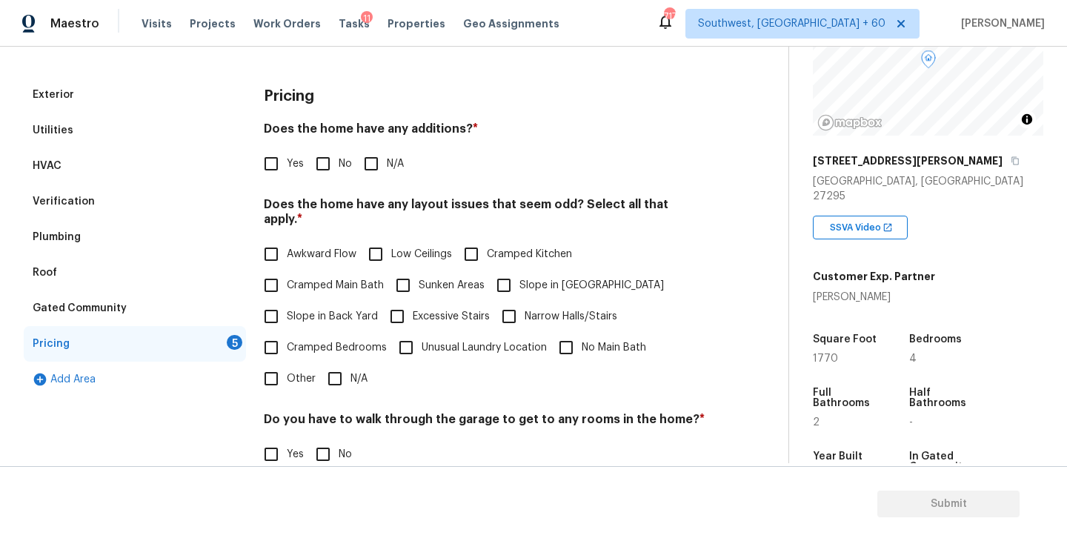
click at [389, 151] on label "N/A" at bounding box center [380, 163] width 48 height 31
click at [387, 151] on input "N/A" at bounding box center [371, 163] width 31 height 31
checkbox input "true"
click at [530, 278] on span "Slope in Front Yard" at bounding box center [592, 286] width 145 height 16
click at [520, 270] on input "Slope in Front Yard" at bounding box center [503, 285] width 31 height 31
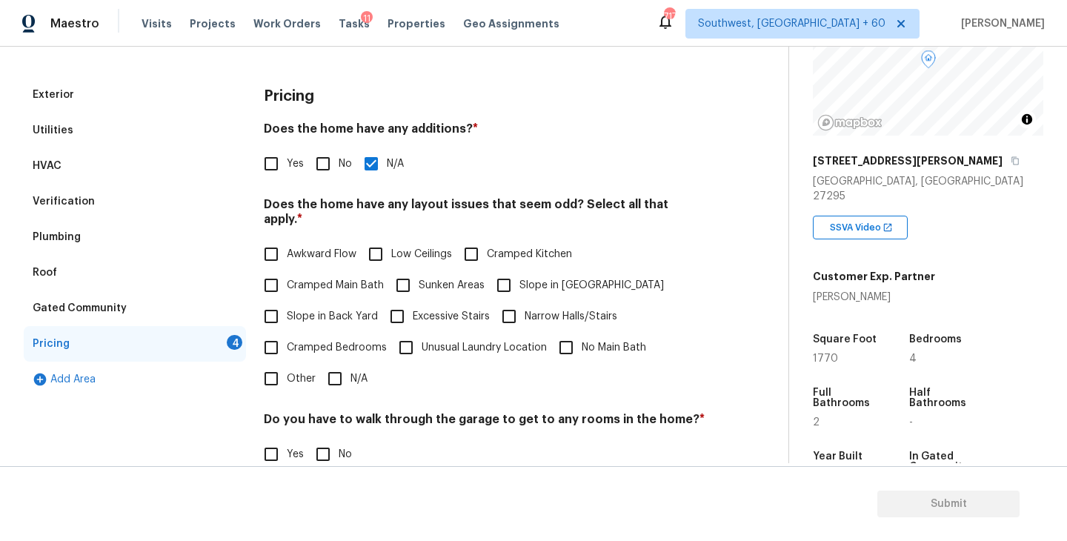
checkbox input "true"
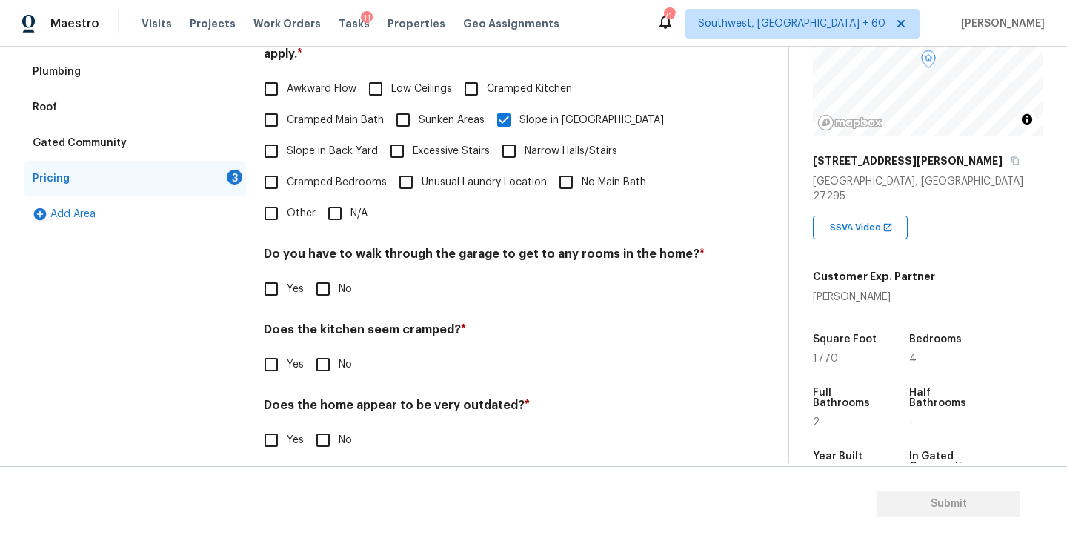
scroll to position [348, 0]
click at [339, 282] on span "No" at bounding box center [345, 290] width 13 height 16
click at [338, 278] on input "No" at bounding box center [323, 289] width 31 height 31
checkbox input "true"
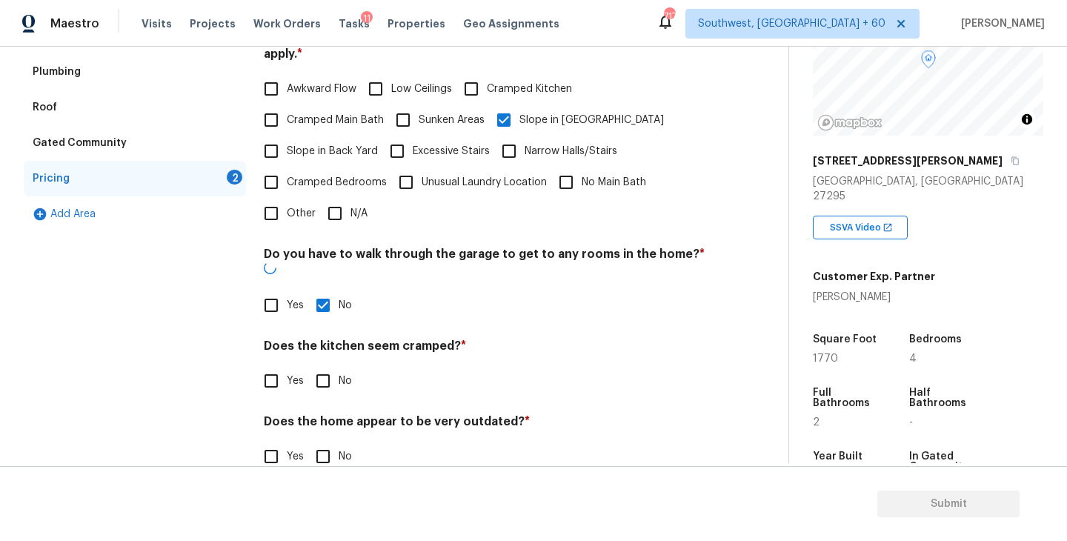
click at [334, 365] on input "No" at bounding box center [323, 380] width 31 height 31
checkbox input "true"
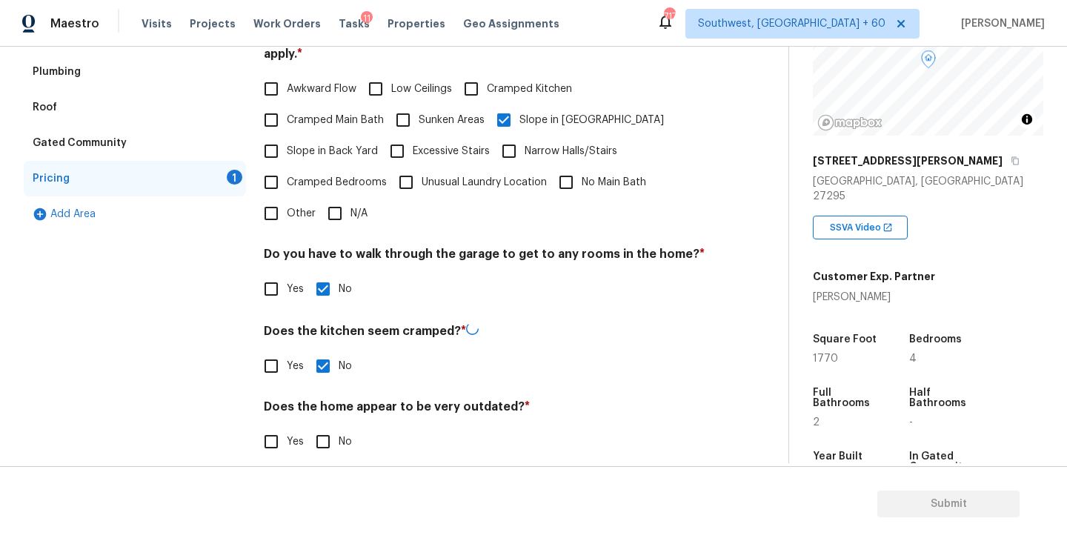
click at [334, 377] on div "Pricing Does the home have any additions? * Yes No N/A Does the home have any l…" at bounding box center [485, 193] width 442 height 563
click at [330, 425] on input "No" at bounding box center [323, 440] width 31 height 31
checkbox input "true"
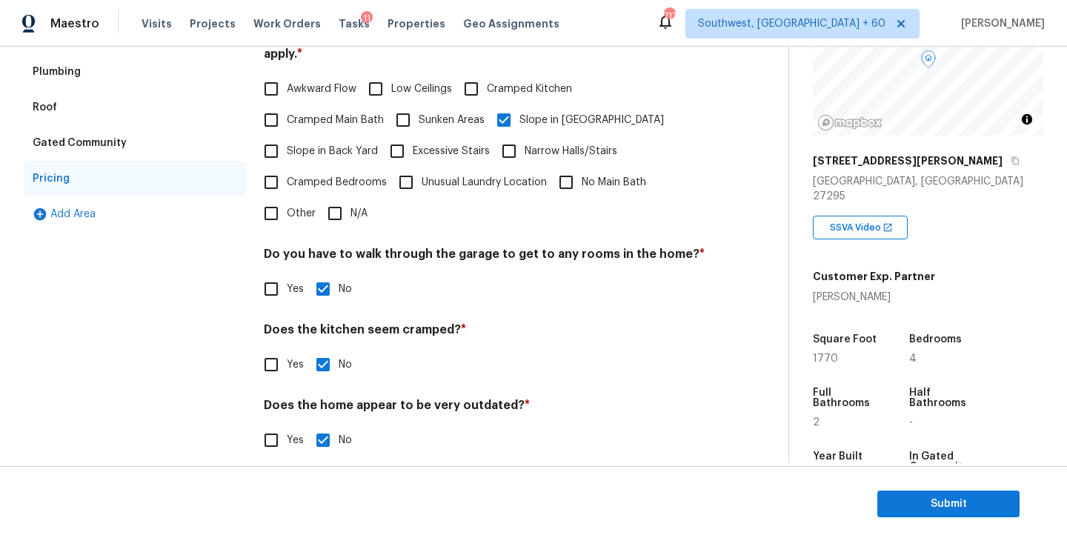
scroll to position [109, 0]
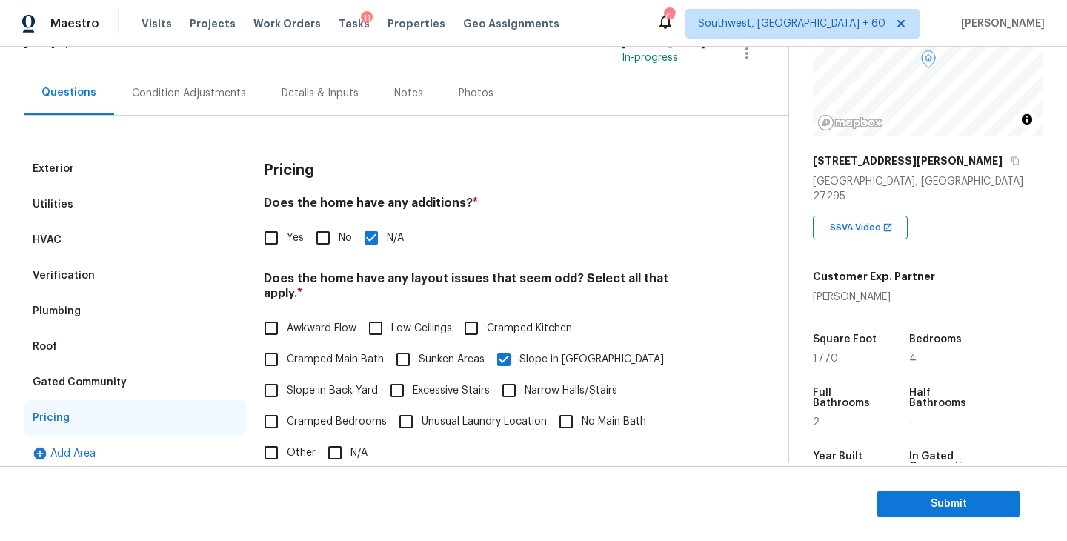
click at [195, 80] on div "Condition Adjustments" at bounding box center [189, 93] width 150 height 44
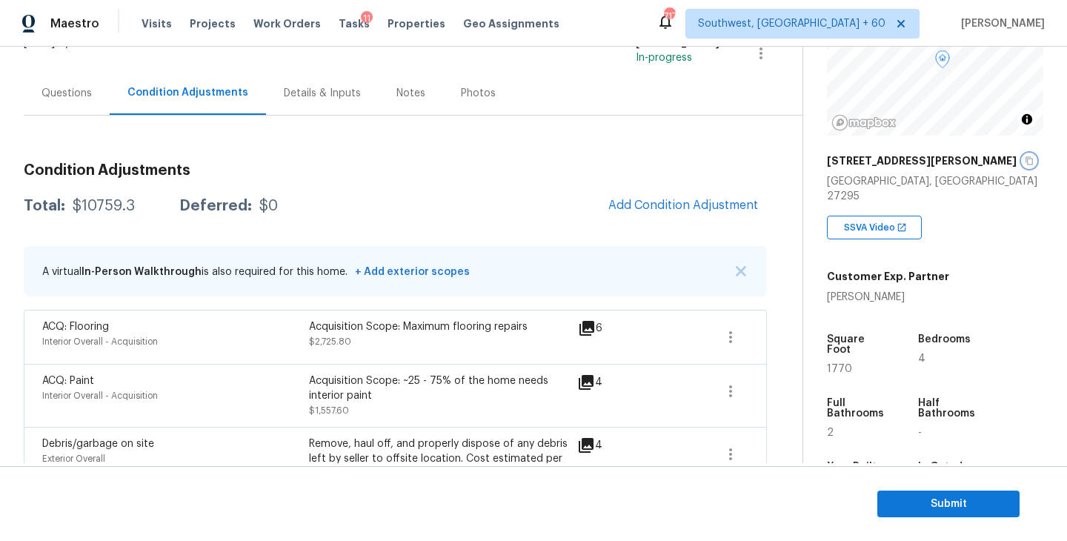
click at [1025, 164] on icon "button" at bounding box center [1029, 160] width 9 height 9
click at [324, 163] on h3 "Condition Adjustments" at bounding box center [395, 170] width 743 height 15
click at [899, 500] on span "Submit" at bounding box center [948, 504] width 119 height 19
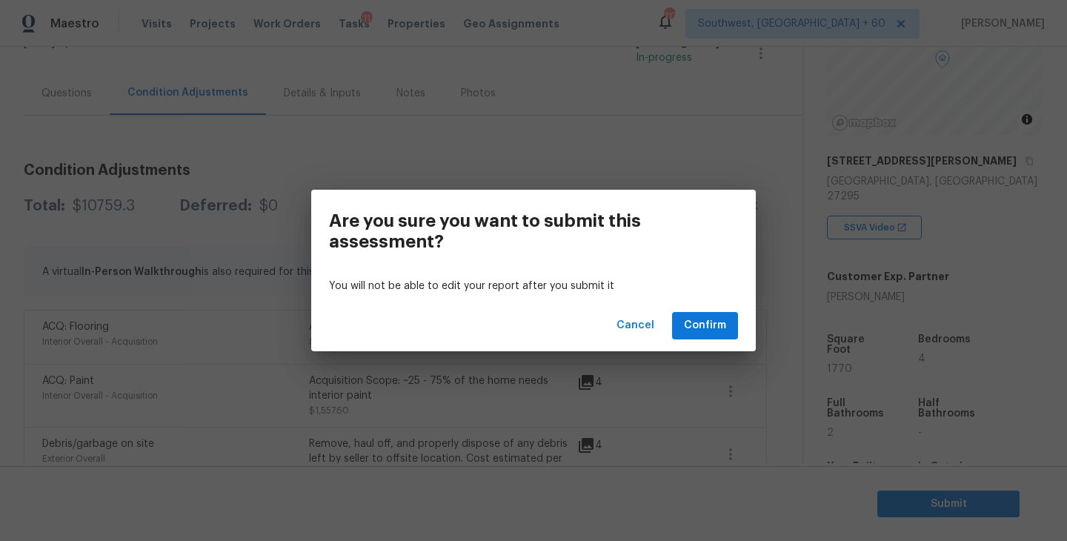
click at [693, 299] on div "You will not be able to edit your report after you submit it" at bounding box center [533, 286] width 445 height 27
click at [695, 320] on span "Confirm" at bounding box center [705, 325] width 42 height 19
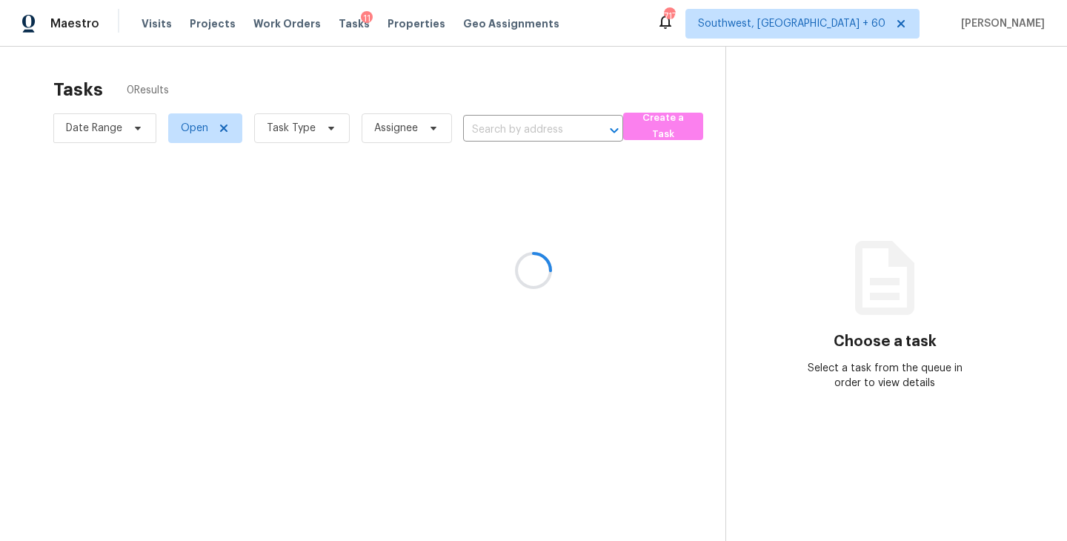
click at [292, 132] on div at bounding box center [533, 270] width 1067 height 541
click at [292, 131] on div at bounding box center [533, 270] width 1067 height 541
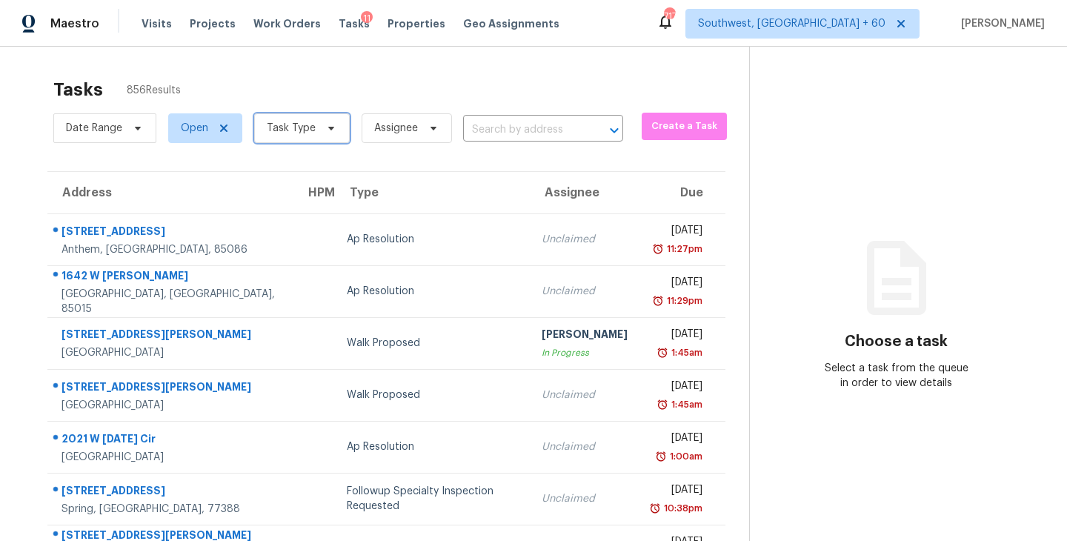
click at [292, 131] on span "Task Type" at bounding box center [291, 128] width 49 height 15
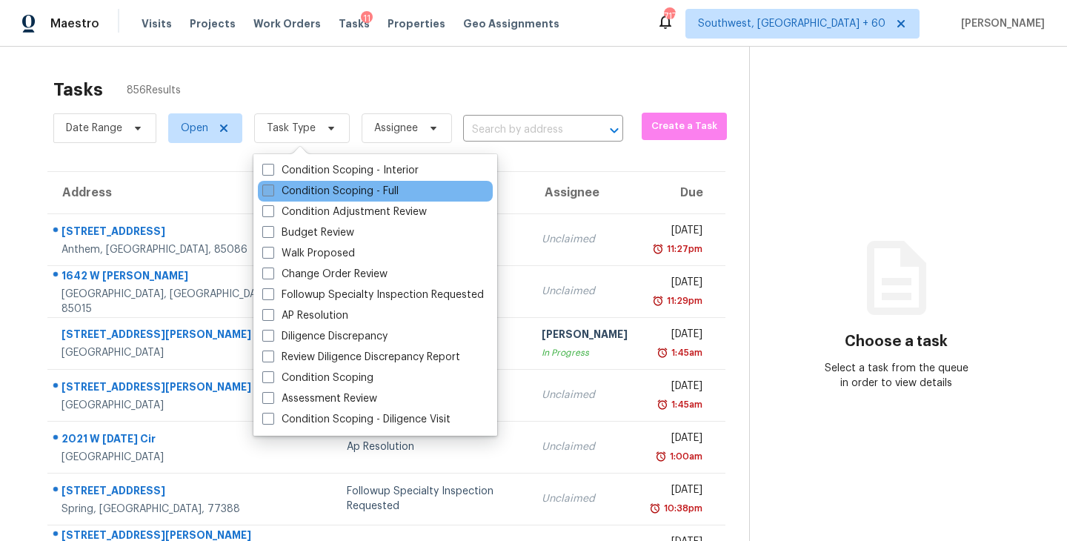
click at [314, 192] on label "Condition Scoping - Full" at bounding box center [330, 191] width 136 height 15
click at [272, 192] on input "Condition Scoping - Full" at bounding box center [267, 189] width 10 height 10
checkbox input "true"
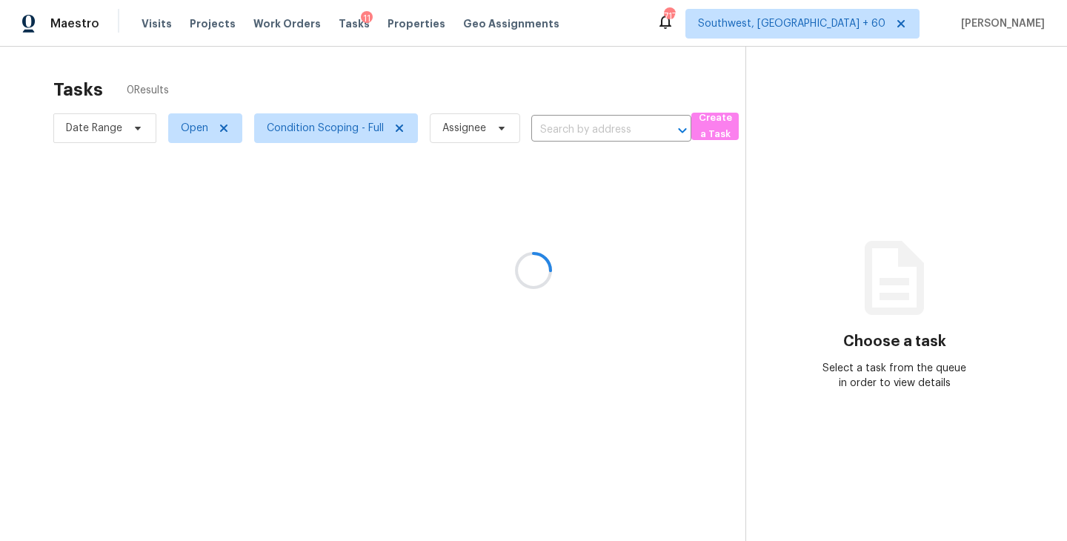
click at [411, 123] on div at bounding box center [533, 270] width 1067 height 541
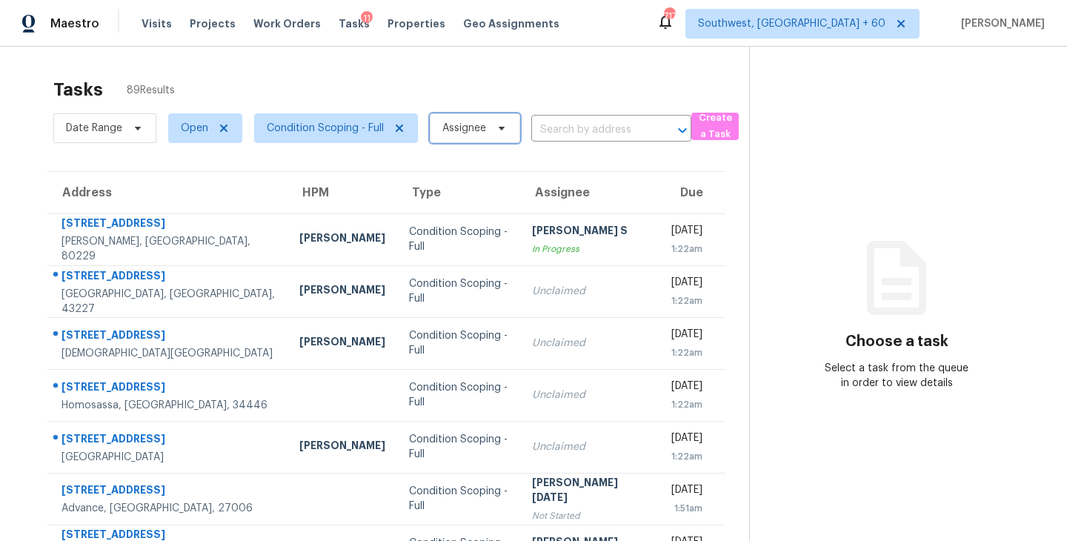
click at [468, 128] on span "Assignee" at bounding box center [464, 128] width 44 height 15
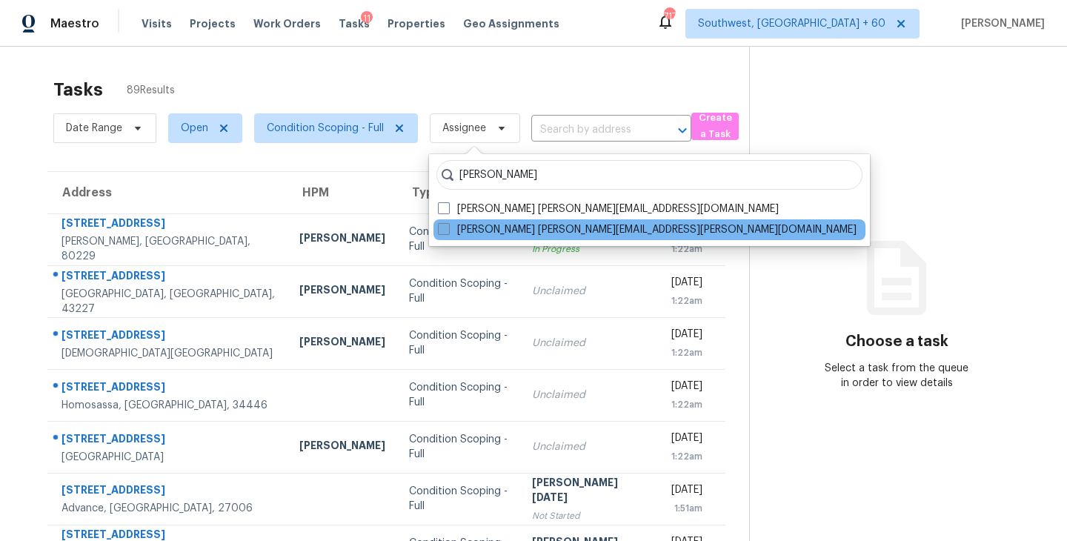
type input "sakthivel"
click at [474, 226] on label "Sakthivel Chandran sakthivel.chandran@opendoor.com" at bounding box center [647, 229] width 419 height 15
click at [448, 226] on input "Sakthivel Chandran sakthivel.chandran@opendoor.com" at bounding box center [443, 227] width 10 height 10
checkbox input "true"
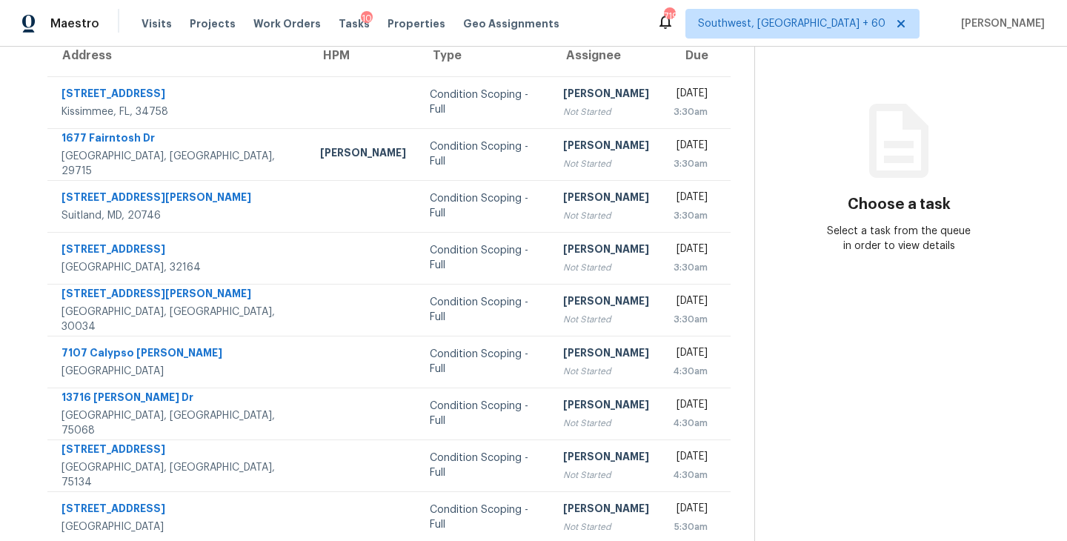
scroll to position [60, 0]
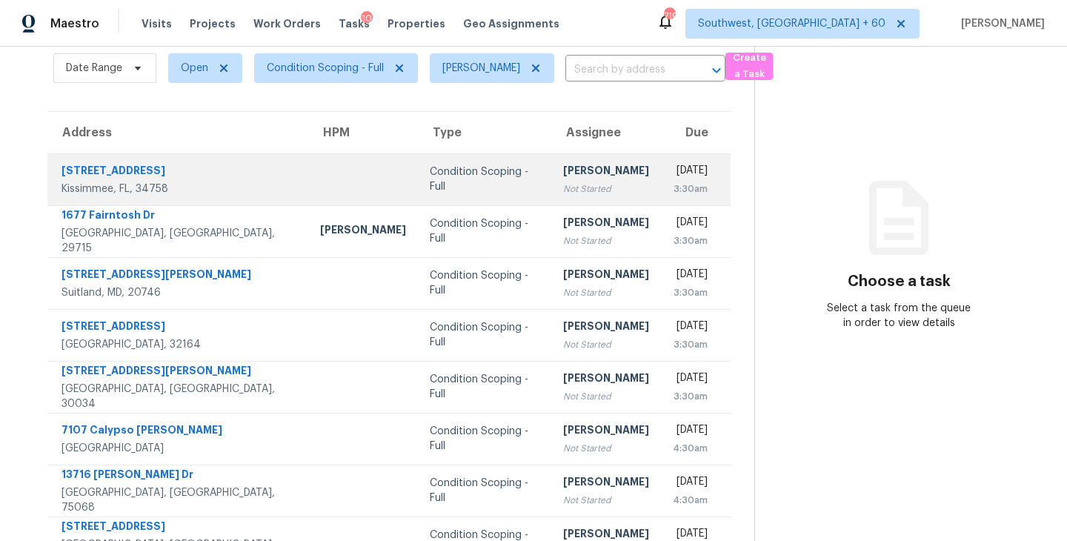
click at [563, 195] on div "Not Started" at bounding box center [606, 189] width 86 height 15
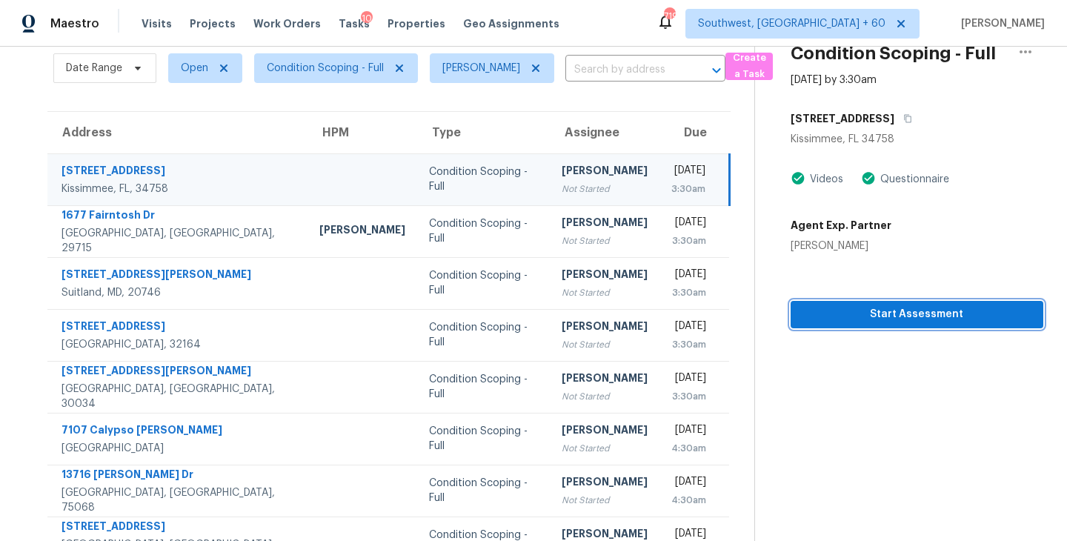
click at [901, 314] on span "Start Assessment" at bounding box center [917, 314] width 229 height 19
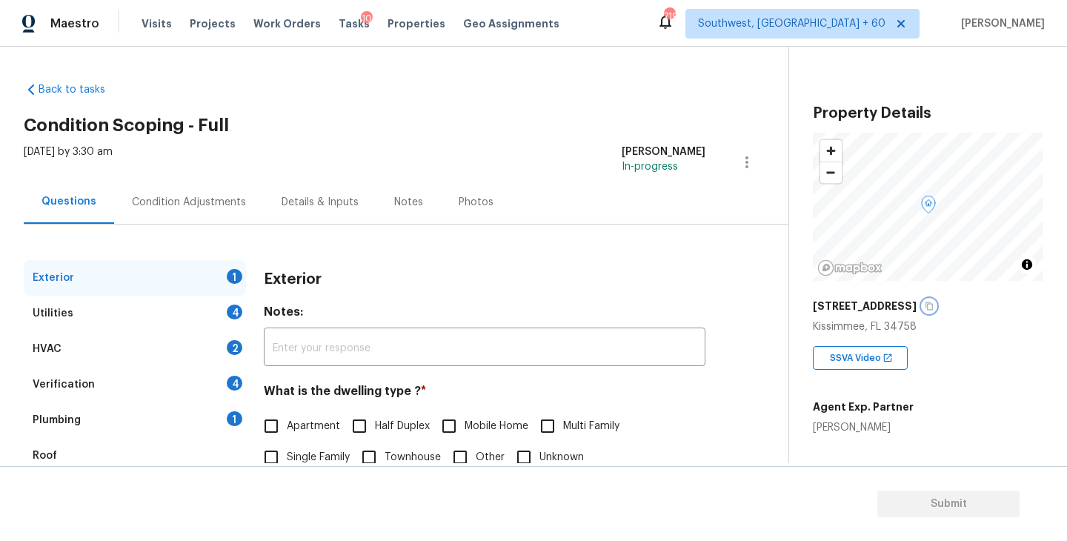
click at [925, 305] on icon "button" at bounding box center [929, 306] width 9 height 9
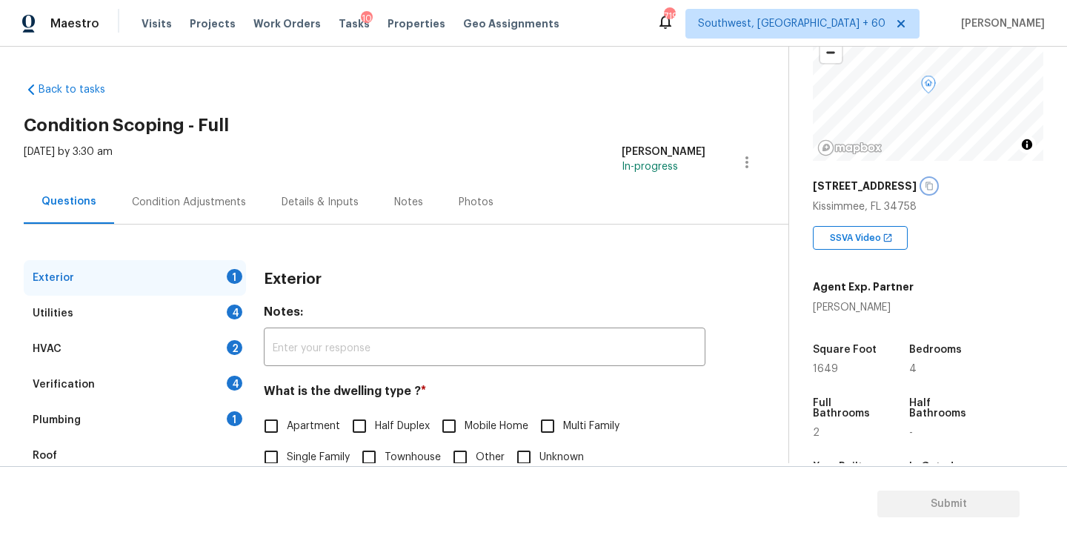
scroll to position [16, 0]
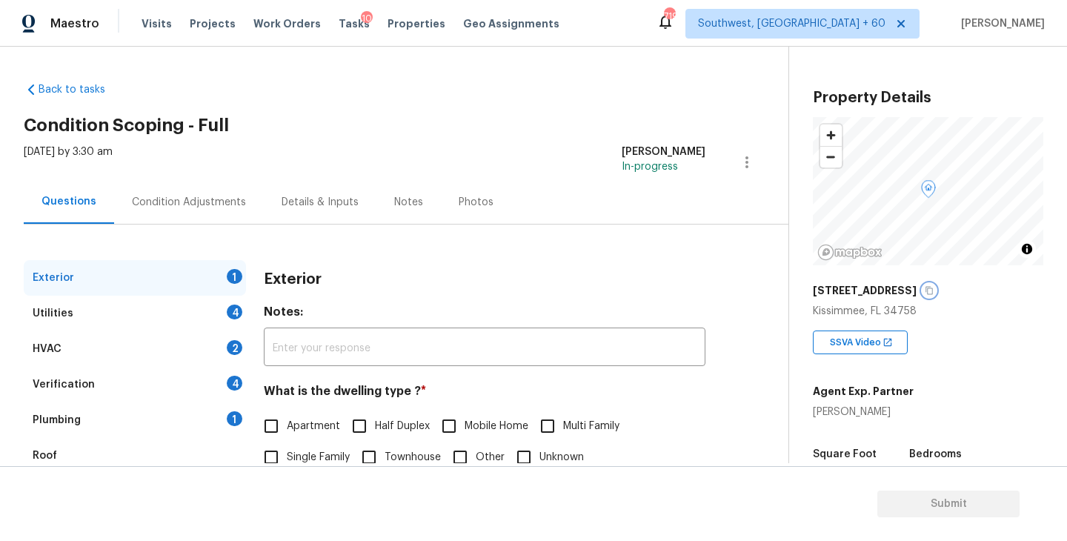
click at [926, 290] on icon "button" at bounding box center [929, 291] width 7 height 8
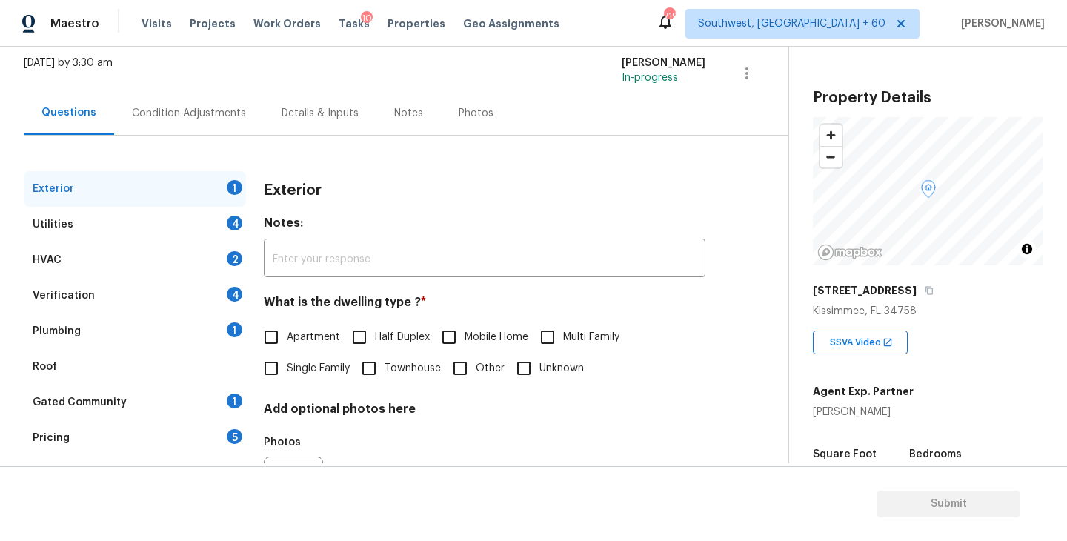
click at [292, 360] on label "Single Family" at bounding box center [303, 368] width 94 height 31
click at [287, 360] on input "Single Family" at bounding box center [271, 368] width 31 height 31
checkbox input "true"
click at [166, 242] on div "HVAC 2" at bounding box center [135, 260] width 222 height 36
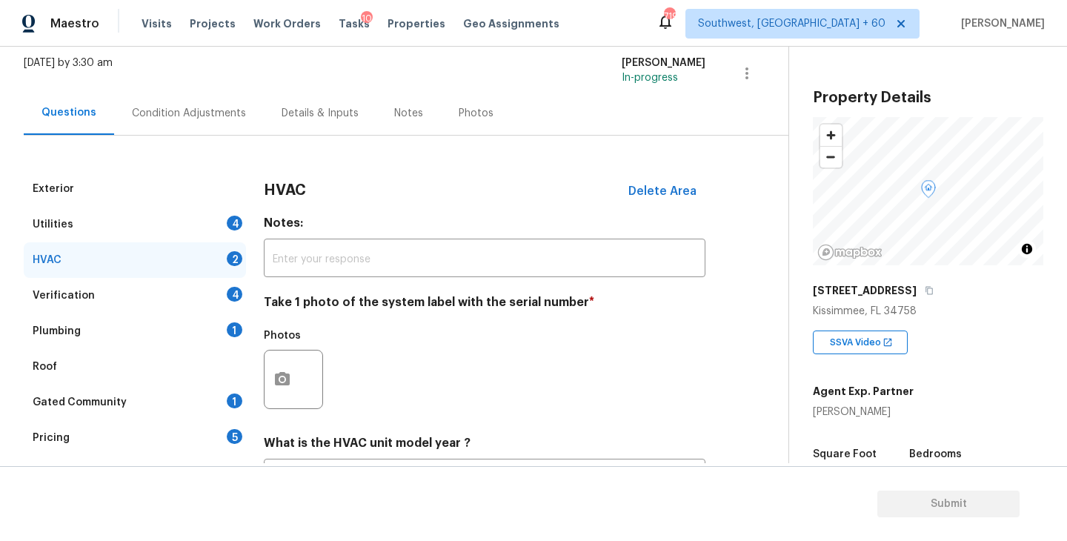
click at [165, 225] on div "Utilities 4" at bounding box center [135, 225] width 222 height 36
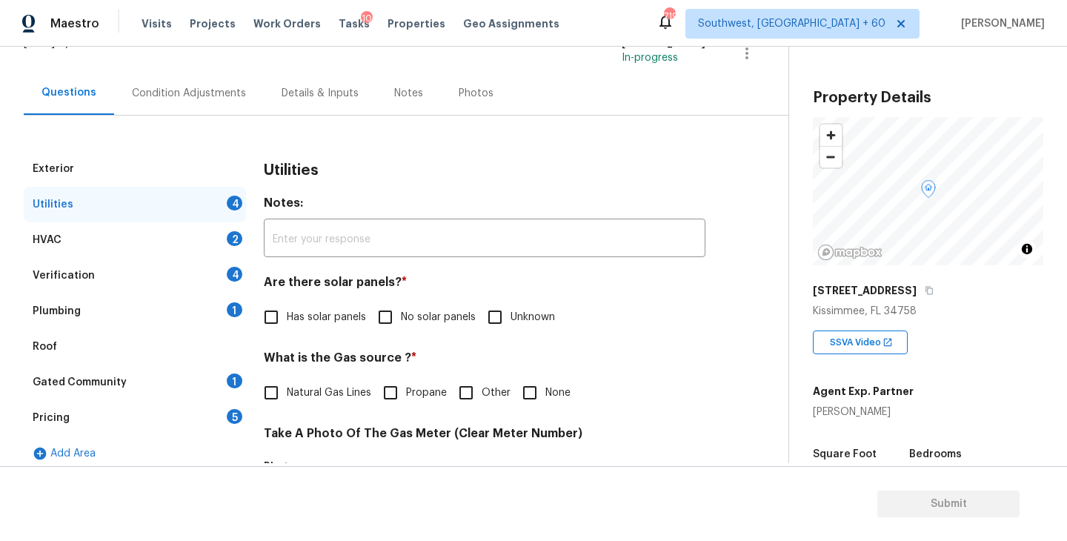
scroll to position [116, 0]
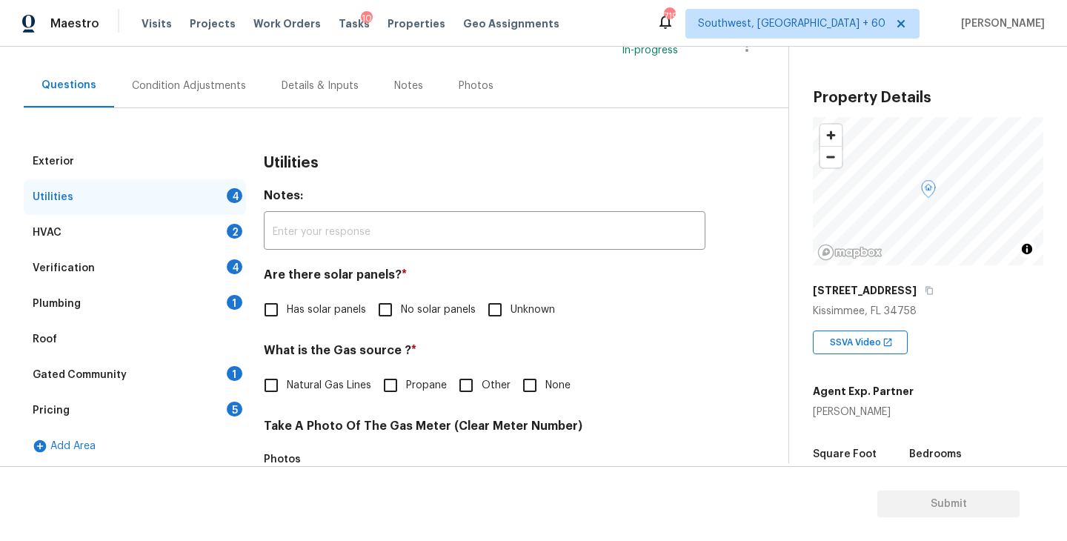
click at [399, 303] on input "No solar panels" at bounding box center [385, 309] width 31 height 31
checkbox input "true"
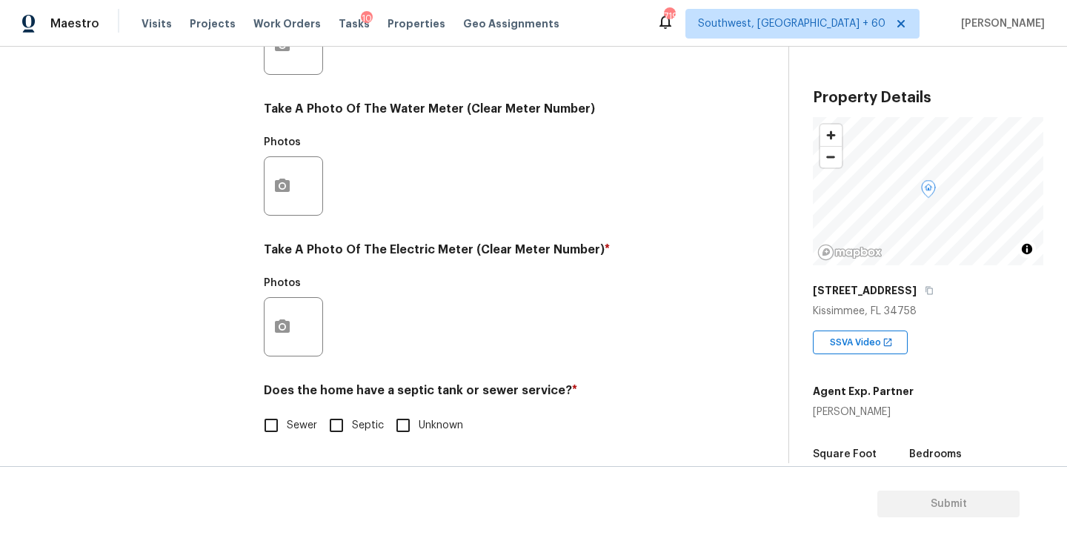
click at [294, 432] on span "Sewer" at bounding box center [302, 426] width 30 height 16
click at [287, 432] on input "Sewer" at bounding box center [271, 425] width 31 height 31
checkbox input "true"
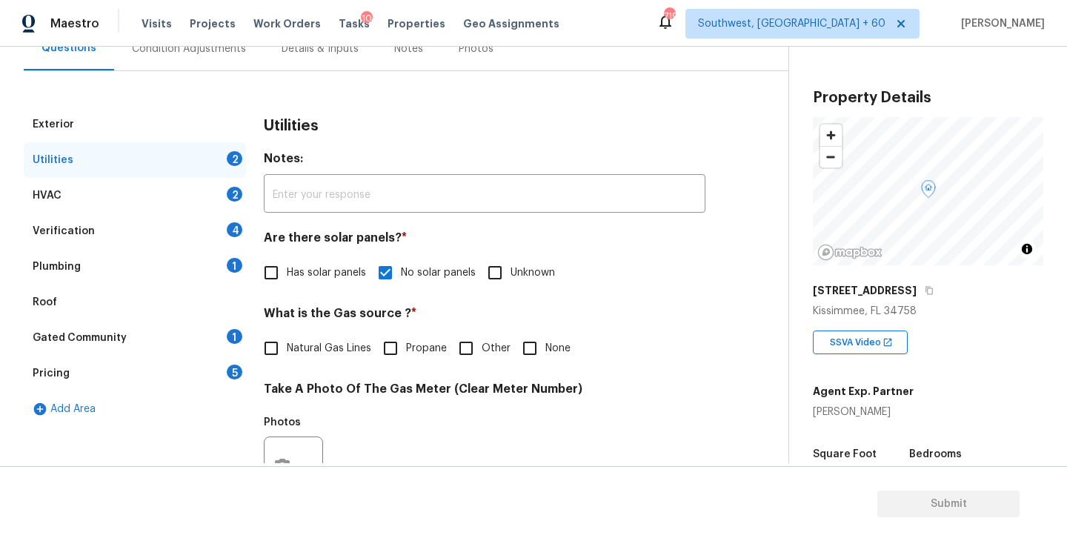
click at [127, 268] on div "Plumbing 1" at bounding box center [135, 267] width 222 height 36
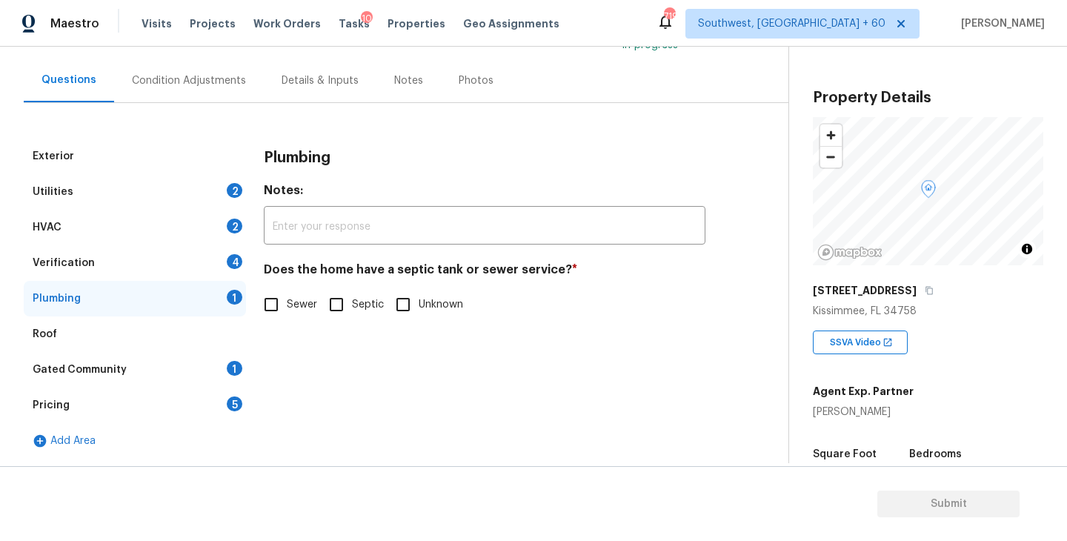
click at [271, 300] on input "Sewer" at bounding box center [271, 304] width 31 height 31
checkbox input "true"
click at [170, 366] on div "Gated Community 1" at bounding box center [135, 370] width 222 height 36
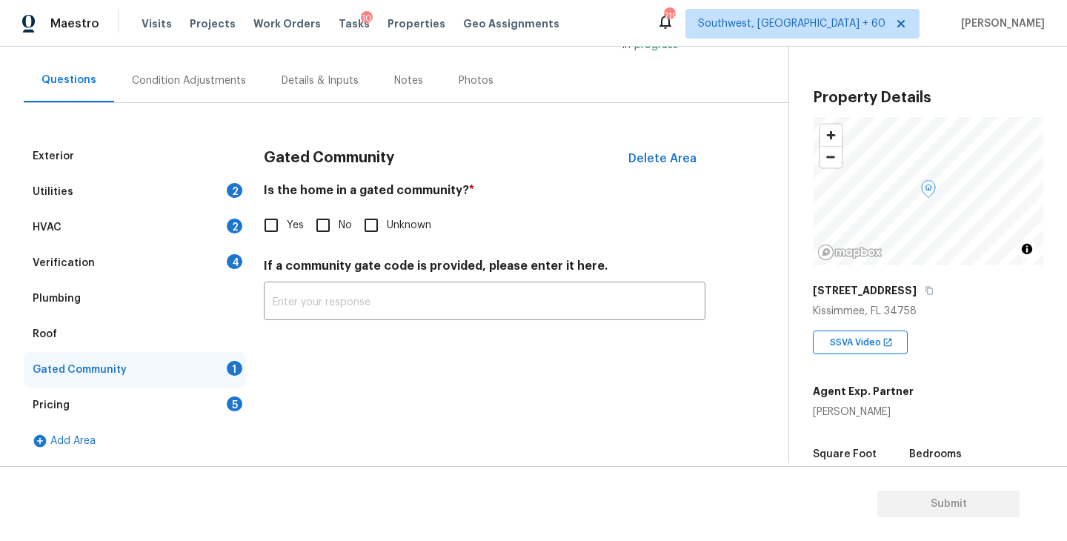
click at [320, 227] on input "No" at bounding box center [323, 225] width 31 height 31
checkbox input "true"
click at [231, 75] on div "Condition Adjustments" at bounding box center [189, 80] width 114 height 15
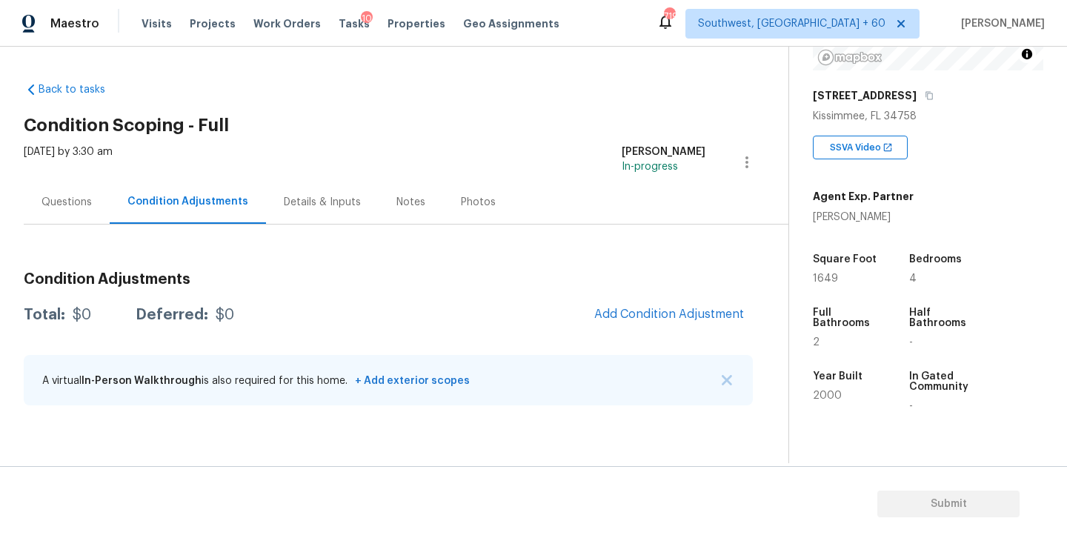
scroll to position [281, 0]
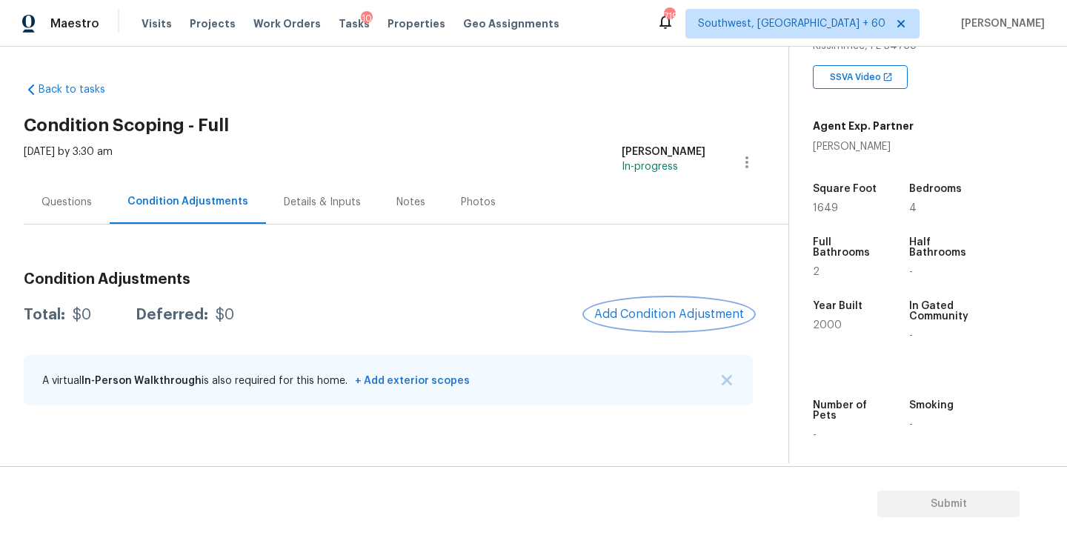
click at [657, 314] on span "Add Condition Adjustment" at bounding box center [669, 314] width 150 height 13
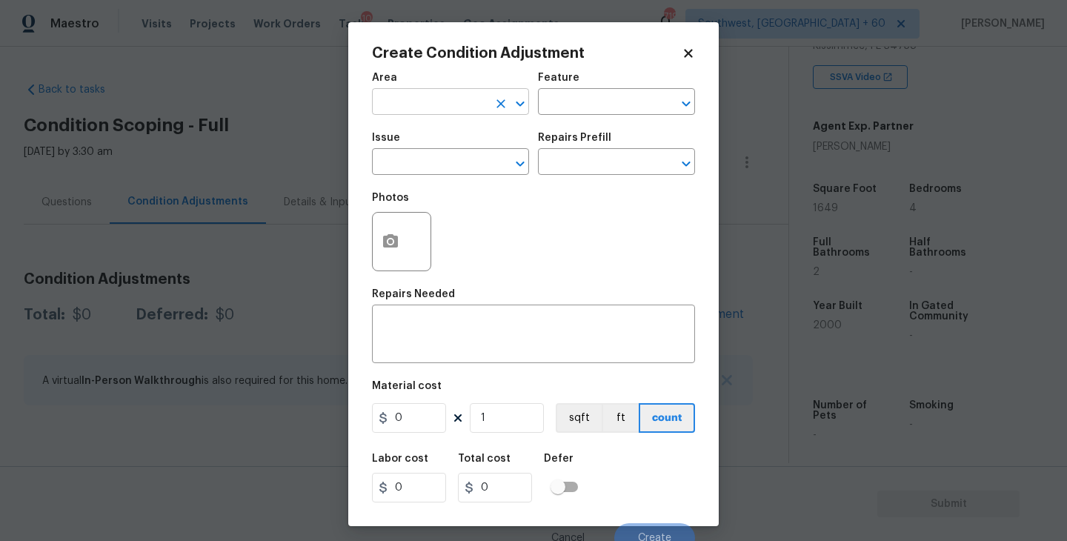
click at [422, 110] on input "text" at bounding box center [430, 103] width 116 height 23
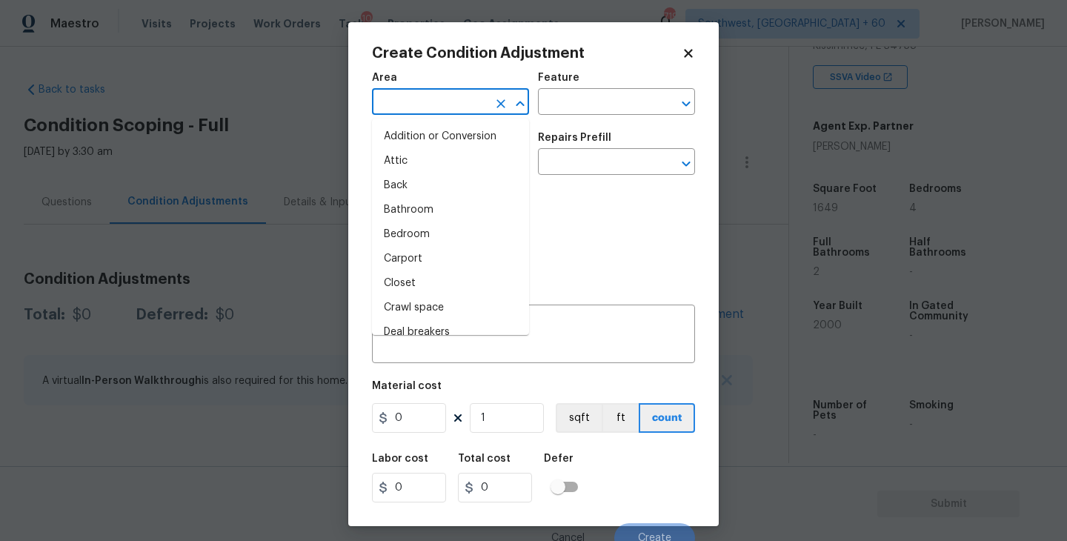
type input "e"
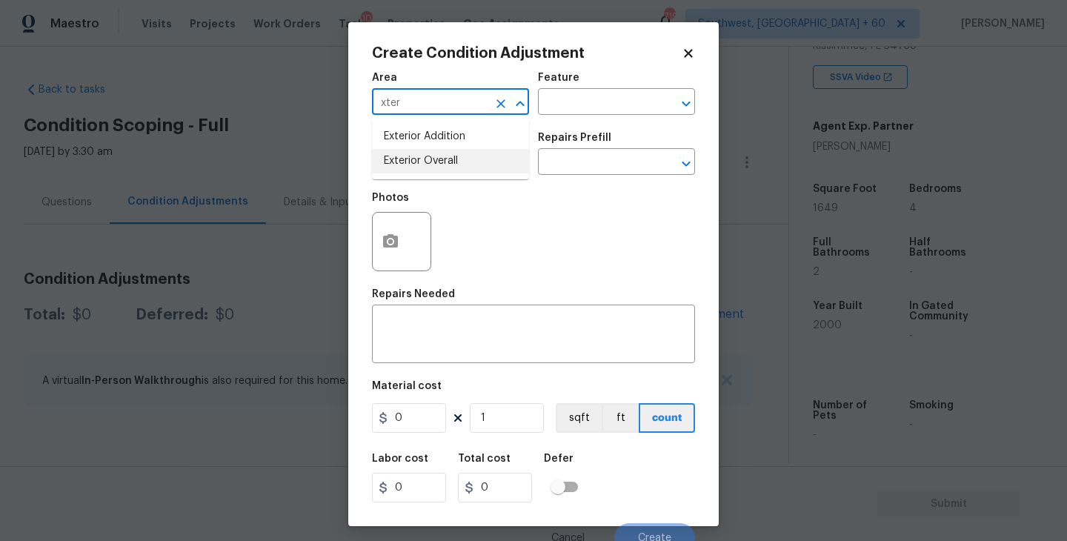
click at [431, 164] on li "Exterior Overall" at bounding box center [450, 161] width 157 height 24
type input "Exterior Overall"
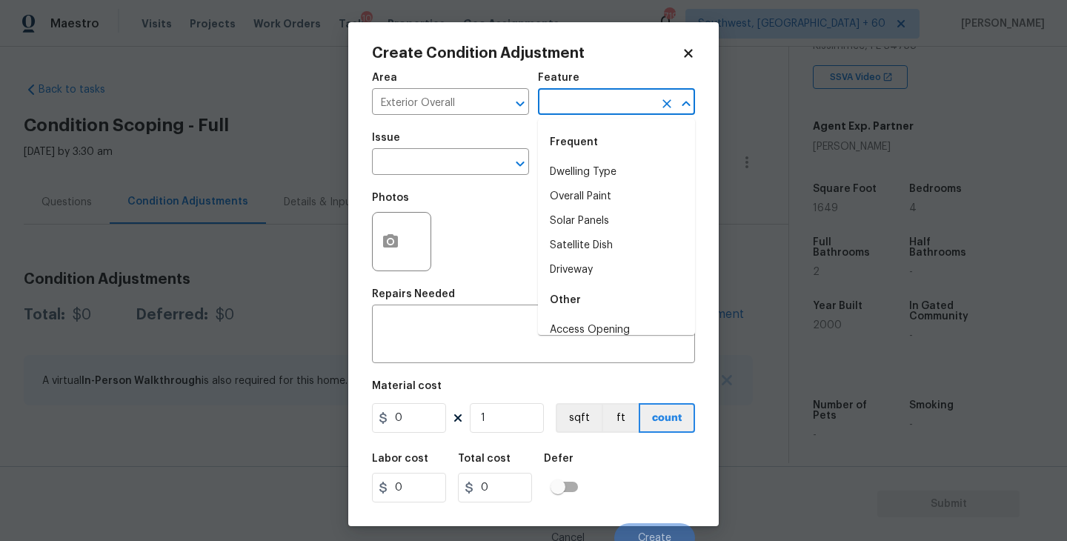
click at [547, 112] on input "text" at bounding box center [596, 103] width 116 height 23
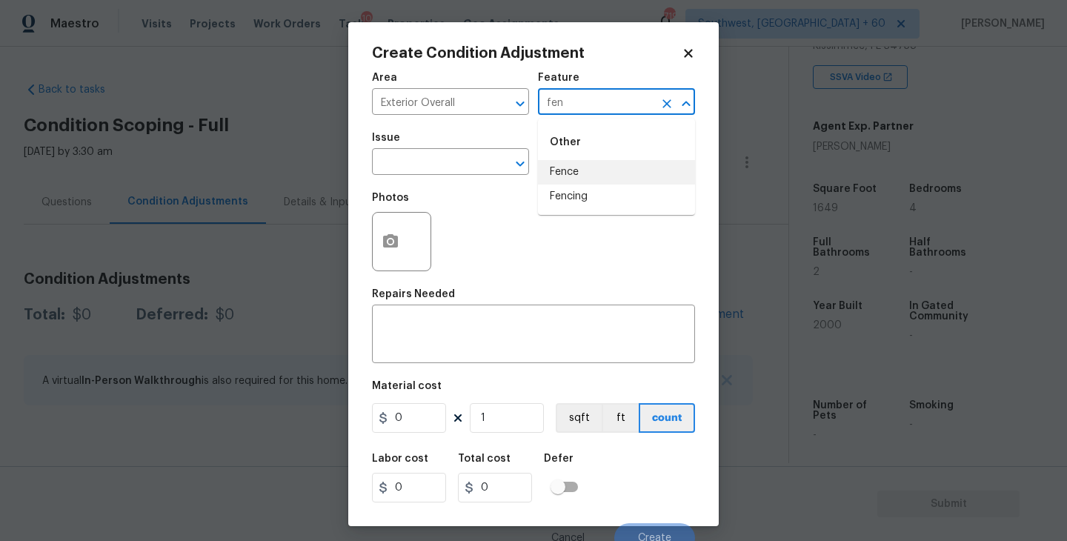
click at [561, 168] on li "Fence" at bounding box center [616, 172] width 157 height 24
type input "Fence"
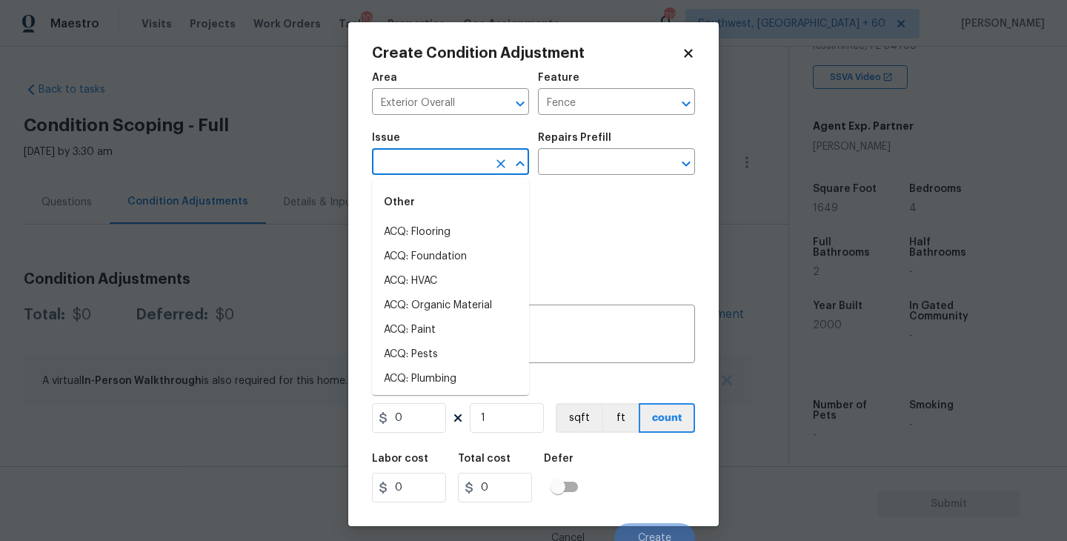
click at [451, 162] on input "text" at bounding box center [430, 163] width 116 height 23
click at [454, 225] on li "Fencing" at bounding box center [450, 232] width 157 height 24
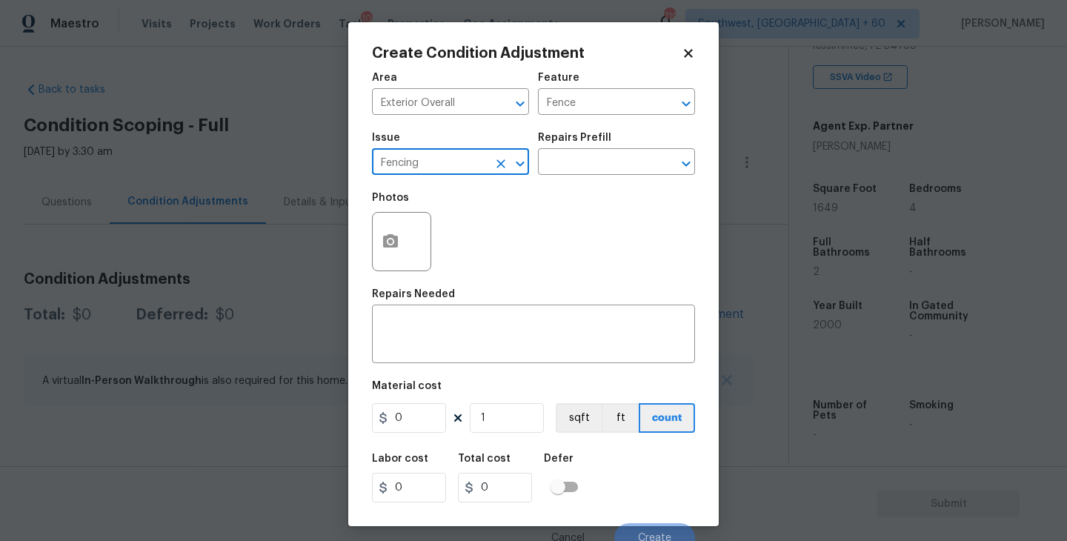
type input "Fencing"
click at [454, 301] on div "Repairs Needed" at bounding box center [533, 298] width 323 height 19
click at [445, 318] on div "x ​" at bounding box center [533, 335] width 323 height 55
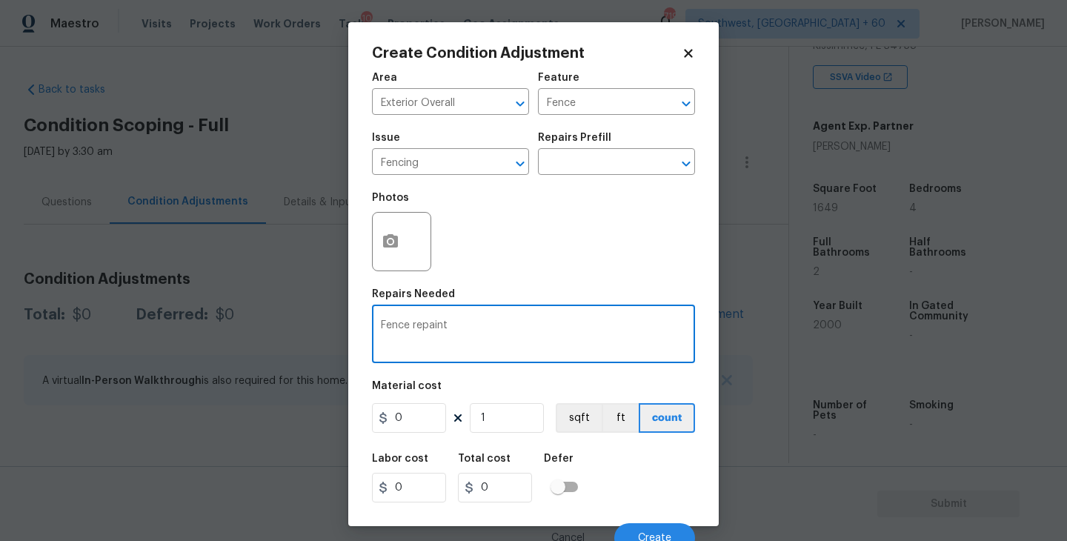
type textarea "Fence repaint"
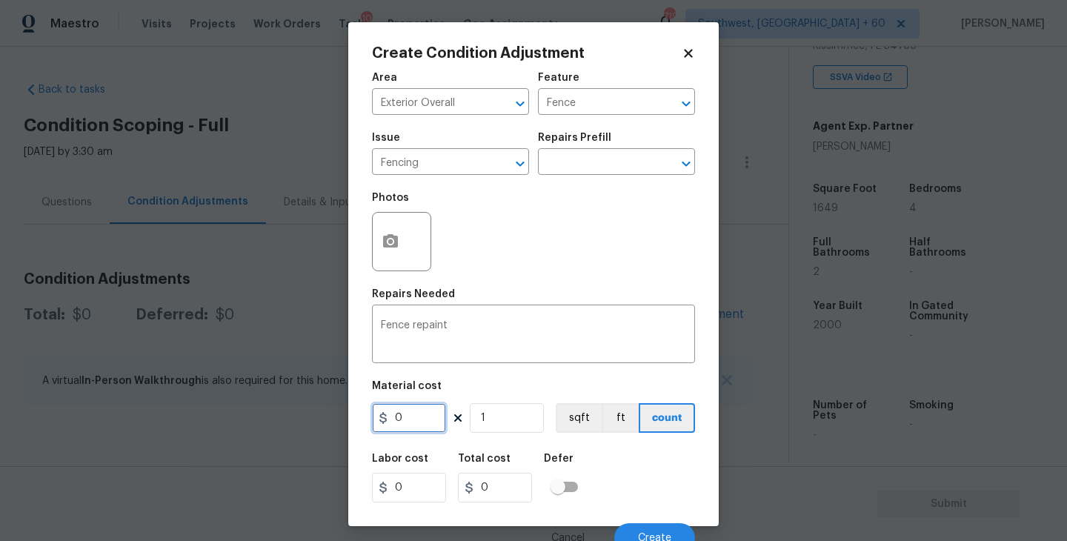
drag, startPoint x: 420, startPoint y: 416, endPoint x: 383, endPoint y: 416, distance: 36.3
click at [383, 416] on div "0" at bounding box center [409, 418] width 74 height 30
type input "800"
click at [391, 239] on circle "button" at bounding box center [390, 241] width 4 height 4
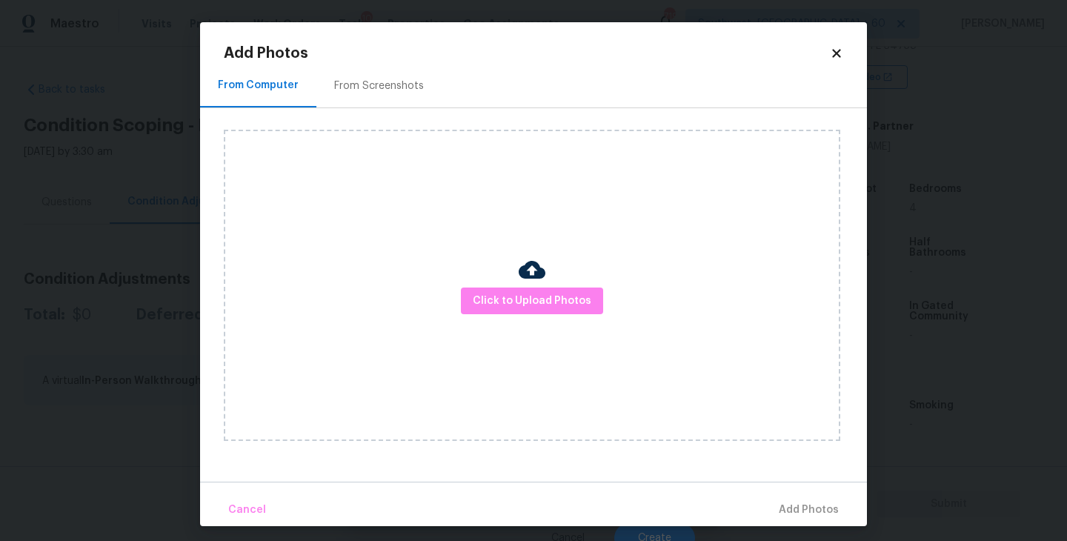
click at [495, 279] on div "Click to Upload Photos" at bounding box center [532, 285] width 617 height 311
click at [503, 298] on span "Click to Upload Photos" at bounding box center [532, 301] width 119 height 19
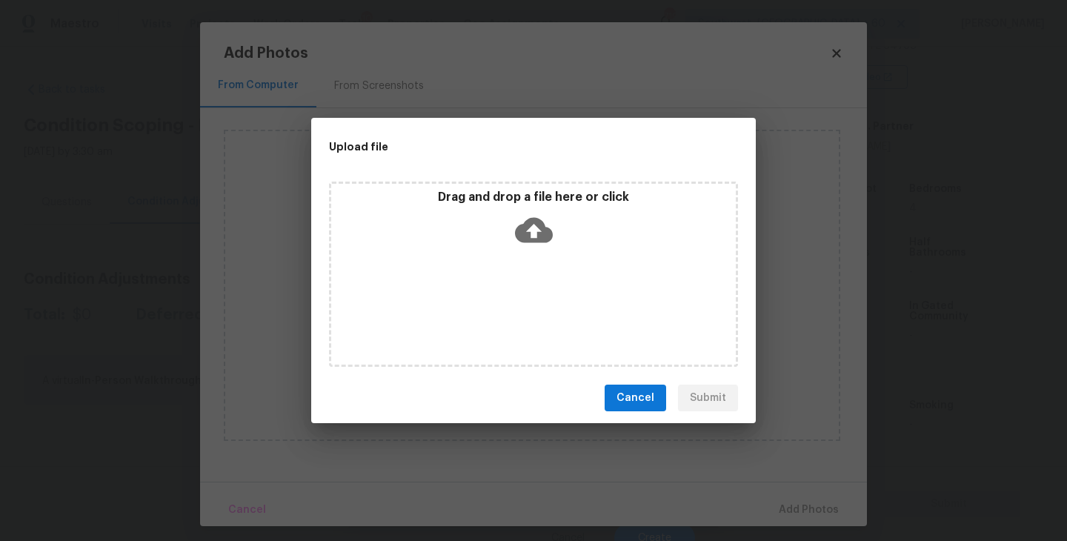
click at [530, 259] on div "Drag and drop a file here or click" at bounding box center [533, 274] width 409 height 185
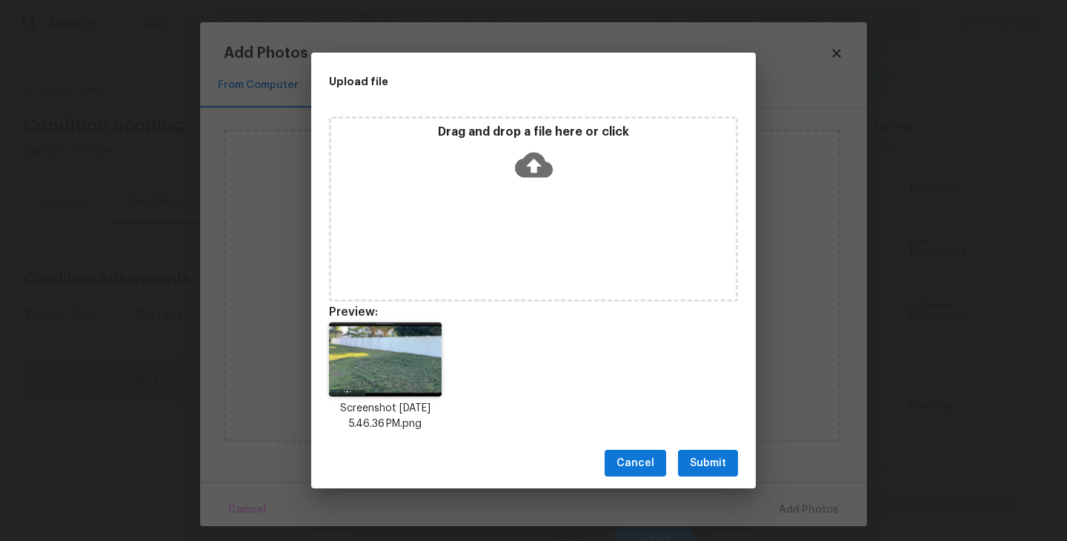
click at [716, 472] on span "Submit" at bounding box center [708, 463] width 36 height 19
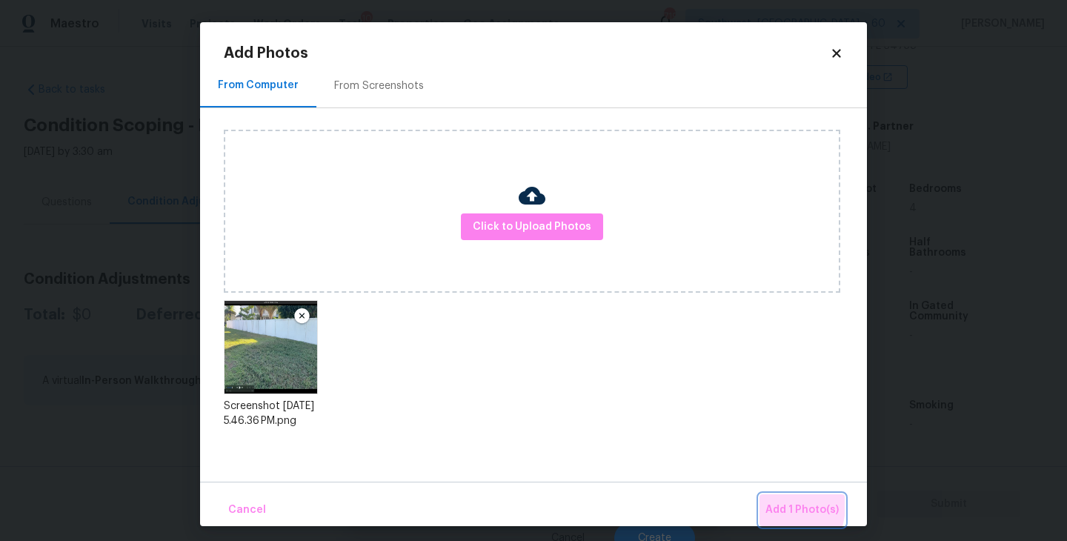
click at [768, 505] on span "Add 1 Photo(s)" at bounding box center [802, 510] width 73 height 19
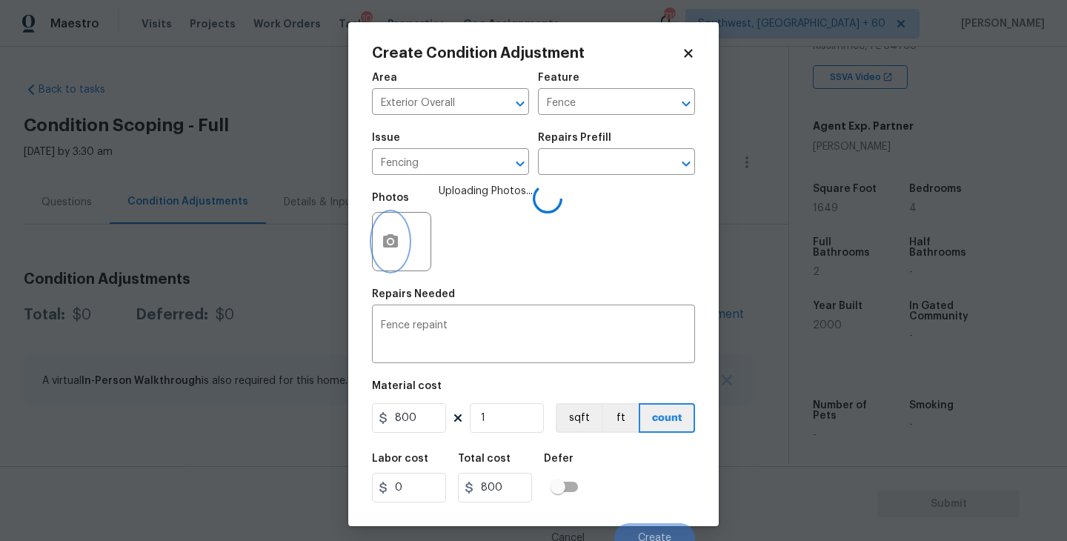
scroll to position [13, 0]
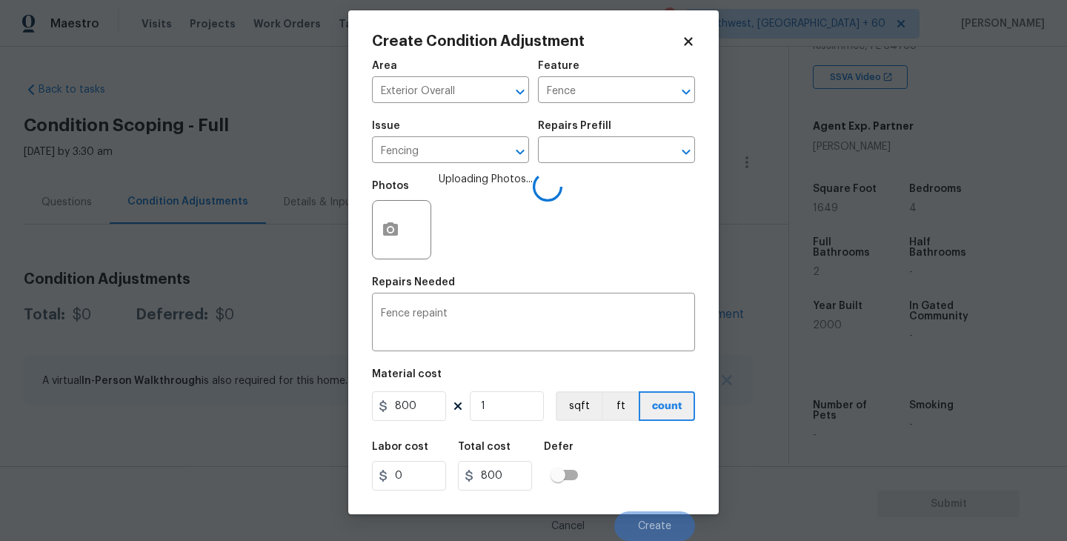
click at [672, 456] on div "Labor cost 0 Total cost 800 Defer" at bounding box center [533, 466] width 323 height 67
click at [649, 465] on div "Labor cost 0 Total cost 800 Defer" at bounding box center [533, 466] width 323 height 67
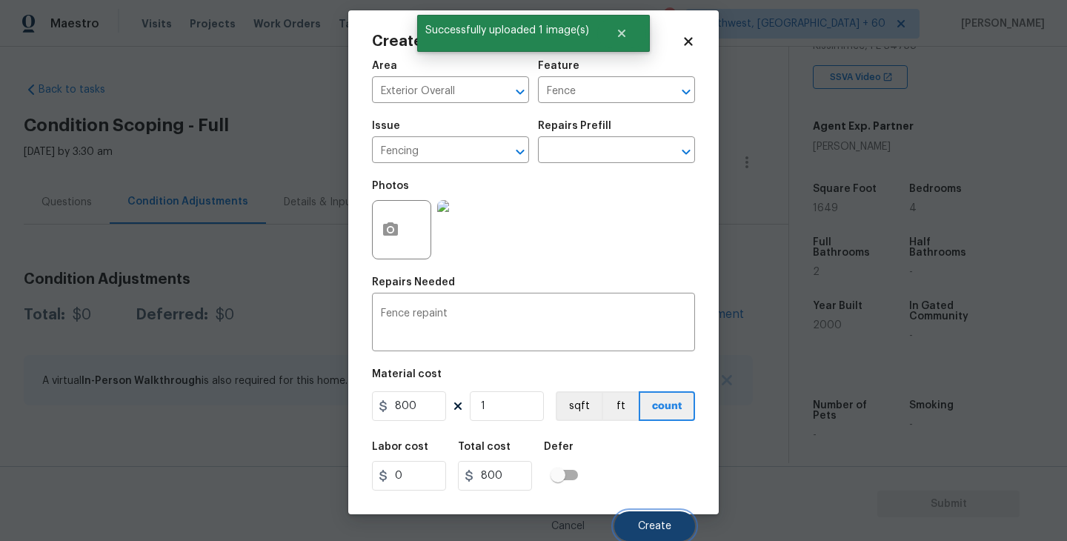
click at [650, 520] on button "Create" at bounding box center [654, 526] width 81 height 30
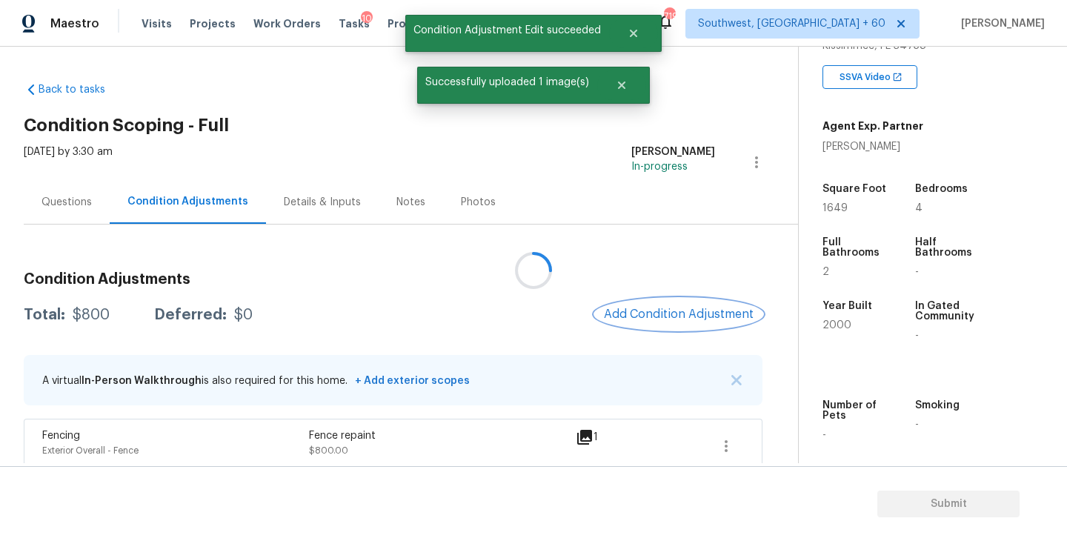
scroll to position [15, 0]
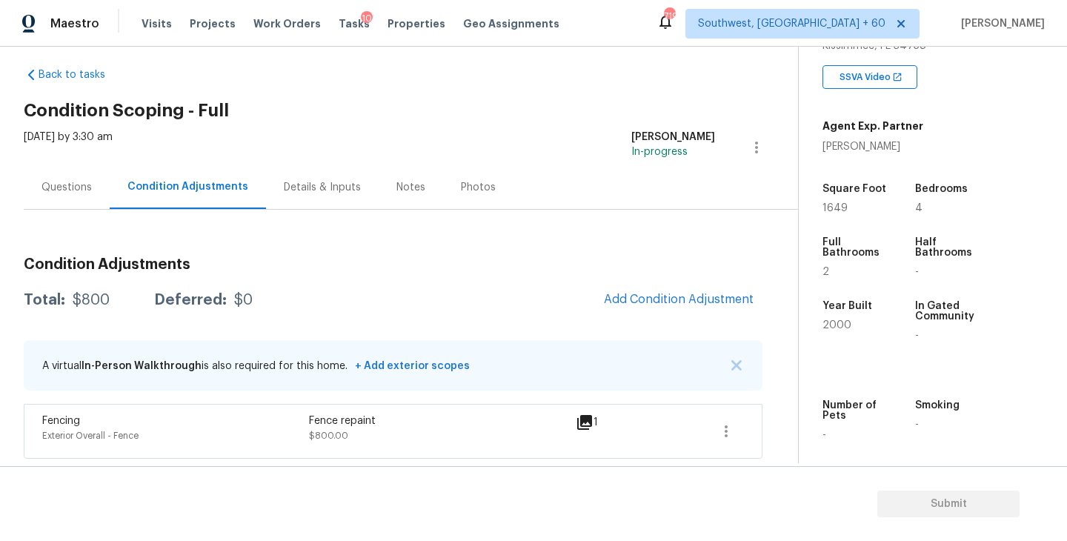
click at [625, 277] on div "Condition Adjustments Total: $800 Deferred: $0 Add Condition Adjustment A virtu…" at bounding box center [393, 351] width 739 height 213
click at [628, 293] on span "Add Condition Adjustment" at bounding box center [679, 299] width 150 height 13
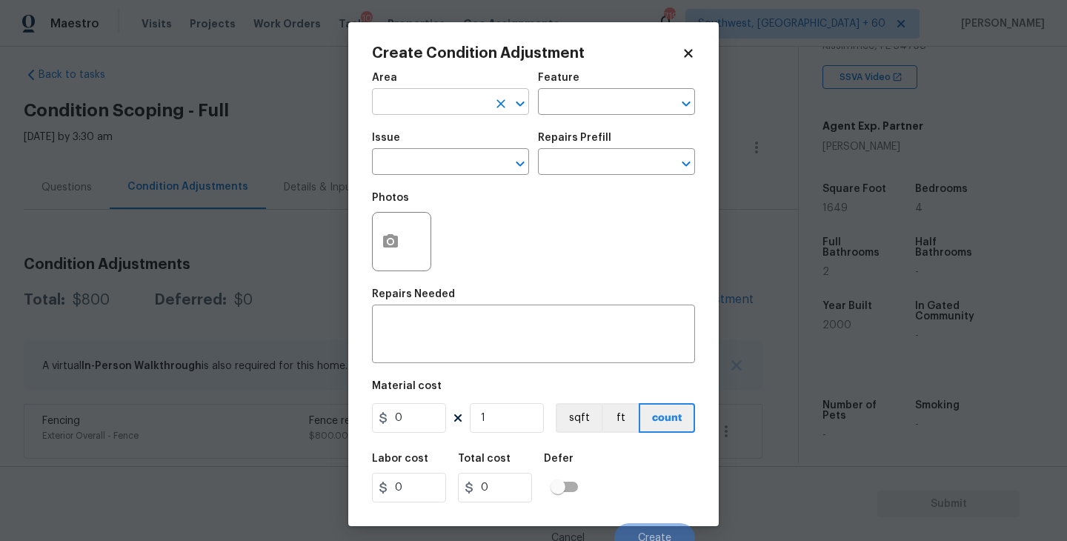
click at [419, 101] on input "text" at bounding box center [430, 103] width 116 height 23
click at [440, 164] on li "Exterior Overall" at bounding box center [450, 161] width 157 height 24
type input "Exterior Overall"
click at [560, 121] on div "Area Exterior Overall ​ Feature ​" at bounding box center [533, 94] width 323 height 60
click at [582, 105] on input "text" at bounding box center [596, 103] width 116 height 23
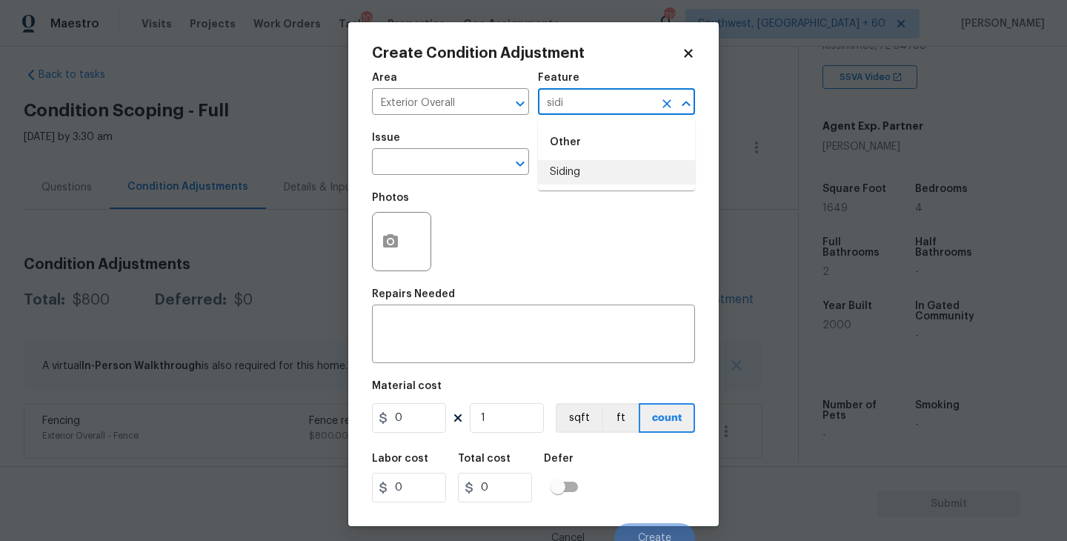
type input "sidi"
click at [772, 196] on body "Maestro Visits Projects Work Orders Tasks 10 Properties Geo Assignments 719 Sou…" at bounding box center [533, 270] width 1067 height 541
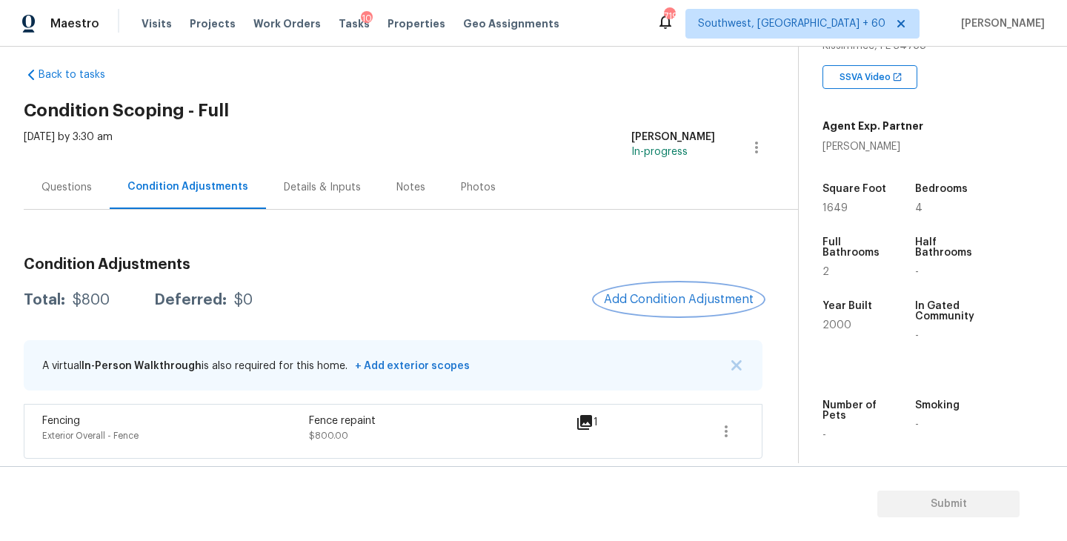
click at [643, 305] on span "Add Condition Adjustment" at bounding box center [679, 299] width 150 height 13
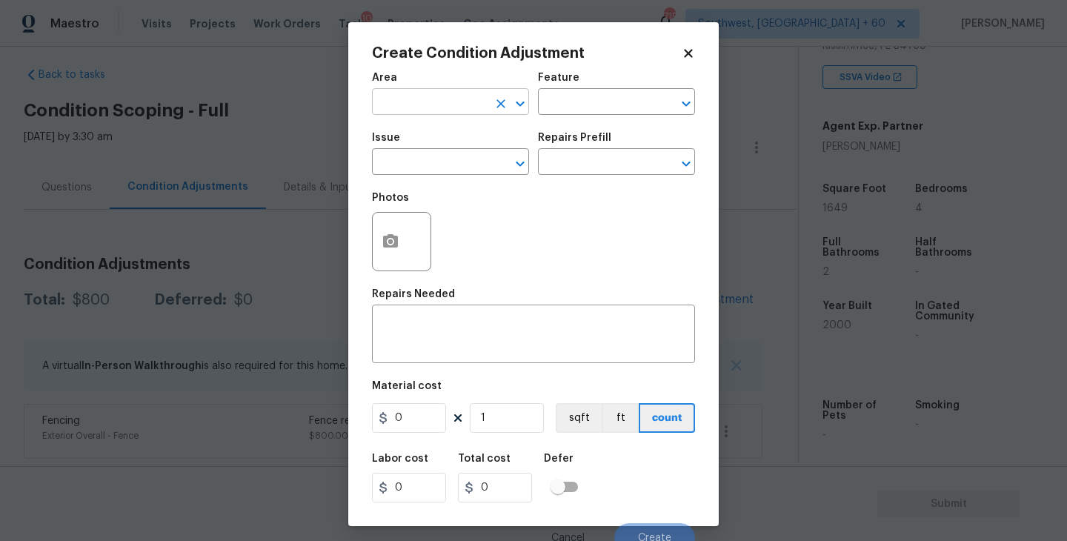
click at [447, 108] on input "text" at bounding box center [430, 103] width 116 height 23
click at [476, 157] on li "Exterior Overall" at bounding box center [450, 161] width 157 height 24
type input "Exterior Overall"
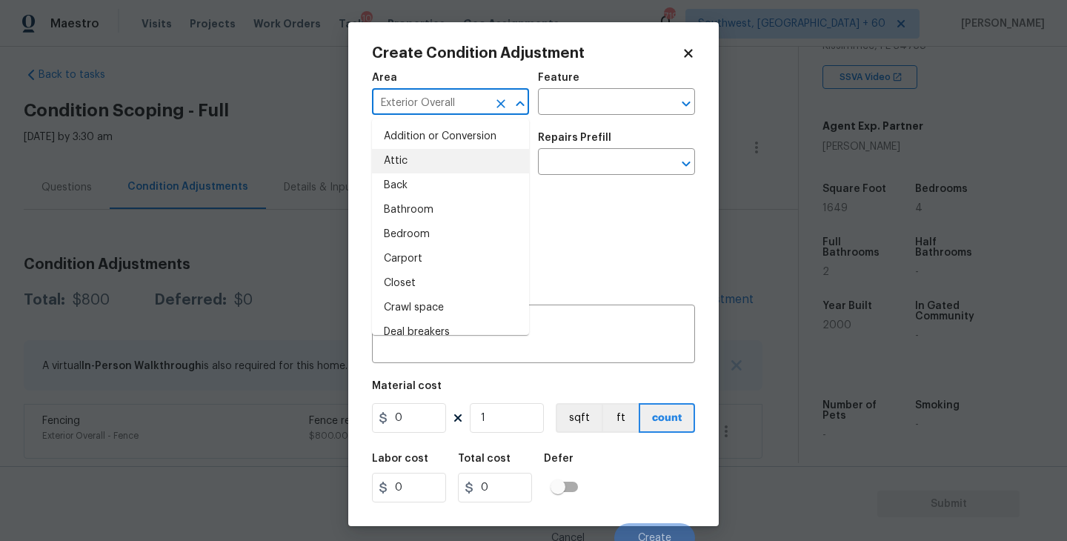
click at [560, 88] on div "Feature" at bounding box center [616, 82] width 157 height 19
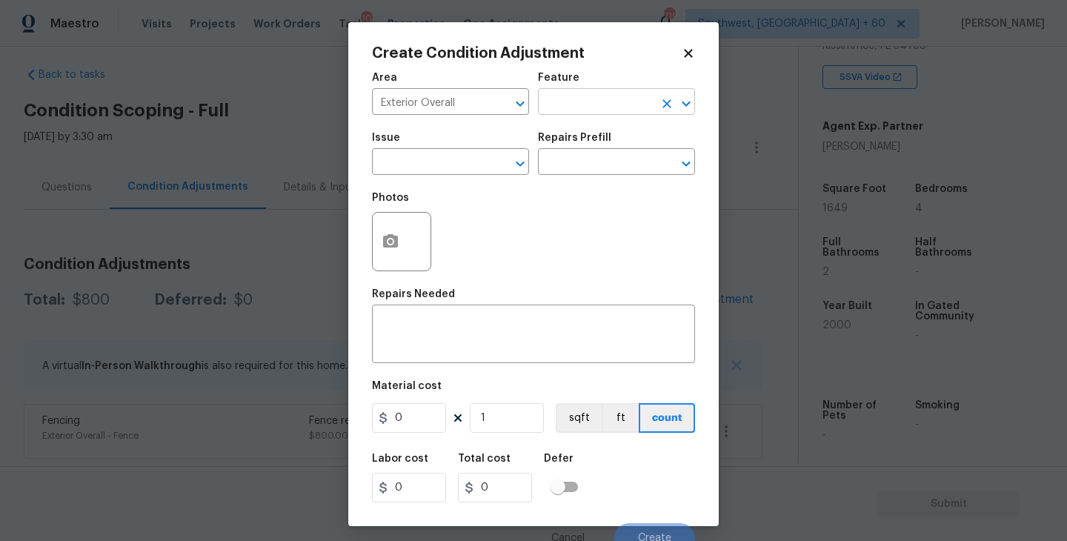
click at [560, 96] on input "text" at bounding box center [596, 103] width 116 height 23
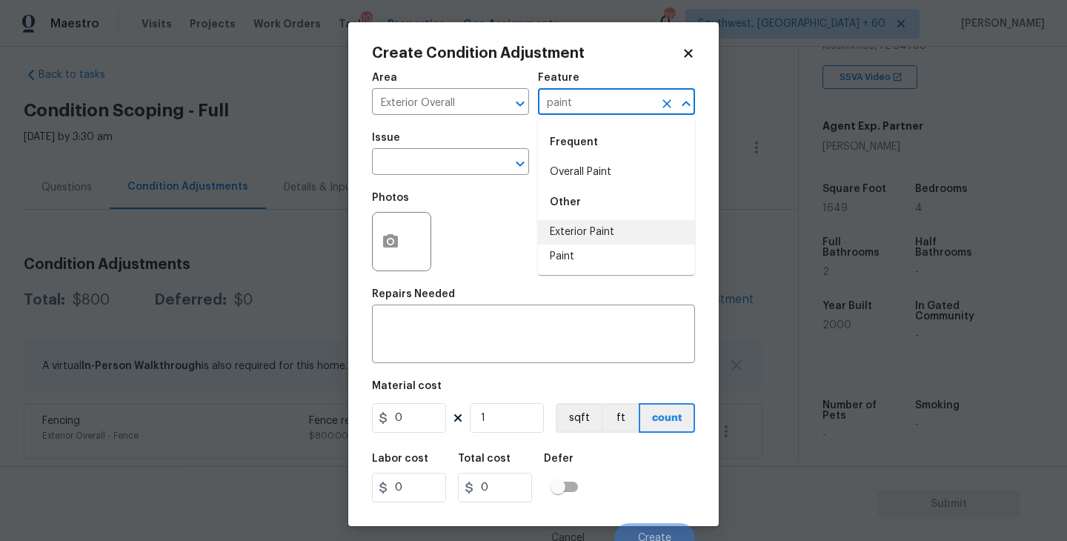
click at [583, 236] on li "Exterior Paint" at bounding box center [616, 232] width 157 height 24
type input "Exterior Paint"
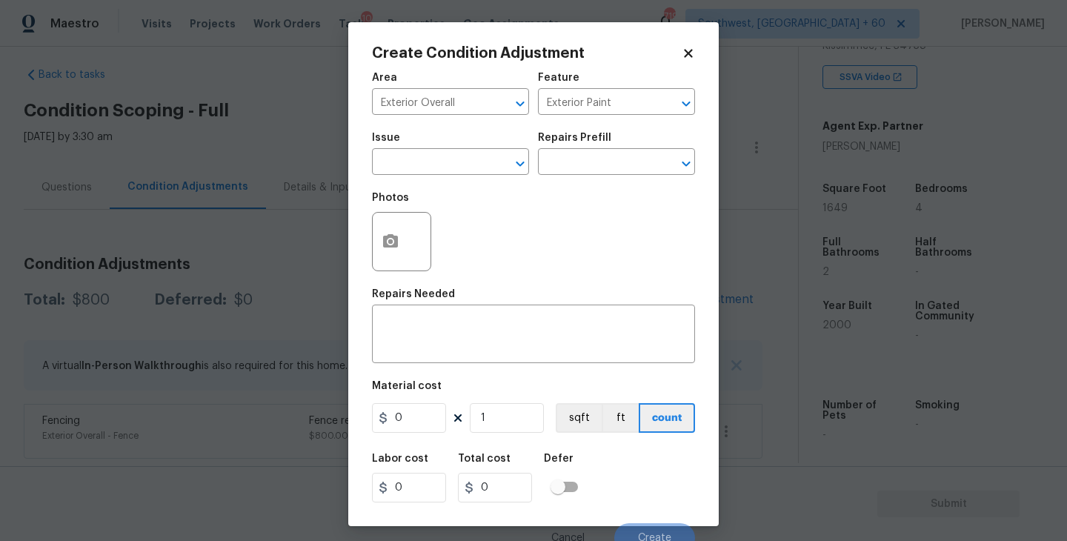
click at [483, 176] on span "Issue ​" at bounding box center [450, 154] width 157 height 60
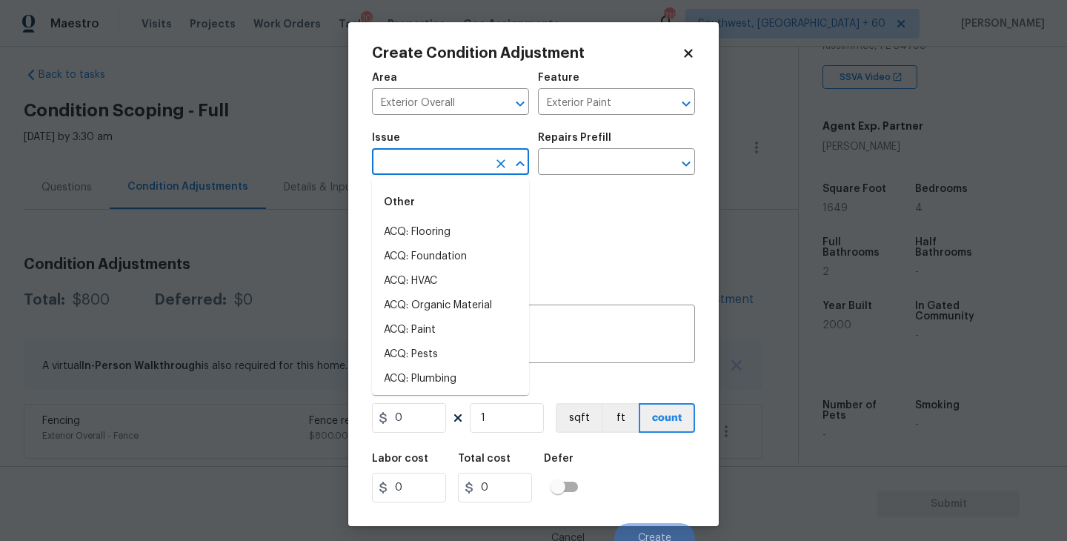
click at [471, 170] on input "text" at bounding box center [430, 163] width 116 height 23
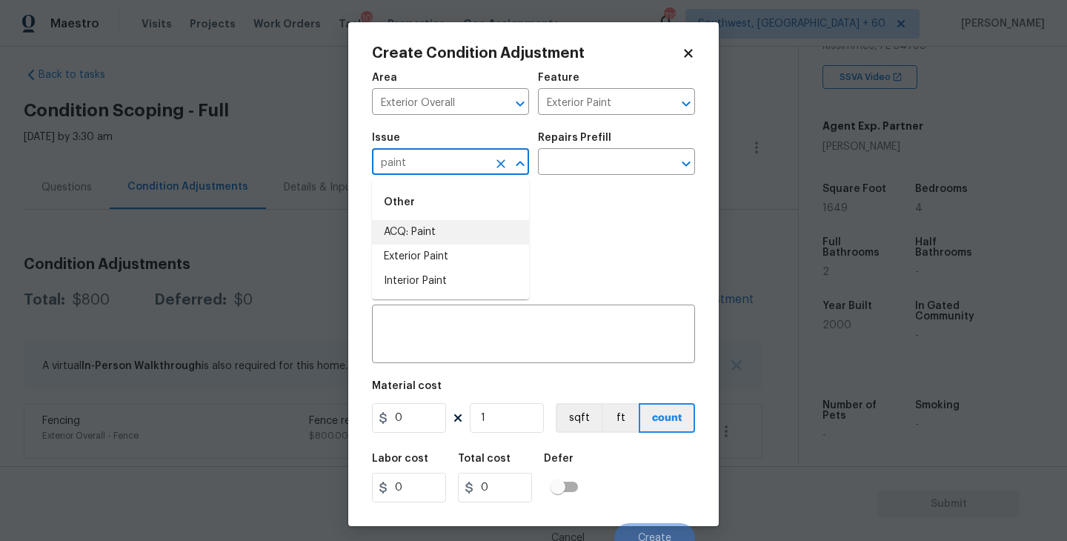
click at [483, 242] on li "ACQ: Paint" at bounding box center [450, 232] width 157 height 24
type input "ACQ: Paint"
click at [582, 165] on input "text" at bounding box center [596, 163] width 116 height 23
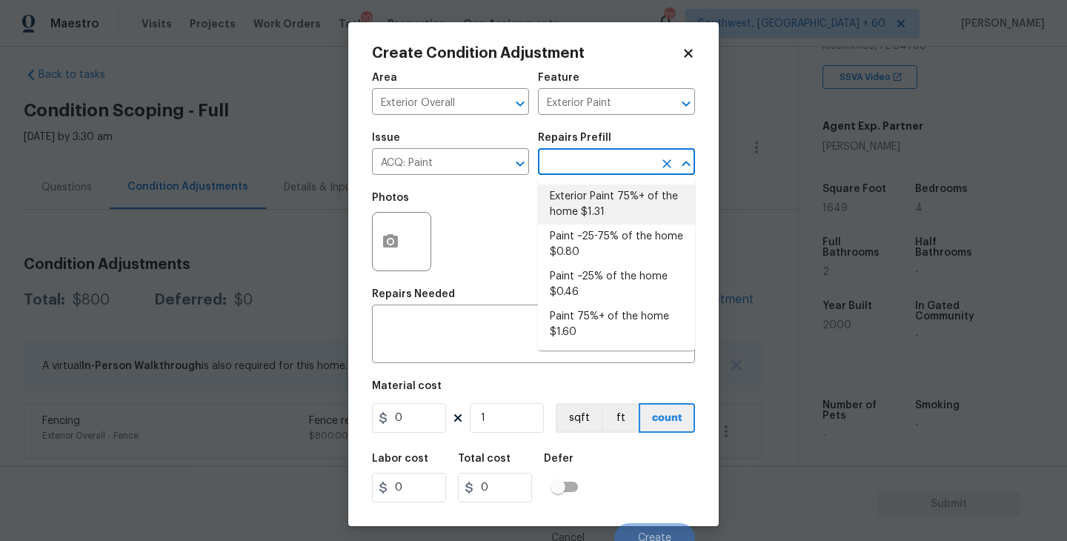
click at [590, 208] on li "Exterior Paint 75%+ of the home $1.31" at bounding box center [616, 205] width 157 height 40
type input "Acquisition"
type textarea "Acquisition Scope: 75%+ of the home exterior will likely require paint"
type input "1.31"
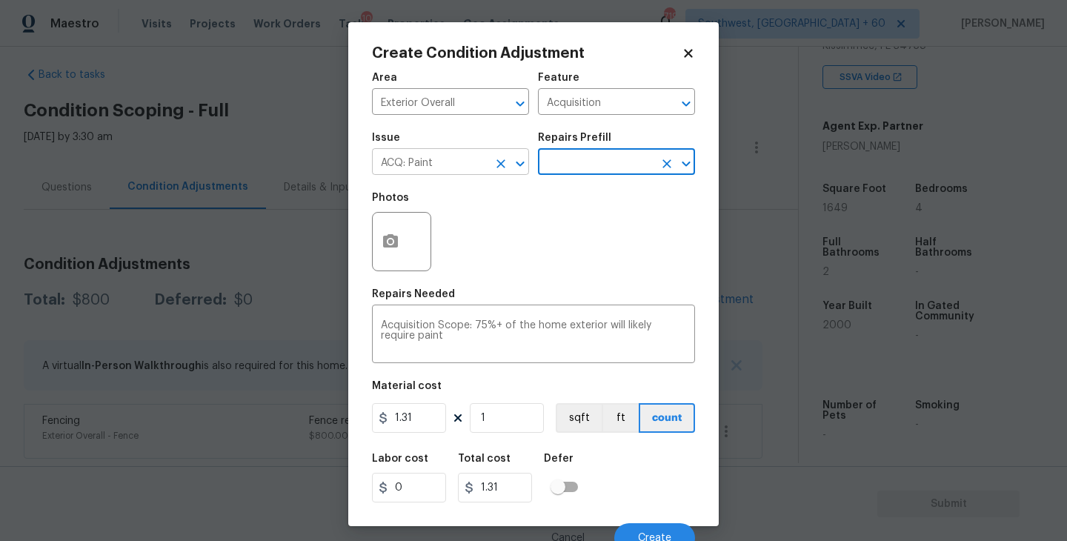
click at [497, 156] on button "Clear" at bounding box center [501, 163] width 21 height 21
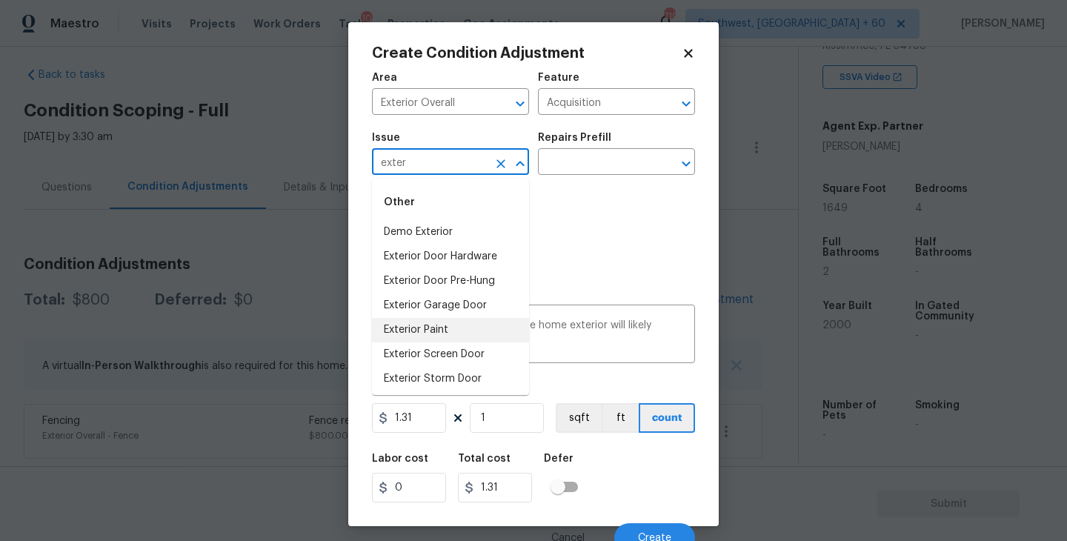
click at [463, 330] on li "Exterior Paint" at bounding box center [450, 330] width 157 height 24
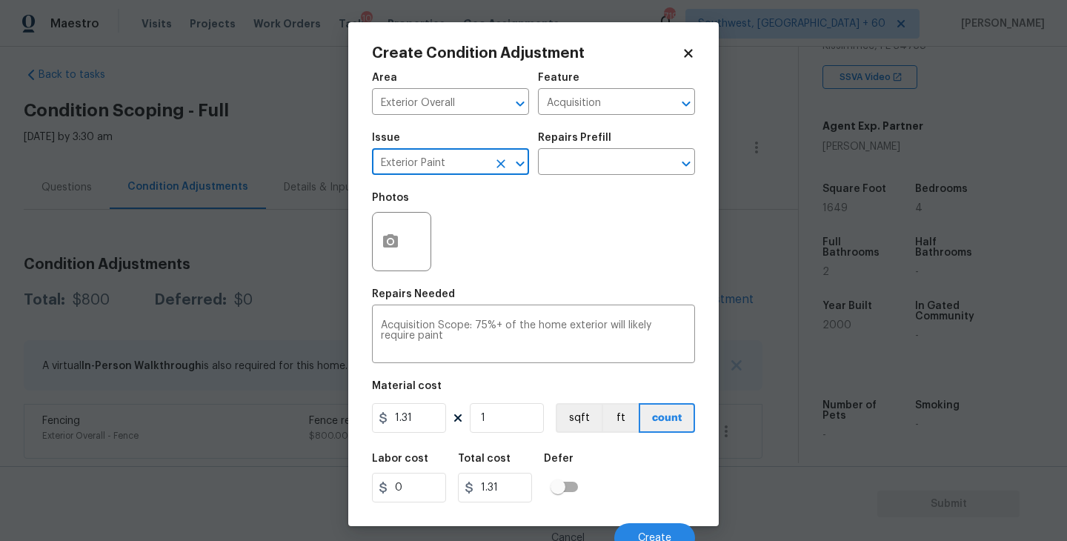
type input "Exterior Paint"
click at [391, 249] on icon "button" at bounding box center [391, 242] width 18 height 18
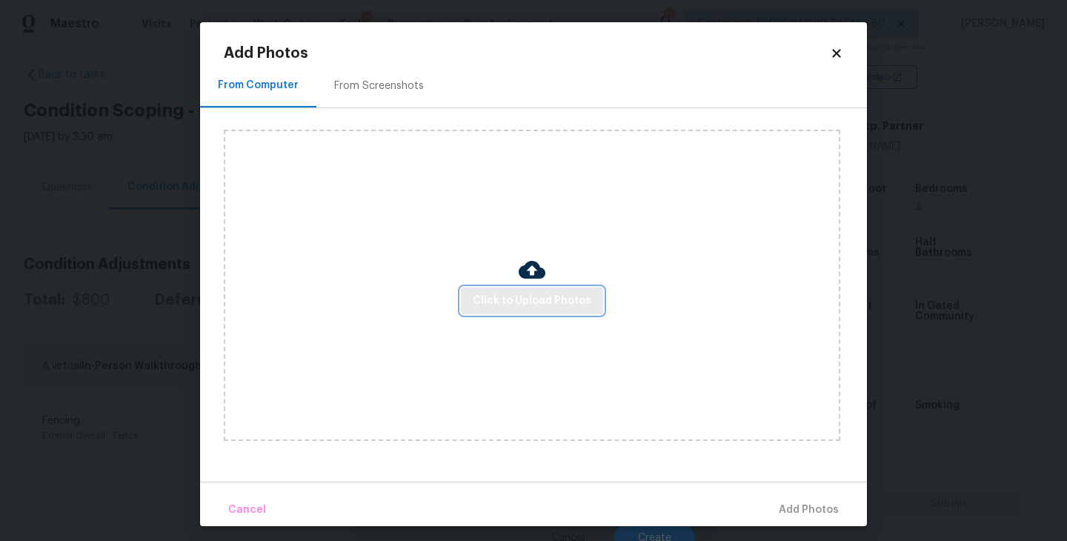
click at [527, 304] on span "Click to Upload Photos" at bounding box center [532, 301] width 119 height 19
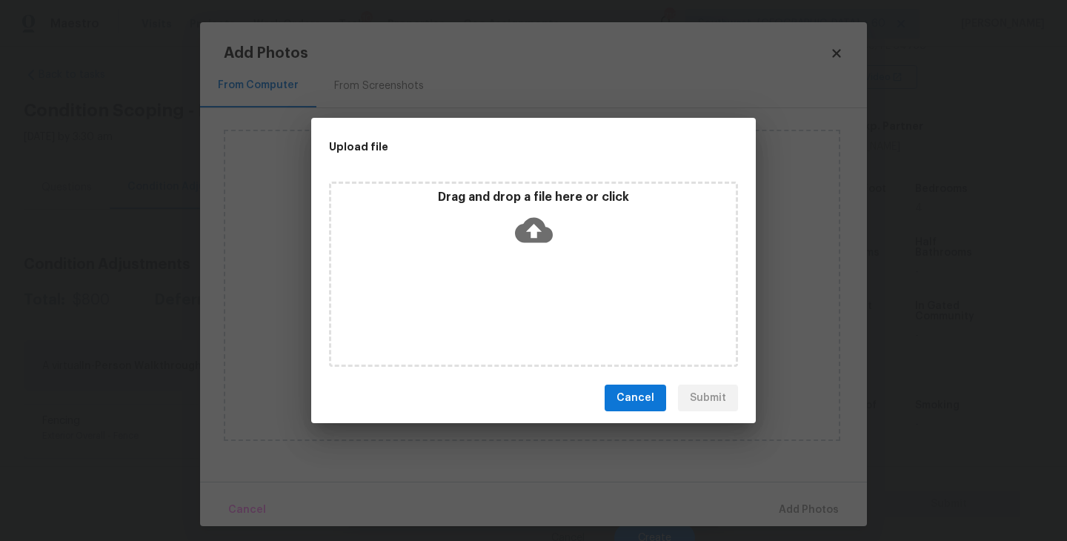
click at [549, 259] on div "Drag and drop a file here or click" at bounding box center [533, 274] width 409 height 185
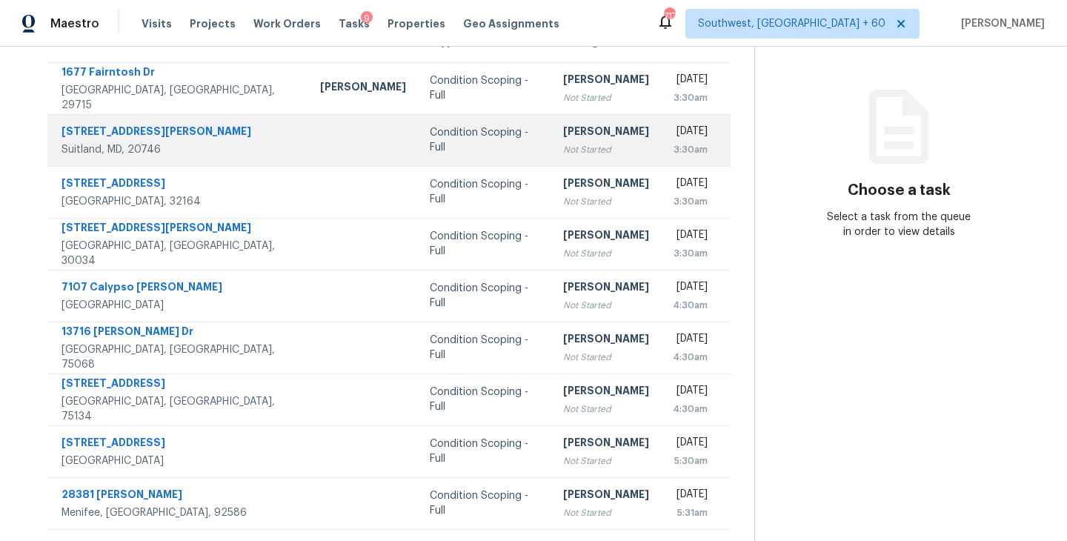
scroll to position [56, 0]
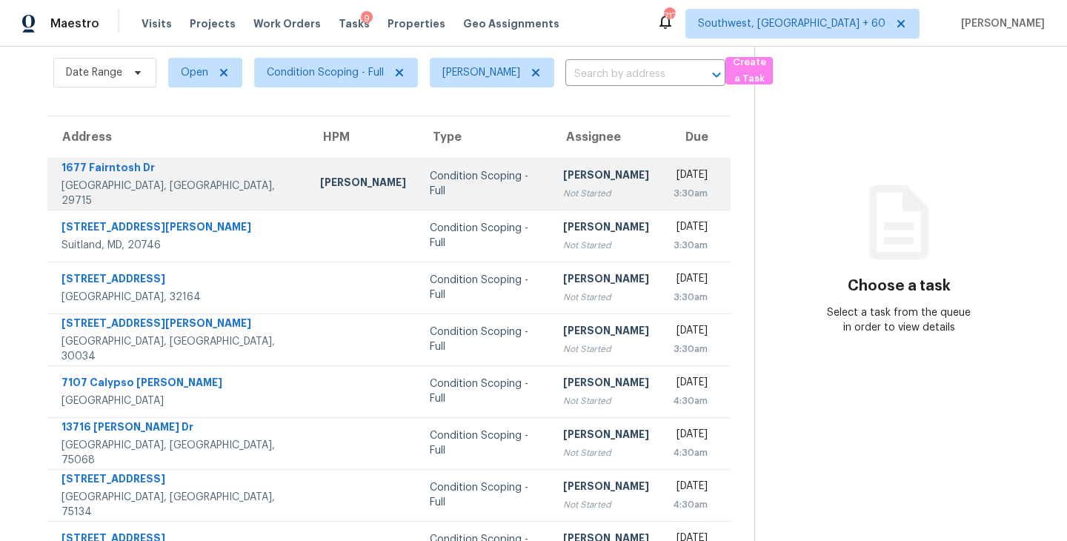
click at [563, 187] on div "Not Started" at bounding box center [606, 193] width 86 height 15
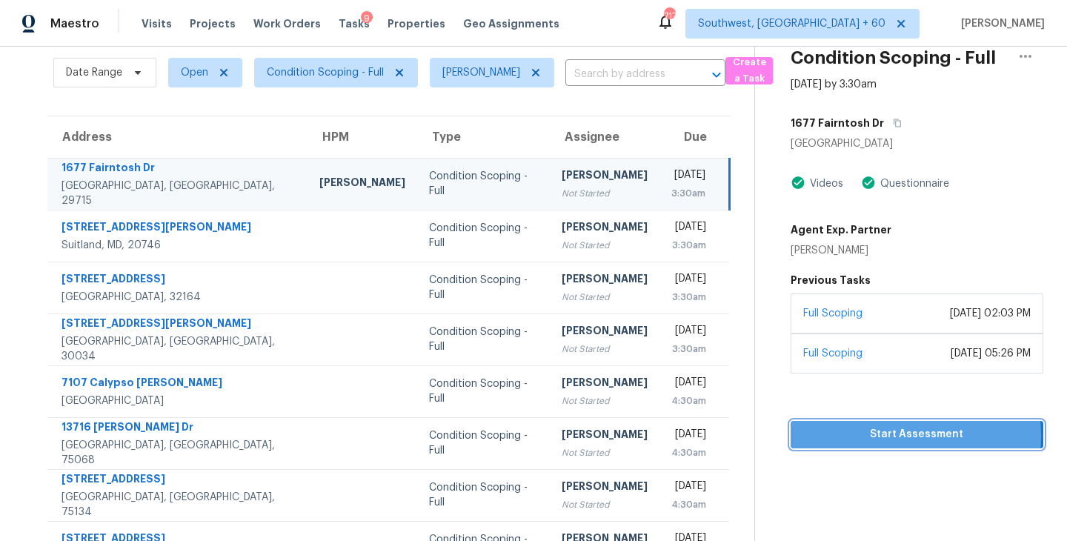
click at [878, 435] on span "Start Assessment" at bounding box center [917, 434] width 229 height 19
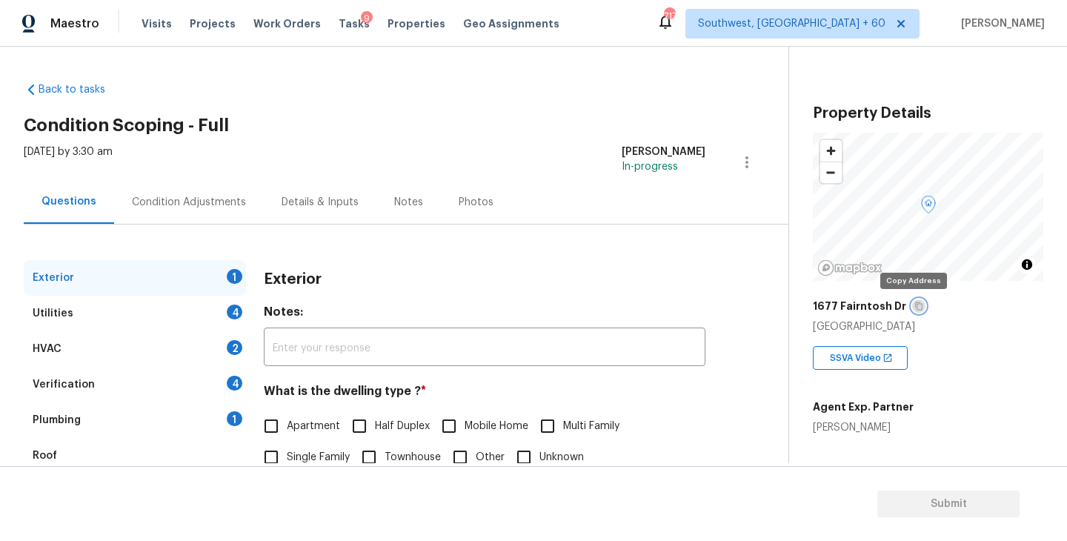
click at [912, 299] on button "button" at bounding box center [918, 305] width 13 height 13
click at [205, 216] on div "Condition Adjustments" at bounding box center [189, 202] width 150 height 44
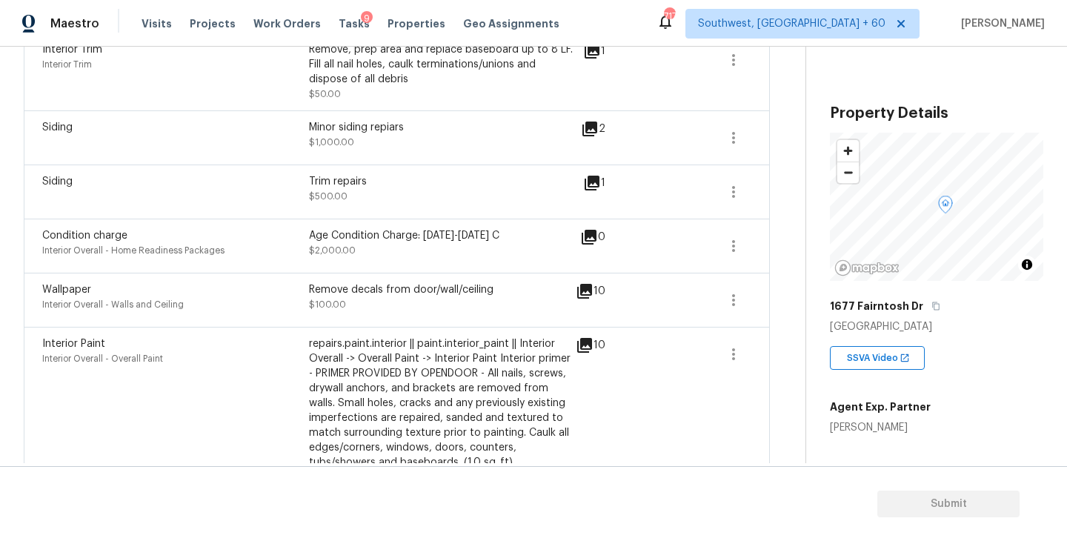
scroll to position [418, 0]
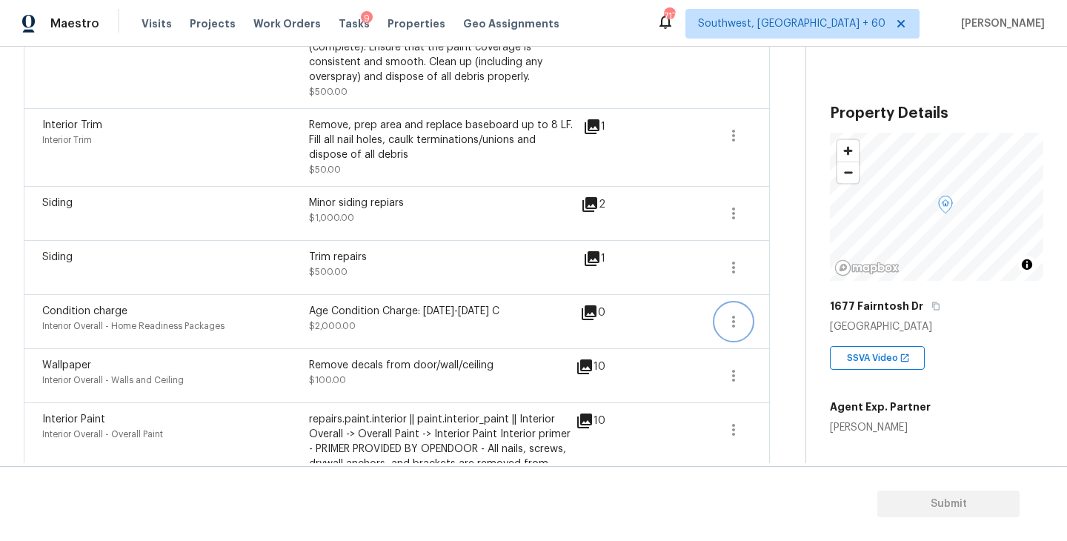
click at [740, 322] on icon "button" at bounding box center [734, 322] width 18 height 18
click at [803, 327] on link "Edit" at bounding box center [818, 319] width 126 height 22
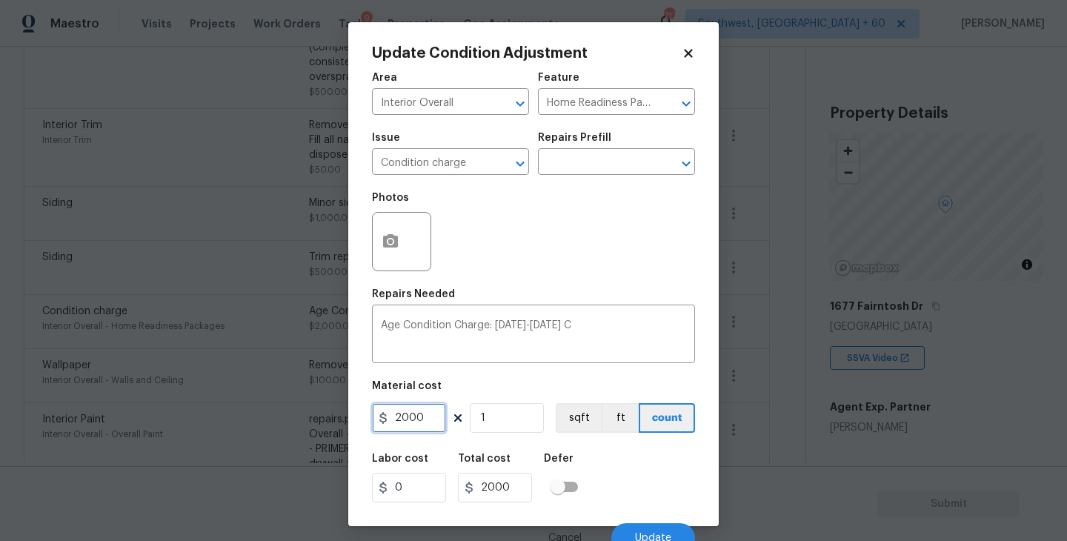
drag, startPoint x: 432, startPoint y: 418, endPoint x: 295, endPoint y: 418, distance: 137.1
click at [295, 418] on div "Update Condition Adjustment Area Interior Overall ​ Feature Home Readiness Pack…" at bounding box center [533, 270] width 1067 height 541
drag, startPoint x: 400, startPoint y: 420, endPoint x: 330, endPoint y: 420, distance: 70.4
click at [332, 420] on div "Update Condition Adjustment Area Interior Overall ​ Feature Home Readiness Pack…" at bounding box center [533, 270] width 1067 height 541
type input "1"
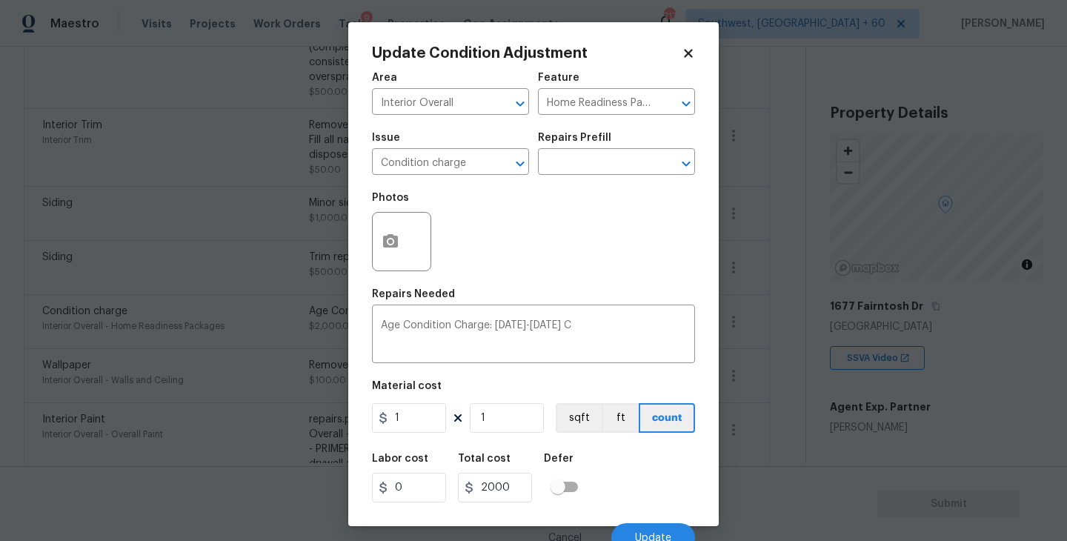
type input "1"
click at [619, 466] on div "Labor cost 0 Total cost 1 Defer" at bounding box center [533, 478] width 323 height 67
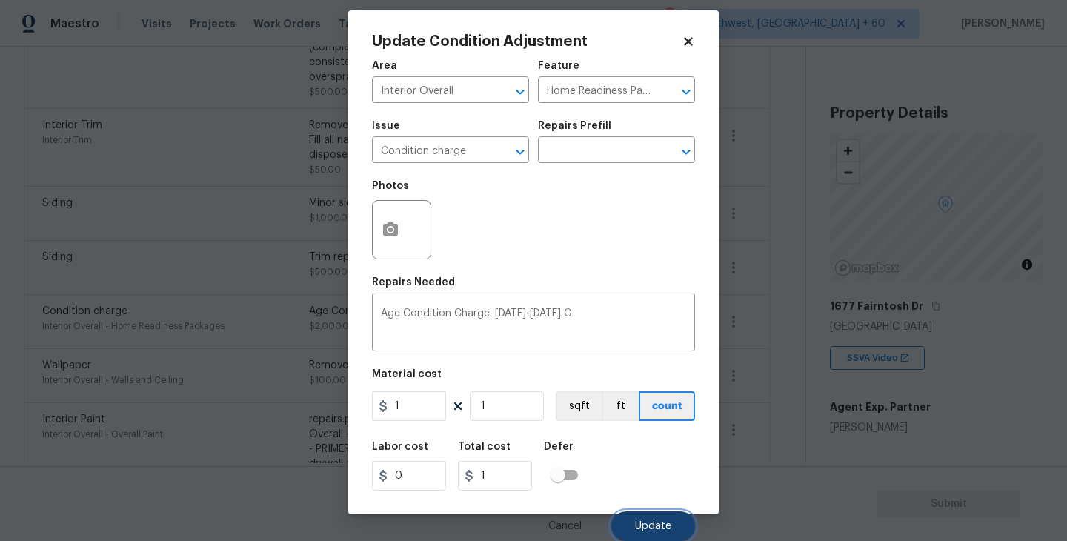
click at [638, 516] on button "Update" at bounding box center [653, 526] width 84 height 30
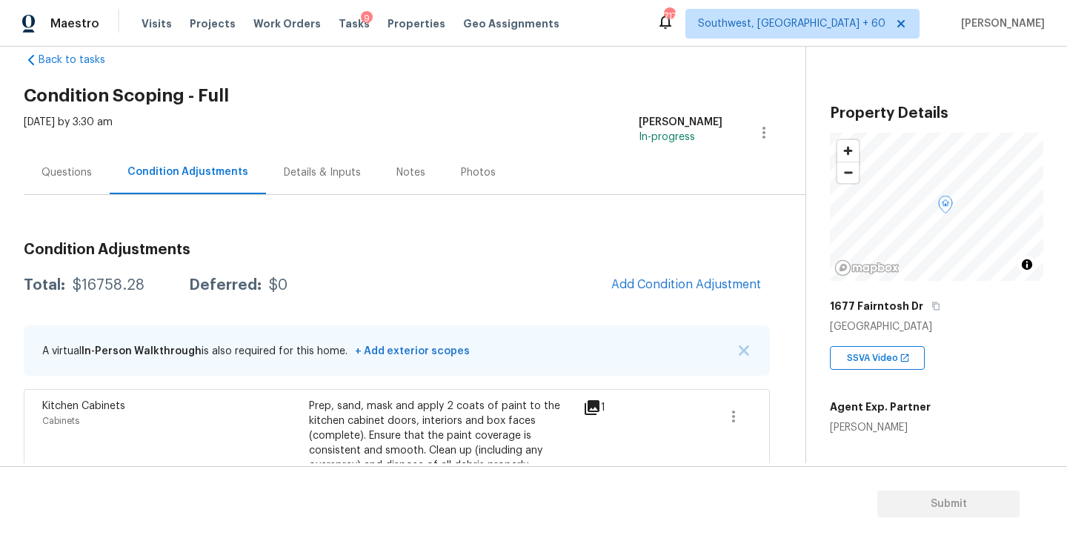
scroll to position [0, 0]
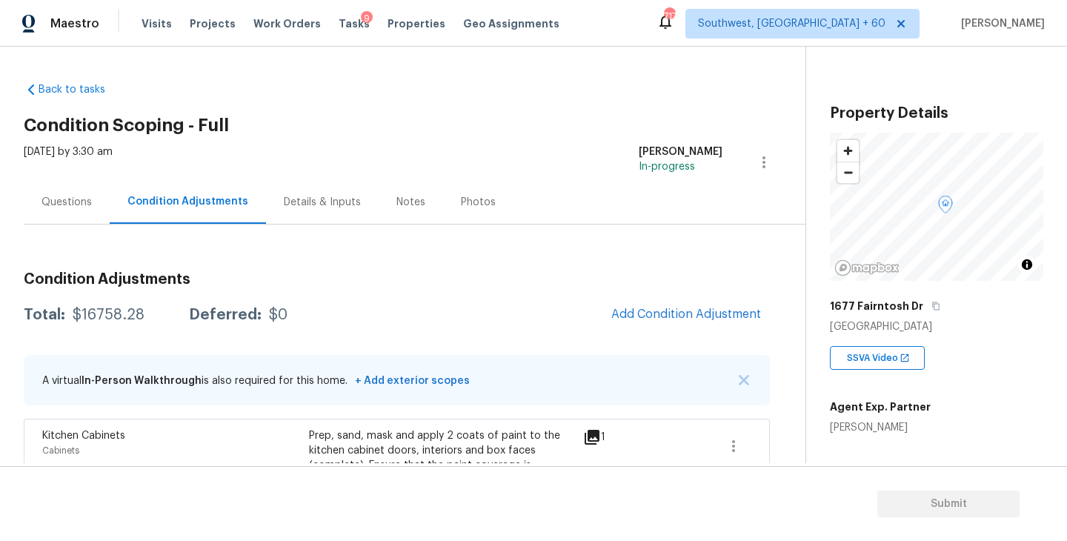
click at [64, 212] on div "Questions" at bounding box center [67, 202] width 86 height 44
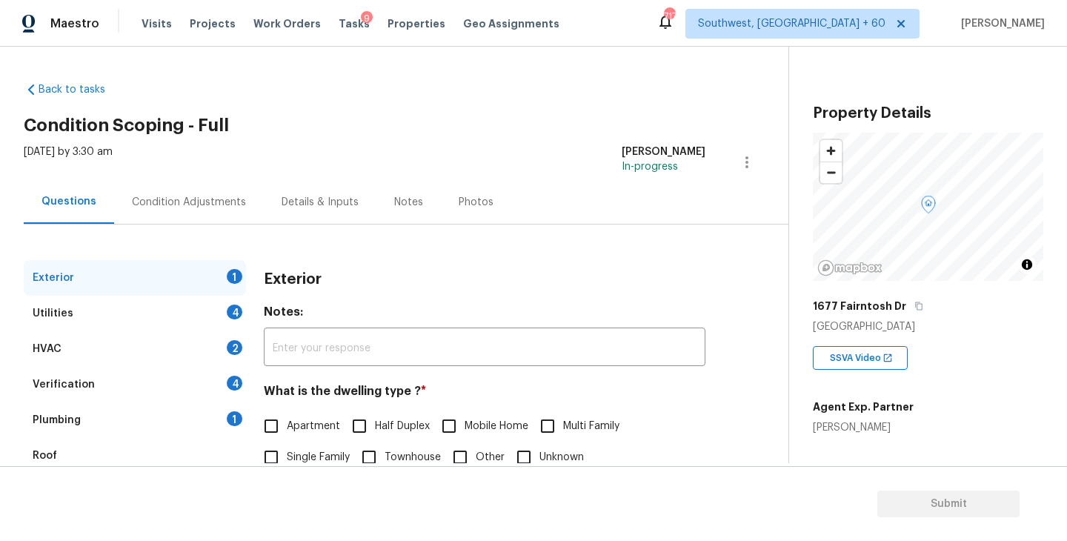
scroll to position [104, 0]
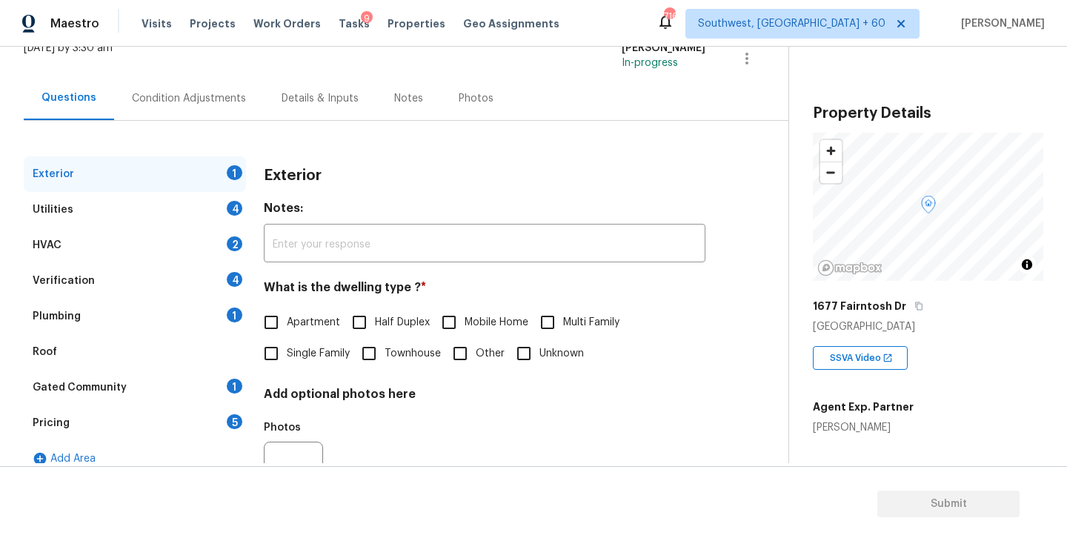
click at [222, 88] on div "Condition Adjustments" at bounding box center [189, 98] width 150 height 44
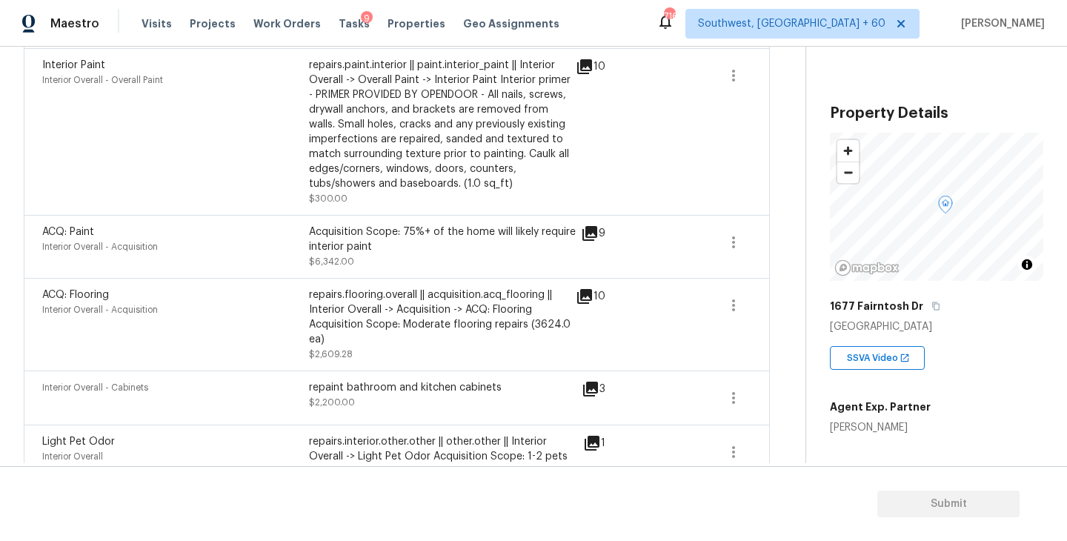
scroll to position [898, 0]
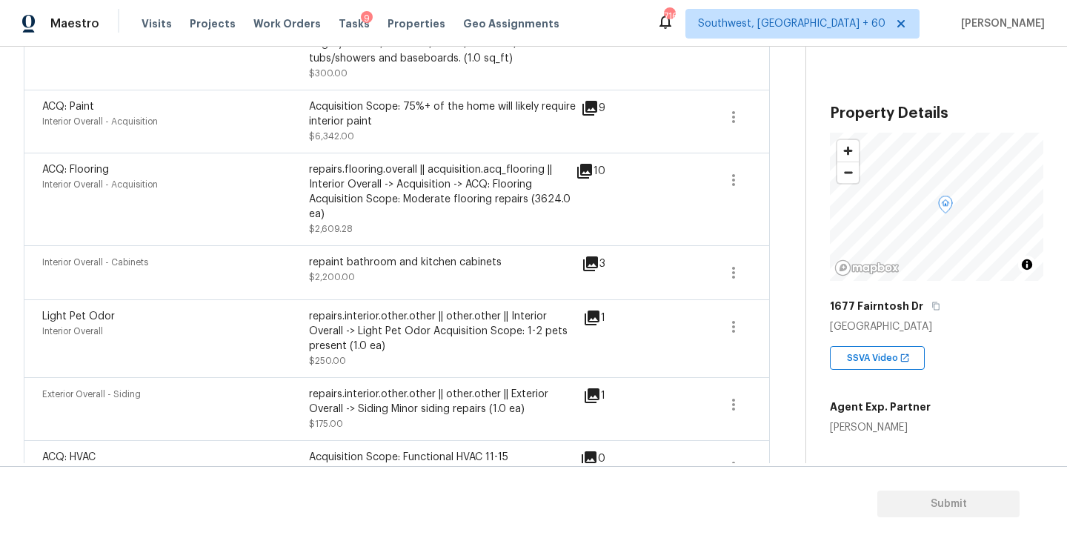
click at [593, 174] on icon at bounding box center [585, 171] width 18 height 18
click at [597, 259] on icon at bounding box center [590, 263] width 15 height 15
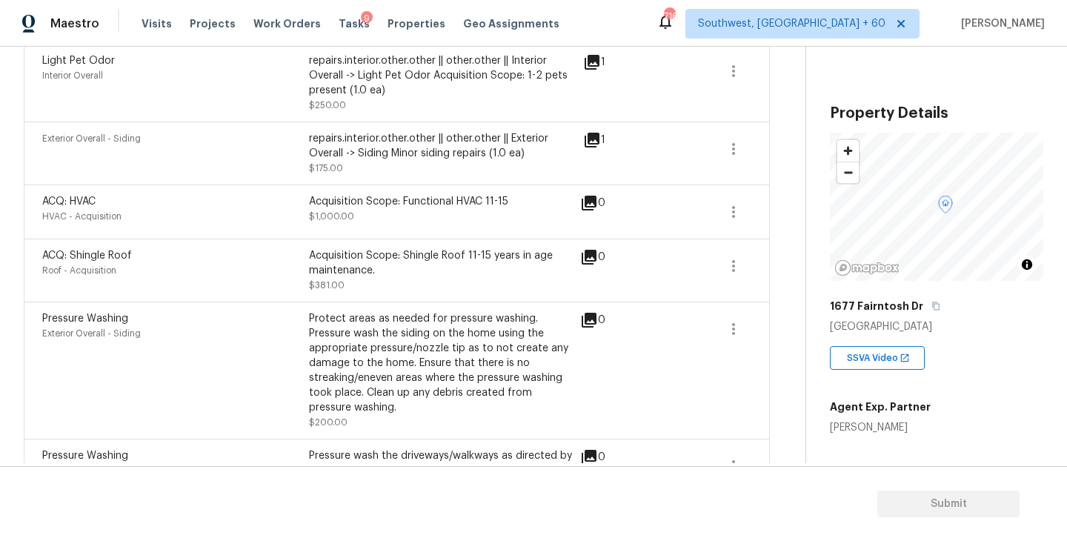
scroll to position [1147, 0]
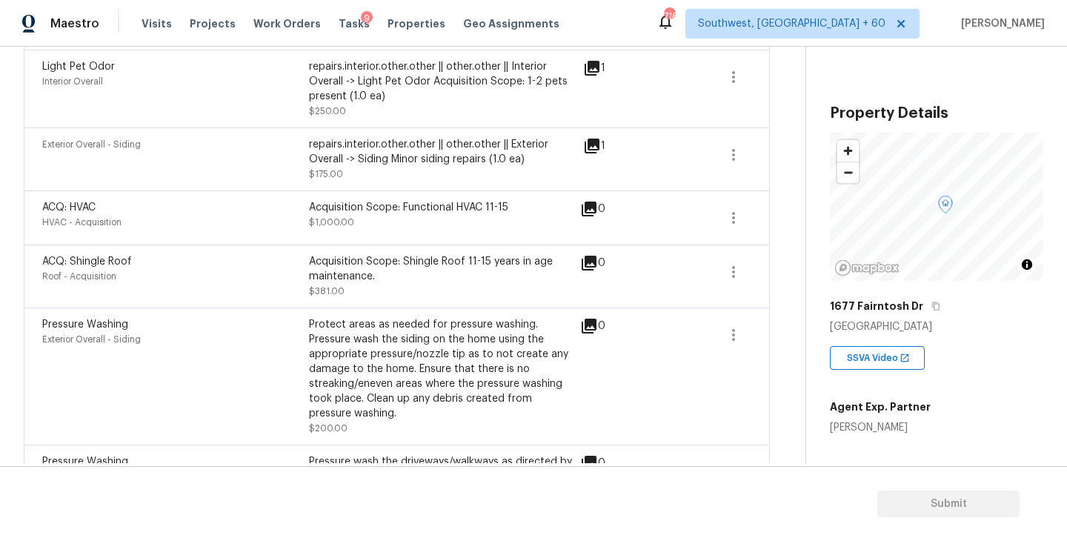
click at [456, 253] on div "ACQ: Shingle Roof Roof - Acquisition Acquisition Scope: Shingle Roof 11-15 year…" at bounding box center [397, 276] width 746 height 63
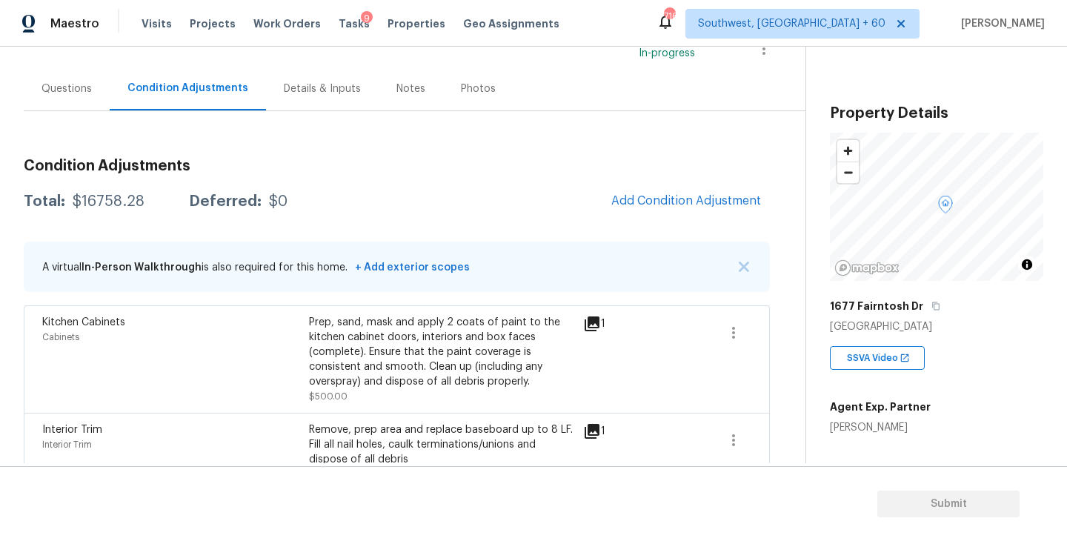
scroll to position [93, 0]
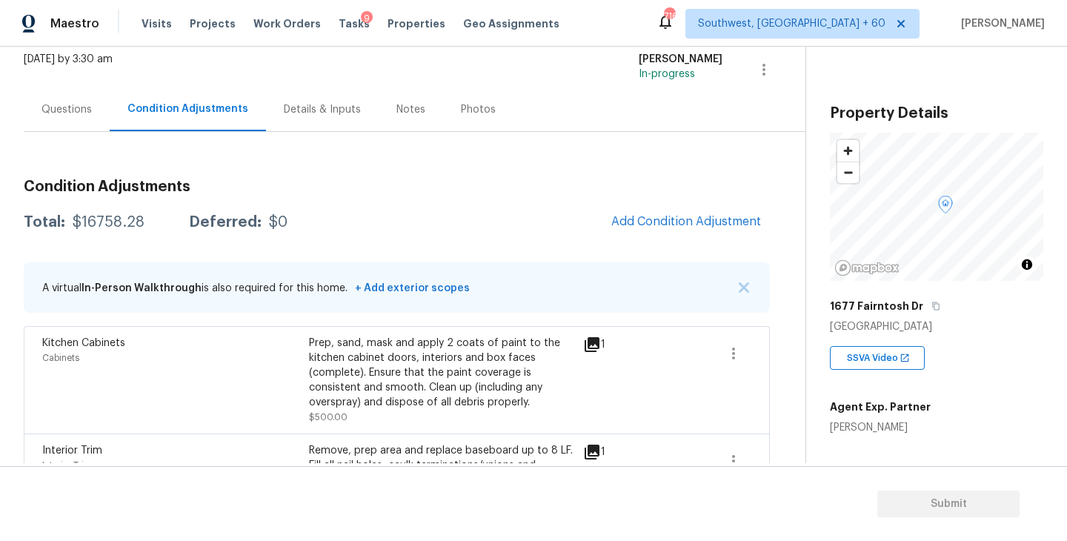
click at [56, 104] on div "Questions" at bounding box center [67, 109] width 50 height 15
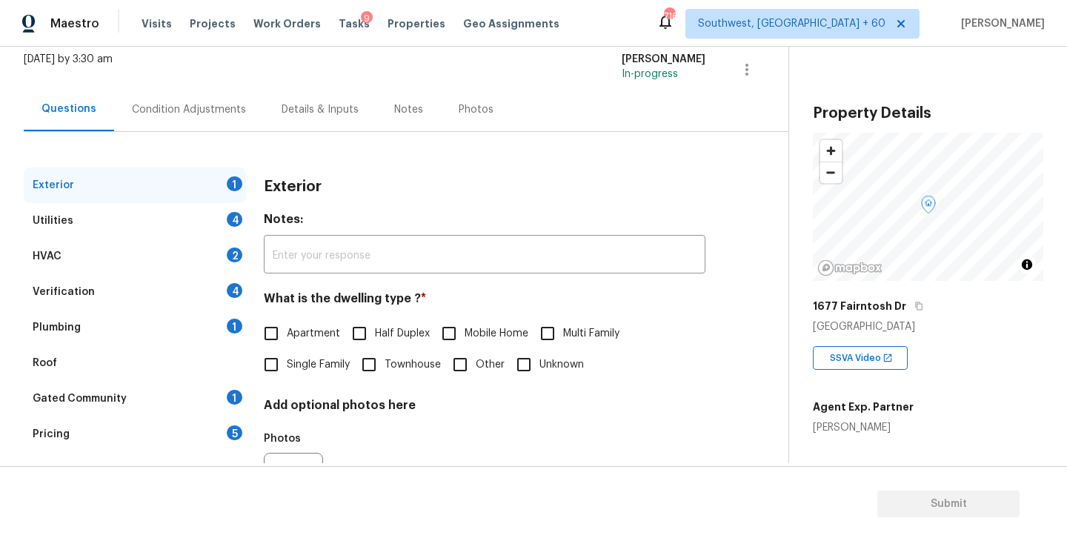
click at [318, 349] on label "Single Family" at bounding box center [303, 364] width 94 height 31
click at [287, 349] on input "Single Family" at bounding box center [271, 364] width 31 height 31
checkbox input "true"
click at [219, 228] on div "Utilities 4" at bounding box center [135, 221] width 222 height 36
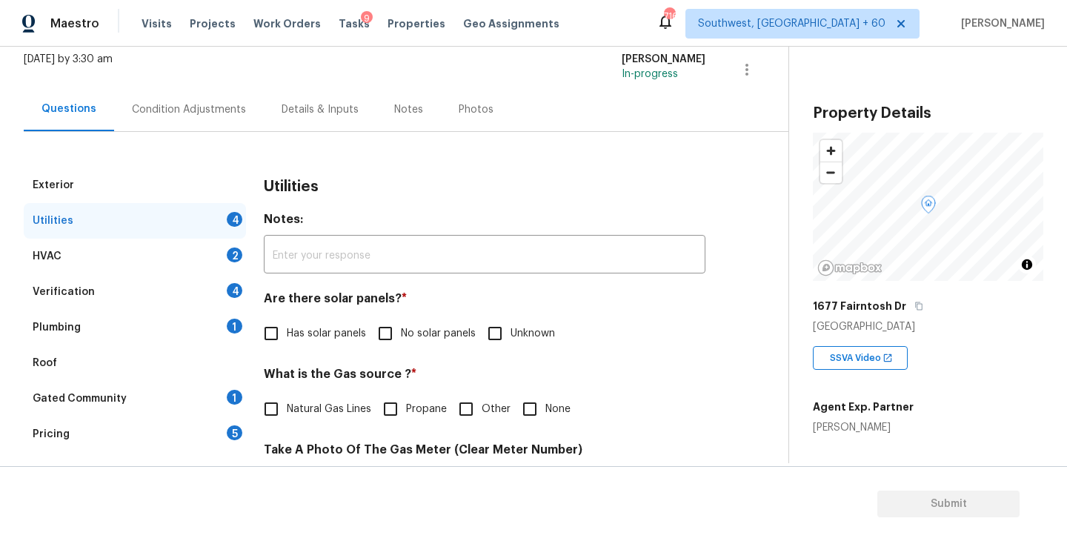
click at [394, 342] on input "No solar panels" at bounding box center [385, 333] width 31 height 31
checkbox input "true"
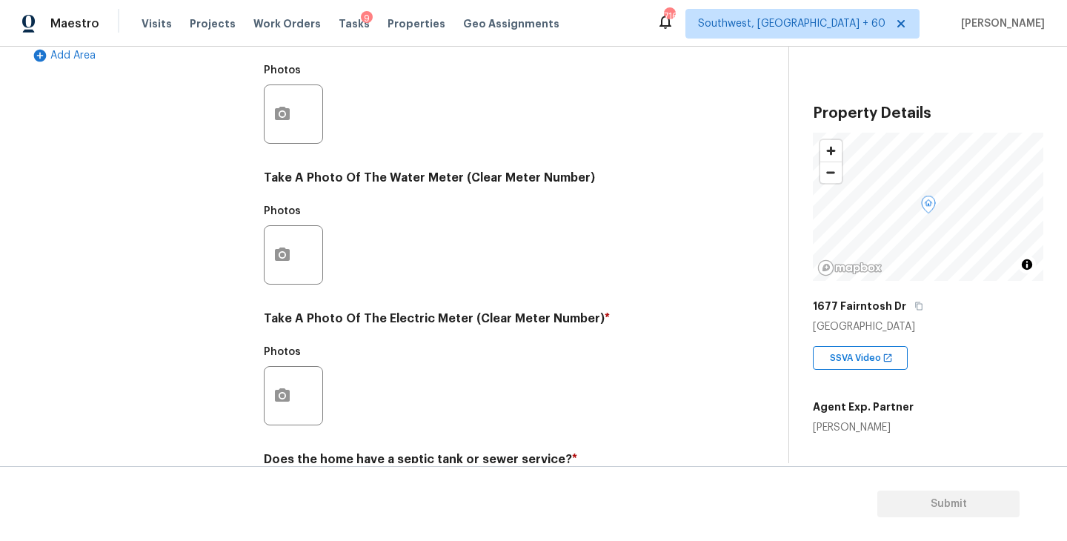
scroll to position [574, 0]
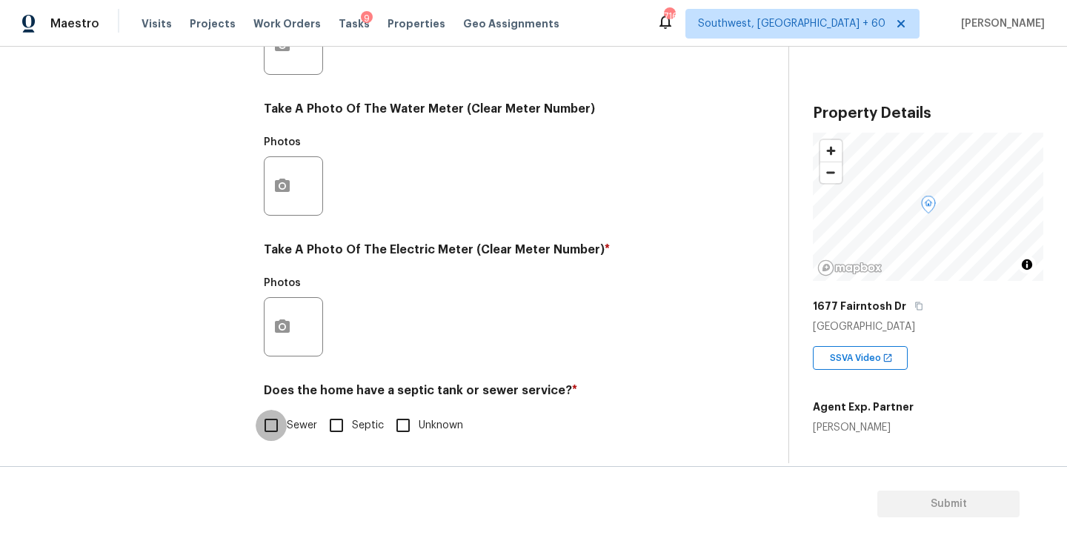
click at [281, 411] on input "Sewer" at bounding box center [271, 425] width 31 height 31
checkbox input "true"
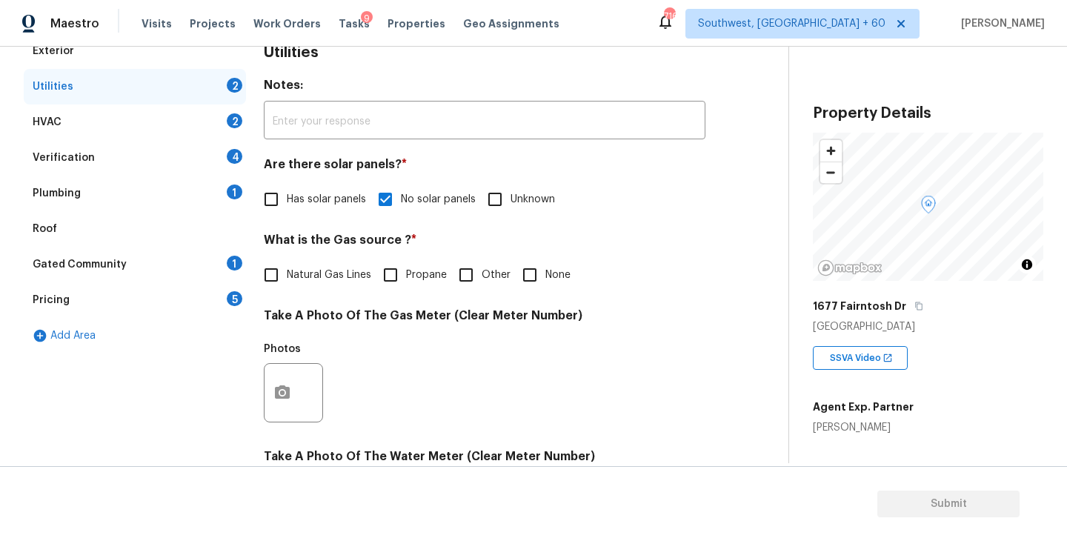
click at [131, 204] on div "Plumbing 1" at bounding box center [135, 194] width 222 height 36
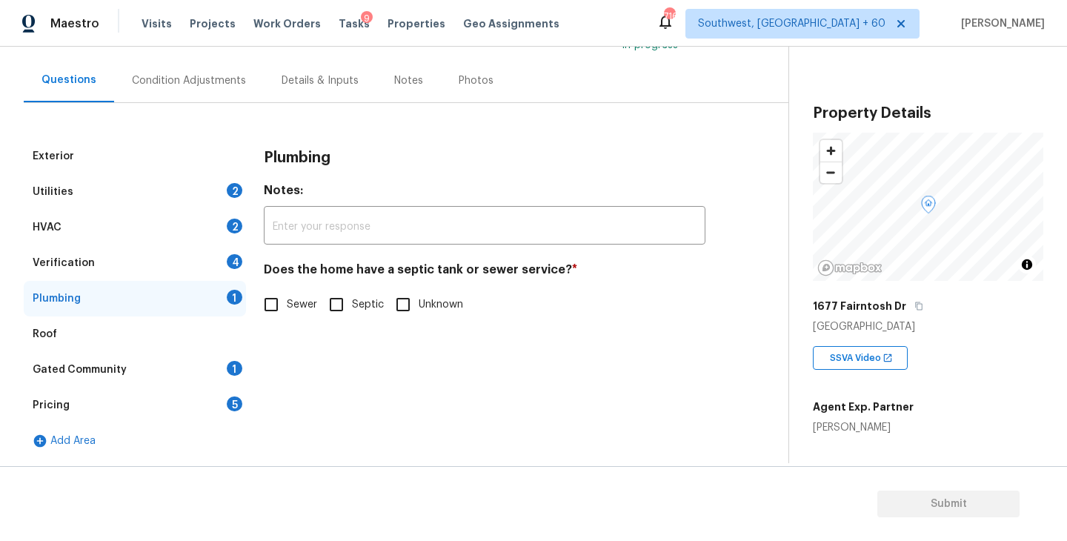
click at [288, 292] on label "Sewer" at bounding box center [287, 304] width 62 height 31
click at [287, 292] on input "Sewer" at bounding box center [271, 304] width 31 height 31
checkbox input "true"
click at [185, 364] on div "Gated Community 1" at bounding box center [135, 370] width 222 height 36
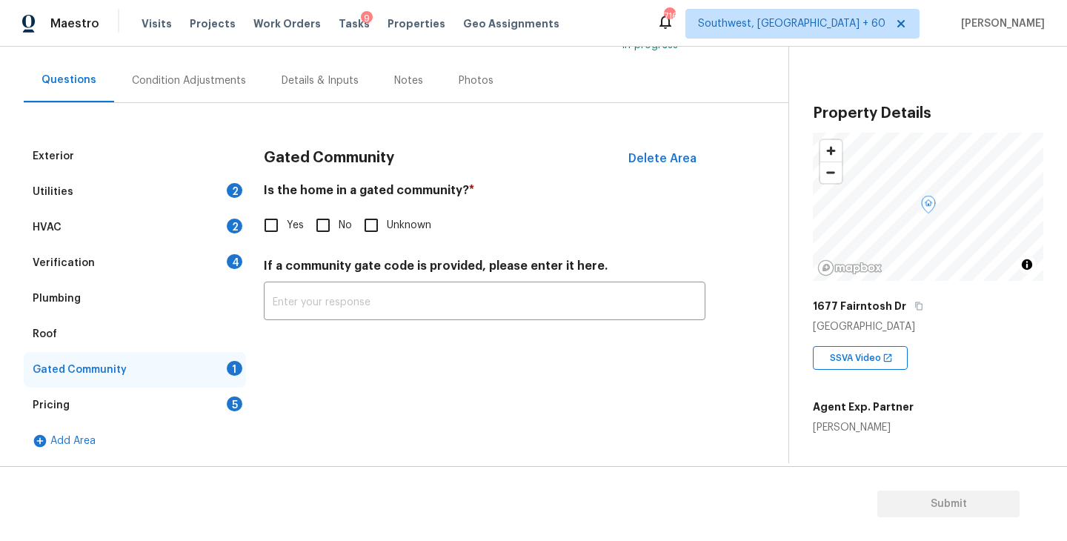
click at [325, 215] on input "No" at bounding box center [323, 225] width 31 height 31
checkbox input "true"
click at [199, 71] on div "Condition Adjustments" at bounding box center [189, 81] width 150 height 44
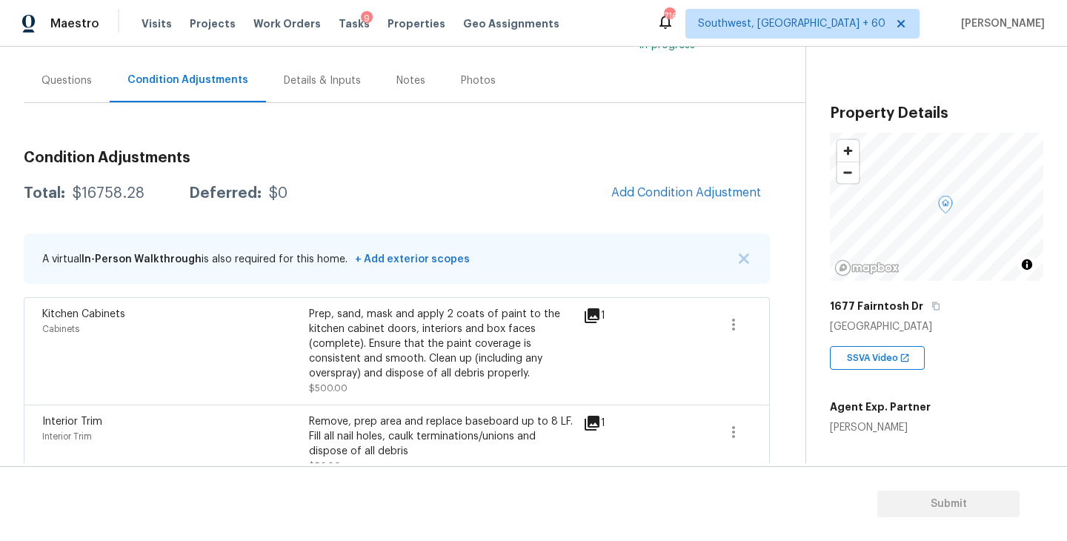
click at [87, 81] on div "Questions" at bounding box center [67, 80] width 50 height 15
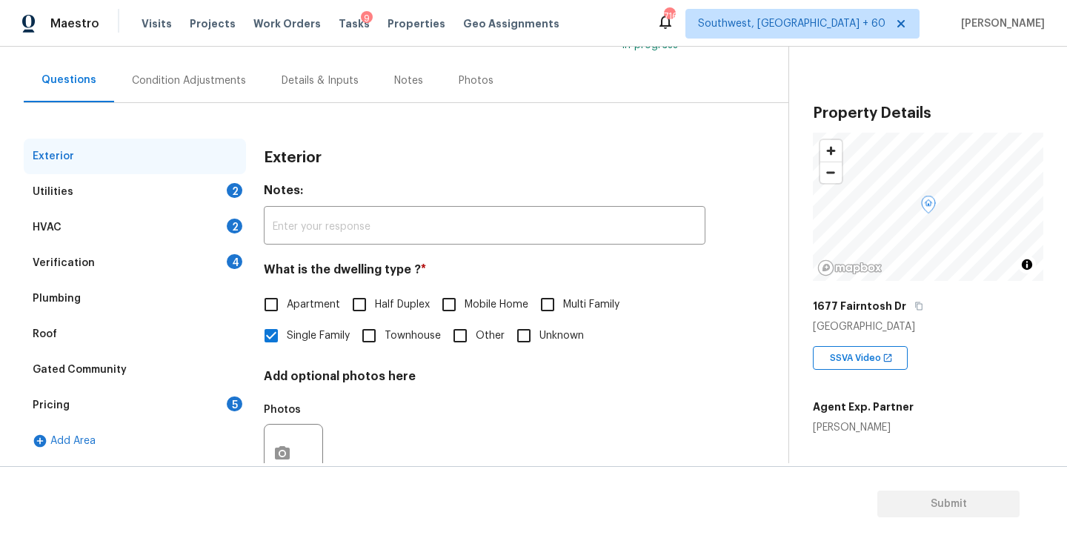
click at [169, 190] on div "Utilities 2" at bounding box center [135, 192] width 222 height 36
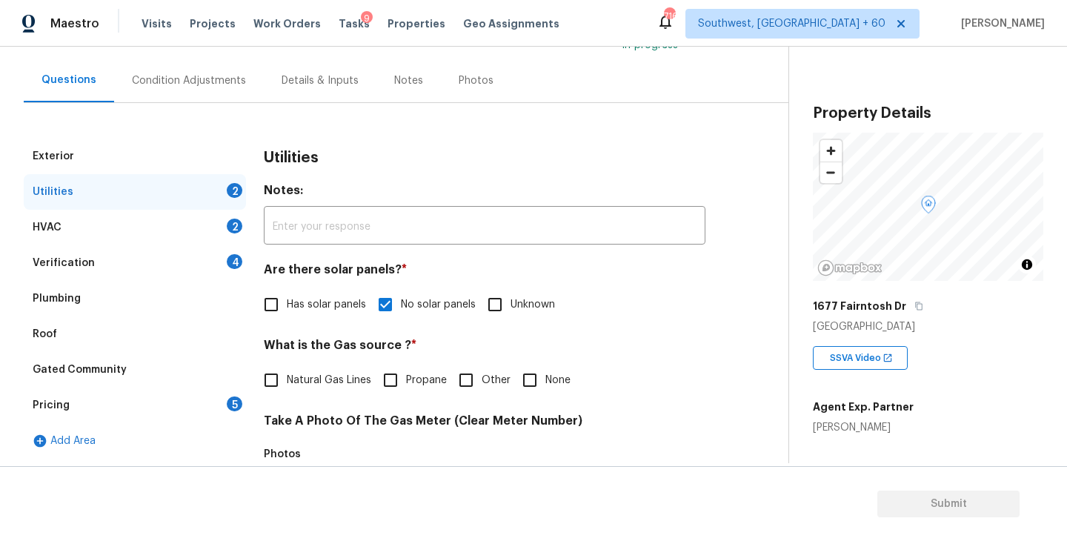
scroll to position [287, 0]
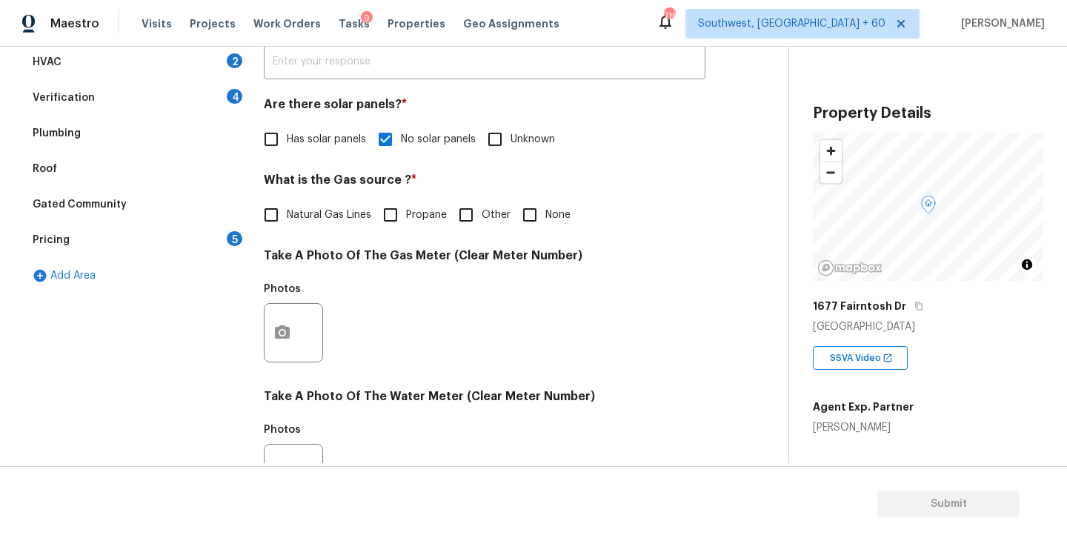
click at [548, 220] on span "None" at bounding box center [558, 216] width 25 height 16
click at [546, 220] on input "None" at bounding box center [529, 214] width 31 height 31
checkbox input "true"
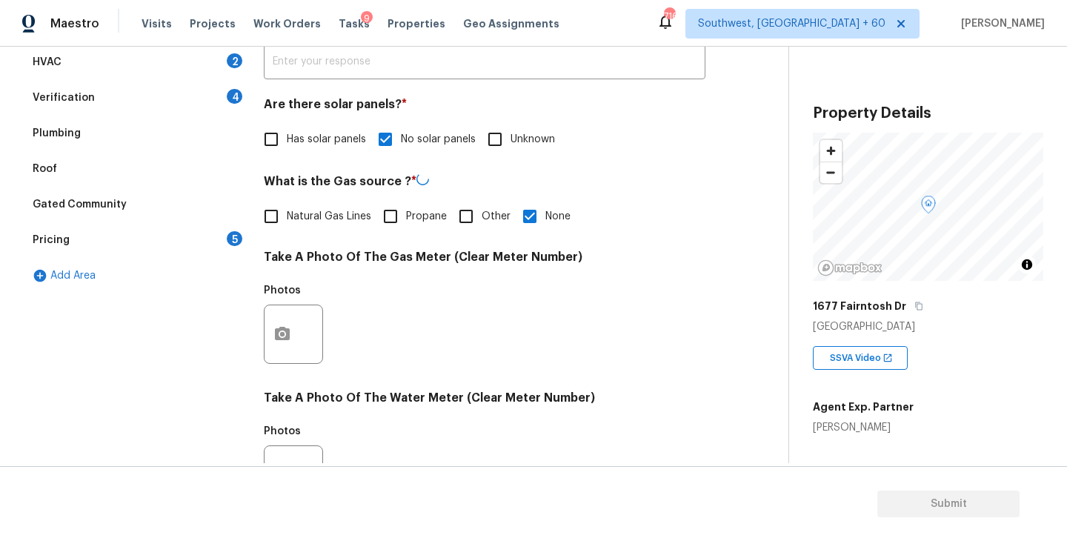
scroll to position [574, 0]
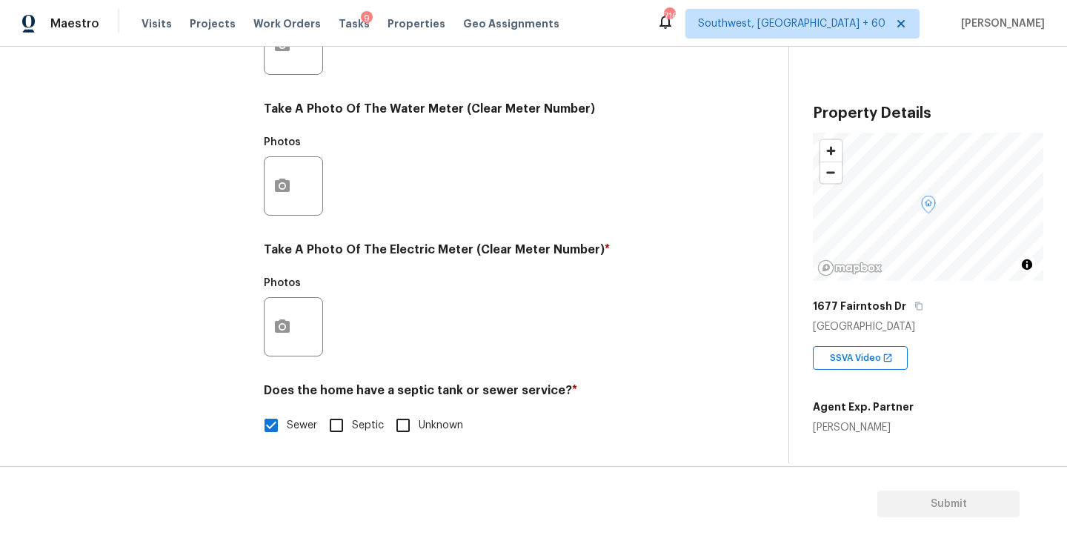
click at [304, 329] on div at bounding box center [293, 326] width 59 height 59
click at [291, 329] on icon "button" at bounding box center [283, 327] width 18 height 18
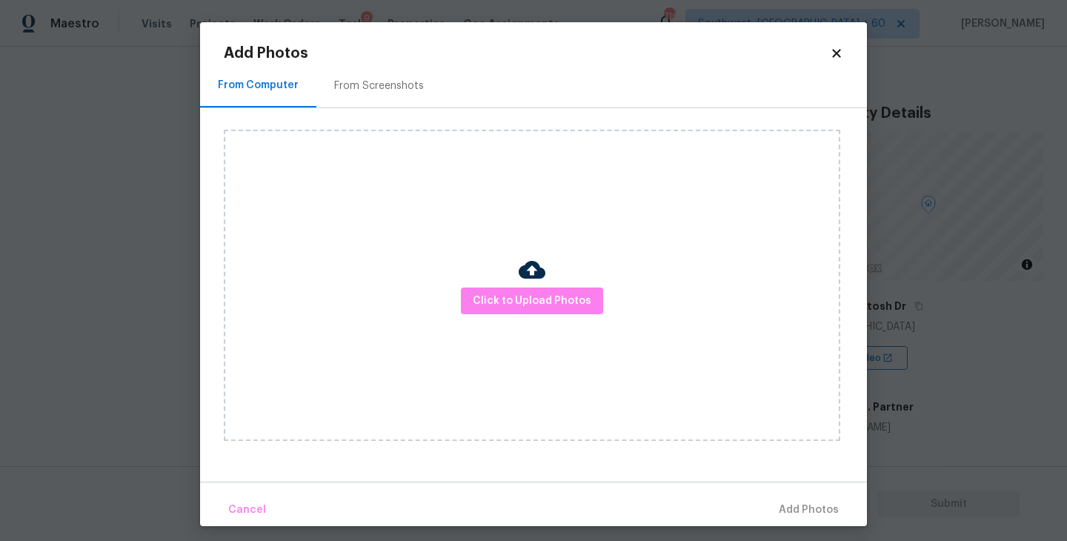
click at [365, 323] on div "Click to Upload Photos" at bounding box center [532, 285] width 617 height 311
click at [508, 308] on span "Click to Upload Photos" at bounding box center [532, 301] width 119 height 19
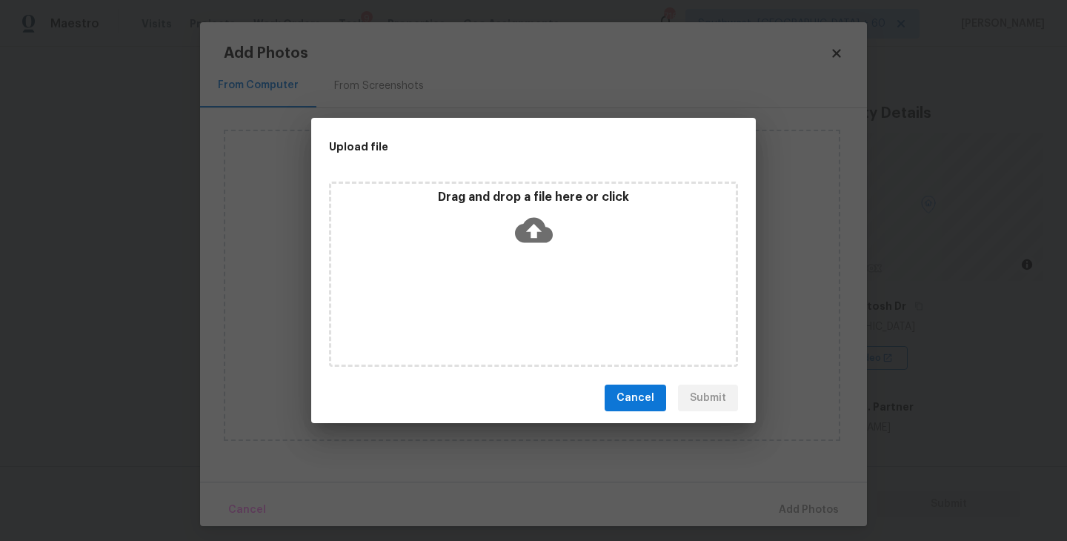
click at [526, 274] on div "Drag and drop a file here or click" at bounding box center [533, 274] width 409 height 185
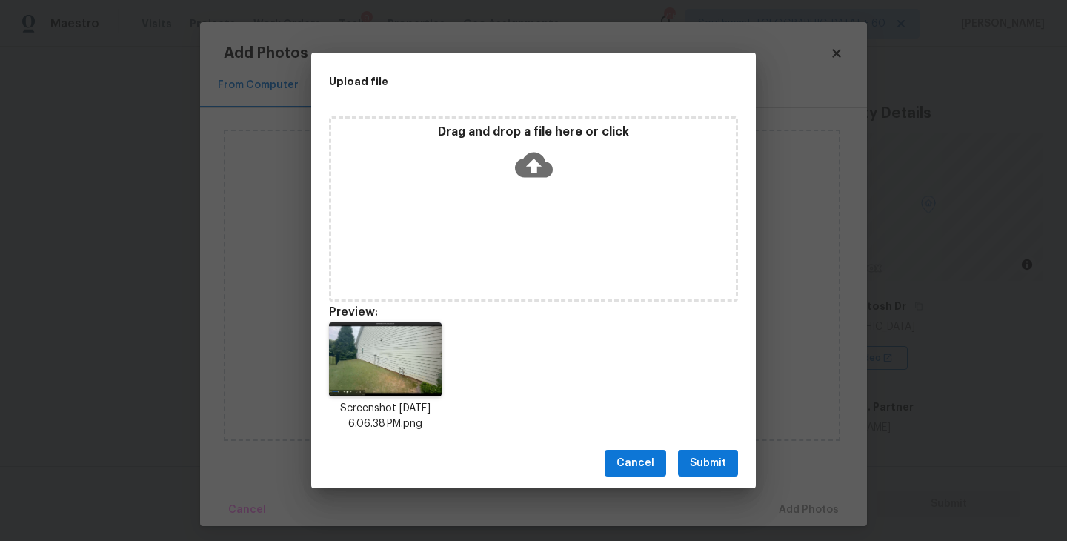
click at [722, 471] on span "Submit" at bounding box center [708, 463] width 36 height 19
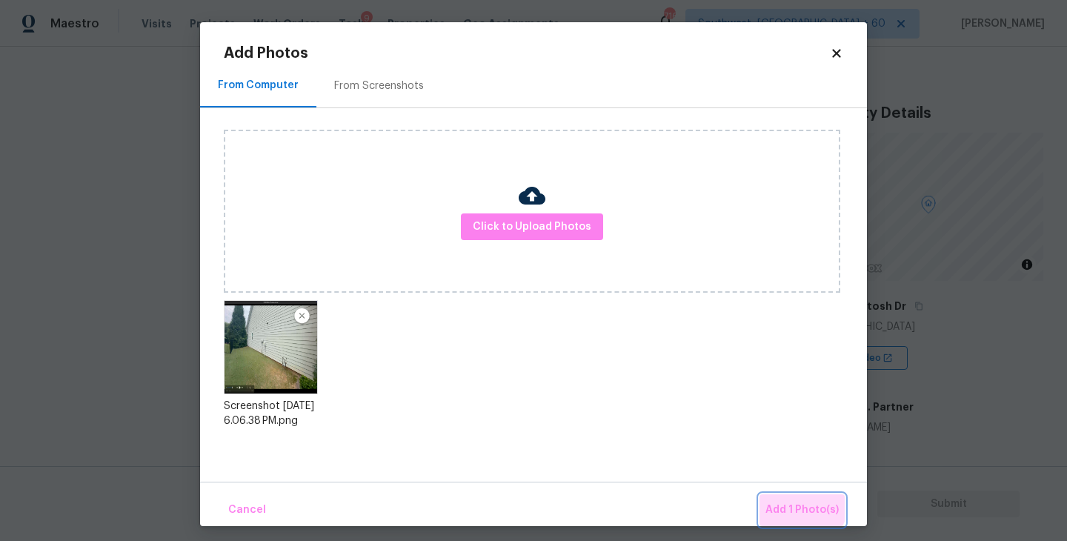
click at [783, 495] on button "Add 1 Photo(s)" at bounding box center [802, 510] width 85 height 32
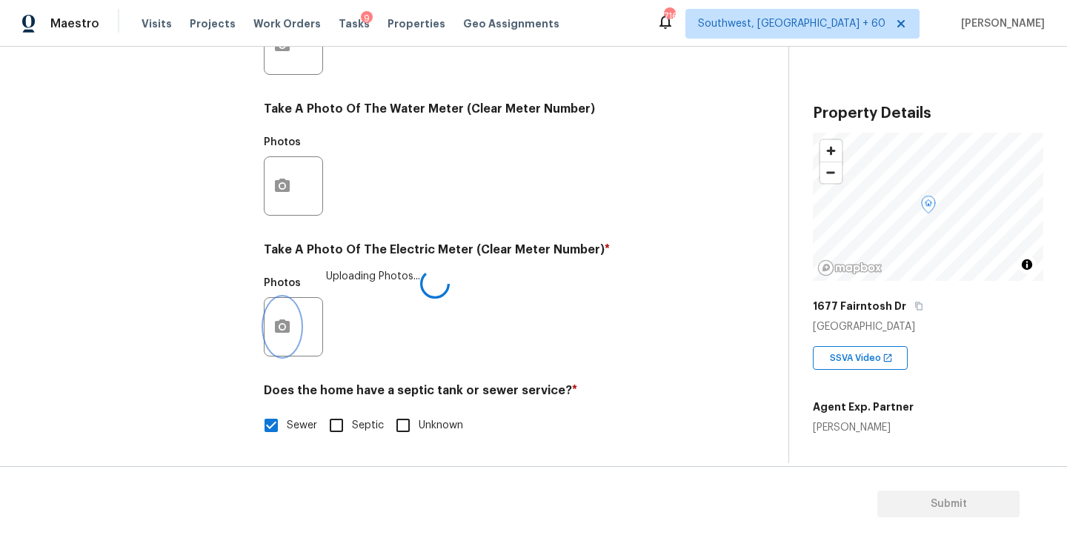
scroll to position [309, 0]
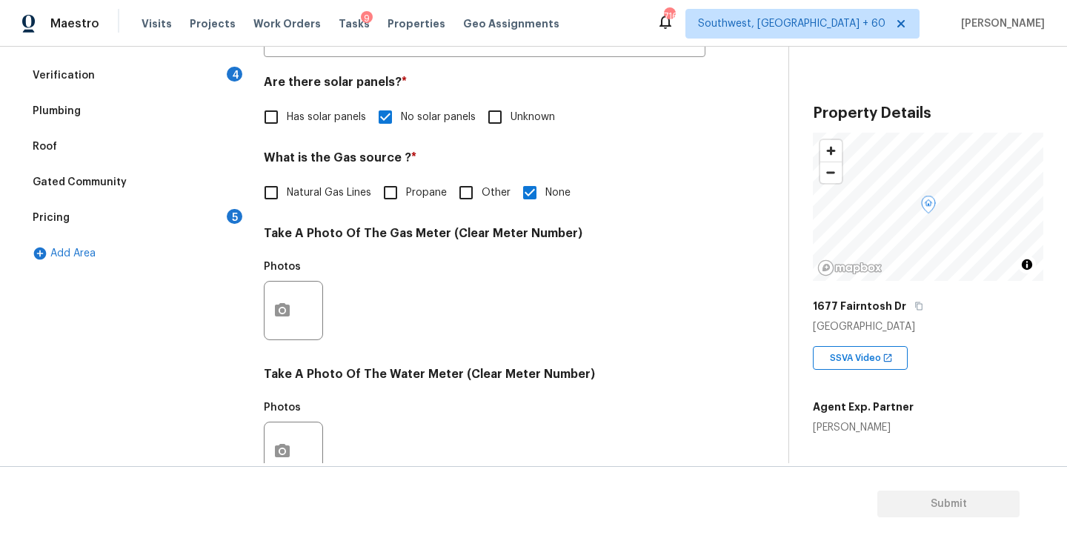
click at [293, 199] on span "Natural Gas Lines" at bounding box center [329, 193] width 84 height 16
click at [287, 199] on input "Natural Gas Lines" at bounding box center [271, 192] width 31 height 31
checkbox input "true"
checkbox input "false"
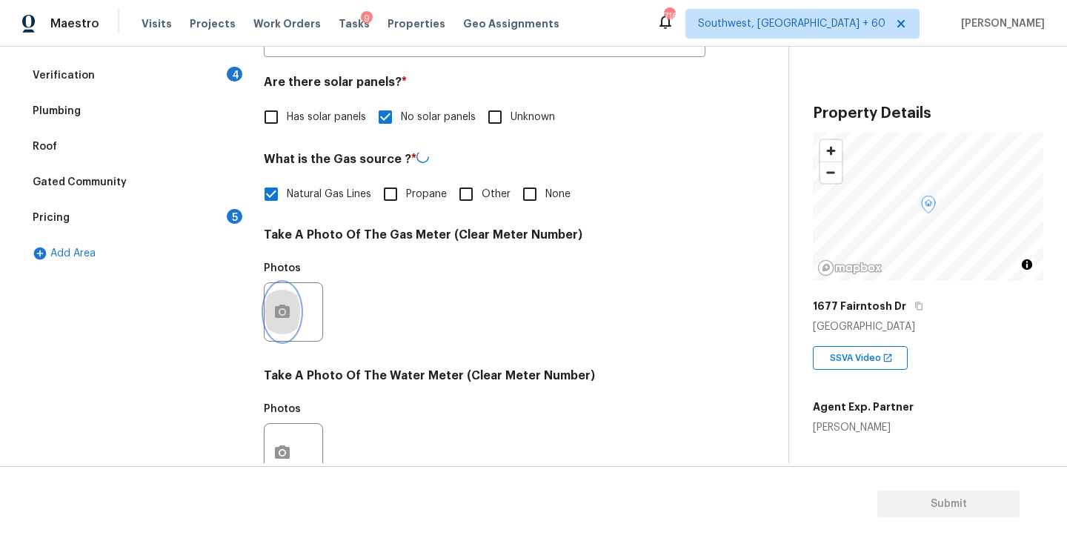
click at [295, 317] on button "button" at bounding box center [283, 312] width 36 height 58
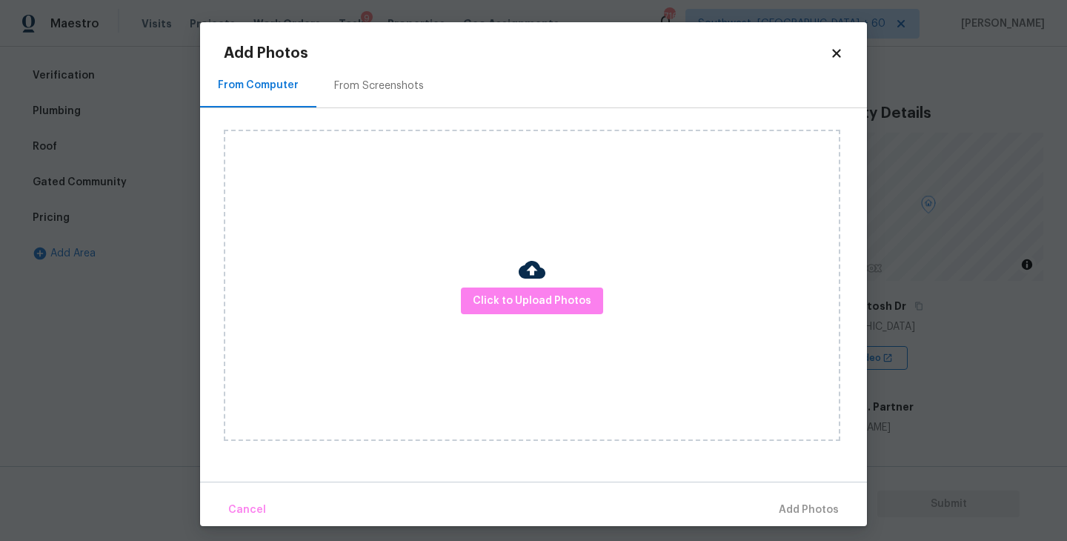
click at [451, 311] on div "Click to Upload Photos" at bounding box center [532, 285] width 617 height 311
click at [496, 299] on span "Click to Upload Photos" at bounding box center [532, 301] width 119 height 19
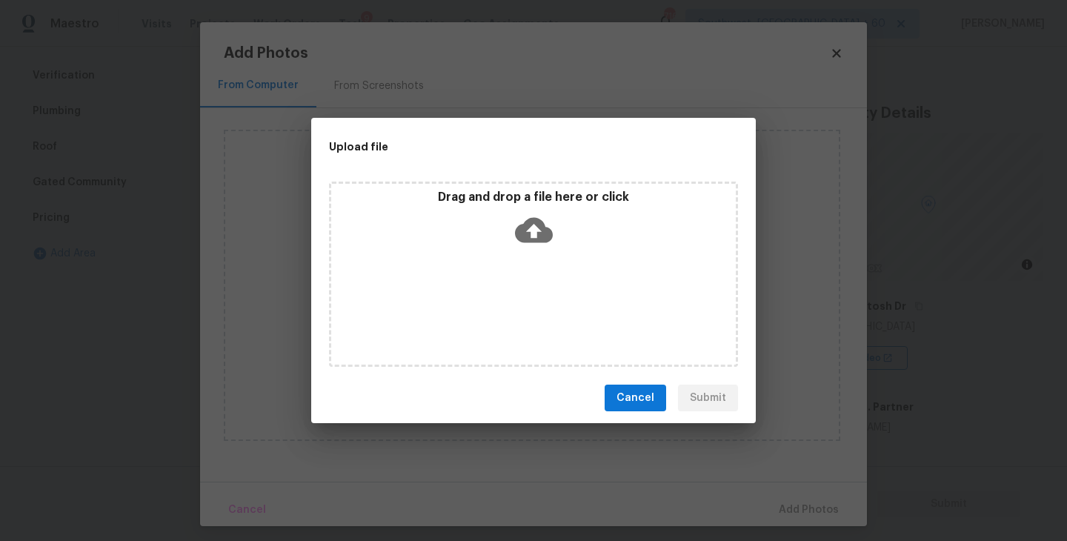
click at [520, 260] on div "Drag and drop a file here or click" at bounding box center [533, 274] width 409 height 185
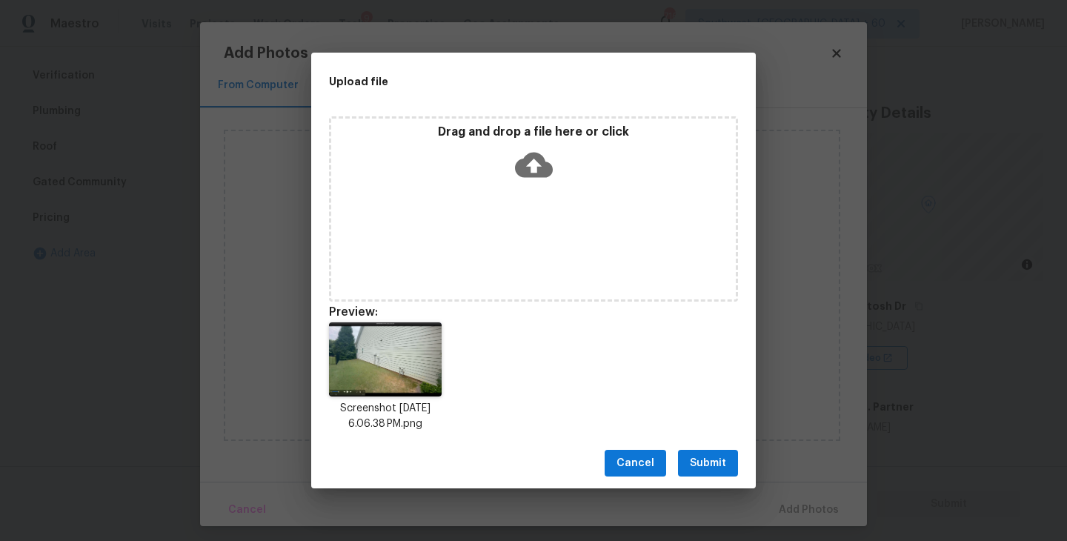
click at [708, 460] on span "Submit" at bounding box center [708, 463] width 36 height 19
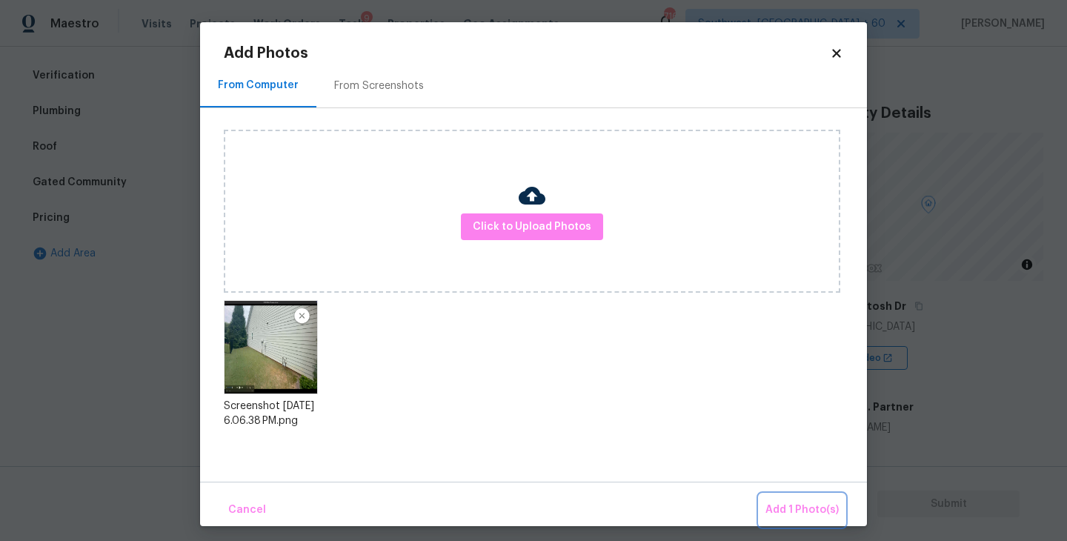
click at [778, 500] on button "Add 1 Photo(s)" at bounding box center [802, 510] width 85 height 32
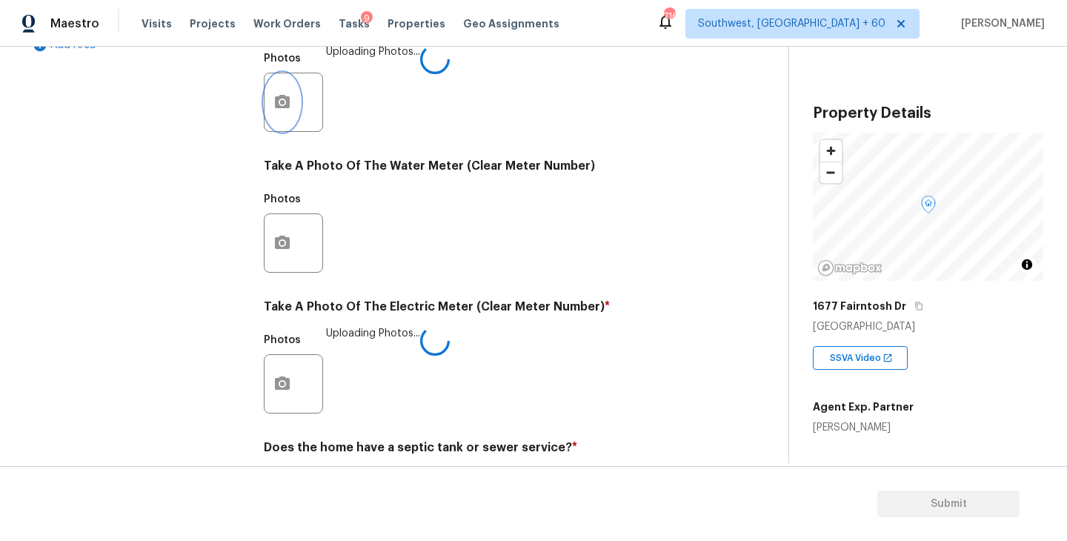
scroll to position [574, 0]
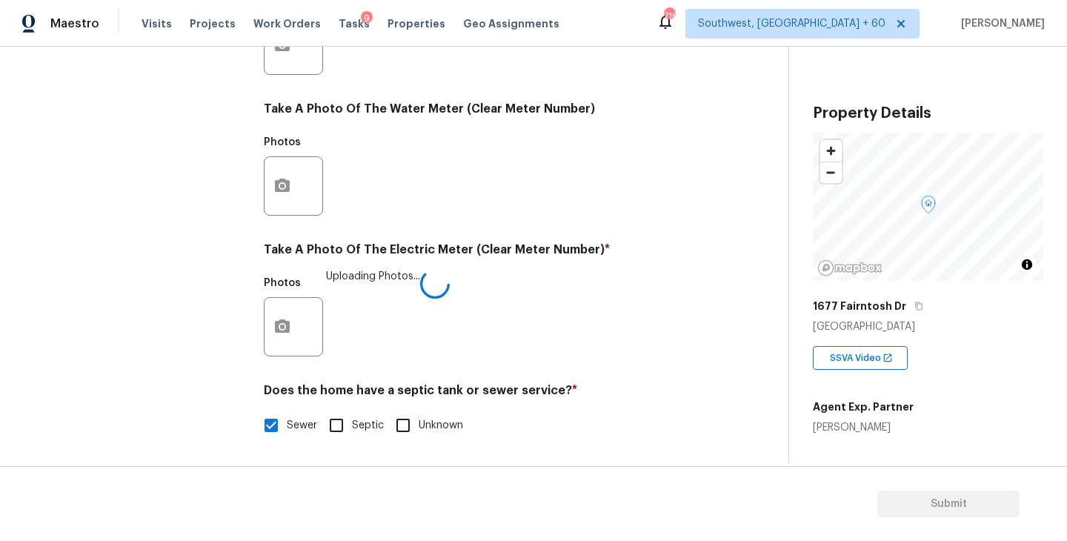
click at [600, 376] on div "Utilities Notes: ​ Are there solar panels? * Has solar panels No solar panels U…" at bounding box center [485, 72] width 442 height 773
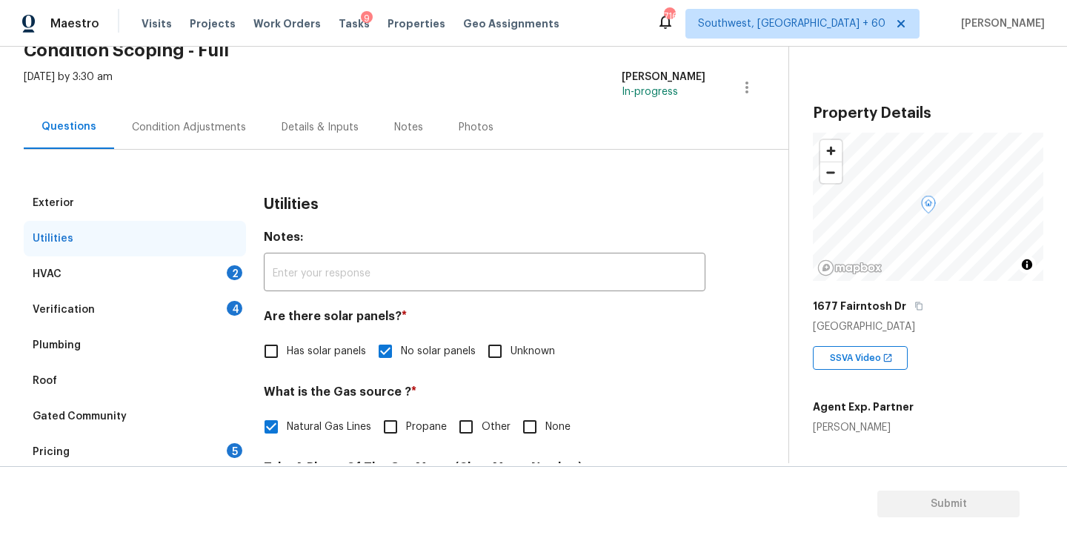
scroll to position [46, 0]
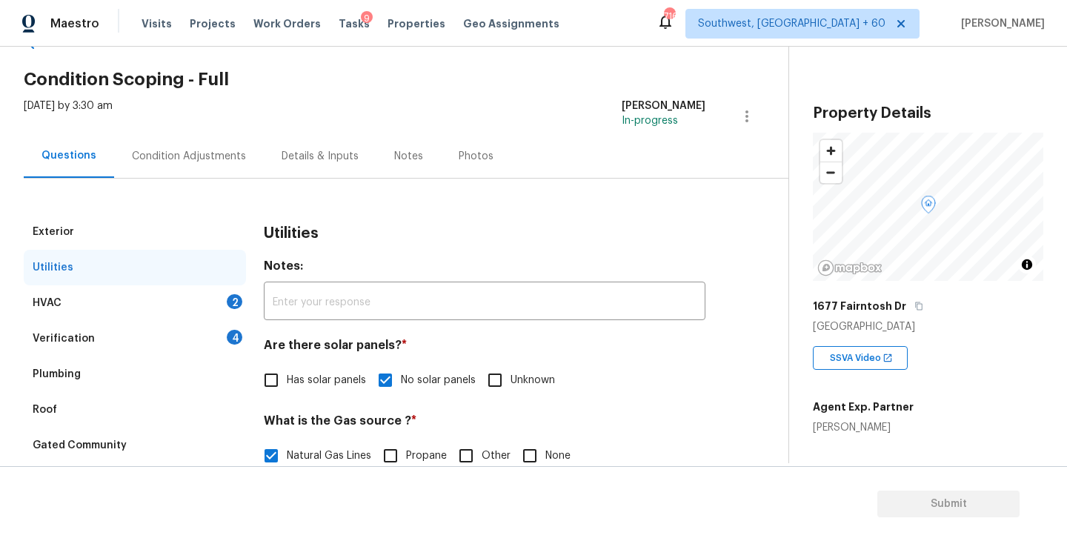
click at [203, 310] on div "HVAC 2" at bounding box center [135, 303] width 222 height 36
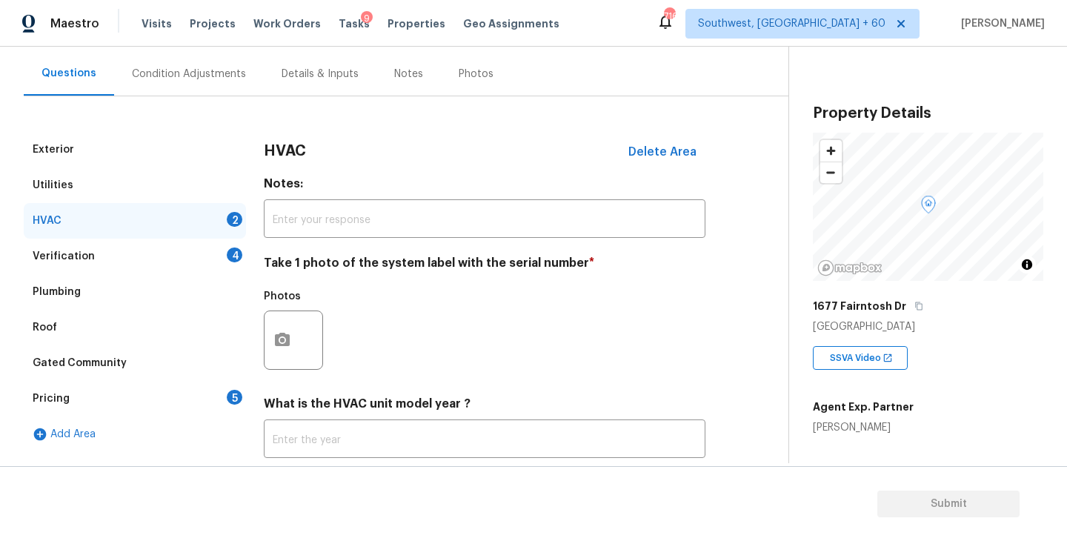
scroll to position [176, 0]
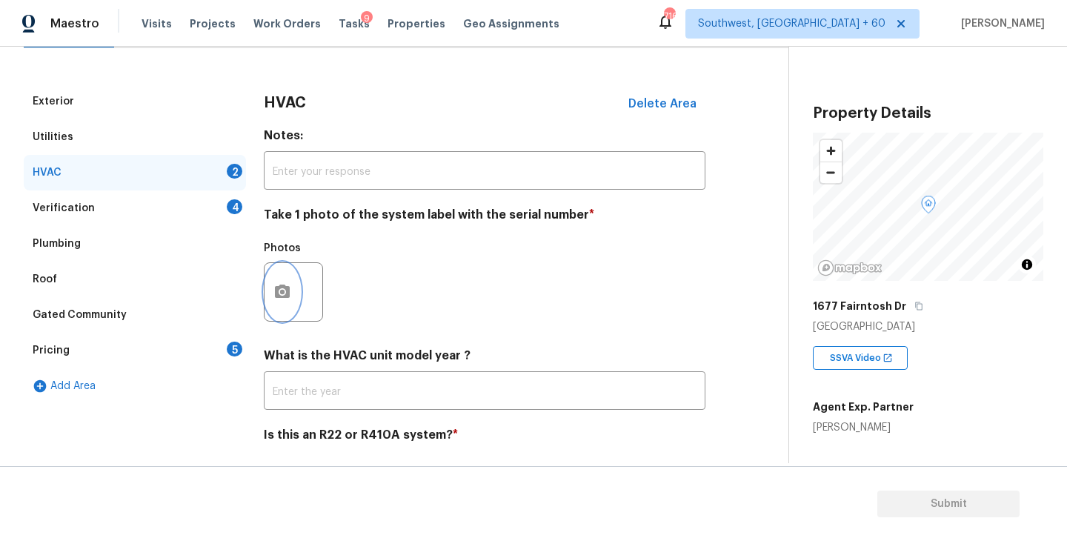
click at [288, 301] on button "button" at bounding box center [283, 292] width 36 height 58
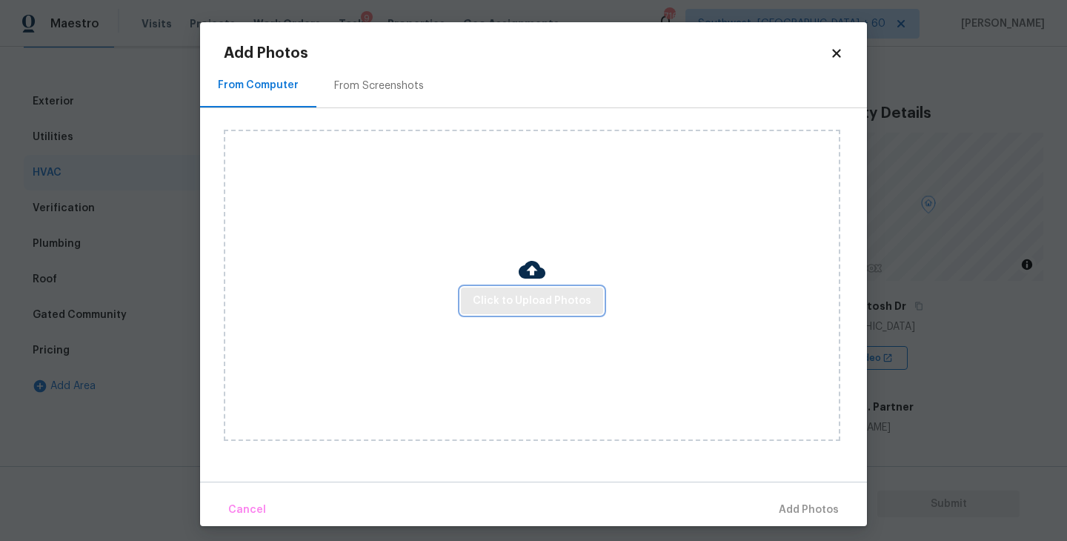
click at [508, 311] on button "Click to Upload Photos" at bounding box center [532, 301] width 142 height 27
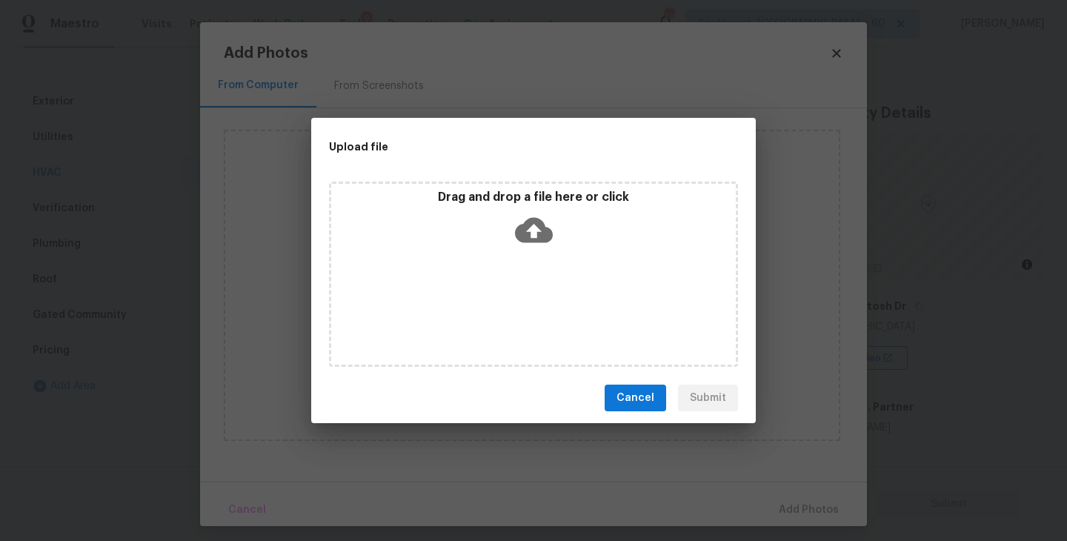
click at [535, 275] on div "Drag and drop a file here or click" at bounding box center [533, 274] width 409 height 185
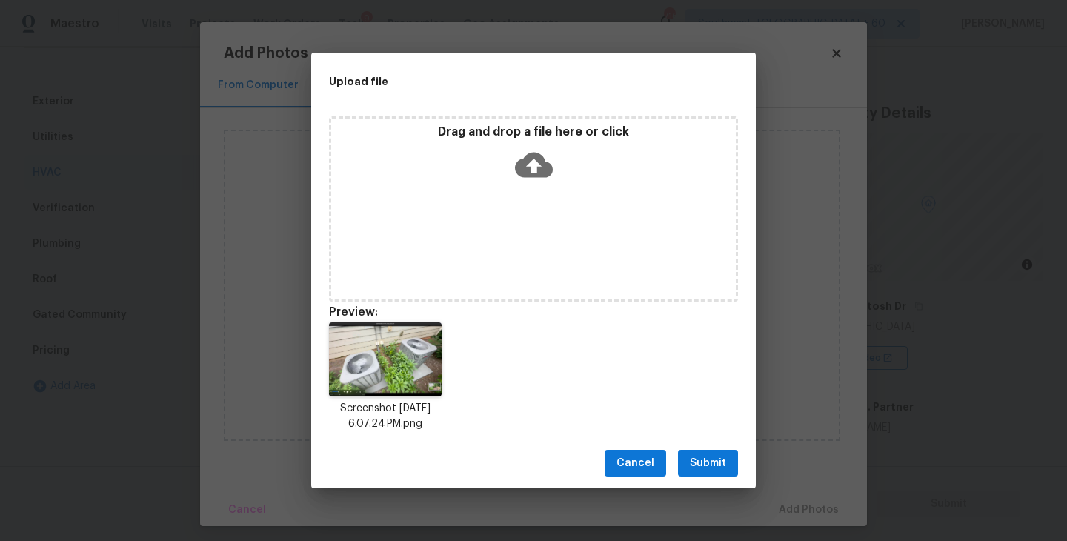
click at [708, 452] on button "Submit" at bounding box center [708, 463] width 60 height 27
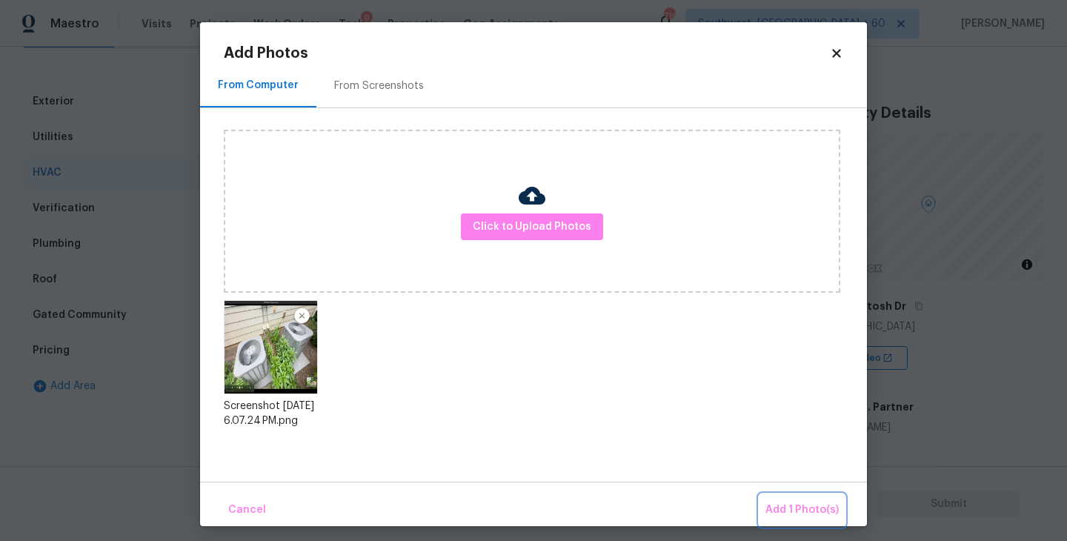
click at [781, 504] on span "Add 1 Photo(s)" at bounding box center [802, 510] width 73 height 19
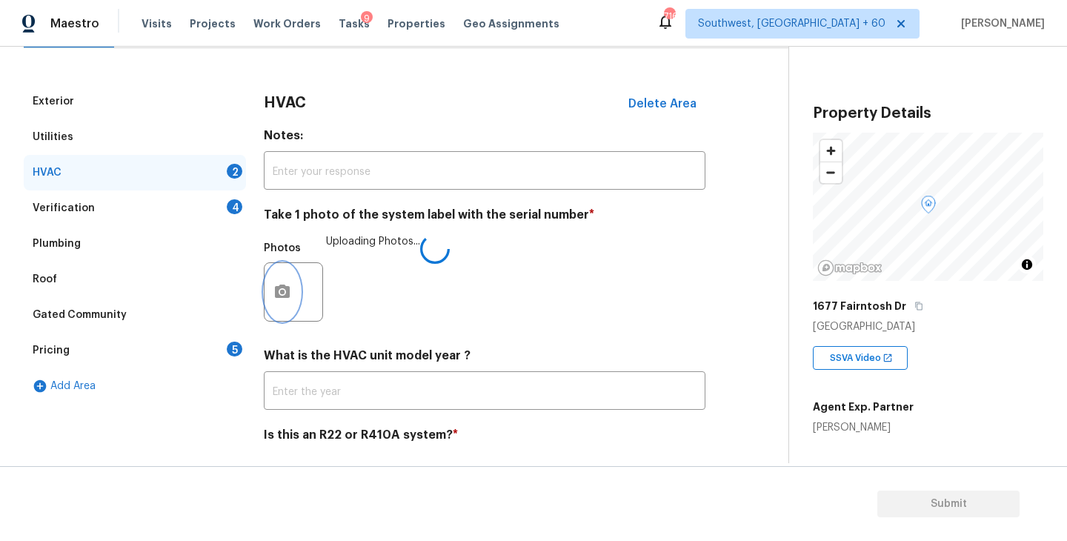
scroll to position [222, 0]
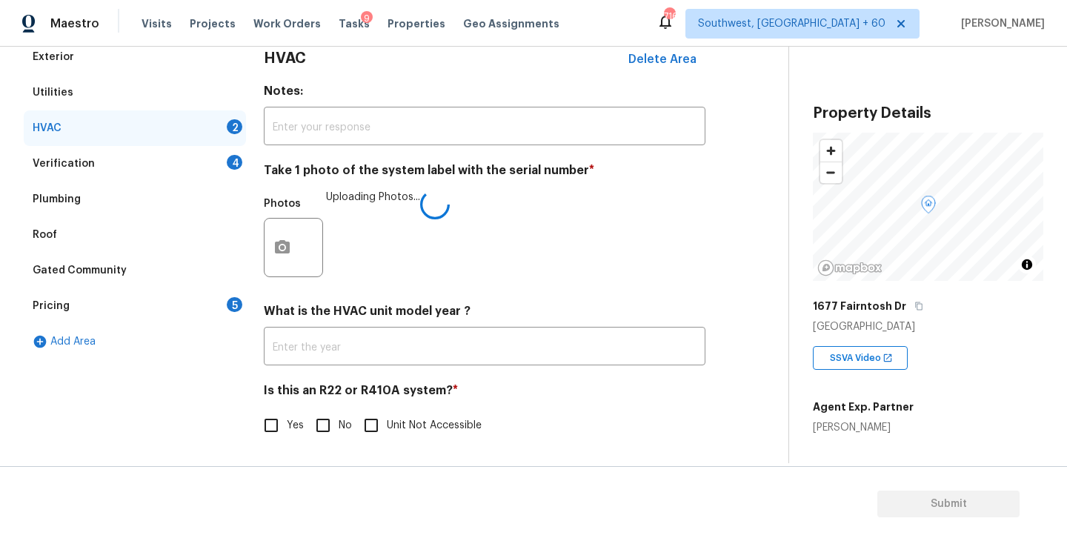
click at [325, 422] on input "No" at bounding box center [323, 425] width 31 height 31
checkbox input "true"
click at [671, 233] on div "Photos Uploading Photos..." at bounding box center [485, 238] width 442 height 96
click at [174, 171] on div "Verification 4" at bounding box center [135, 164] width 222 height 36
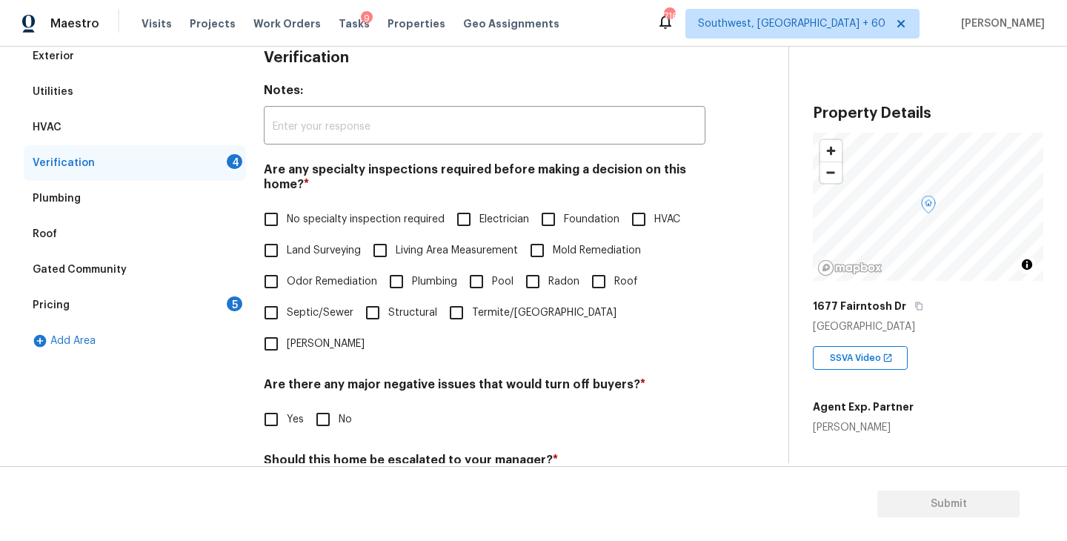
click at [341, 223] on span "No specialty inspection required" at bounding box center [366, 220] width 158 height 16
click at [287, 223] on input "No specialty inspection required" at bounding box center [271, 219] width 31 height 31
checkbox input "true"
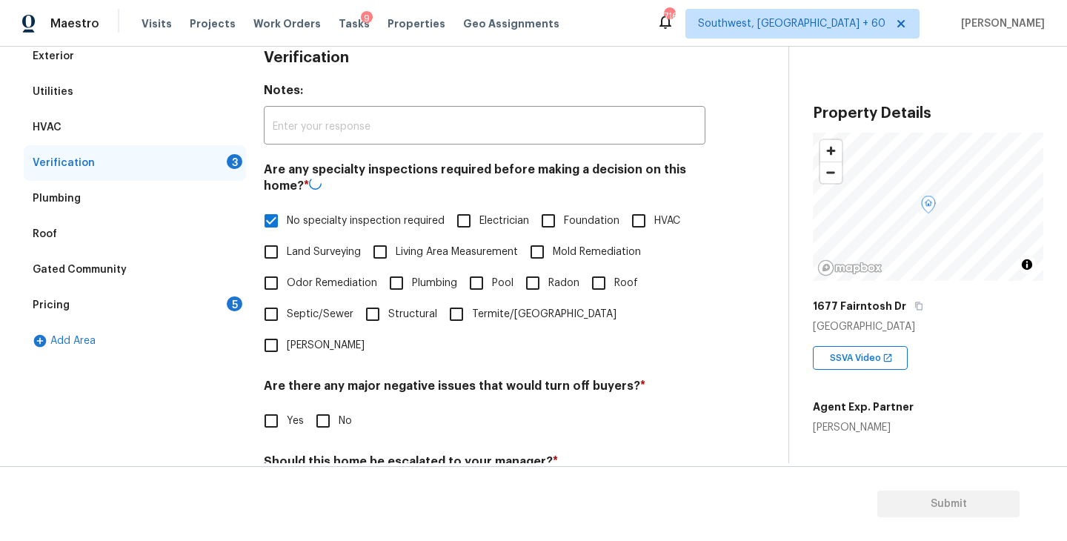
scroll to position [351, 0]
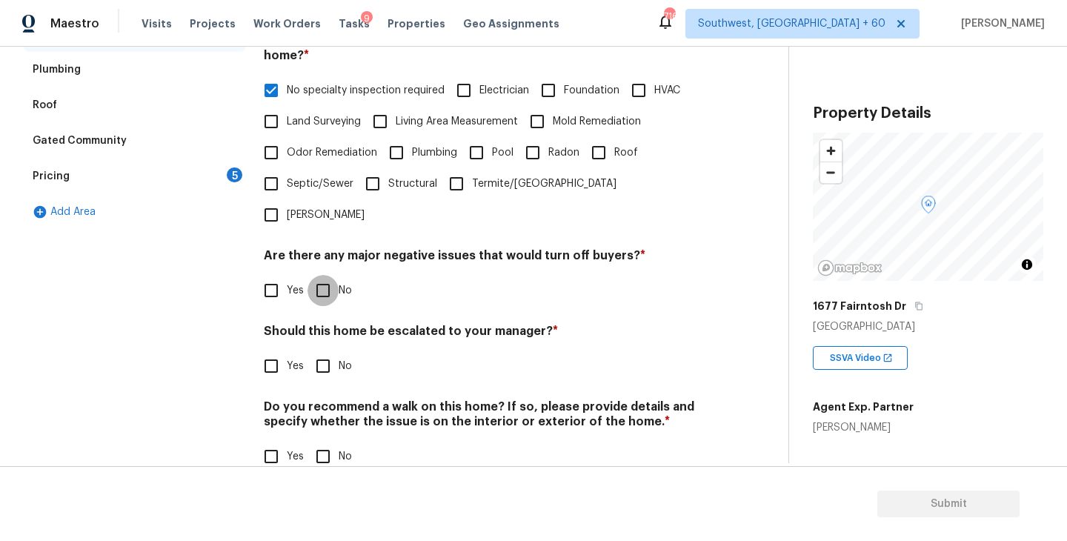
click at [332, 275] on input "No" at bounding box center [323, 290] width 31 height 31
checkbox input "true"
click at [331, 351] on input "No" at bounding box center [323, 366] width 31 height 31
checkbox input "true"
click at [324, 411] on div "Do you recommend a walk on this home? If so, please provide details and specify…" at bounding box center [485, 437] width 442 height 73
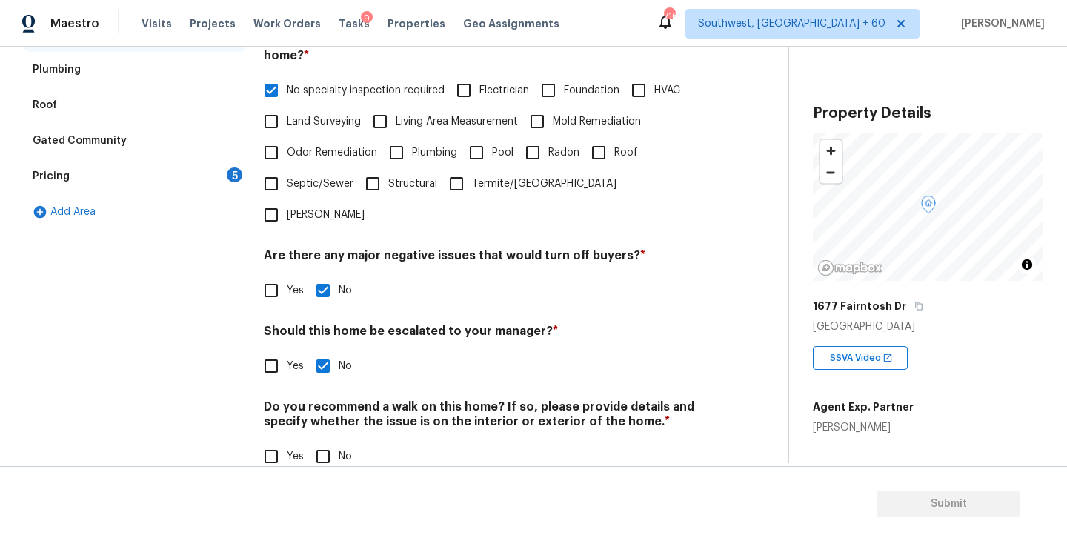
click at [324, 441] on input "No" at bounding box center [323, 456] width 31 height 31
checkbox input "true"
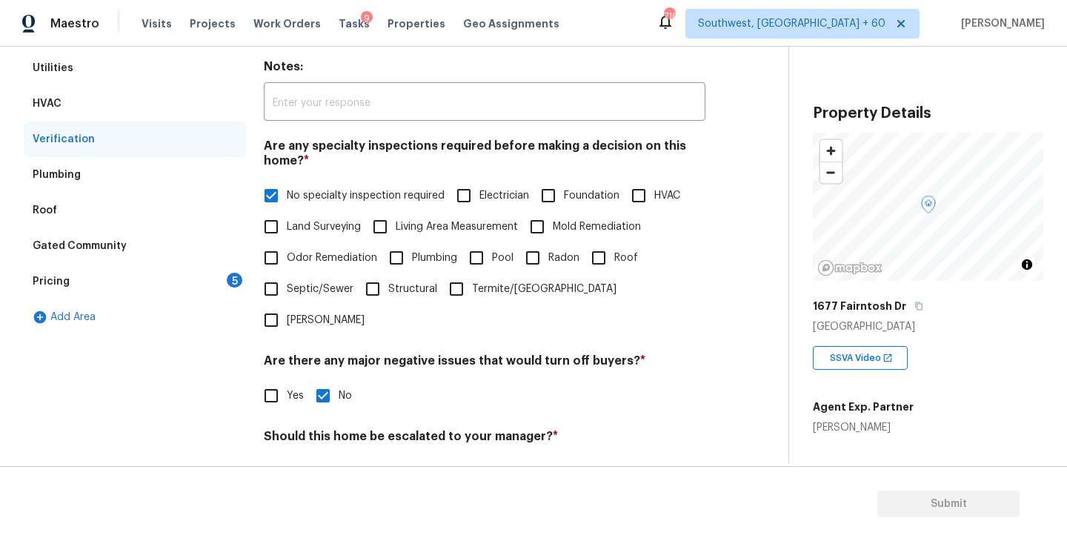
click at [199, 288] on div "Pricing 5" at bounding box center [135, 282] width 222 height 36
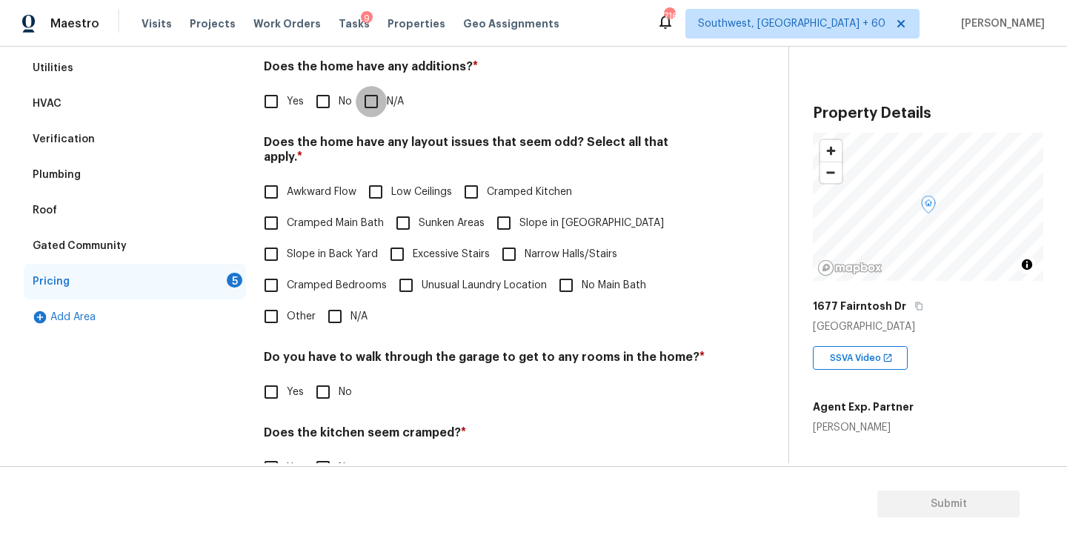
click at [373, 96] on input "N/A" at bounding box center [371, 101] width 31 height 31
checkbox input "true"
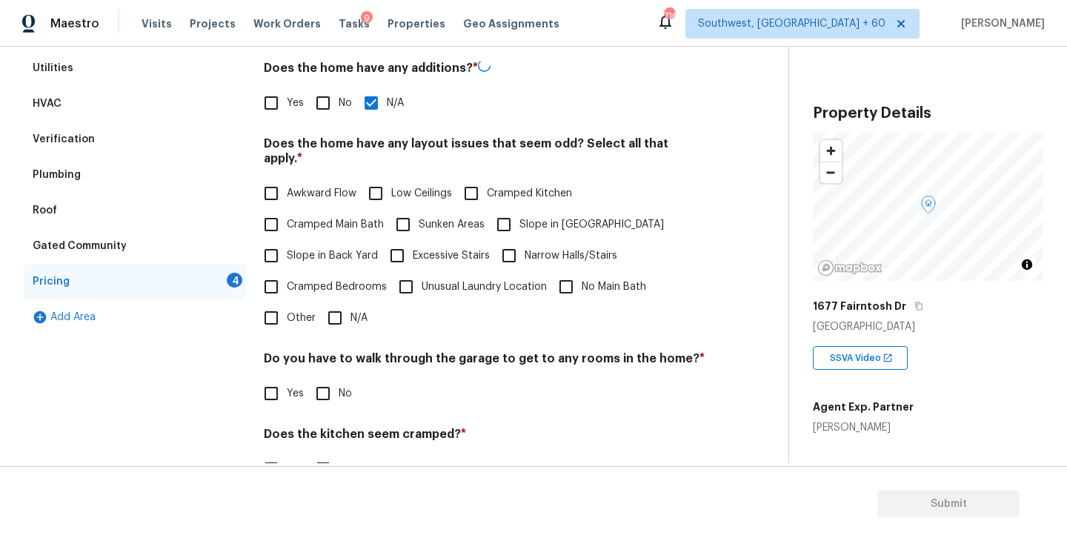
click at [508, 211] on input "Slope in Front Yard" at bounding box center [503, 224] width 31 height 31
checkbox input "true"
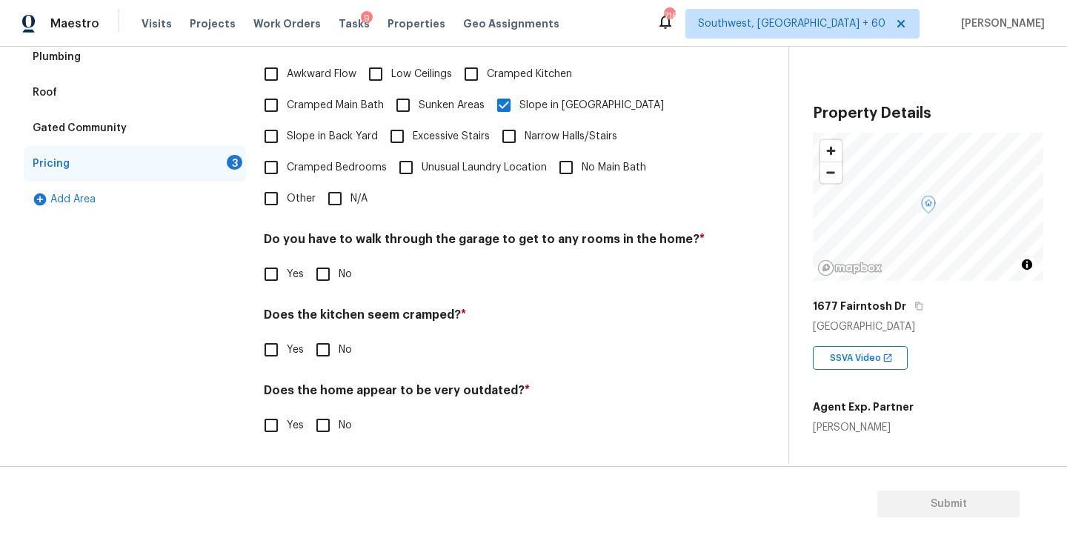
scroll to position [348, 0]
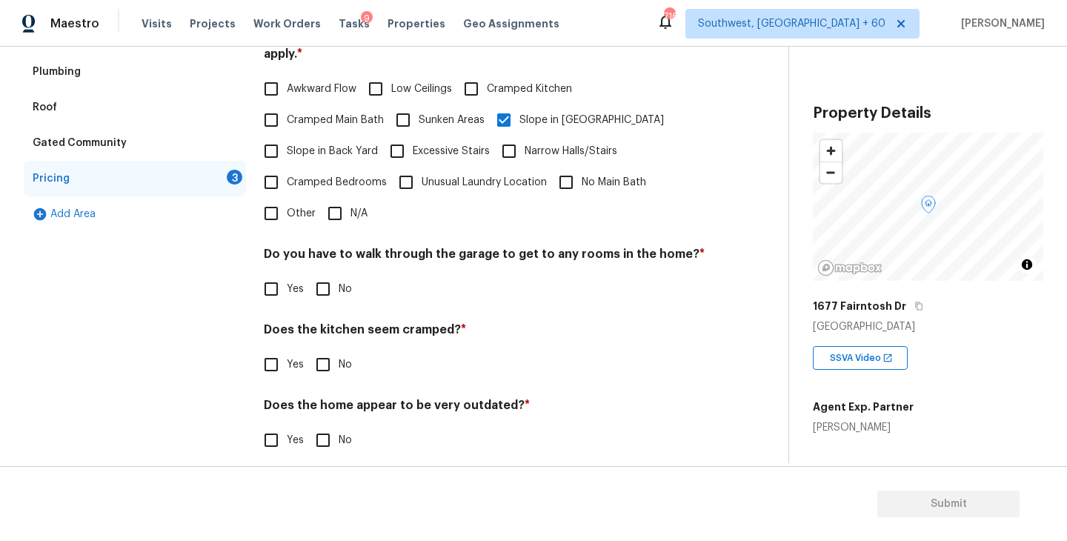
click at [325, 274] on input "No" at bounding box center [323, 289] width 31 height 31
checkbox input "true"
click at [326, 357] on input "No" at bounding box center [323, 364] width 31 height 31
checkbox input "true"
click at [326, 434] on input "No" at bounding box center [323, 441] width 31 height 31
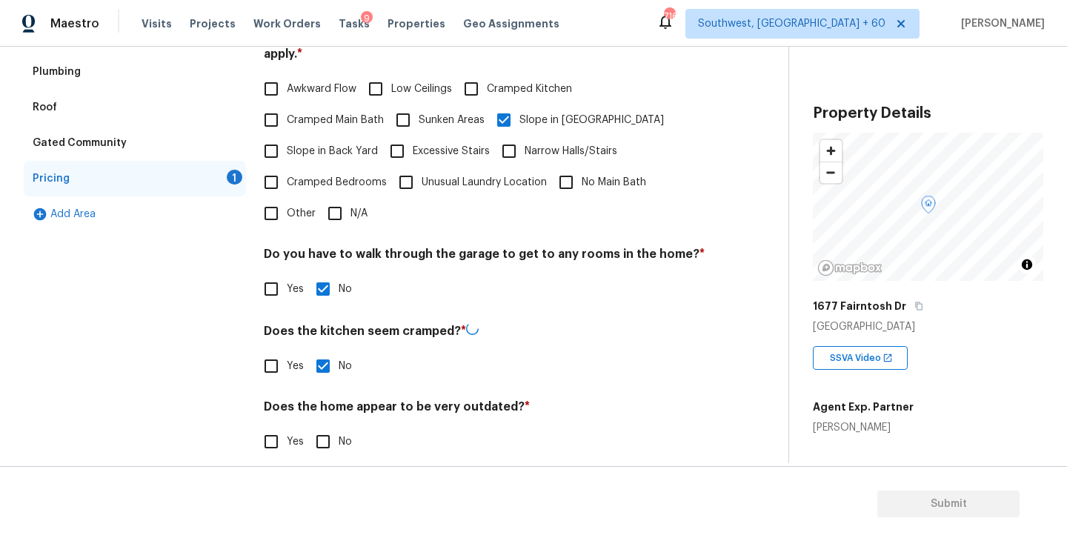
checkbox input "true"
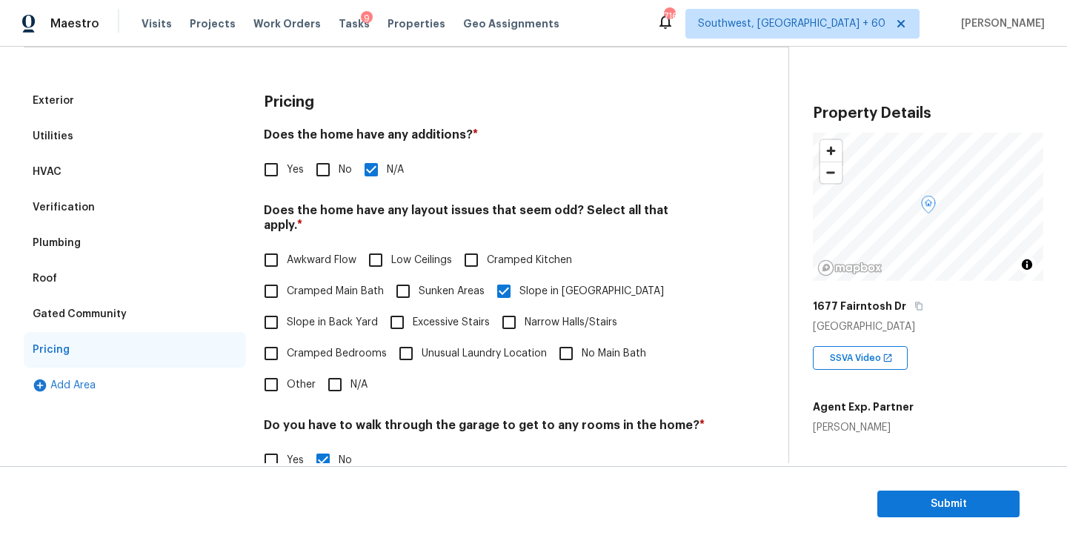
scroll to position [0, 0]
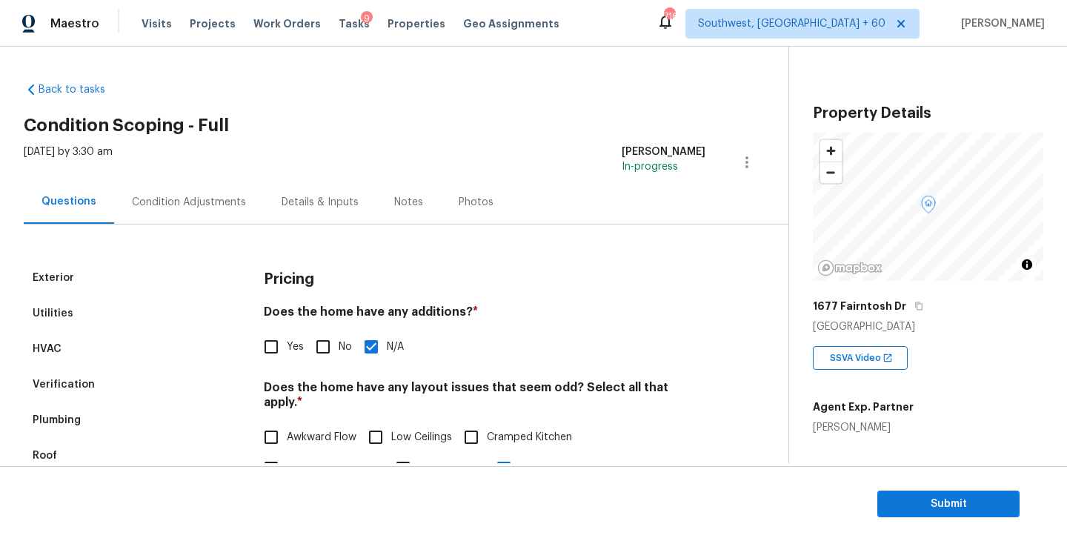
click at [225, 198] on div "Condition Adjustments" at bounding box center [189, 202] width 114 height 15
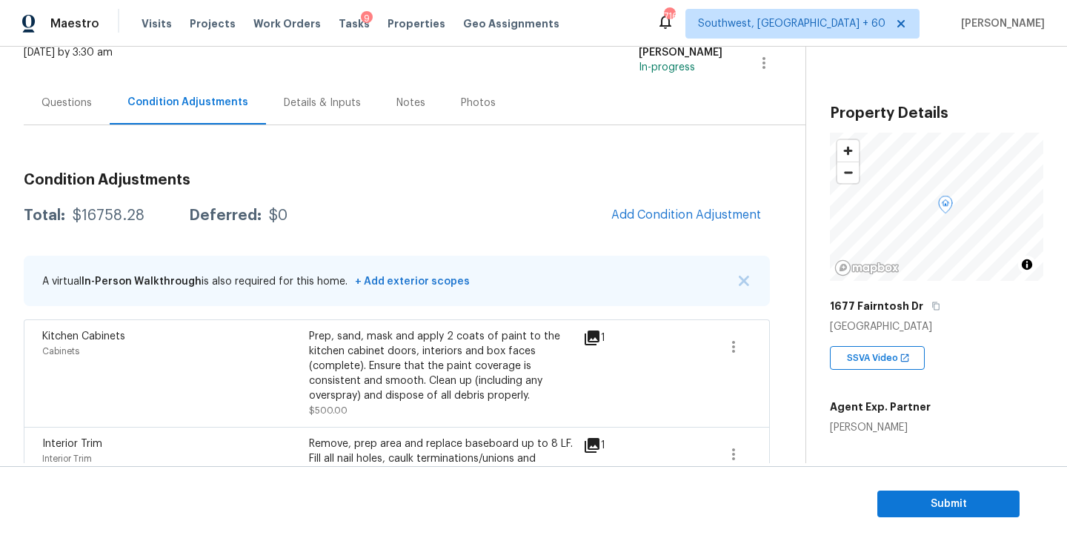
scroll to position [70, 0]
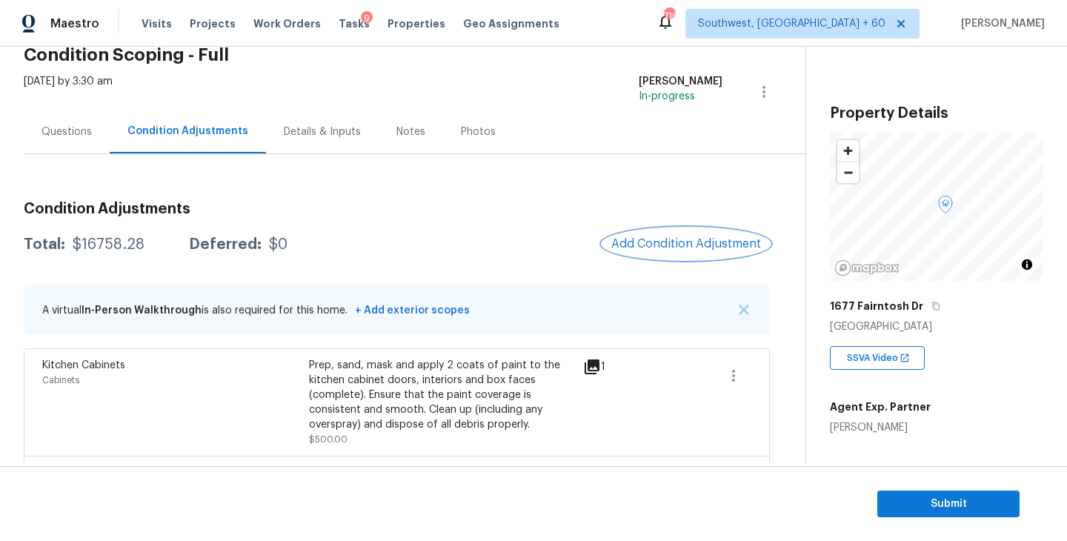
click at [651, 236] on button "Add Condition Adjustment" at bounding box center [687, 243] width 168 height 31
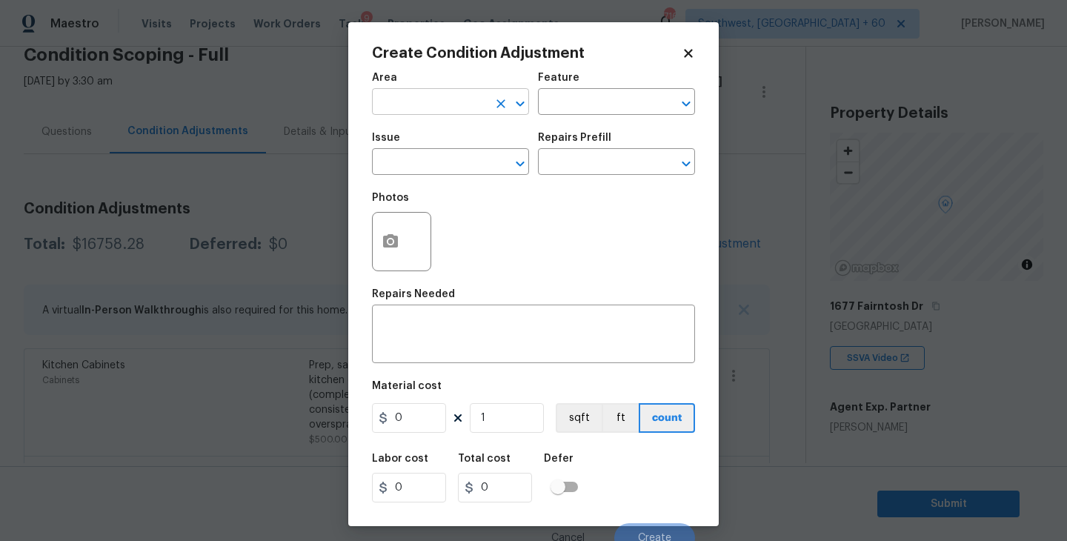
click at [453, 110] on input "text" at bounding box center [430, 103] width 116 height 23
click at [468, 168] on li "Exterior Overall" at bounding box center [450, 161] width 157 height 24
type input "Exterior Overall"
click at [468, 168] on input "text" at bounding box center [430, 163] width 116 height 23
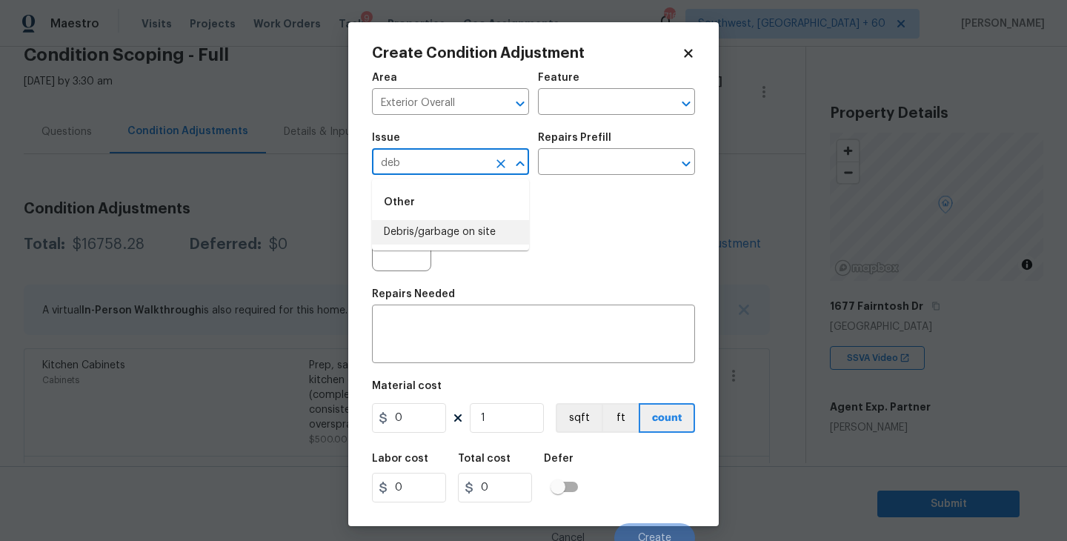
click at [470, 233] on li "Debris/garbage on site" at bounding box center [450, 232] width 157 height 24
type input "Debris/garbage on site"
click at [542, 191] on div "Photos" at bounding box center [533, 232] width 323 height 96
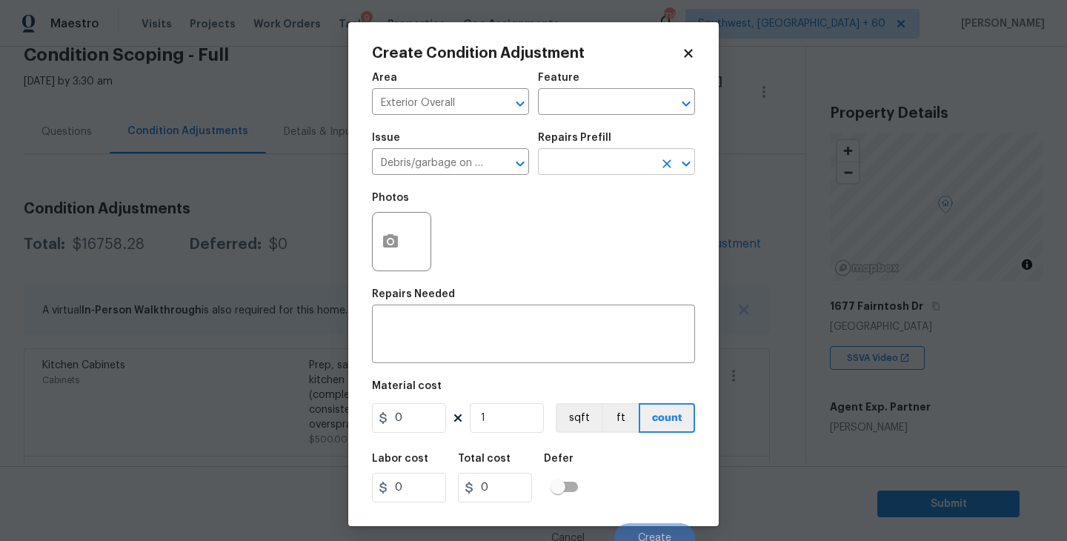
click at [585, 161] on input "text" at bounding box center [596, 163] width 116 height 23
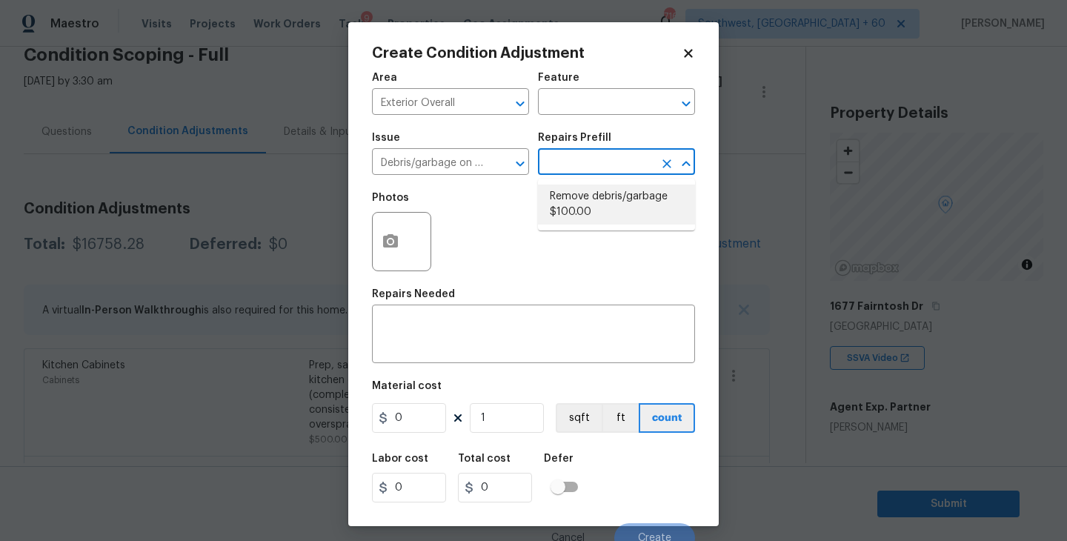
click at [588, 202] on li "Remove debris/garbage $100.00" at bounding box center [616, 205] width 157 height 40
type textarea "Remove, haul off, and properly dispose of any debris left by seller to offsite …"
type input "100"
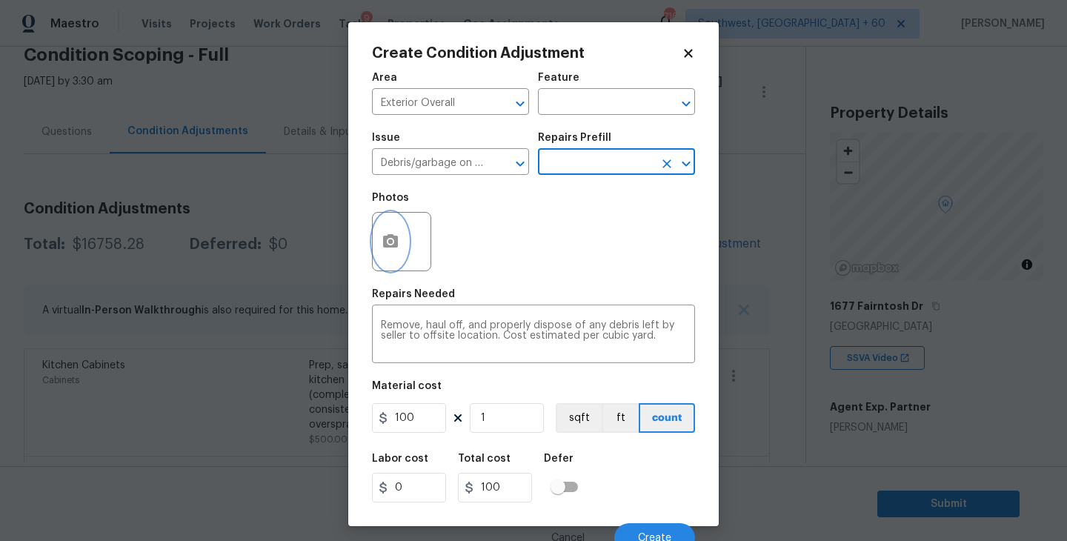
click at [404, 248] on button "button" at bounding box center [391, 242] width 36 height 58
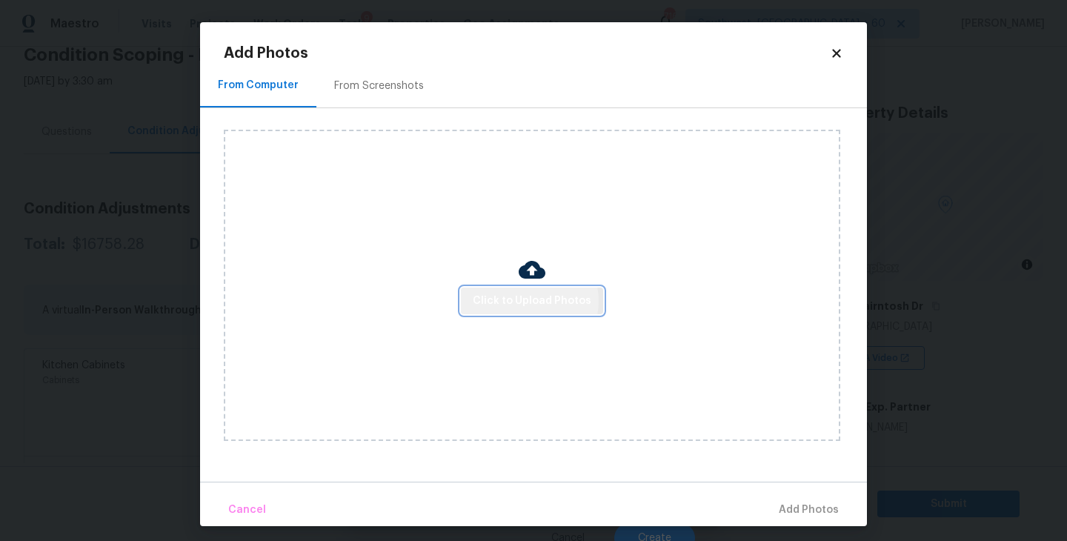
click at [533, 303] on span "Click to Upload Photos" at bounding box center [532, 301] width 119 height 19
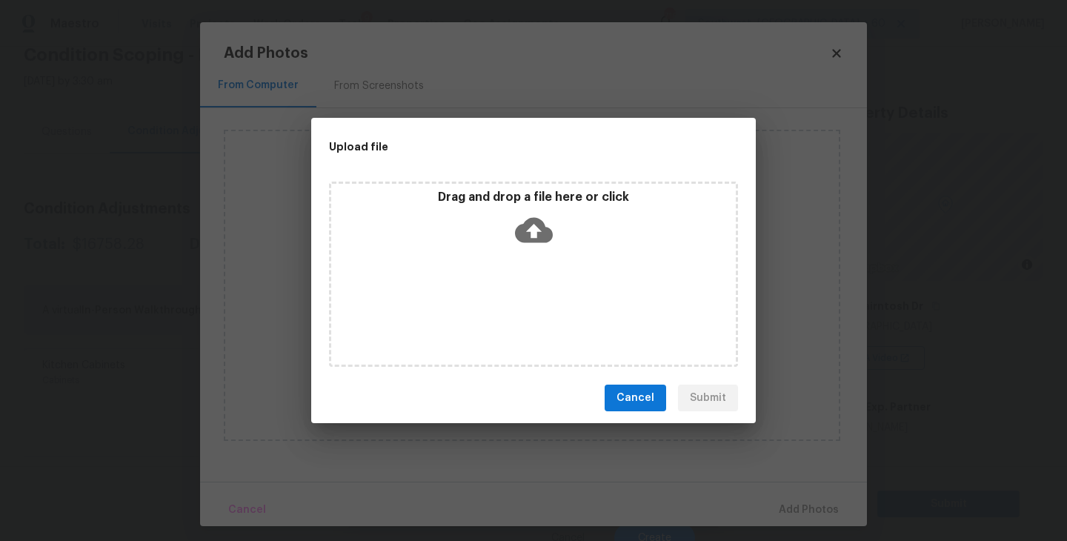
click at [545, 257] on div "Drag and drop a file here or click" at bounding box center [533, 274] width 409 height 185
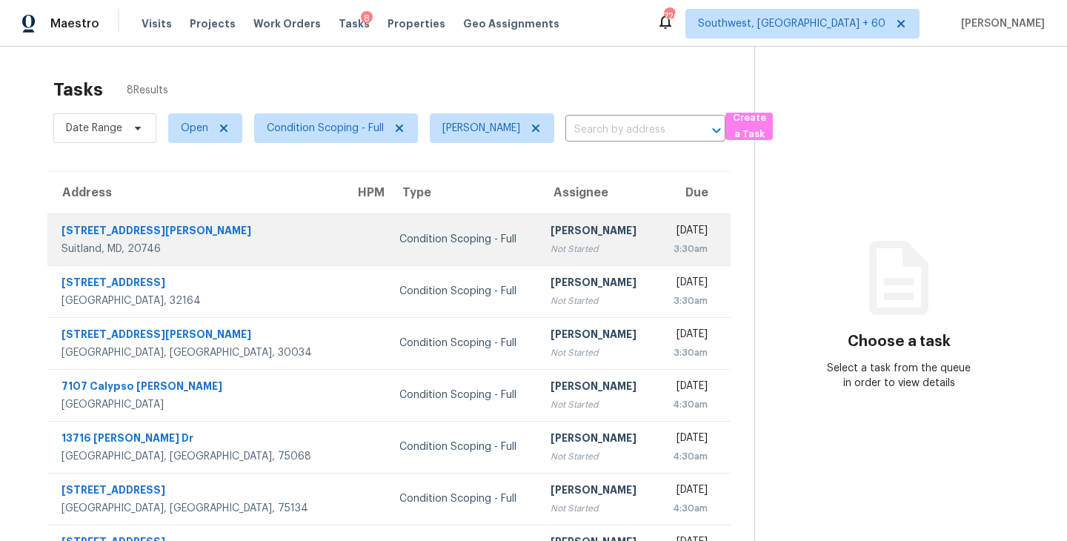
click at [551, 239] on div "[PERSON_NAME]" at bounding box center [597, 232] width 93 height 19
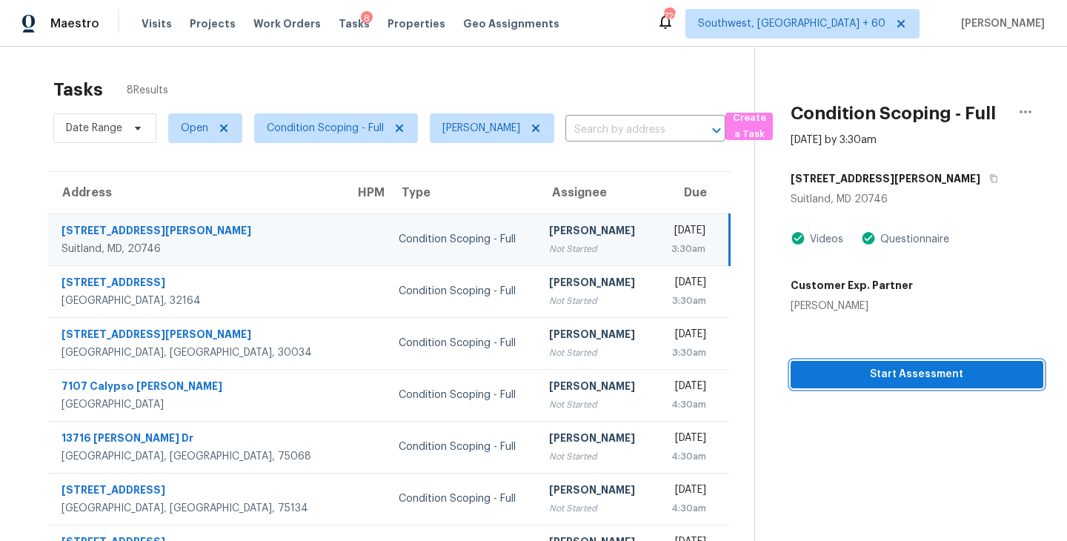
click at [890, 382] on span "Start Assessment" at bounding box center [917, 374] width 229 height 19
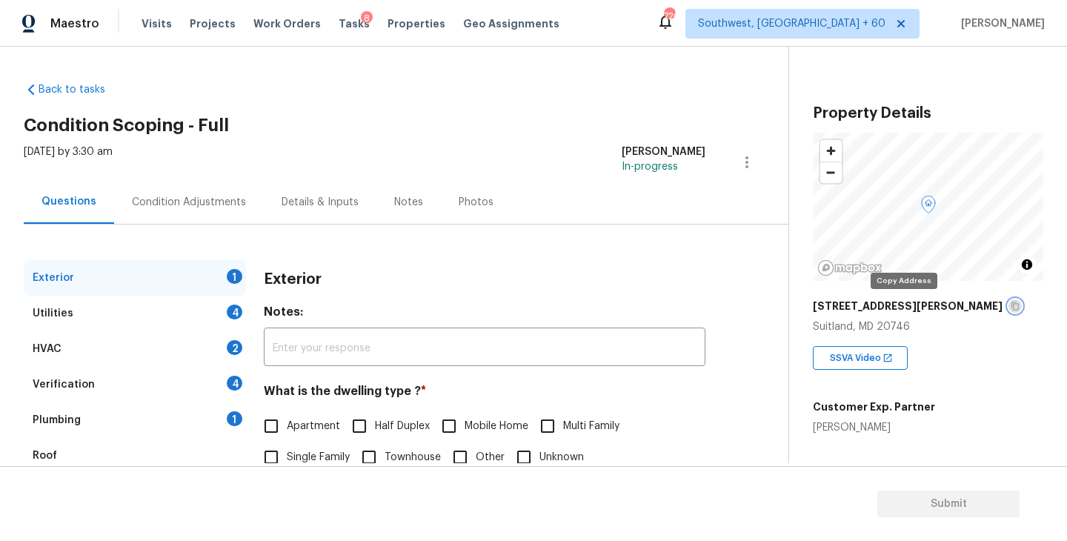
click at [1011, 305] on icon "button" at bounding box center [1015, 306] width 9 height 9
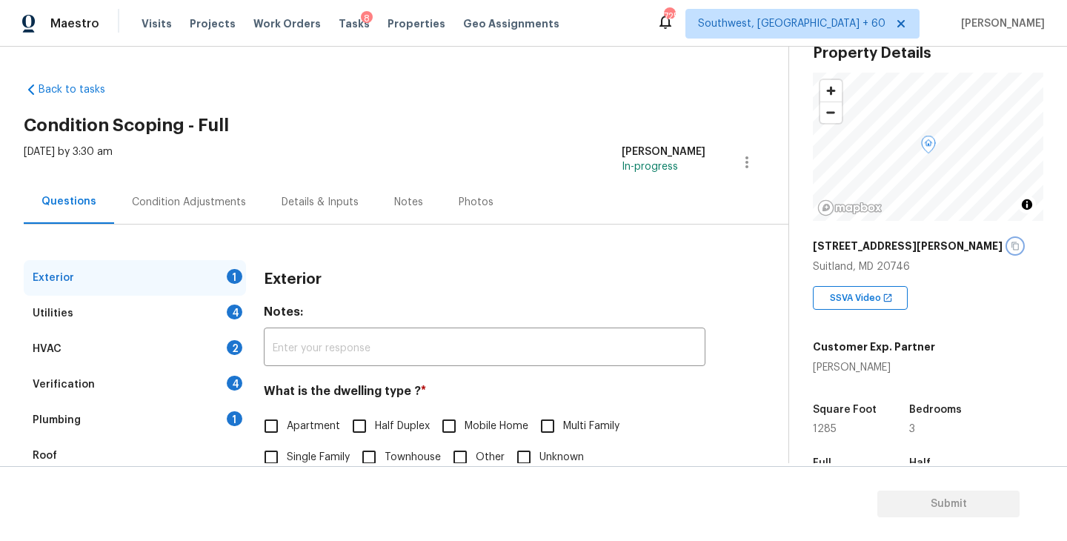
scroll to position [88, 0]
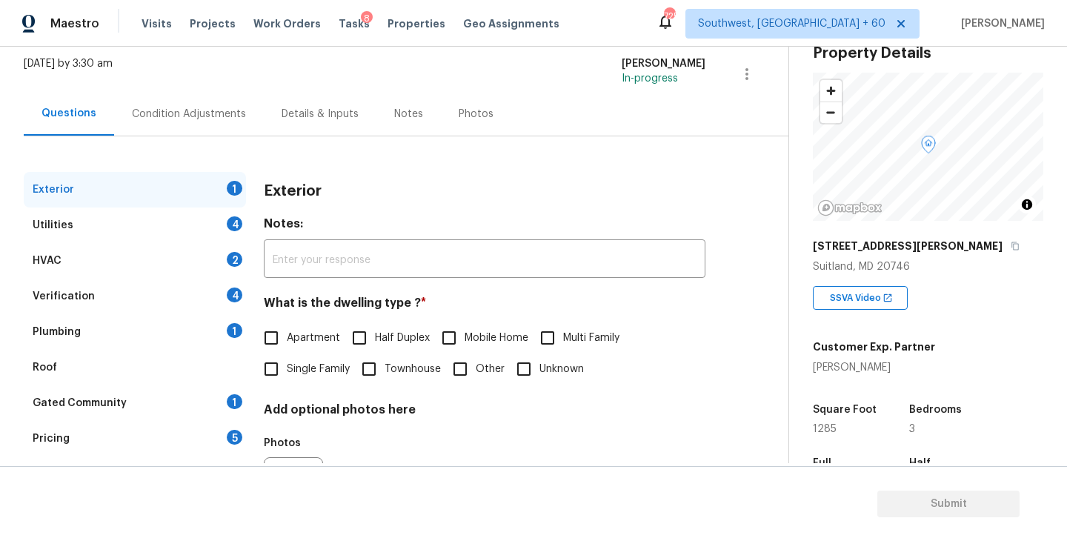
click at [295, 364] on span "Single Family" at bounding box center [318, 370] width 63 height 16
click at [287, 364] on input "Single Family" at bounding box center [271, 369] width 31 height 31
checkbox input "true"
click at [197, 231] on div "Utilities 4" at bounding box center [135, 226] width 222 height 36
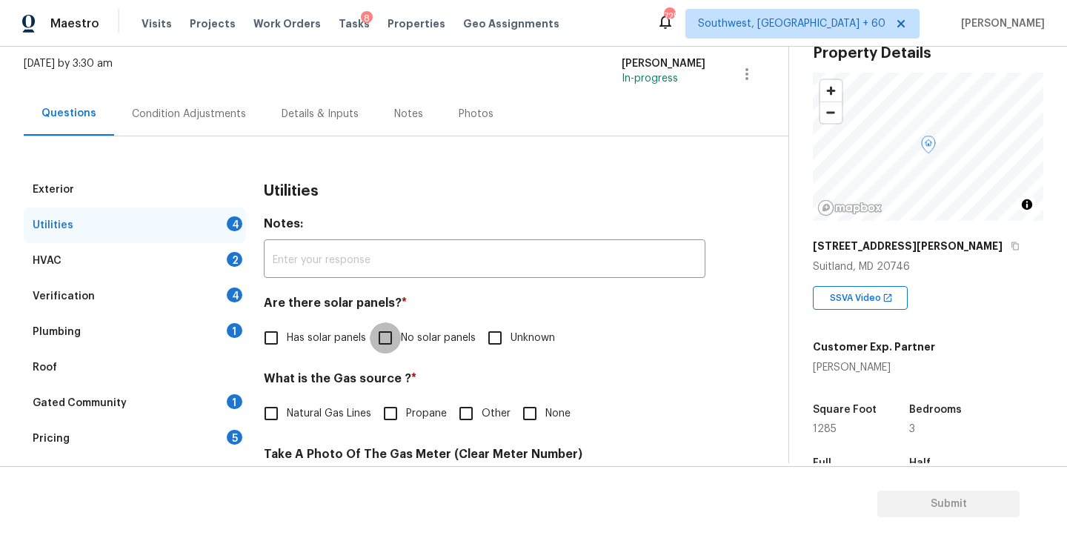
click at [397, 334] on input "No solar panels" at bounding box center [385, 337] width 31 height 31
checkbox input "true"
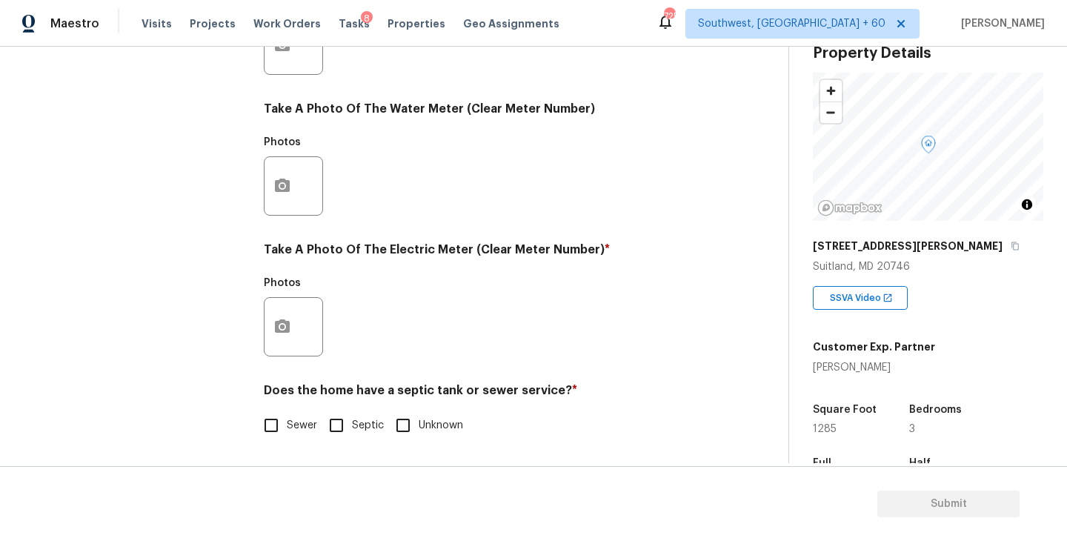
click at [311, 413] on label "Sewer" at bounding box center [287, 425] width 62 height 31
click at [287, 413] on input "Sewer" at bounding box center [271, 425] width 31 height 31
checkbox input "true"
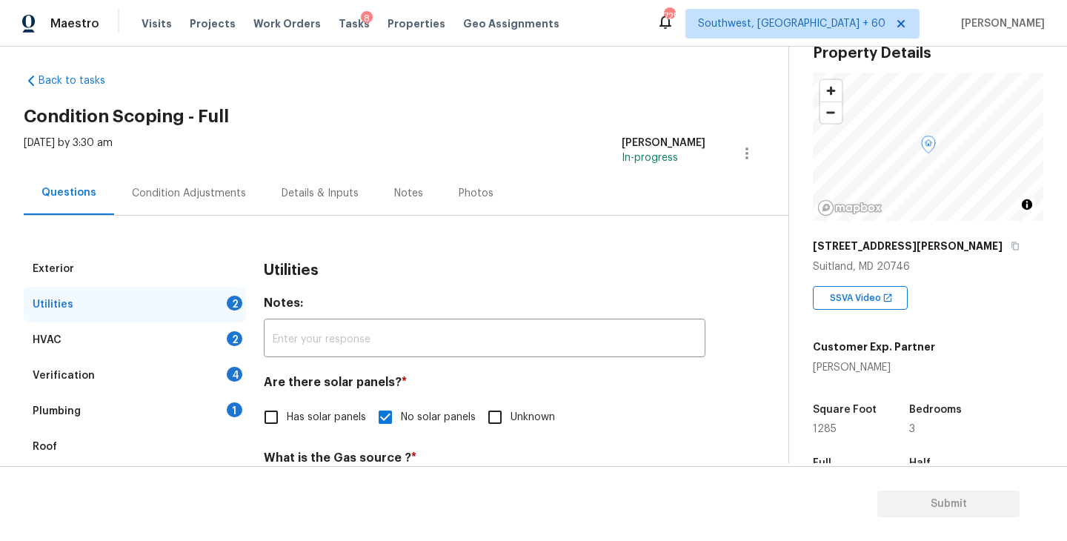
scroll to position [3, 0]
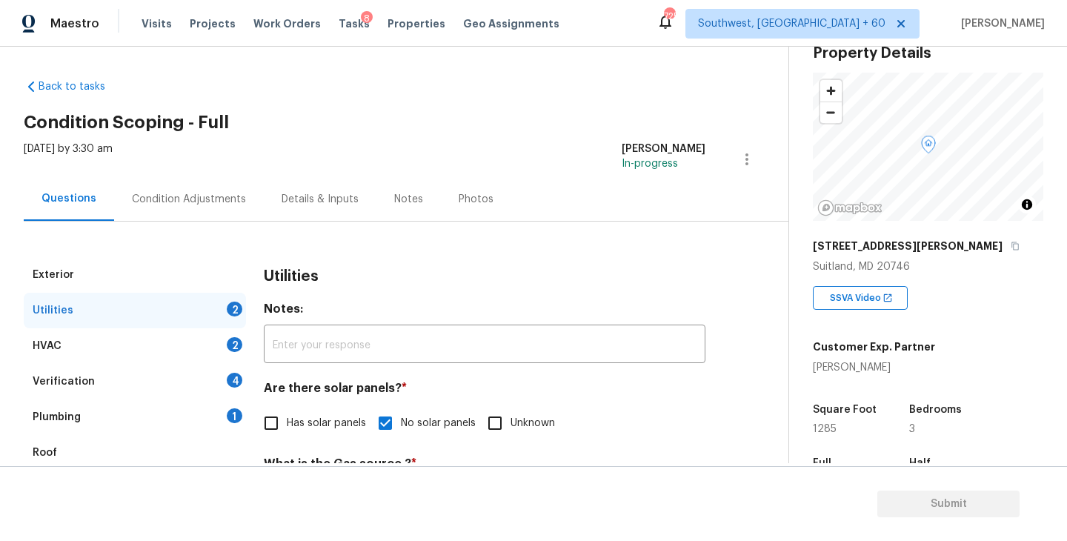
click at [133, 417] on div "Plumbing 1" at bounding box center [135, 418] width 222 height 36
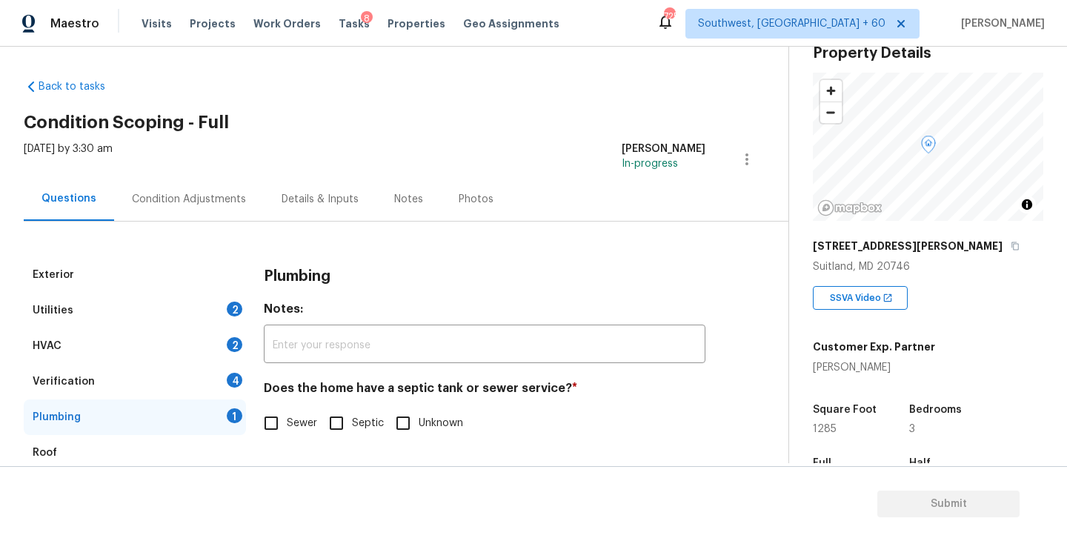
click at [261, 408] on input "Sewer" at bounding box center [271, 423] width 31 height 31
checkbox input "true"
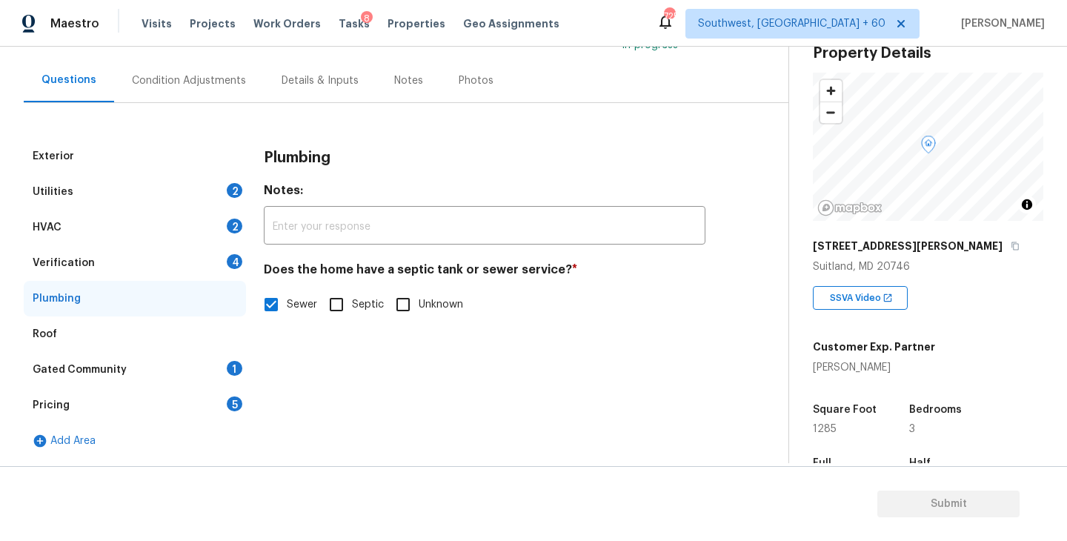
click at [154, 380] on div "Gated Community 1" at bounding box center [135, 370] width 222 height 36
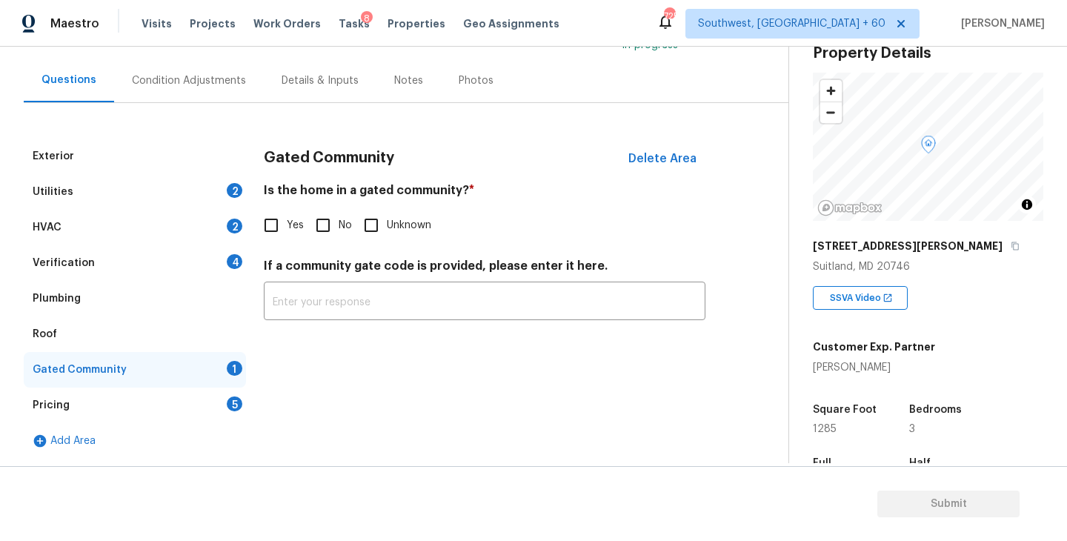
click at [322, 224] on input "No" at bounding box center [323, 225] width 31 height 31
checkbox input "true"
click at [217, 89] on div "Condition Adjustments" at bounding box center [189, 81] width 150 height 44
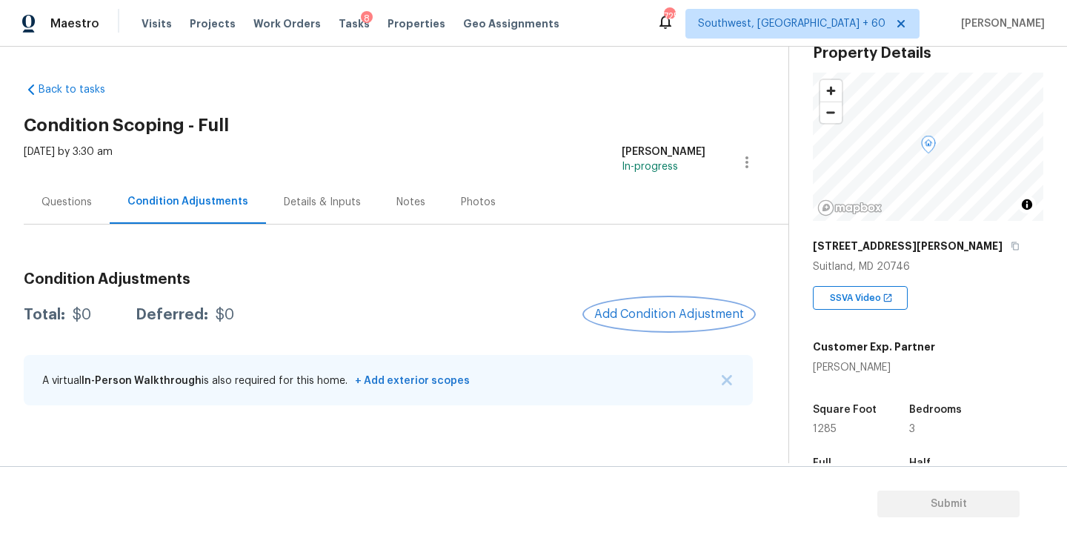
click at [681, 316] on span "Add Condition Adjustment" at bounding box center [669, 314] width 150 height 13
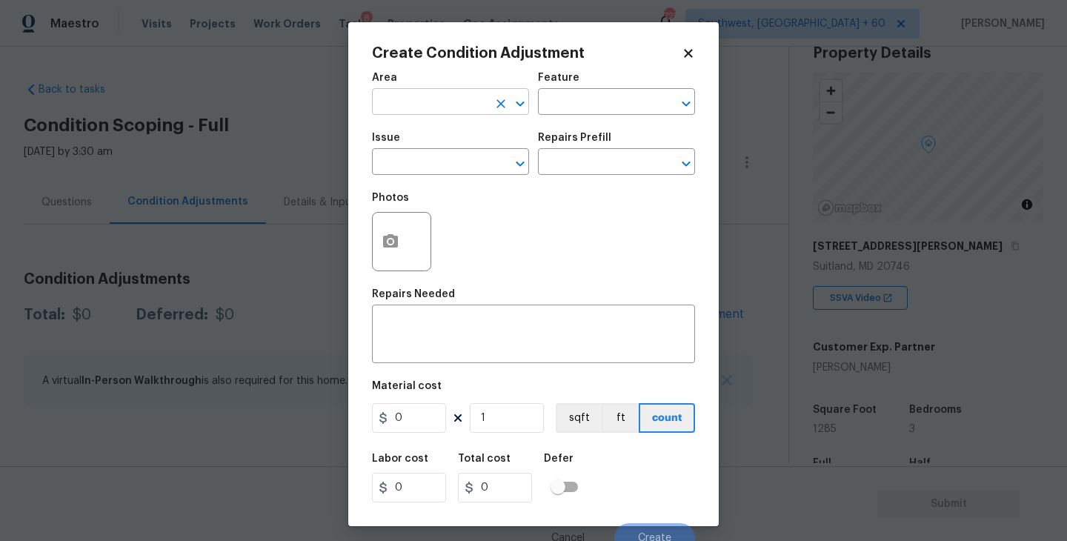
click at [417, 97] on input "text" at bounding box center [430, 103] width 116 height 23
click at [471, 143] on li "Kitchen" at bounding box center [450, 137] width 157 height 24
type input "Kitchen"
click at [588, 86] on div "Feature" at bounding box center [616, 82] width 157 height 19
click at [566, 101] on input "text" at bounding box center [596, 103] width 116 height 23
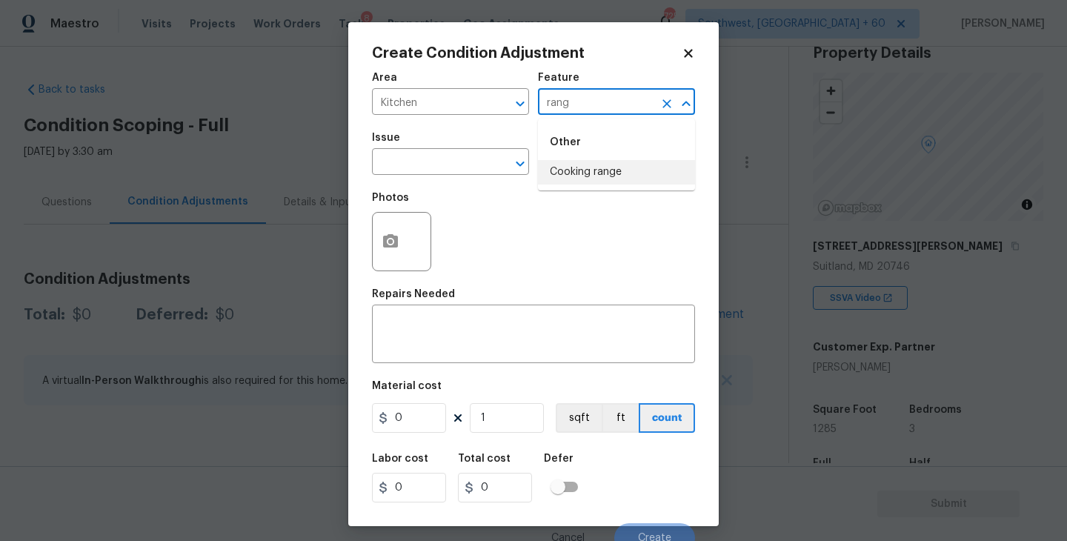
click at [576, 162] on li "Cooking range" at bounding box center [616, 172] width 157 height 24
type input "Cooking range"
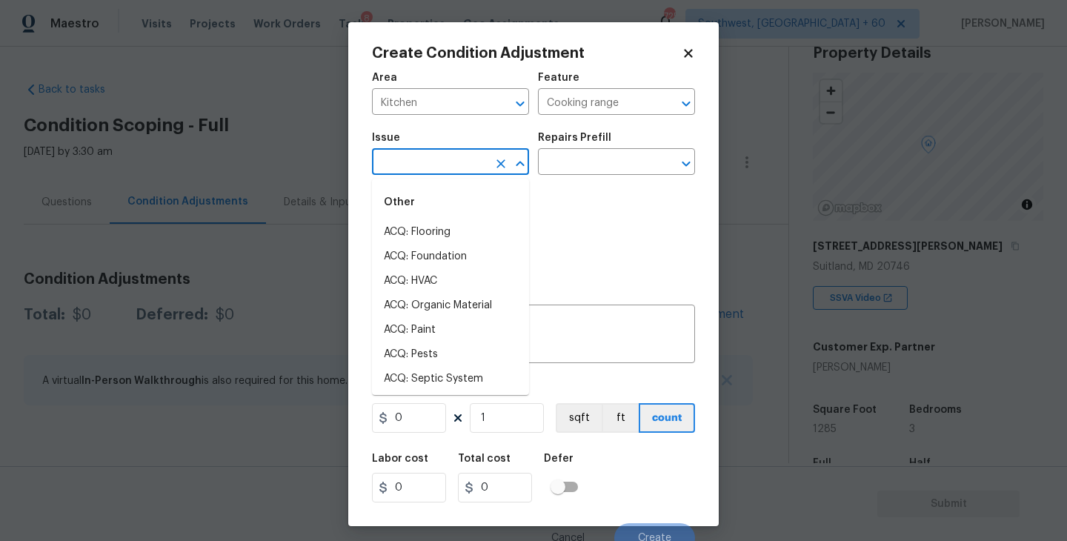
click at [441, 160] on input "text" at bounding box center [430, 163] width 116 height 23
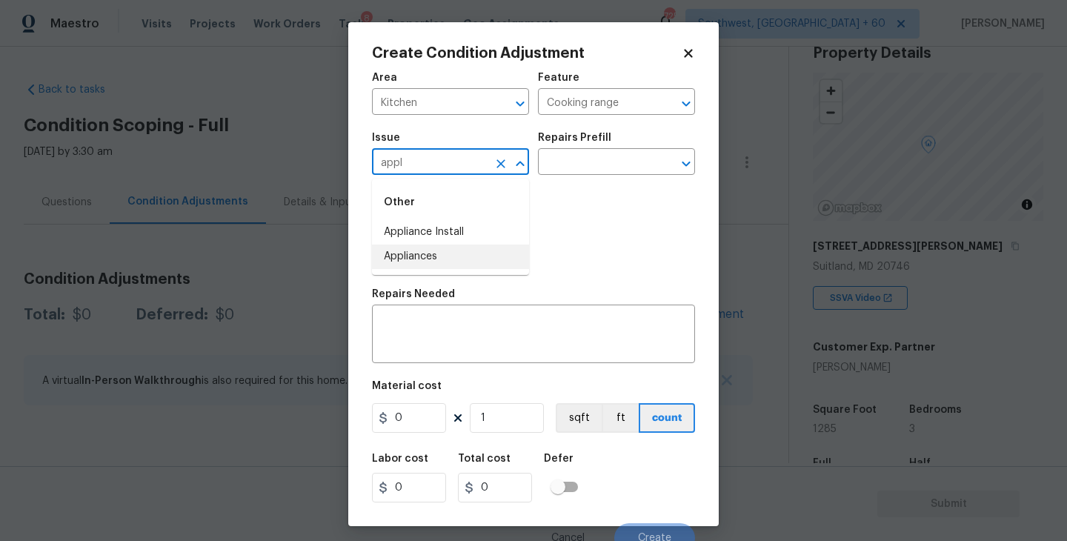
click at [445, 255] on li "Appliances" at bounding box center [450, 257] width 157 height 24
type input "Appliances"
click at [563, 169] on input "text" at bounding box center [596, 163] width 116 height 23
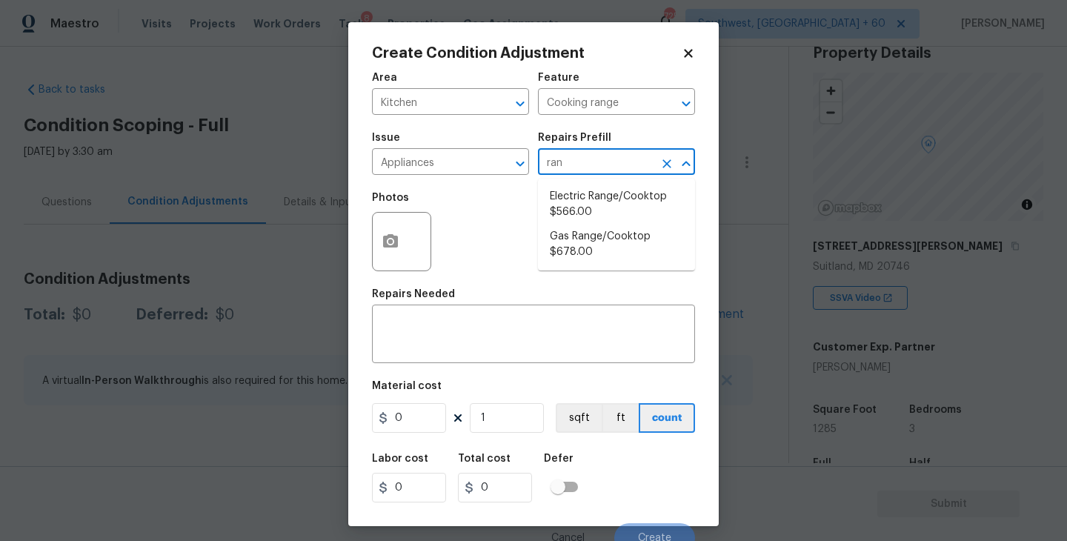
type input "rang"
click at [574, 195] on li "Electric Range/Cooktop $566.00" at bounding box center [616, 205] width 157 height 40
type input "Appliances"
type textarea "Remove the existing electric range/cooktop and prep the area for a new unit. In…"
type input "566"
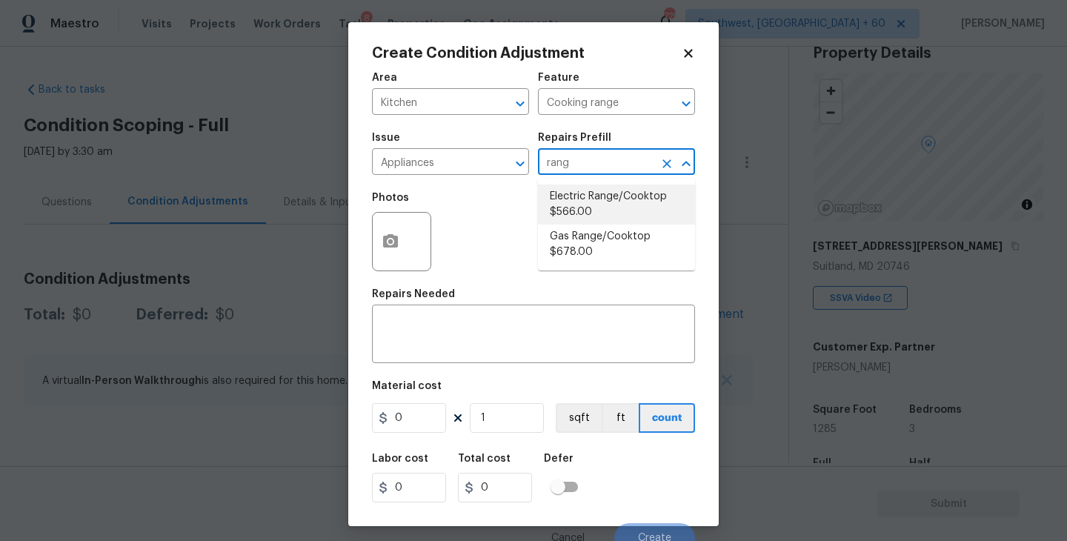
type input "566"
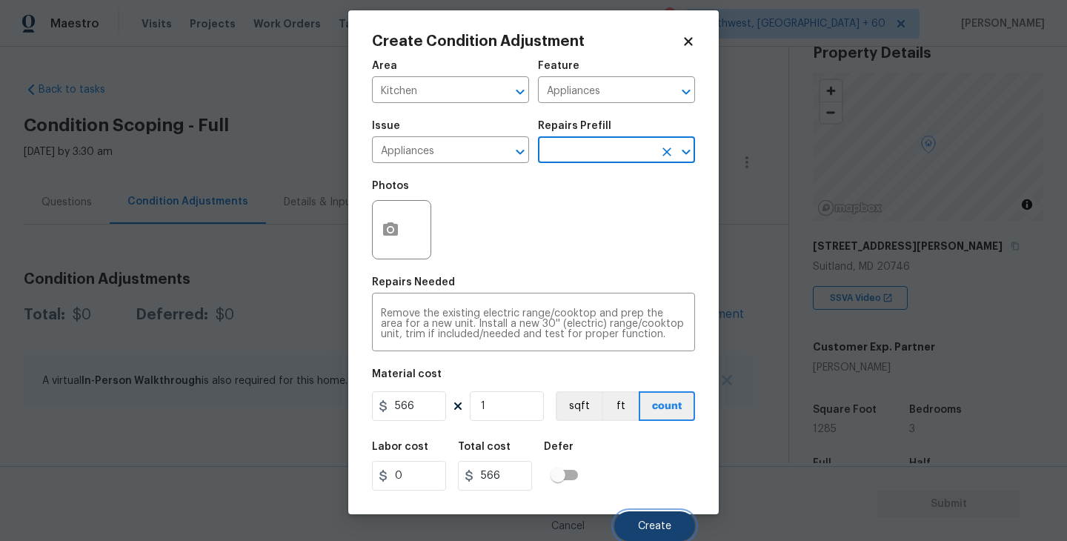
click at [632, 517] on button "Create" at bounding box center [654, 526] width 81 height 30
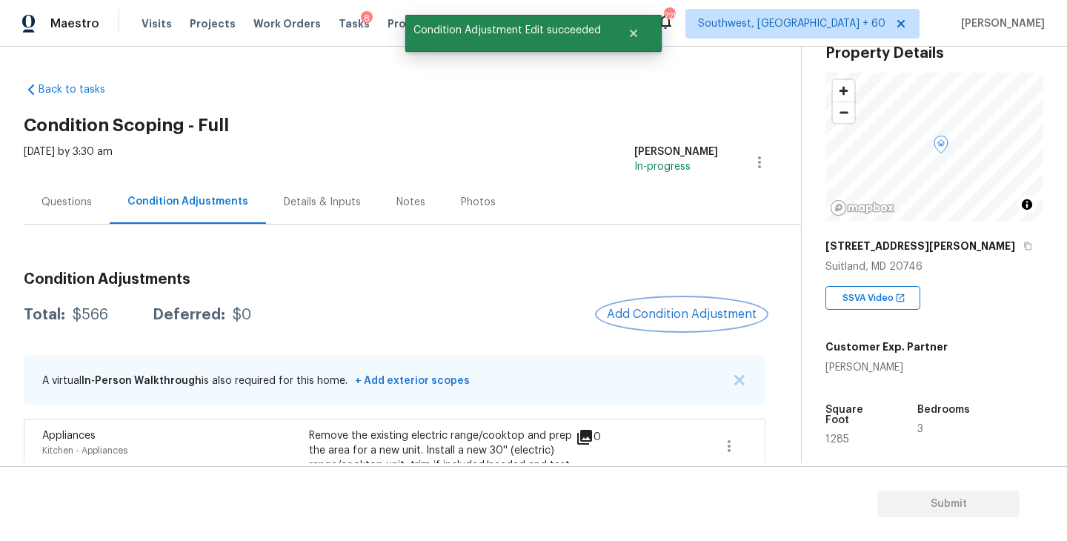
click at [645, 308] on span "Add Condition Adjustment" at bounding box center [682, 314] width 150 height 13
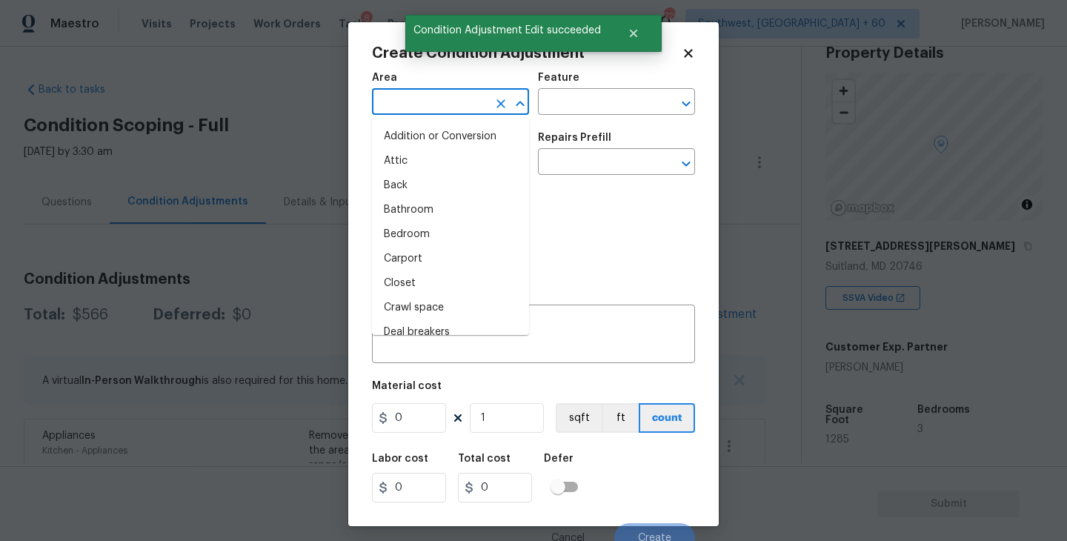
click at [425, 110] on input "text" at bounding box center [430, 103] width 116 height 23
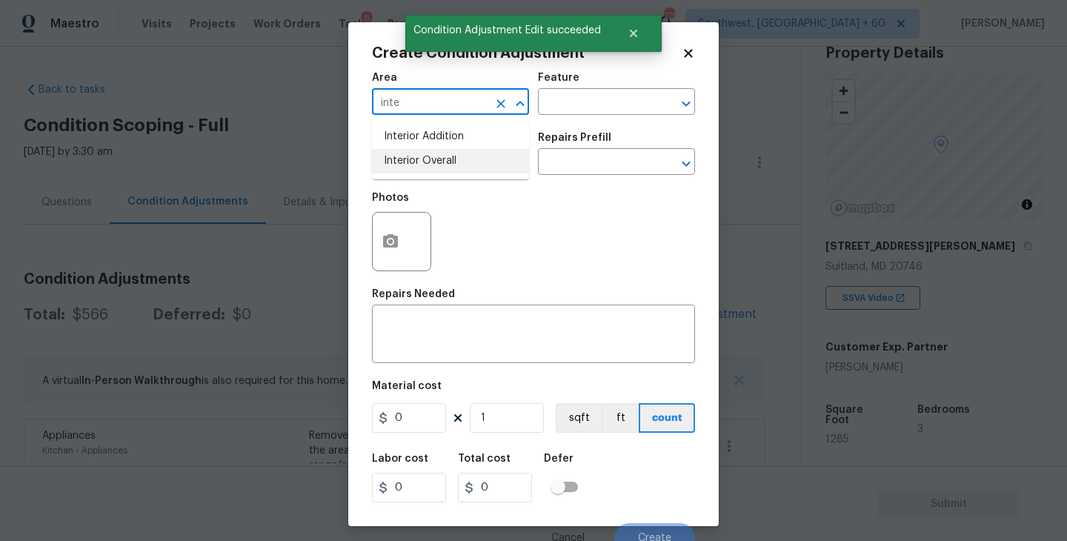
click at [434, 159] on li "Interior Overall" at bounding box center [450, 161] width 157 height 24
type input "Interior Overall"
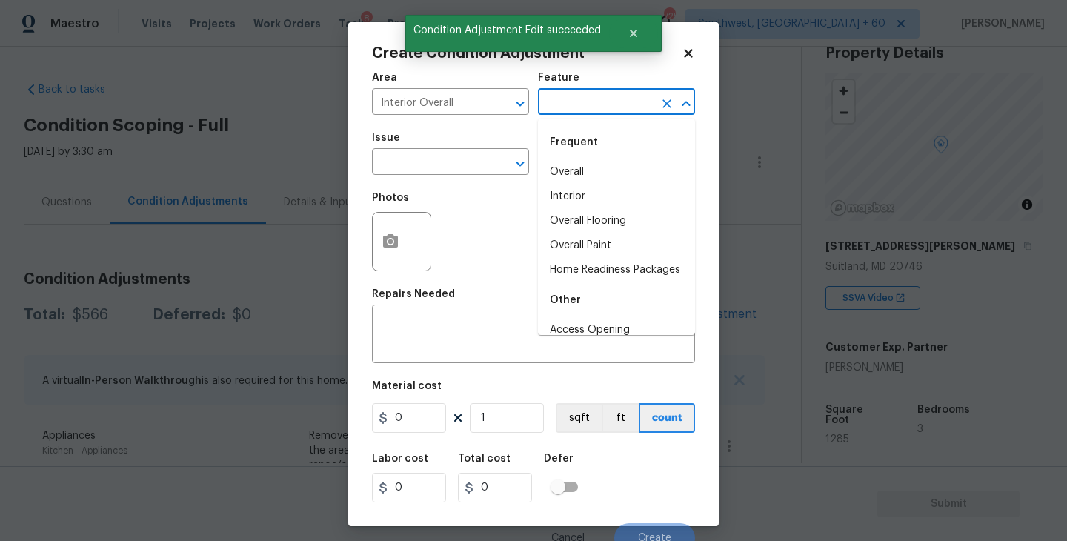
click at [598, 107] on input "text" at bounding box center [596, 103] width 116 height 23
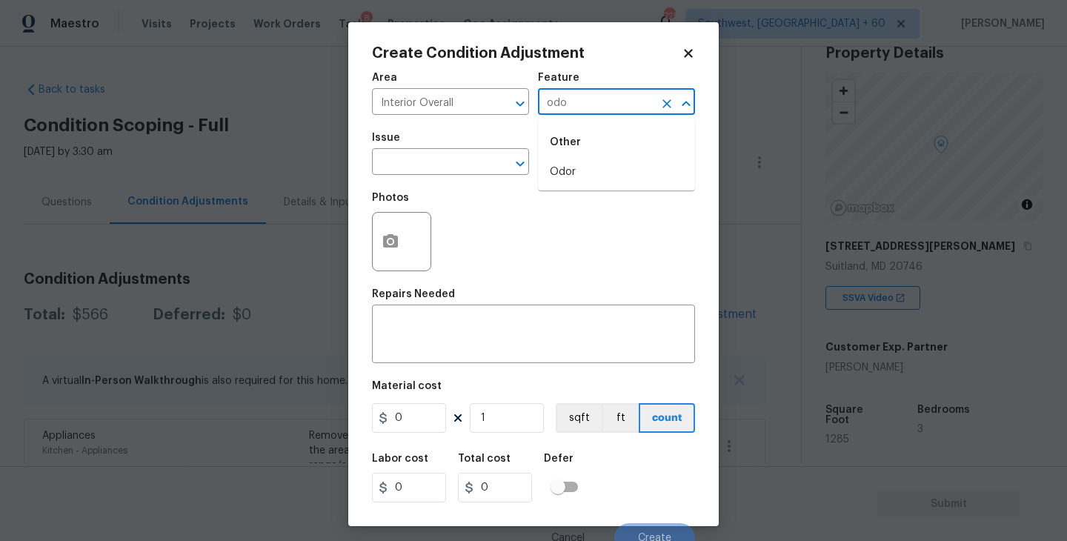
click at [591, 152] on div "Other" at bounding box center [616, 143] width 157 height 36
click at [586, 174] on li "Odor" at bounding box center [616, 172] width 157 height 24
type input "Odor"
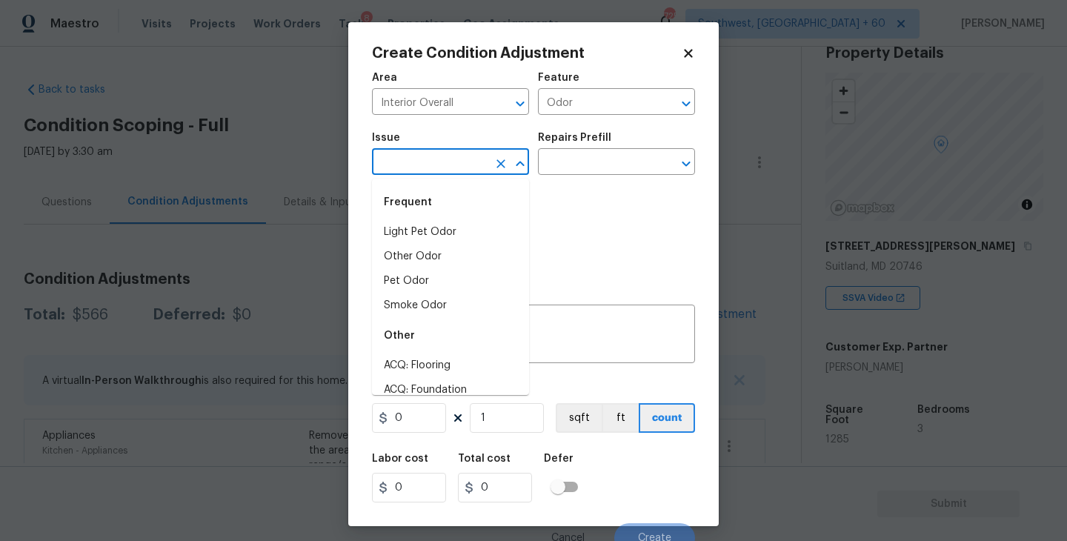
click at [466, 173] on input "text" at bounding box center [430, 163] width 116 height 23
click at [465, 218] on div "Frequent" at bounding box center [450, 203] width 157 height 36
click at [462, 227] on li "Light Pet Odor" at bounding box center [450, 232] width 157 height 24
type input "Light Pet Odor"
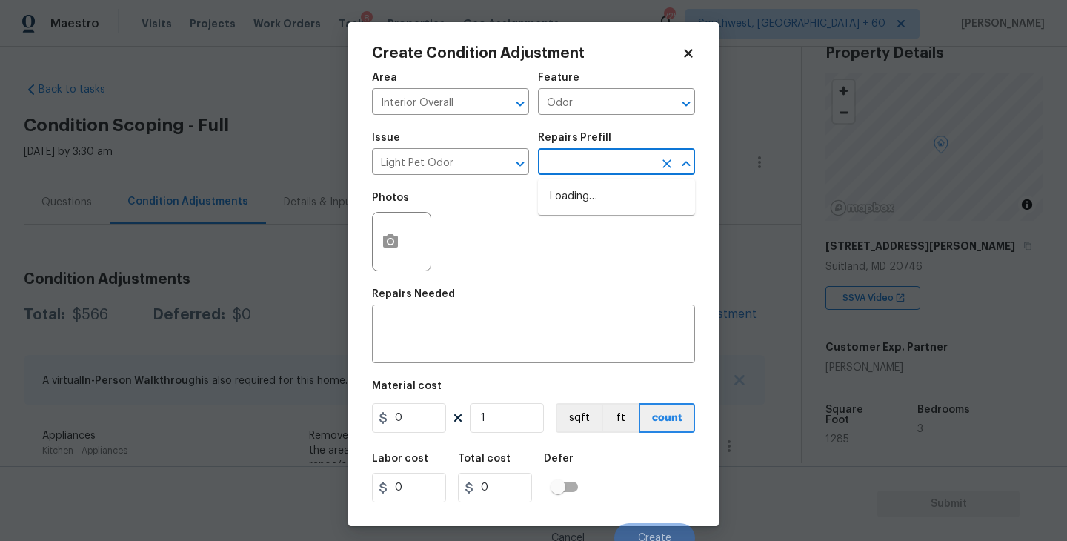
click at [603, 170] on input "text" at bounding box center [596, 163] width 116 height 23
click at [597, 200] on li "Acquisition Scope: 1-2 pets present $575.00" at bounding box center [616, 205] width 157 height 40
type textarea "Acquisition Scope: 1-2 pets present"
type input "575"
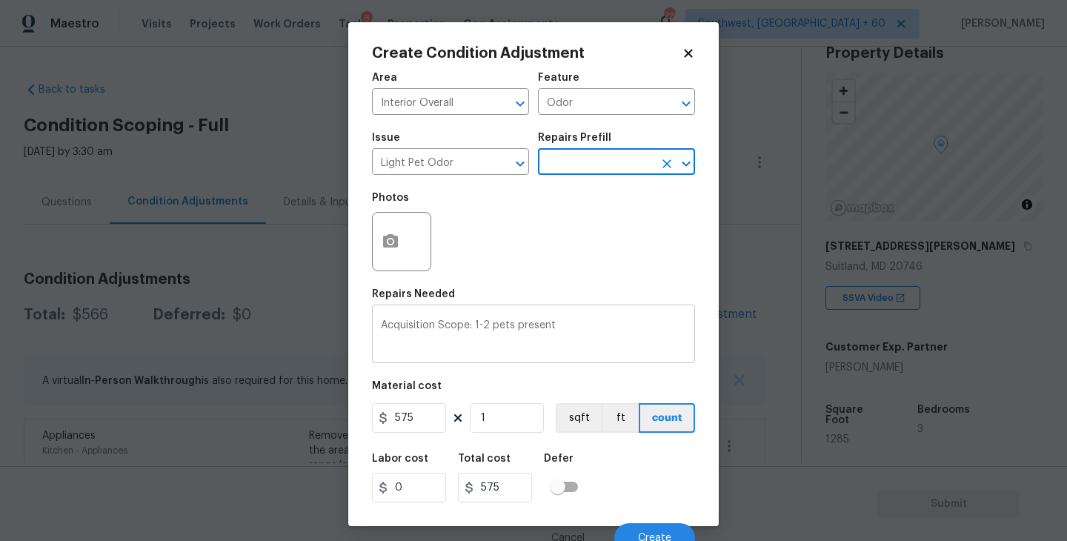
scroll to position [13, 0]
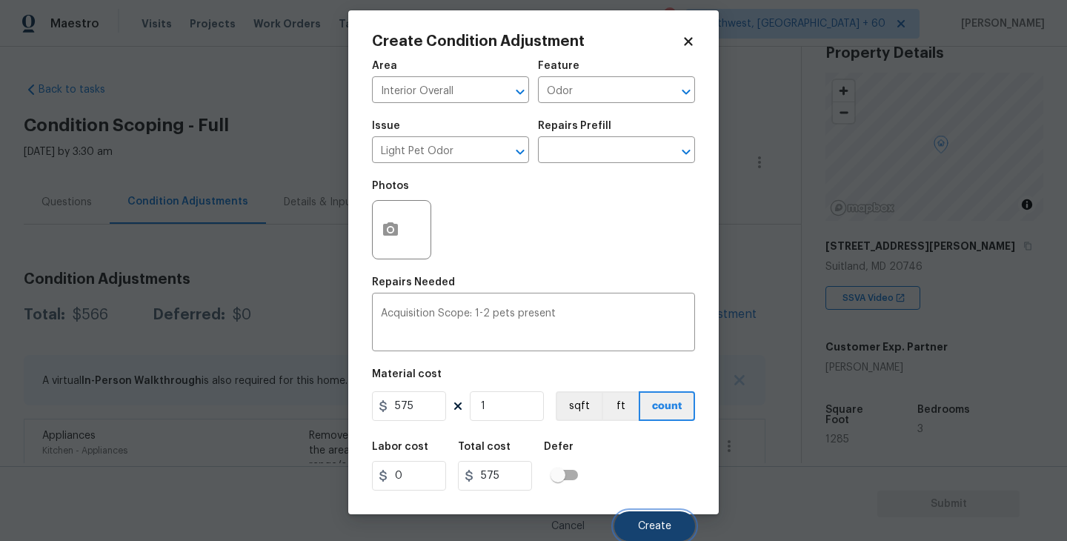
click at [659, 523] on span "Create" at bounding box center [654, 526] width 33 height 11
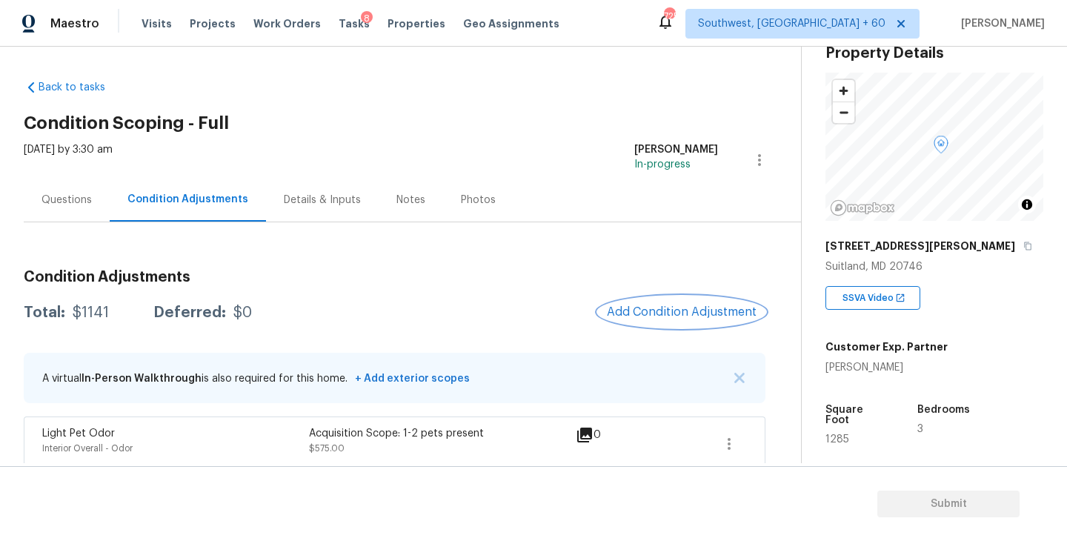
scroll to position [122, 0]
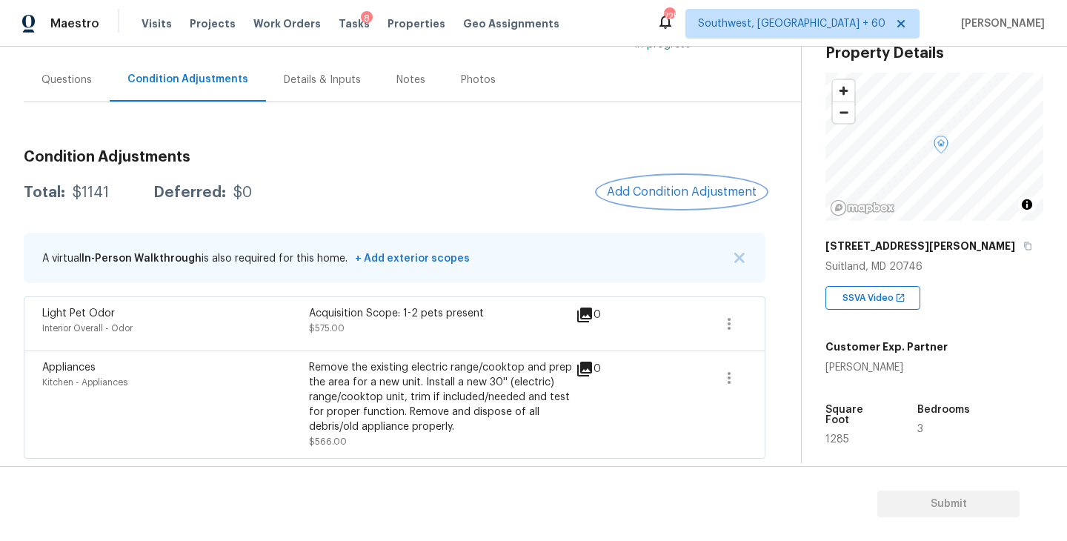
click at [660, 198] on button "Add Condition Adjustment" at bounding box center [682, 191] width 168 height 31
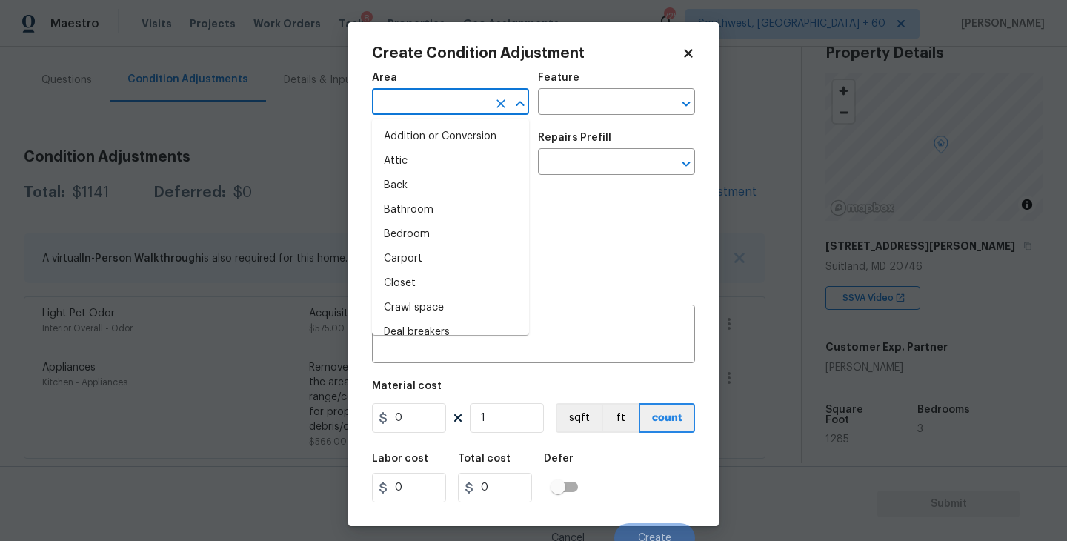
click at [438, 111] on input "text" at bounding box center [430, 103] width 116 height 23
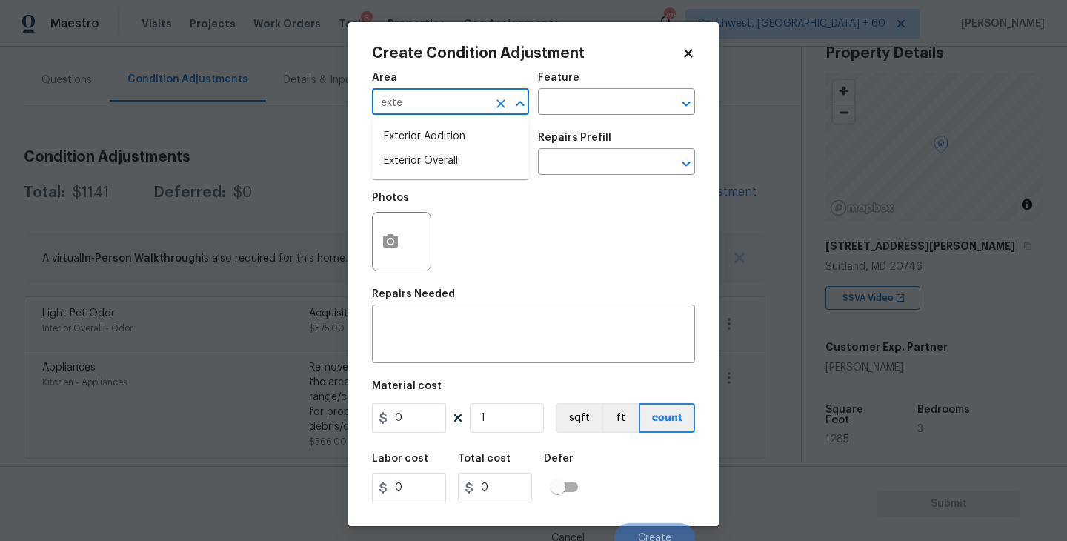
click at [460, 168] on li "Exterior Overall" at bounding box center [450, 161] width 157 height 24
type input "Exterior Overall"
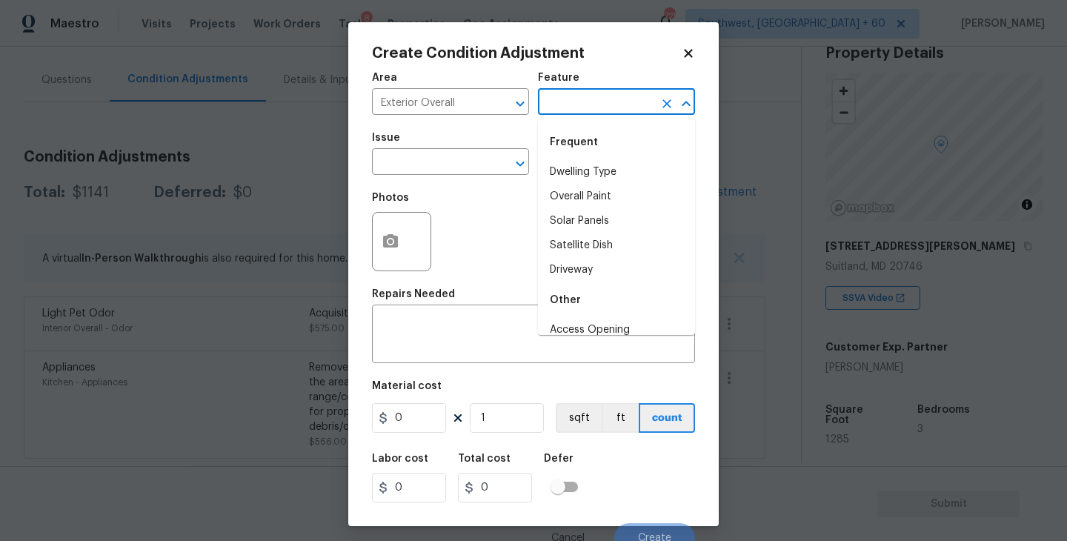
click at [623, 98] on input "text" at bounding box center [596, 103] width 116 height 23
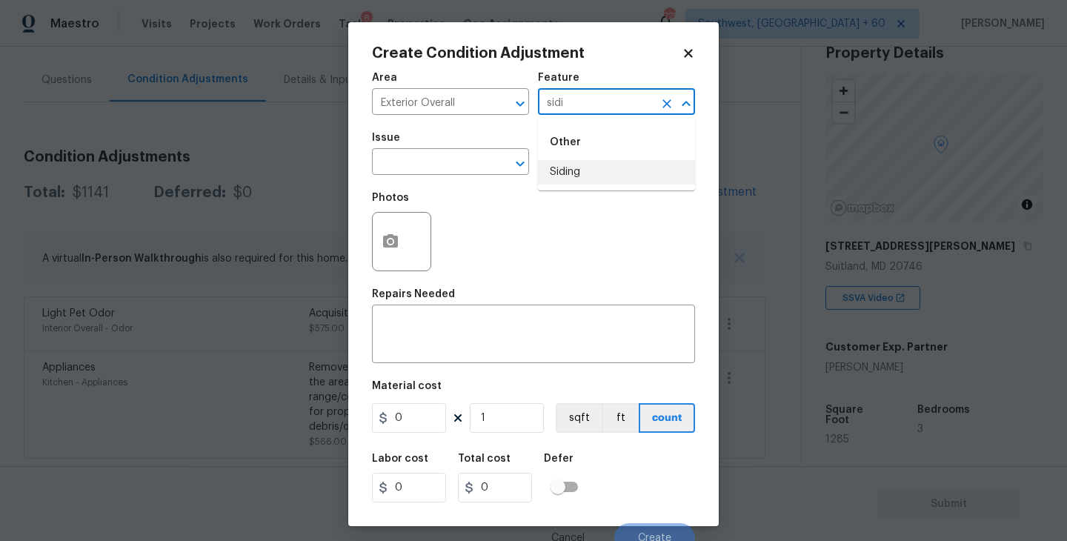
click at [591, 178] on li "Siding" at bounding box center [616, 172] width 157 height 24
type input "Siding"
click at [457, 162] on input "text" at bounding box center [430, 163] width 116 height 23
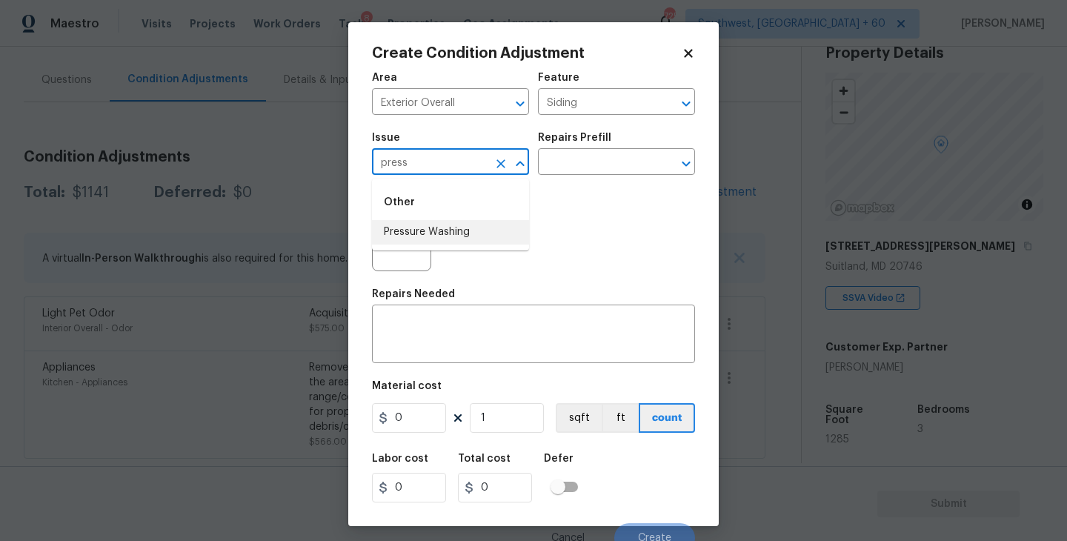
click at [443, 239] on li "Pressure Washing" at bounding box center [450, 232] width 157 height 24
type input "Pressure Washing"
click at [594, 165] on input "text" at bounding box center [596, 163] width 116 height 23
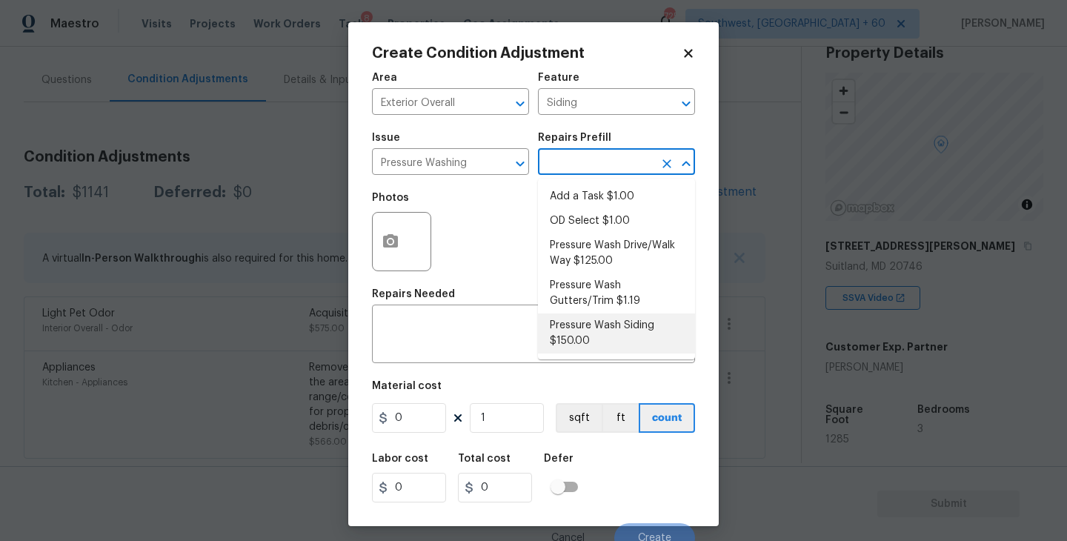
click at [589, 344] on li "Pressure Wash Siding $150.00" at bounding box center [616, 334] width 157 height 40
type textarea "Protect areas as needed for pressure washing. Pressure wash the siding on the h…"
type input "150"
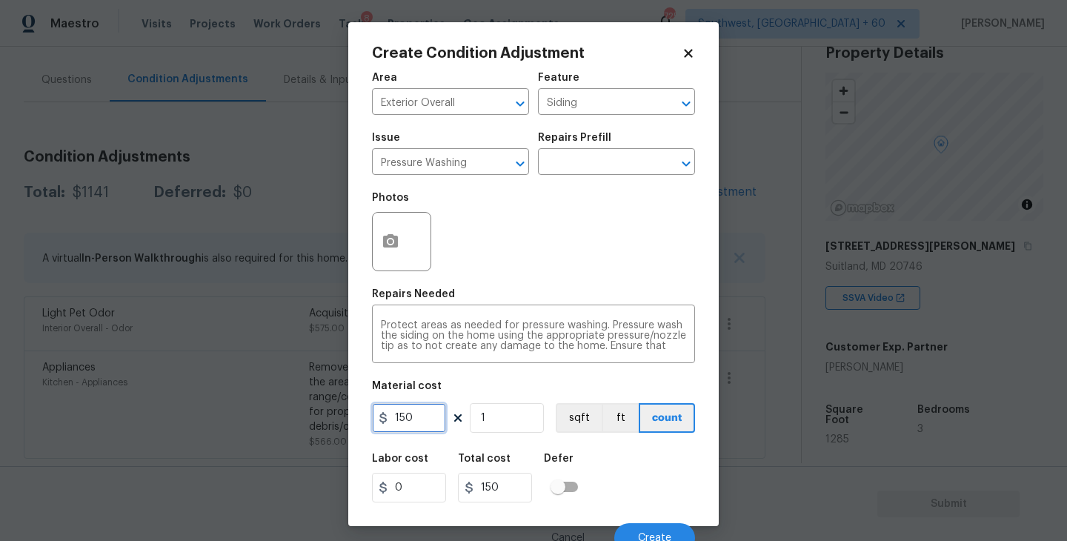
drag, startPoint x: 400, startPoint y: 418, endPoint x: 302, endPoint y: 417, distance: 97.9
click at [302, 417] on div "Create Condition Adjustment Area Exterior Overall ​ Feature Siding ​ Issue Pres…" at bounding box center [533, 270] width 1067 height 541
type input "200"
click at [391, 244] on circle "button" at bounding box center [390, 241] width 4 height 4
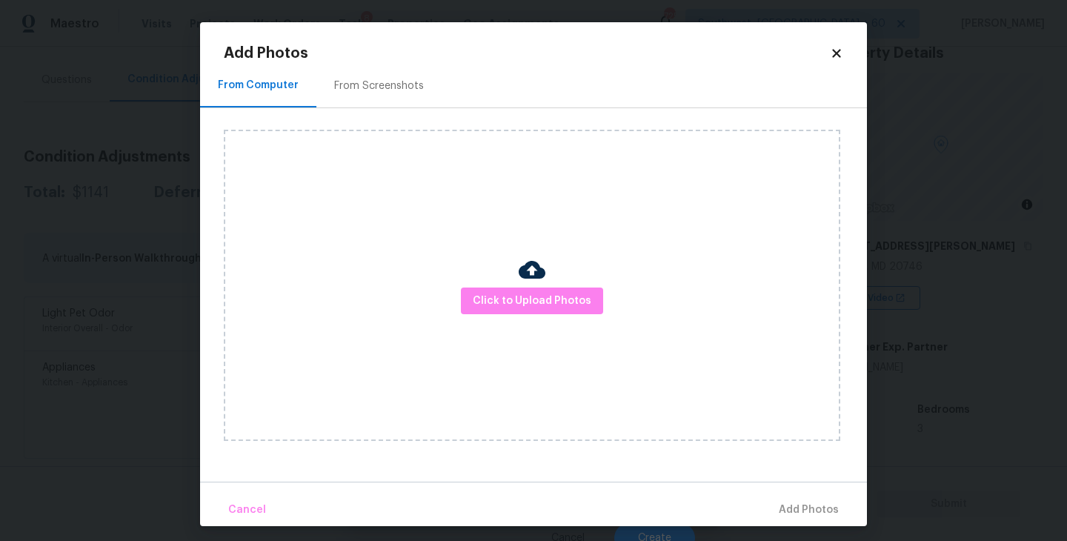
drag, startPoint x: 391, startPoint y: 244, endPoint x: 489, endPoint y: 273, distance: 102.7
click at [489, 273] on div "Click to Upload Photos" at bounding box center [532, 285] width 617 height 311
click at [500, 290] on button "Click to Upload Photos" at bounding box center [532, 301] width 142 height 27
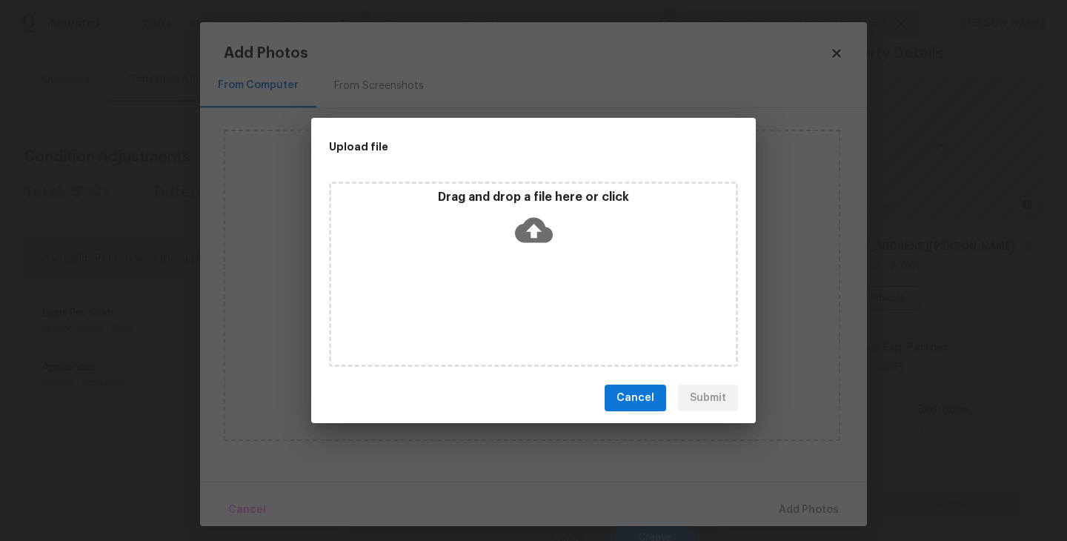
click at [530, 240] on icon at bounding box center [534, 230] width 38 height 25
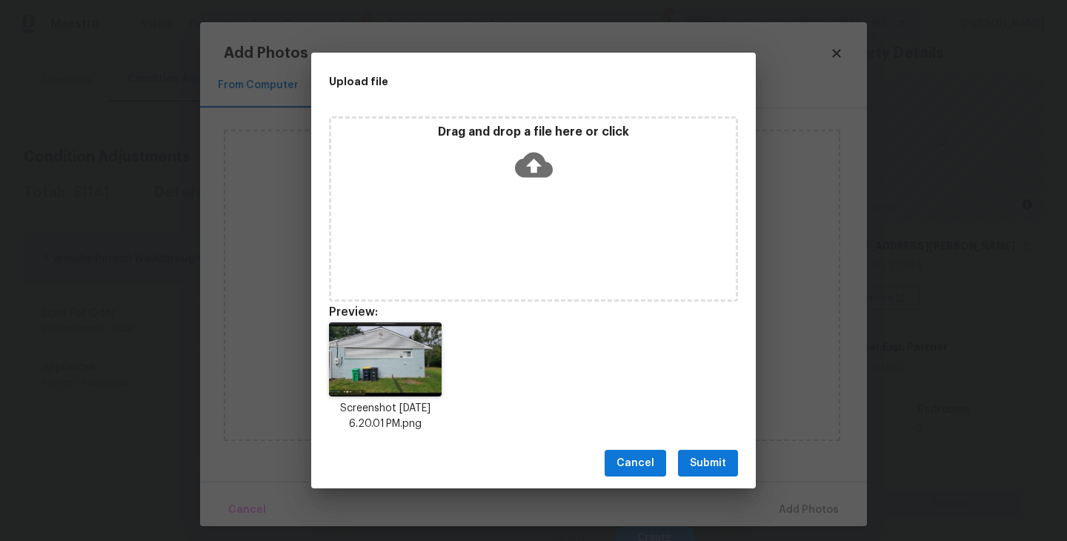
click at [714, 463] on span "Submit" at bounding box center [708, 463] width 36 height 19
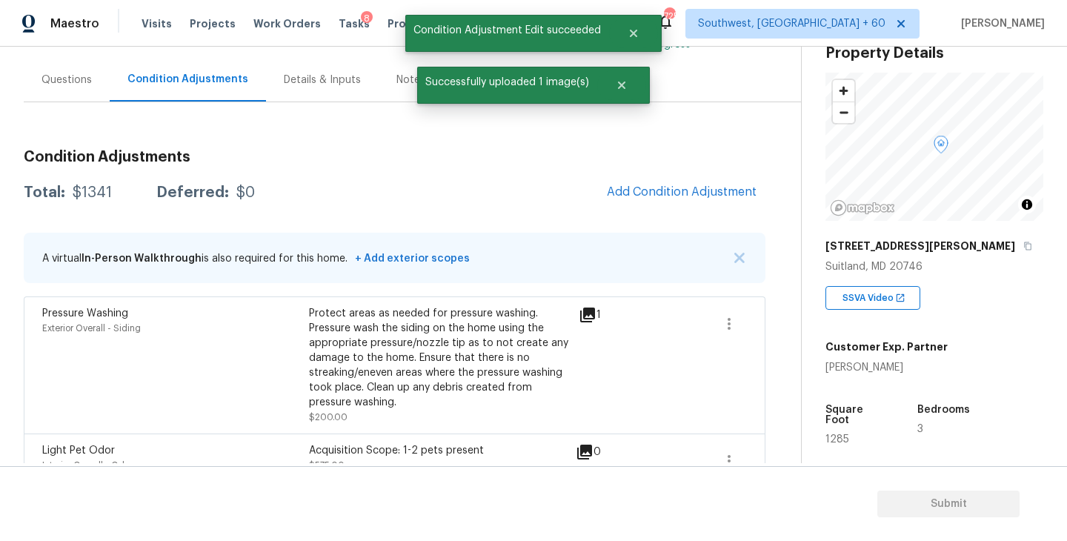
click at [667, 162] on h3 "Condition Adjustments" at bounding box center [395, 157] width 742 height 15
click at [649, 198] on span "Add Condition Adjustment" at bounding box center [682, 191] width 150 height 13
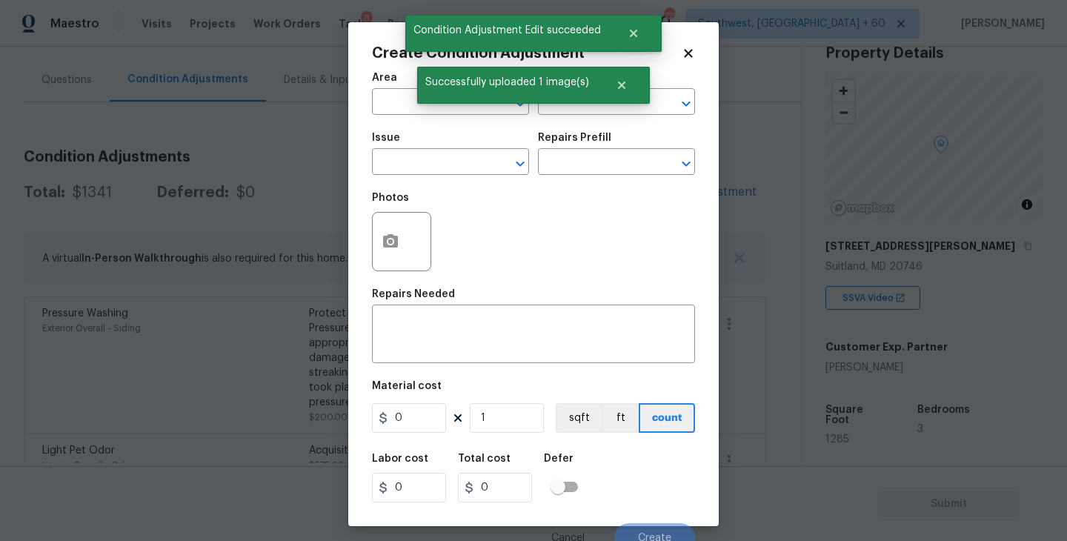
click at [403, 119] on span "Area ​" at bounding box center [450, 94] width 157 height 60
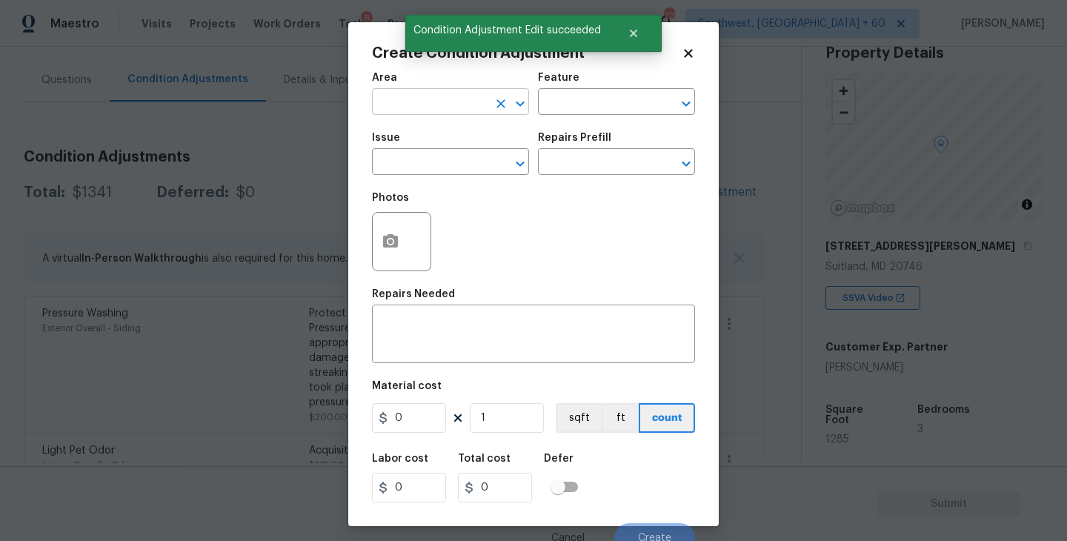
click at [393, 110] on input "text" at bounding box center [430, 103] width 116 height 23
click at [426, 151] on li "Exterior Overall" at bounding box center [450, 161] width 157 height 24
type input "Exterior Overall"
click at [557, 113] on input "text" at bounding box center [596, 103] width 116 height 23
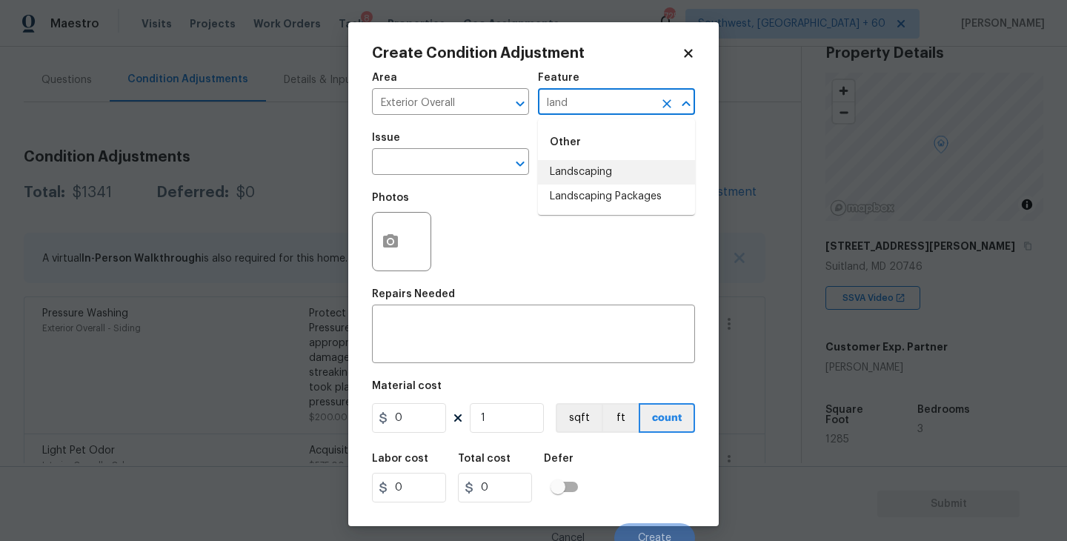
click at [584, 182] on li "Landscaping" at bounding box center [616, 172] width 157 height 24
type input "Landscaping"
click at [679, 100] on icon "Open" at bounding box center [686, 104] width 18 height 18
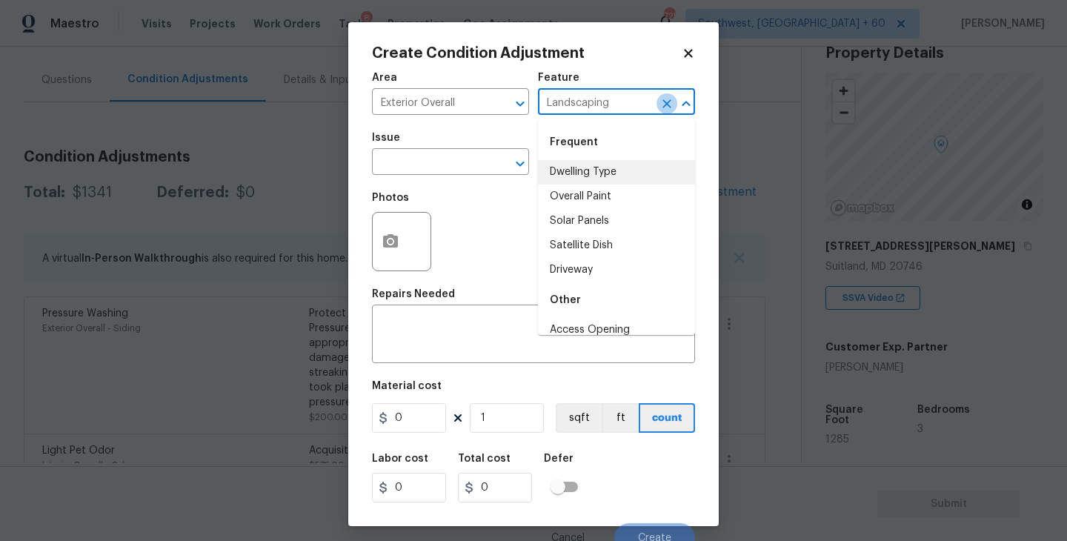
click at [673, 100] on icon "Clear" at bounding box center [667, 103] width 15 height 15
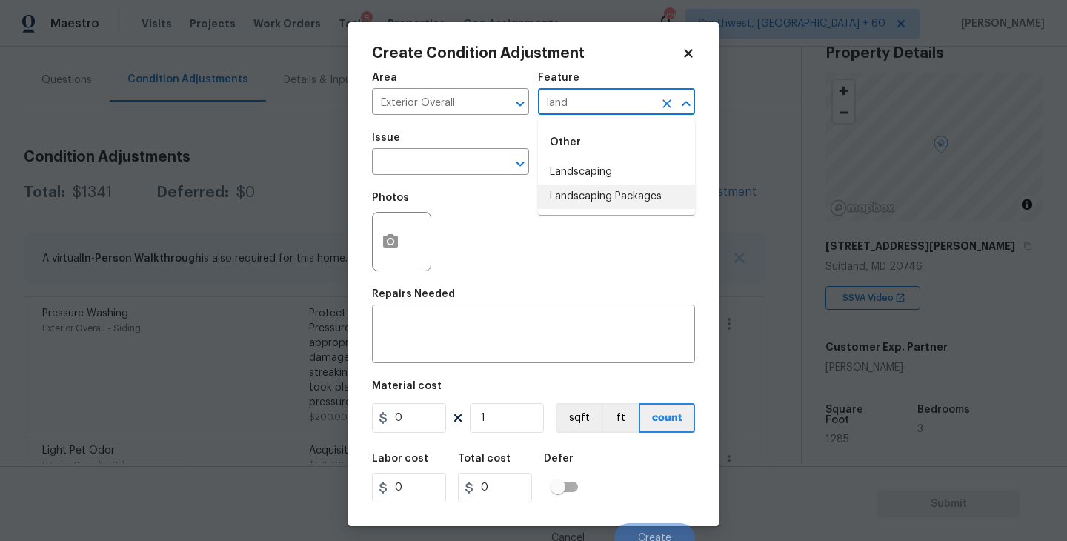
click at [604, 196] on li "Landscaping Packages" at bounding box center [616, 197] width 157 height 24
type input "Landscaping Packages"
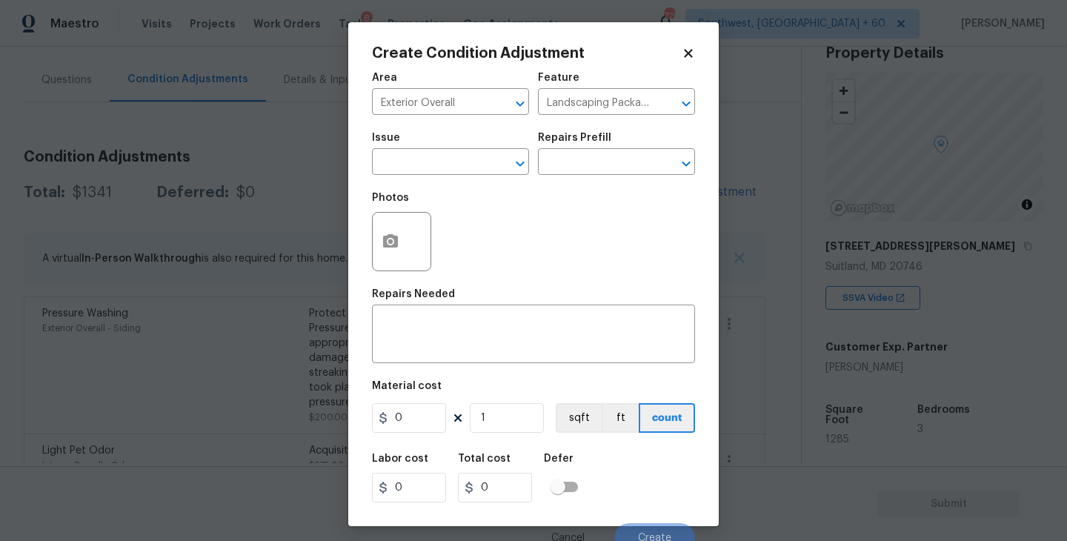
drag, startPoint x: 484, startPoint y: 149, endPoint x: 475, endPoint y: 149, distance: 8.9
click at [475, 149] on div "Issue" at bounding box center [450, 142] width 157 height 19
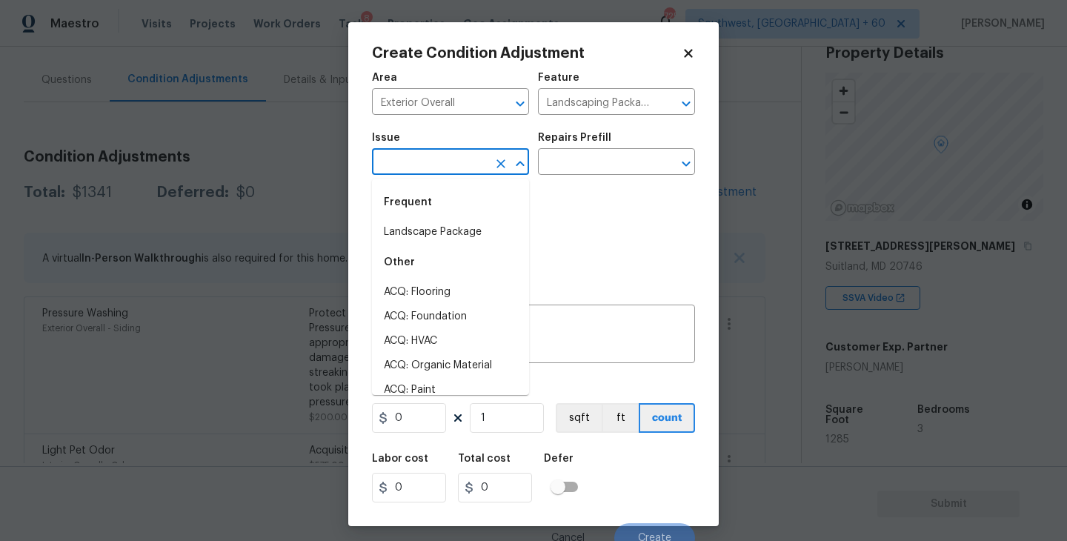
click at [455, 162] on input "text" at bounding box center [430, 163] width 116 height 23
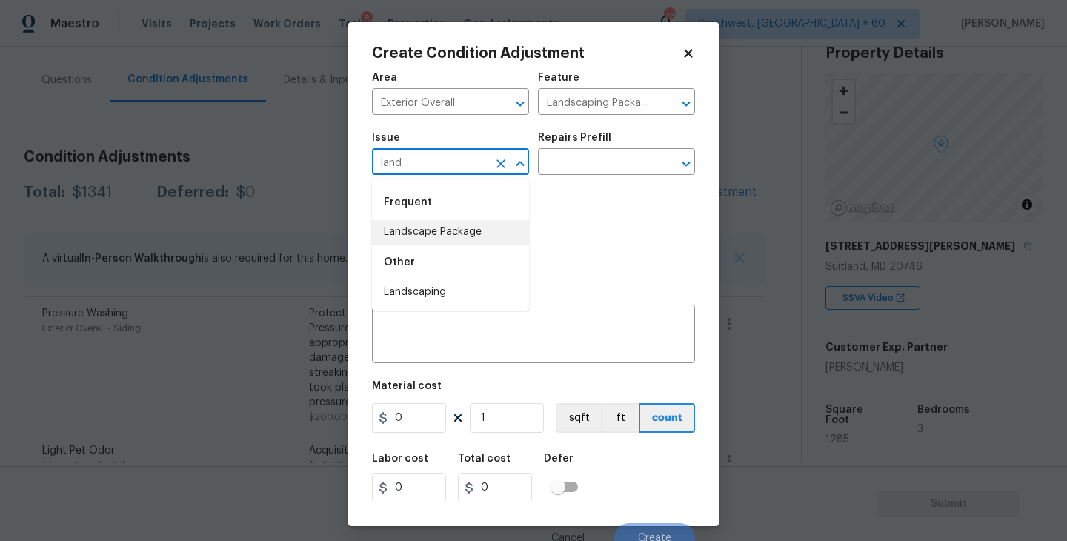
click at [466, 231] on li "Landscape Package" at bounding box center [450, 232] width 157 height 24
type input "Landscape Package"
click at [611, 160] on input "text" at bounding box center [596, 163] width 116 height 23
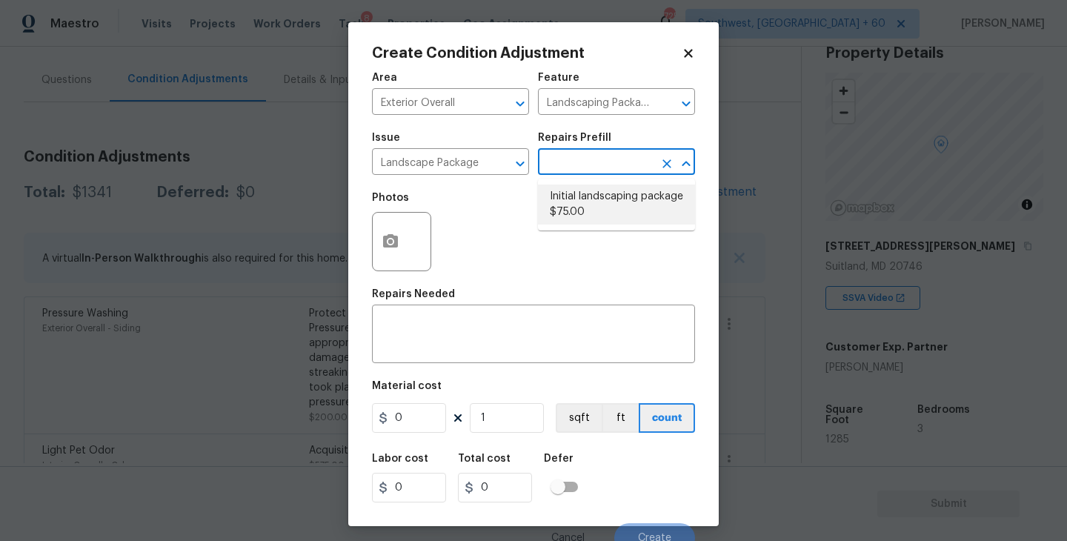
click at [603, 221] on li "Initial landscaping package $75.00" at bounding box center [616, 205] width 157 height 40
type input "Home Readiness Packages"
type textarea "Mowing of grass up to 6" in height. Mow, edge along driveways & sidewalks, trim…"
type input "75"
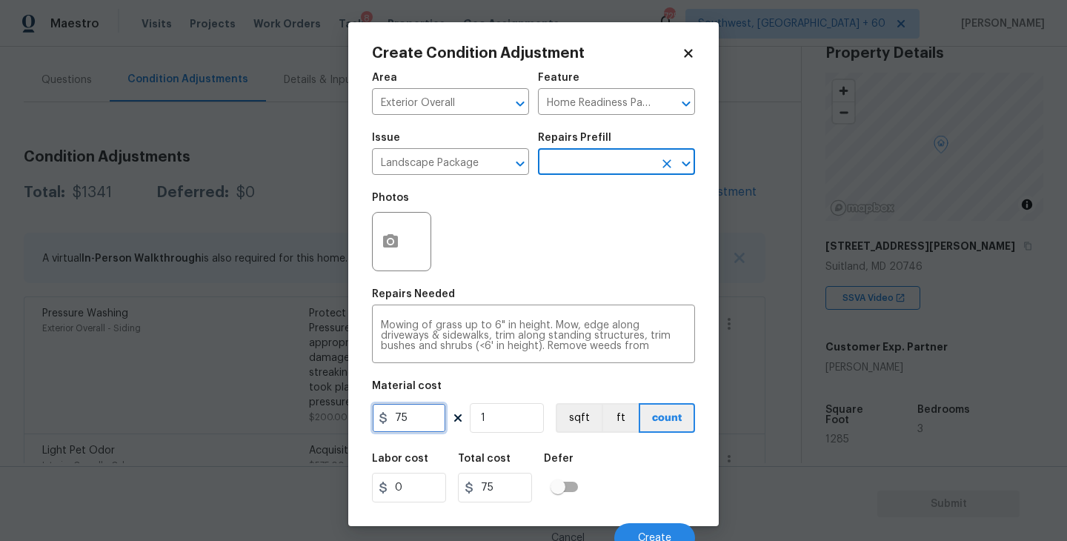
drag, startPoint x: 338, startPoint y: 419, endPoint x: 306, endPoint y: 419, distance: 31.9
click at [306, 419] on div "Create Condition Adjustment Area Exterior Overall ​ Feature Home Readiness Pack…" at bounding box center [533, 270] width 1067 height 541
type input "300"
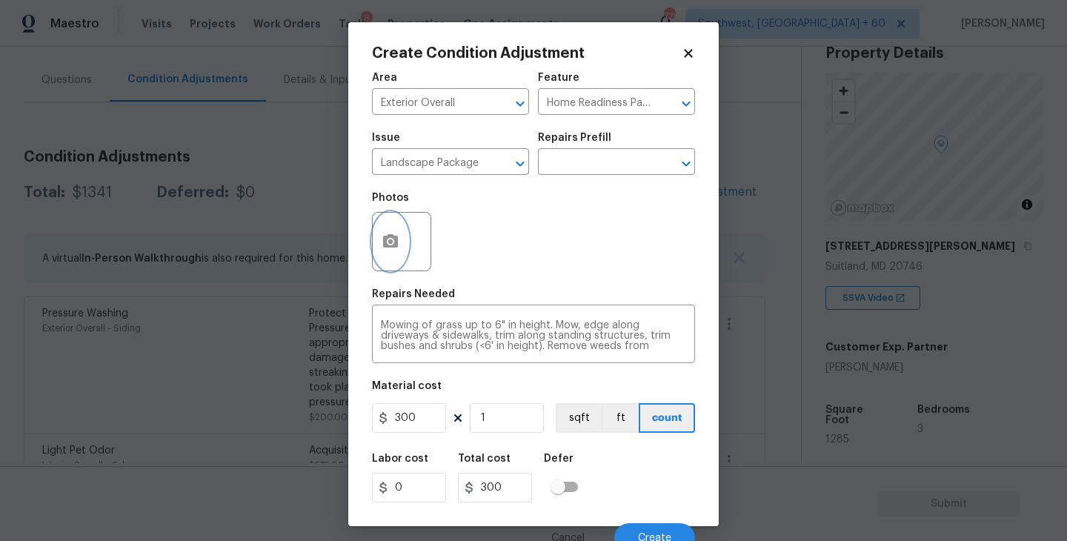
click at [400, 259] on button "button" at bounding box center [391, 242] width 36 height 58
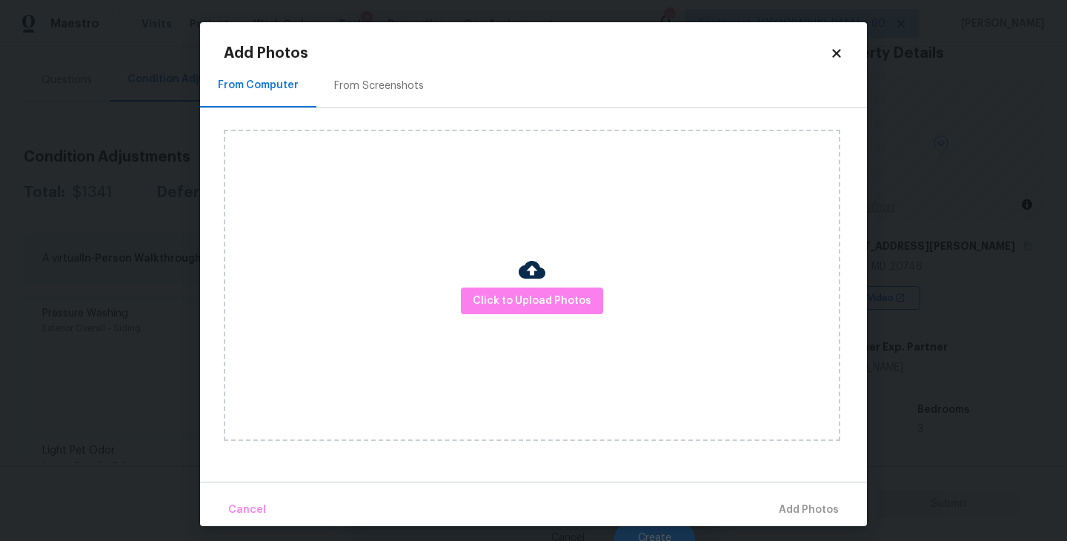
click at [485, 286] on div "Click to Upload Photos" at bounding box center [532, 285] width 617 height 311
click at [522, 270] on img at bounding box center [532, 269] width 27 height 27
click at [522, 276] on img at bounding box center [532, 269] width 27 height 27
click at [526, 316] on div "Click to Upload Photos" at bounding box center [532, 285] width 617 height 311
click at [531, 293] on span "Click to Upload Photos" at bounding box center [532, 301] width 119 height 19
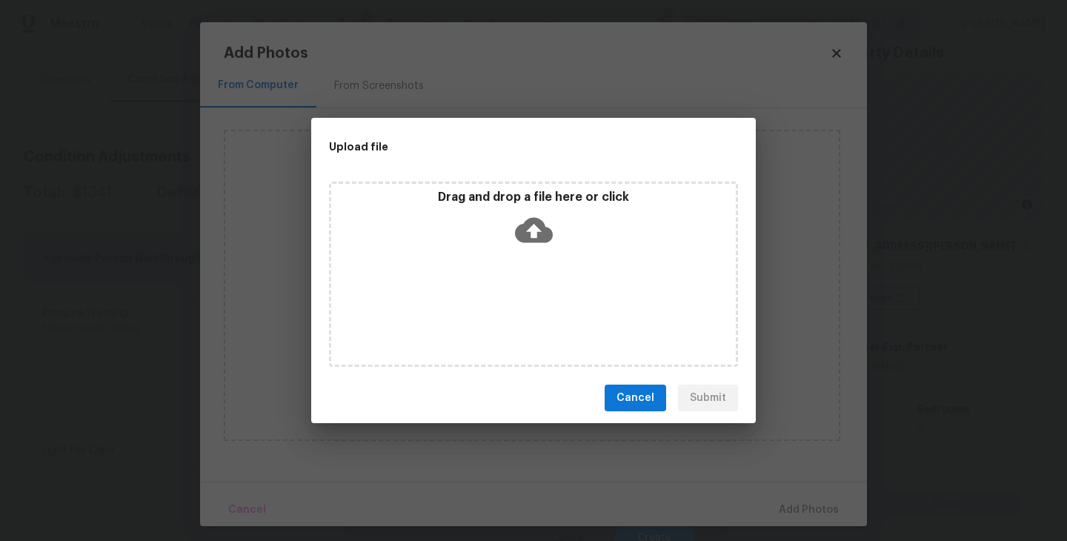
click at [528, 245] on icon at bounding box center [534, 230] width 38 height 38
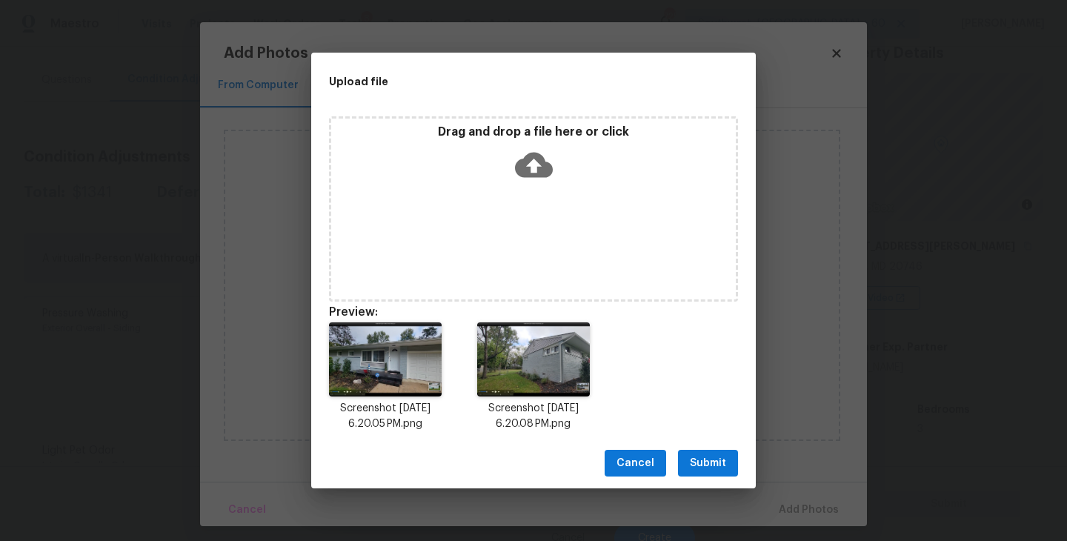
click at [713, 468] on span "Submit" at bounding box center [708, 463] width 36 height 19
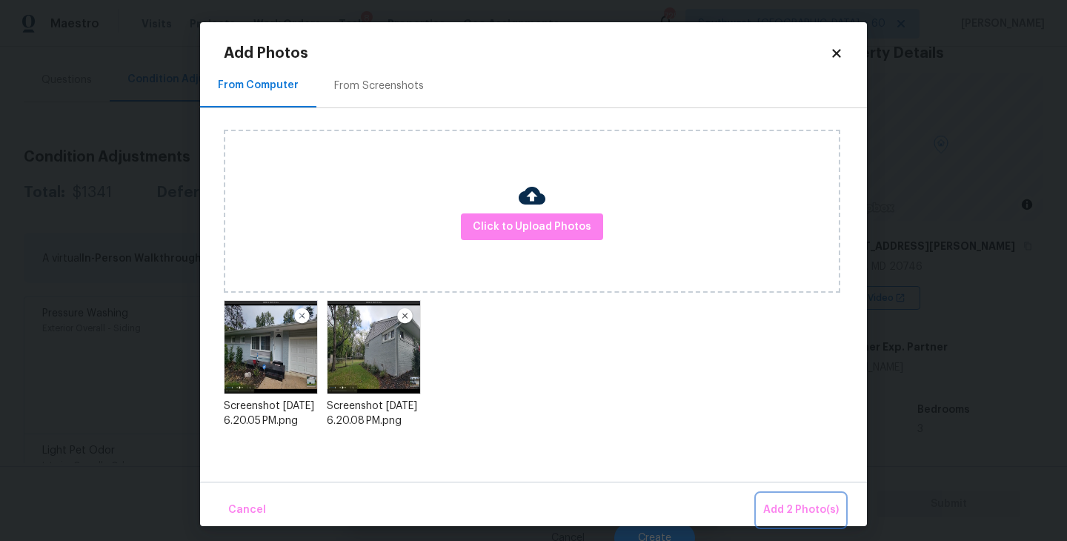
click at [789, 508] on span "Add 2 Photo(s)" at bounding box center [801, 510] width 76 height 19
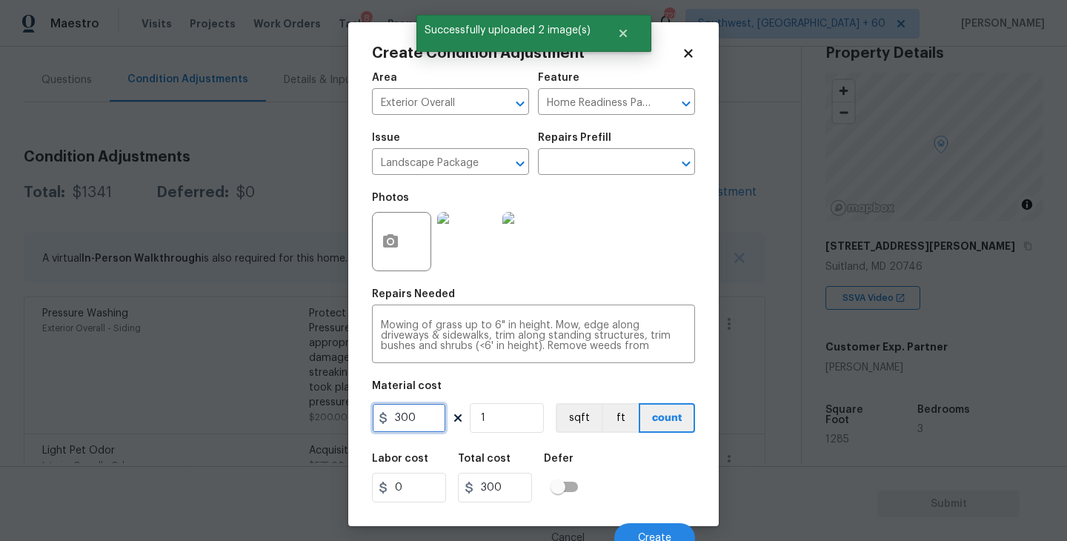
drag, startPoint x: 365, startPoint y: 417, endPoint x: 316, endPoint y: 417, distance: 49.7
click at [316, 417] on div "Create Condition Adjustment Area Exterior Overall ​ Feature Home Readiness Pack…" at bounding box center [533, 270] width 1067 height 541
type input "450"
click at [637, 457] on div "Labor cost 0 Total cost 450 Defer" at bounding box center [533, 478] width 323 height 67
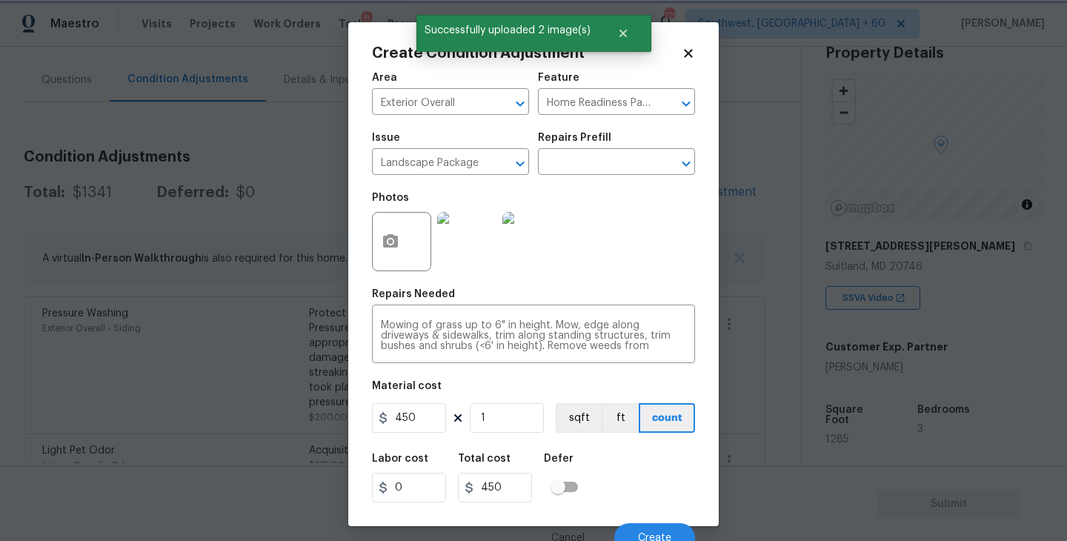
scroll to position [13, 0]
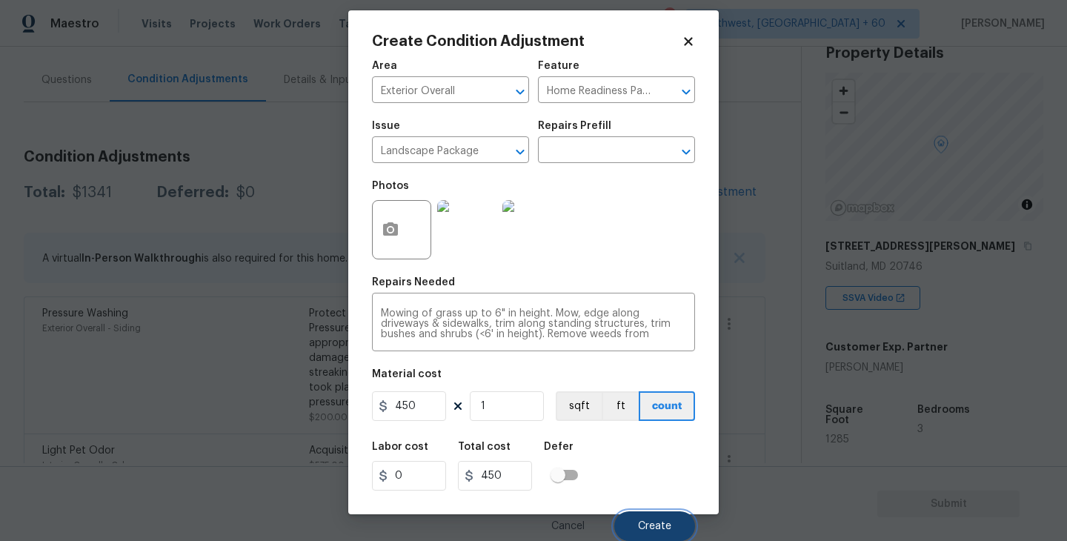
click at [646, 523] on span "Create" at bounding box center [654, 526] width 33 height 11
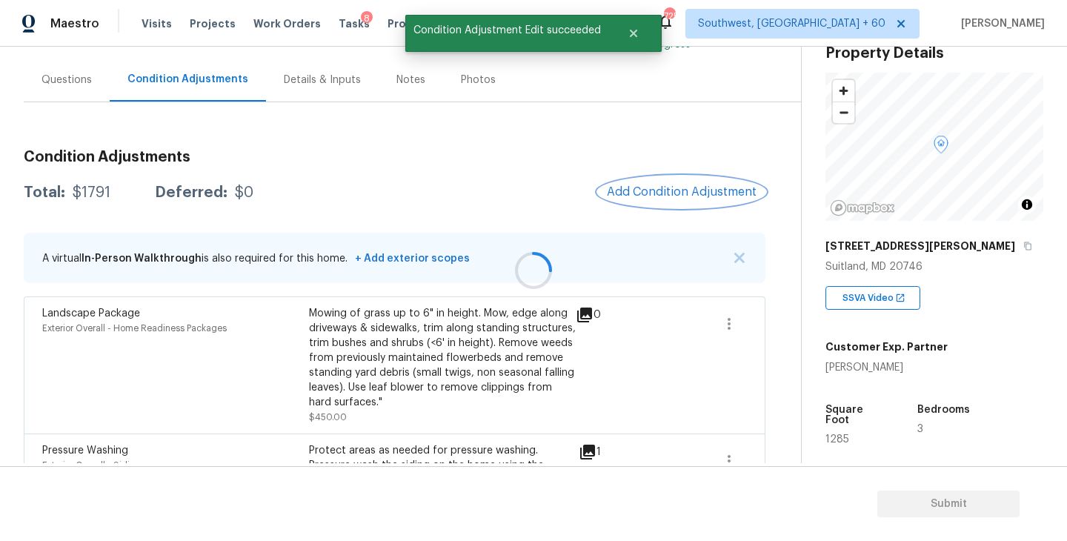
scroll to position [0, 0]
click at [648, 189] on span "Add Condition Adjustment" at bounding box center [682, 191] width 150 height 13
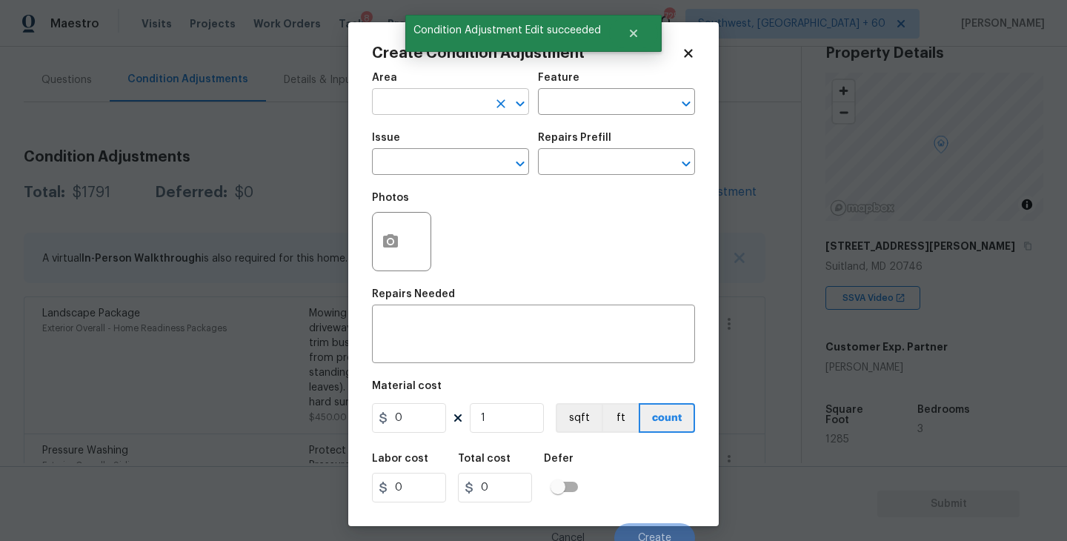
click at [391, 100] on input "text" at bounding box center [430, 103] width 116 height 23
click at [411, 158] on li "Exterior Overall" at bounding box center [450, 161] width 157 height 24
type input "Exterior Overall"
click at [411, 158] on input "text" at bounding box center [430, 163] width 116 height 23
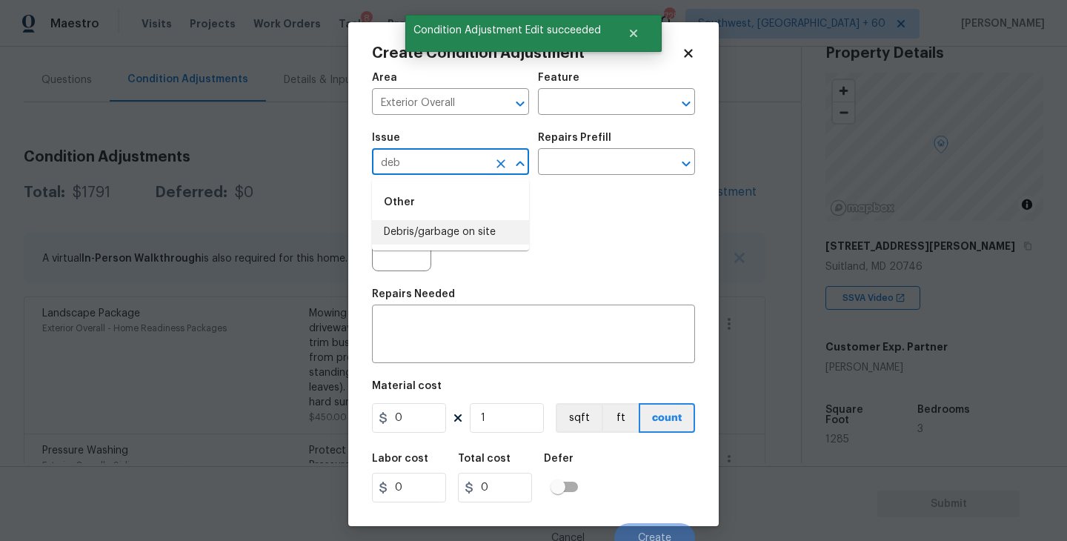
click at [442, 238] on li "Debris/garbage on site" at bounding box center [450, 232] width 157 height 24
type input "Debris/garbage on site"
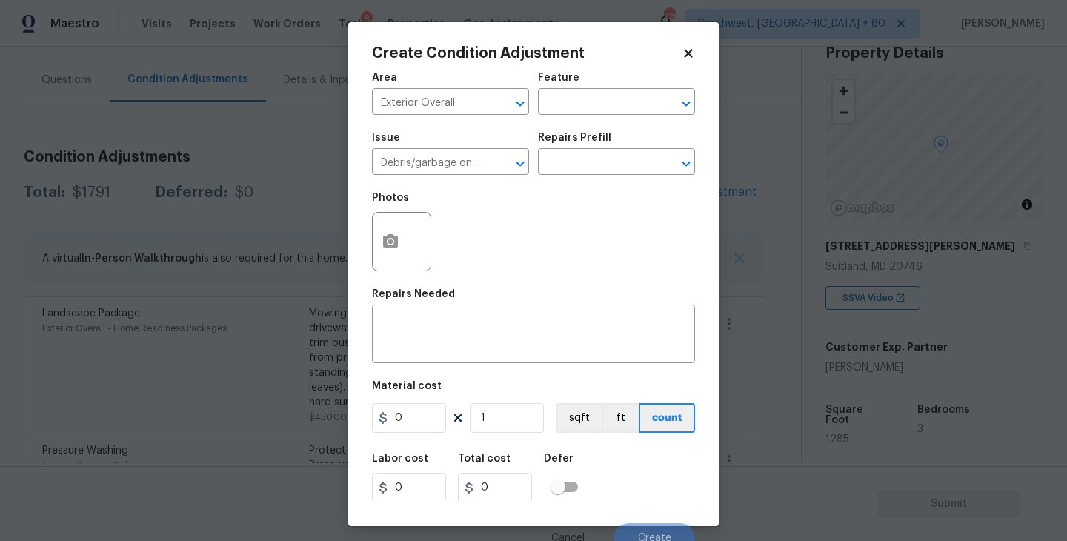
click at [595, 197] on div "Photos" at bounding box center [533, 232] width 323 height 96
click at [613, 162] on input "text" at bounding box center [596, 163] width 116 height 23
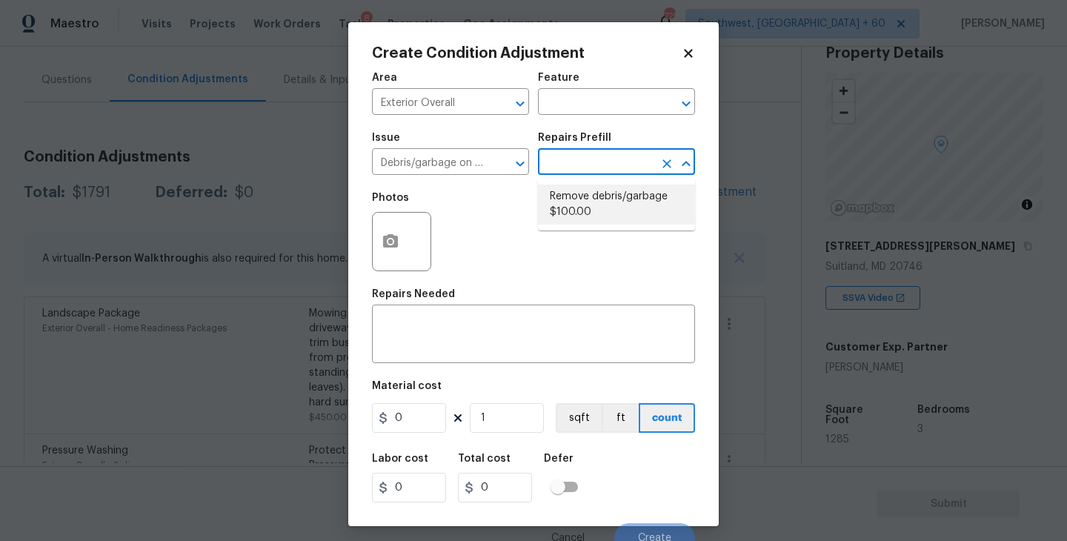
click at [599, 188] on li "Remove debris/garbage $100.00" at bounding box center [616, 205] width 157 height 40
type textarea "Remove, haul off, and properly dispose of any debris left by seller to offsite …"
type input "100"
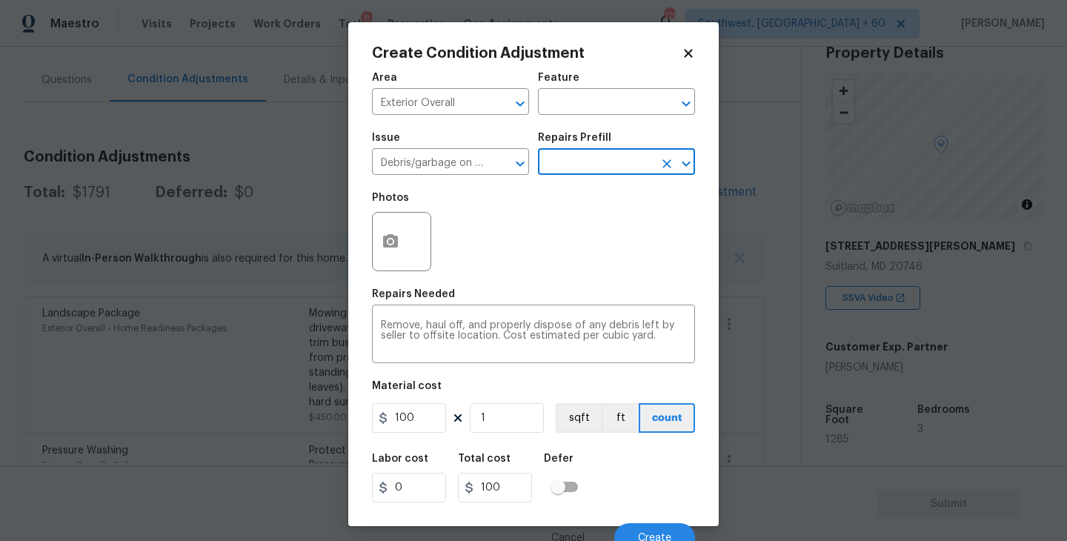
click at [405, 258] on div at bounding box center [401, 241] width 59 height 59
click at [402, 258] on button "button" at bounding box center [391, 242] width 36 height 58
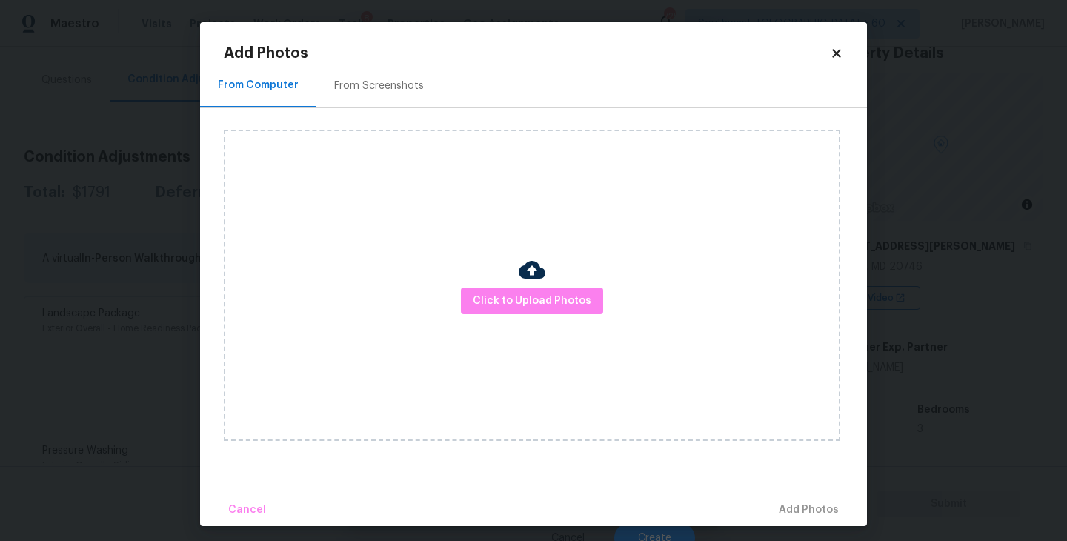
click at [533, 322] on div "Click to Upload Photos" at bounding box center [532, 285] width 617 height 311
click at [537, 280] on img at bounding box center [532, 269] width 27 height 27
click at [537, 279] on img at bounding box center [532, 269] width 27 height 27
click at [535, 302] on span "Click to Upload Photos" at bounding box center [532, 301] width 119 height 19
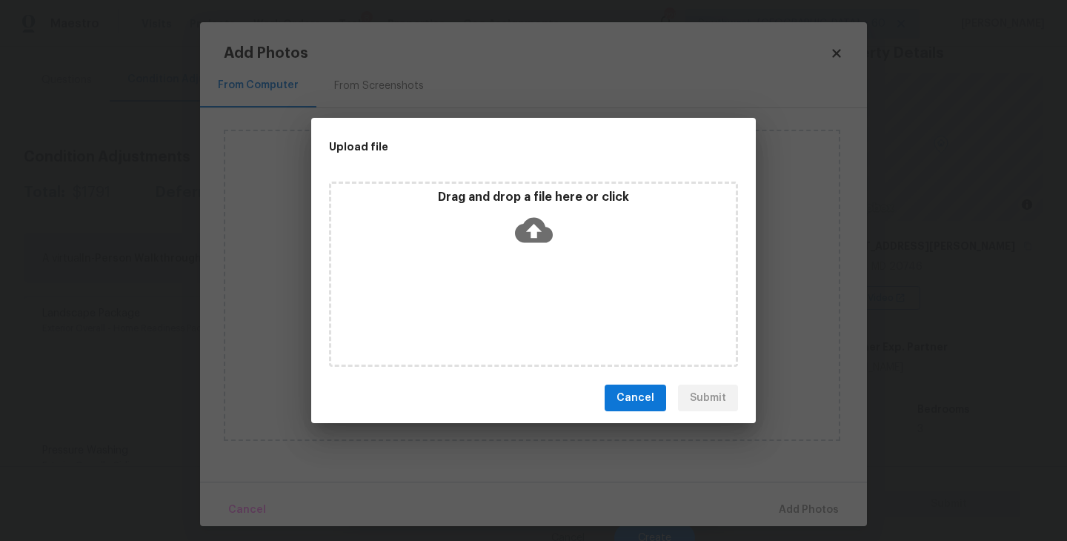
click at [535, 296] on div "Drag and drop a file here or click" at bounding box center [533, 274] width 409 height 185
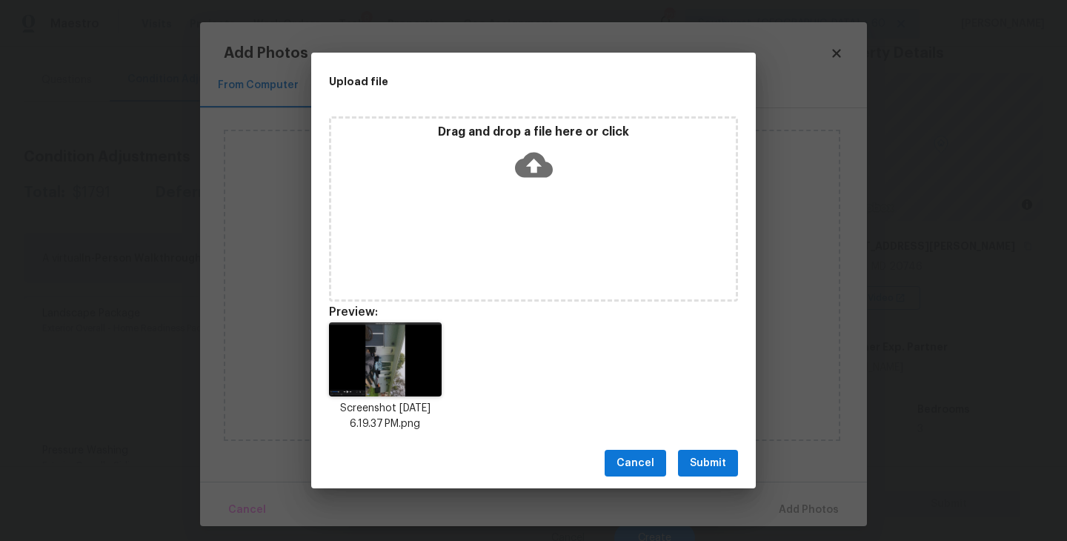
click at [717, 456] on span "Submit" at bounding box center [708, 463] width 36 height 19
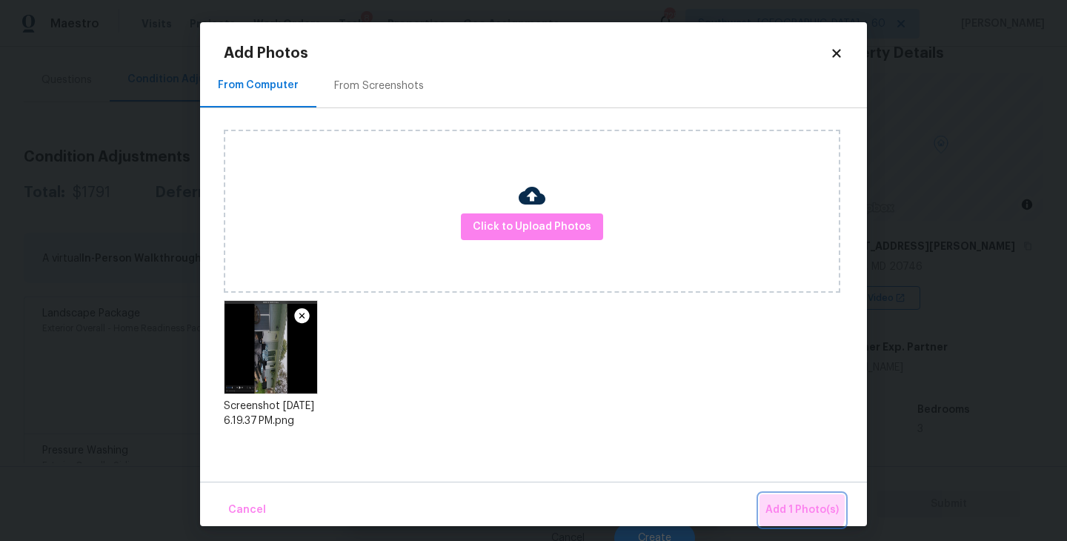
click at [776, 502] on span "Add 1 Photo(s)" at bounding box center [802, 510] width 73 height 19
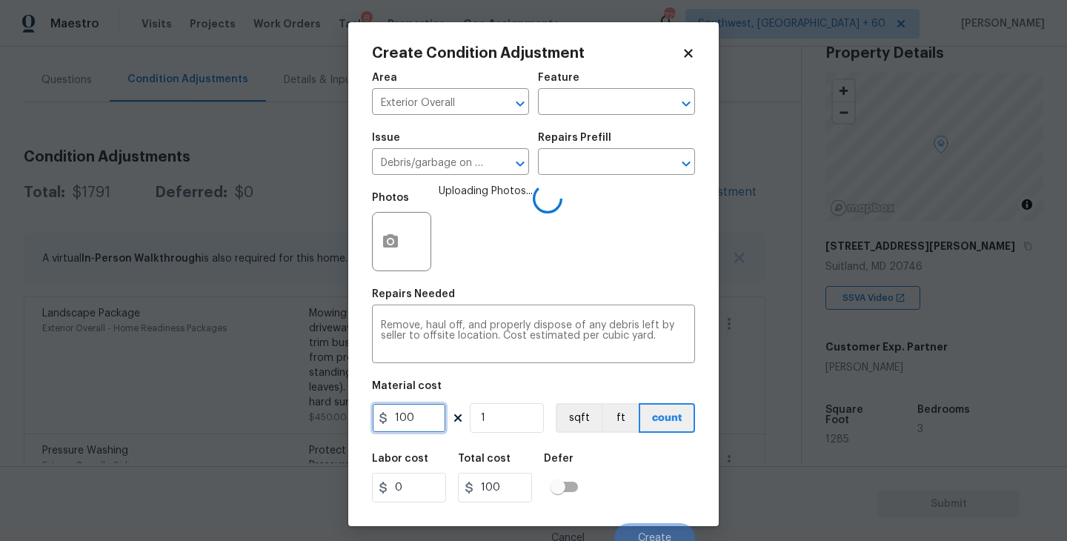
drag, startPoint x: 421, startPoint y: 423, endPoint x: 324, endPoint y: 423, distance: 97.1
click at [324, 423] on div "Create Condition Adjustment Area Exterior Overall ​ Feature ​ Issue Debris/garb…" at bounding box center [533, 270] width 1067 height 541
type input "200"
click at [629, 461] on div "Labor cost 0 Total cost 200 Defer" at bounding box center [533, 478] width 323 height 67
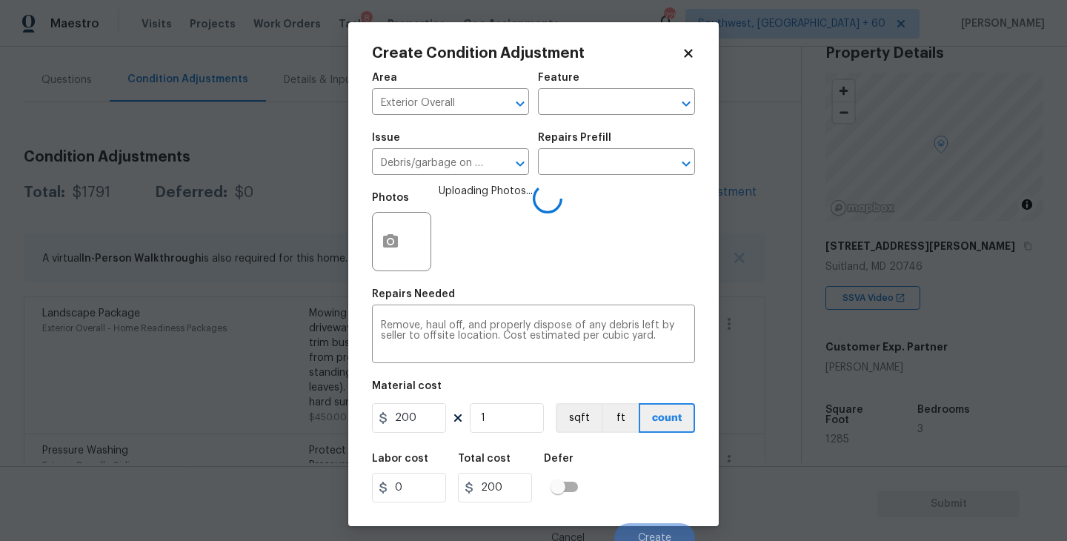
scroll to position [13, 0]
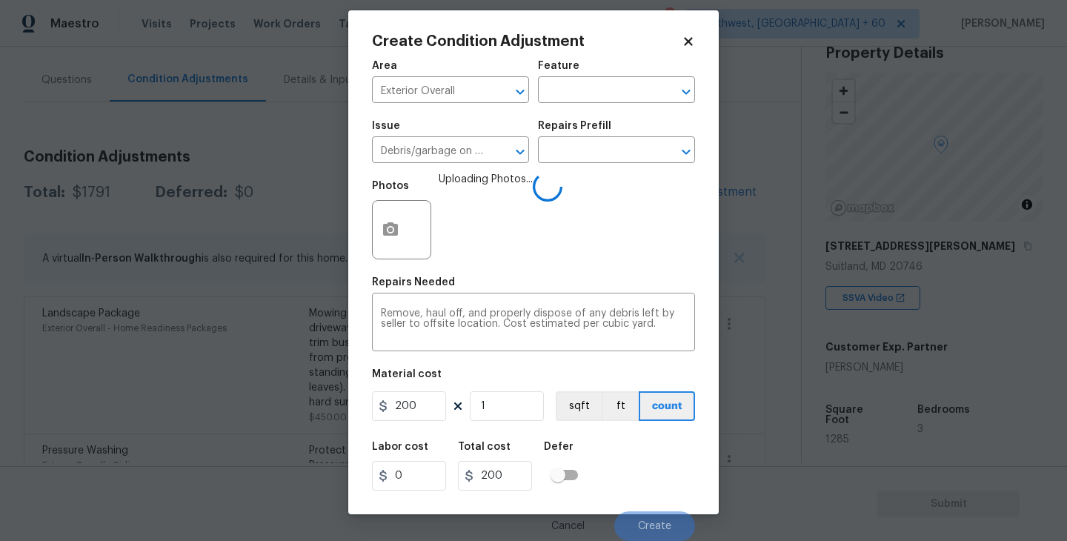
click at [629, 462] on div "Labor cost 0 Total cost 200 Defer" at bounding box center [533, 466] width 323 height 67
click at [639, 463] on div "Labor cost 0 Total cost 200 Defer" at bounding box center [533, 466] width 323 height 67
click at [643, 484] on div "Labor cost 0 Total cost 200 Defer" at bounding box center [533, 466] width 323 height 67
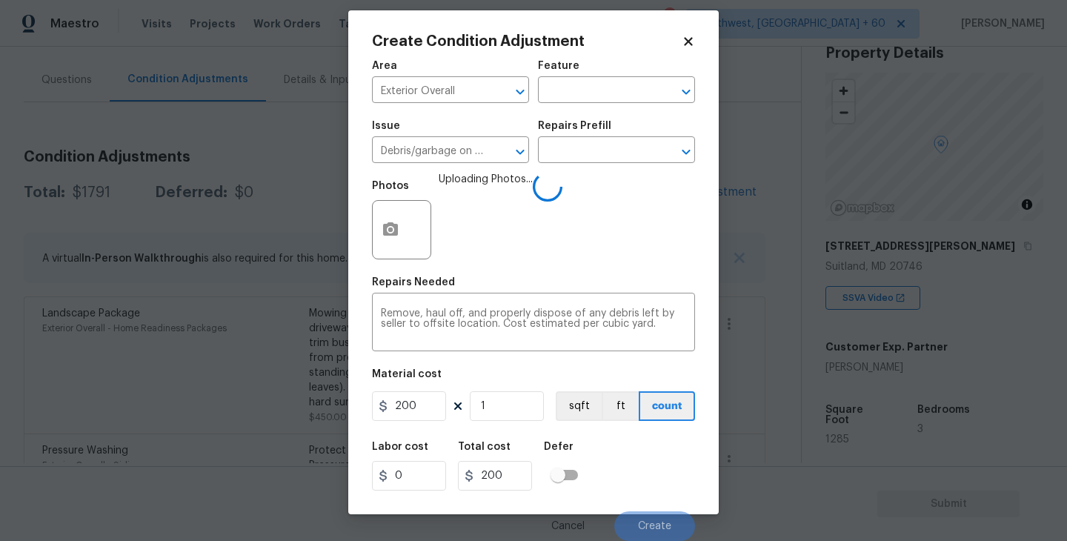
click at [643, 484] on div "Labor cost 0 Total cost 200 Defer" at bounding box center [533, 466] width 323 height 67
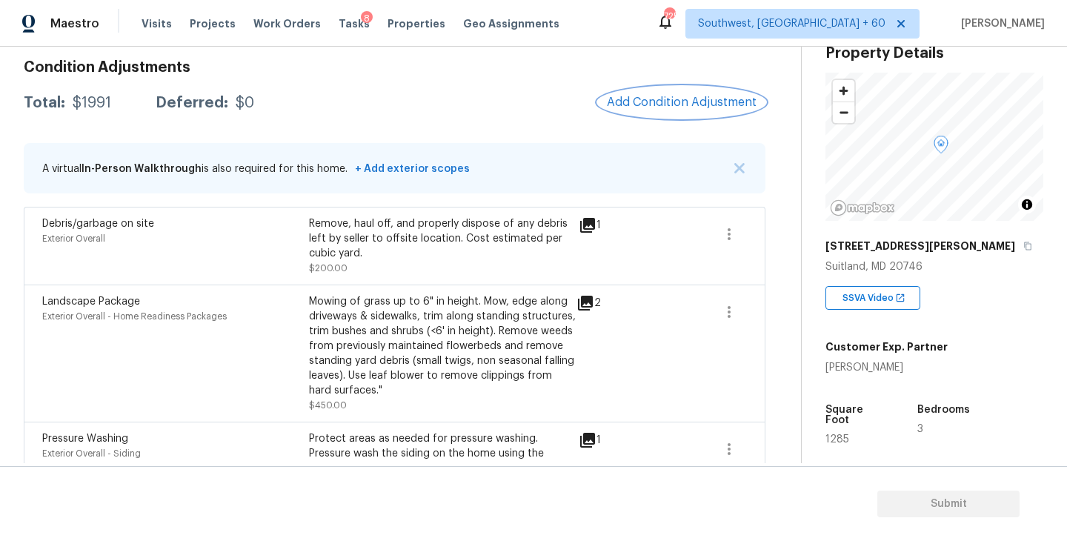
scroll to position [187, 0]
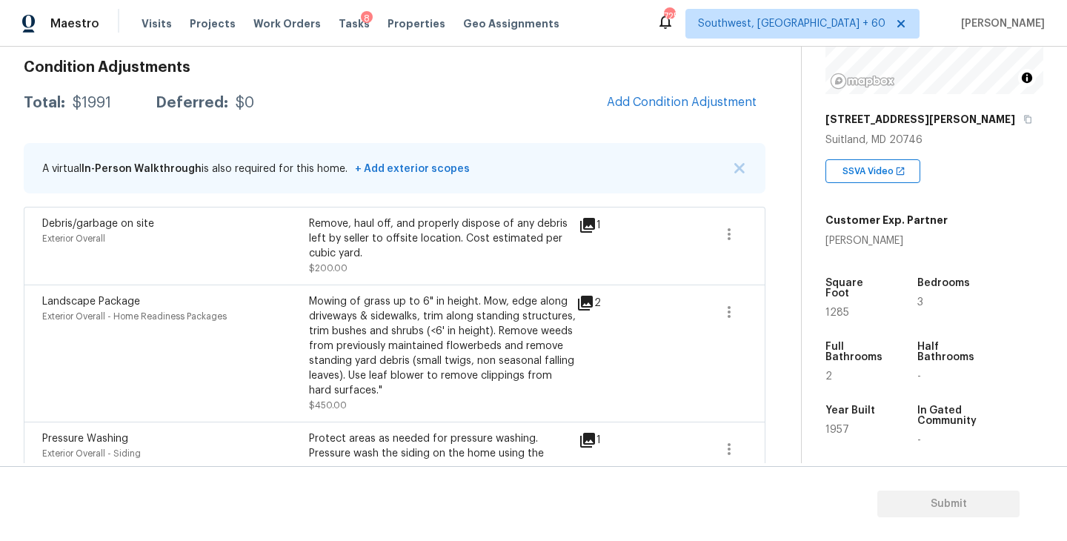
click at [663, 121] on div "Condition Adjustments Total: $1991 Deferred: $0 Add Condition Adjustment A virt…" at bounding box center [395, 384] width 742 height 673
click at [683, 106] on span "Add Condition Adjustment" at bounding box center [682, 102] width 150 height 13
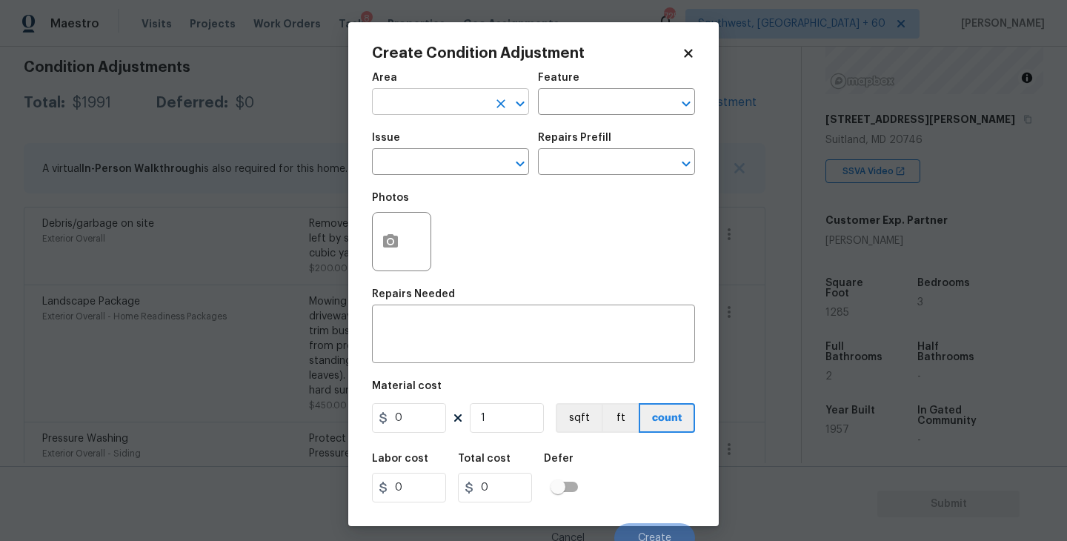
click at [476, 114] on input "text" at bounding box center [430, 103] width 116 height 23
click at [468, 156] on li "Interior Overall" at bounding box center [450, 161] width 157 height 24
type input "Interior Overall"
click at [608, 90] on div "Feature" at bounding box center [616, 82] width 157 height 19
click at [632, 113] on input "text" at bounding box center [596, 103] width 116 height 23
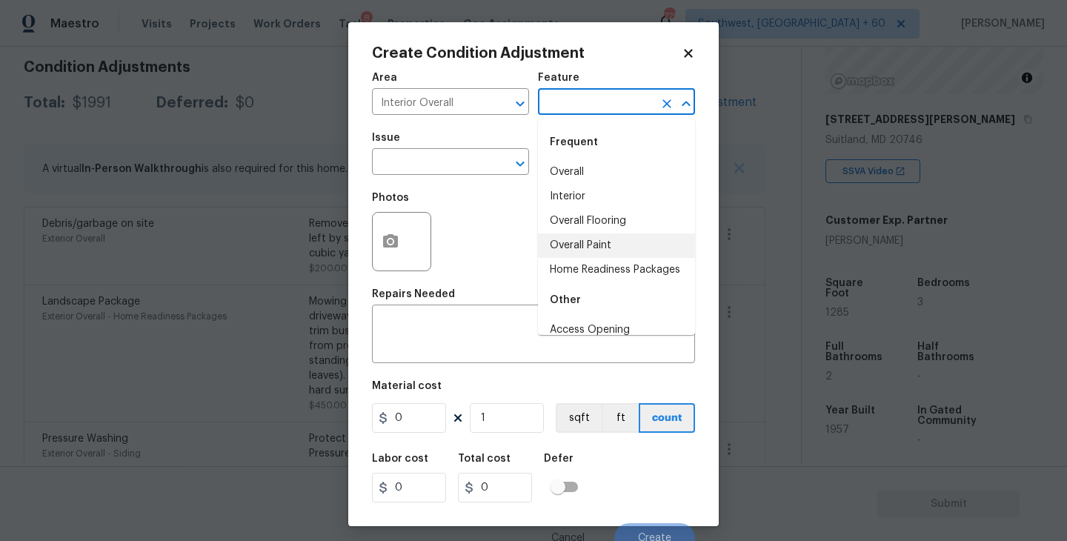
click at [589, 242] on li "Overall Paint" at bounding box center [616, 245] width 157 height 24
type input "Overall Paint"
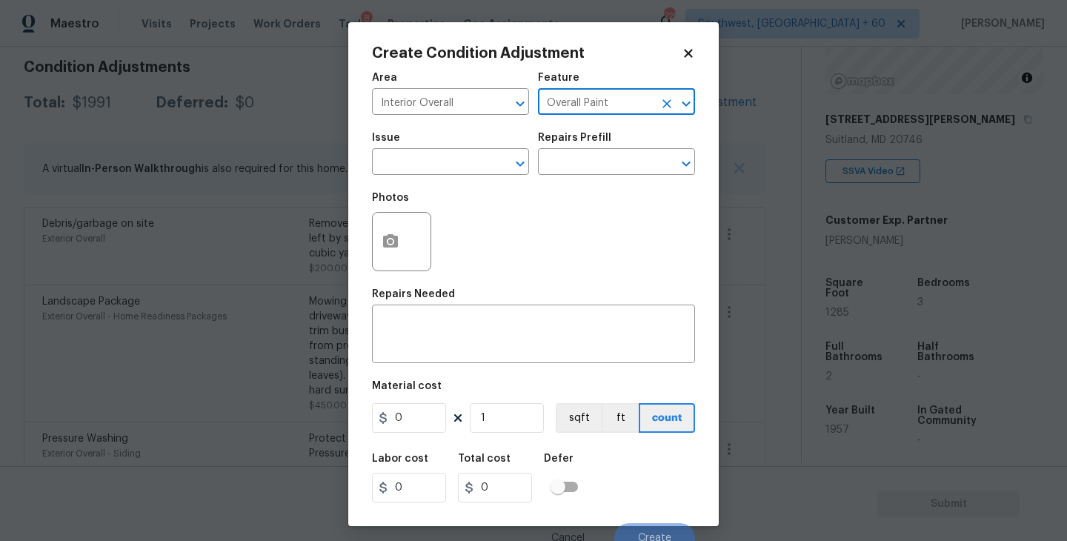
click at [446, 147] on div "Issue" at bounding box center [450, 142] width 157 height 19
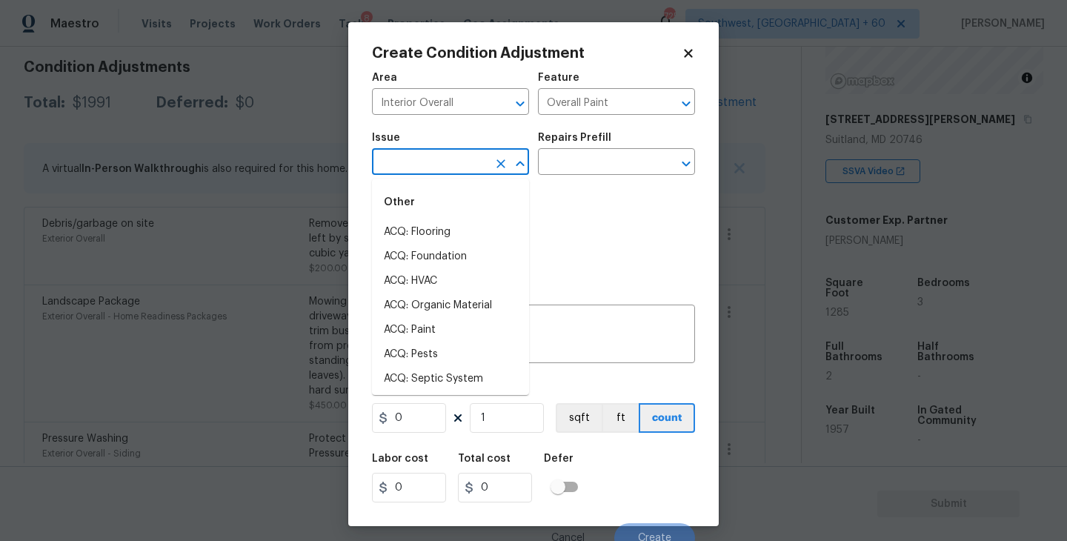
click at [407, 175] on input "text" at bounding box center [430, 163] width 116 height 23
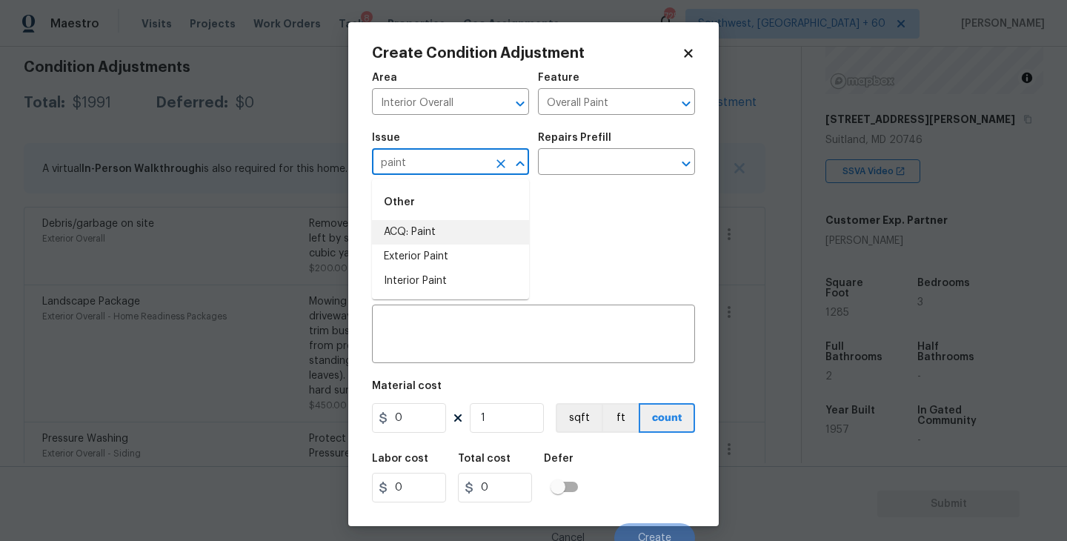
click at [429, 236] on li "ACQ: Paint" at bounding box center [450, 232] width 157 height 24
type input "ACQ: Paint"
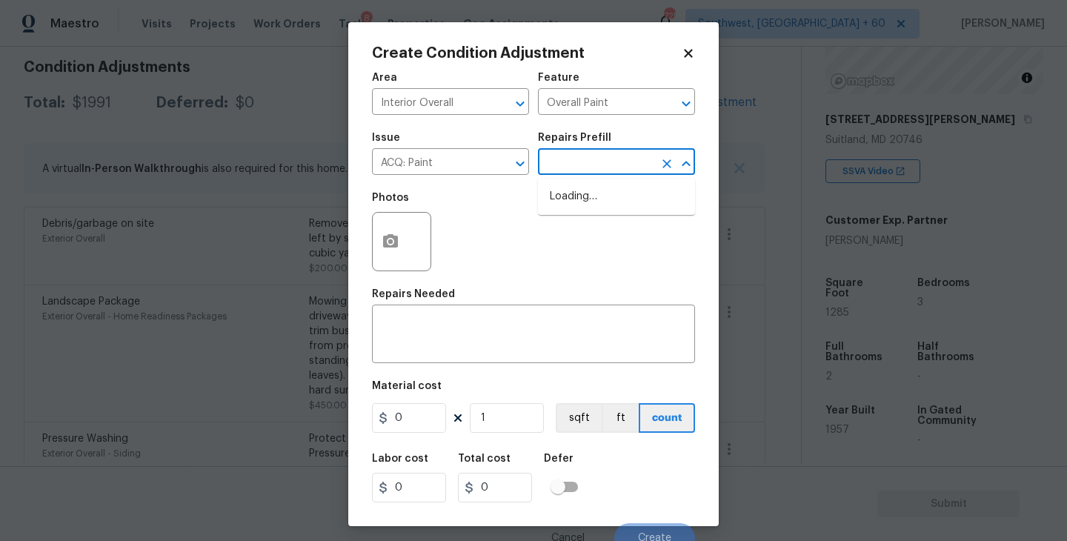
click at [594, 170] on input "text" at bounding box center [596, 163] width 116 height 23
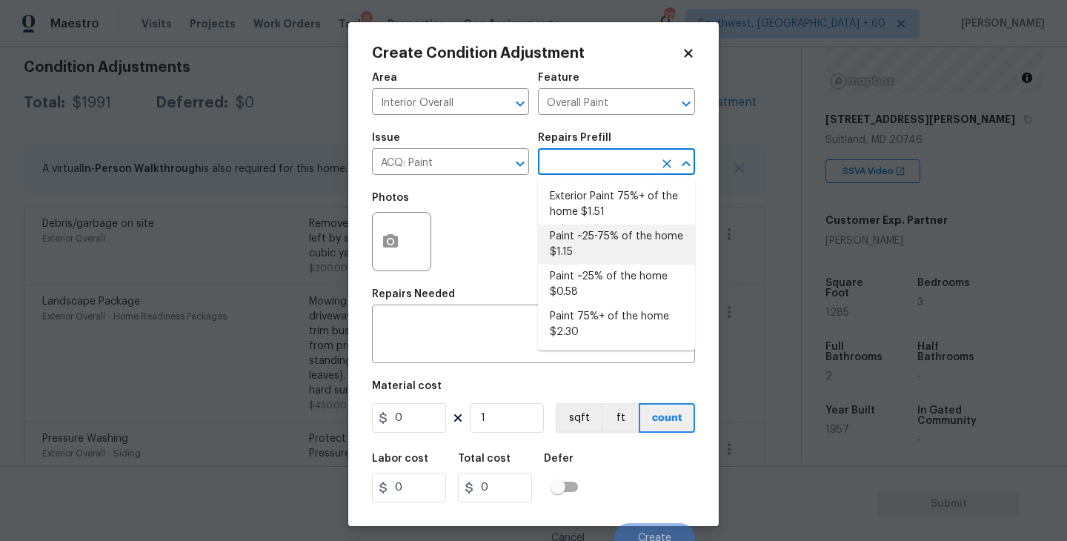
click at [597, 241] on li "Paint ~25-75% of the home $1.15" at bounding box center [616, 245] width 157 height 40
type input "Acquisition"
type textarea "Acquisition Scope: ~25 - 75% of the home needs interior paint"
type input "1.15"
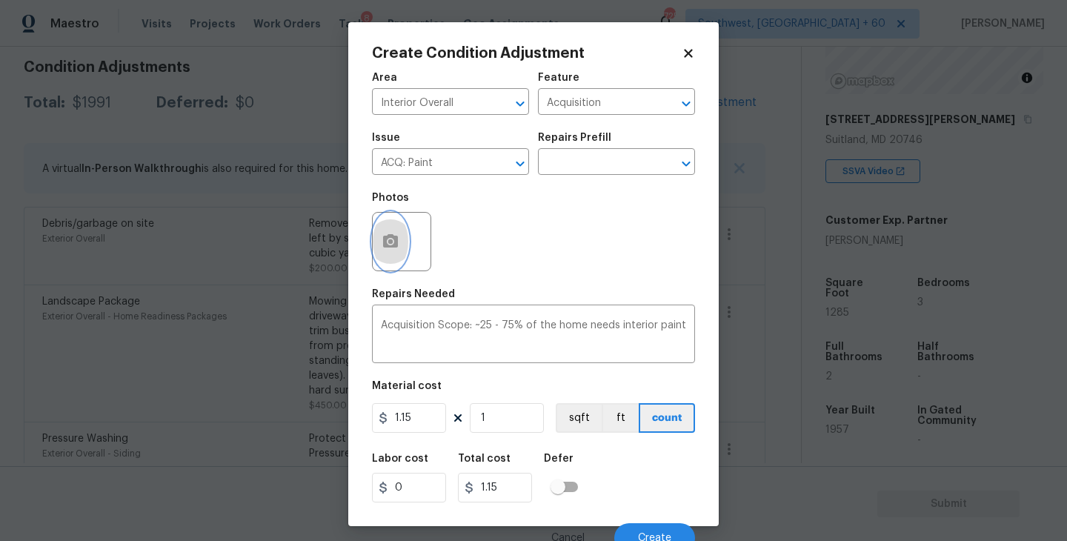
click at [400, 253] on button "button" at bounding box center [391, 242] width 36 height 58
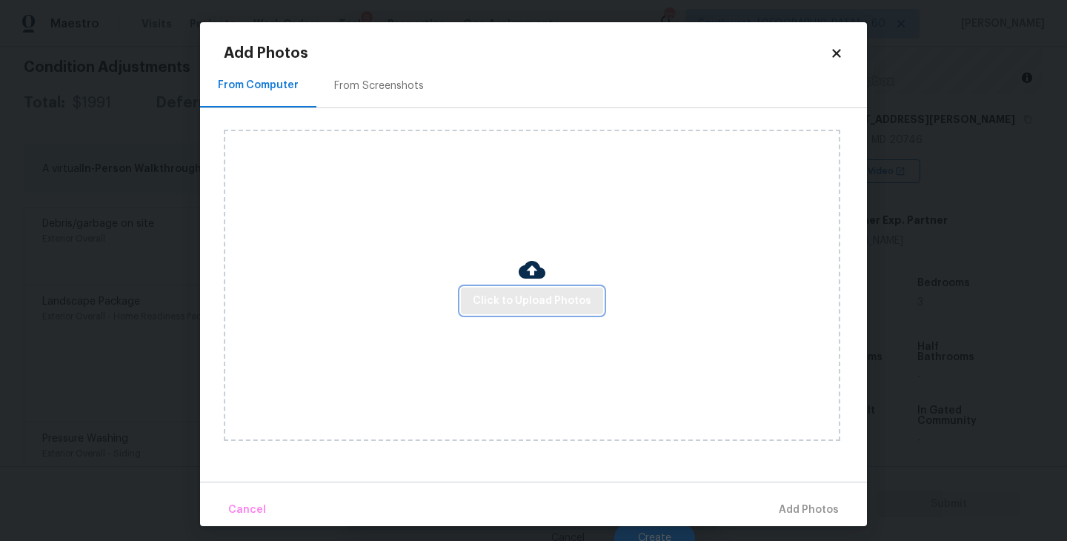
click at [515, 294] on span "Click to Upload Photos" at bounding box center [532, 301] width 119 height 19
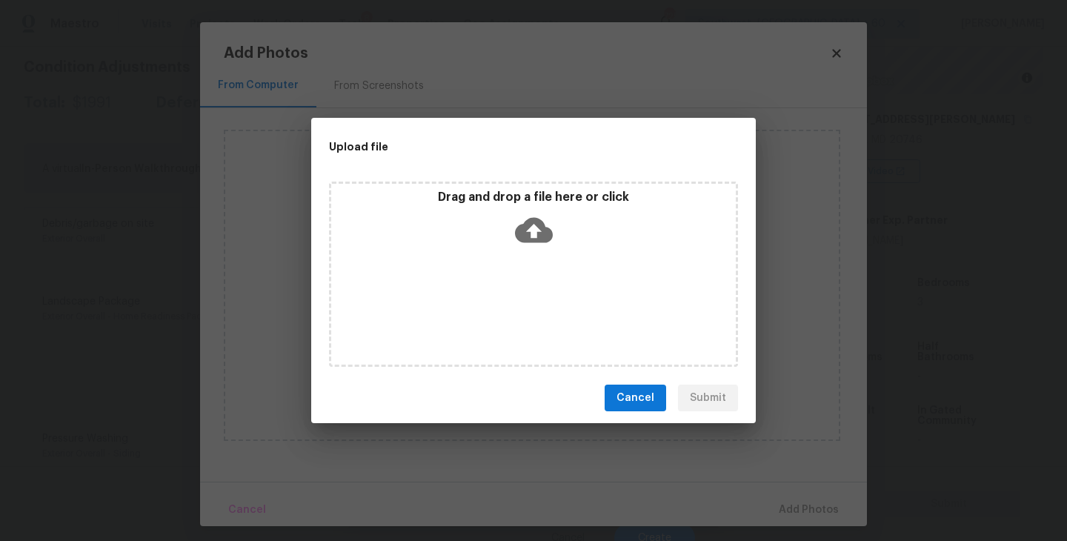
click at [538, 236] on icon at bounding box center [534, 230] width 38 height 25
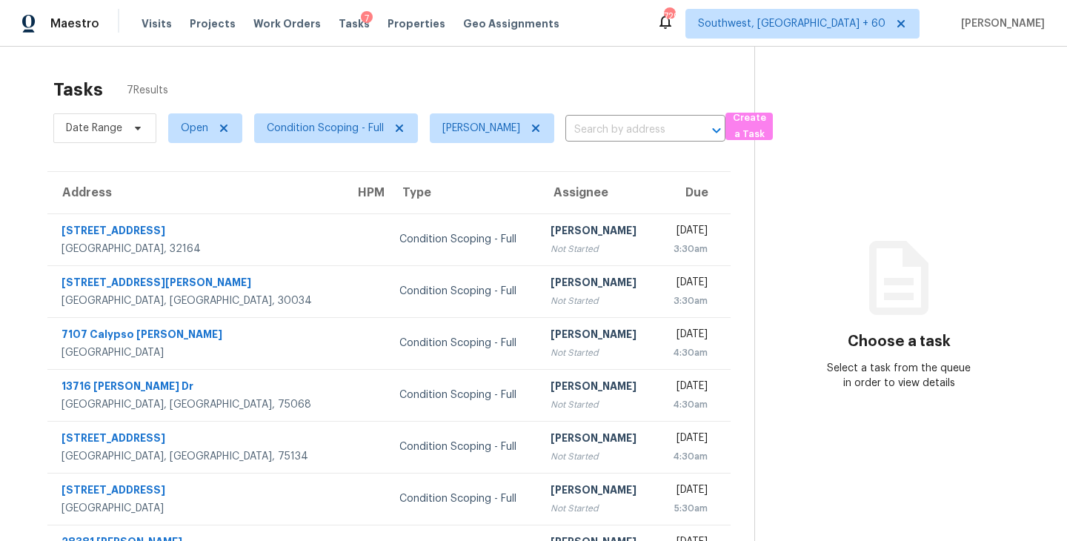
scroll to position [47, 0]
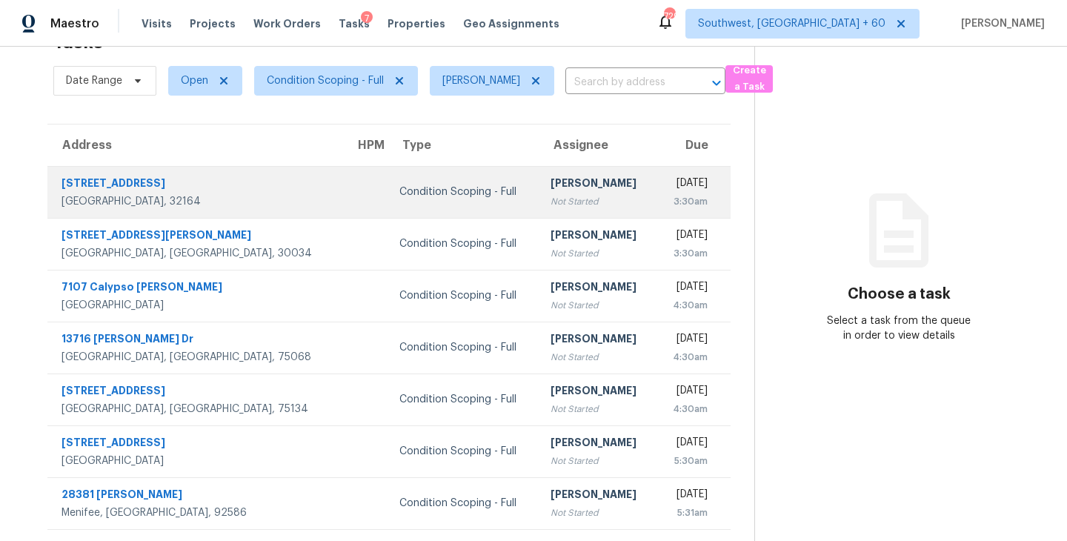
click at [551, 202] on div "Not Started" at bounding box center [597, 201] width 93 height 15
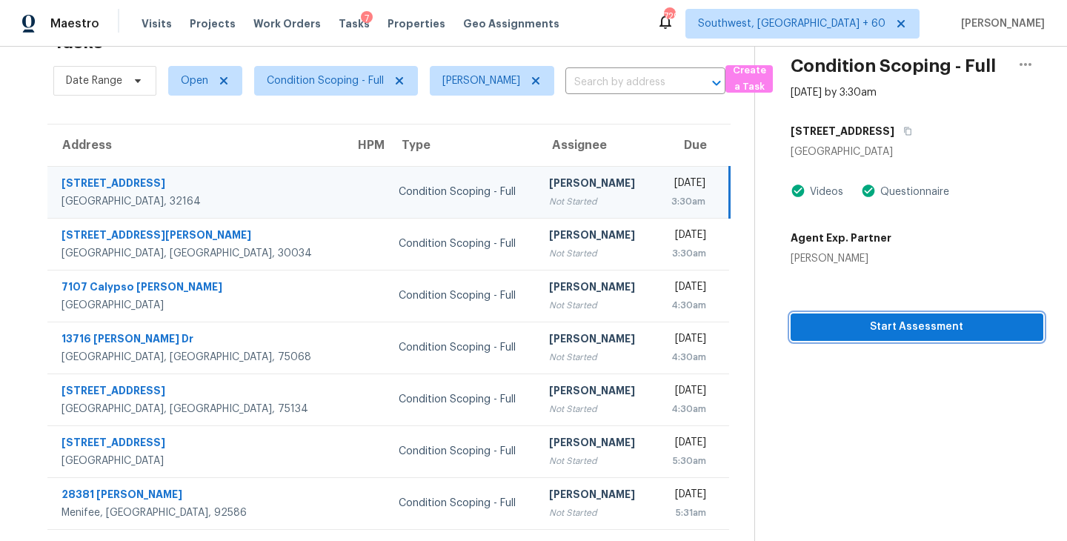
click at [857, 328] on span "Start Assessment" at bounding box center [917, 327] width 229 height 19
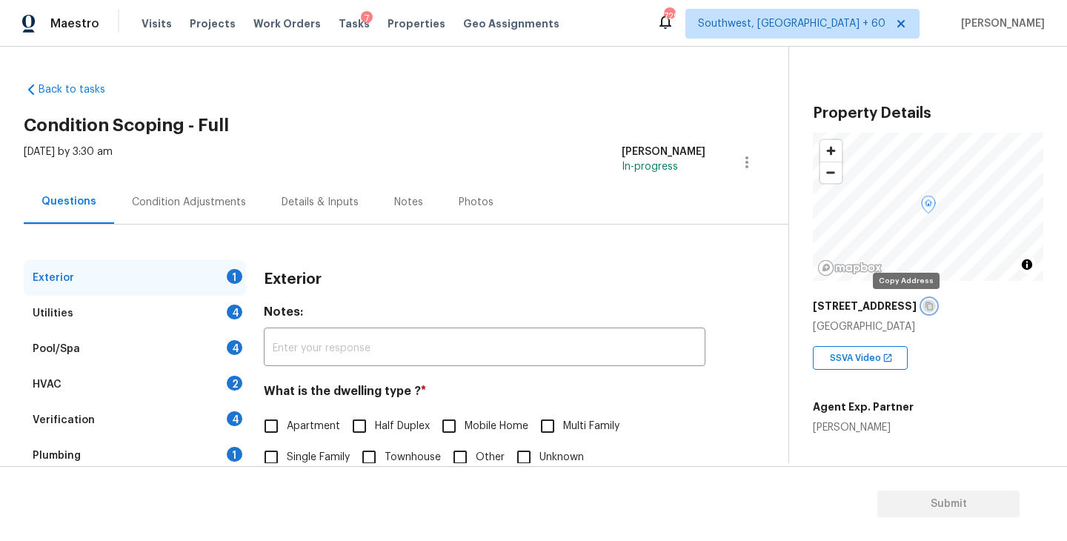
click at [925, 308] on icon "button" at bounding box center [929, 306] width 9 height 9
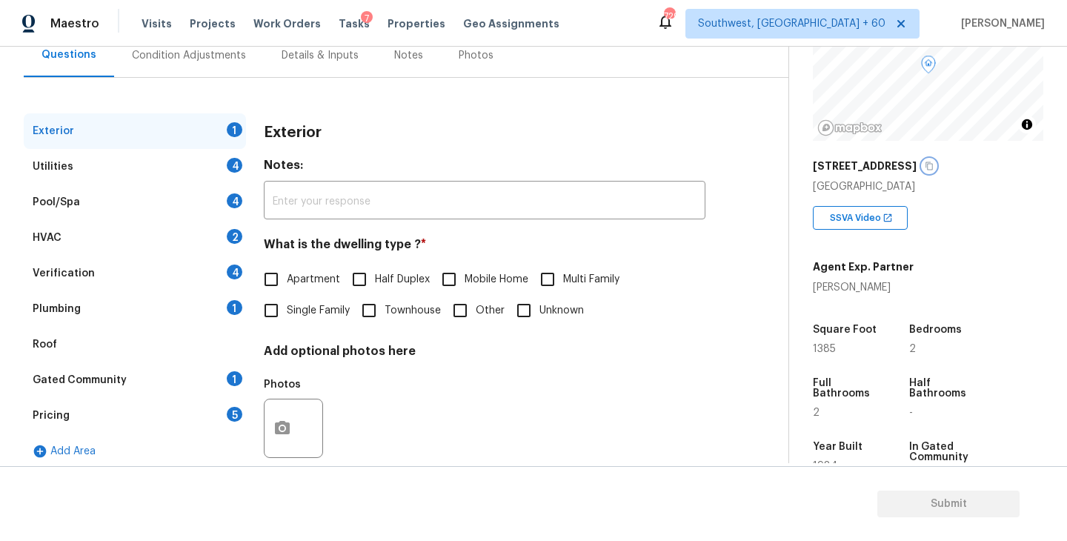
scroll to position [323, 0]
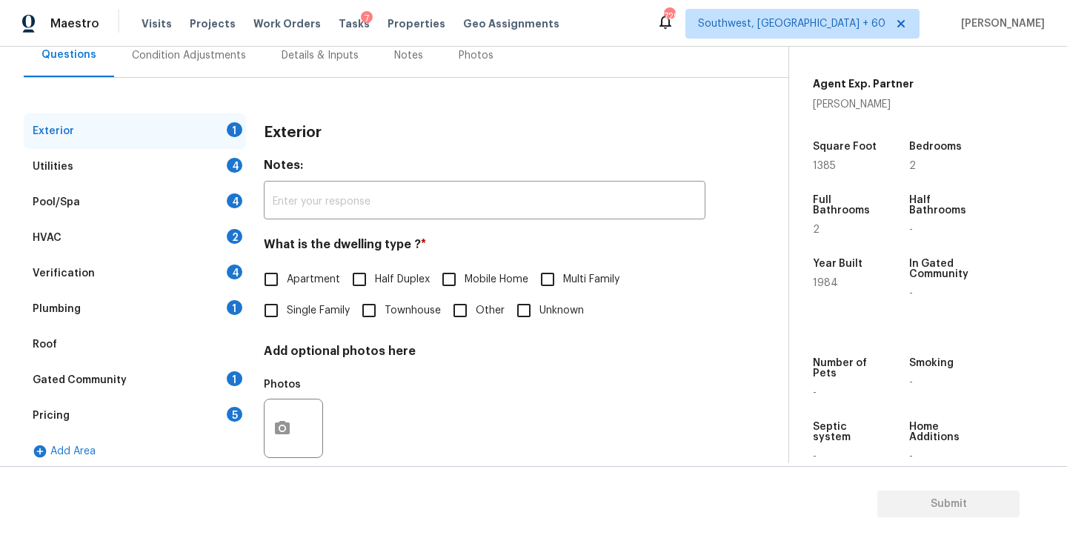
click at [300, 308] on span "Single Family" at bounding box center [318, 311] width 63 height 16
click at [287, 308] on input "Single Family" at bounding box center [271, 310] width 31 height 31
checkbox input "true"
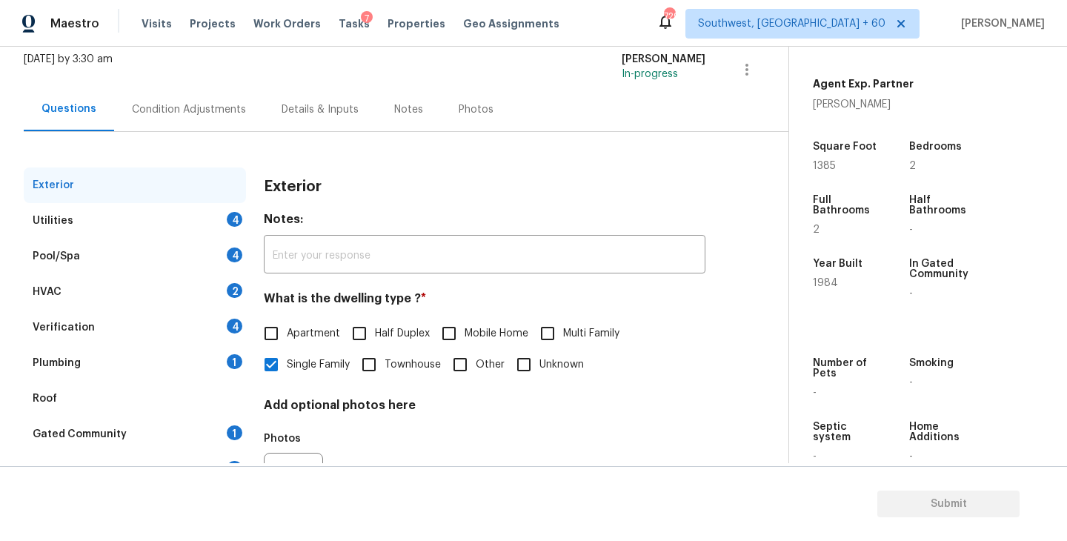
click at [150, 222] on div "Utilities 4" at bounding box center [135, 221] width 222 height 36
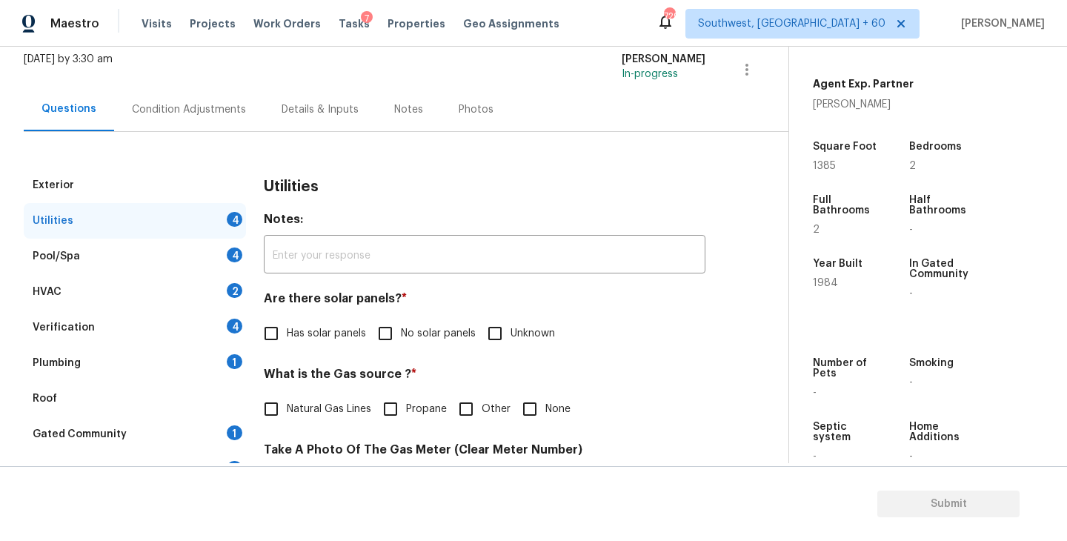
click at [401, 335] on span "No solar panels" at bounding box center [438, 334] width 75 height 16
click at [400, 335] on input "No solar panels" at bounding box center [385, 333] width 31 height 31
checkbox input "true"
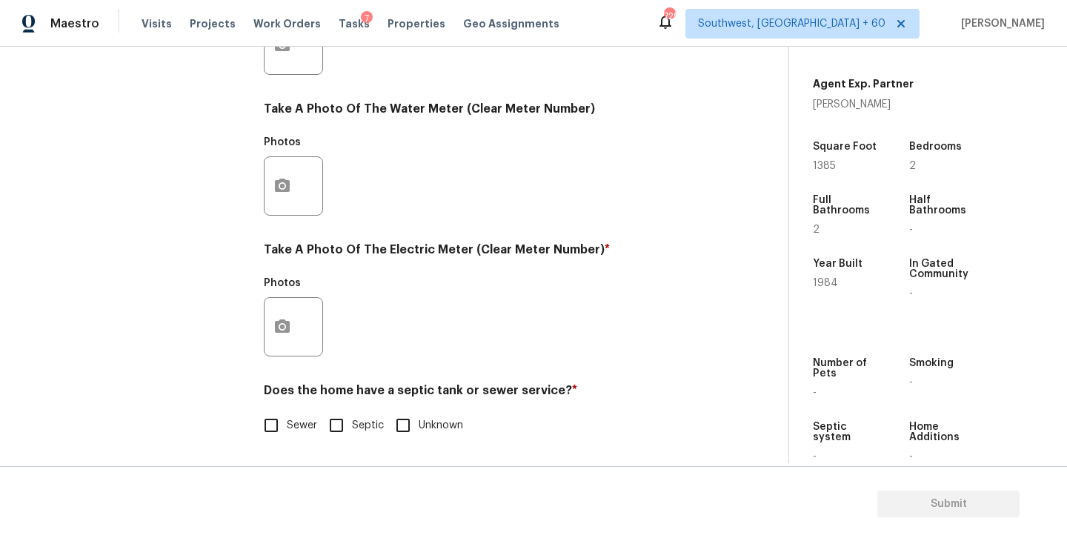
click at [304, 416] on label "Sewer" at bounding box center [287, 425] width 62 height 31
click at [287, 416] on input "Sewer" at bounding box center [271, 425] width 31 height 31
checkbox input "true"
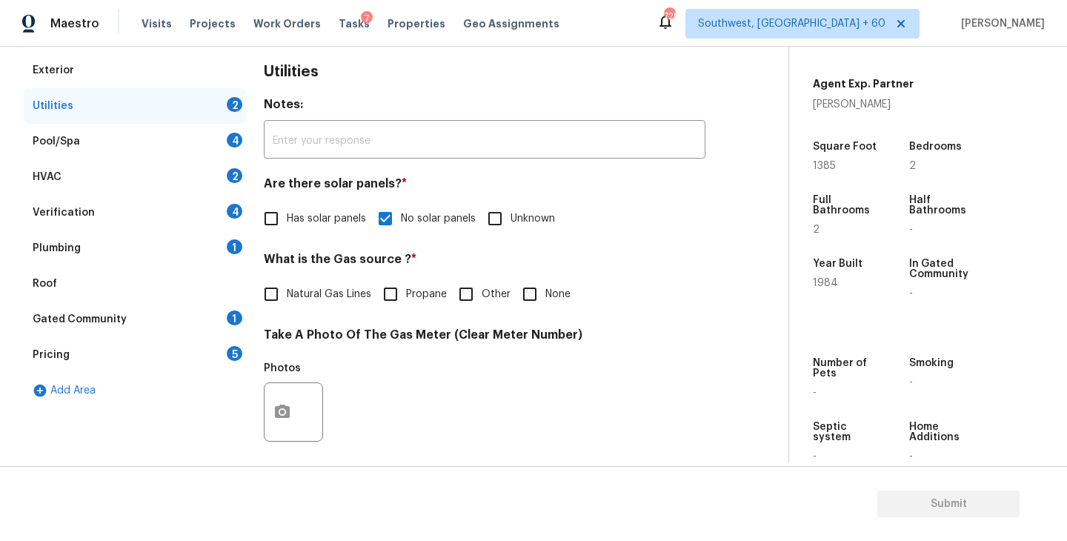
click at [139, 255] on div "Plumbing 1" at bounding box center [135, 249] width 222 height 36
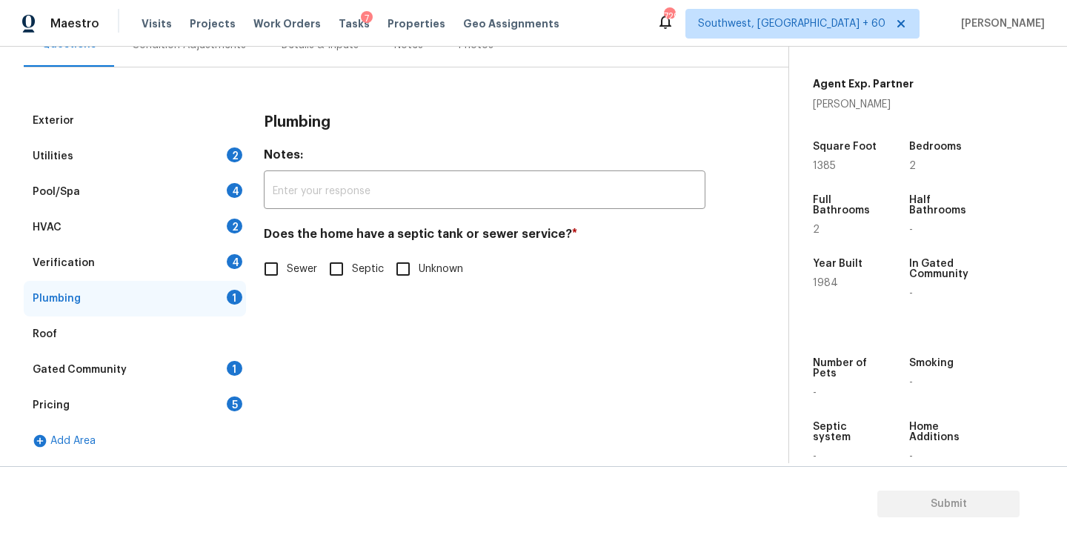
click at [285, 268] on input "Sewer" at bounding box center [271, 268] width 31 height 31
checkbox input "true"
click at [127, 377] on div "Gated Community 1" at bounding box center [135, 370] width 222 height 36
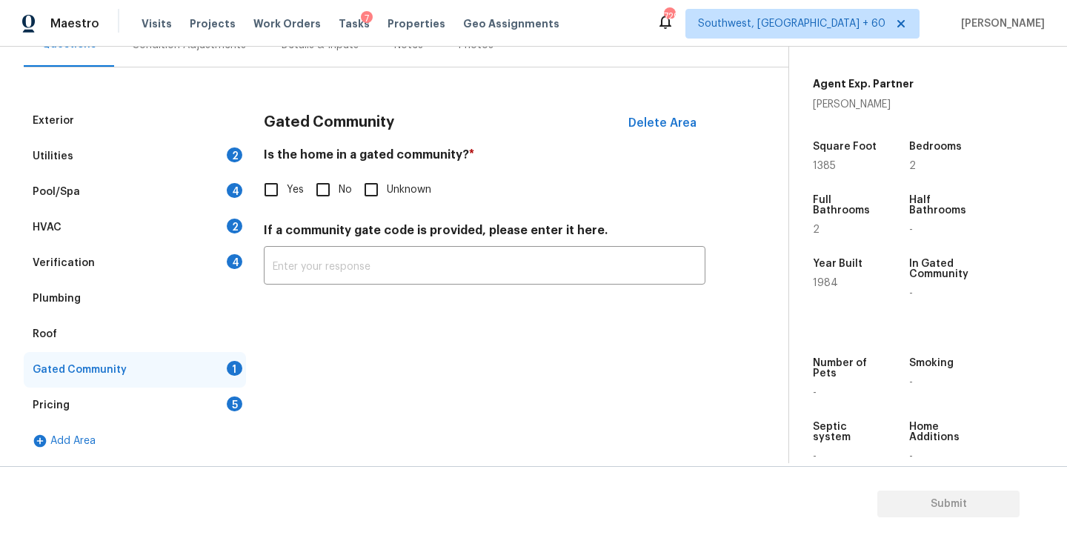
click at [320, 202] on input "No" at bounding box center [323, 189] width 31 height 31
checkbox input "true"
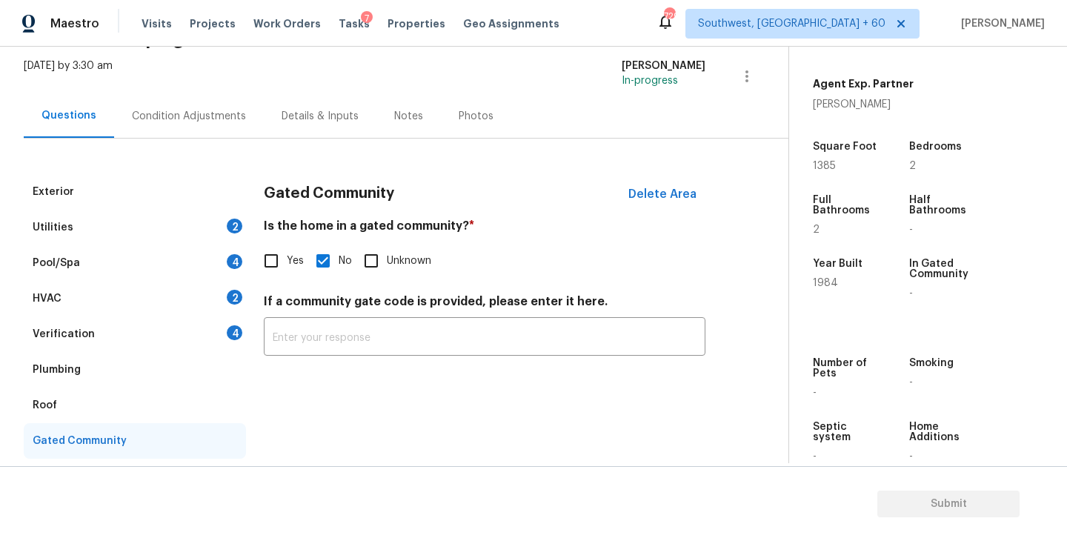
click at [221, 109] on div "Condition Adjustments" at bounding box center [189, 116] width 114 height 15
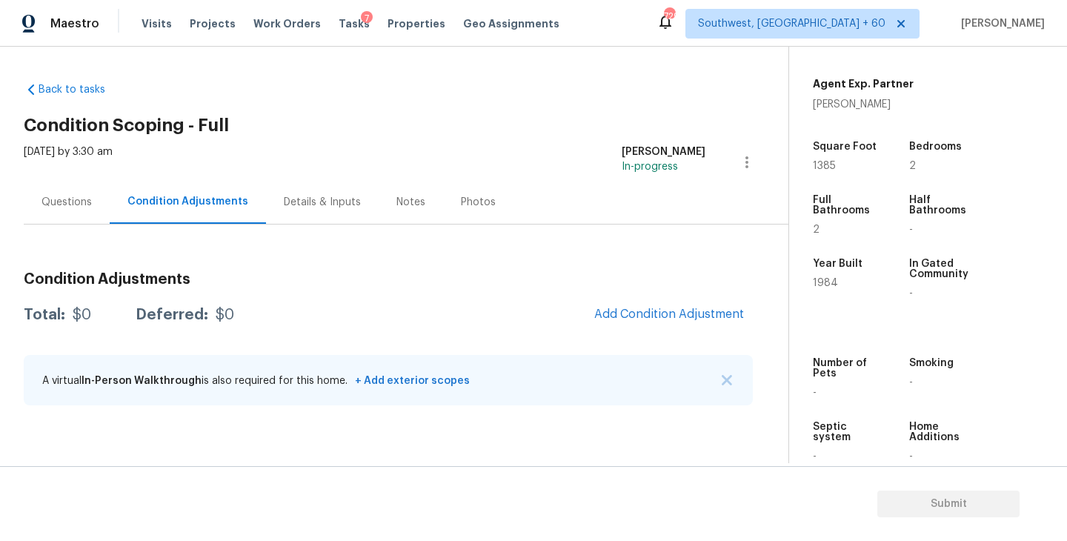
click at [620, 300] on span "Add Condition Adjustment" at bounding box center [670, 315] width 168 height 33
click at [624, 313] on span "Add Condition Adjustment" at bounding box center [669, 314] width 150 height 13
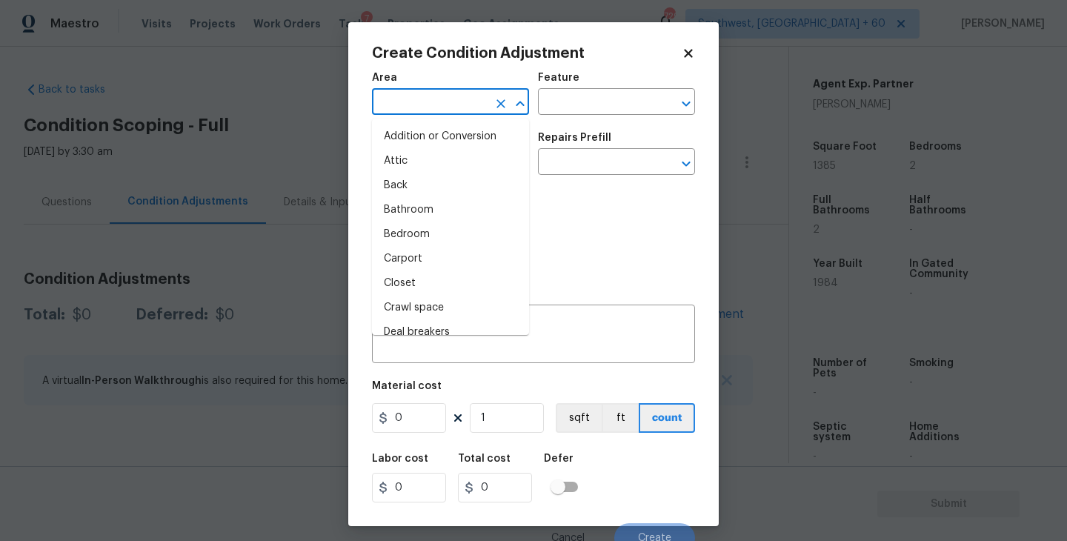
click at [438, 100] on input "text" at bounding box center [430, 103] width 116 height 23
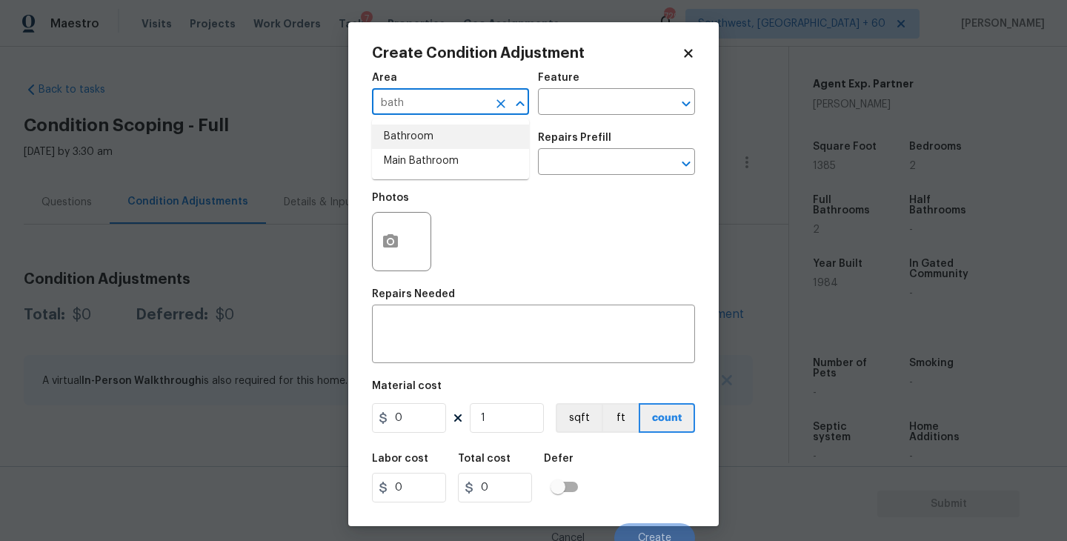
click at [437, 127] on li "Bathroom" at bounding box center [450, 137] width 157 height 24
type input "Bathroom"
click at [590, 94] on input "text" at bounding box center [596, 103] width 116 height 23
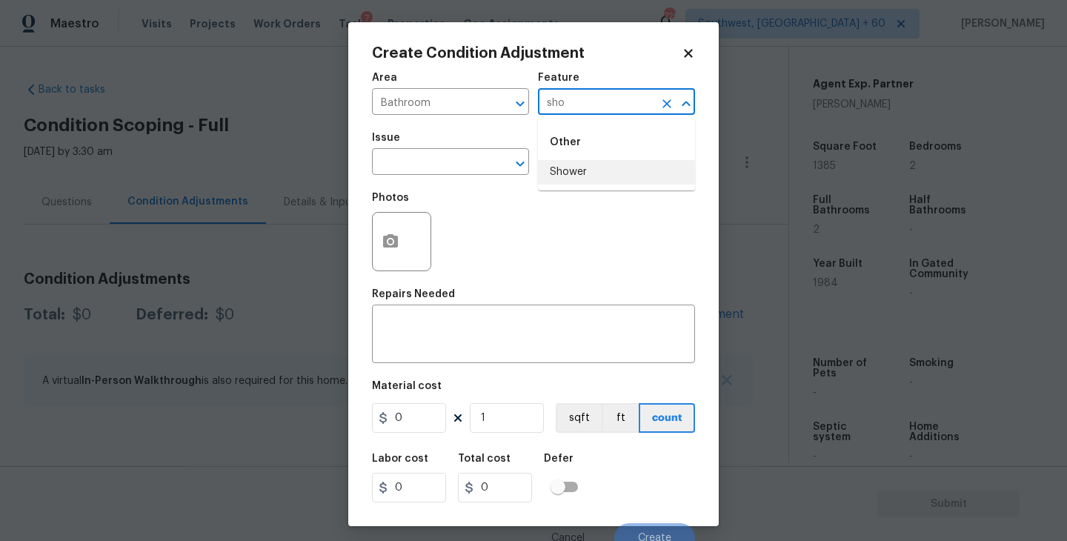
click at [596, 171] on li "Shower" at bounding box center [616, 172] width 157 height 24
type input "Shower"
click at [468, 165] on input "text" at bounding box center [430, 163] width 116 height 23
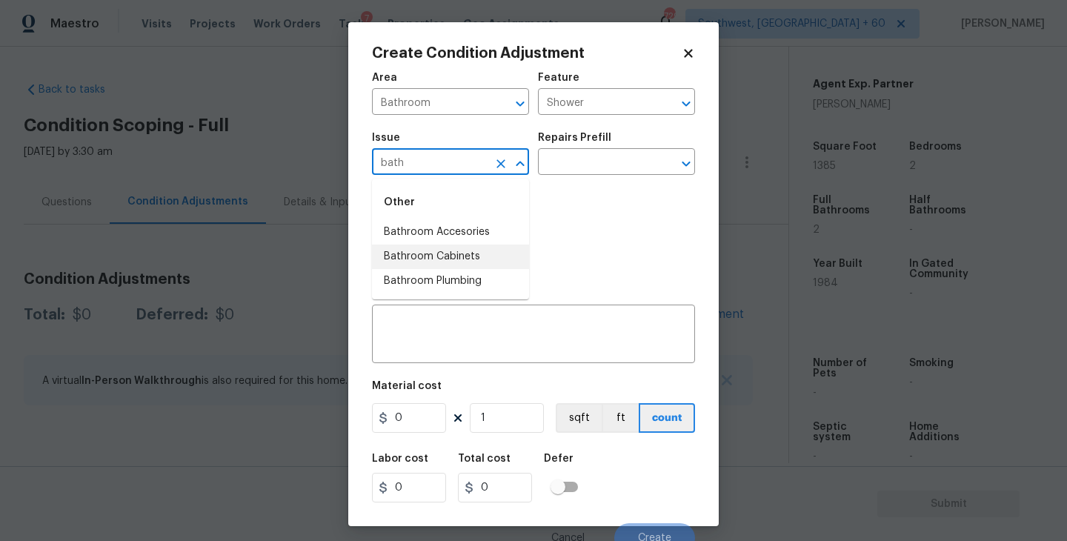
click at [477, 269] on li "Bathroom Plumbing" at bounding box center [450, 281] width 157 height 24
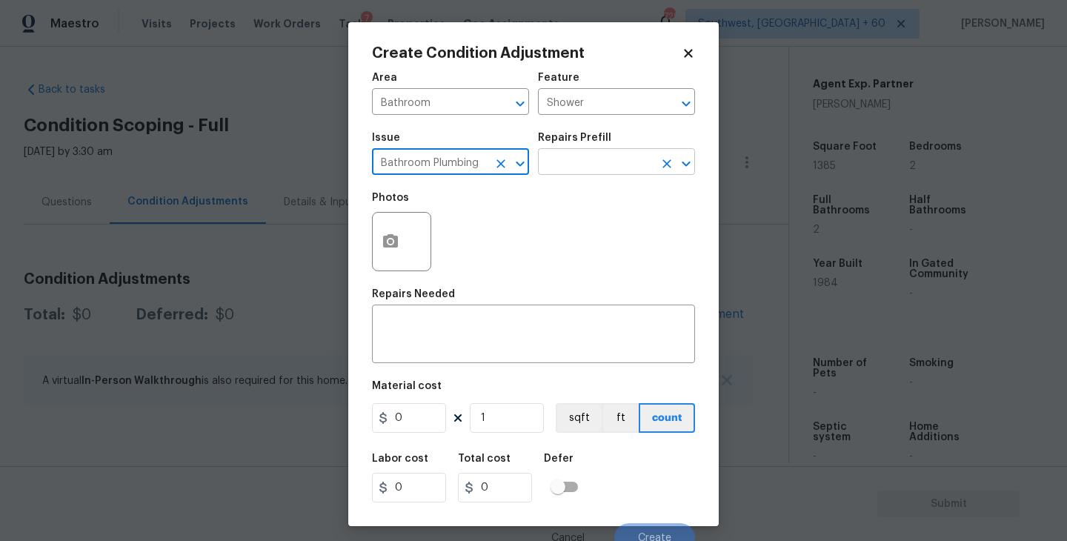
type input "Bathroom Plumbing"
click at [556, 156] on input "text" at bounding box center [596, 163] width 116 height 23
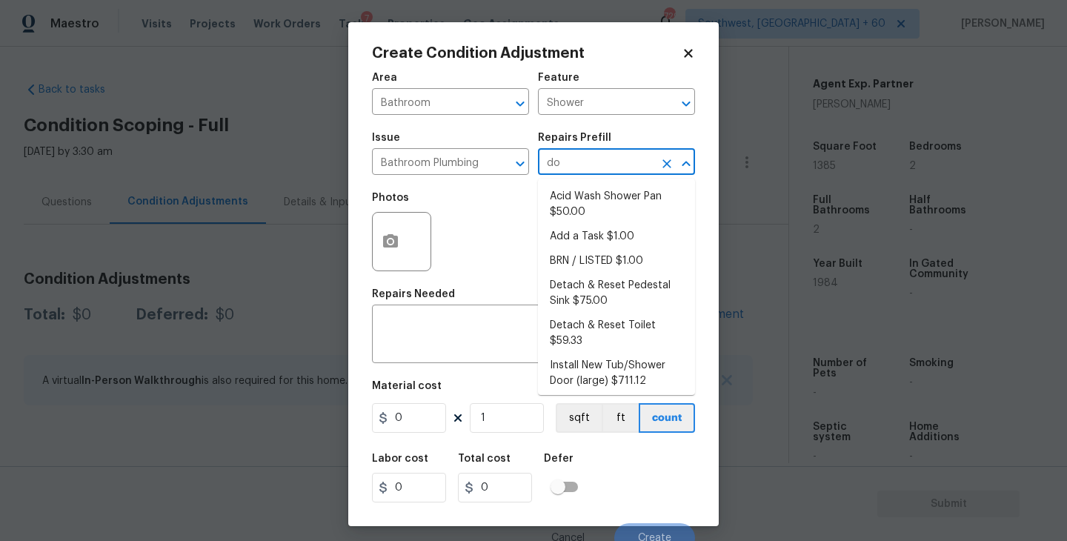
type input "doo"
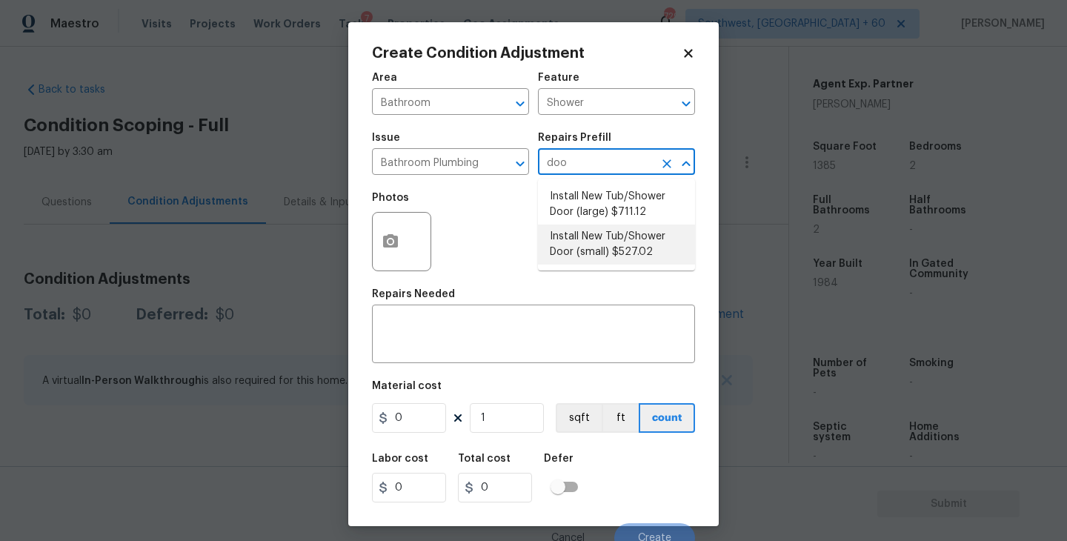
click at [573, 248] on li "Install New Tub/Shower Door (small) $527.02" at bounding box center [616, 245] width 157 height 40
type input "Plumbing"
type textarea "Prep the tub/shower surround and install a new 32''-36'' tempered shower door. …"
type input "527.02"
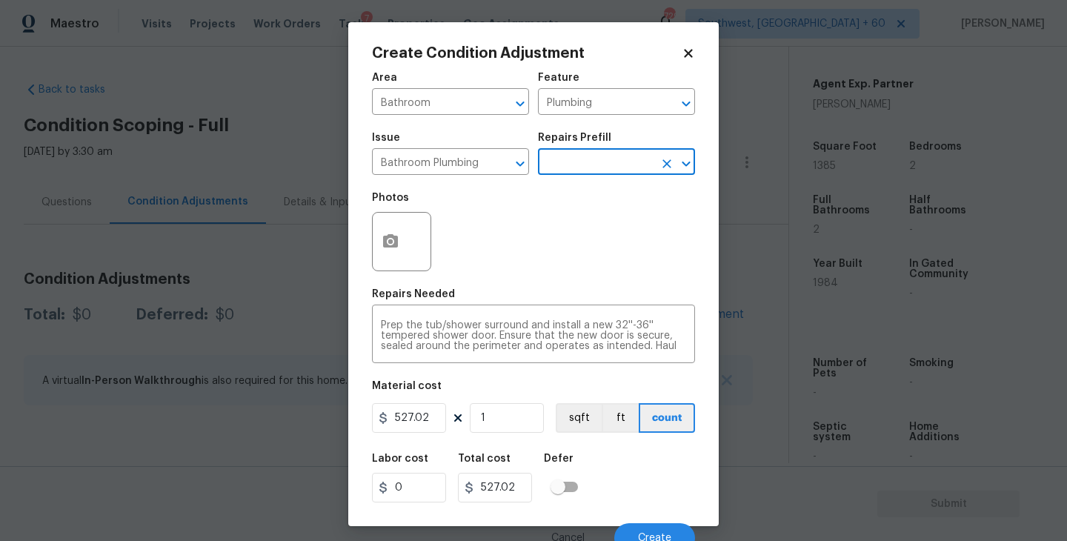
click at [405, 261] on div at bounding box center [401, 241] width 59 height 59
click at [402, 258] on button "button" at bounding box center [391, 242] width 36 height 58
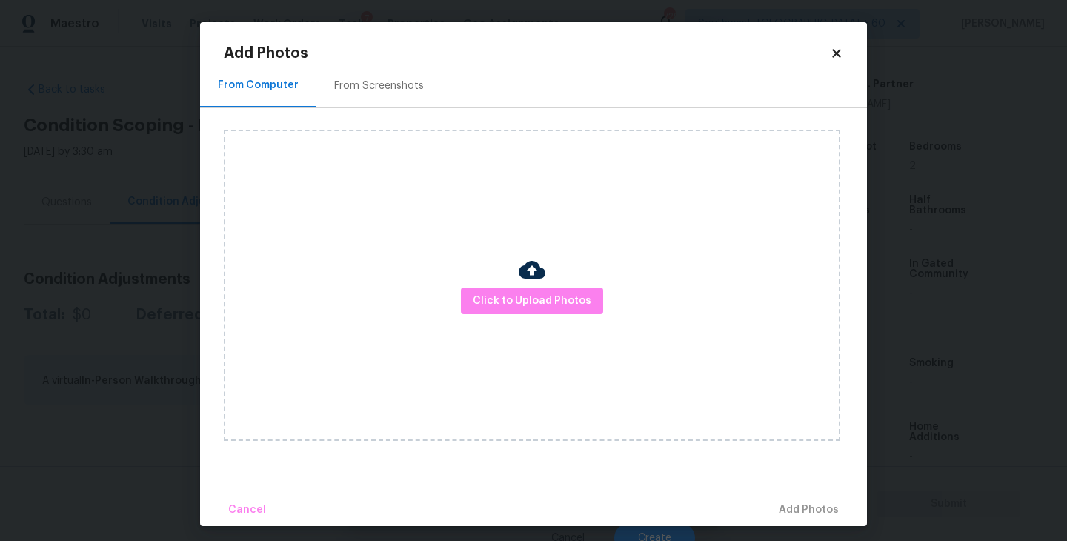
click at [548, 317] on div "Click to Upload Photos" at bounding box center [532, 285] width 617 height 311
click at [550, 242] on div "Click to Upload Photos" at bounding box center [532, 285] width 617 height 311
click at [520, 293] on span "Click to Upload Photos" at bounding box center [532, 301] width 119 height 19
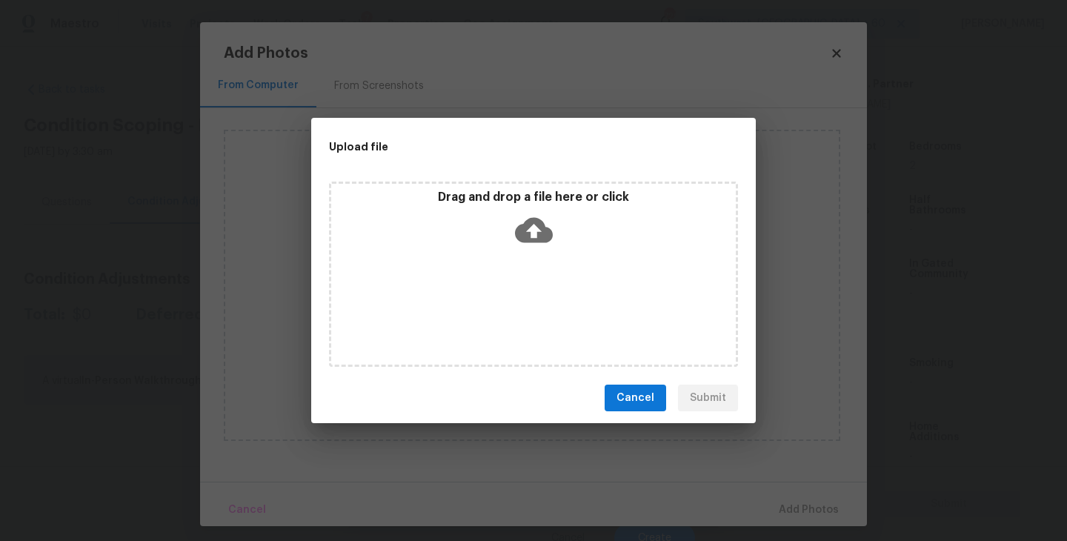
click at [528, 267] on div "Drag and drop a file here or click" at bounding box center [533, 274] width 409 height 185
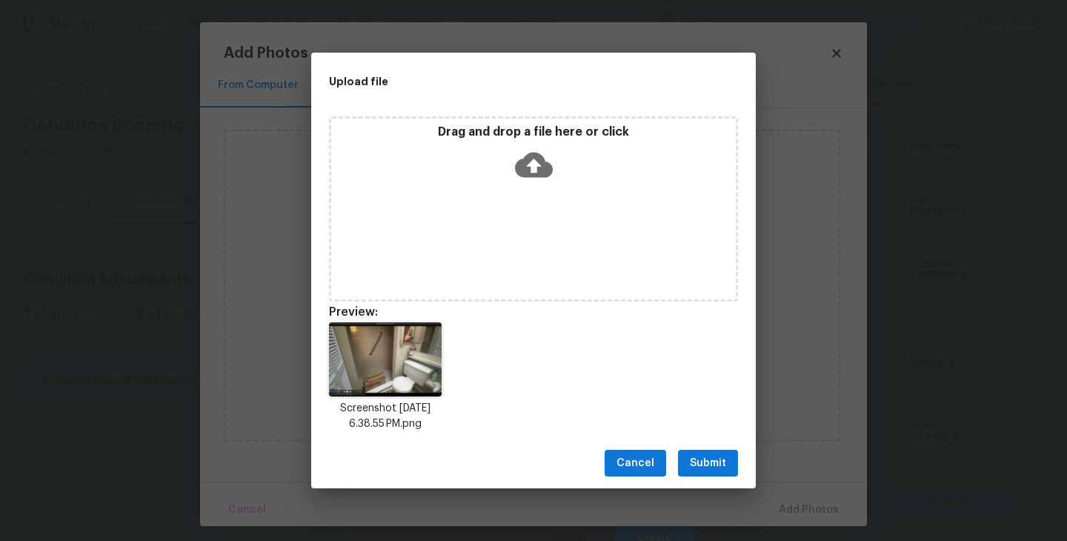
click at [703, 474] on button "Submit" at bounding box center [708, 463] width 60 height 27
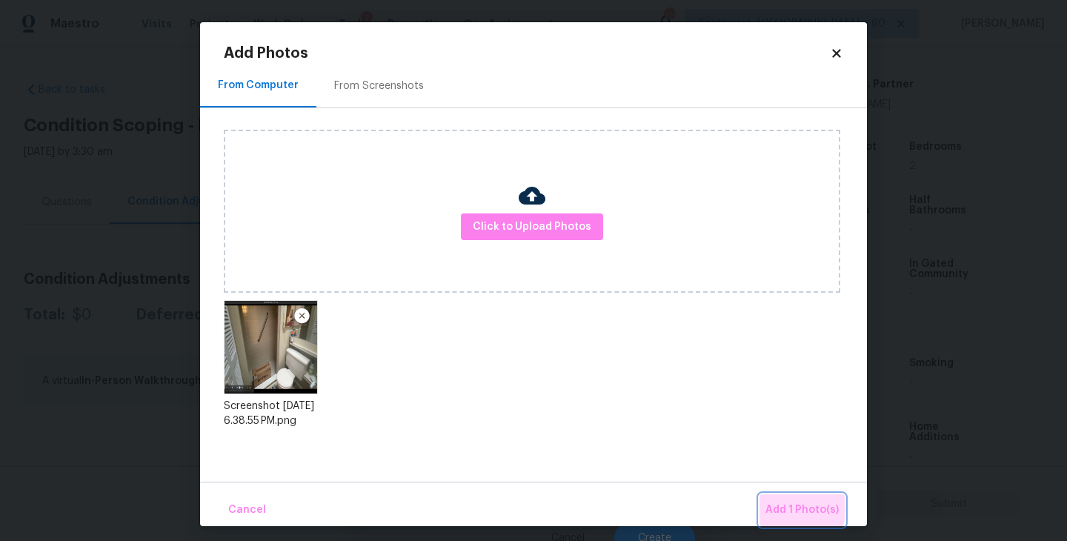
click at [770, 501] on span "Add 1 Photo(s)" at bounding box center [802, 510] width 73 height 19
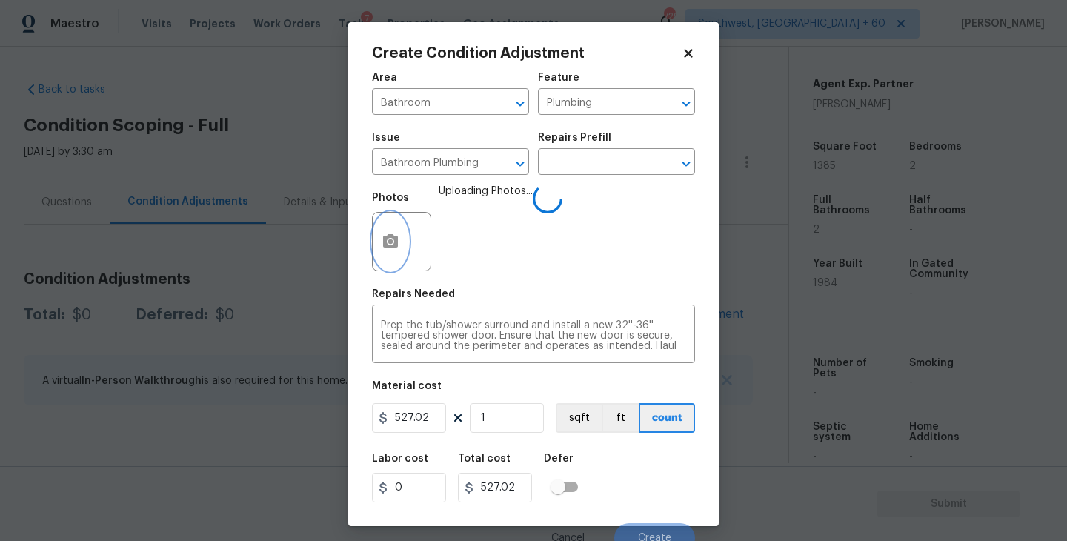
scroll to position [13, 0]
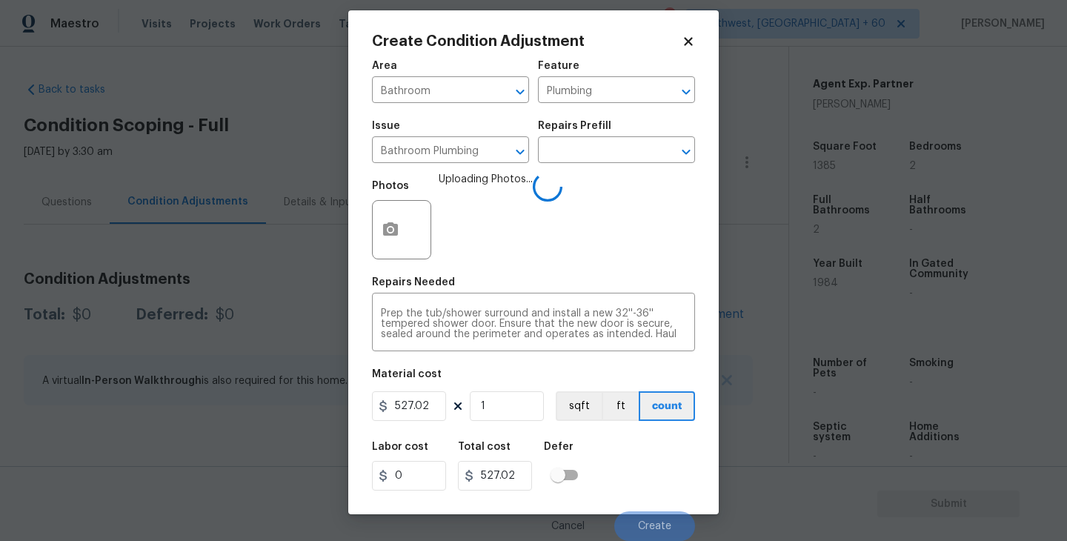
click at [651, 455] on div "Labor cost 0 Total cost 527.02 Defer" at bounding box center [533, 466] width 323 height 67
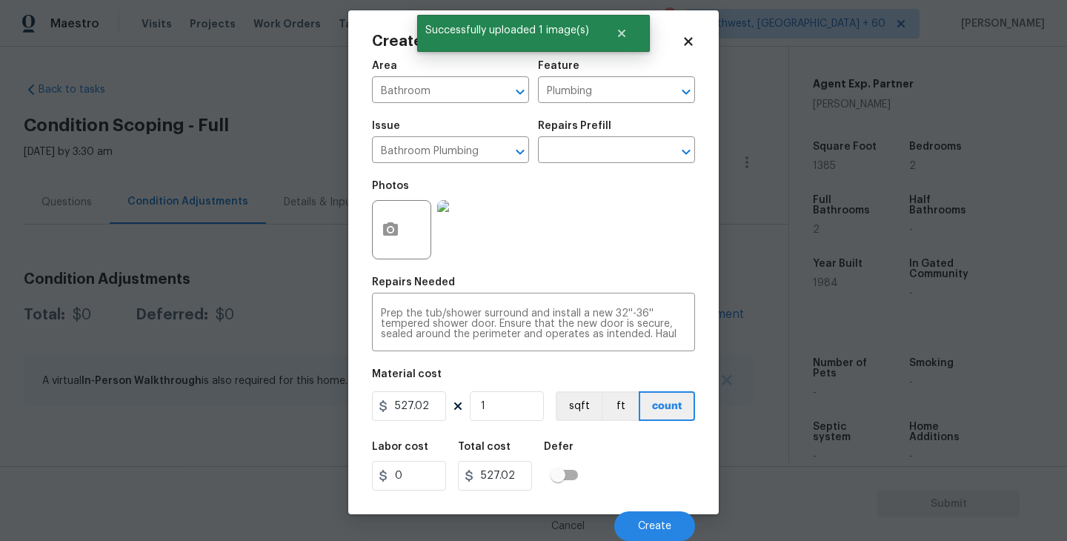
click at [651, 455] on div "Labor cost 0 Total cost 527.02 Defer" at bounding box center [533, 466] width 323 height 67
click at [648, 520] on button "Create" at bounding box center [654, 526] width 81 height 30
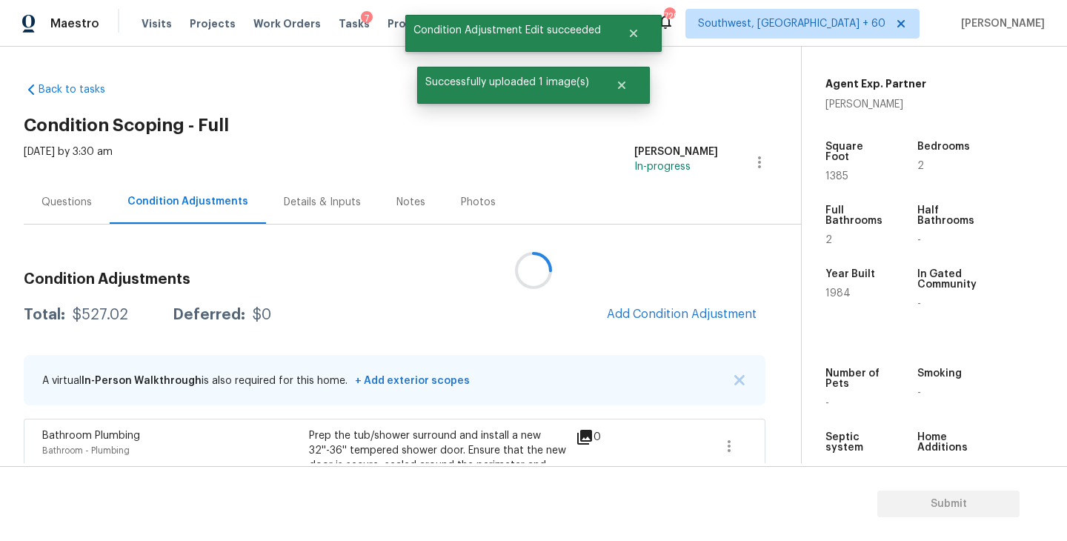
scroll to position [0, 0]
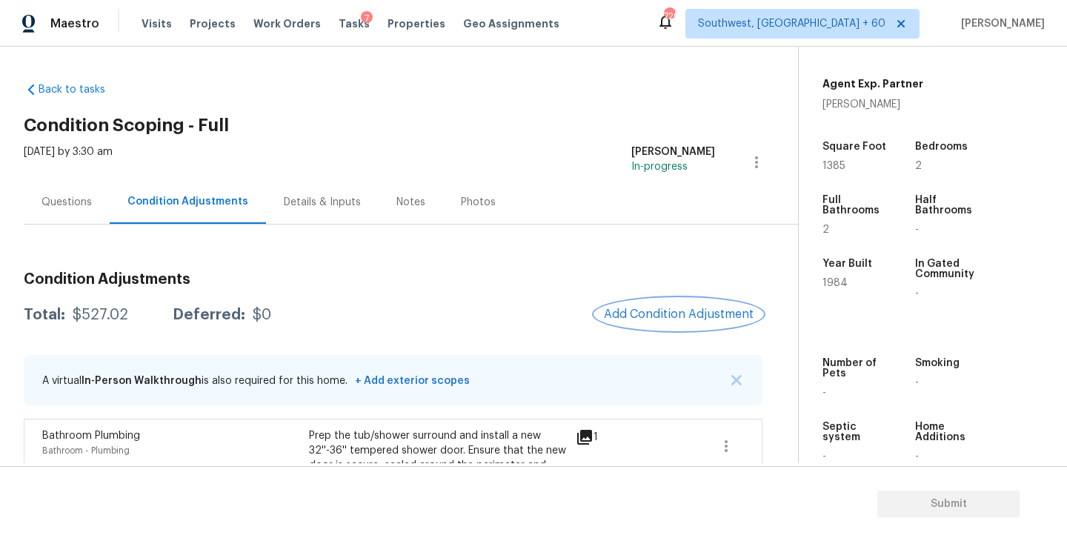
click at [650, 316] on span "Add Condition Adjustment" at bounding box center [679, 314] width 150 height 13
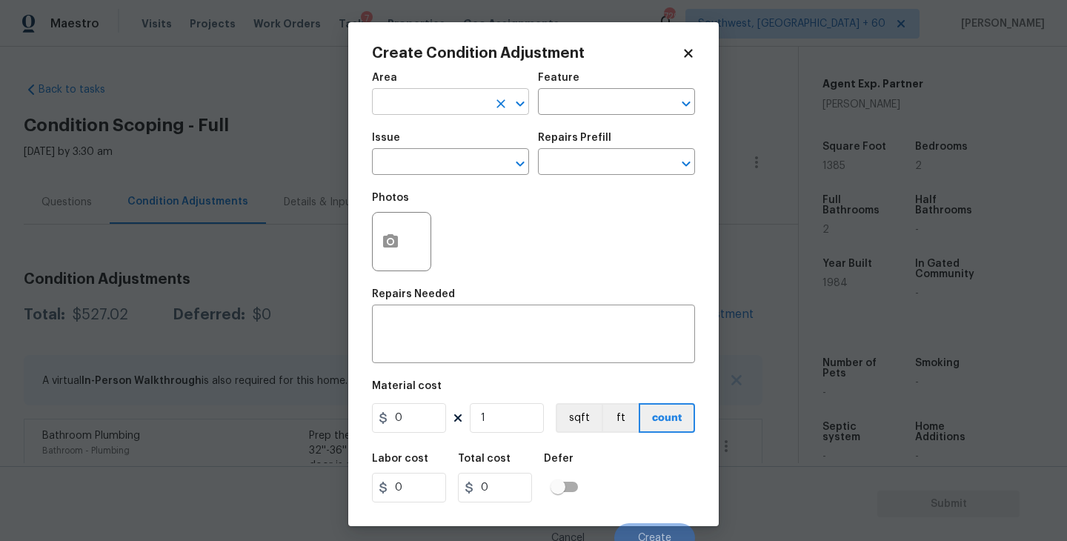
click at [406, 98] on input "text" at bounding box center [430, 103] width 116 height 23
drag, startPoint x: 406, startPoint y: 98, endPoint x: 417, endPoint y: 142, distance: 45.1
click at [406, 101] on input "exter" at bounding box center [430, 103] width 116 height 23
click at [423, 154] on li "Exterior Overall" at bounding box center [450, 161] width 157 height 24
type input "Exterior Overall"
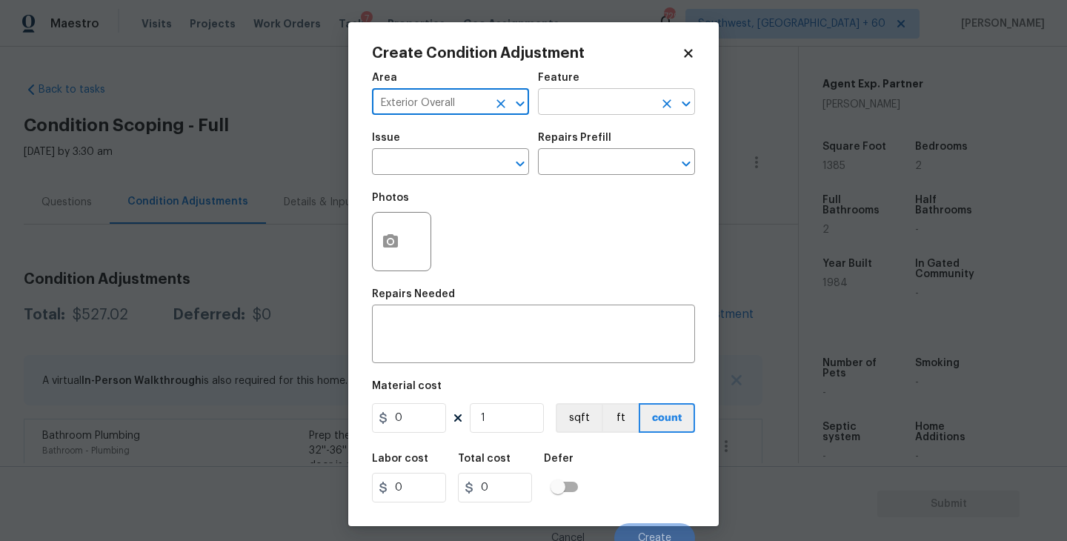
click at [582, 105] on input "text" at bounding box center [596, 103] width 116 height 23
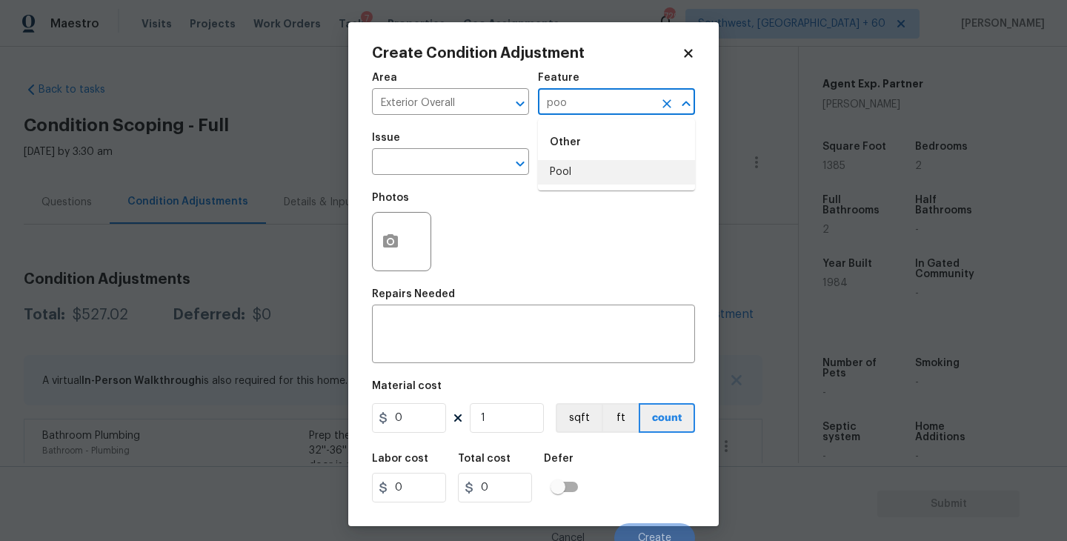
click at [589, 176] on li "Pool" at bounding box center [616, 172] width 157 height 24
type input "Pool"
click at [450, 176] on span "Issue ​" at bounding box center [450, 154] width 157 height 60
click at [446, 175] on input "text" at bounding box center [430, 163] width 116 height 23
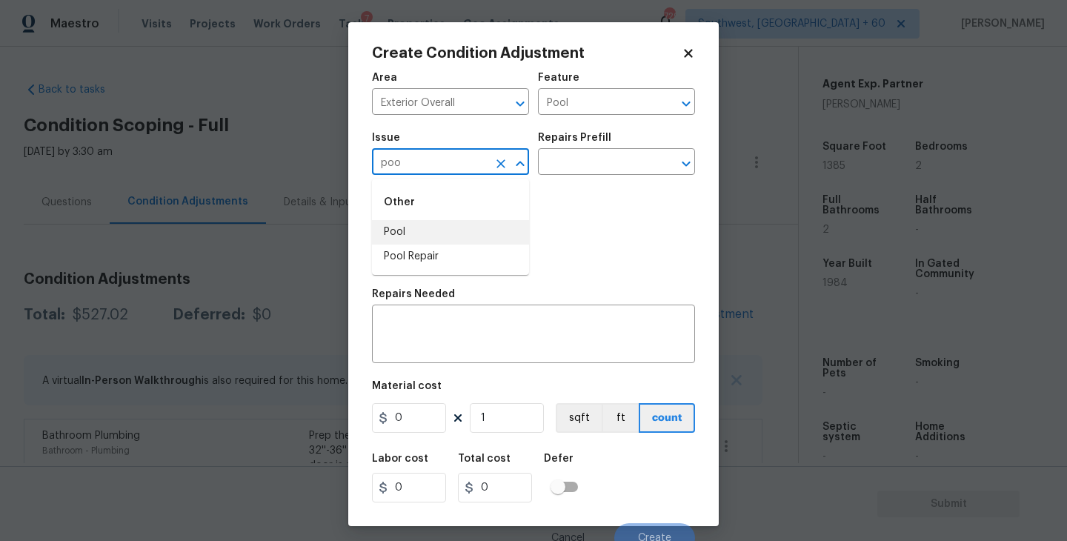
click at [441, 248] on li "Pool Repair" at bounding box center [450, 257] width 157 height 24
type input "Pool Repair"
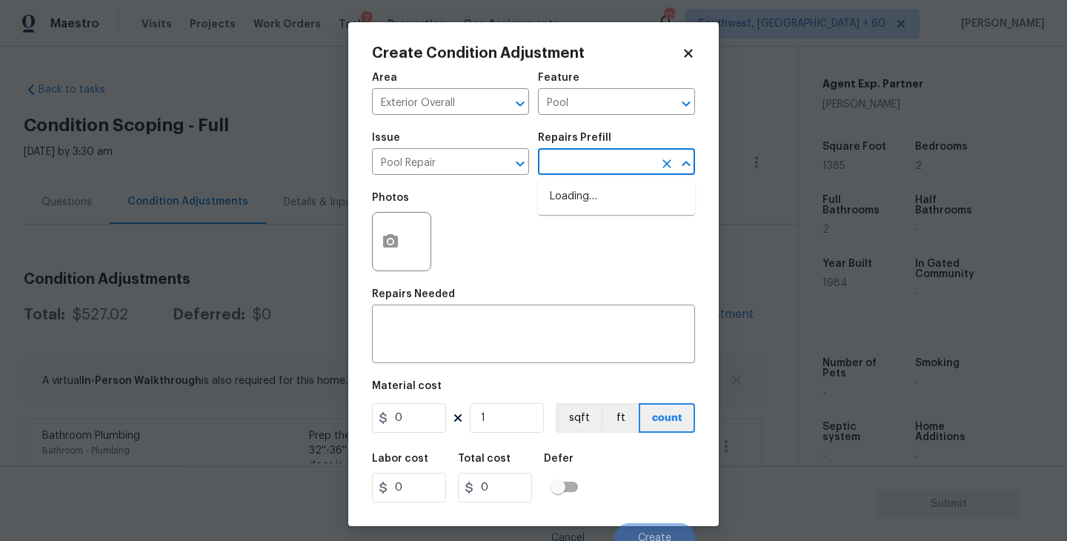
click at [605, 156] on input "text" at bounding box center [596, 163] width 116 height 23
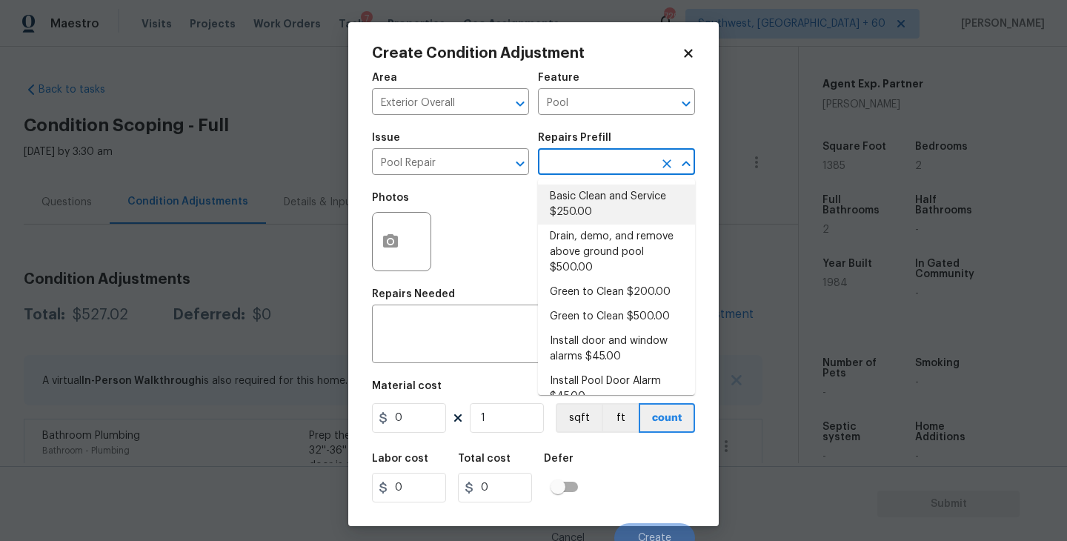
click at [596, 201] on li "Basic Clean and Service $250.00" at bounding box center [616, 205] width 157 height 40
type textarea "basic clean and service, balance chems, repair minor leaks at equipment, etc"
type input "250"
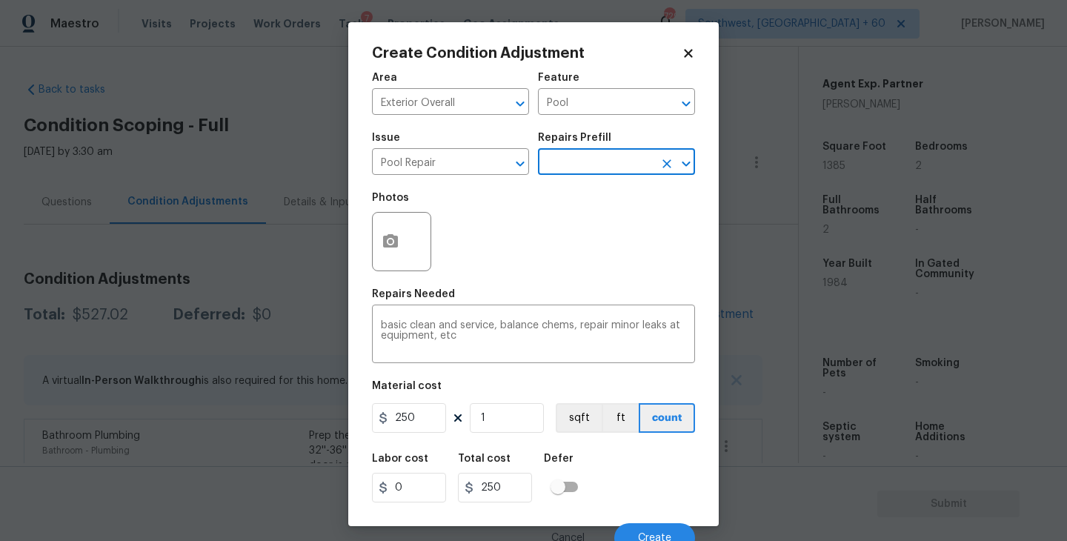
click at [371, 253] on div "Create Condition Adjustment Area Exterior Overall ​ Feature Pool ​ Issue Pool R…" at bounding box center [533, 274] width 371 height 504
click at [465, 294] on div "Repairs Needed" at bounding box center [533, 298] width 323 height 19
click at [394, 242] on icon "button" at bounding box center [390, 240] width 15 height 13
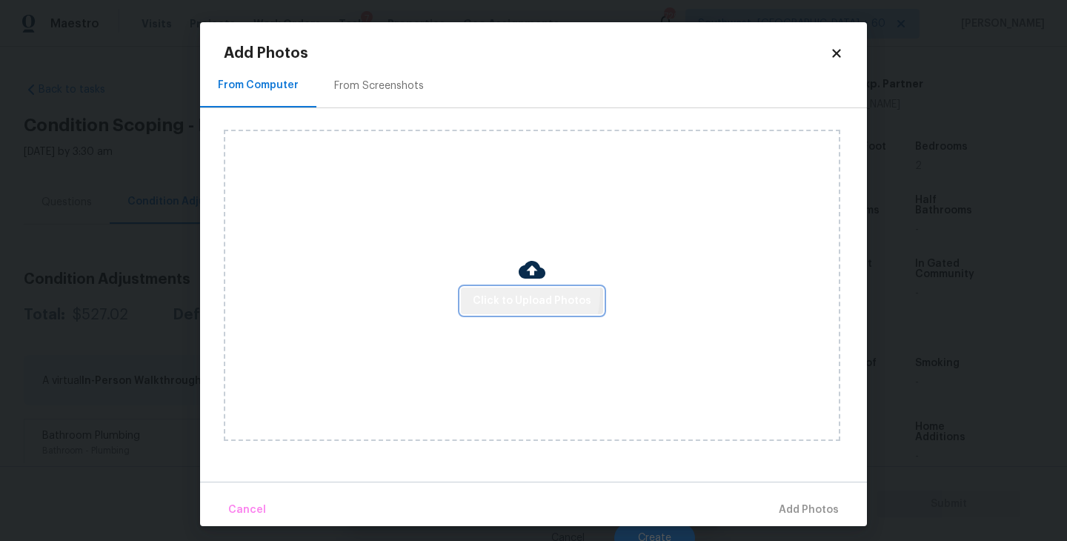
click at [514, 294] on span "Click to Upload Photos" at bounding box center [532, 301] width 119 height 19
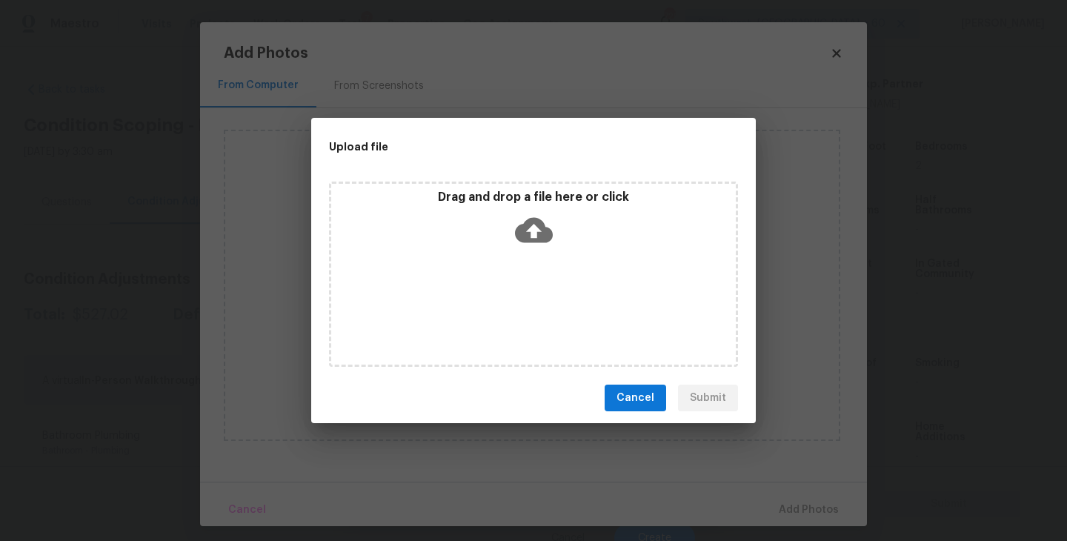
click at [550, 228] on icon at bounding box center [534, 230] width 38 height 25
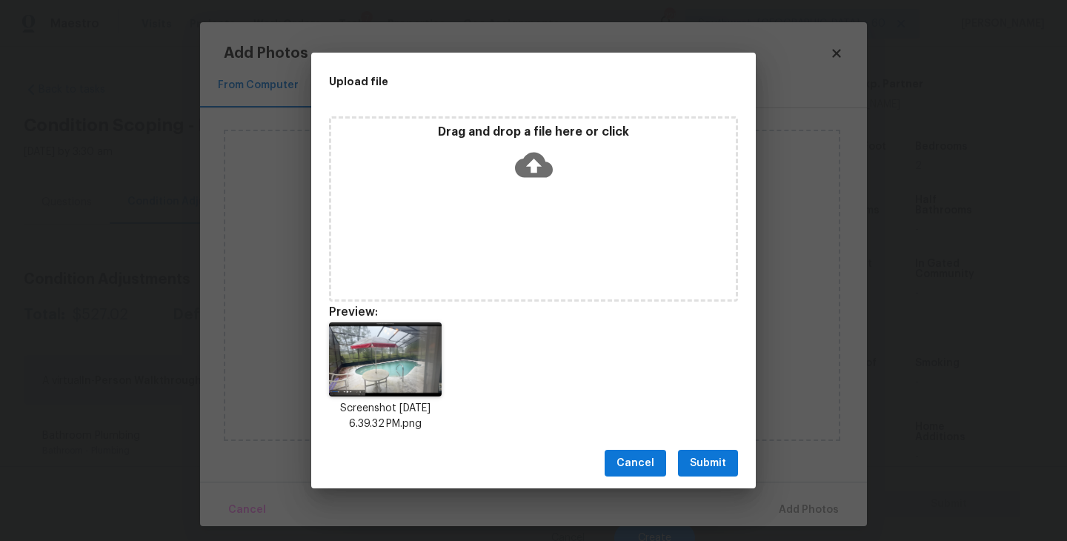
click at [713, 460] on span "Submit" at bounding box center [708, 463] width 36 height 19
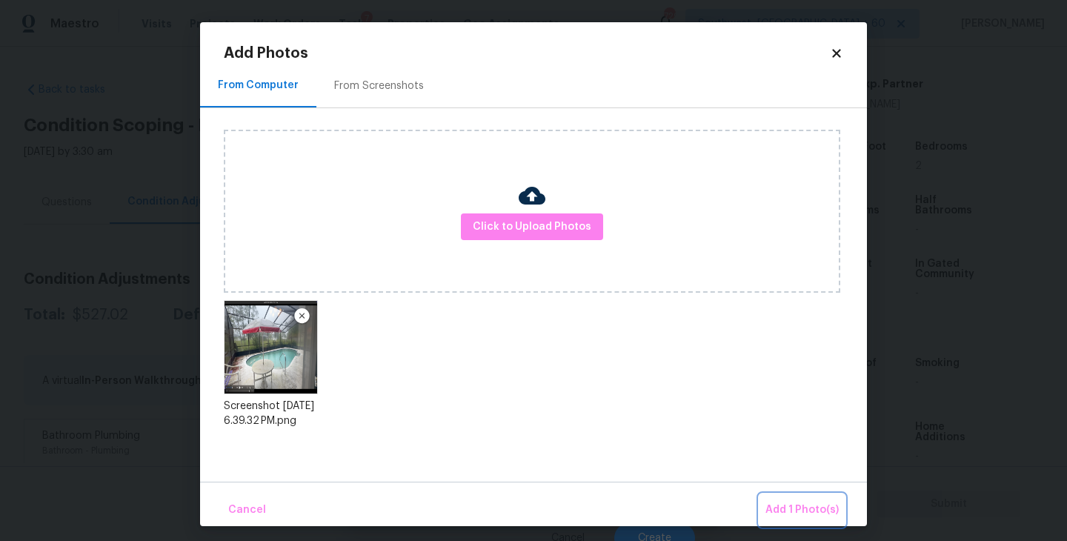
click at [771, 508] on span "Add 1 Photo(s)" at bounding box center [802, 510] width 73 height 19
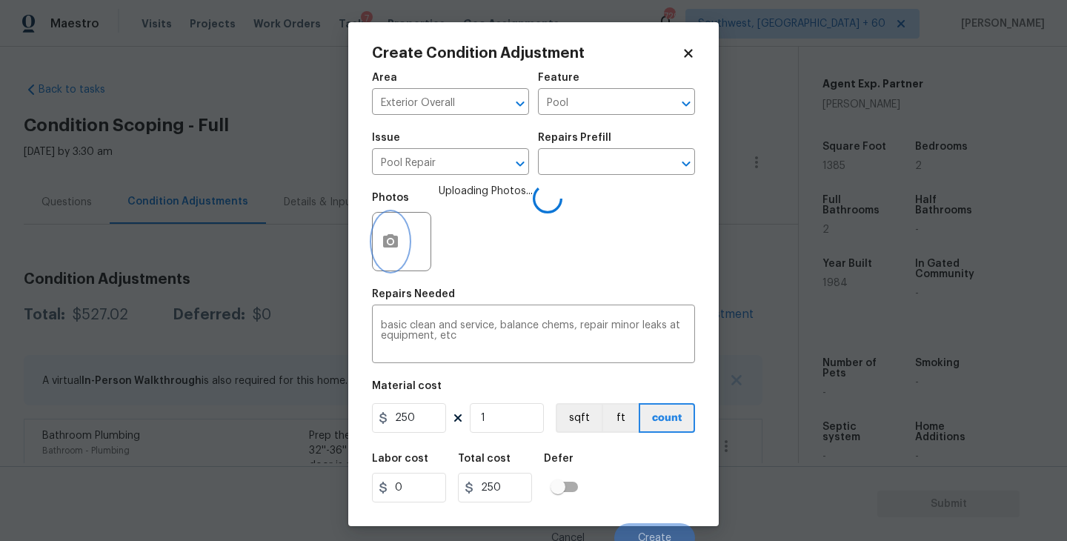
scroll to position [13, 0]
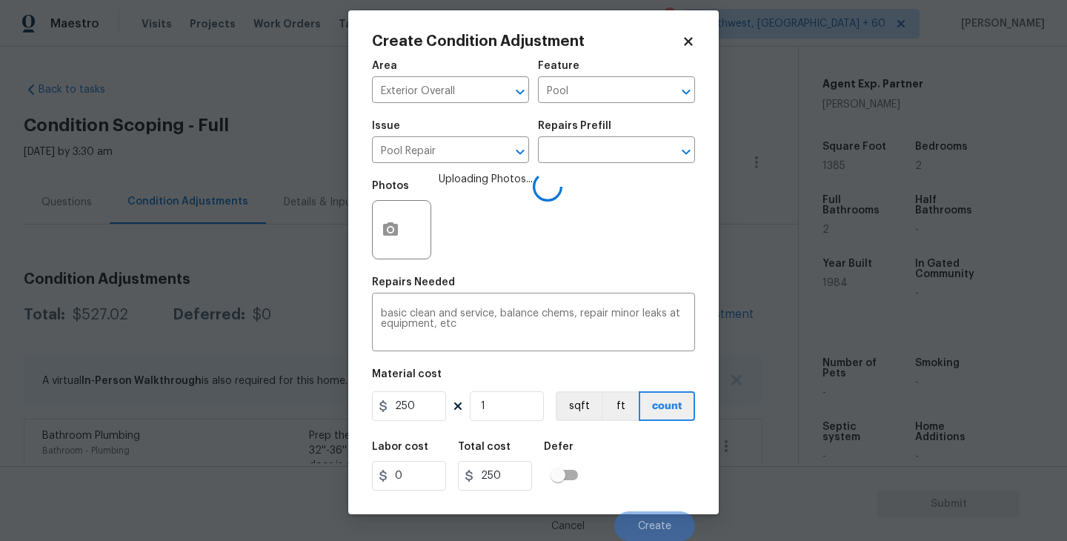
click at [664, 456] on div "Labor cost 0 Total cost 250 Defer" at bounding box center [533, 466] width 323 height 67
click at [663, 460] on div "Labor cost 0 Total cost 250 Defer" at bounding box center [533, 466] width 323 height 67
click at [654, 483] on div "Labor cost 0 Total cost 250 Defer" at bounding box center [533, 466] width 323 height 67
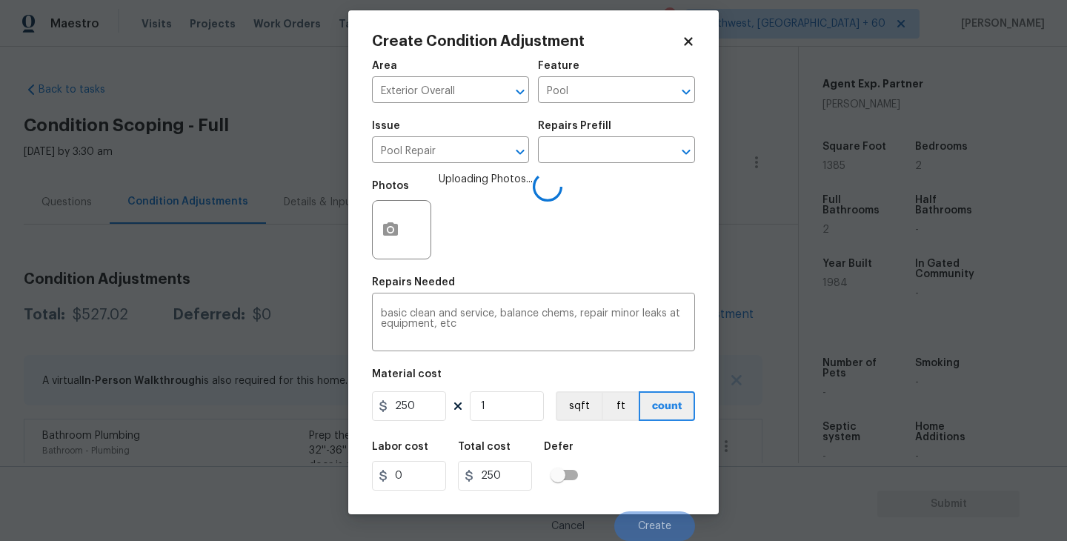
click at [654, 483] on div "Labor cost 0 Total cost 250 Defer" at bounding box center [533, 466] width 323 height 67
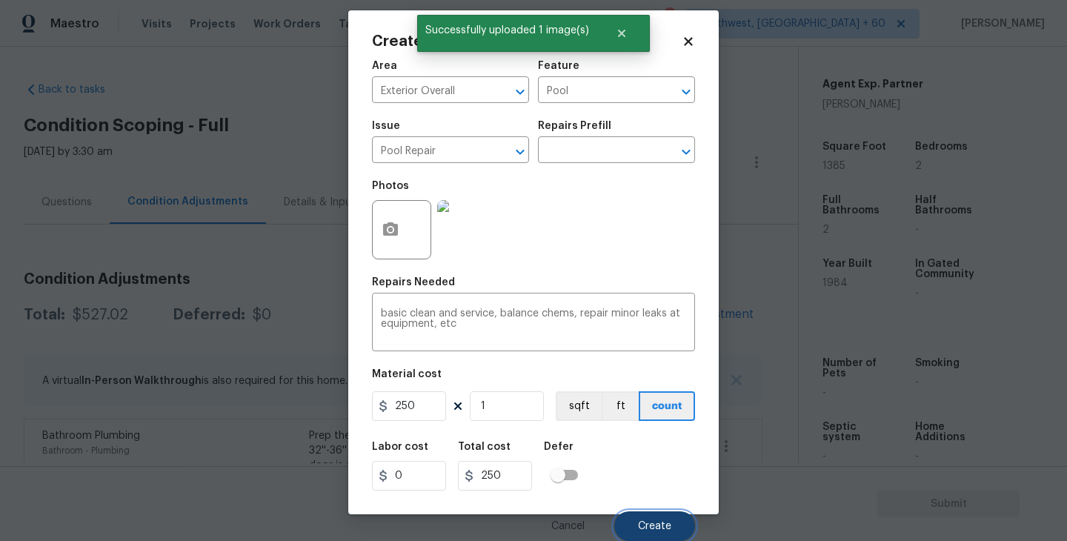
click at [672, 531] on button "Create" at bounding box center [654, 526] width 81 height 30
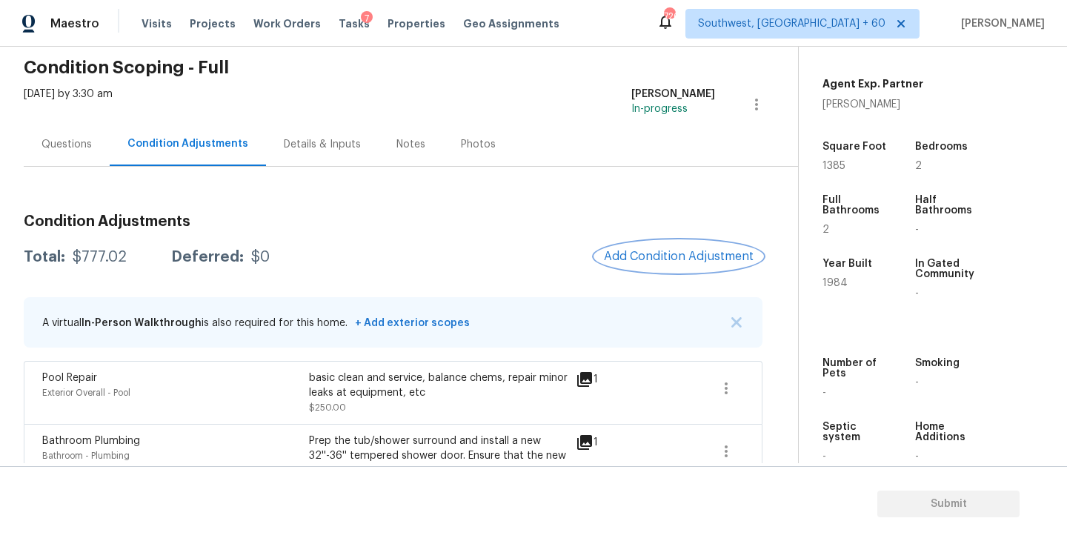
scroll to position [132, 0]
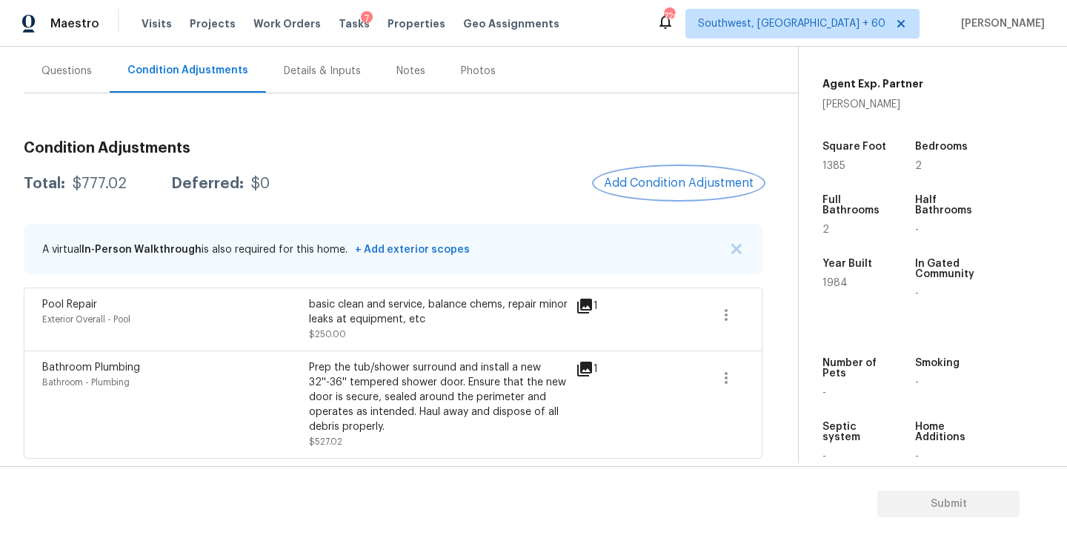
click at [666, 188] on span "Add Condition Adjustment" at bounding box center [679, 182] width 150 height 13
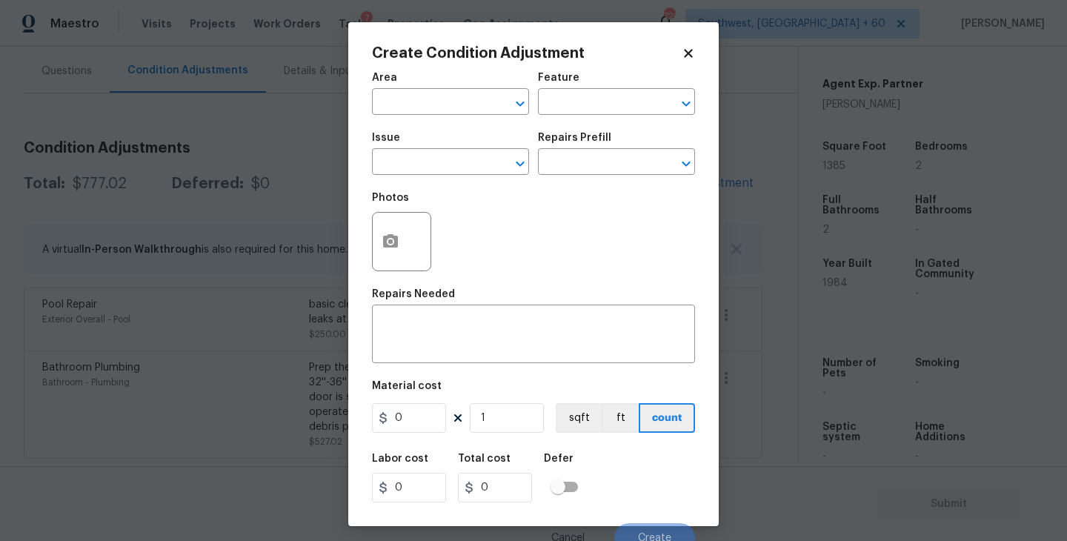
click at [417, 85] on div "Area" at bounding box center [450, 82] width 157 height 19
click at [417, 93] on input "text" at bounding box center [430, 103] width 116 height 23
click at [446, 163] on li "Exterior Overall" at bounding box center [450, 161] width 157 height 24
type input "Exterior Overall"
click at [609, 118] on div "Area Exterior Overall ​ Feature ​" at bounding box center [533, 94] width 323 height 60
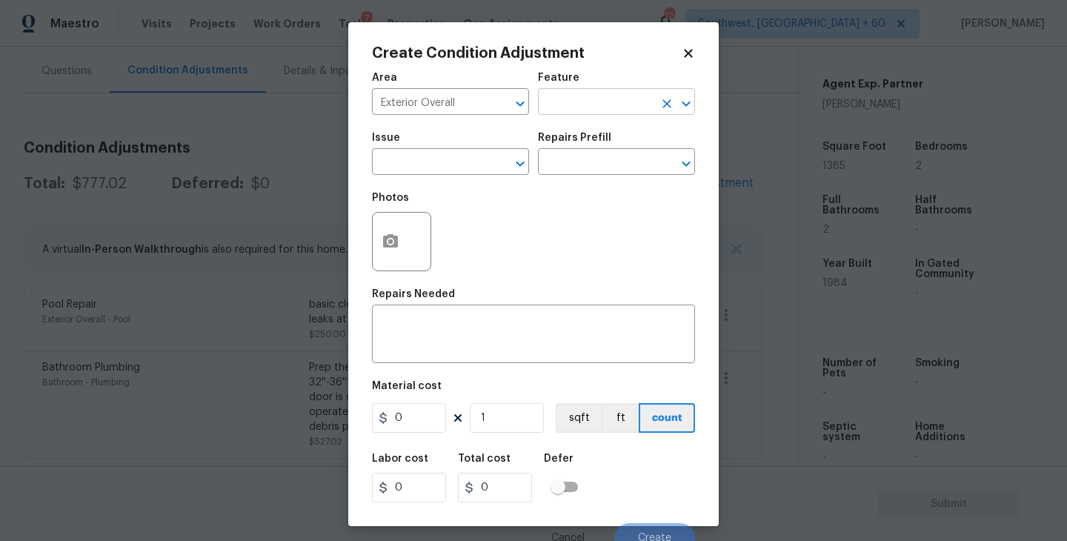
click at [612, 112] on input "text" at bounding box center [596, 103] width 116 height 23
click at [604, 176] on li "Siding" at bounding box center [616, 172] width 157 height 24
type input "Siding"
click at [440, 163] on input "text" at bounding box center [430, 163] width 116 height 23
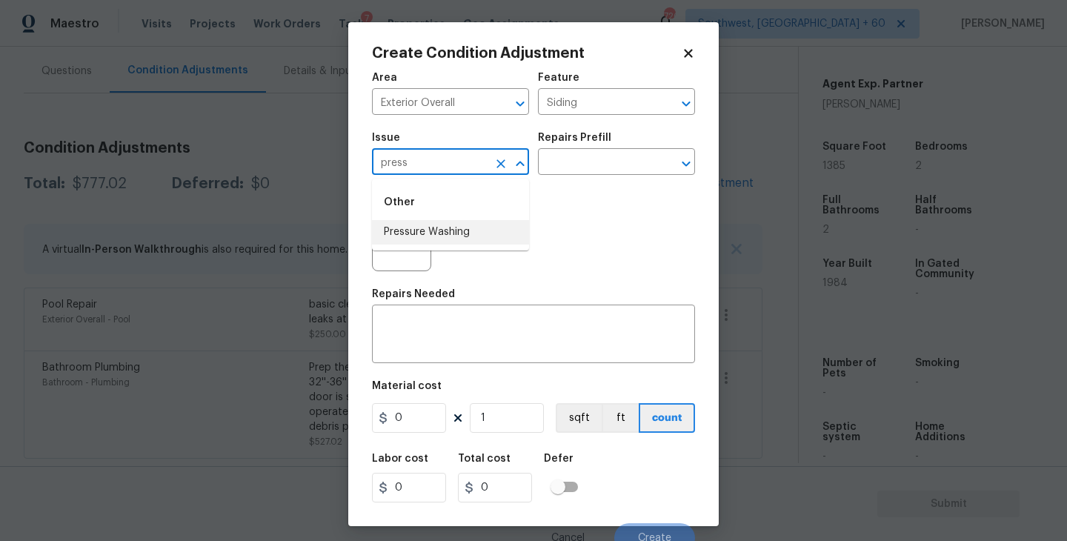
click at [442, 230] on li "Pressure Washing" at bounding box center [450, 232] width 157 height 24
type input "Pressure Washing"
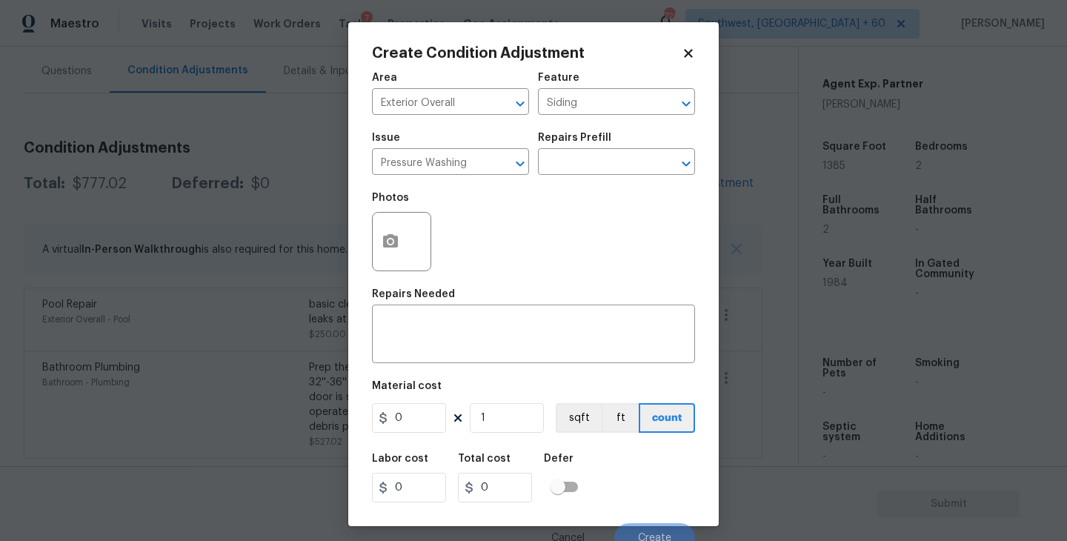
click at [613, 145] on div "Repairs Prefill" at bounding box center [616, 142] width 157 height 19
click at [608, 156] on input "text" at bounding box center [596, 163] width 116 height 23
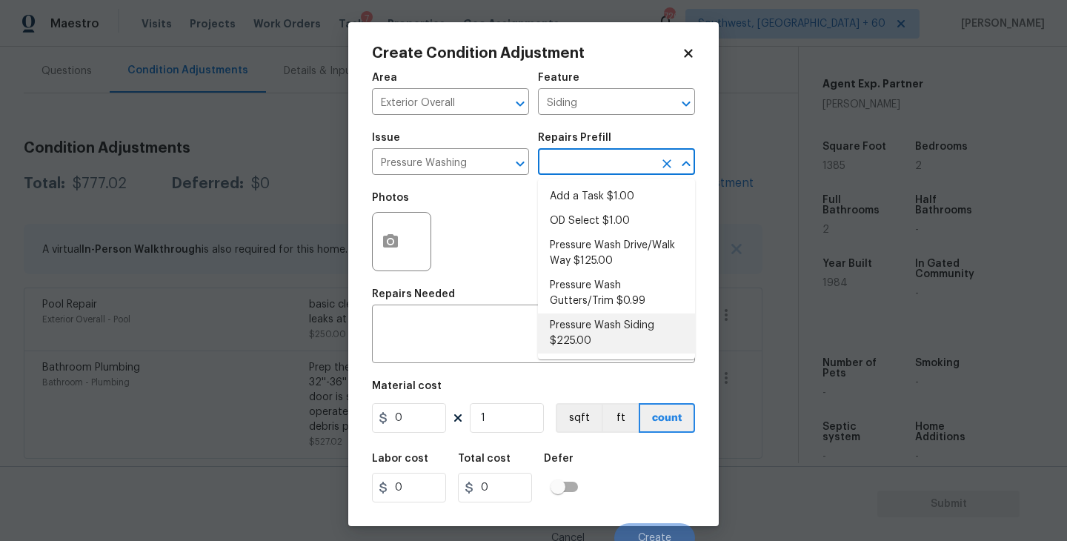
click at [583, 340] on li "Pressure Wash Siding $225.00" at bounding box center [616, 334] width 157 height 40
type textarea "Protect areas as needed for pressure washing. Pressure wash the siding on the h…"
type input "225"
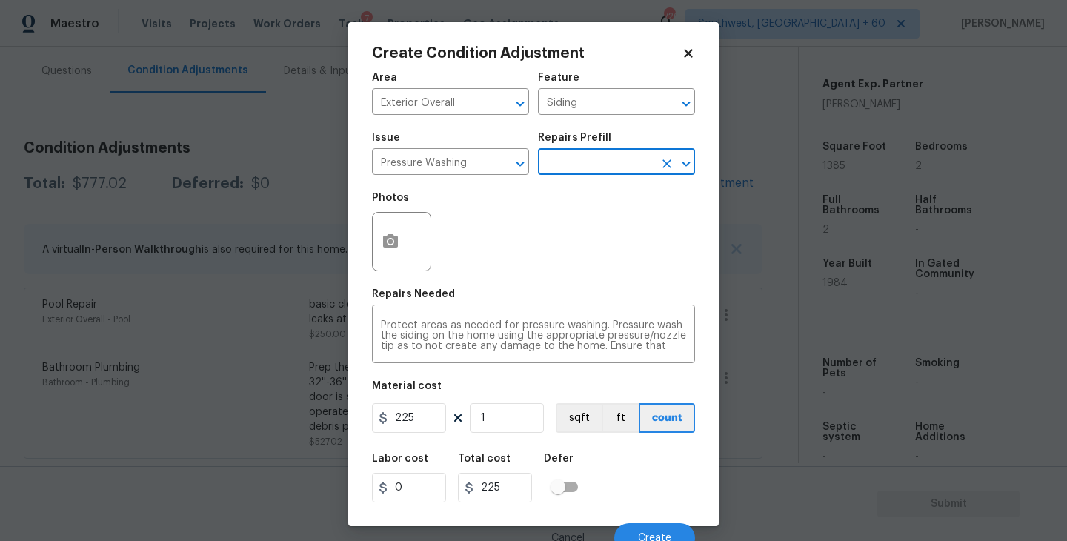
click at [409, 256] on div at bounding box center [401, 241] width 59 height 59
click at [400, 253] on button "button" at bounding box center [391, 242] width 36 height 58
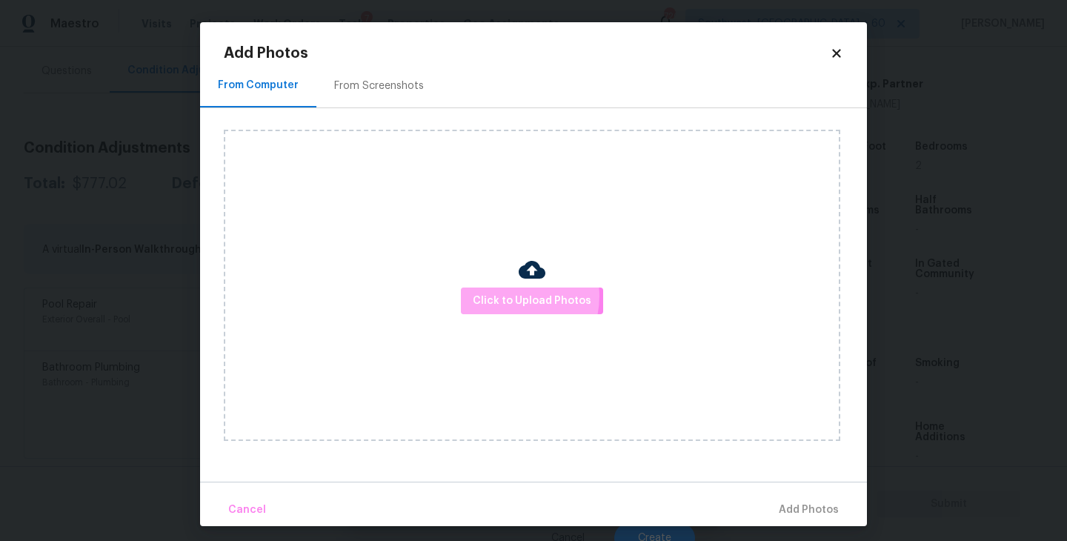
click at [509, 296] on span "Click to Upload Photos" at bounding box center [532, 301] width 119 height 19
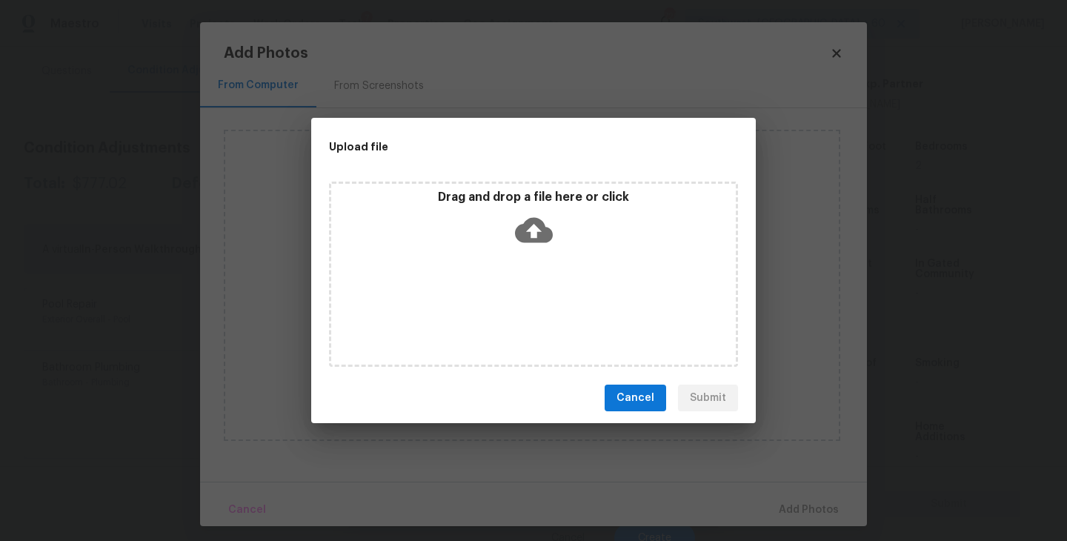
click at [517, 285] on div "Drag and drop a file here or click" at bounding box center [533, 274] width 409 height 185
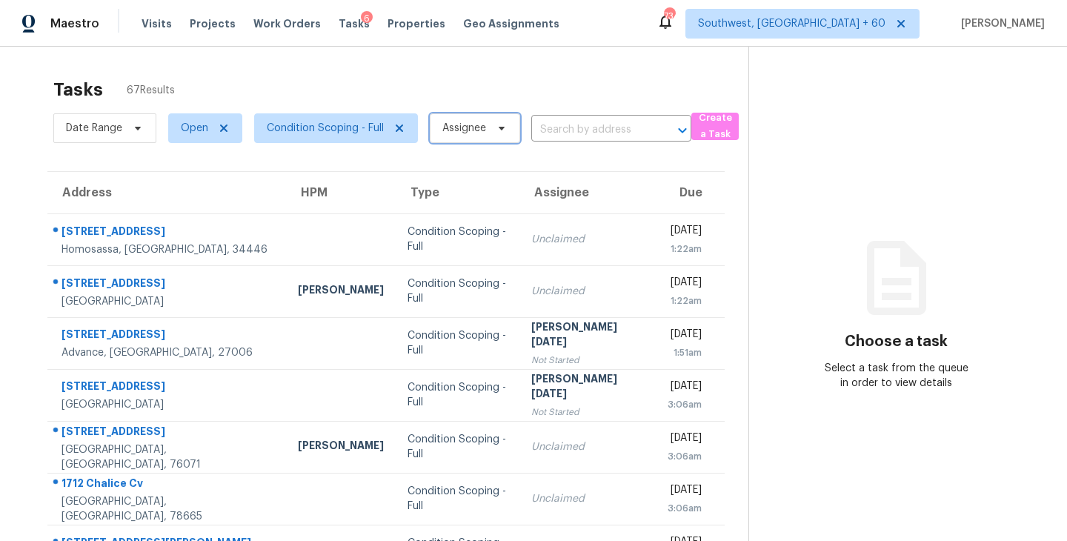
click at [475, 130] on span "Assignee" at bounding box center [464, 128] width 44 height 15
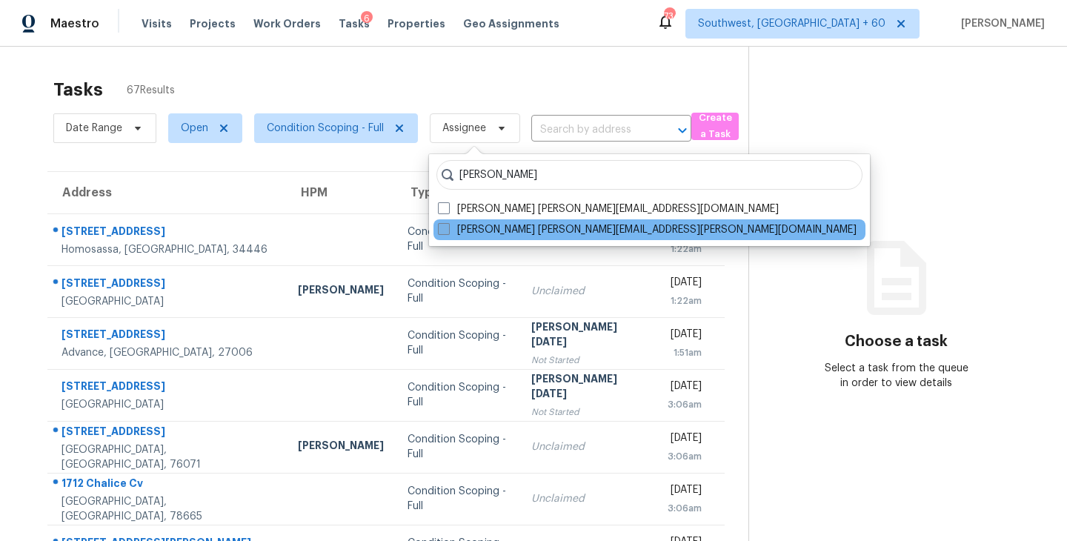
type input "[PERSON_NAME]"
click at [468, 226] on label "[PERSON_NAME] [PERSON_NAME][EMAIL_ADDRESS][PERSON_NAME][DOMAIN_NAME]" at bounding box center [647, 229] width 419 height 15
click at [448, 226] on input "[PERSON_NAME] [PERSON_NAME][EMAIL_ADDRESS][PERSON_NAME][DOMAIN_NAME]" at bounding box center [443, 227] width 10 height 10
checkbox input "true"
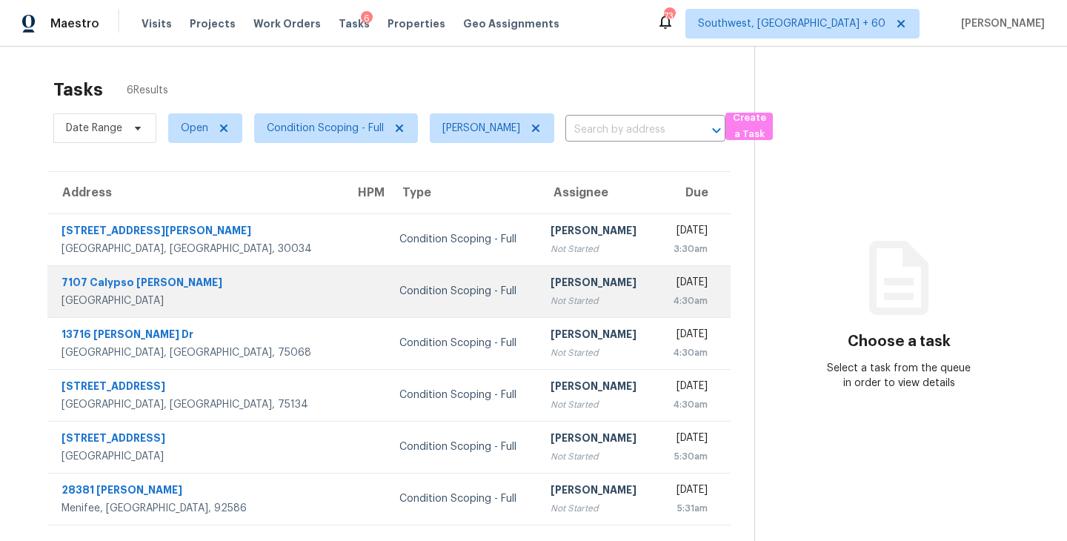
scroll to position [47, 0]
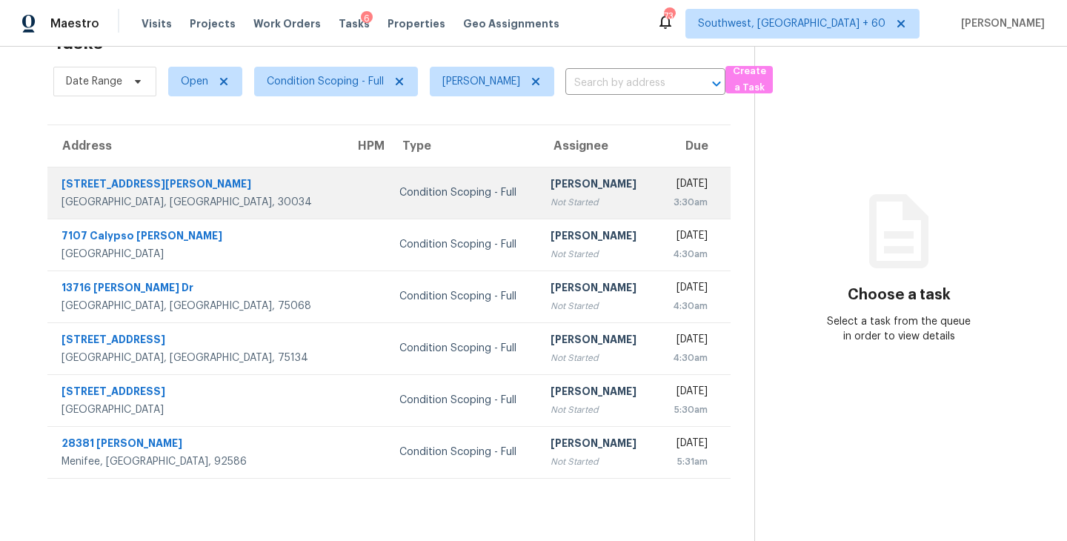
click at [551, 198] on div "Not Started" at bounding box center [597, 202] width 93 height 15
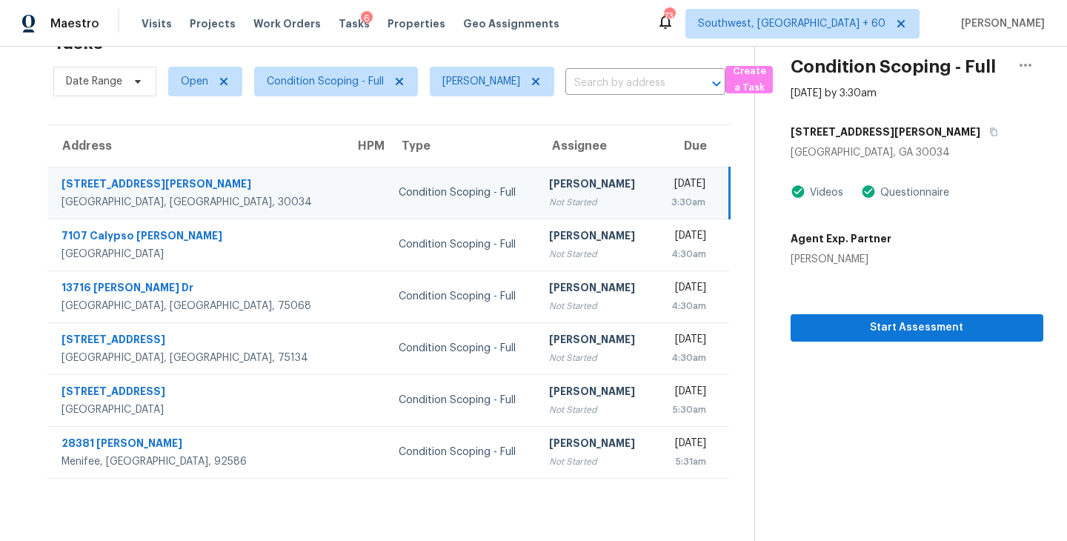
click at [864, 344] on section "Condition Scoping - Full [DATE] by 3:30am [STREET_ADDRESS][PERSON_NAME] Videos …" at bounding box center [899, 270] width 289 height 541
click at [870, 330] on span "Start Assessment" at bounding box center [917, 328] width 229 height 19
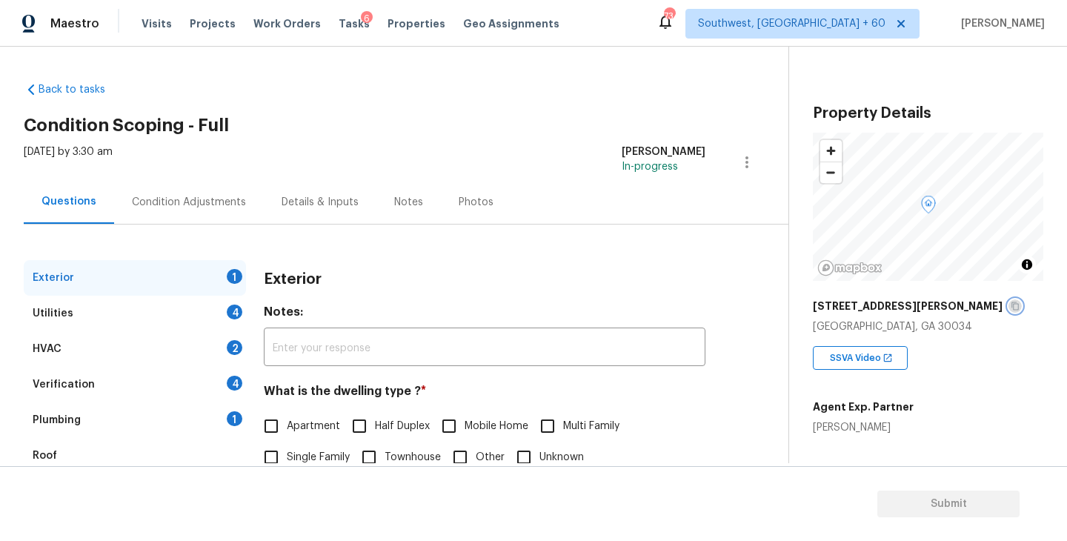
click at [1012, 302] on icon "button" at bounding box center [1015, 306] width 7 height 8
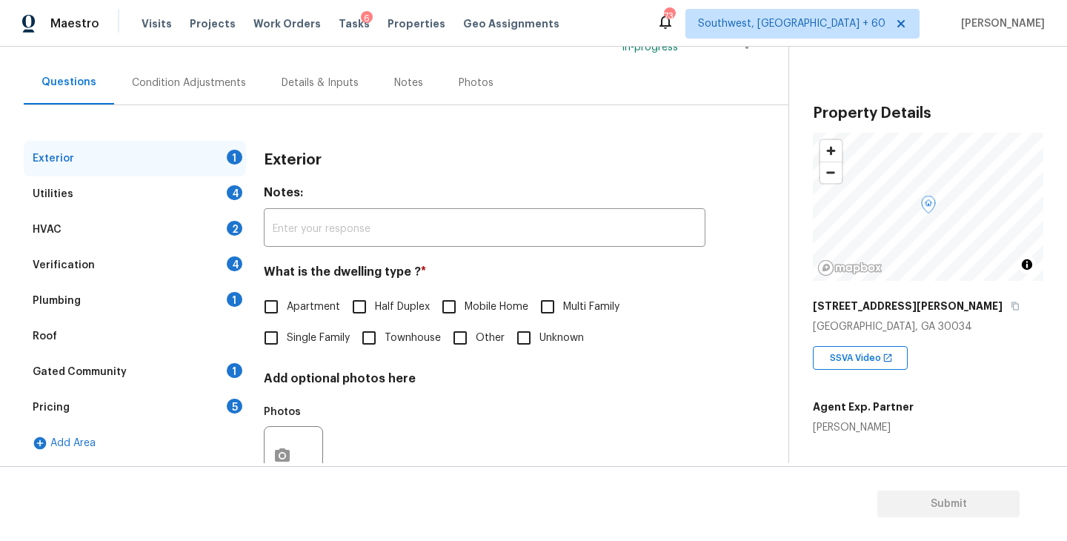
click at [308, 344] on span "Single Family" at bounding box center [318, 339] width 63 height 16
click at [287, 344] on input "Single Family" at bounding box center [271, 337] width 31 height 31
checkbox input "true"
click at [127, 179] on div "Utilities 4" at bounding box center [135, 194] width 222 height 36
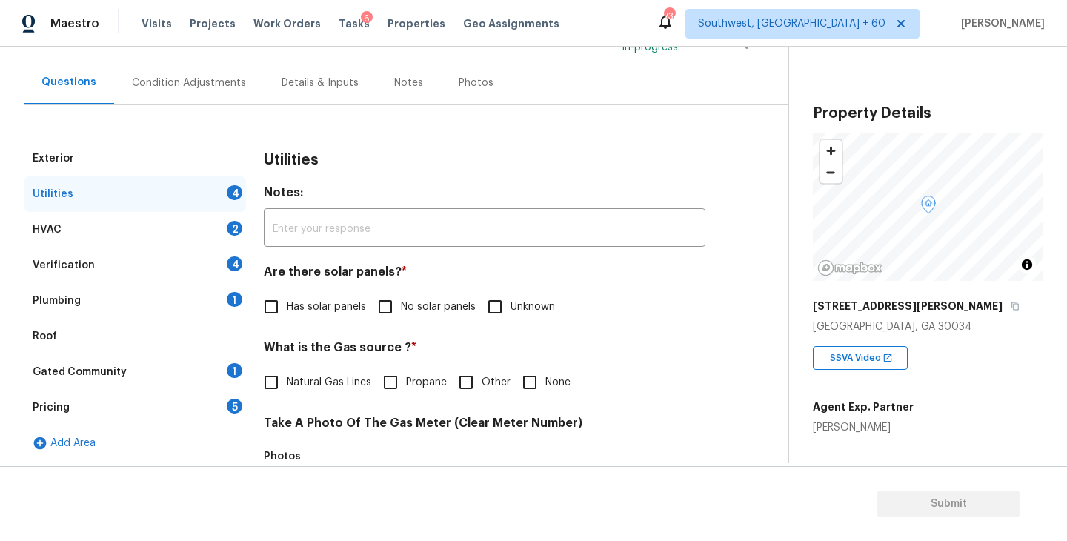
click at [422, 305] on span "No solar panels" at bounding box center [438, 307] width 75 height 16
click at [401, 305] on input "No solar panels" at bounding box center [385, 306] width 31 height 31
checkbox input "true"
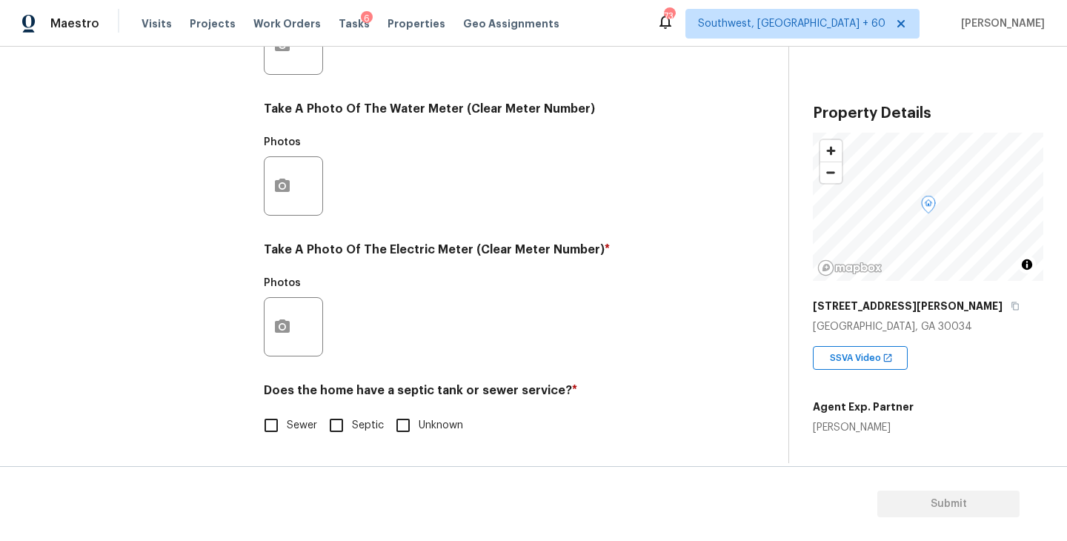
click at [294, 439] on label "Sewer" at bounding box center [287, 425] width 62 height 31
click at [287, 439] on input "Sewer" at bounding box center [271, 425] width 31 height 31
checkbox input "true"
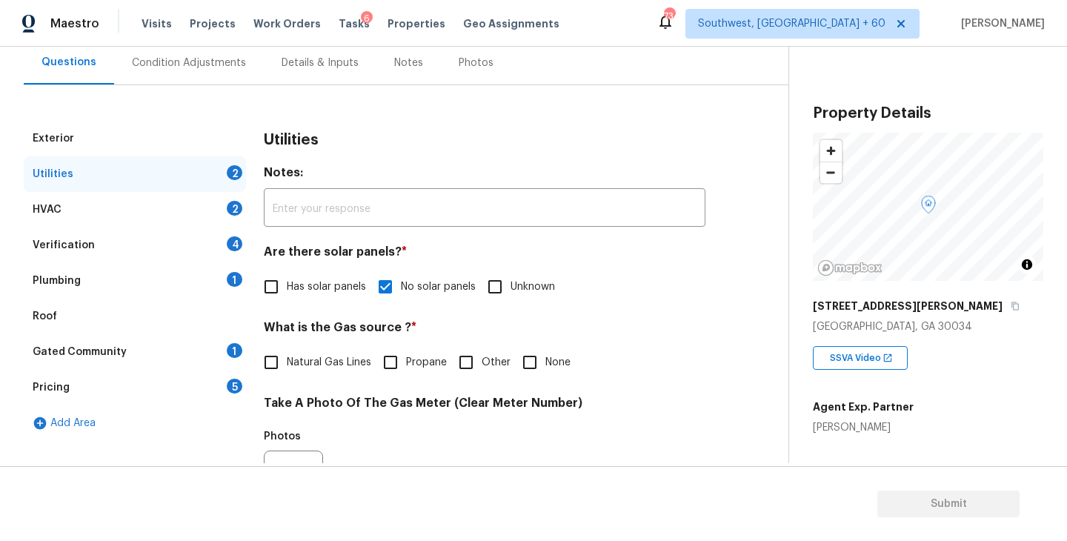
click at [153, 263] on div "Plumbing 1" at bounding box center [135, 281] width 222 height 36
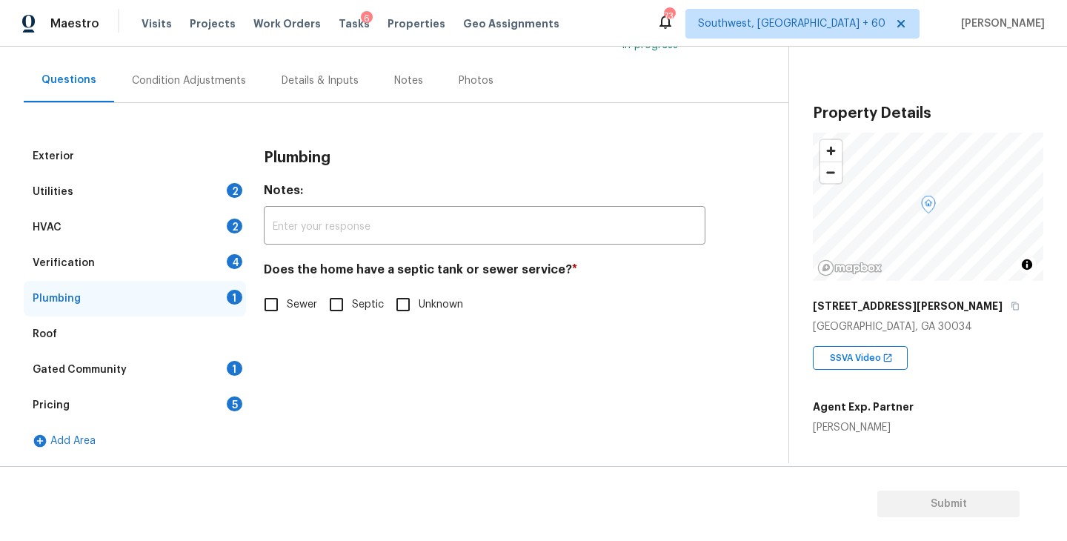
click at [274, 294] on input "Sewer" at bounding box center [271, 304] width 31 height 31
checkbox input "true"
click at [183, 368] on div "Gated Community 1" at bounding box center [135, 370] width 222 height 36
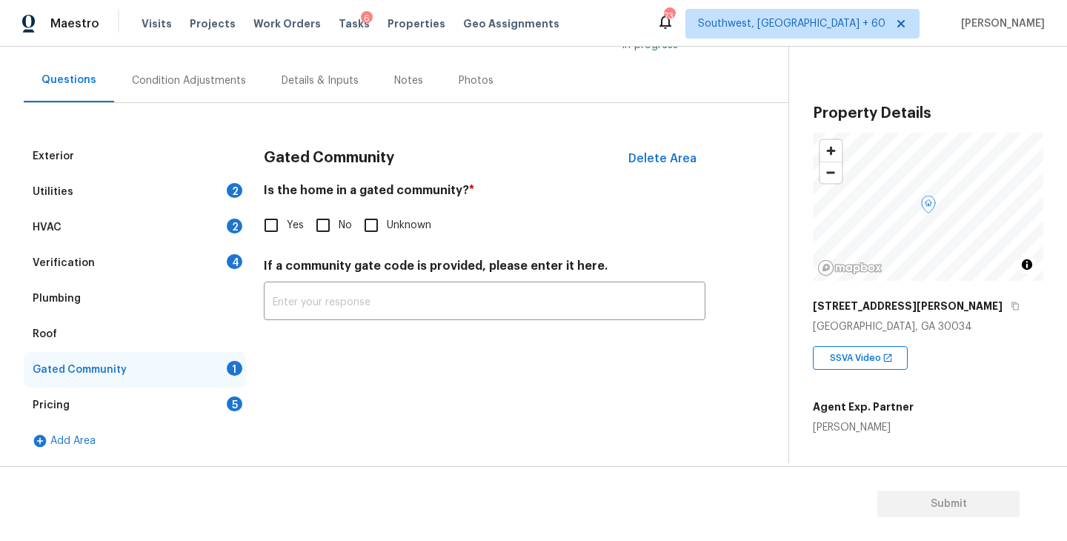
click at [328, 246] on div "Gated Community Delete Area Is the home in a gated community? * Yes No Unknown …" at bounding box center [485, 238] width 442 height 199
click at [326, 233] on input "No" at bounding box center [323, 225] width 31 height 31
checkbox input "true"
click at [208, 81] on div "Condition Adjustments" at bounding box center [189, 80] width 114 height 15
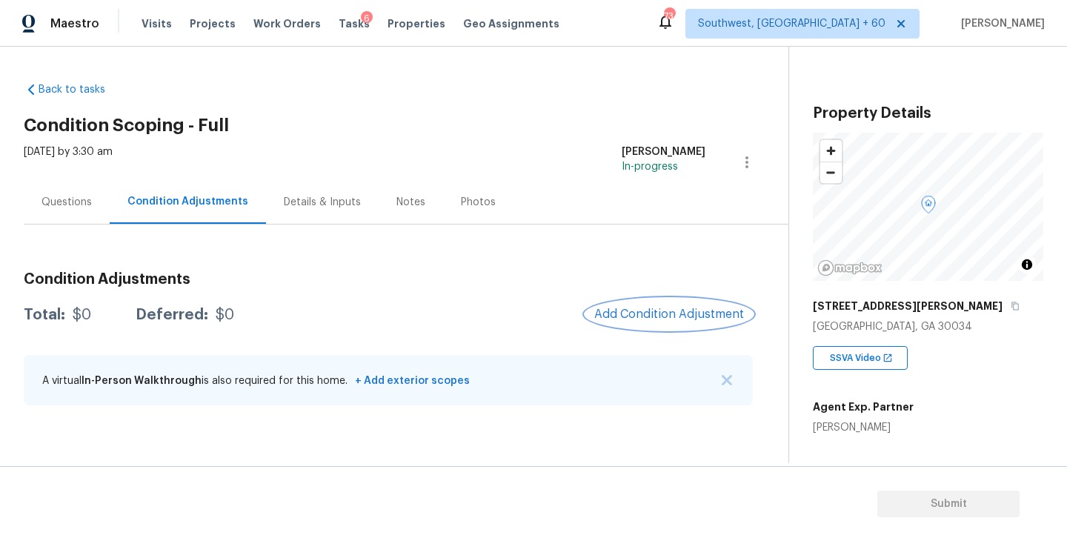
click at [629, 308] on span "Add Condition Adjustment" at bounding box center [669, 314] width 150 height 13
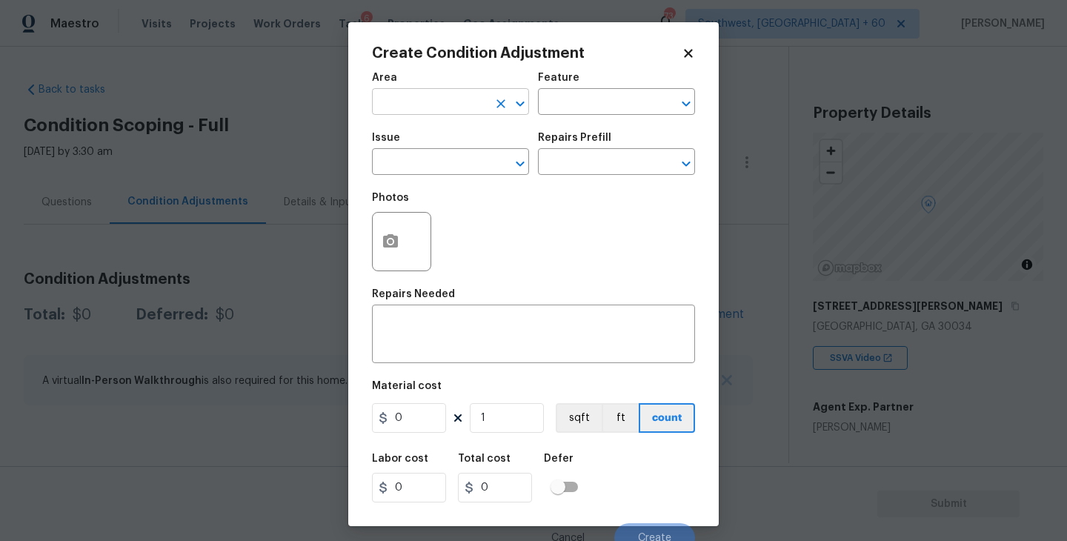
click at [417, 106] on input "text" at bounding box center [430, 103] width 116 height 23
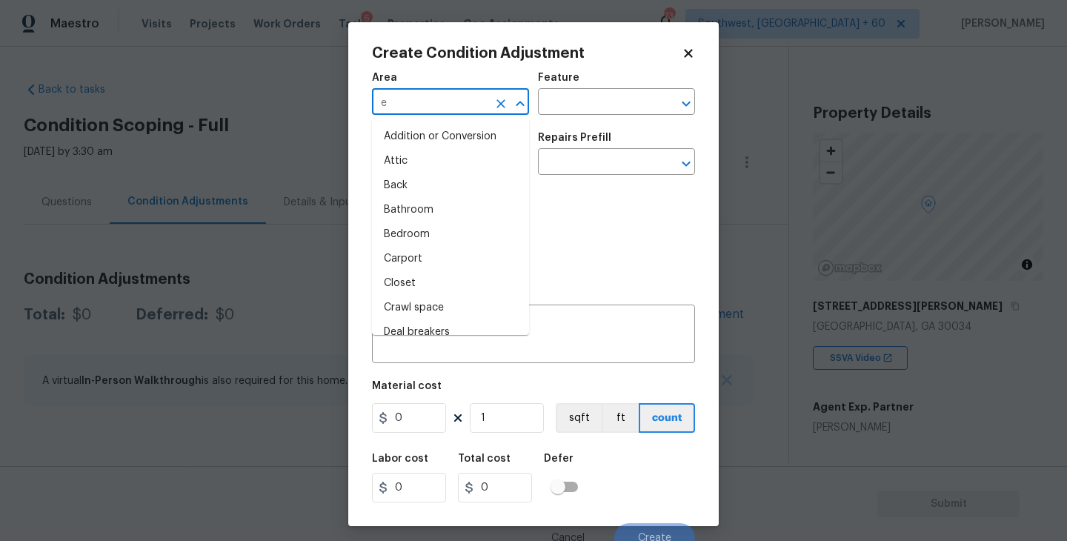
type input "ex"
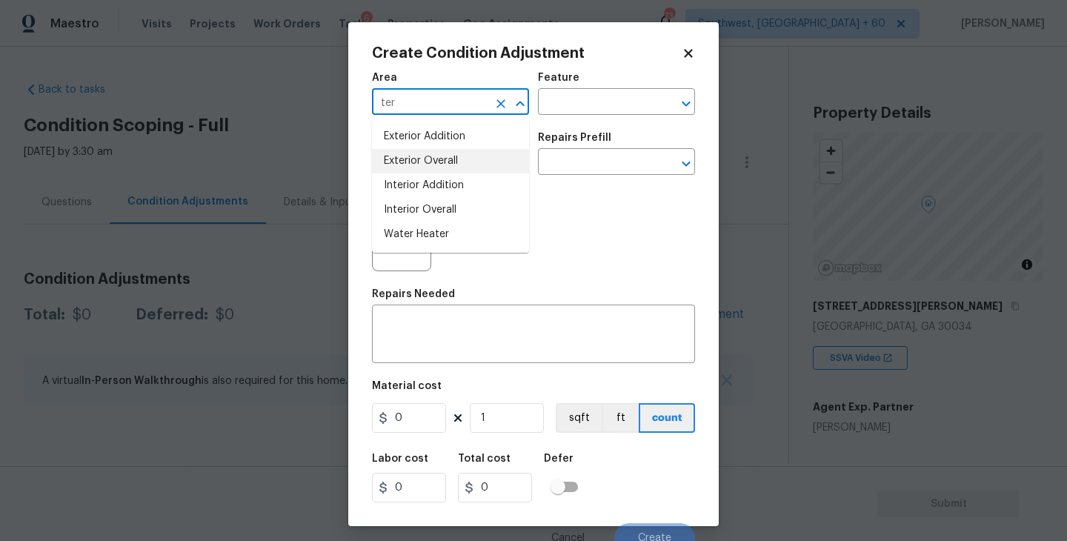
click at [466, 163] on li "Exterior Overall" at bounding box center [450, 161] width 157 height 24
type input "Exterior Overall"
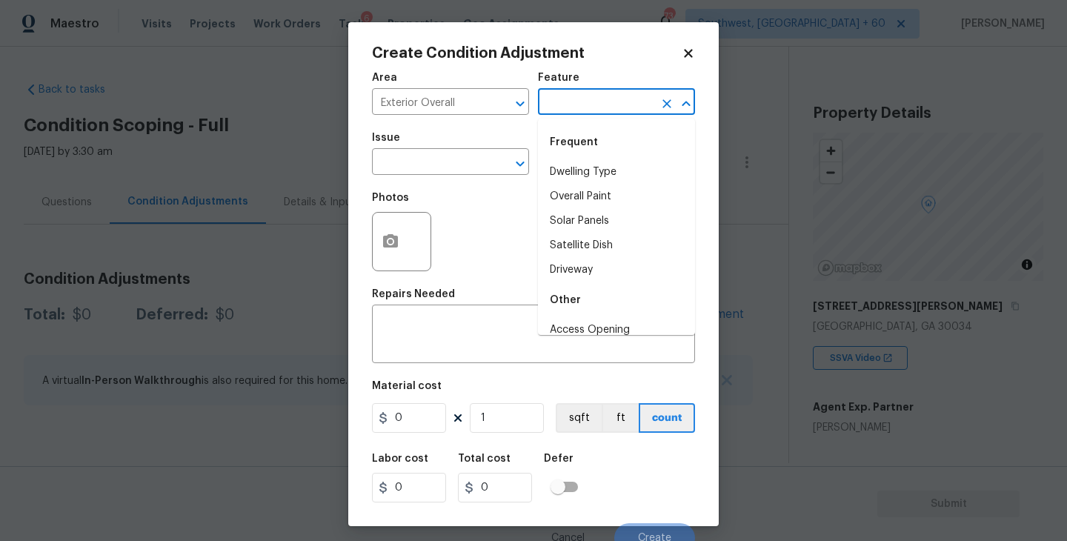
click at [600, 96] on input "text" at bounding box center [596, 103] width 116 height 23
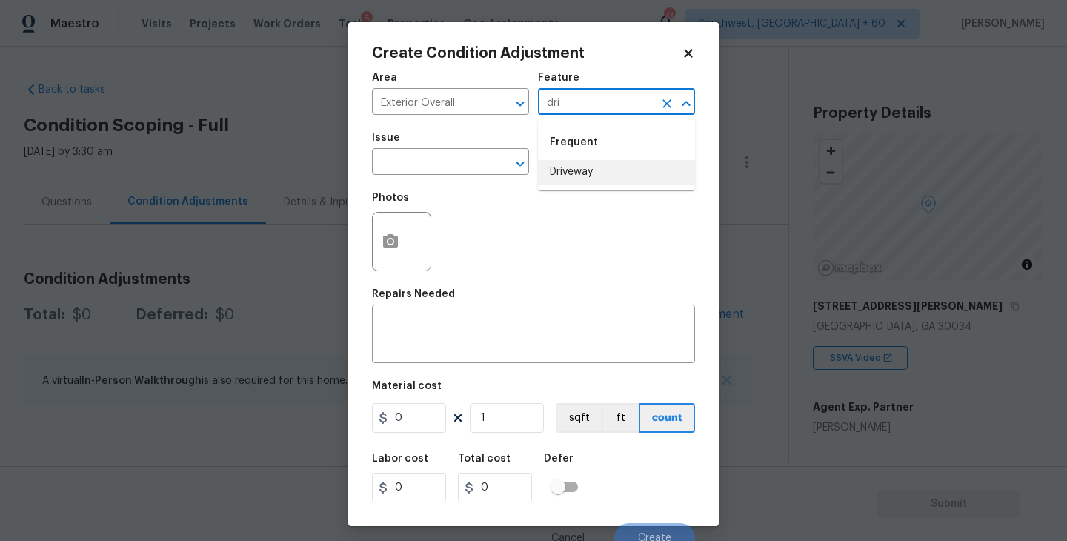
click at [571, 176] on li "Driveway" at bounding box center [616, 172] width 157 height 24
type input "Driveway"
click at [456, 170] on input "text" at bounding box center [430, 163] width 116 height 23
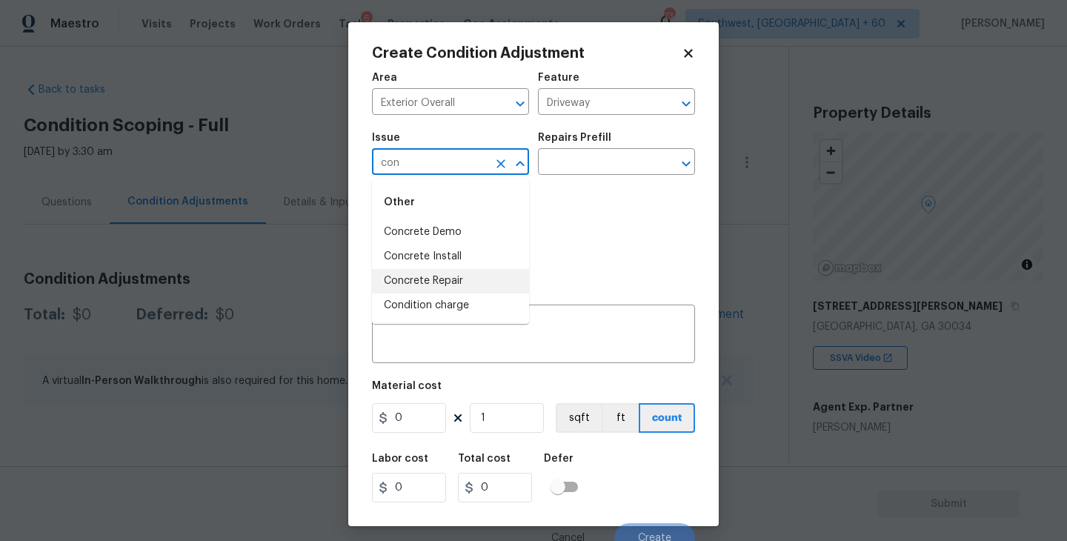
click at [451, 287] on li "Concrete Repair" at bounding box center [450, 281] width 157 height 24
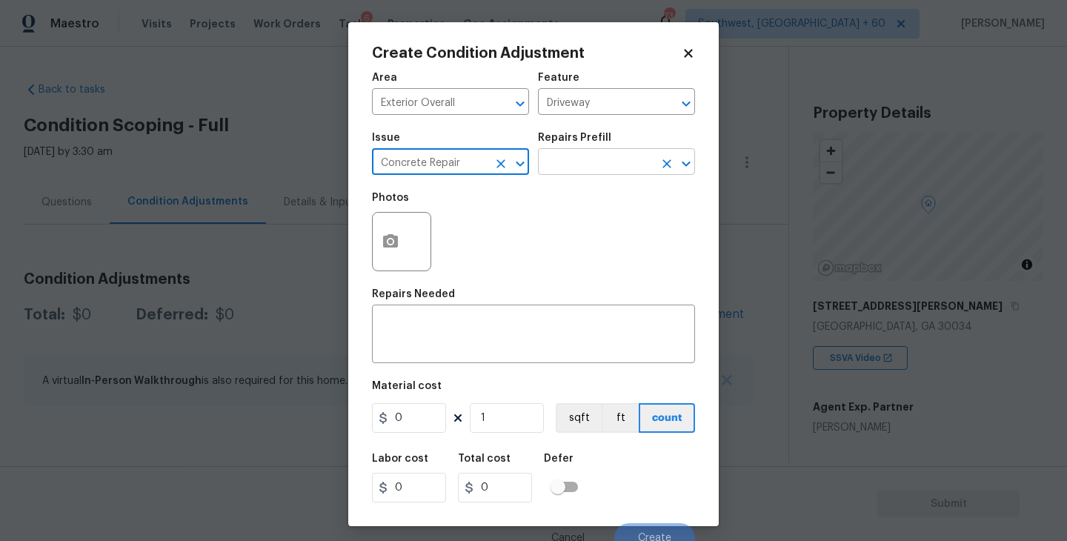
type input "Concrete Repair"
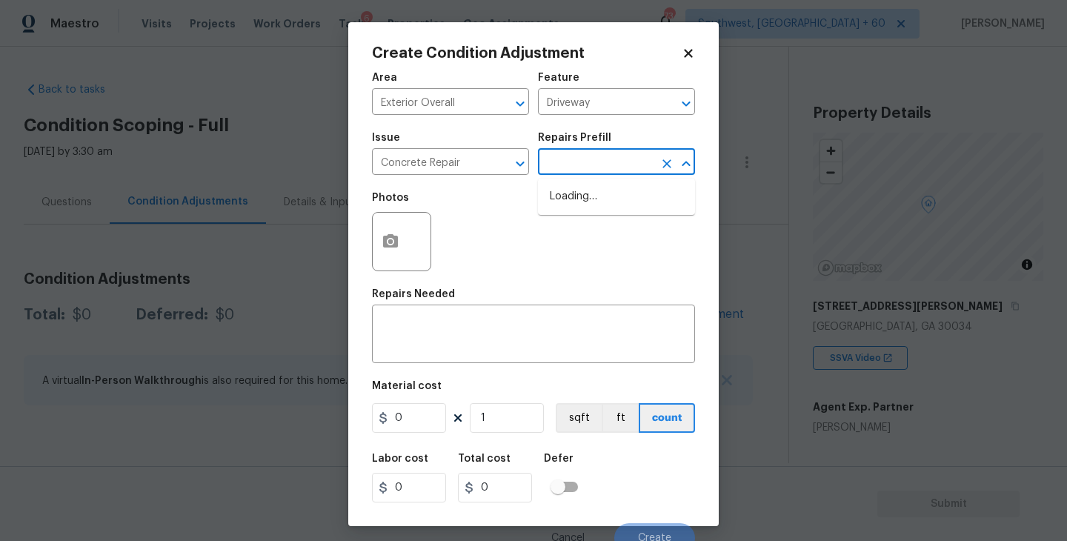
click at [589, 168] on input "text" at bounding box center [596, 163] width 116 height 23
type input "epox"
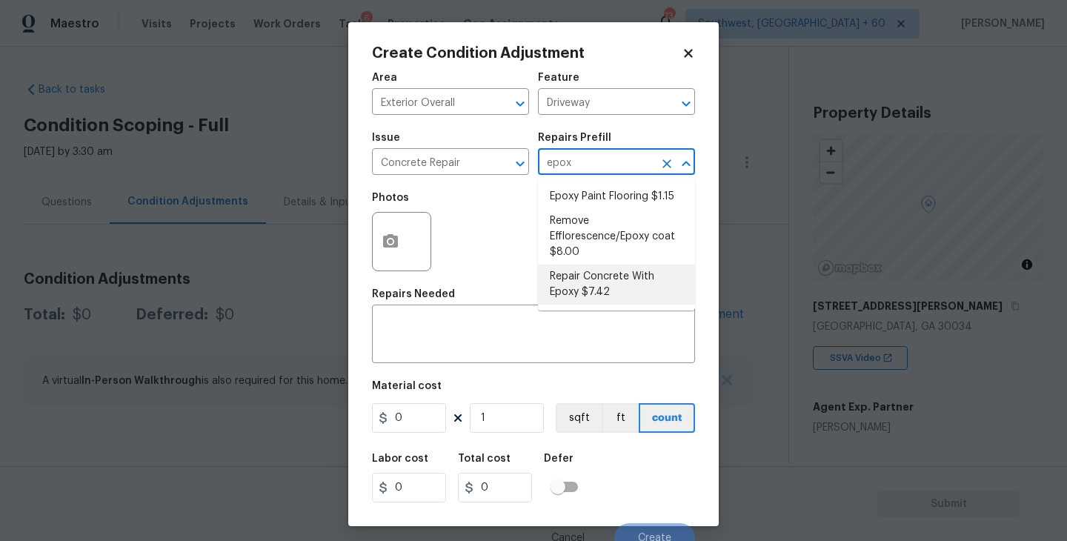
click at [586, 296] on li "Repair Concrete With Epoxy $7.42" at bounding box center [616, 285] width 157 height 40
type input "Flatwork"
type textarea "Prep and clean the crack in the concrete thoroughly. Apply/inject a concrete ad…"
type input "7.42"
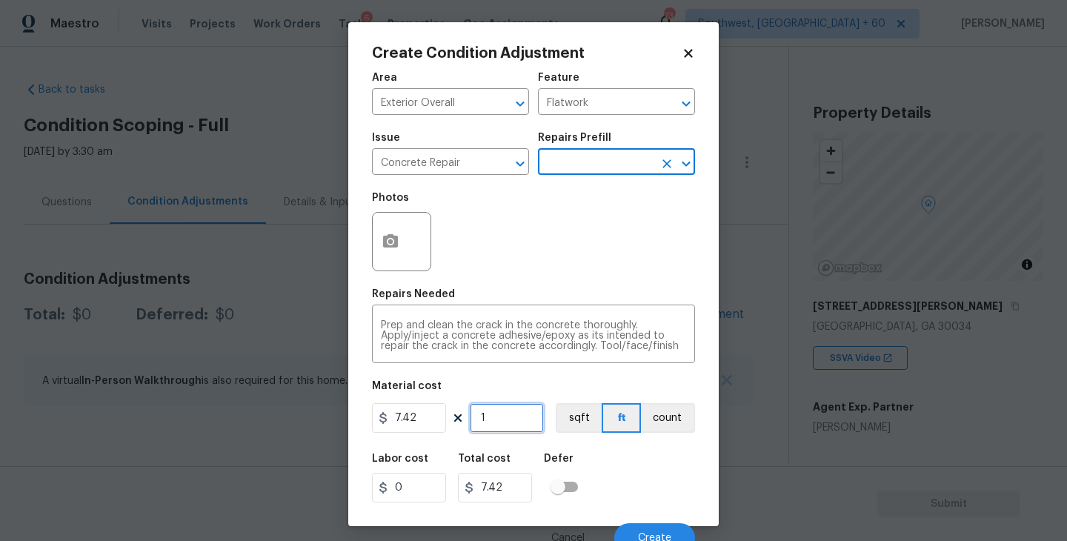
click at [488, 430] on input "1" at bounding box center [507, 418] width 74 height 30
type input "0"
type input "4"
type input "29.68"
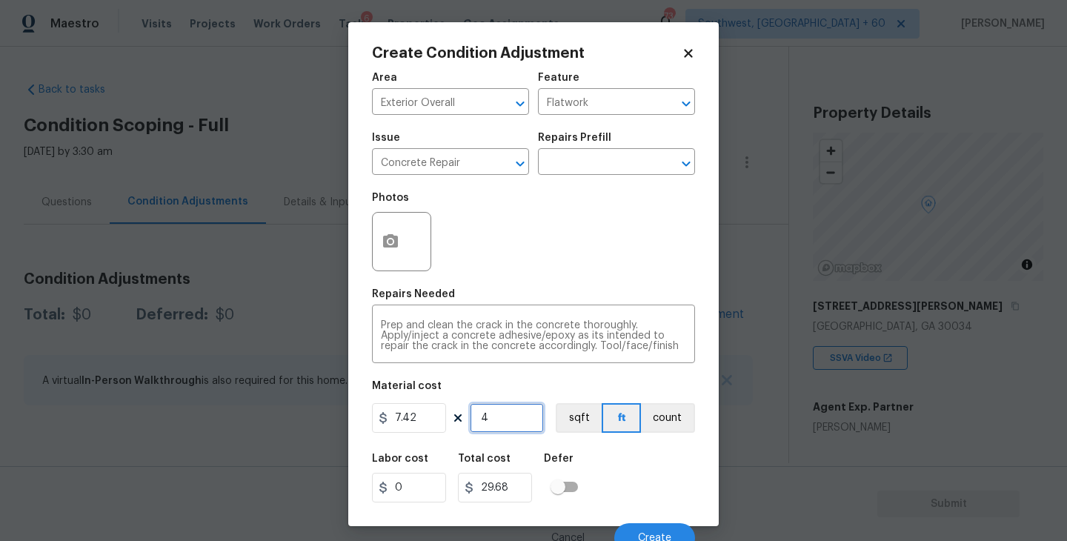
type input "45"
type input "333.9"
type input "45"
click at [388, 236] on icon "button" at bounding box center [390, 240] width 15 height 13
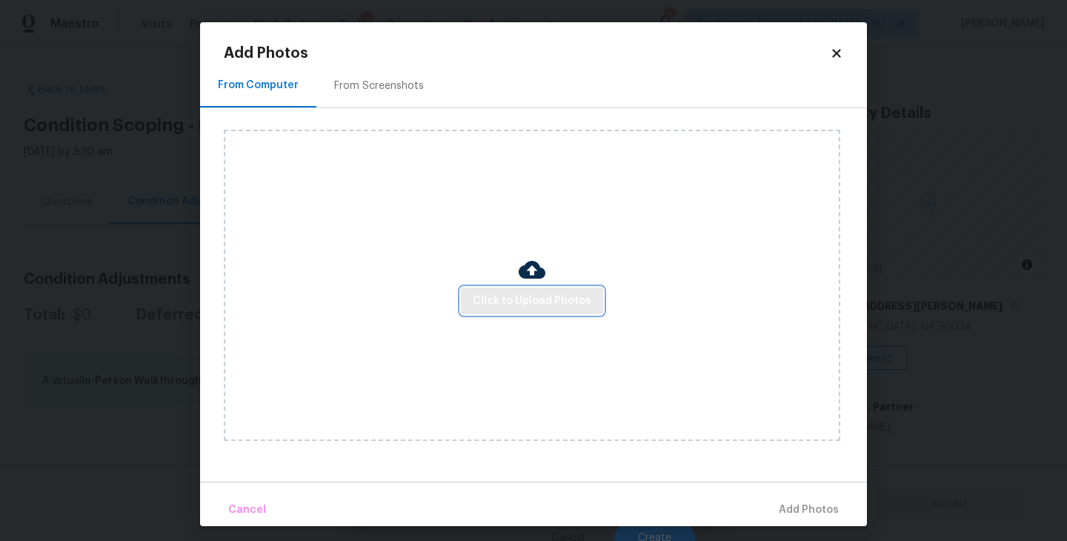
drag, startPoint x: 388, startPoint y: 236, endPoint x: 510, endPoint y: 290, distance: 133.1
click at [510, 290] on button "Click to Upload Photos" at bounding box center [532, 301] width 142 height 27
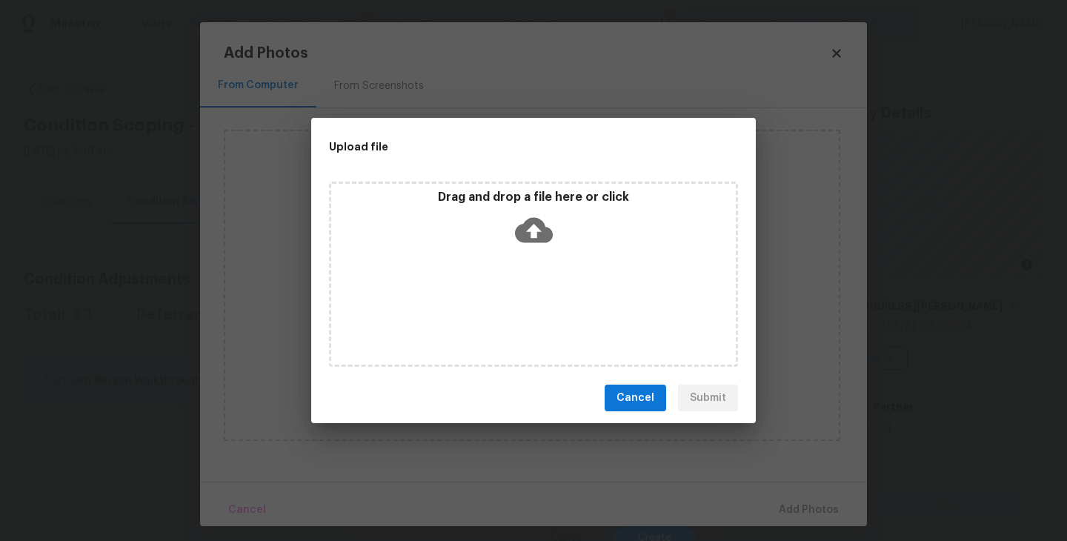
click at [540, 240] on icon at bounding box center [534, 230] width 38 height 25
